Goal: Task Accomplishment & Management: Manage account settings

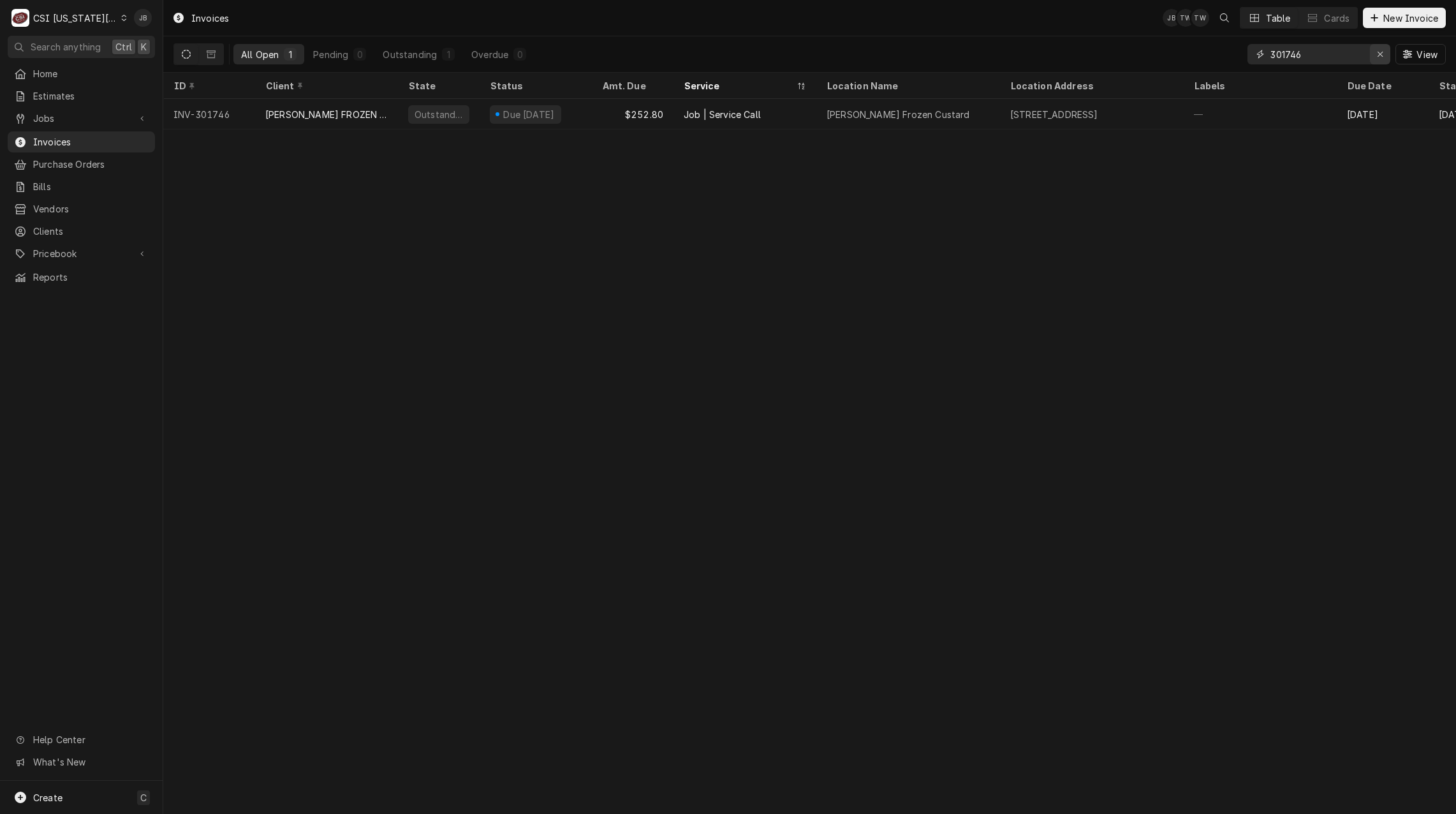
click at [1384, 51] on div "Erase input" at bounding box center [1379, 53] width 12 height 12
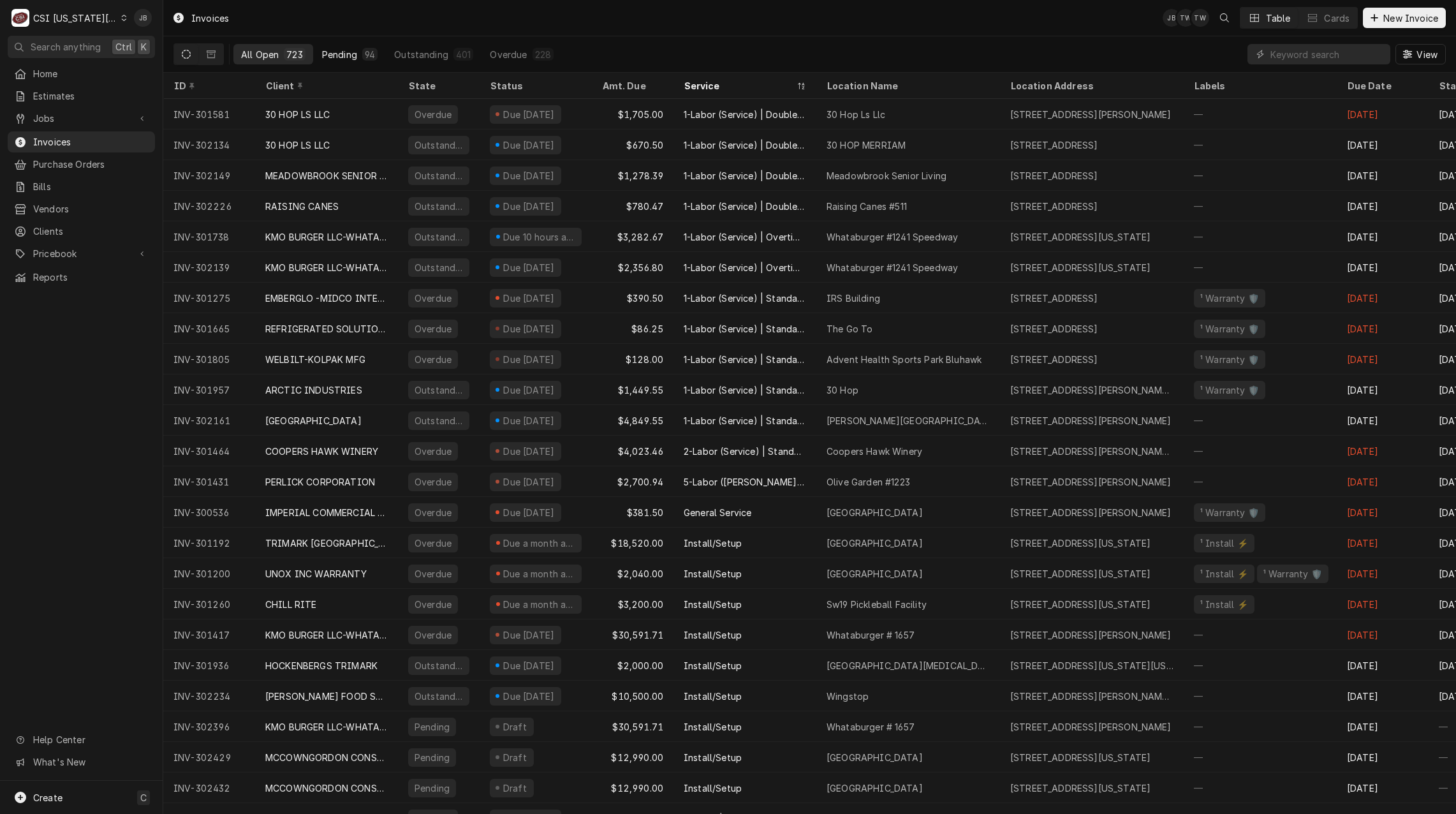
click at [348, 51] on div "Pending" at bounding box center [339, 54] width 35 height 13
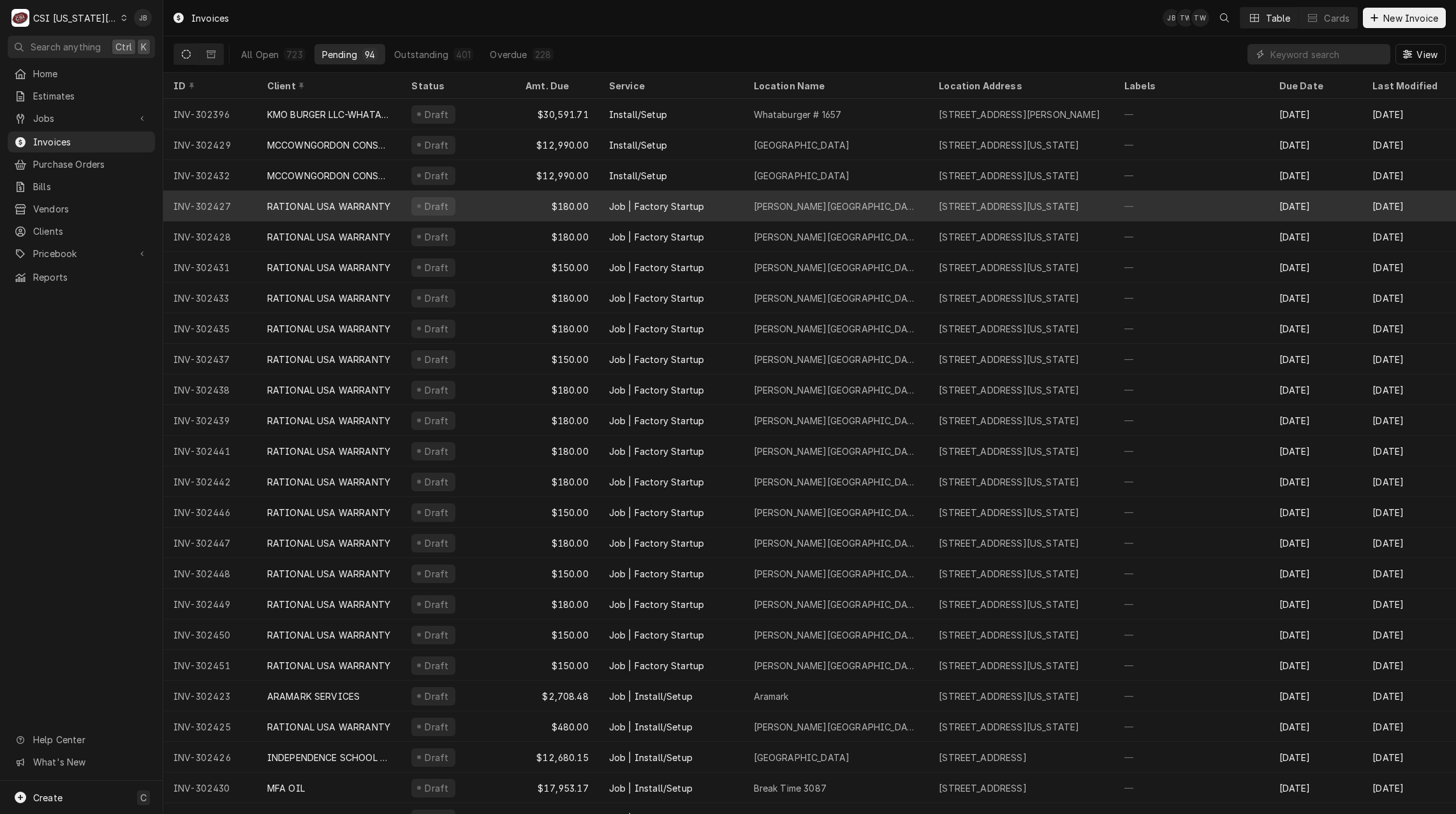
click at [501, 201] on div "Draft" at bounding box center [458, 206] width 114 height 31
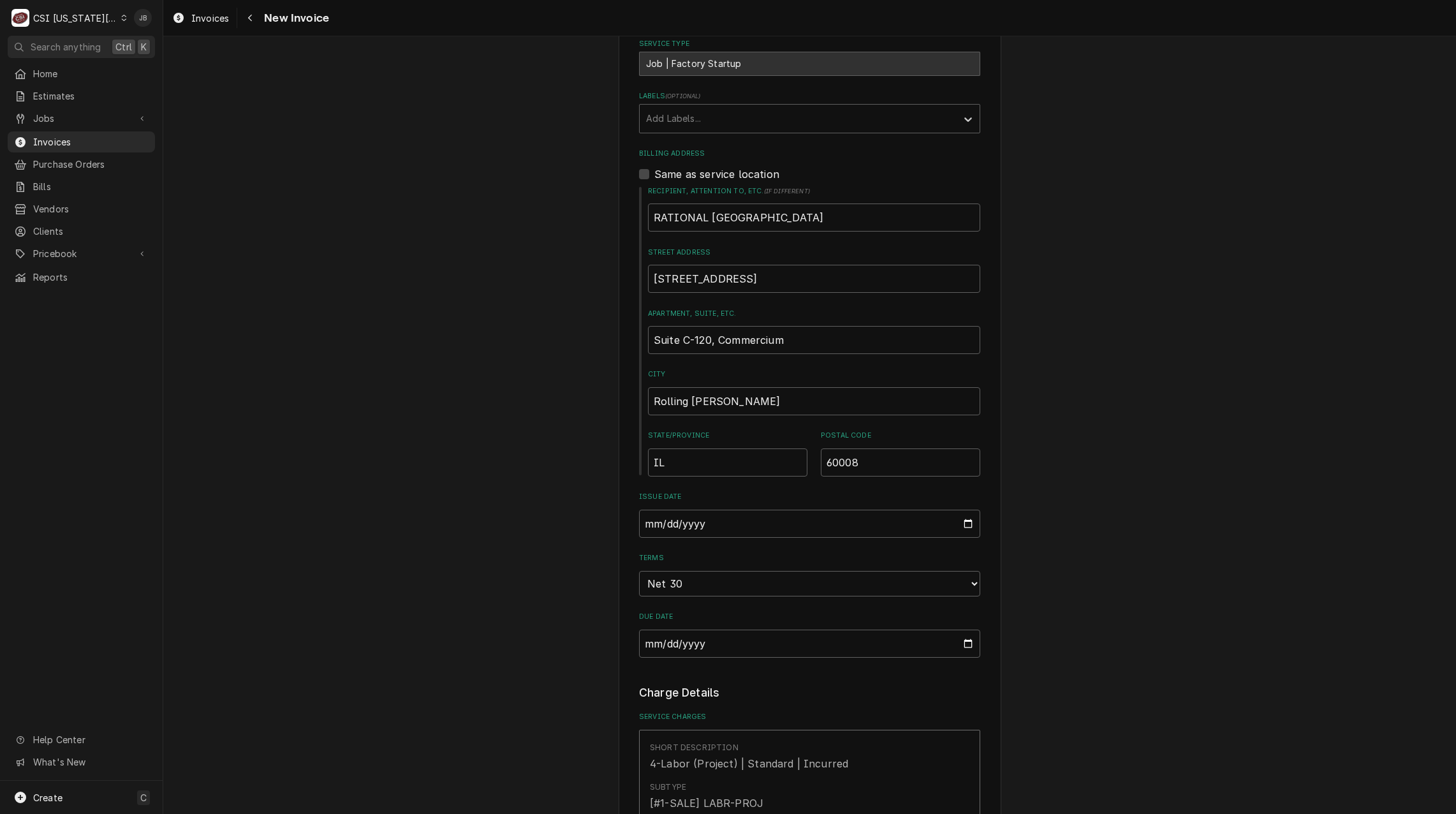
scroll to position [893, 0]
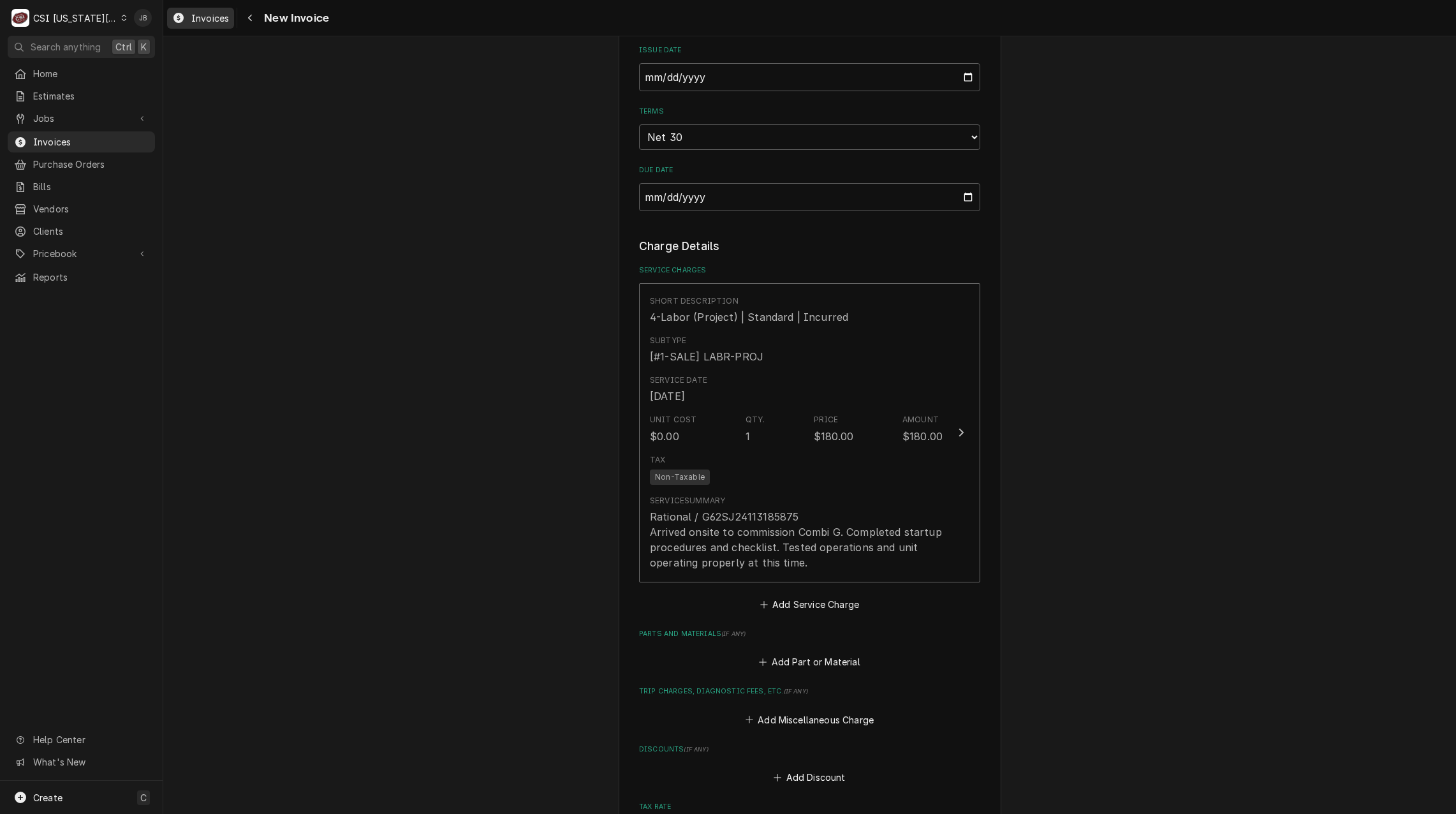
click at [201, 21] on span "Invoices" at bounding box center [210, 18] width 37 height 13
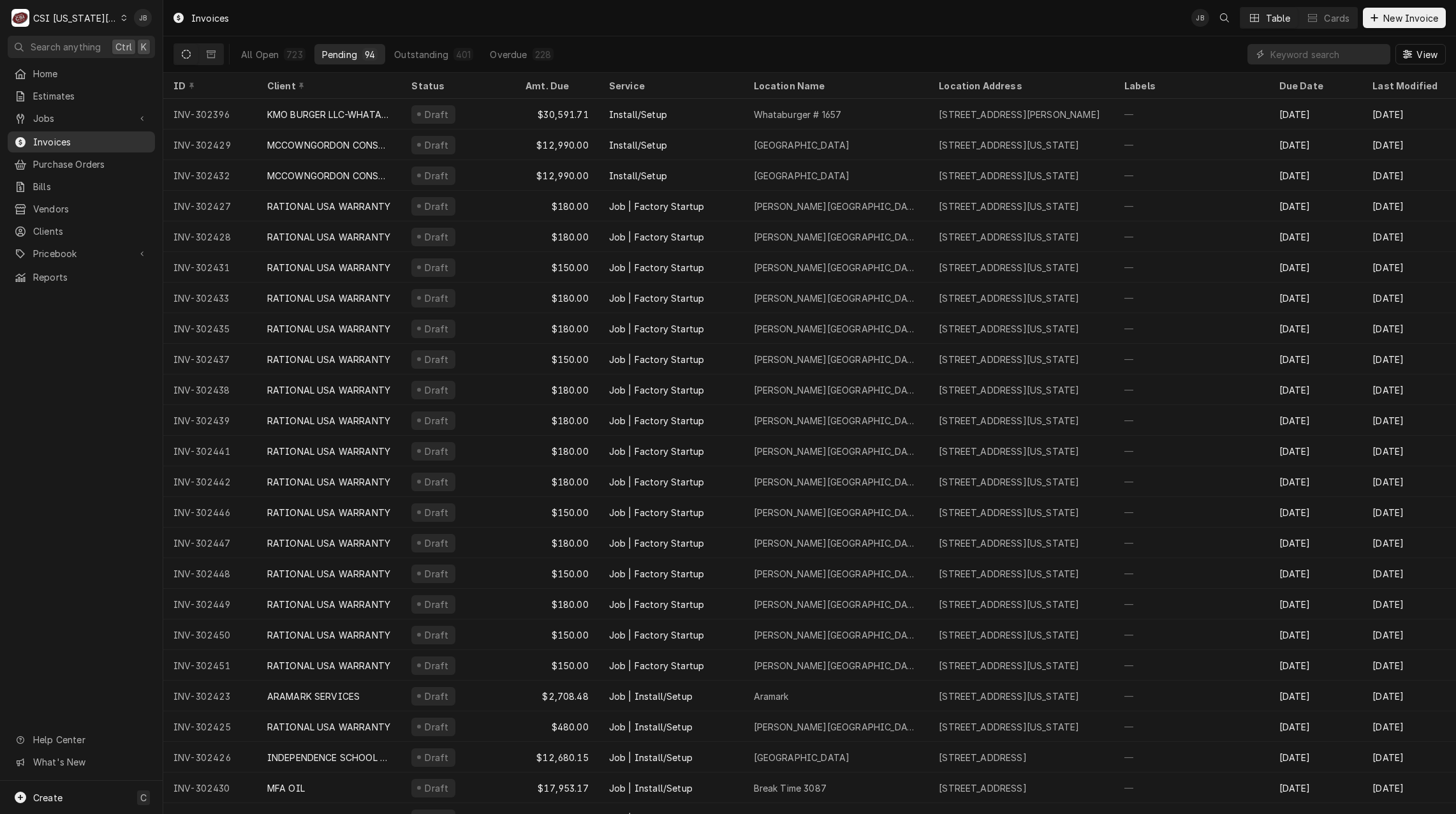
click at [52, 136] on span "Invoices" at bounding box center [91, 141] width 116 height 13
click at [85, 410] on div "Home Estimates Jobs Jobs Job Series Invoices Purchase Orders Bills Vendors Clie…" at bounding box center [81, 422] width 162 height 717
click at [81, 384] on div "Home Estimates Jobs Jobs Job Series Invoices Purchase Orders Bills Vendors Clie…" at bounding box center [81, 422] width 162 height 717
click at [1300, 52] on input "Dynamic Content Wrapper" at bounding box center [1327, 54] width 113 height 21
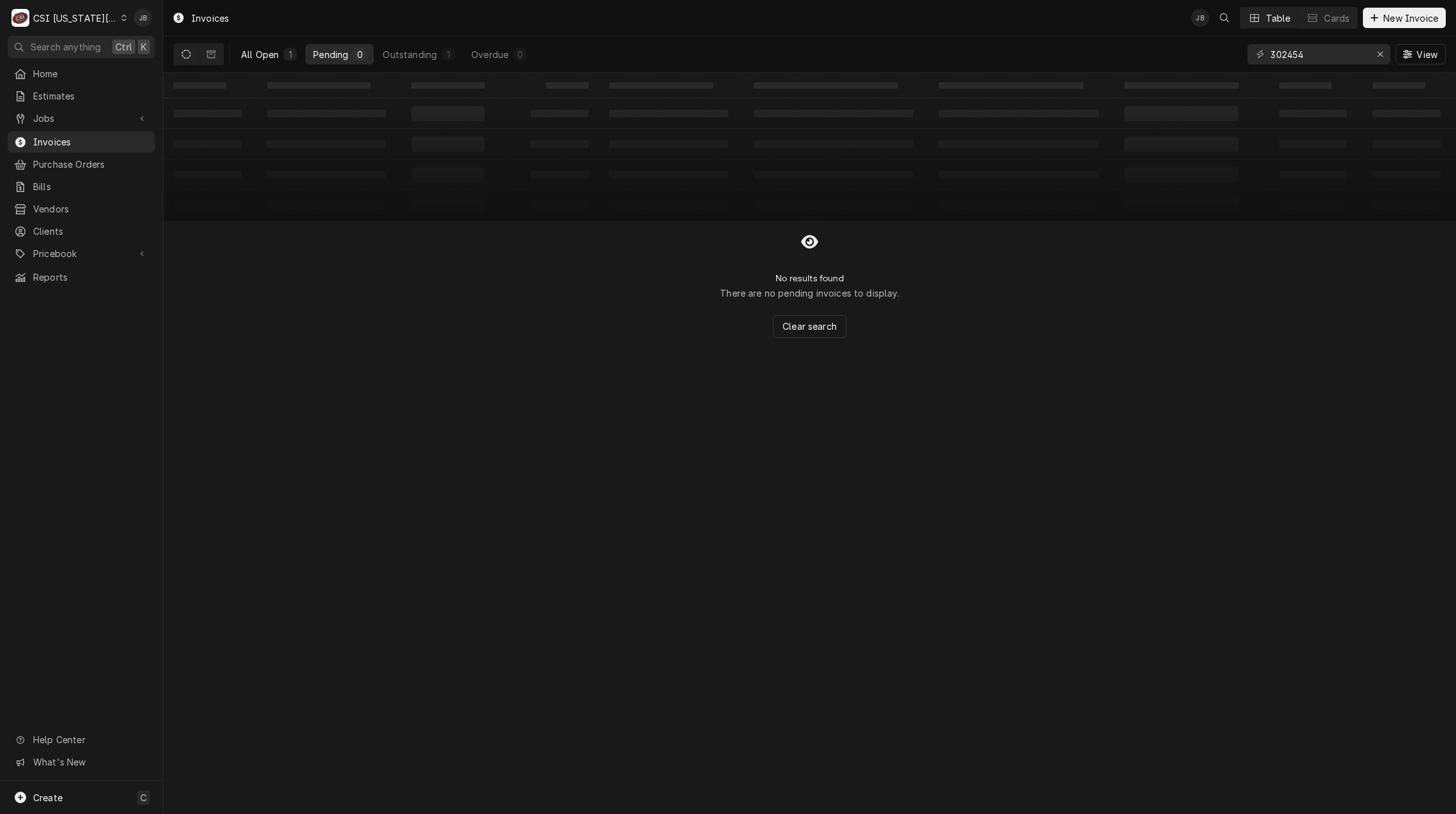
click at [269, 53] on div "All Open" at bounding box center [260, 54] width 37 height 13
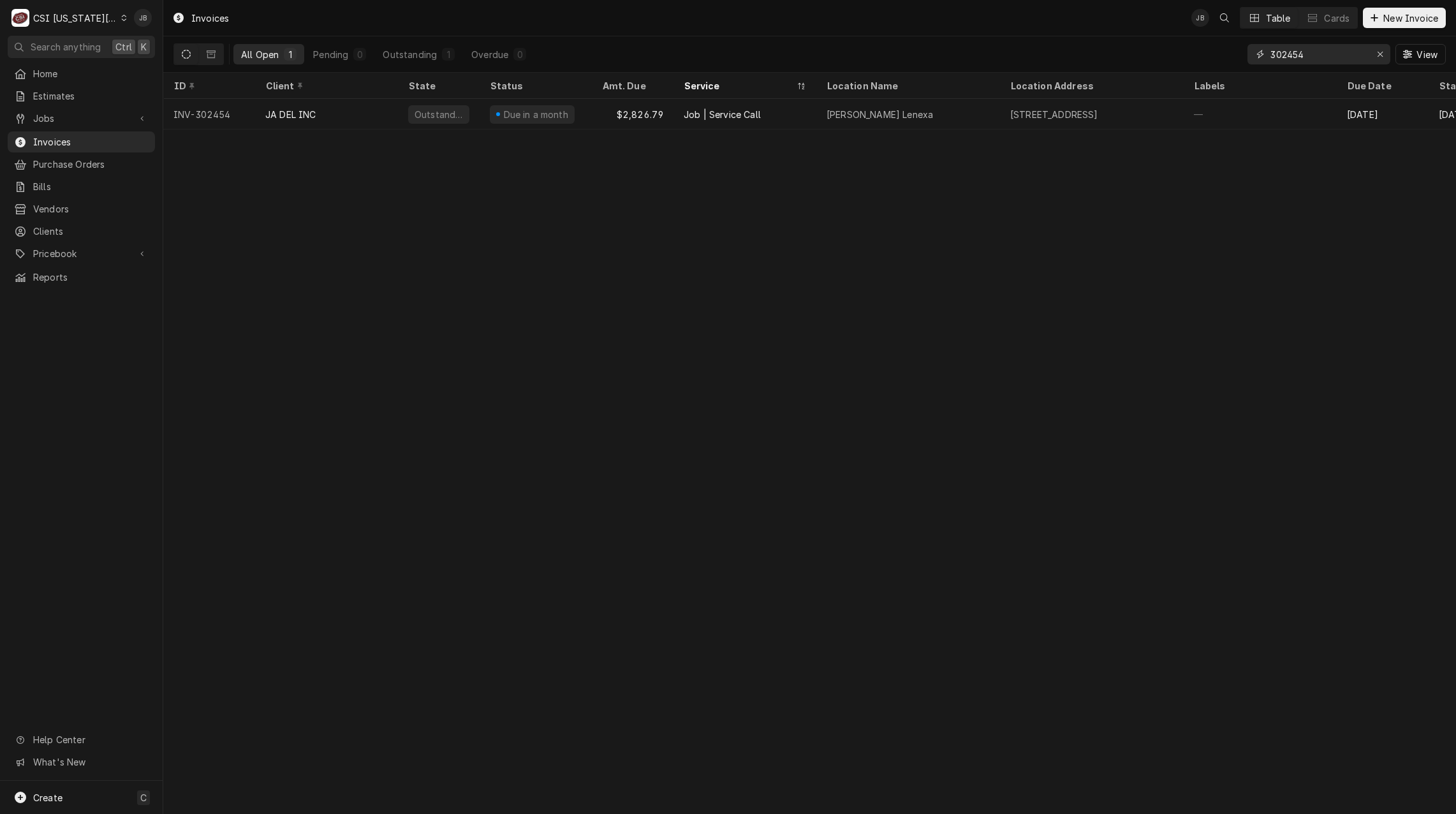
click at [1318, 57] on input "302454" at bounding box center [1318, 54] width 96 height 21
type input "302455"
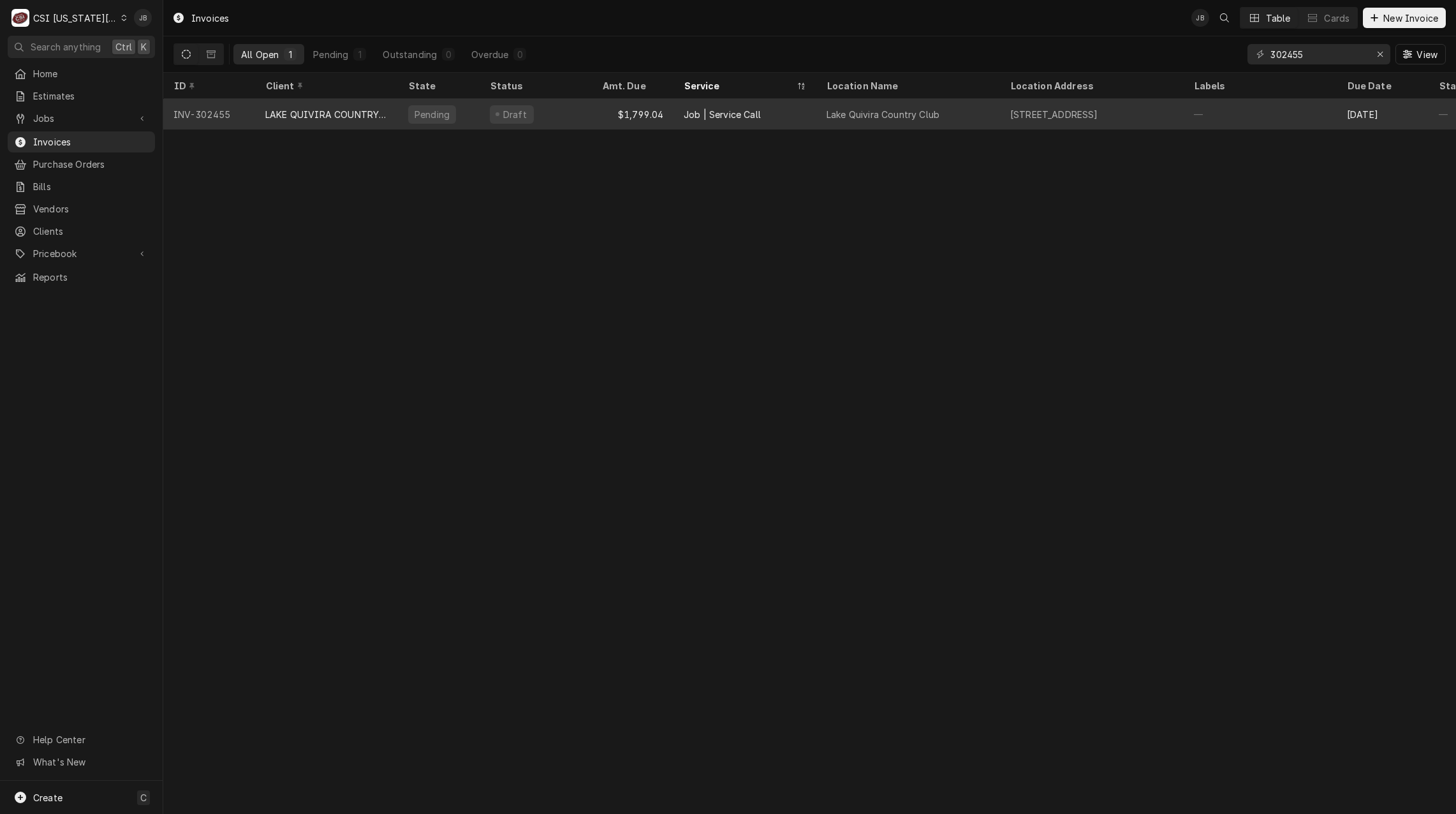
click at [550, 116] on div "Draft" at bounding box center [535, 114] width 112 height 31
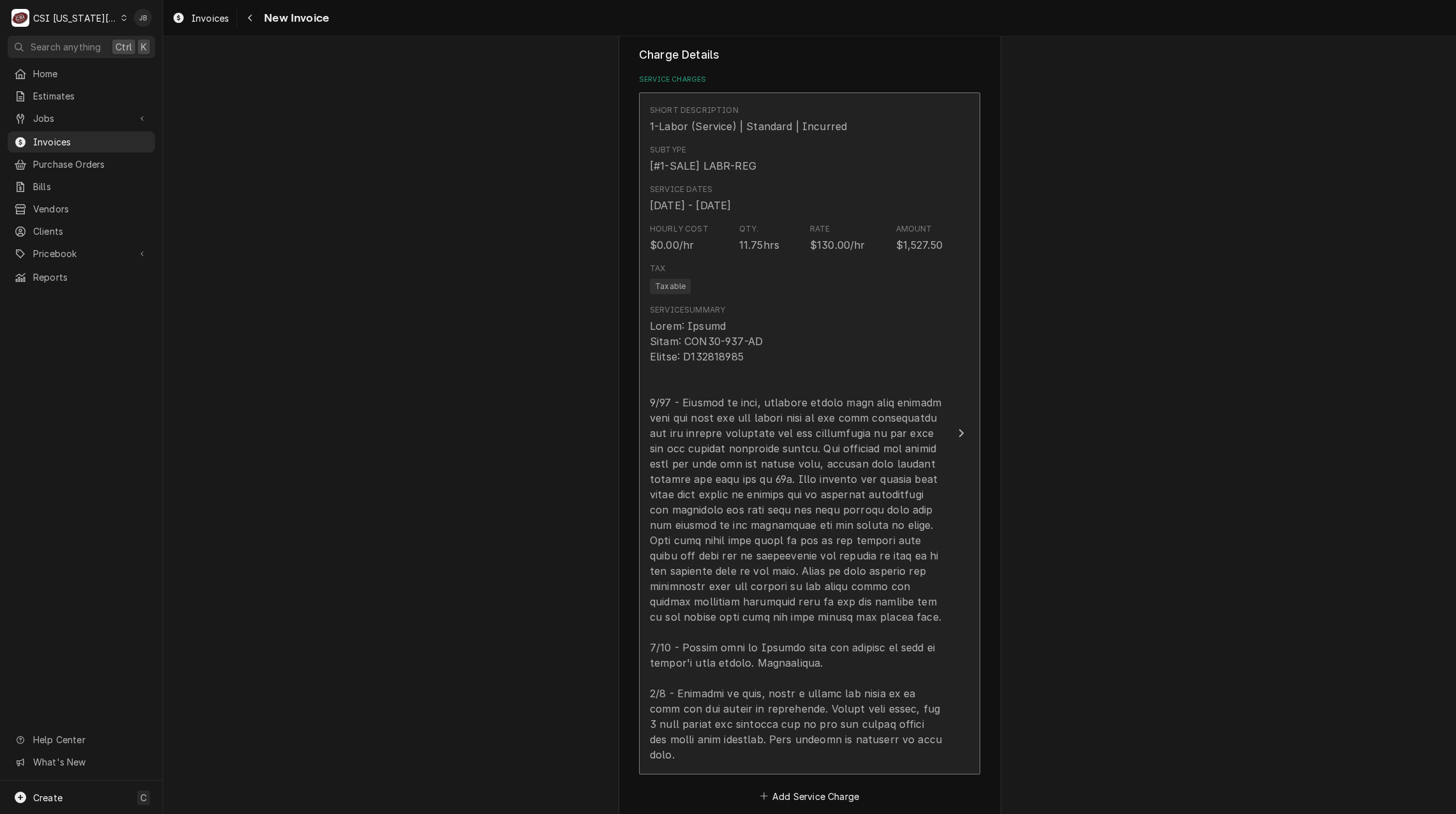
scroll to position [1403, 0]
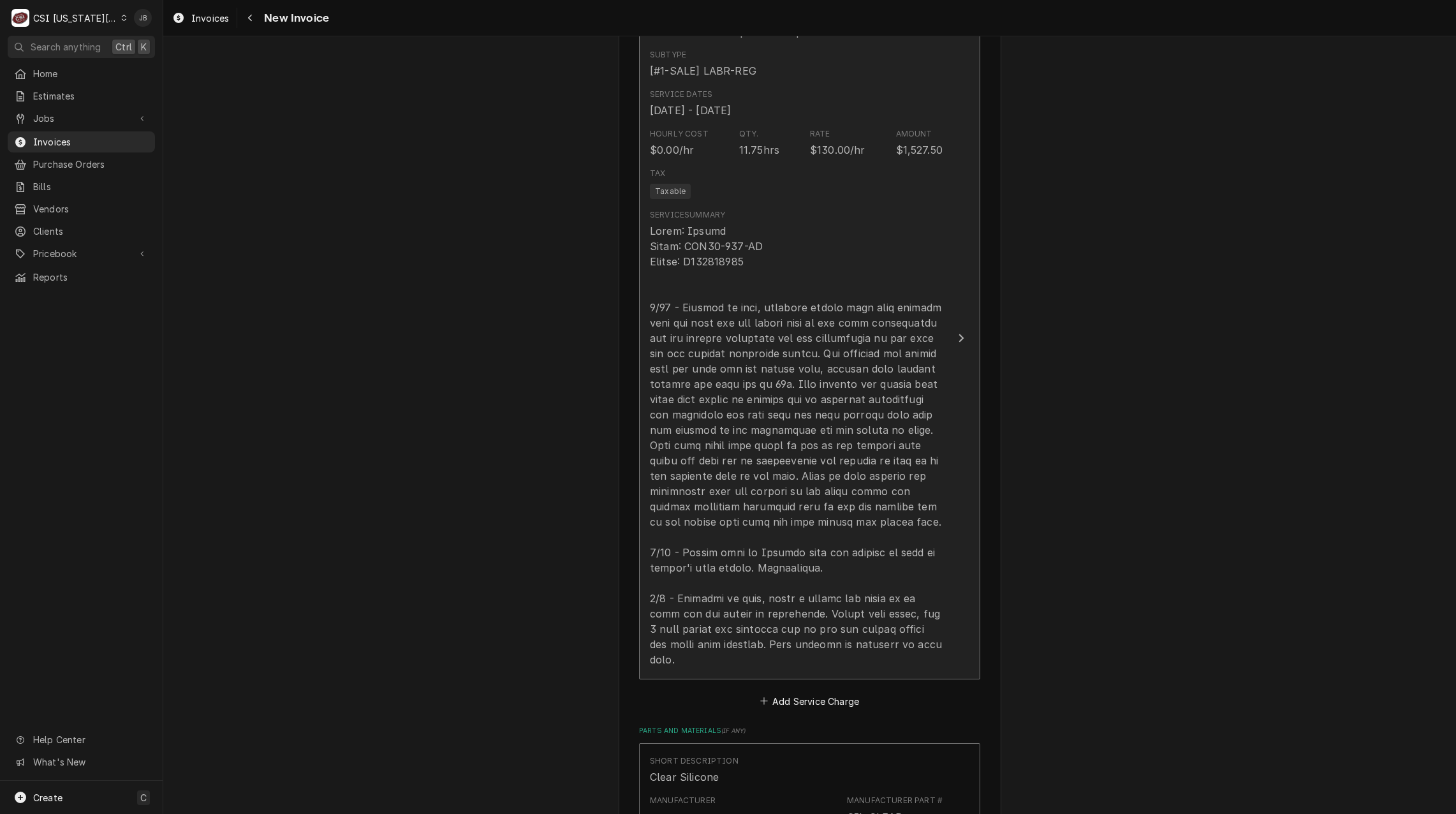
click at [783, 395] on div "Update Line Item" at bounding box center [796, 444] width 293 height 444
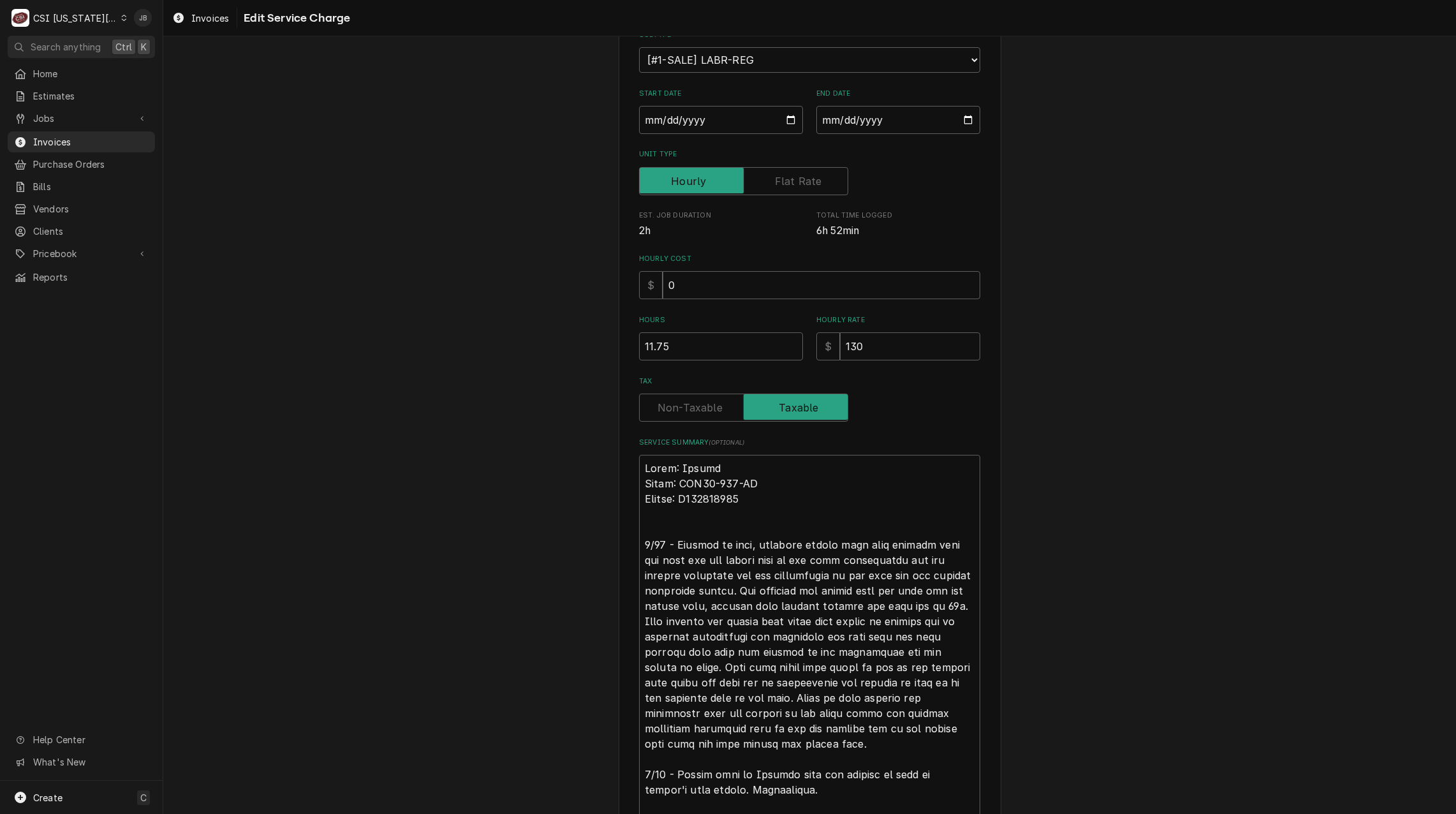
scroll to position [285, 0]
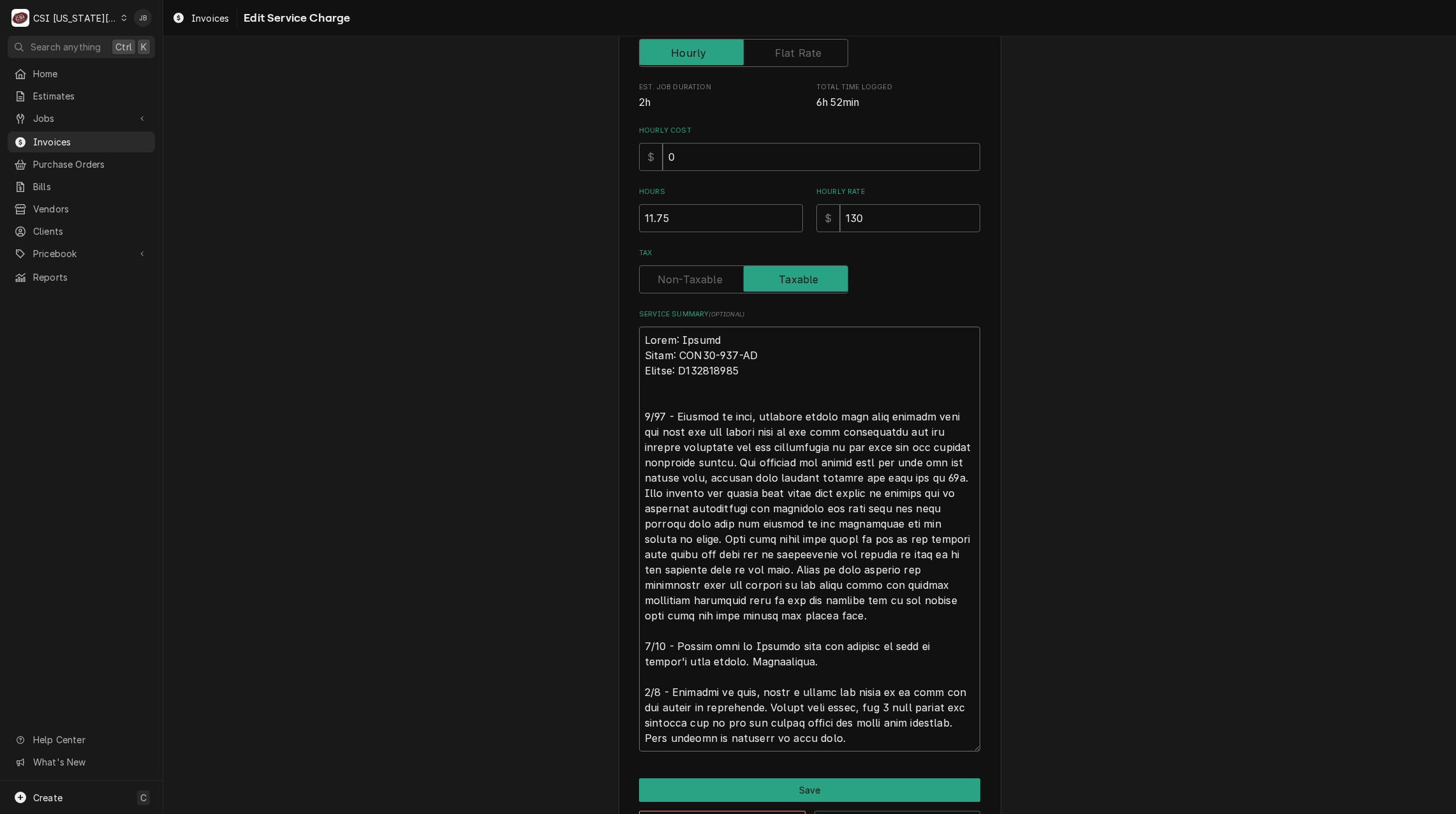
drag, startPoint x: 834, startPoint y: 673, endPoint x: 626, endPoint y: 631, distance: 212.2
click at [626, 631] on div "Use the fields below to edit this service charge Short Description 1-Labor (Ser…" at bounding box center [810, 313] width 383 height 1075
type textarea "x"
type textarea "Brand: Kolpak Model: AMC46-141-AD Serial: E062100593 7/24 - Arrived on site, cu…"
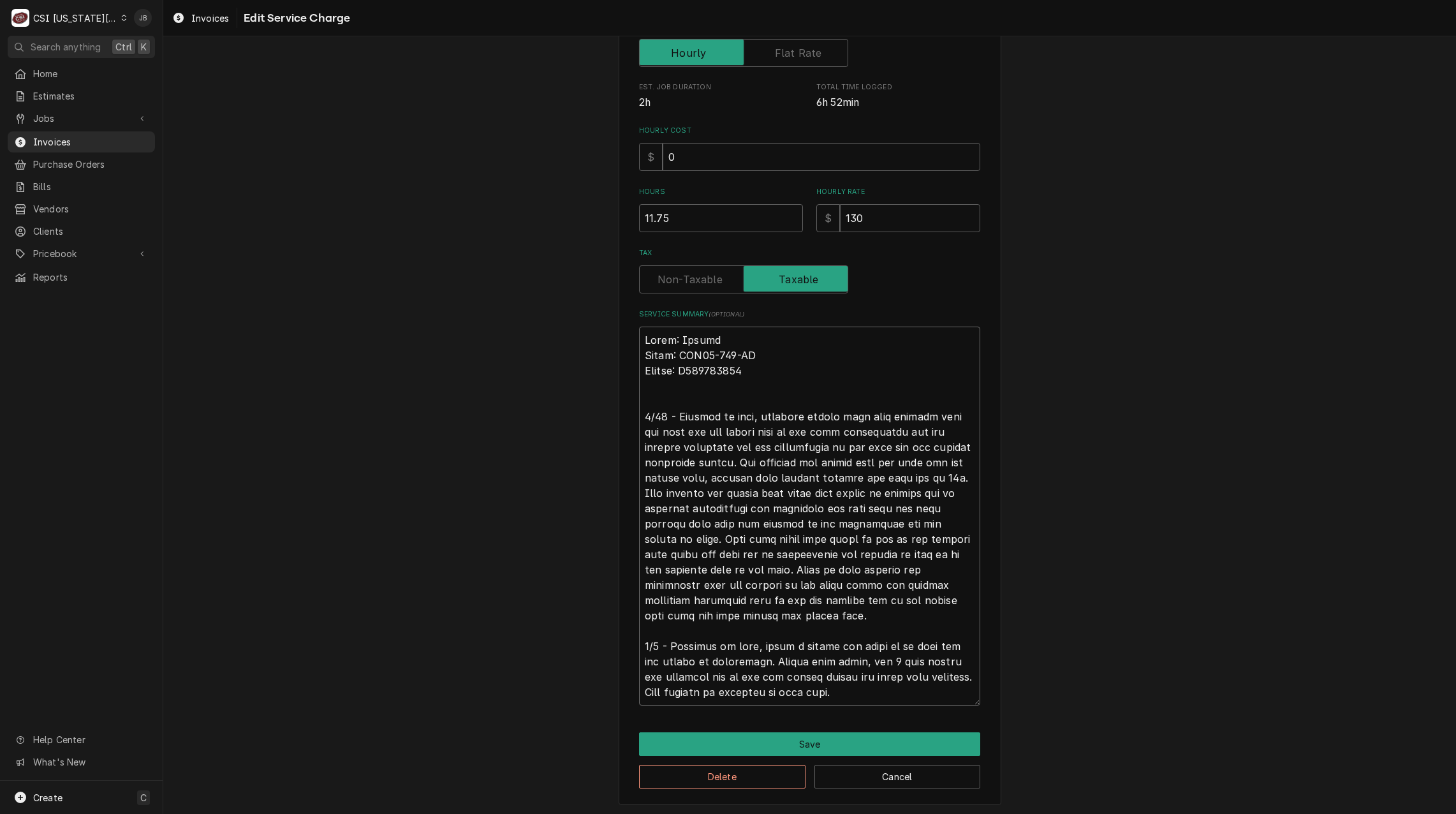
click at [836, 662] on textarea "Service Summary ( optional )" at bounding box center [810, 515] width 341 height 379
type textarea "x"
type textarea "Brand: Kolpak Model: AMC46-141-AD Serial: E062100593 7/24 - Arrived on site, cu…"
type textarea "x"
type textarea "Brand: Kolpak Model: AMC46-141-AD Serial: E062100593 7/24 - Arrived on site, cu…"
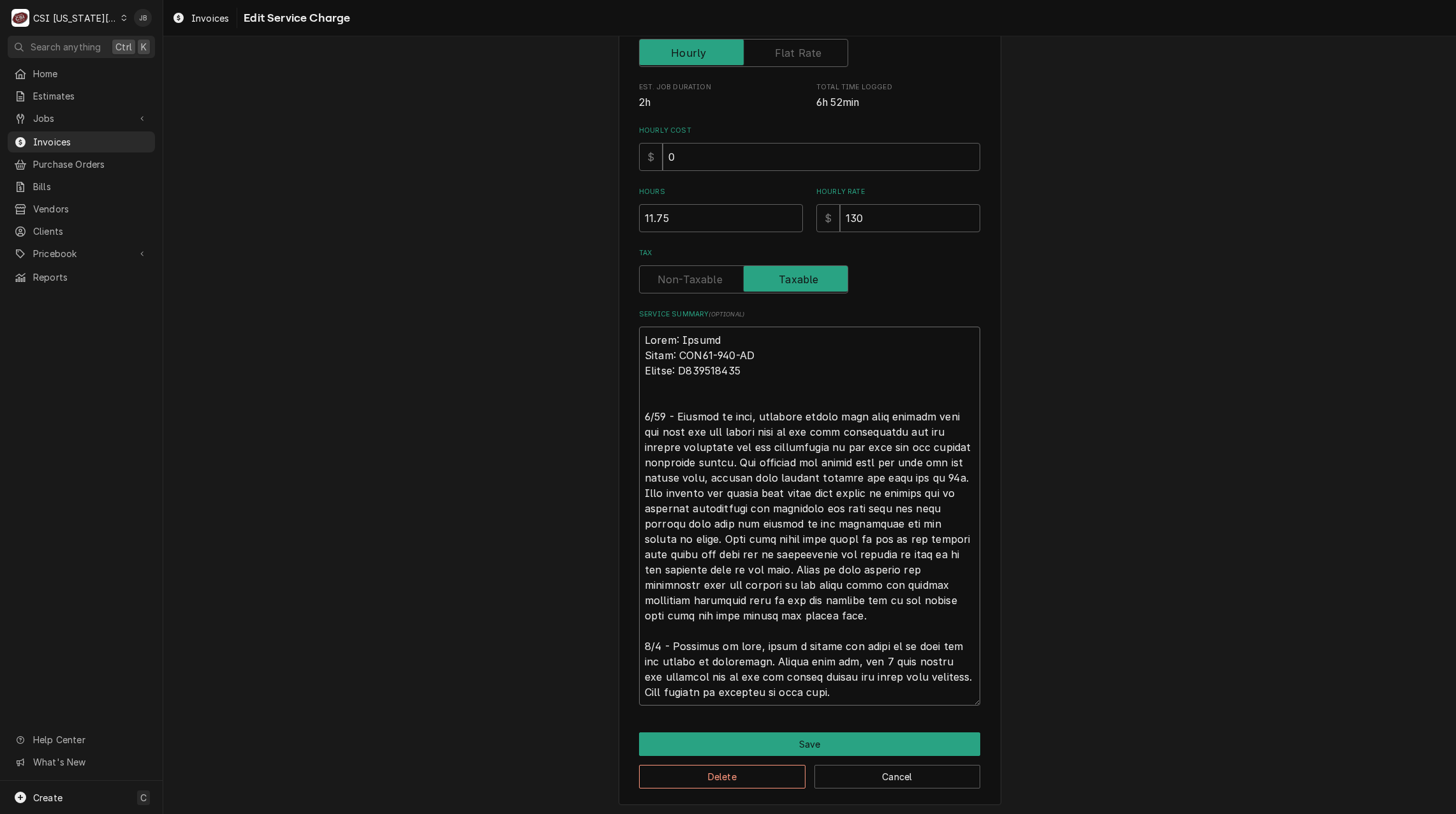
type textarea "x"
type textarea "Brand: Kolpak Model: AMC46-141-AD Serial: E062100593 7/24 - Arrived on site, cu…"
type textarea "x"
type textarea "Brand: Kolpak Model: AMC46-141-AD Serial: E062100593 7/24 - Arrived on site, cu…"
type textarea "x"
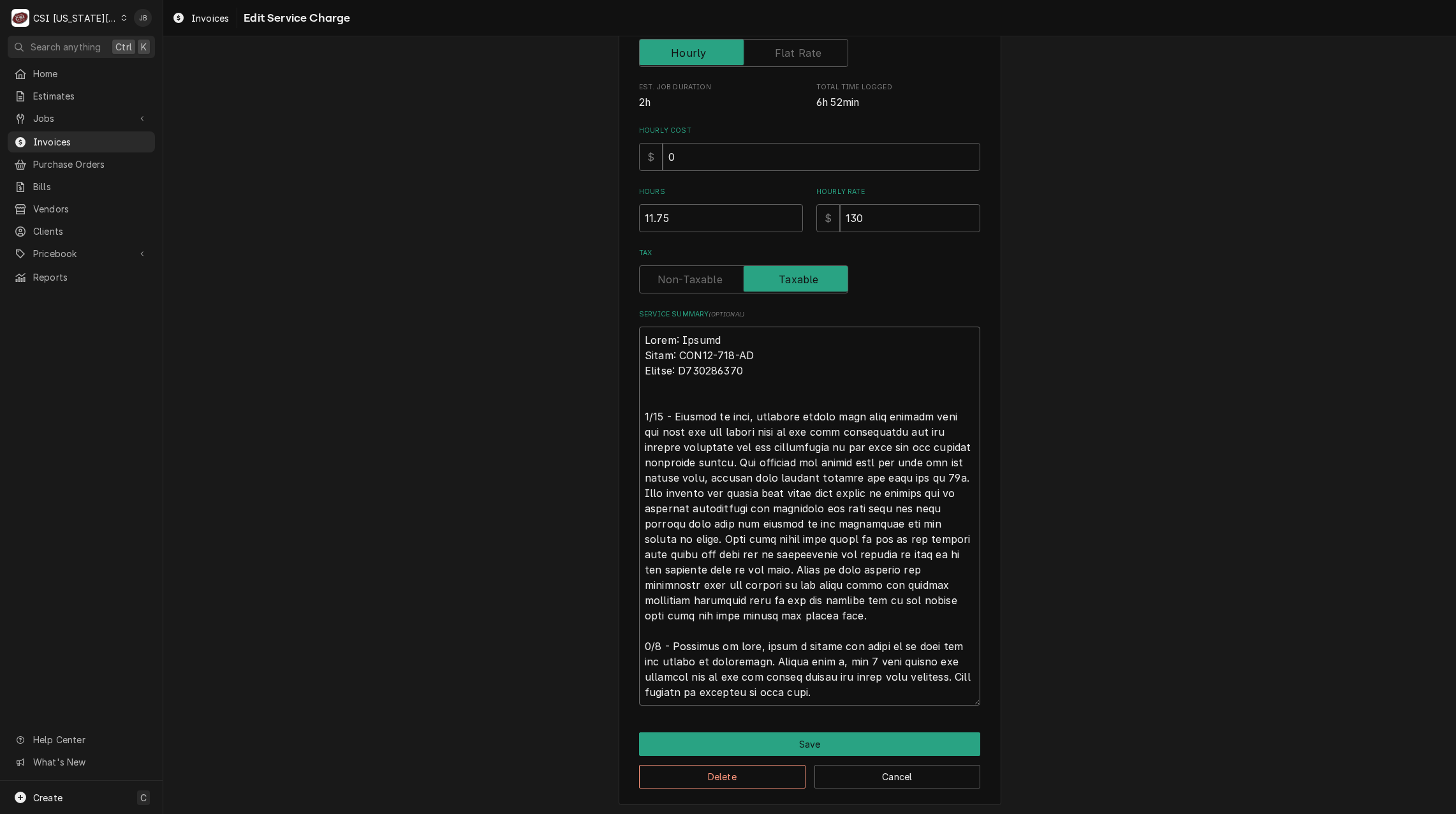
type textarea "Brand: Kolpak Model: AMC46-141-AD Serial: E062100593 7/24 - Arrived on site, cu…"
type textarea "x"
type textarea "Brand: Kolpak Model: AMC46-141-AD Serial: E062100593 7/24 - Arrived on site, cu…"
type textarea "x"
type textarea "Brand: Kolpak Model: AMC46-141-AD Serial: E062100593 7/24 - Arrived on site, cu…"
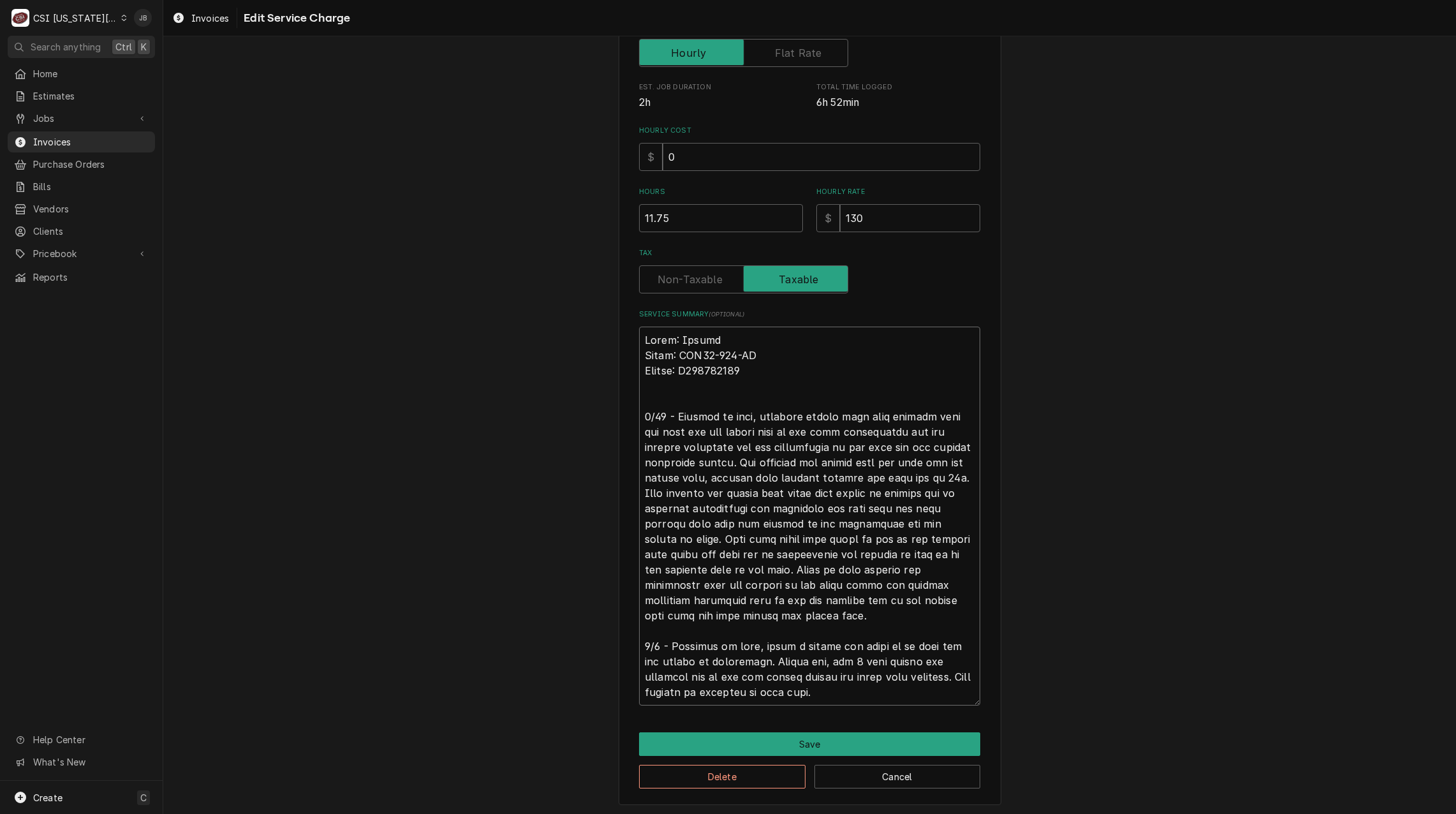
type textarea "x"
type textarea "Brand: Kolpak Model: AMC46-141-AD Serial: E062100593 7/24 - Arrived on site, cu…"
type textarea "x"
type textarea "Brand: Kolpak Model: AMC46-141-AD Serial: E062100593 7/24 - Arrived on site, cu…"
type textarea "x"
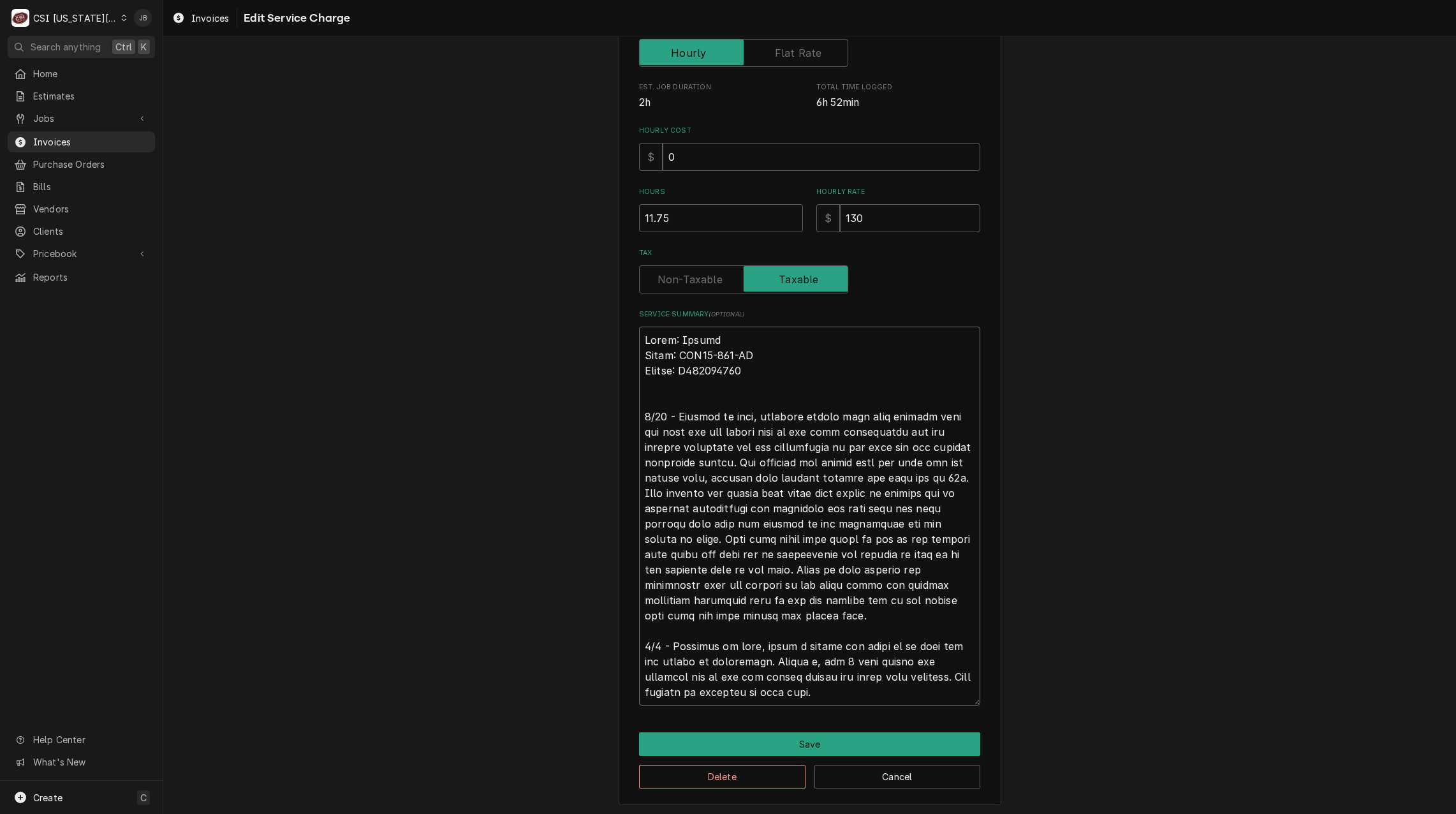
type textarea "Brand: Kolpak Model: AMC46-141-AD Serial: E062100593 7/24 - Arrived on site, cu…"
type textarea "x"
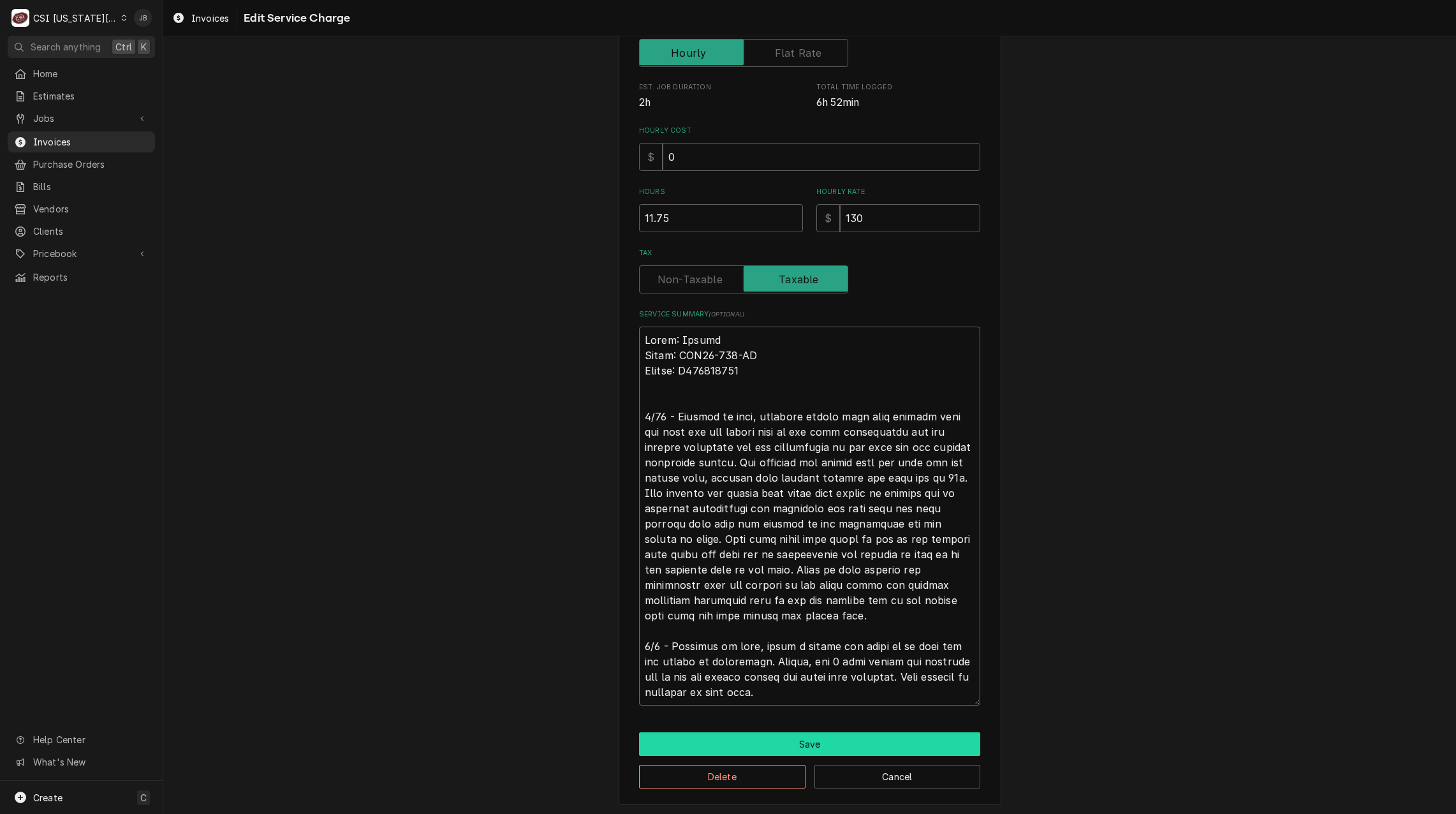
type textarea "Brand: Kolpak Model: AMC46-141-AD Serial: E062100593 7/24 - Arrived on site, cu…"
click at [753, 741] on button "Save" at bounding box center [810, 744] width 341 height 23
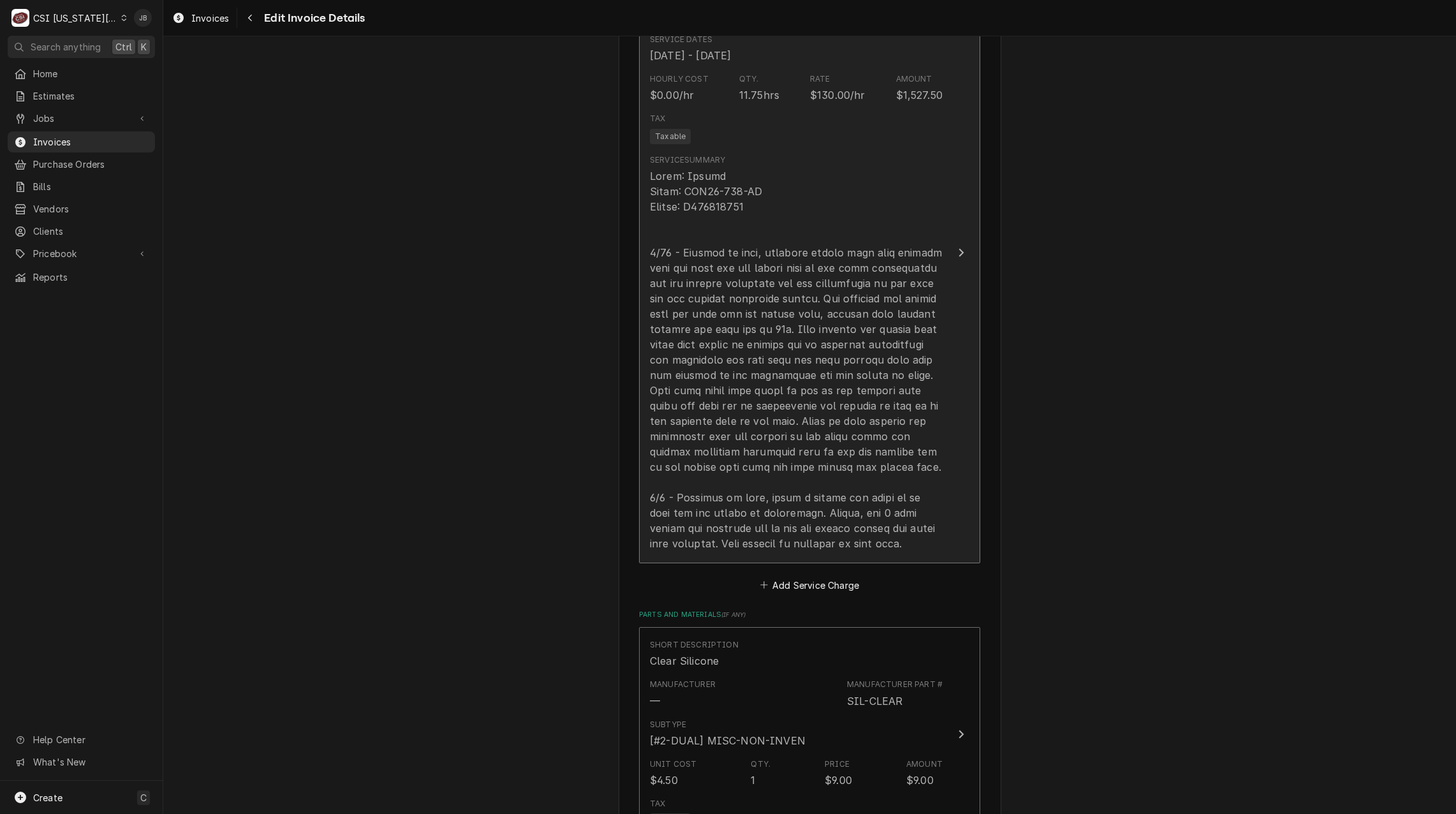
scroll to position [1452, 0]
click at [776, 334] on div "Update Line Item" at bounding box center [796, 366] width 293 height 383
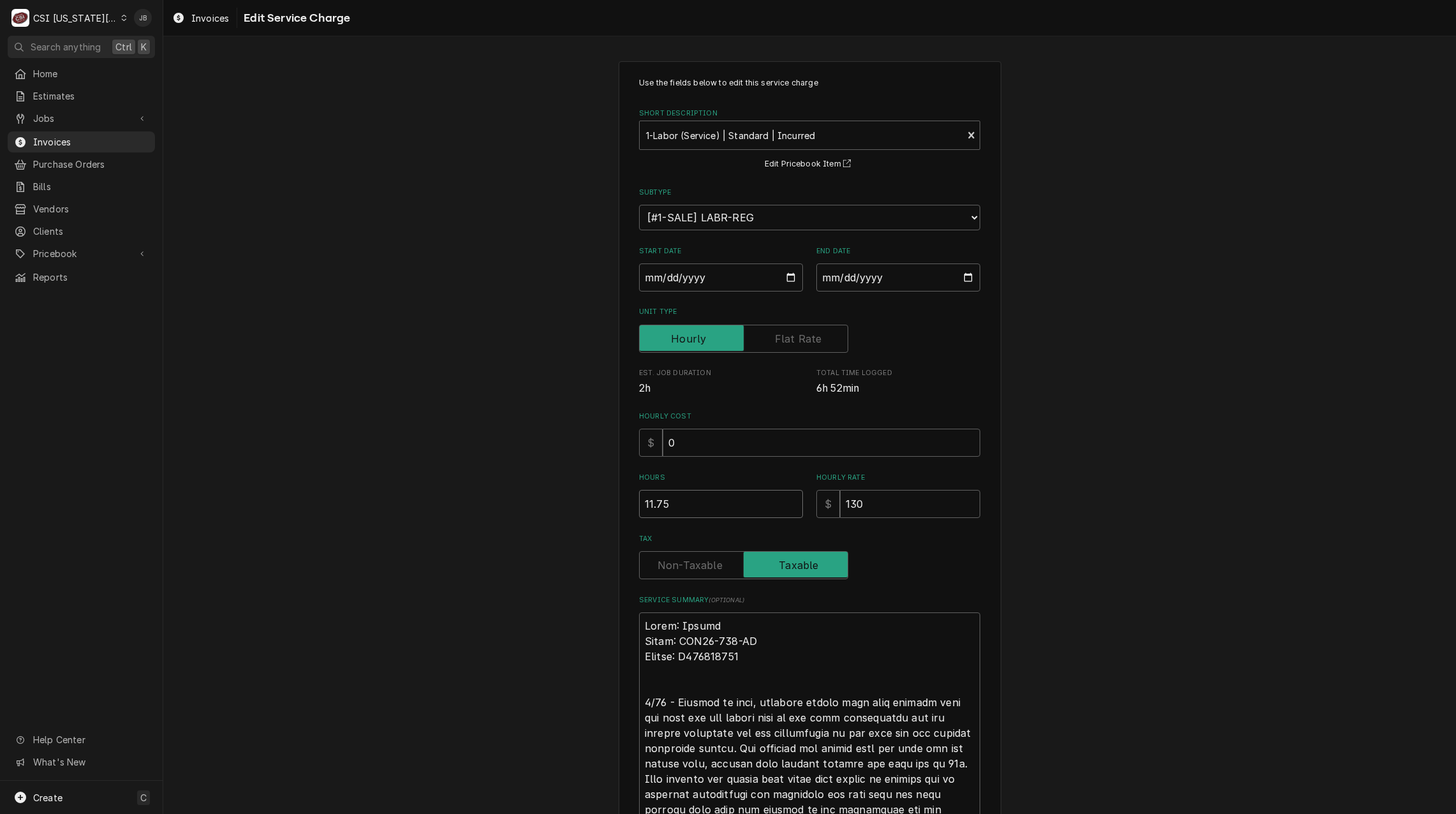
drag, startPoint x: 661, startPoint y: 503, endPoint x: 371, endPoint y: 502, distance: 290.0
click at [545, 503] on div "Use the fields below to edit this service charge Short Description 1-Labor (Ser…" at bounding box center [809, 576] width 1292 height 1052
type textarea "x"
type input "8"
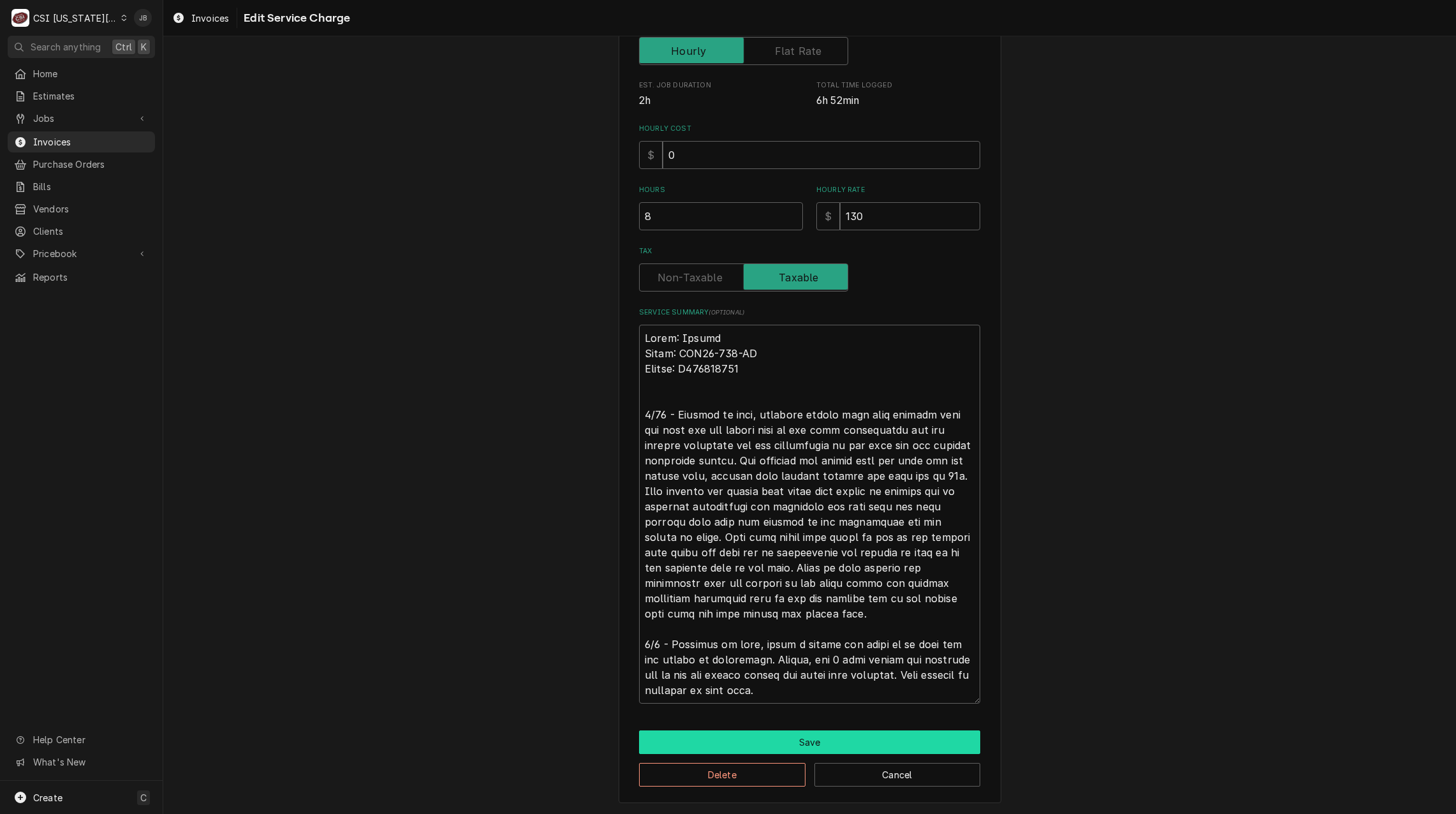
click at [733, 741] on button "Save" at bounding box center [810, 742] width 341 height 23
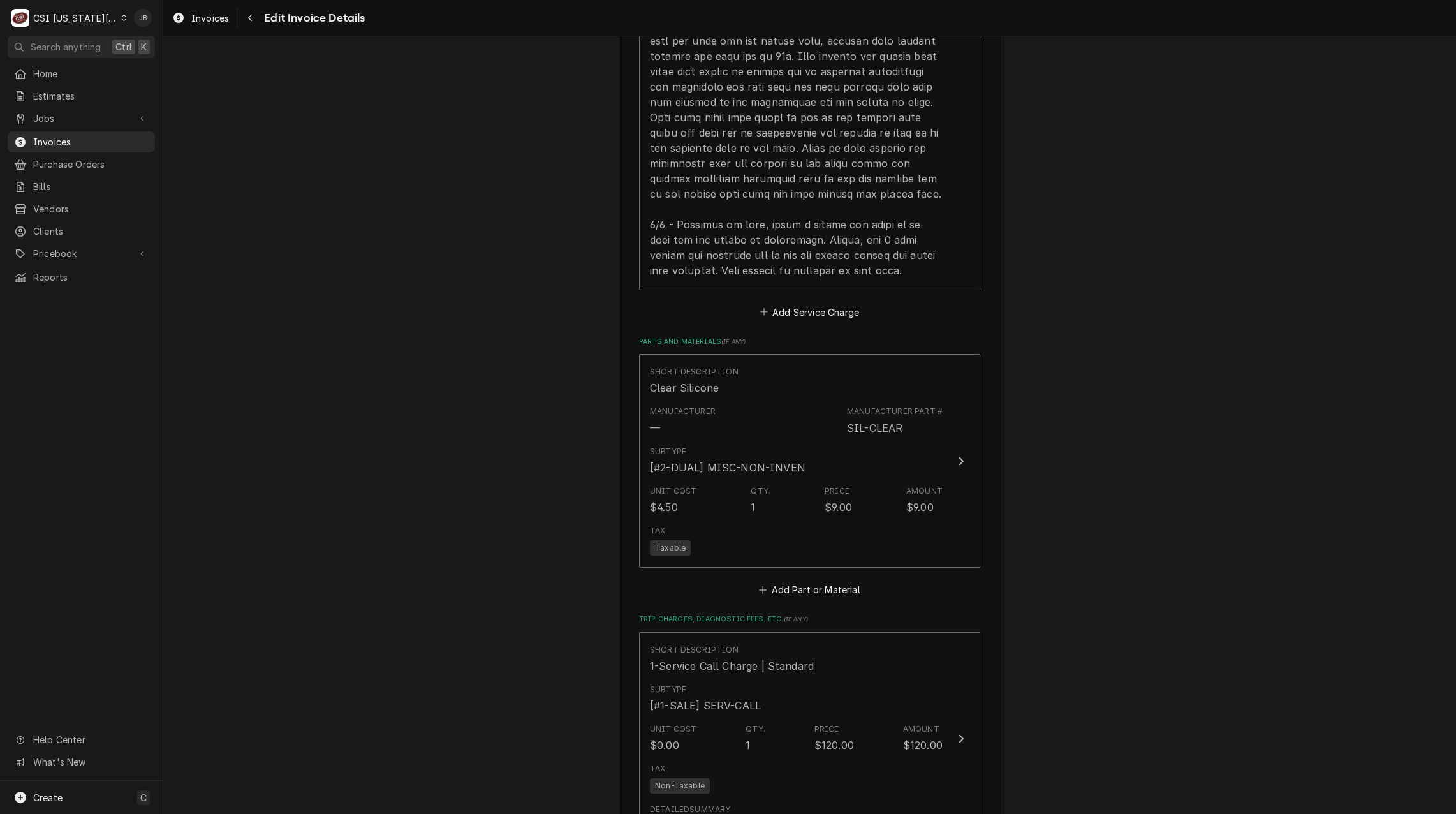
scroll to position [2050, 0]
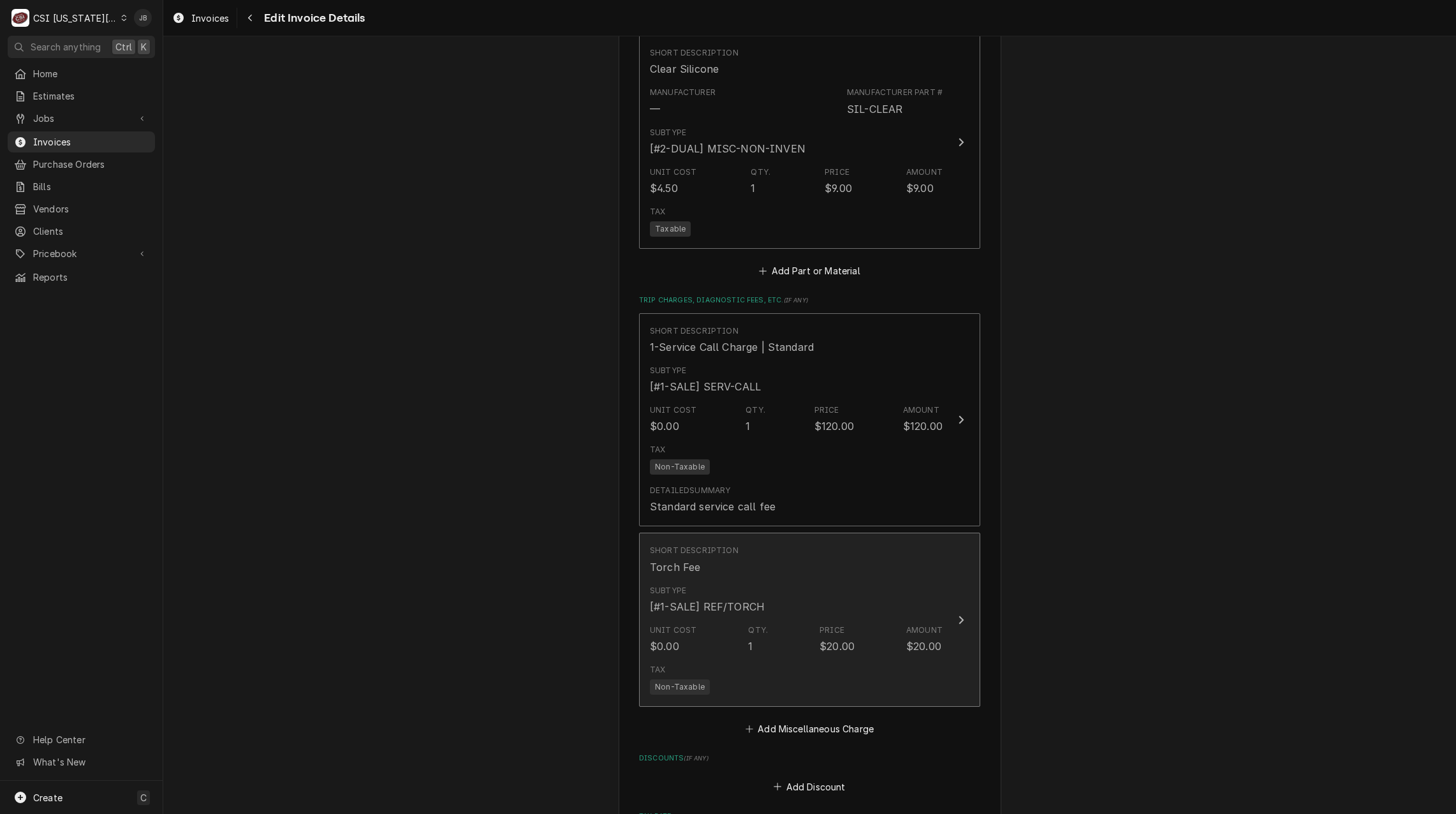
click at [753, 599] on div "[#1-SALE] REF/TORCH" at bounding box center [707, 607] width 115 height 15
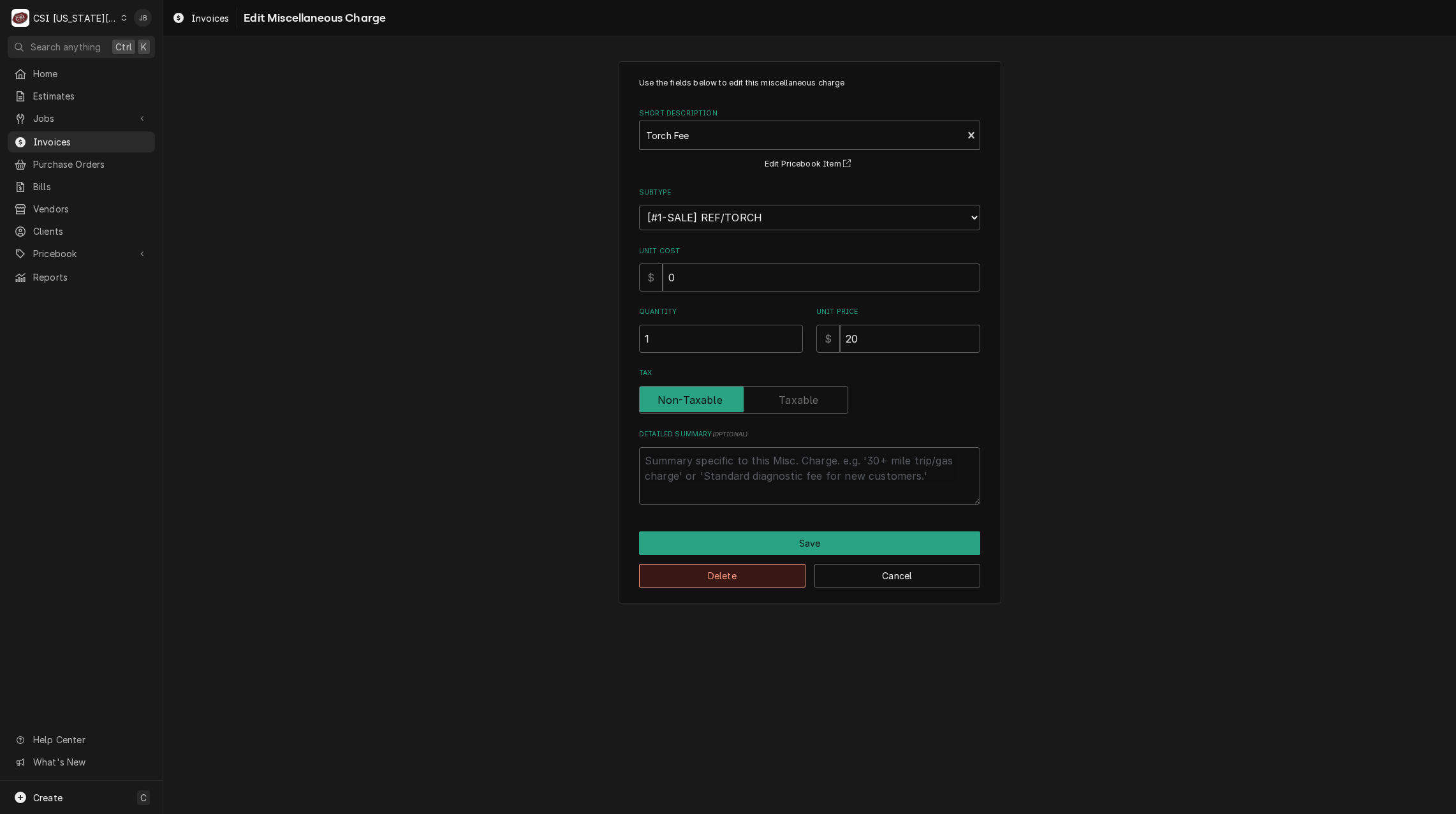
click at [697, 581] on button "Delete" at bounding box center [722, 575] width 166 height 23
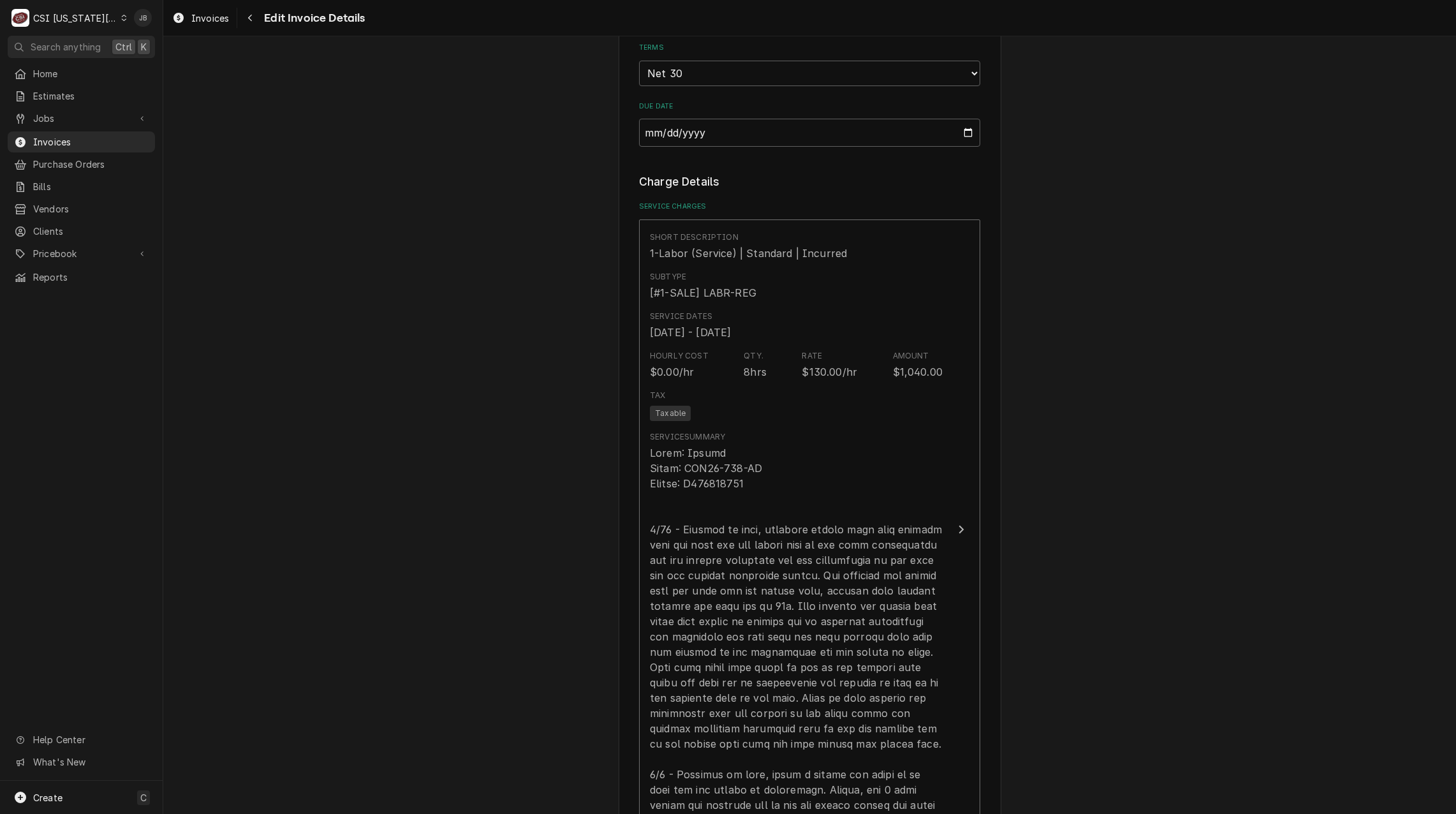
scroll to position [1628, 0]
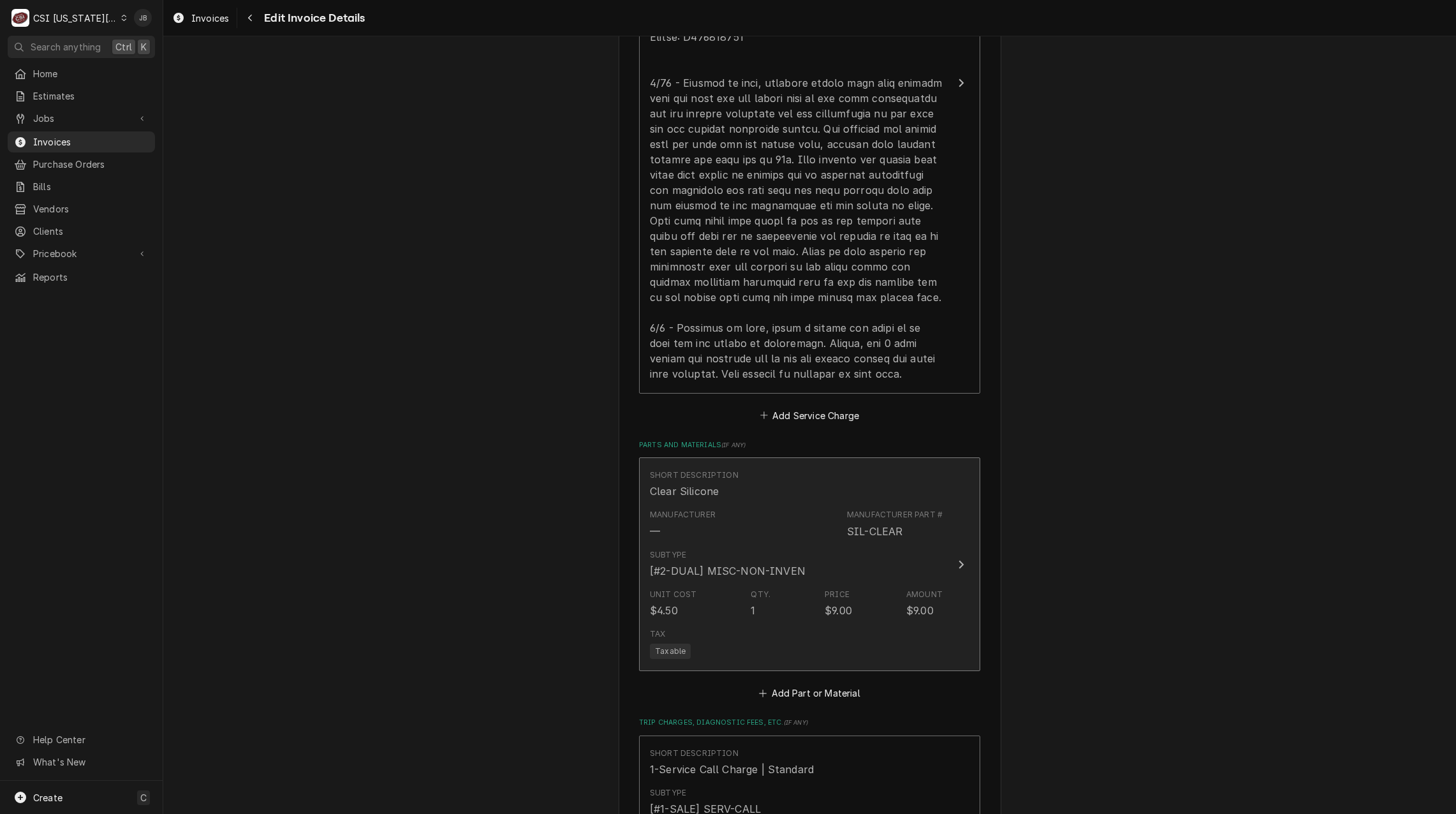
click at [774, 567] on div "Subtype [#2-DUAL] MISC-NON-INVEN" at bounding box center [796, 564] width 293 height 40
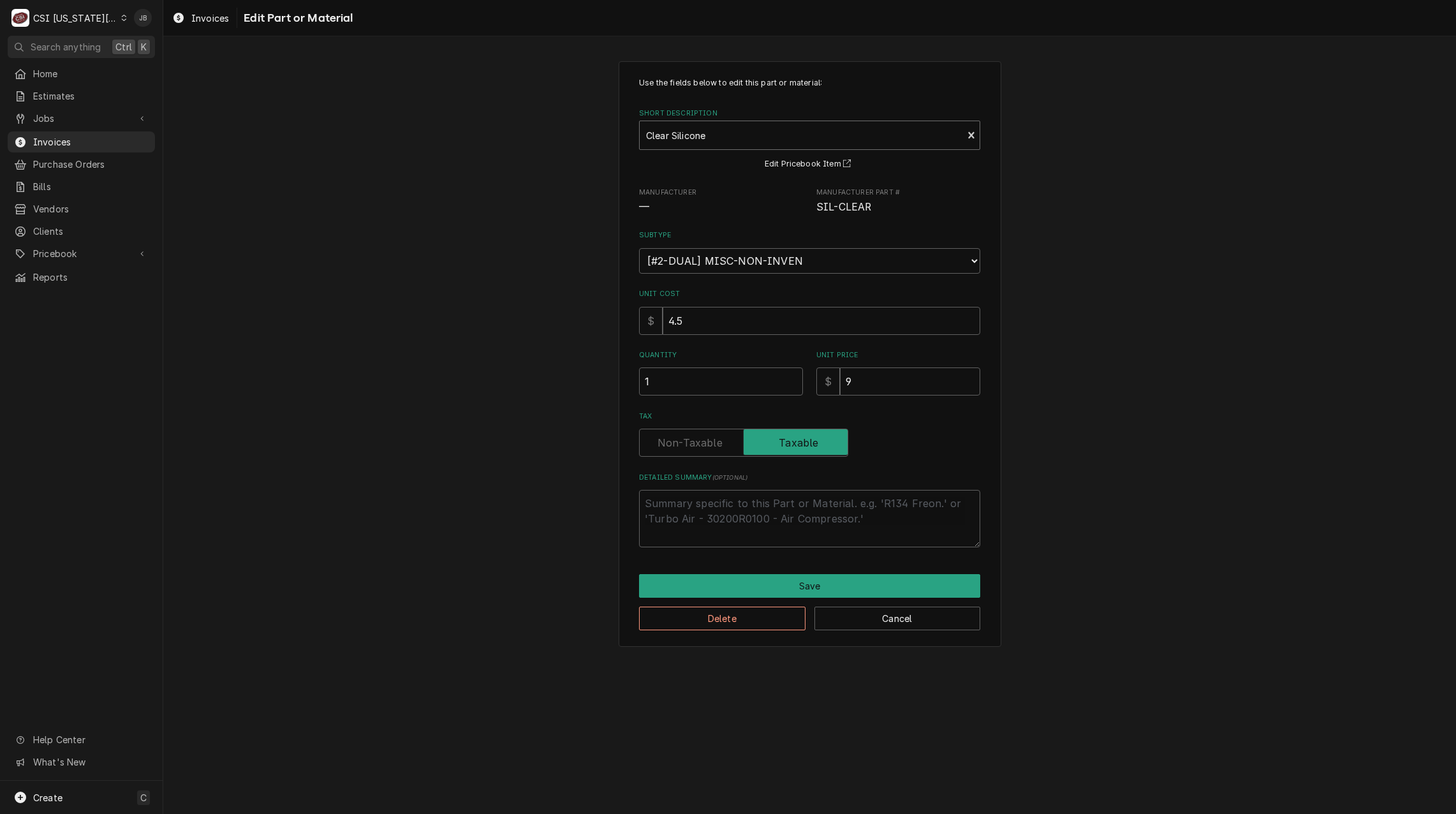
type textarea "x"
click at [703, 127] on div "Short Description" at bounding box center [800, 136] width 310 height 23
type input "misc ser su"
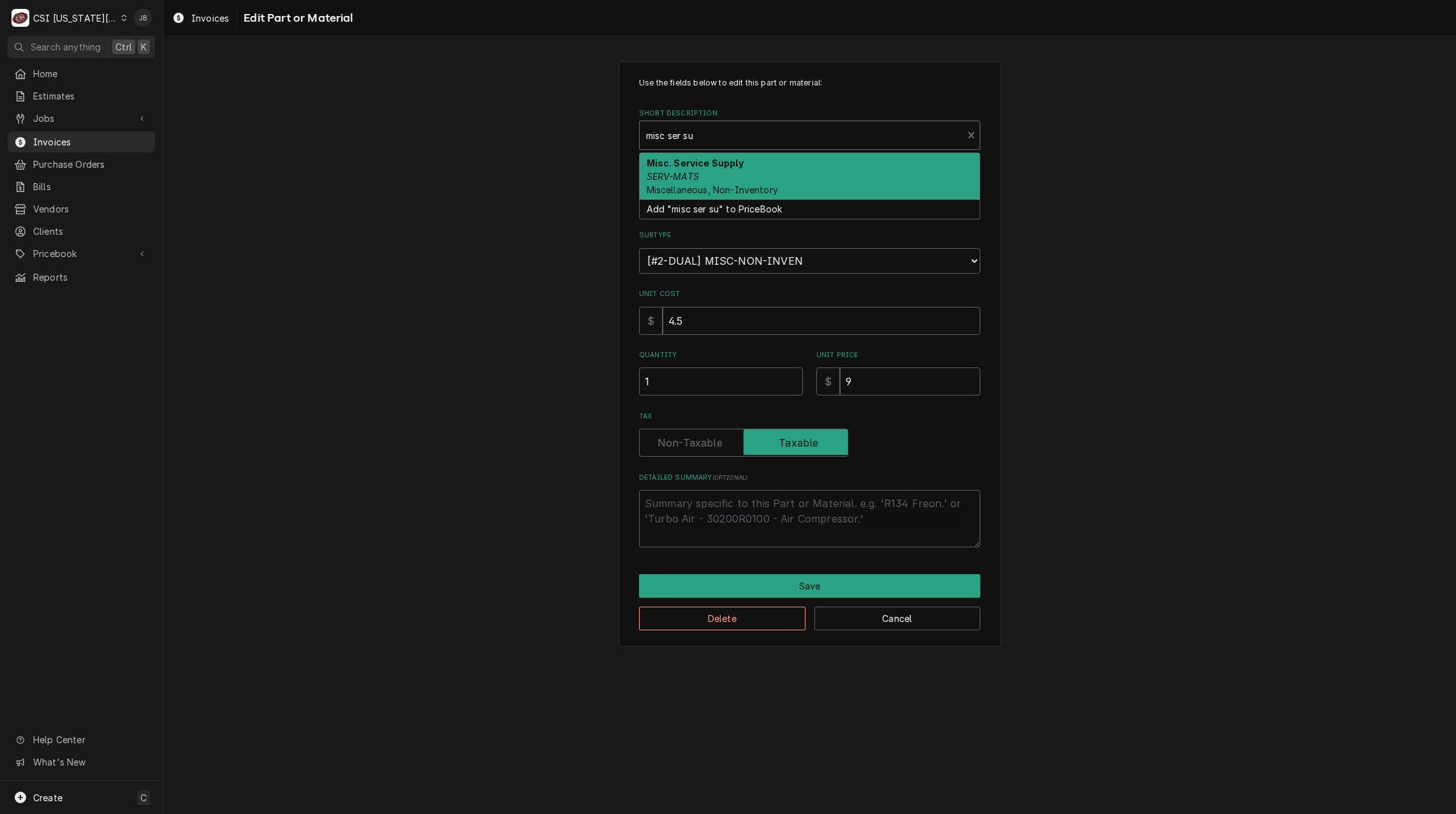
click at [773, 181] on div "Misc. Service Supply SERV-MATS Miscellaneous, Non-Inventory" at bounding box center [810, 176] width 339 height 47
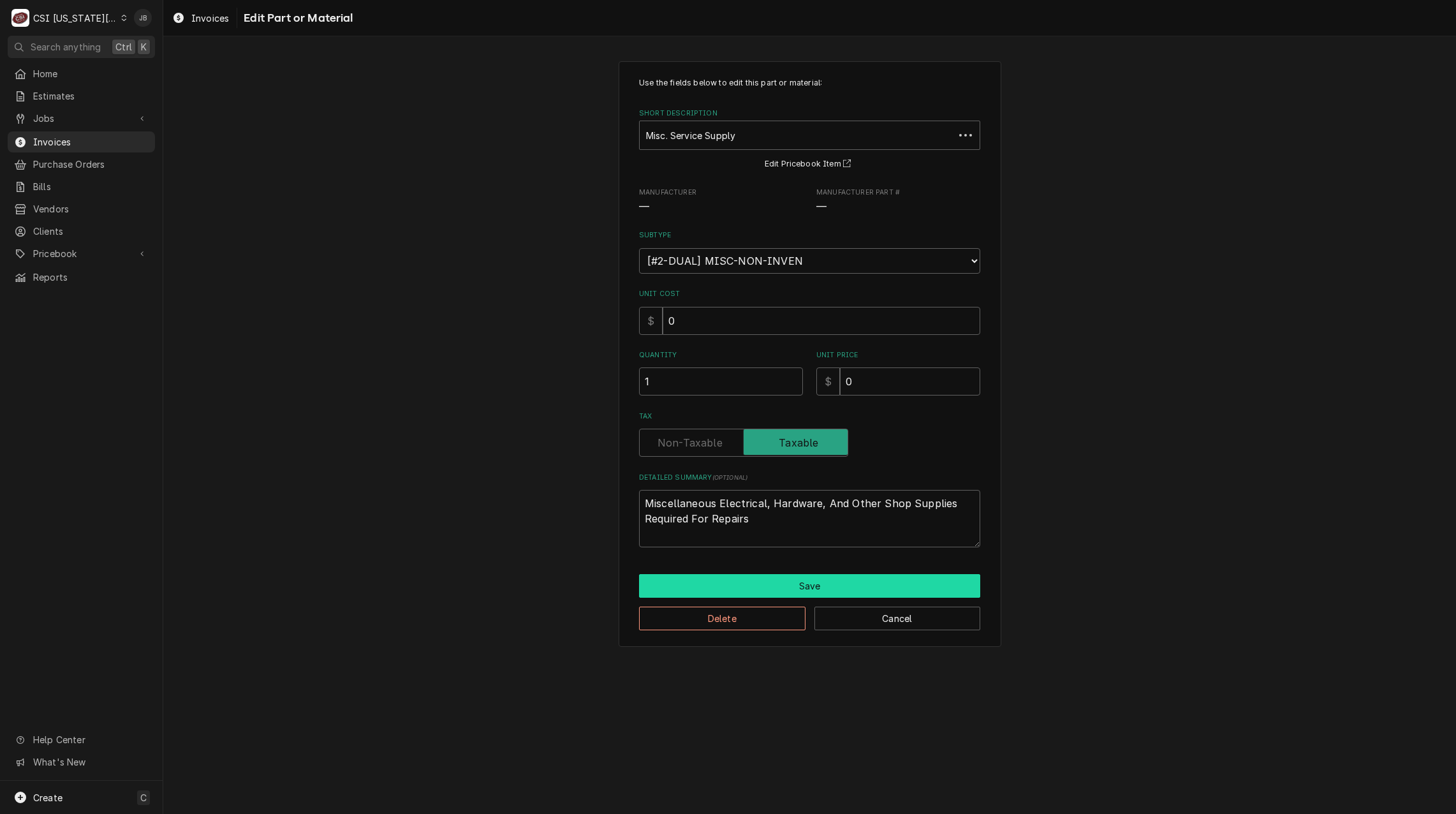
click at [763, 580] on button "Save" at bounding box center [810, 586] width 341 height 23
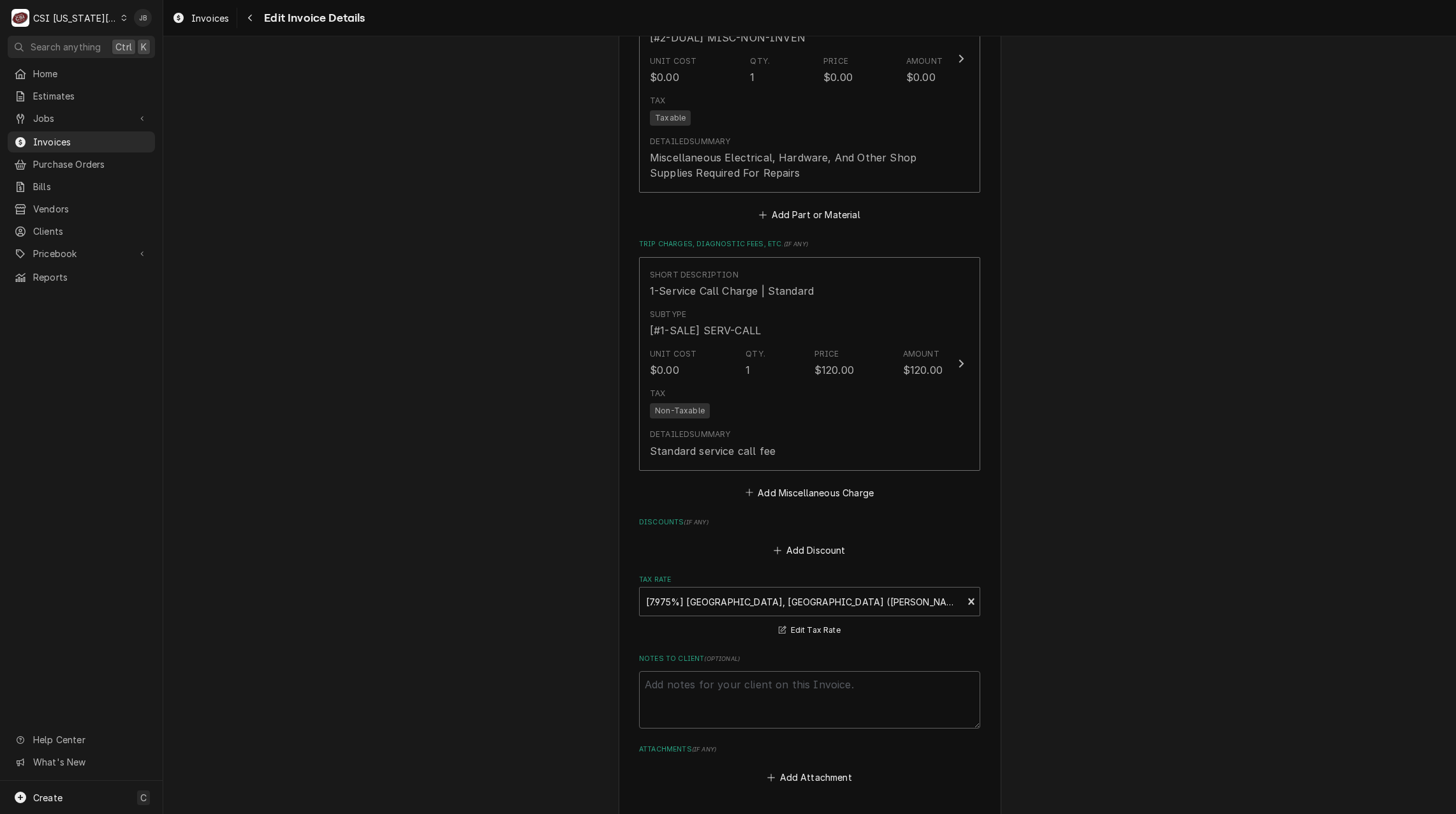
scroll to position [2480, 0]
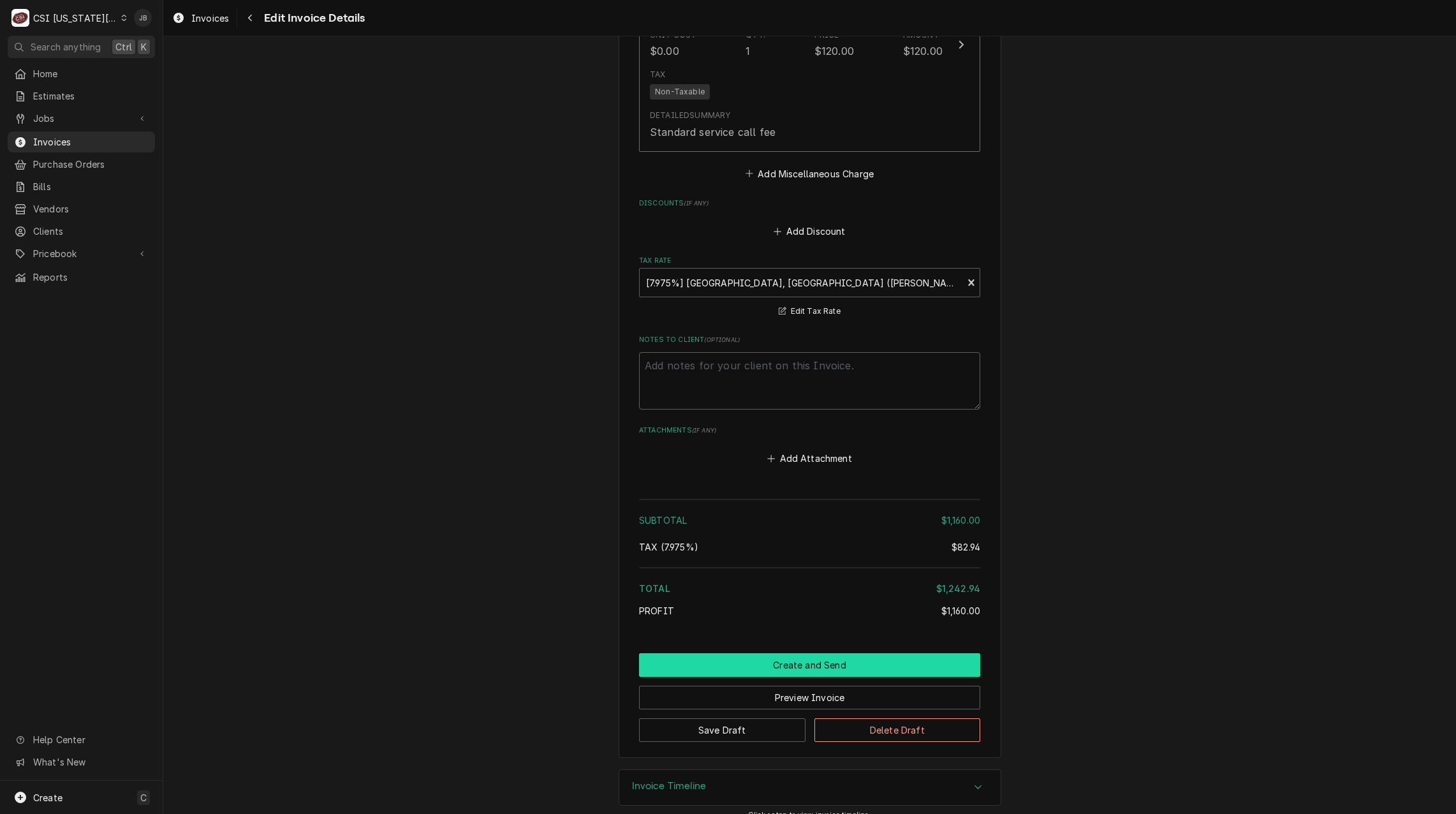
click at [760, 653] on button "Create and Send" at bounding box center [810, 665] width 341 height 23
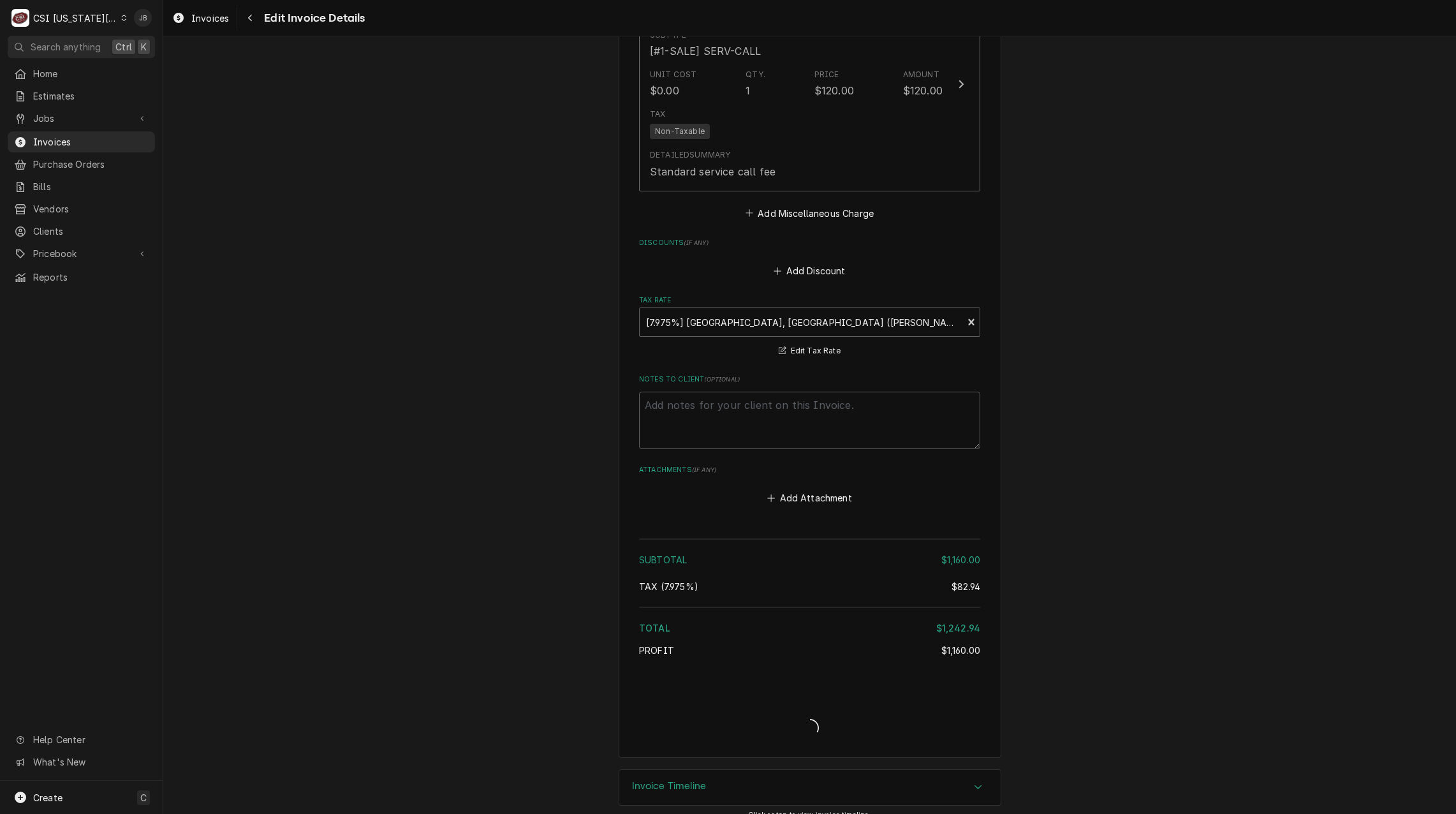
type textarea "x"
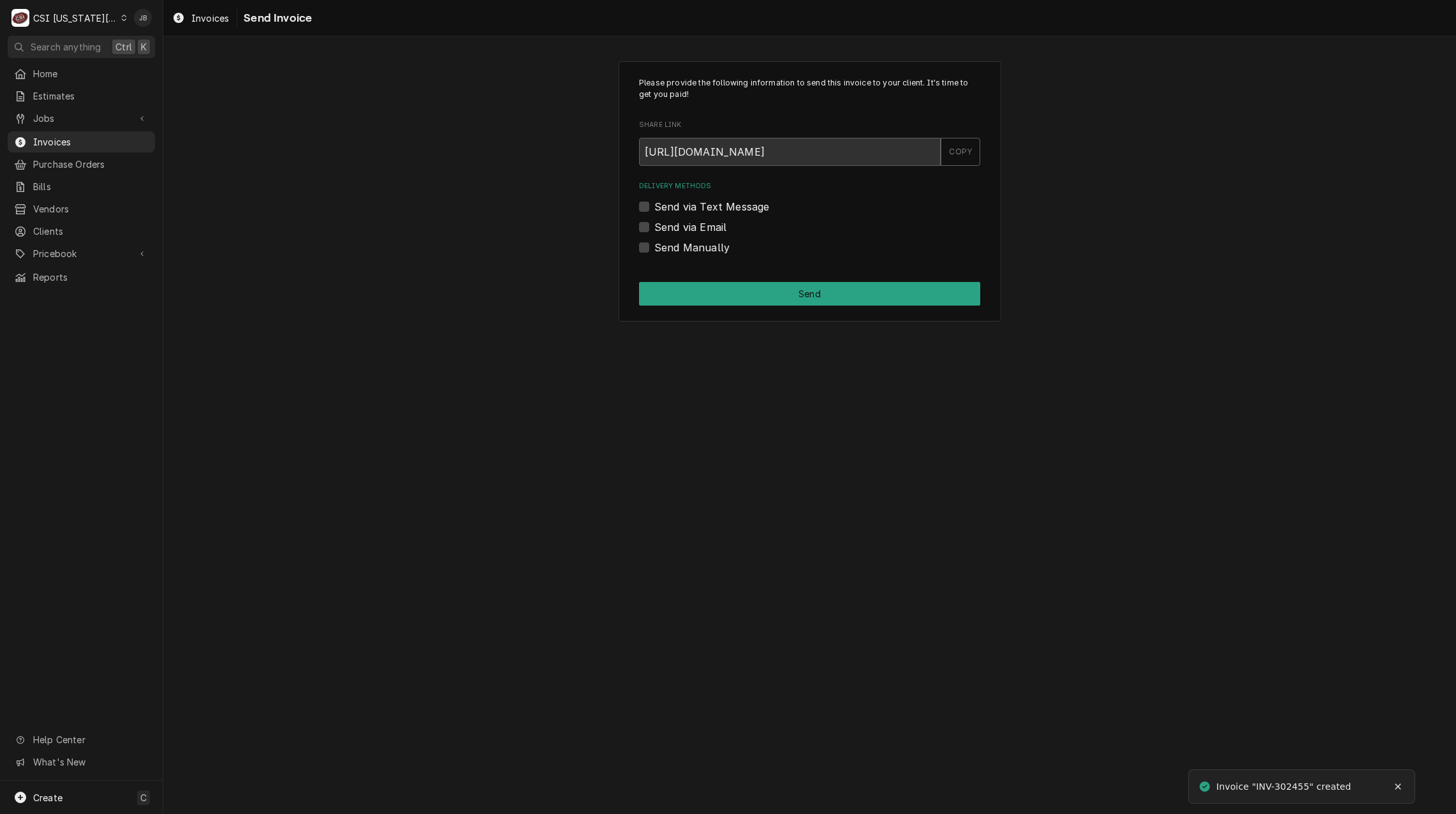
click at [688, 228] on label "Send via Email" at bounding box center [690, 227] width 72 height 15
click at [688, 228] on input "Send via Email" at bounding box center [825, 234] width 341 height 28
checkbox input "true"
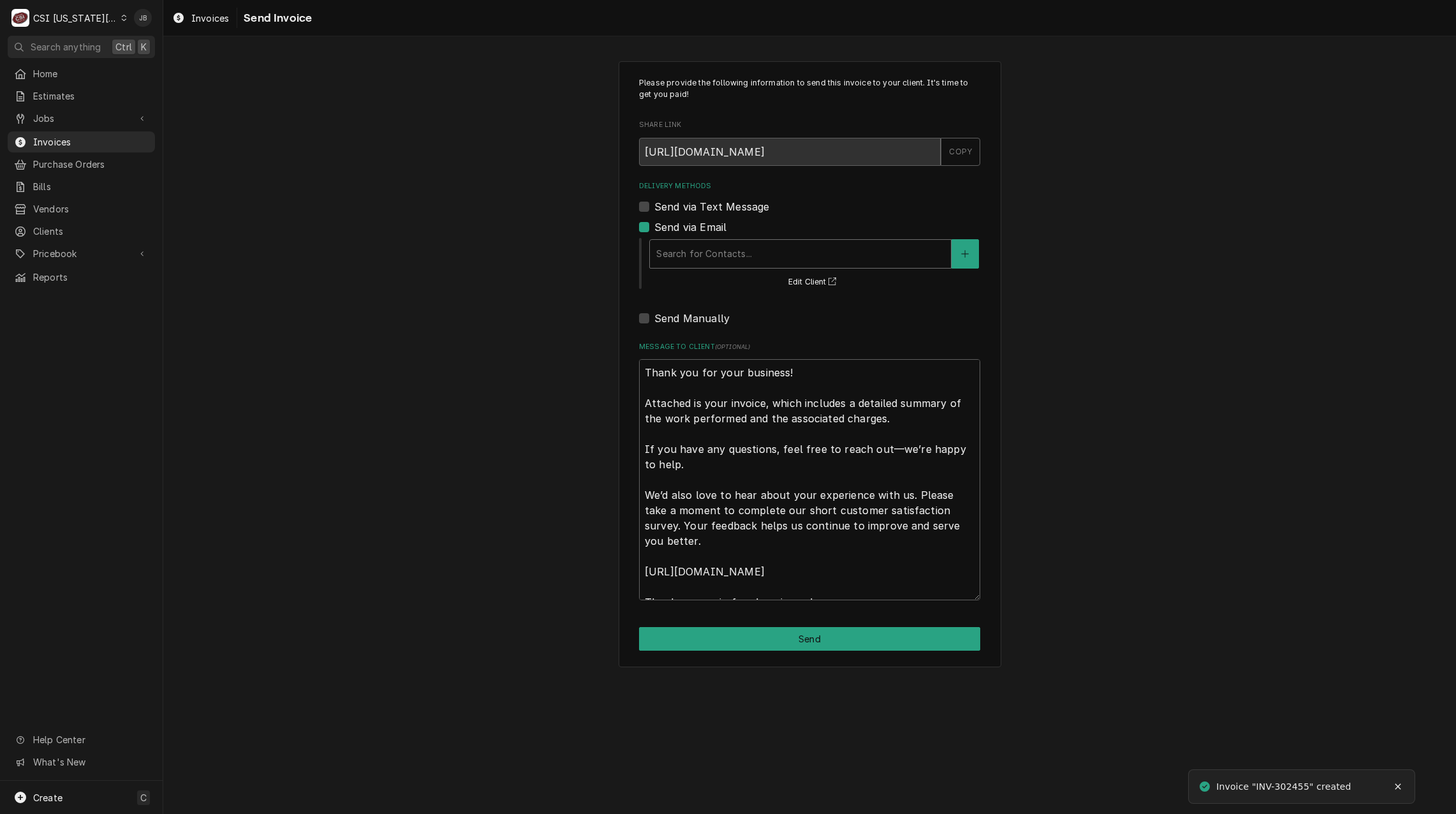
click at [722, 261] on div "Delivery Methods" at bounding box center [800, 254] width 288 height 23
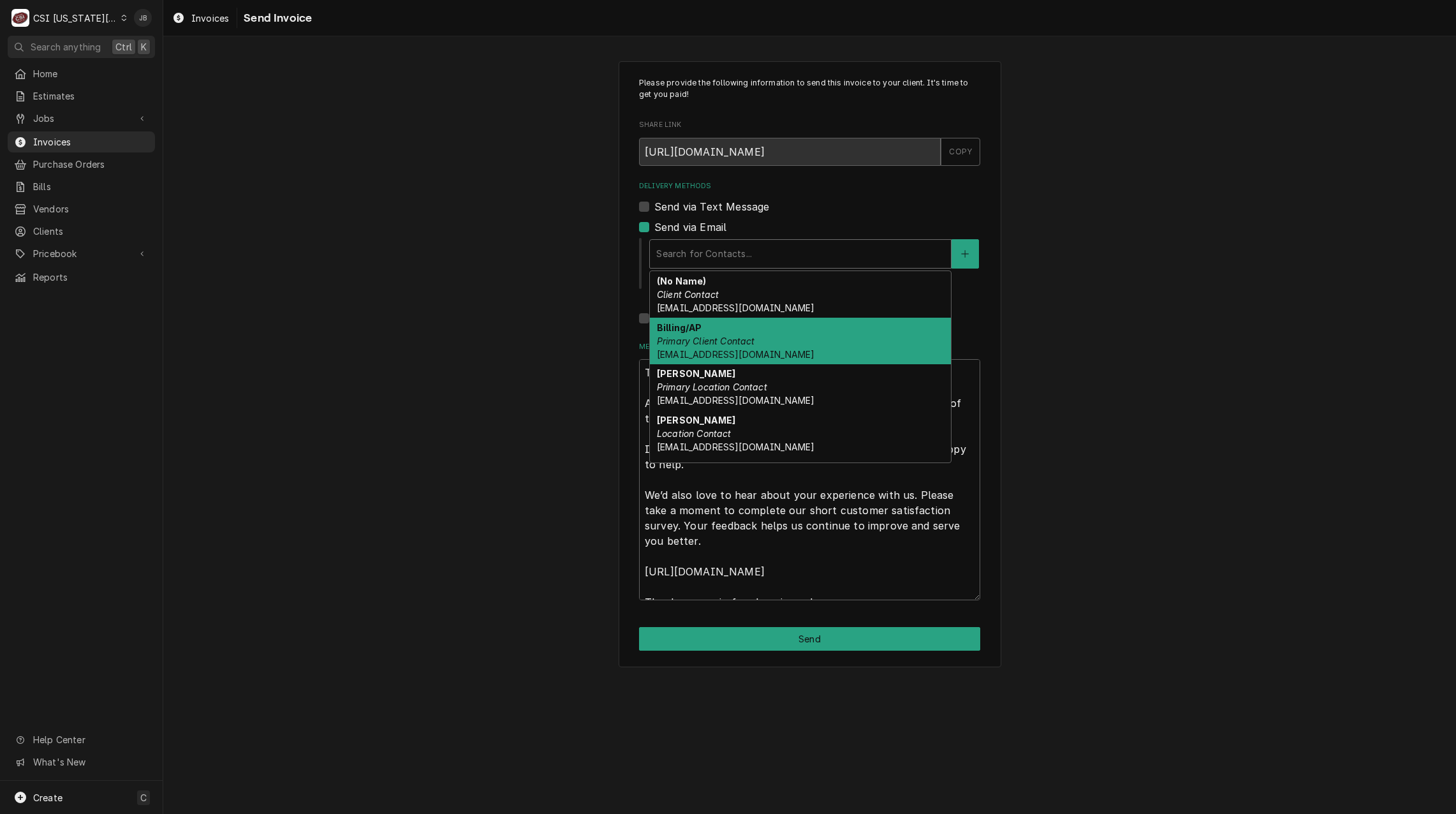
click at [792, 344] on div "Billing/AP Primary Client Contact [EMAIL_ADDRESS][DOMAIN_NAME]" at bounding box center [800, 341] width 301 height 47
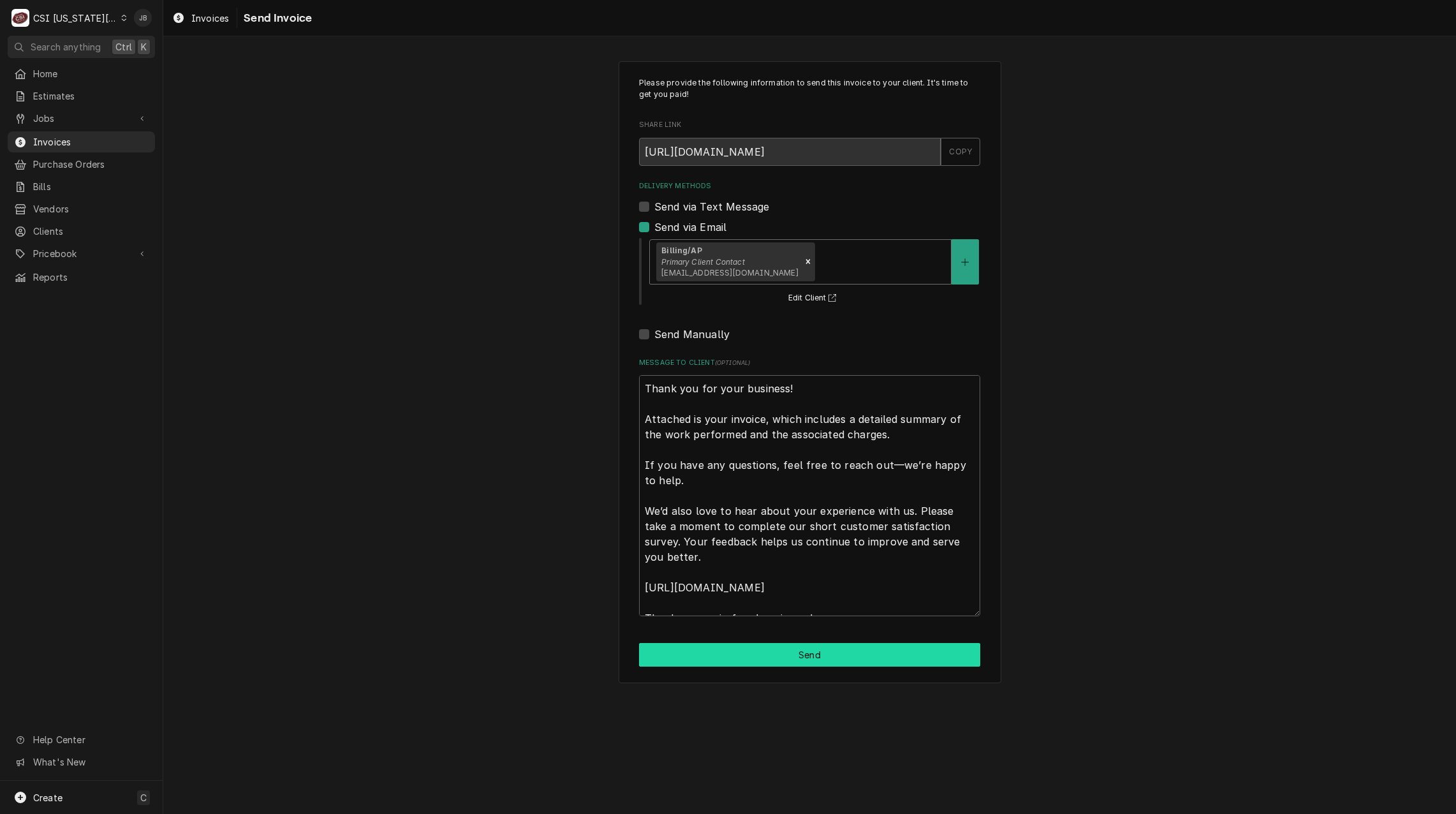
click at [691, 654] on button "Send" at bounding box center [810, 654] width 341 height 23
type textarea "x"
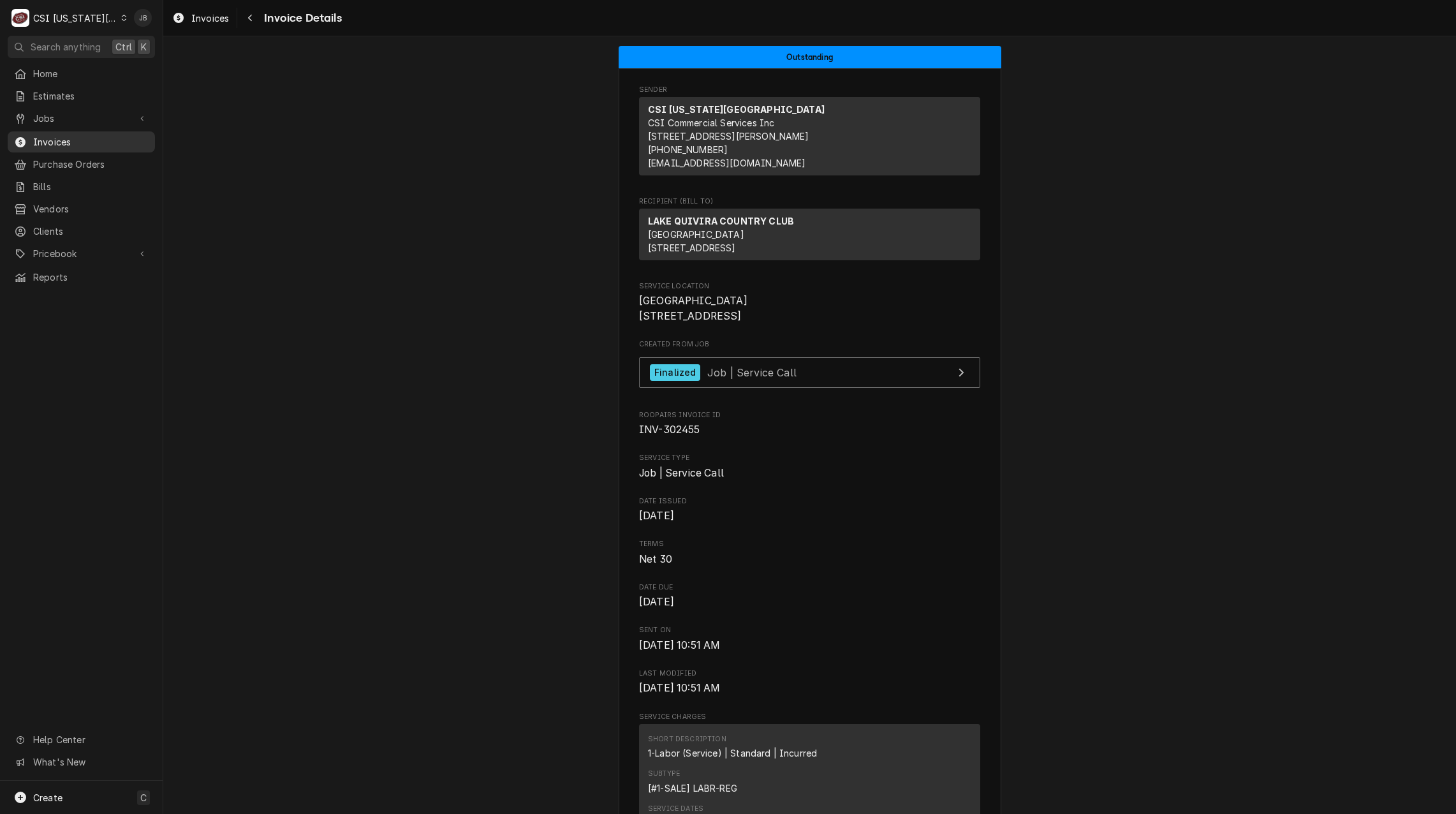
click at [89, 141] on span "Invoices" at bounding box center [91, 141] width 116 height 13
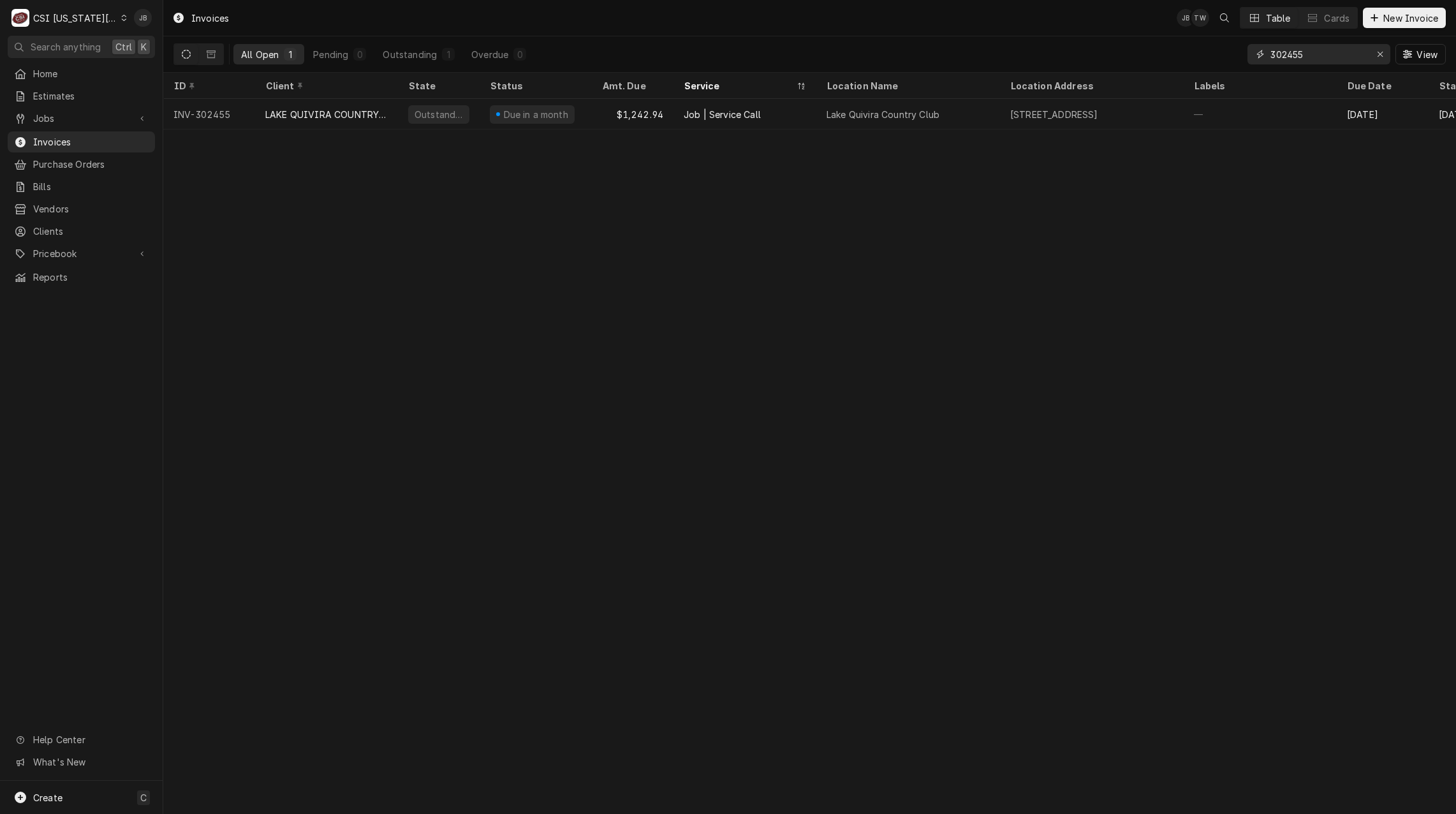
click at [1322, 60] on input "302455" at bounding box center [1318, 54] width 96 height 21
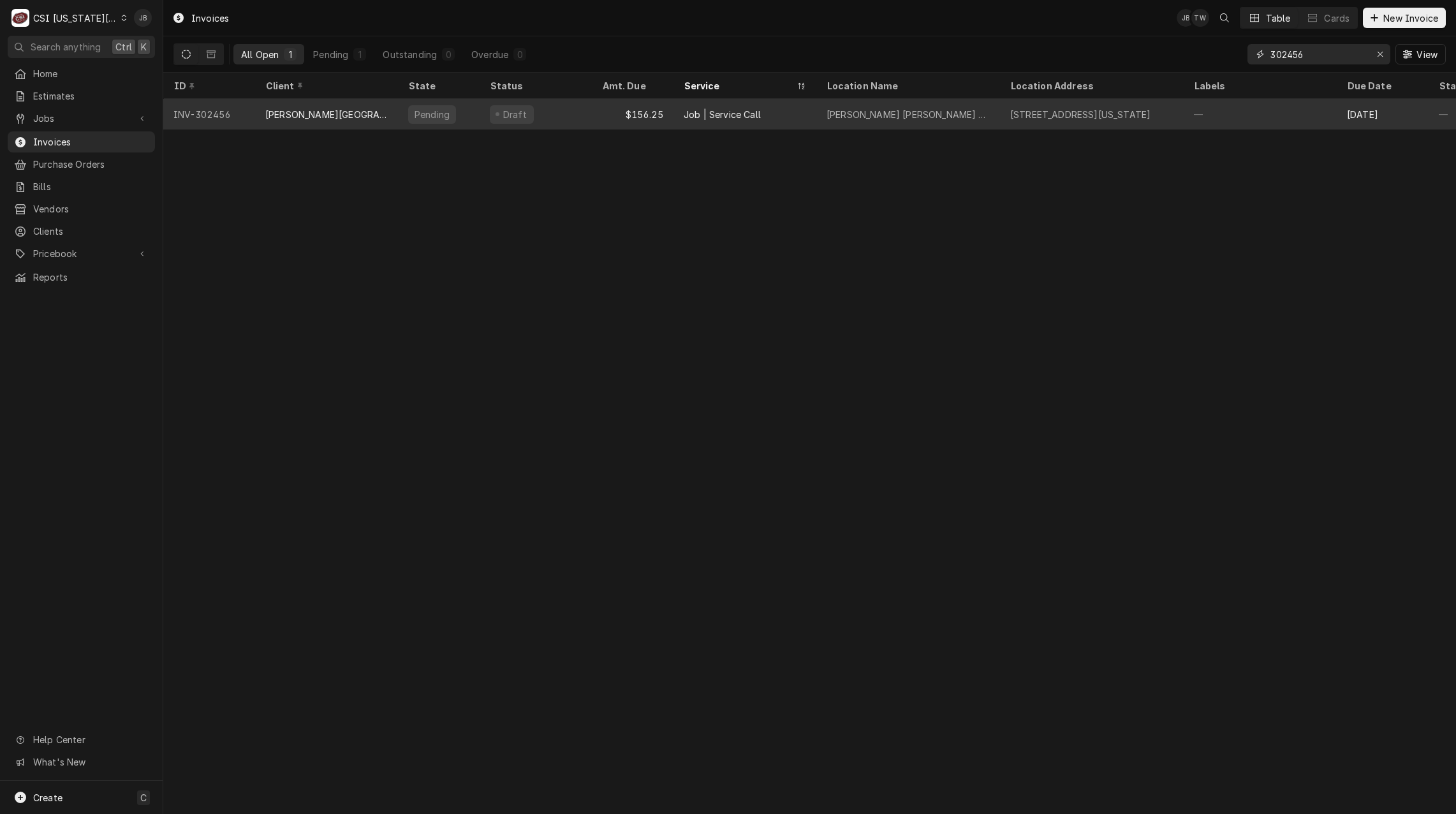
type input "302456"
click at [290, 112] on div "[PERSON_NAME][GEOGRAPHIC_DATA][PERSON_NAME]" at bounding box center [326, 115] width 122 height 13
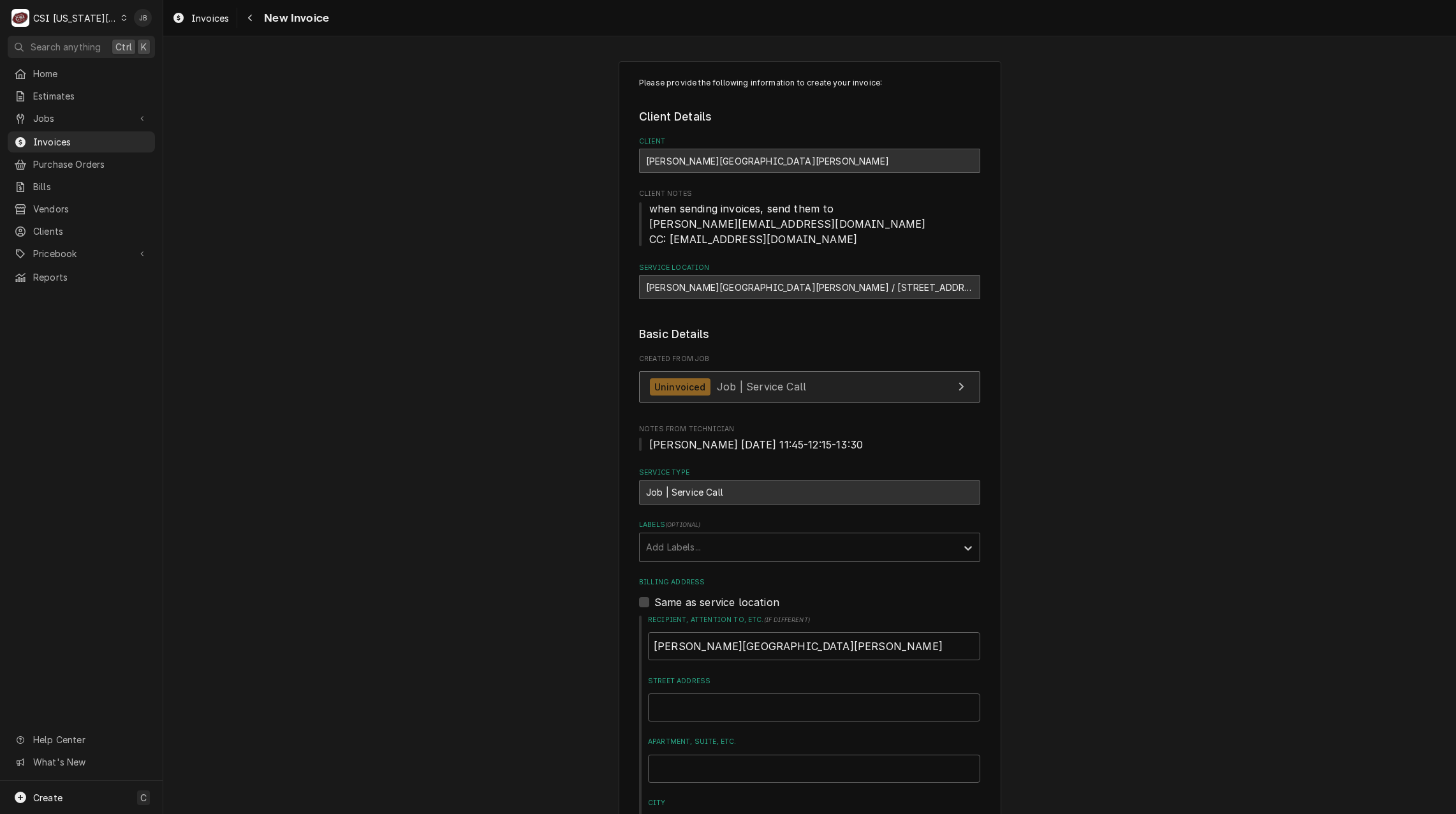
click at [755, 389] on span "Job | Service Call" at bounding box center [760, 386] width 89 height 12
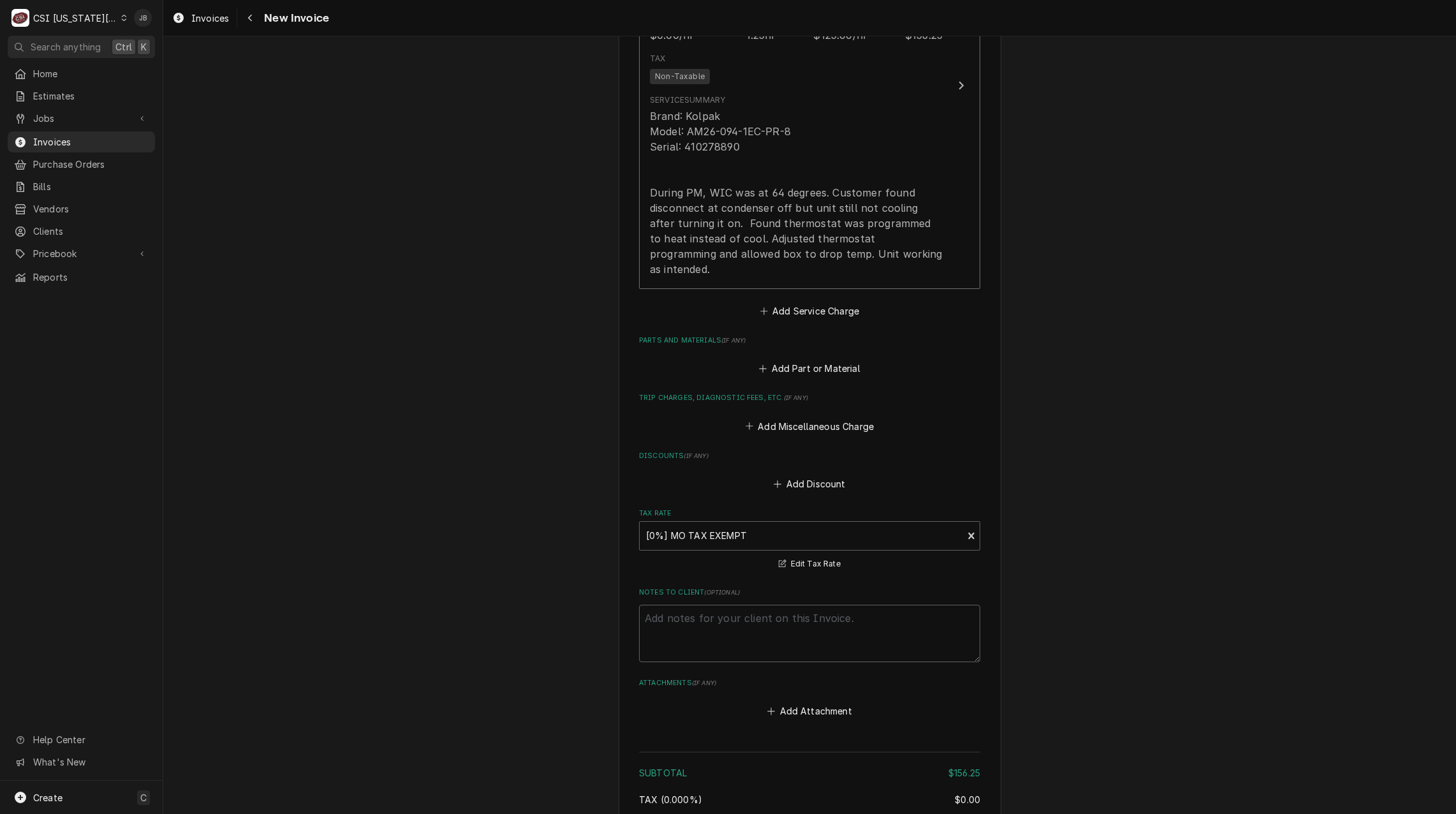
scroll to position [1020, 0]
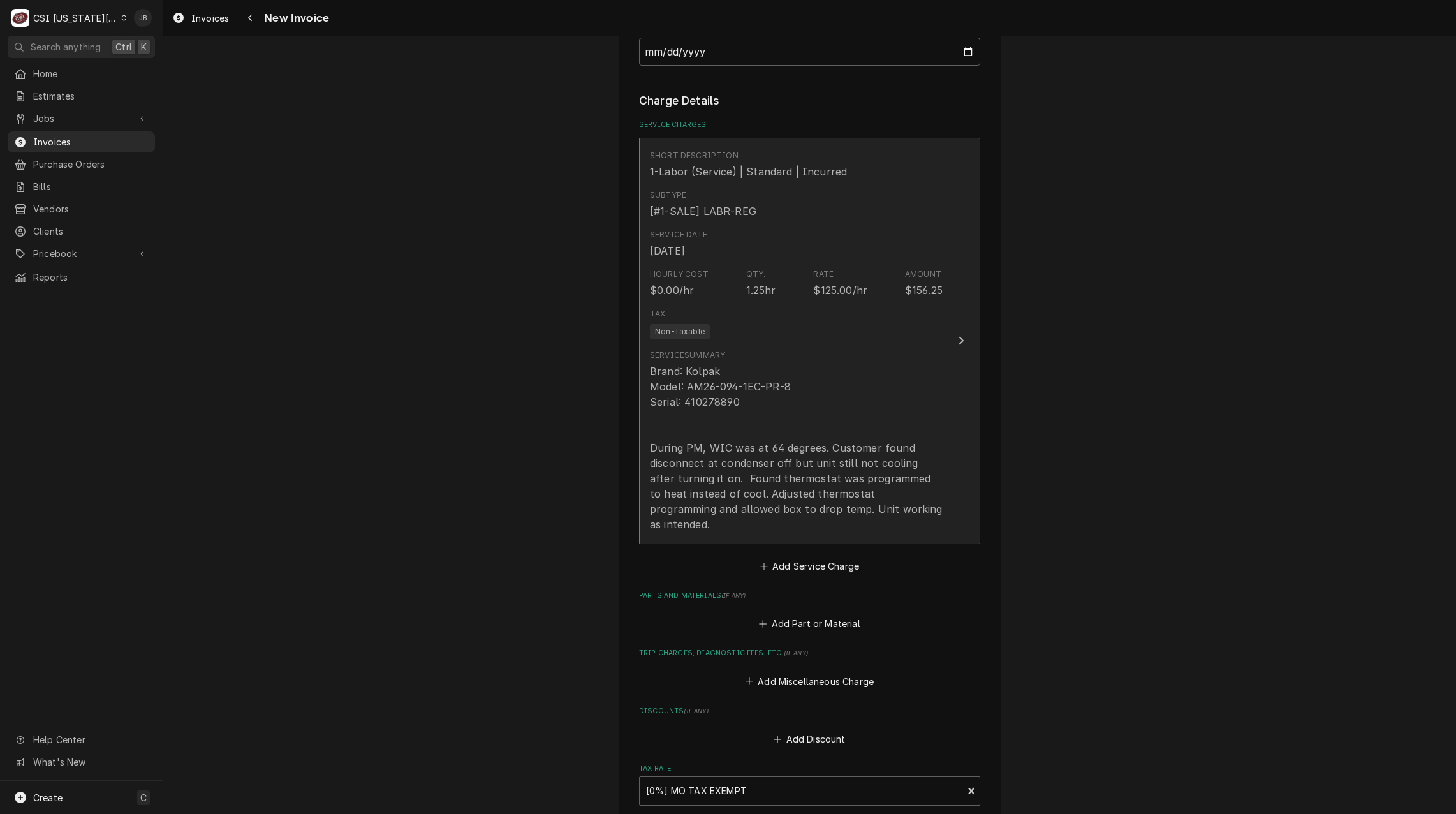
click at [797, 271] on div "Hourly Cost $0.00/hr Qty. 1.25hr Rate $125.00/hr Amount $156.25" at bounding box center [796, 284] width 293 height 40
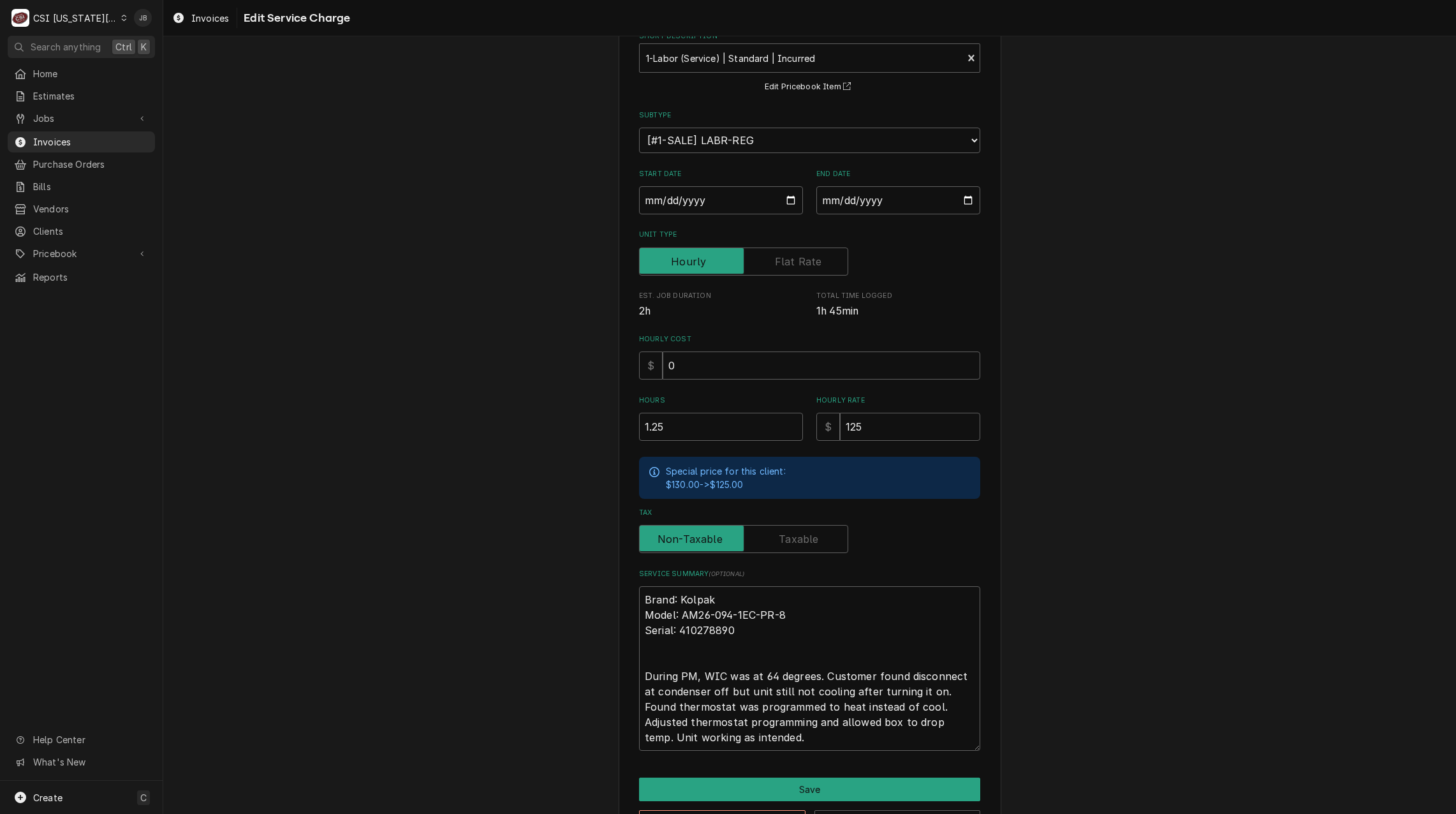
scroll to position [123, 0]
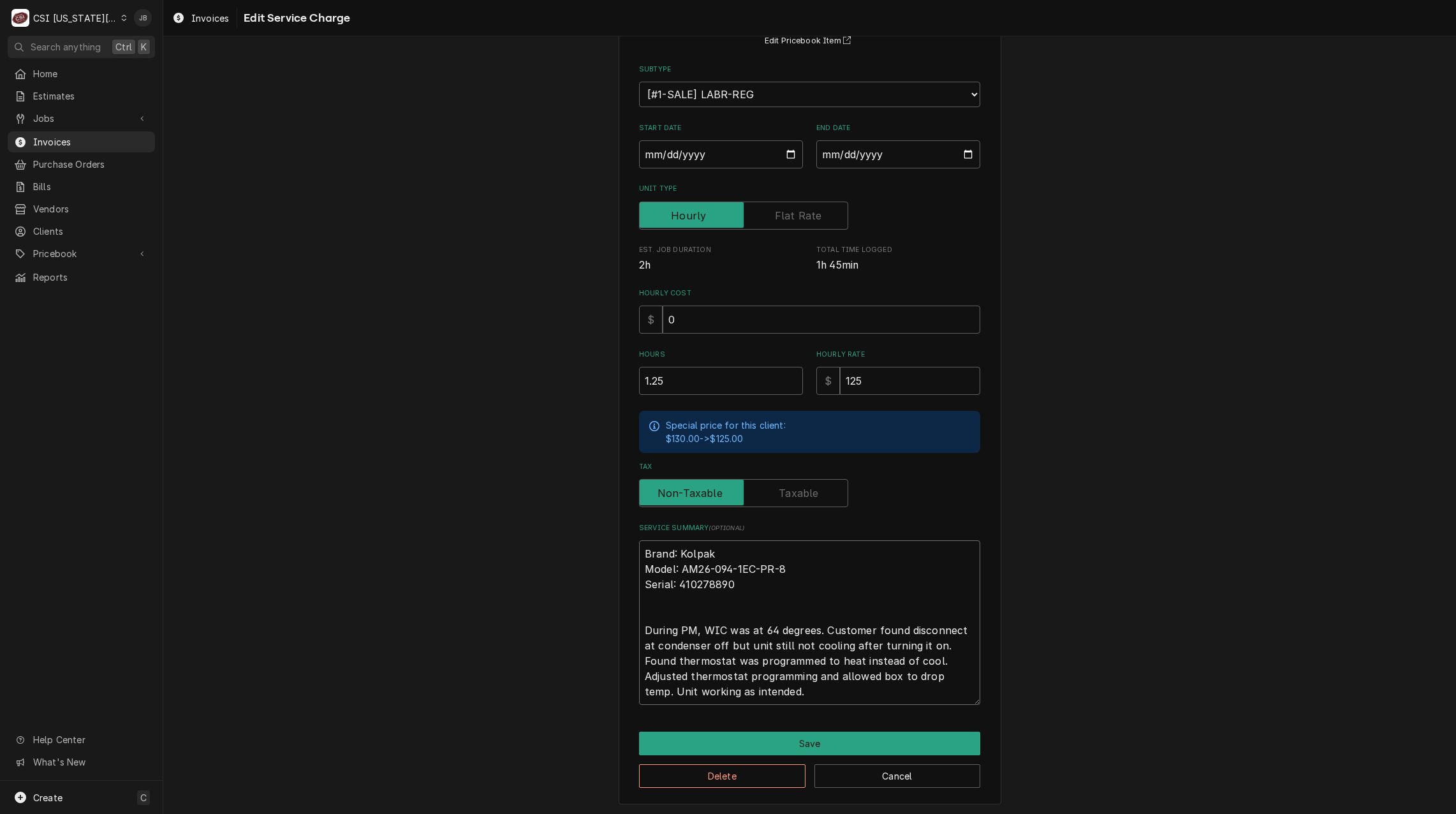
click at [697, 658] on textarea "Brand: Kolpak Model: AM26-094-1EC-PR-8 Serial: 410278890 During PM, WIC was at …" at bounding box center [810, 623] width 341 height 165
type textarea "x"
type textarea "Brand: Kolpak Model: AM26-094-1EC-PR-8 Serial: 410278890 During PM, WIC was at …"
type textarea "x"
type textarea "Brand: Kolpak Model: AM26-094-1EC-PR-8 Serial: 410278890 During PM, WIC was at …"
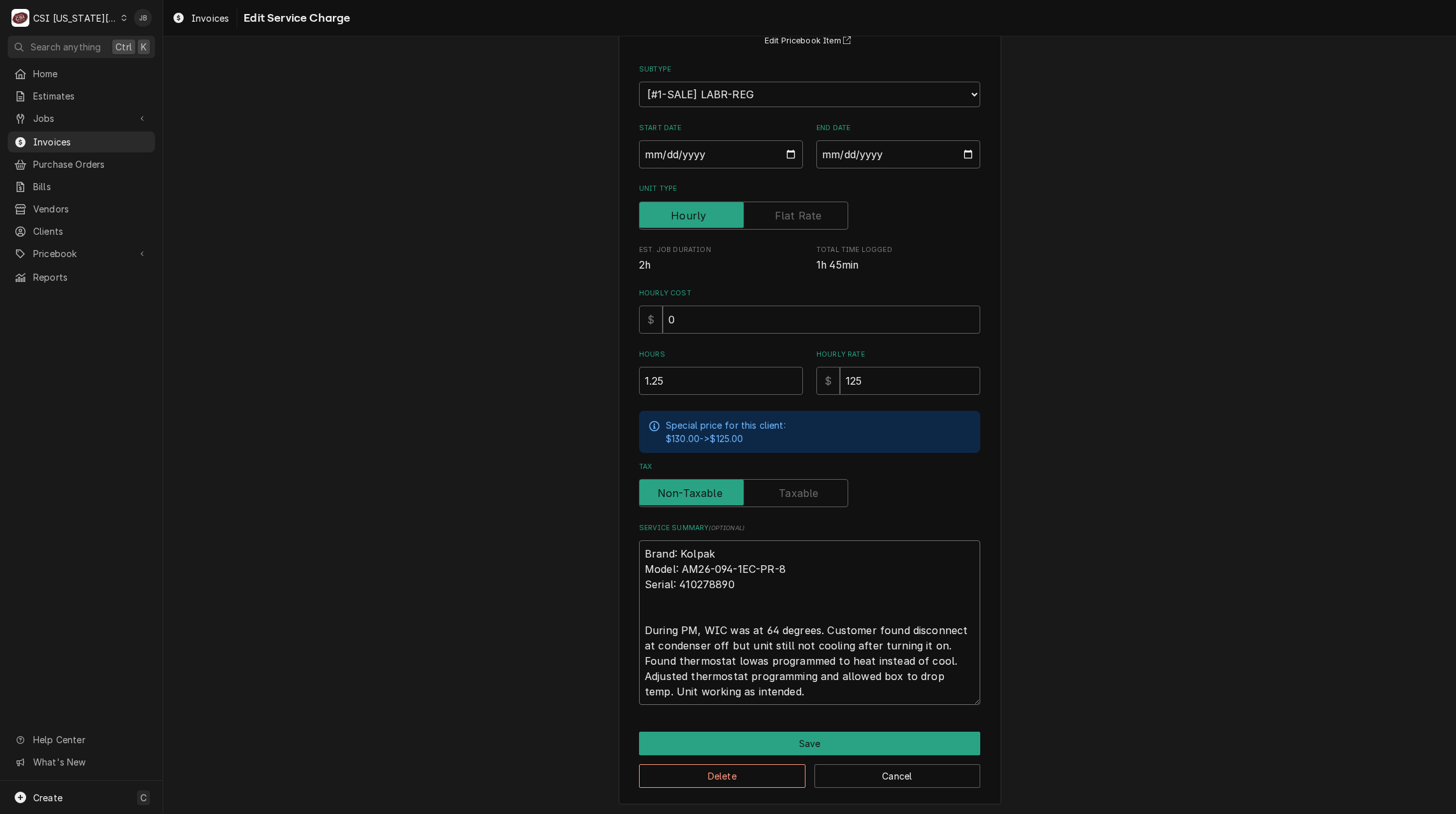
type textarea "x"
type textarea "Brand: Kolpak Model: AM26-094-1EC-PR-8 Serial: 410278890 During PM, WIC was at …"
type textarea "x"
type textarea "Brand: Kolpak Model: AM26-094-1EC-PR-8 Serial: 410278890 During PM, WIC was at …"
type textarea "x"
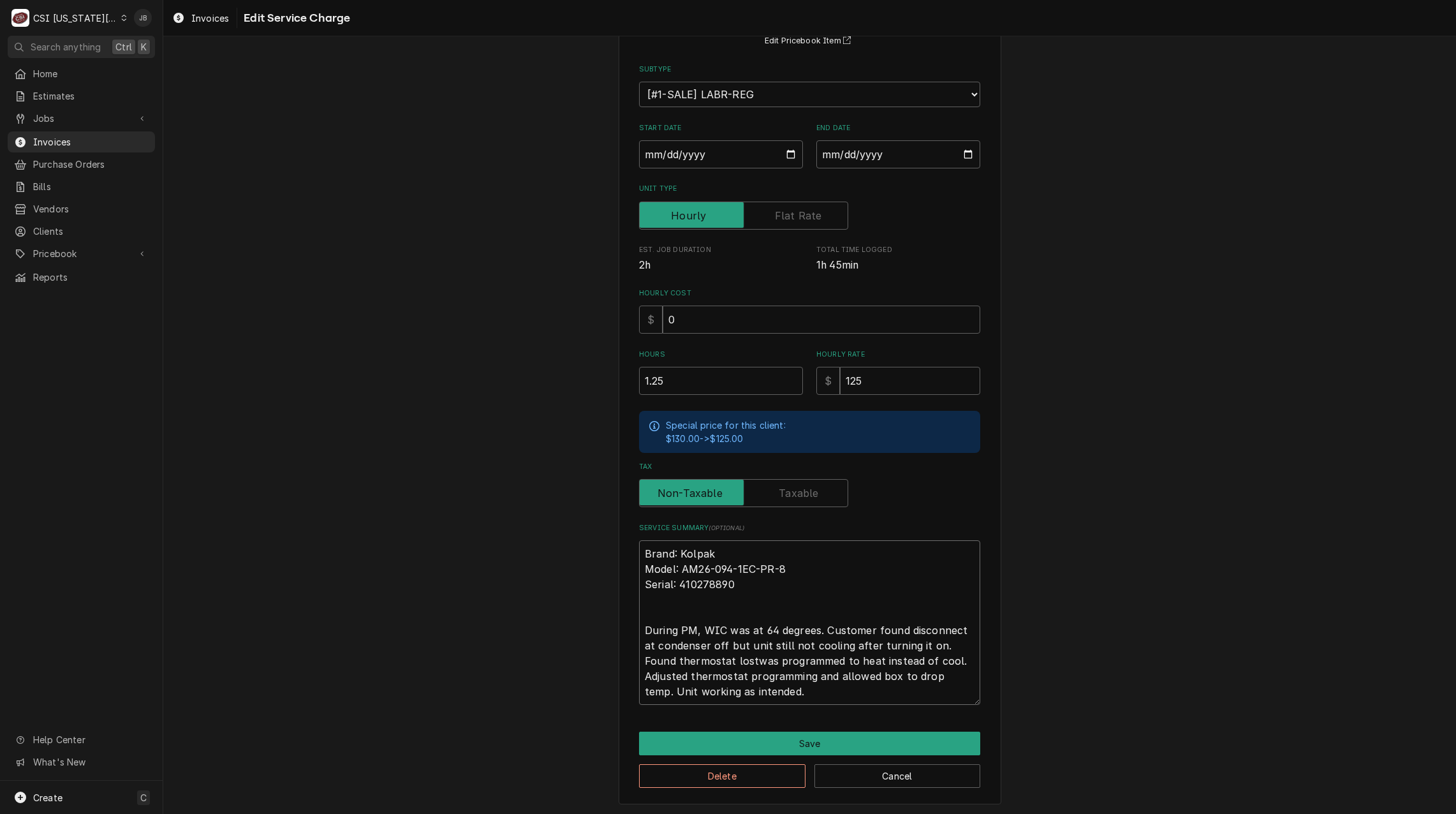
type textarea "Brand: Kolpak Model: AM26-094-1EC-PR-8 Serial: 410278890 During PM, WIC was at …"
type textarea "x"
type textarea "Brand: Kolpak Model: AM26-094-1EC-PR-8 Serial: 410278890 During PM, WIC was at …"
type textarea "x"
type textarea "Brand: Kolpak Model: AM26-094-1EC-PR-8 Serial: 410278890 During PM, WIC was at …"
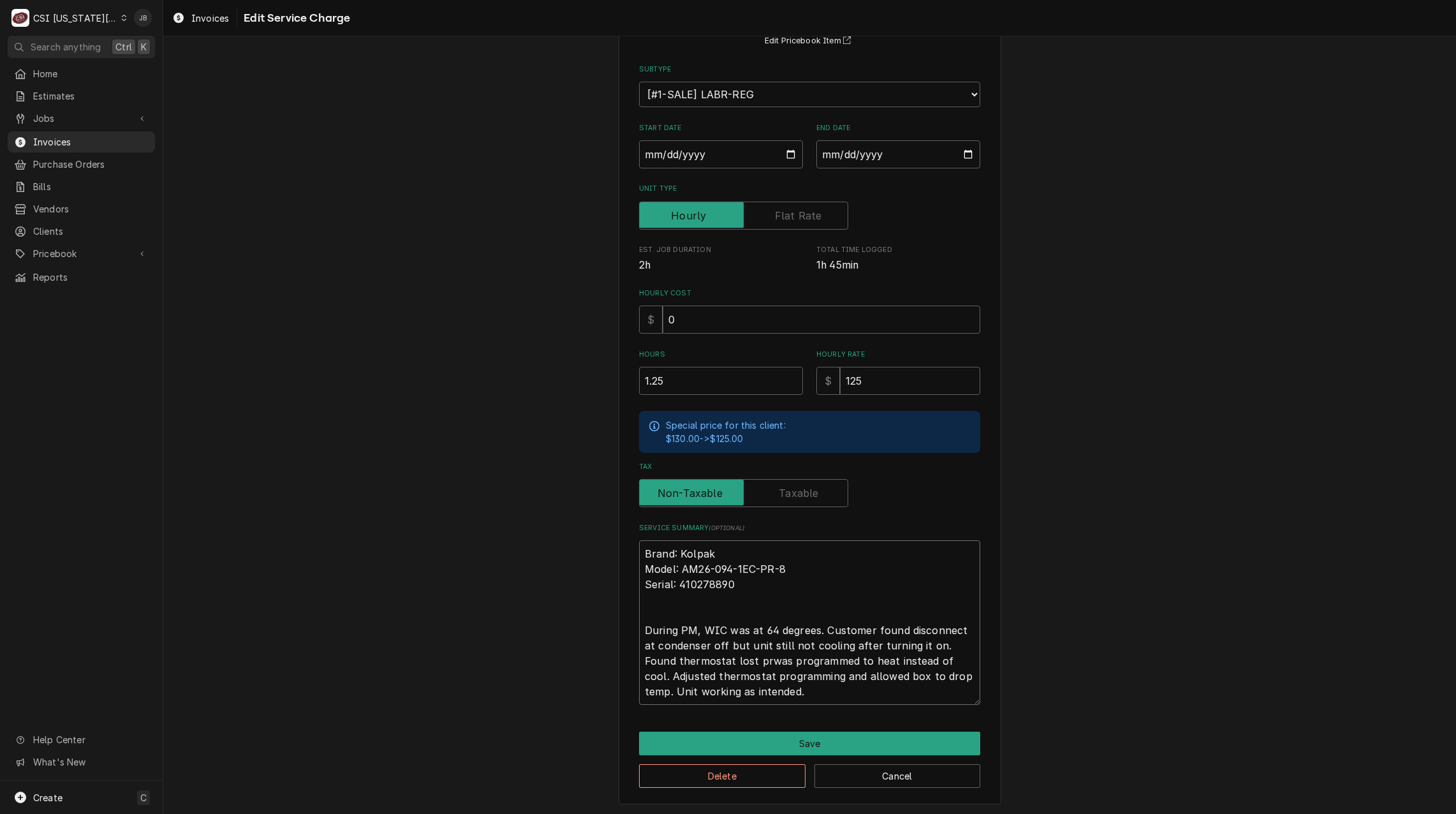
type textarea "x"
type textarea "Brand: Kolpak Model: AM26-094-1EC-PR-8 Serial: 410278890 During PM, WIC was at …"
type textarea "x"
type textarea "Brand: Kolpak Model: AM26-094-1EC-PR-8 Serial: 410278890 During PM, WIC was at …"
type textarea "x"
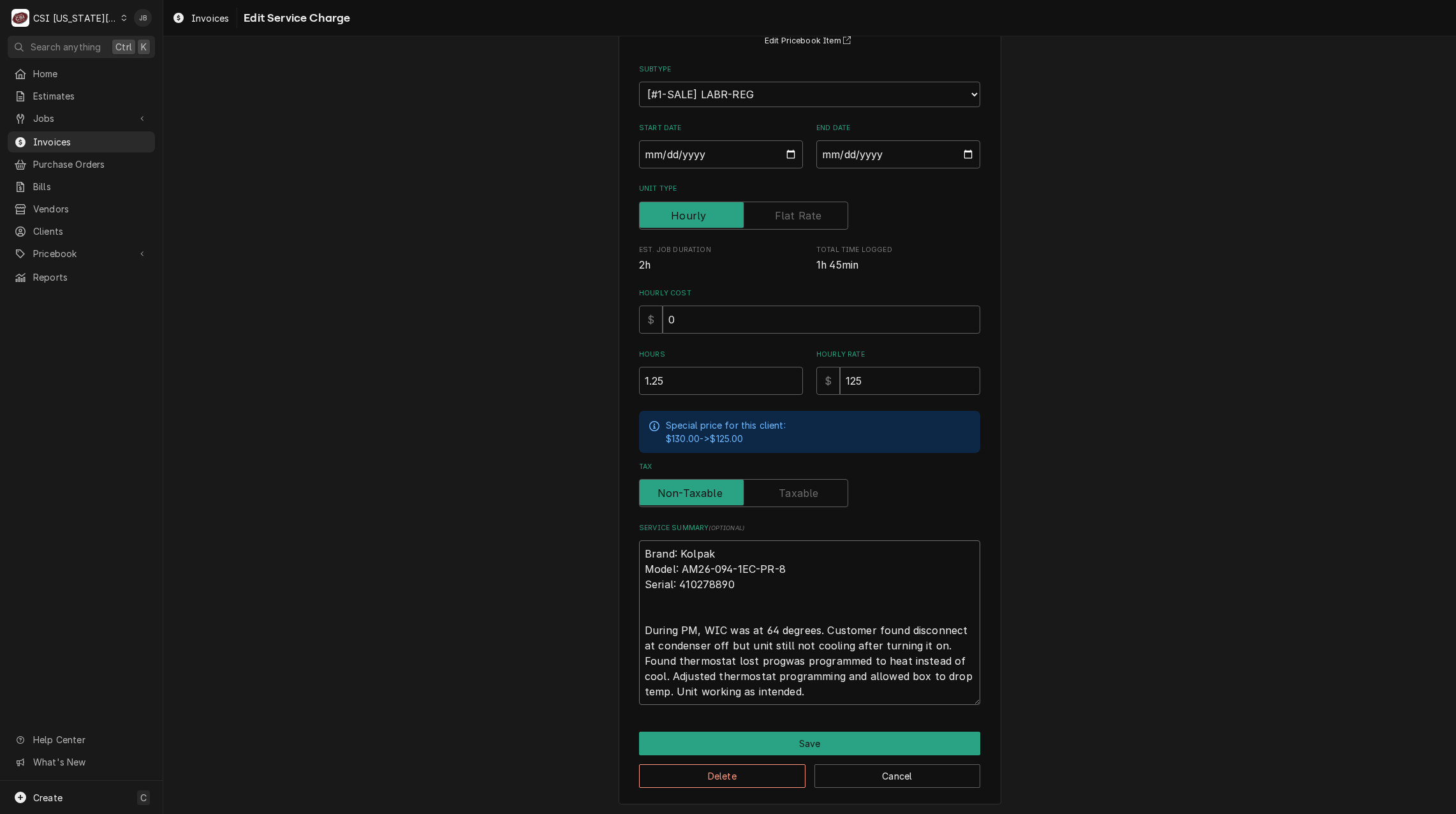
type textarea "Brand: Kolpak Model: AM26-094-1EC-PR-8 Serial: 410278890 During PM, WIC was at …"
type textarea "x"
type textarea "Brand: Kolpak Model: AM26-094-1EC-PR-8 Serial: 410278890 During PM, WIC was at …"
type textarea "x"
type textarea "Brand: Kolpak Model: AM26-094-1EC-PR-8 Serial: 410278890 During PM, WIC was at …"
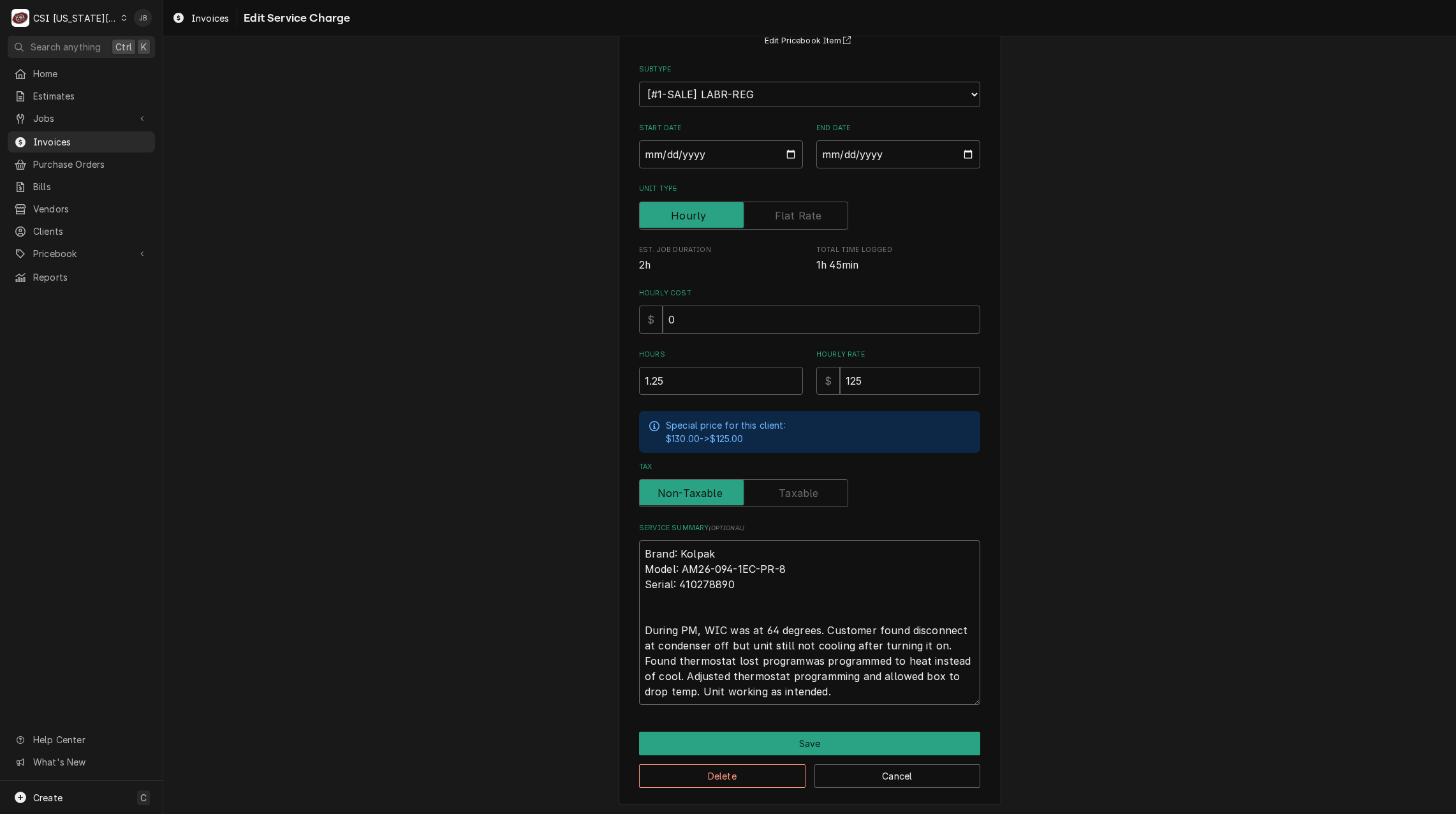
type textarea "x"
type textarea "Brand: Kolpak Model: AM26-094-1EC-PR-8 Serial: 410278890 During PM, WIC was at …"
type textarea "x"
type textarea "Brand: Kolpak Model: AM26-094-1EC-PR-8 Serial: 410278890 During PM, WIC was at …"
type textarea "x"
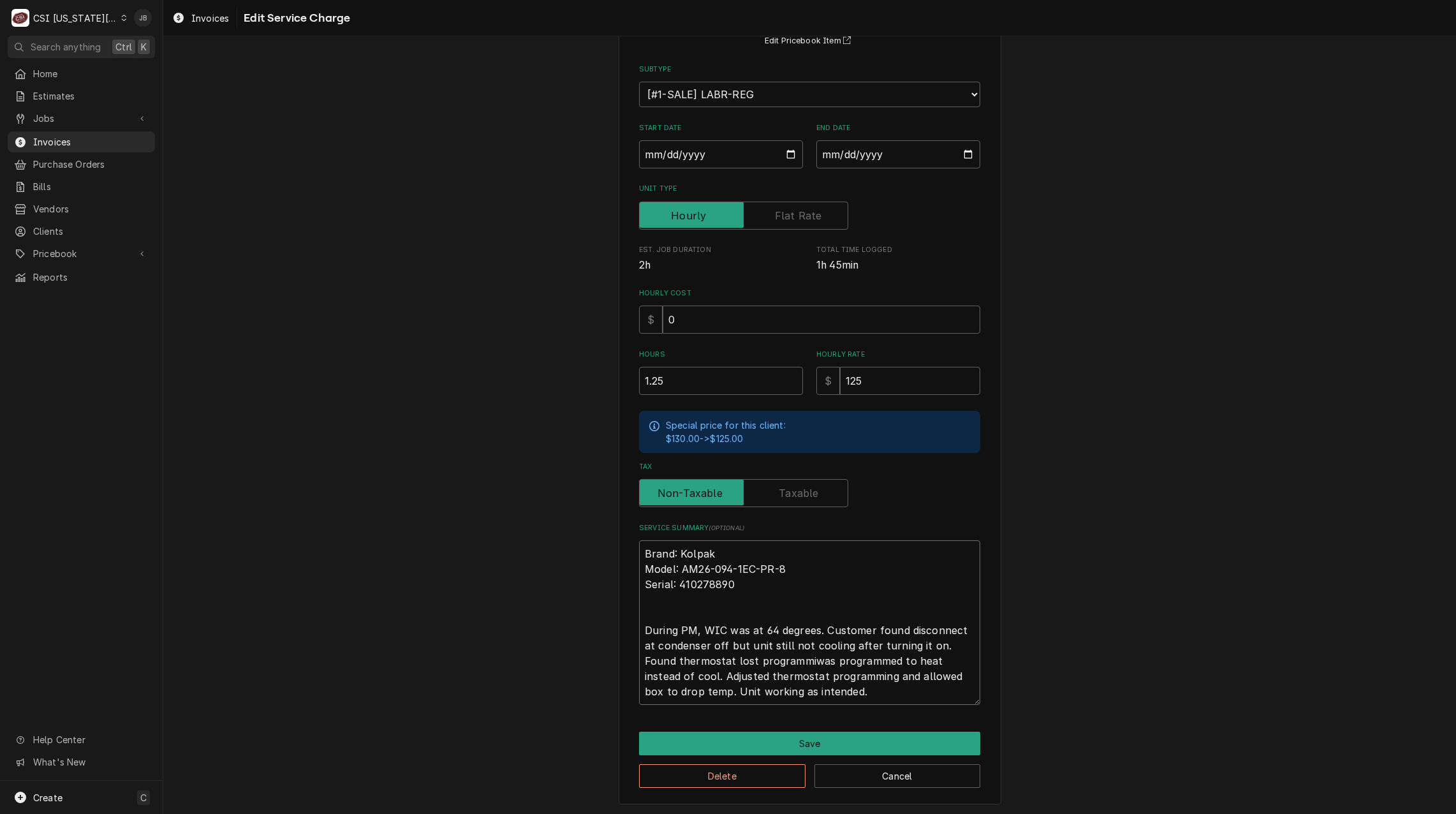
type textarea "Brand: Kolpak Model: AM26-094-1EC-PR-8 Serial: 410278890 During PM, WIC was at …"
type textarea "x"
type textarea "Brand: Kolpak Model: AM26-094-1EC-PR-8 Serial: 410278890 During PM, WIC was at …"
type textarea "x"
type textarea "Brand: Kolpak Model: AM26-094-1EC-PR-8 Serial: 410278890 During PM, WIC was at …"
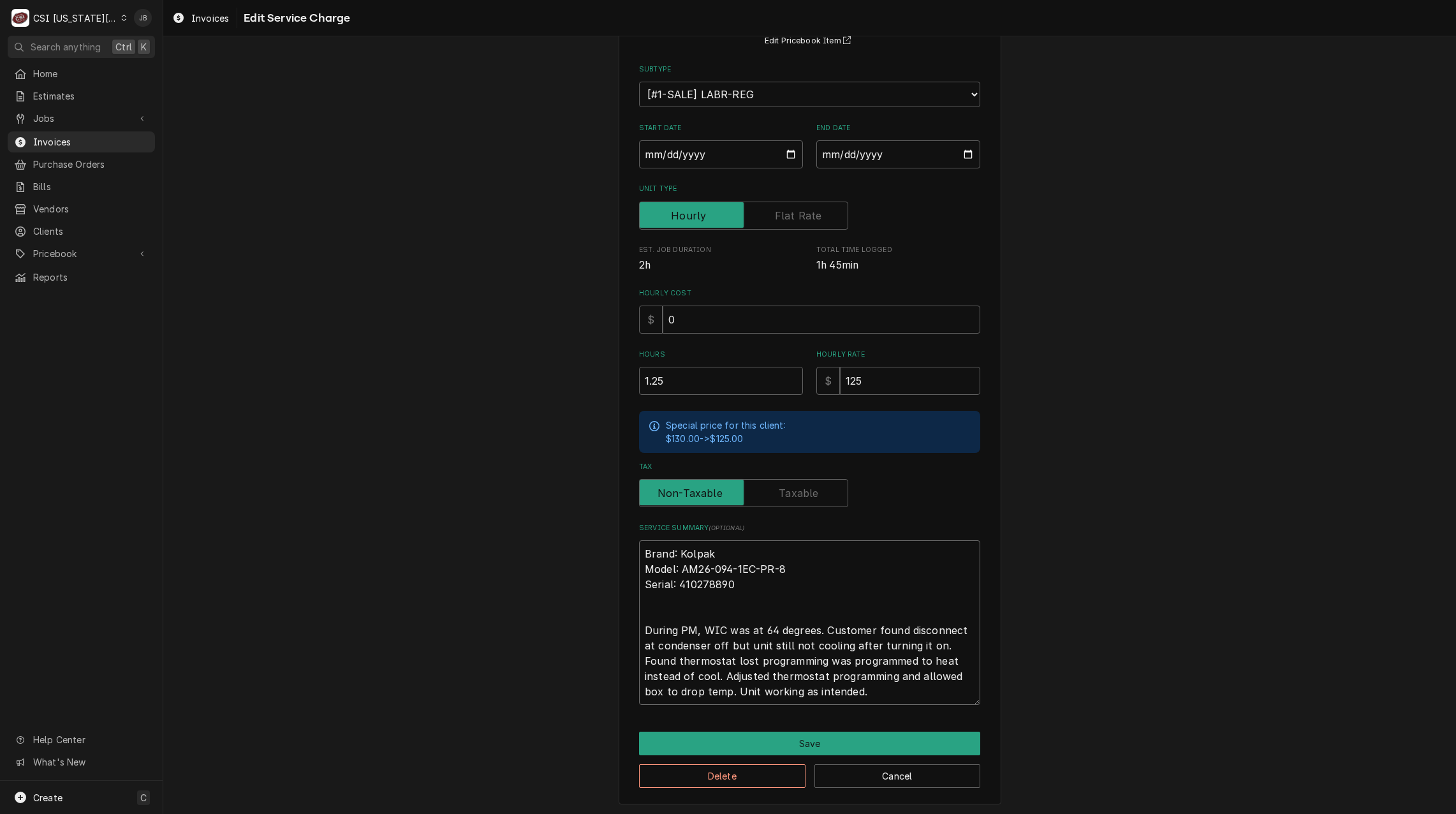
type textarea "x"
type textarea "Brand: Kolpak Model: AM26-094-1EC-PR-8 Serial: 410278890 During PM, WIC was at …"
type textarea "x"
type textarea "Brand: Kolpak Model: AM26-094-1EC-PR-8 Serial: 410278890 During PM, WIC was at …"
type textarea "x"
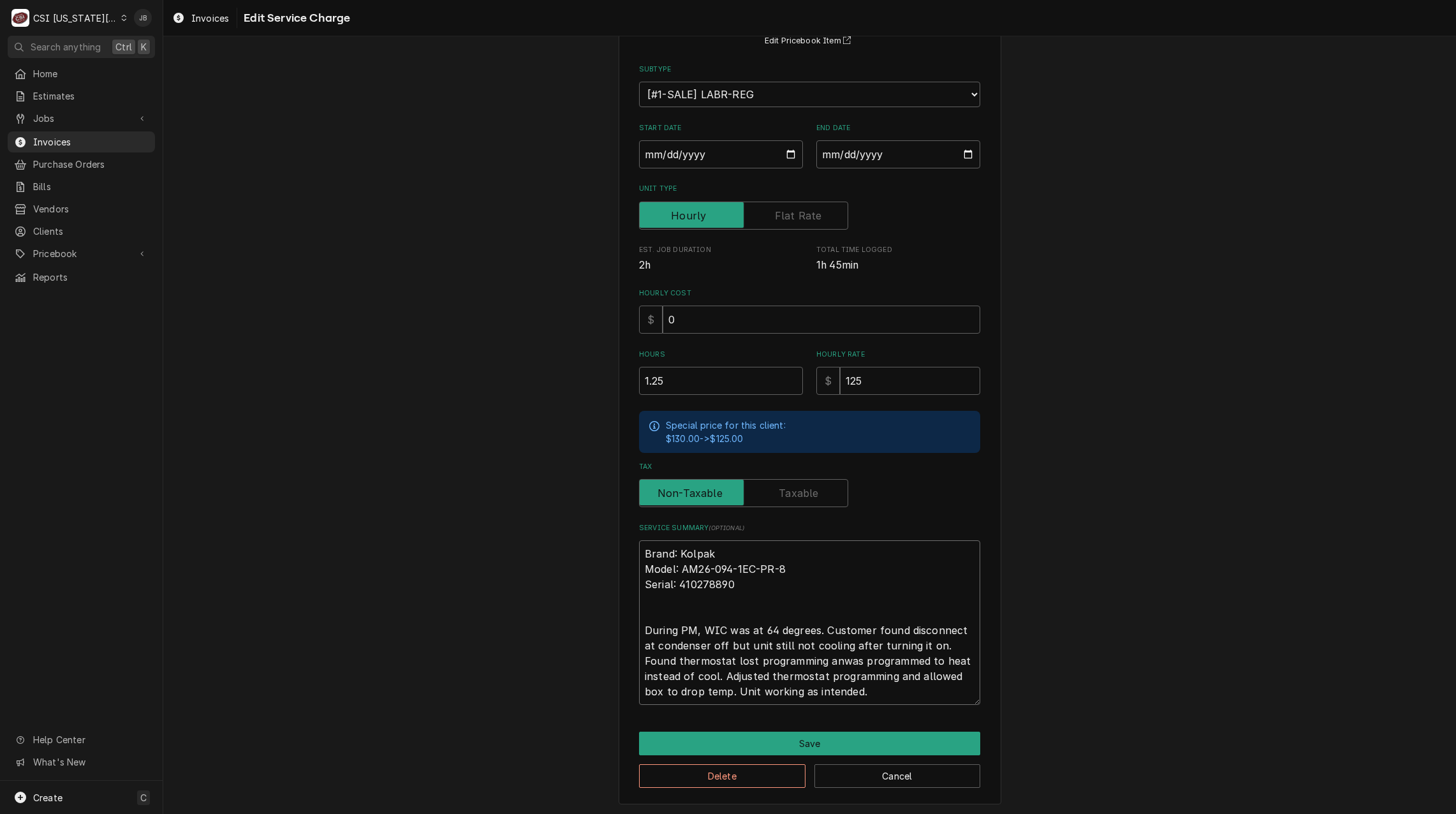
type textarea "Brand: Kolpak Model: AM26-094-1EC-PR-8 Serial: 410278890 During PM, WIC was at …"
type textarea "x"
type textarea "Brand: Kolpak Model: AM26-094-1EC-PR-8 Serial: 410278890 During PM, WIC was at …"
type textarea "x"
type textarea "Brand: Kolpak Model: AM26-094-1EC-PR-8 Serial: 410278890 During PM, WIC was at …"
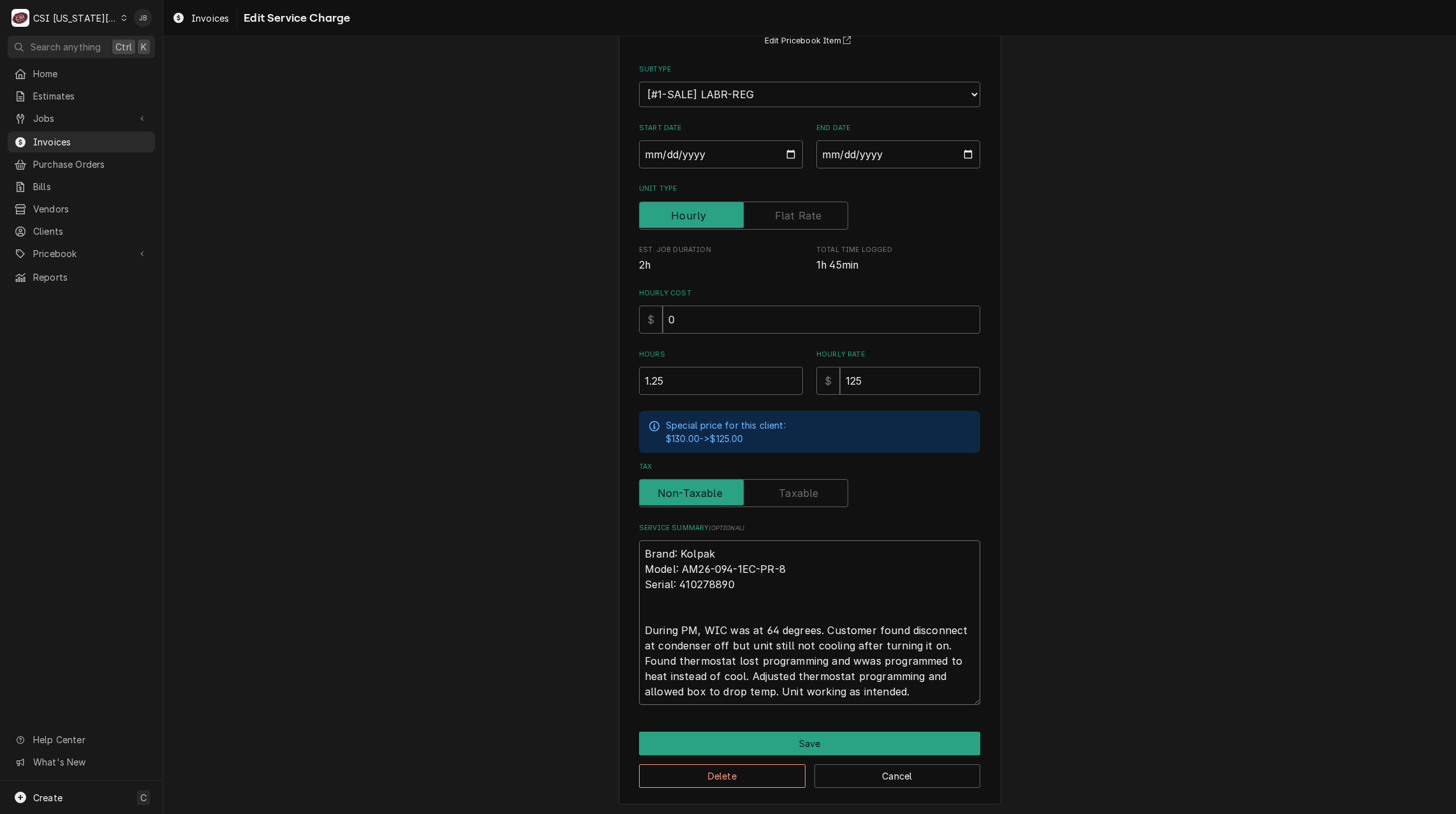
type textarea "x"
type textarea "Brand: Kolpak Model: AM26-094-1EC-PR-8 Serial: 410278890 During PM, WIC was at …"
click at [789, 738] on button "Save" at bounding box center [810, 743] width 341 height 23
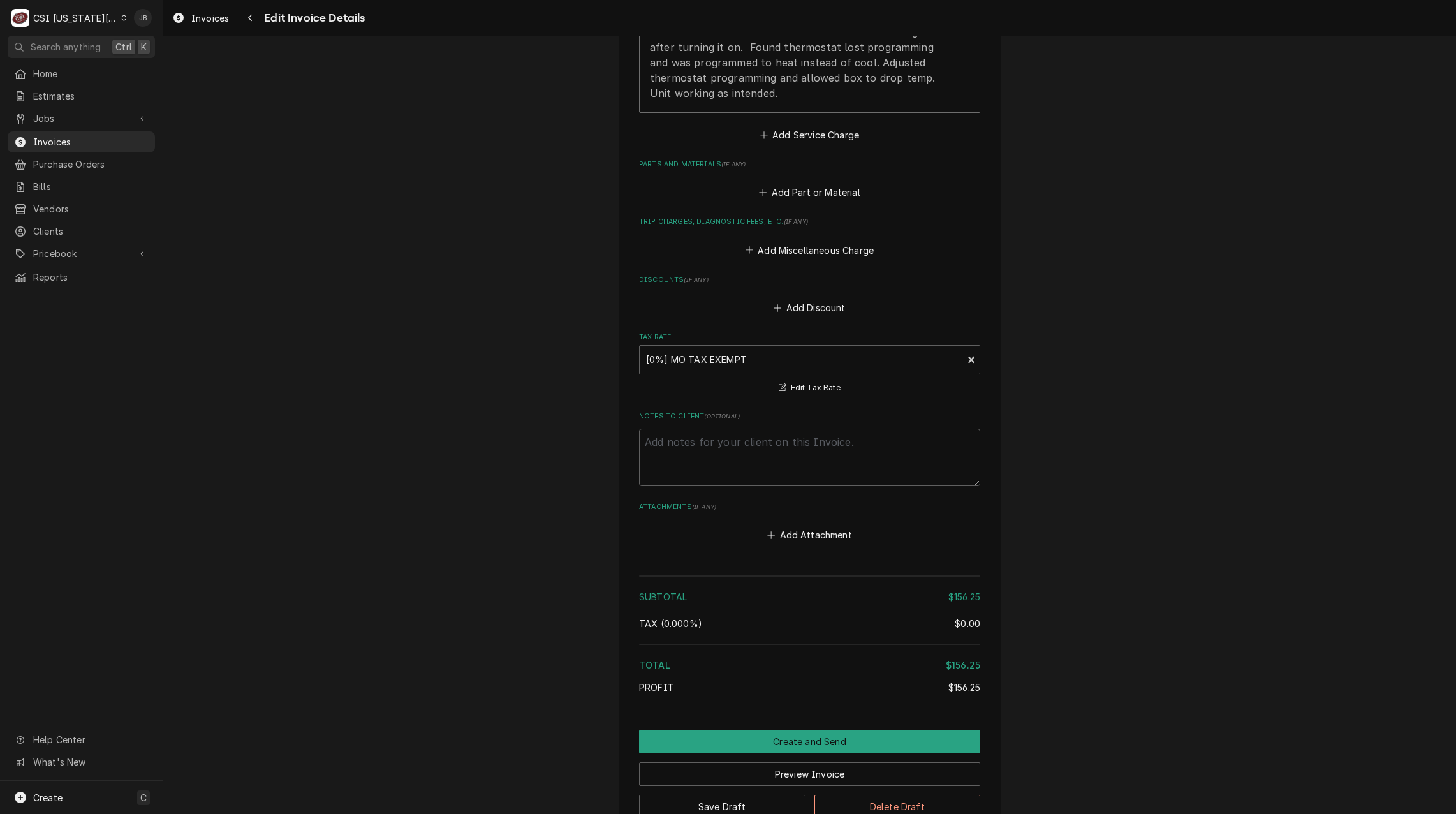
scroll to position [1005, 0]
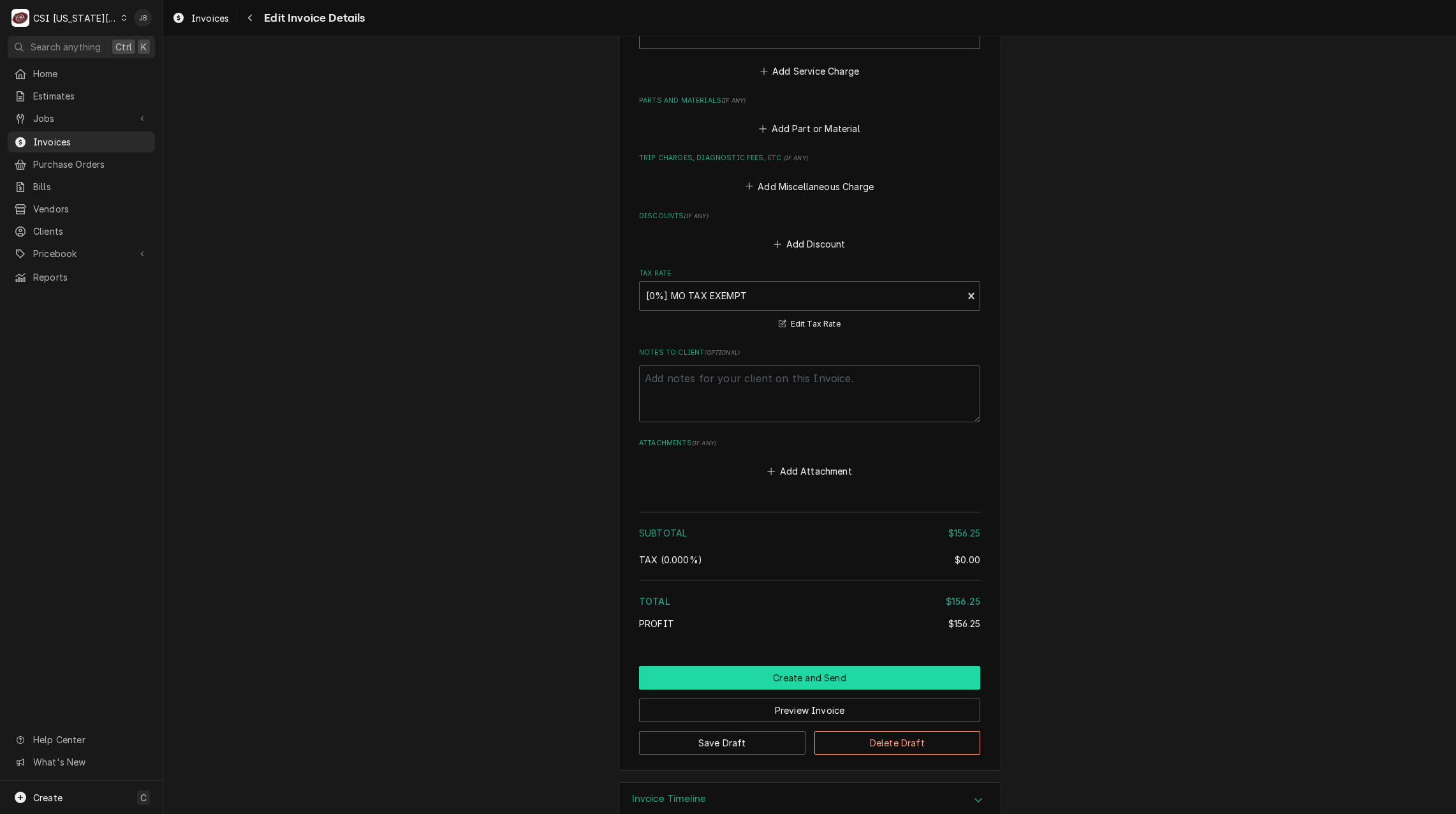
click at [713, 673] on button "Create and Send" at bounding box center [810, 678] width 341 height 23
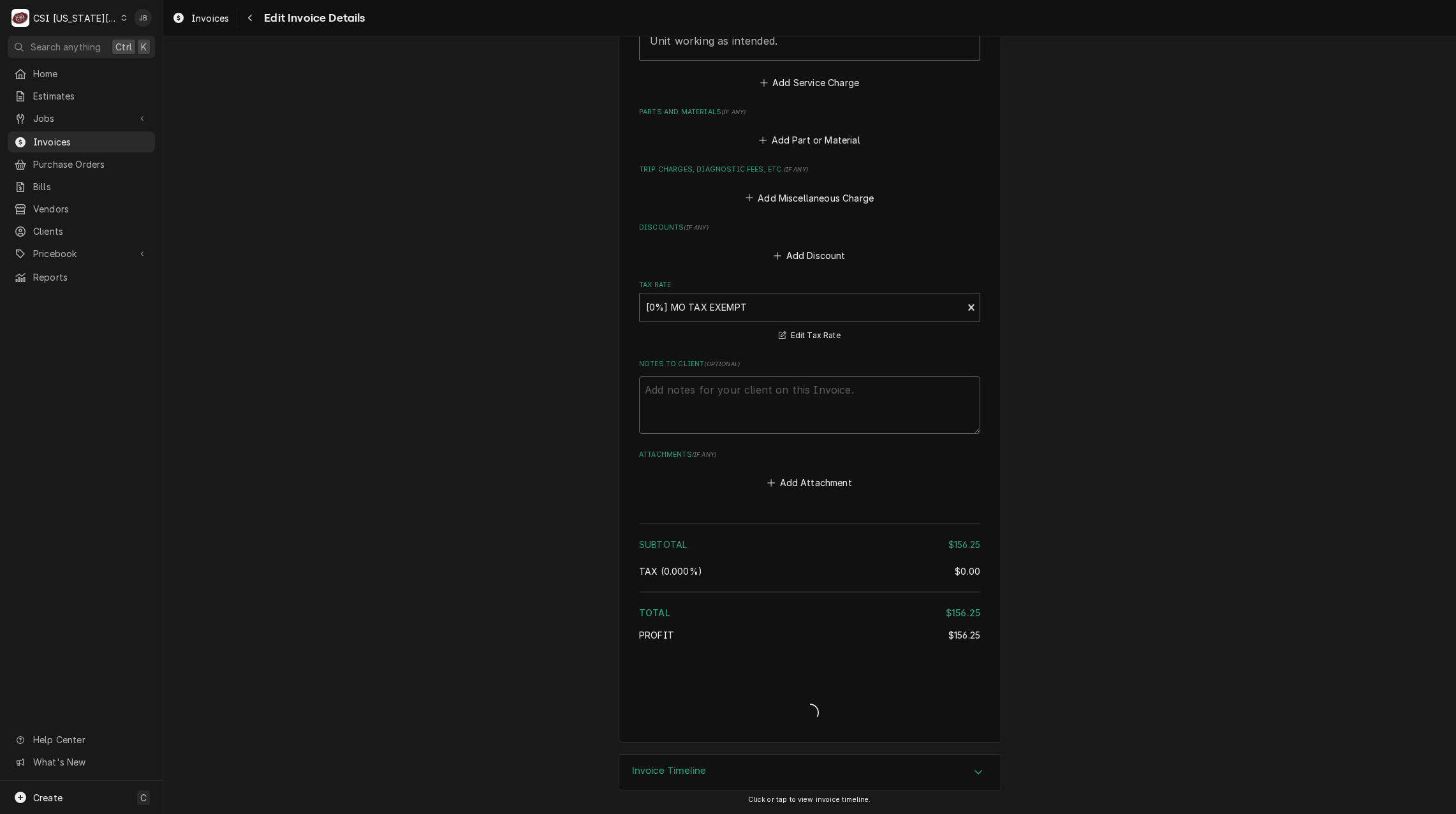
scroll to position [1504, 0]
type textarea "x"
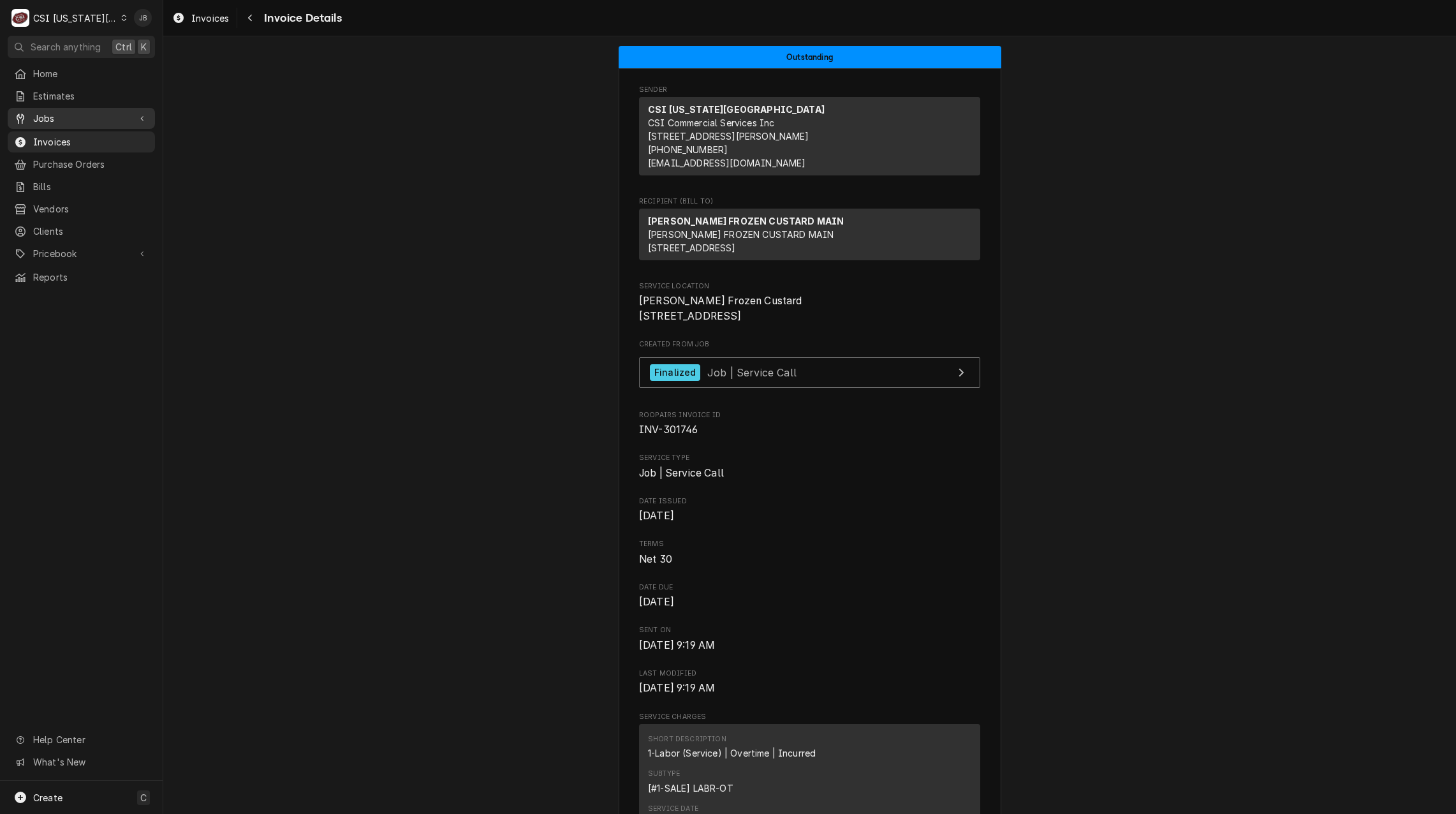
click at [72, 108] on link "Jobs" at bounding box center [81, 118] width 147 height 21
click at [70, 141] on span "Jobs" at bounding box center [91, 141] width 116 height 13
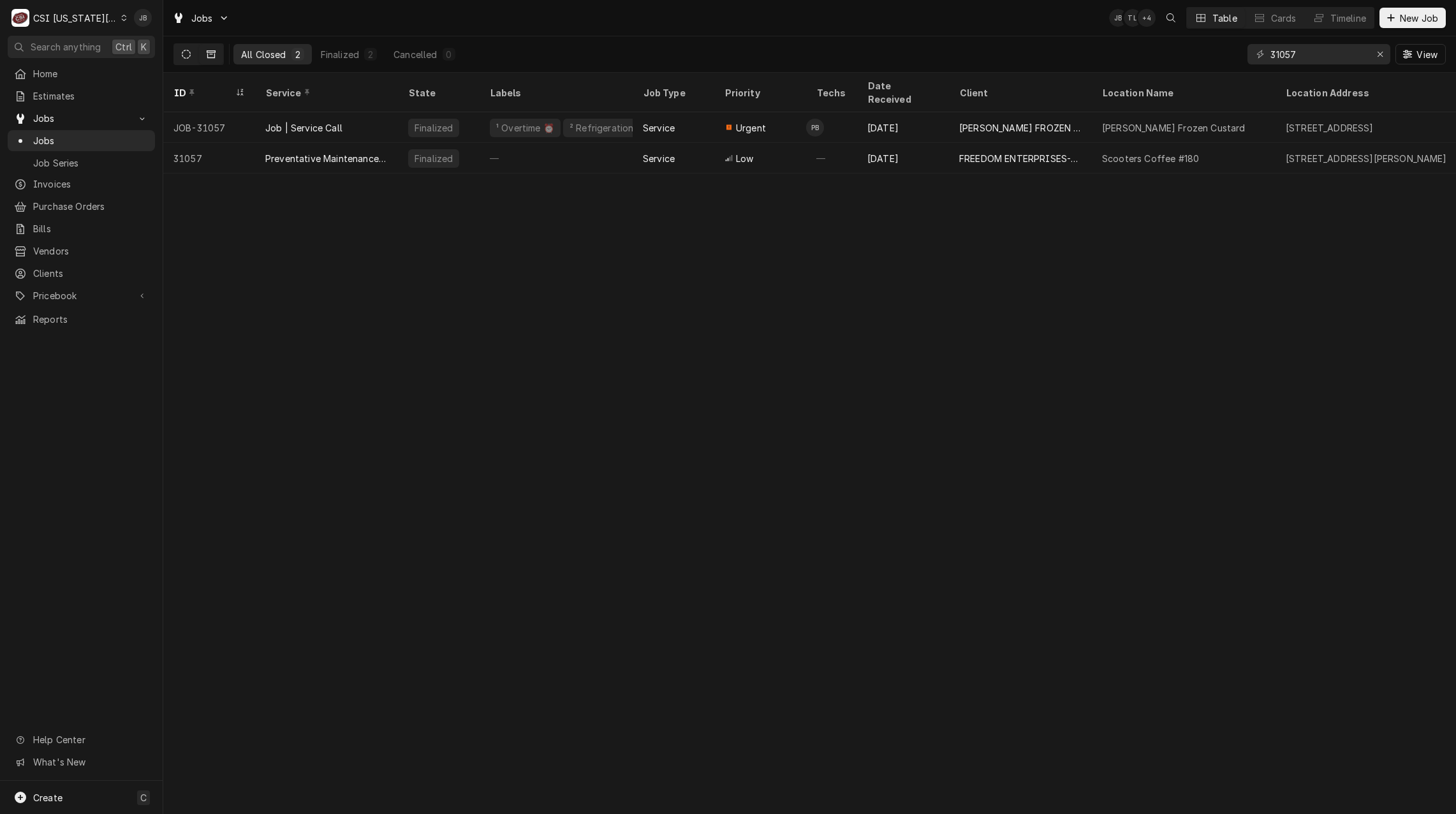
click at [187, 59] on button "Dynamic Content Wrapper" at bounding box center [186, 54] width 24 height 21
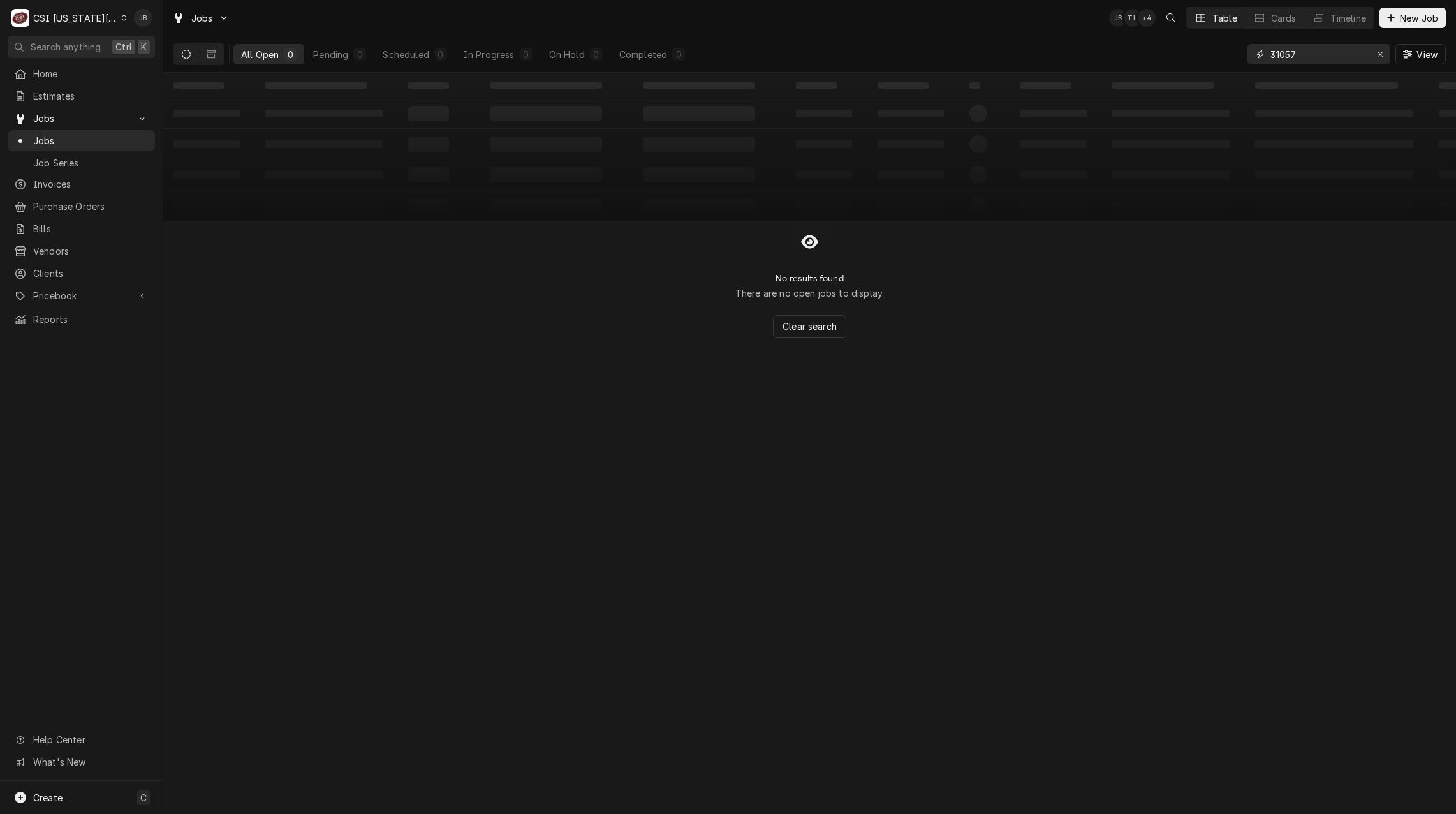
drag, startPoint x: 1299, startPoint y: 58, endPoint x: 1157, endPoint y: 58, distance: 142.0
click at [1157, 58] on div "All Open 0 Pending 0 Scheduled 0 In Progress 0 On Hold 0 Completed 0 31057 View" at bounding box center [809, 54] width 1272 height 36
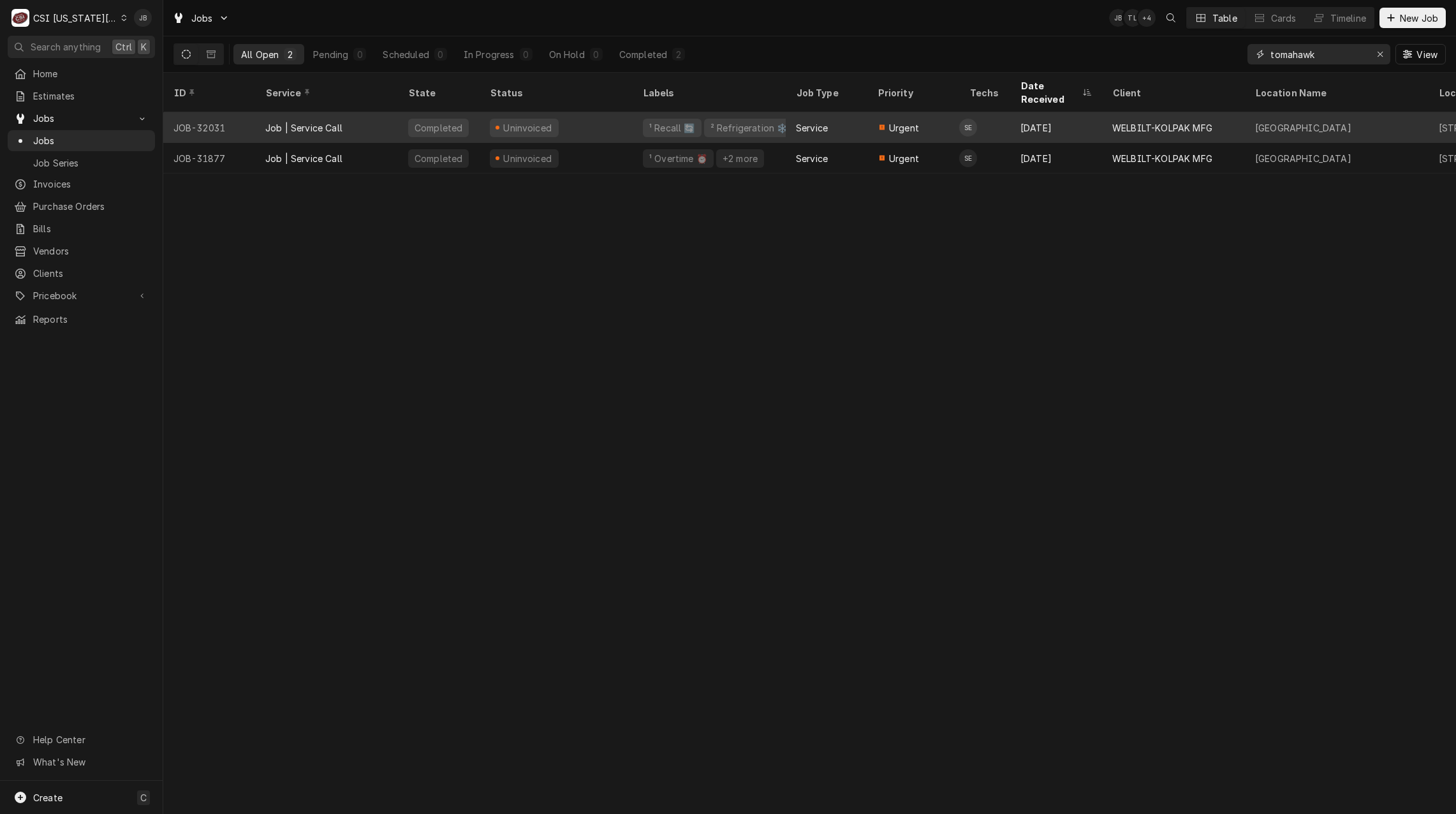
type input "tomahawk"
click at [392, 117] on div "Job | Service Call" at bounding box center [327, 127] width 143 height 31
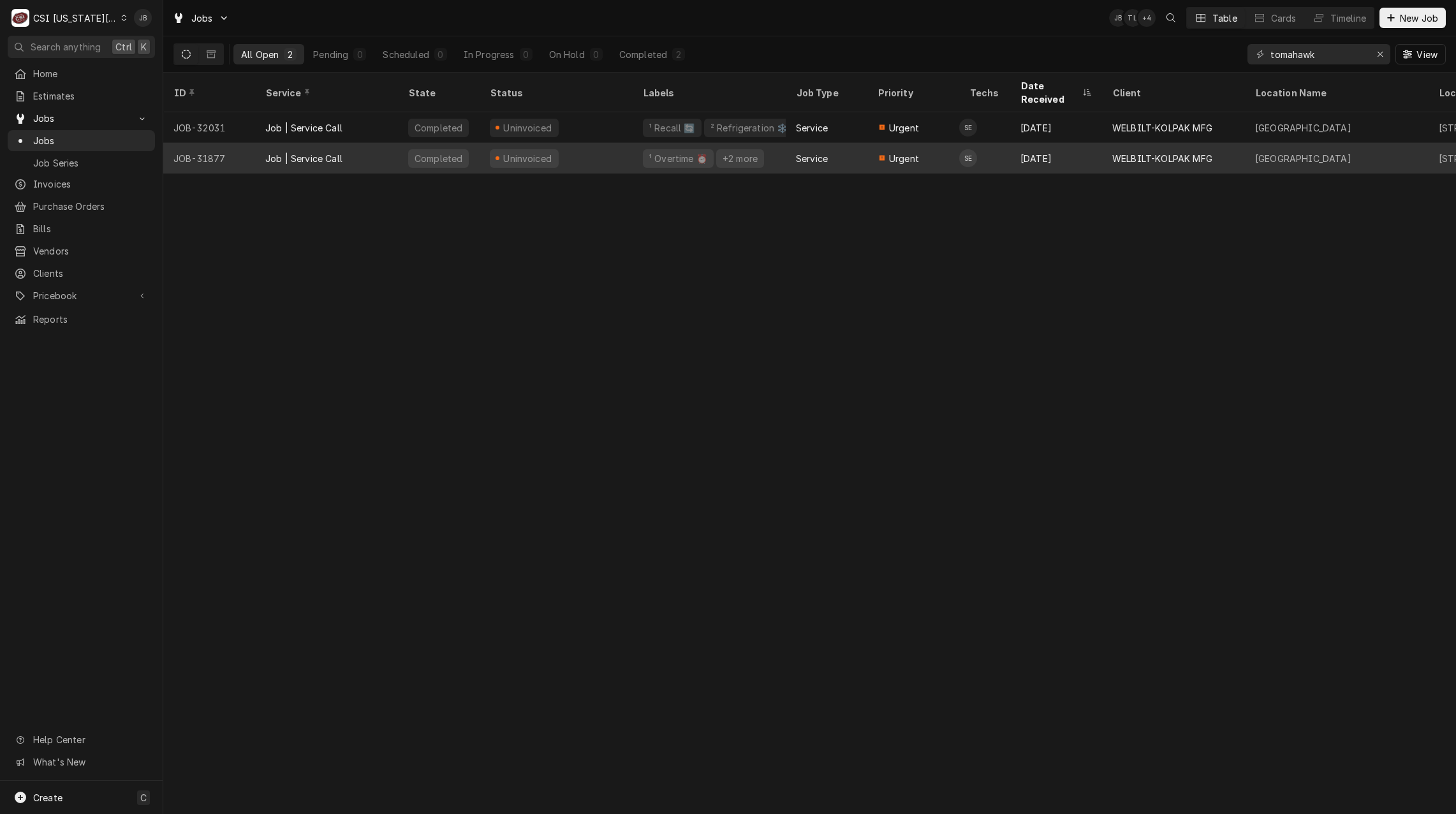
click at [503, 151] on div "Uninvoiced" at bounding box center [527, 158] width 52 height 13
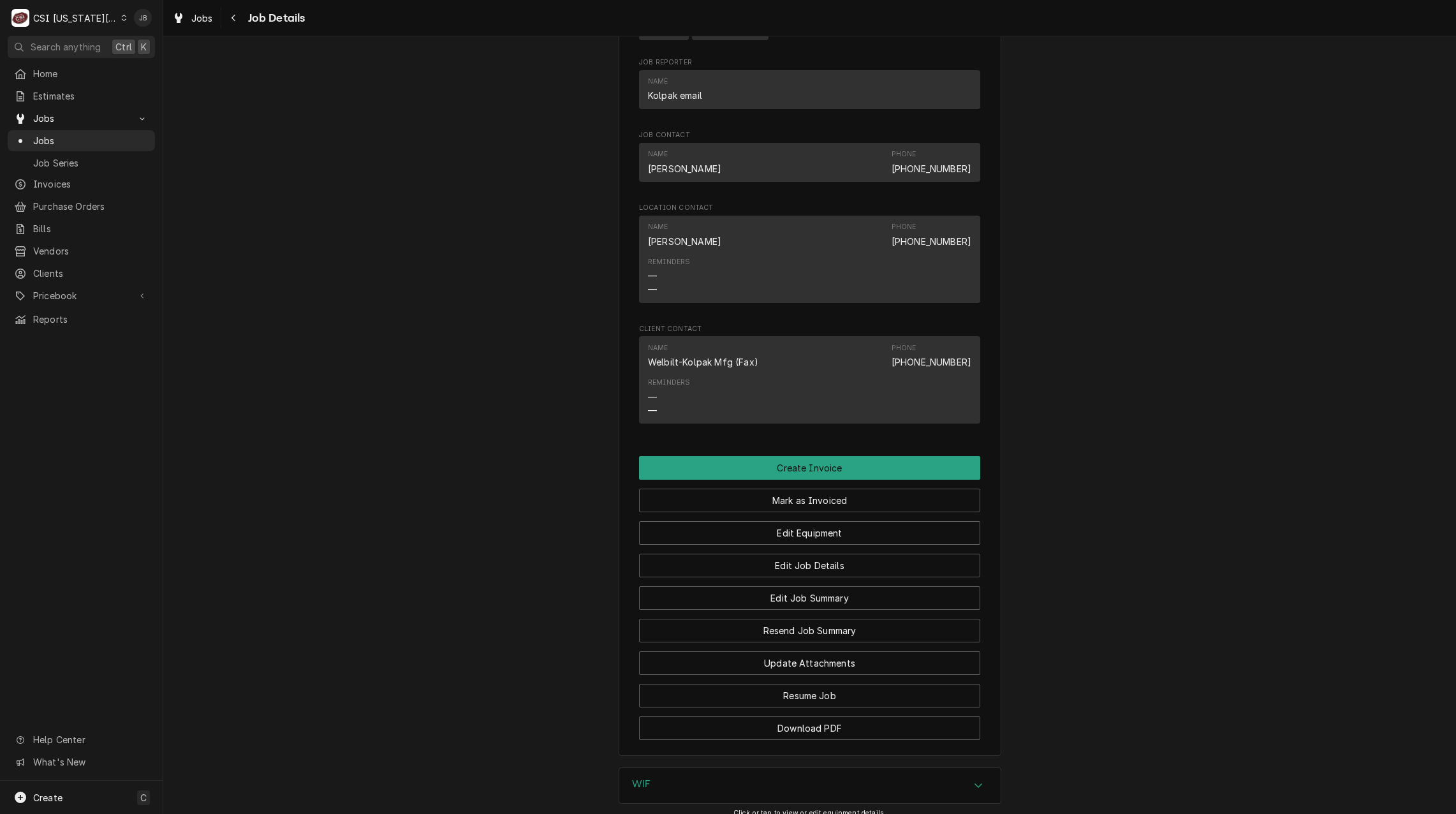
scroll to position [1617, 0]
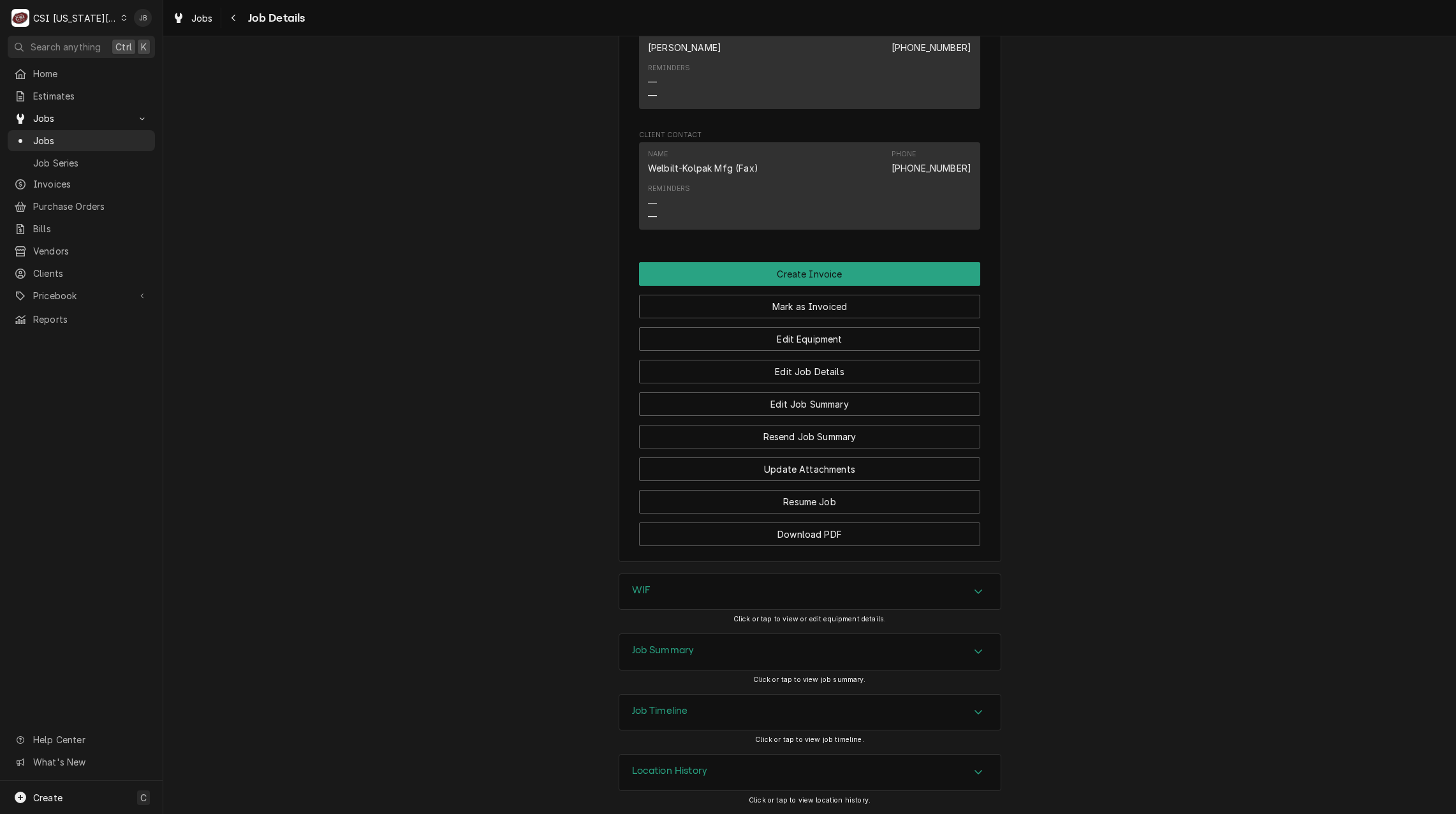
click at [726, 651] on div "Job Summary" at bounding box center [810, 652] width 381 height 36
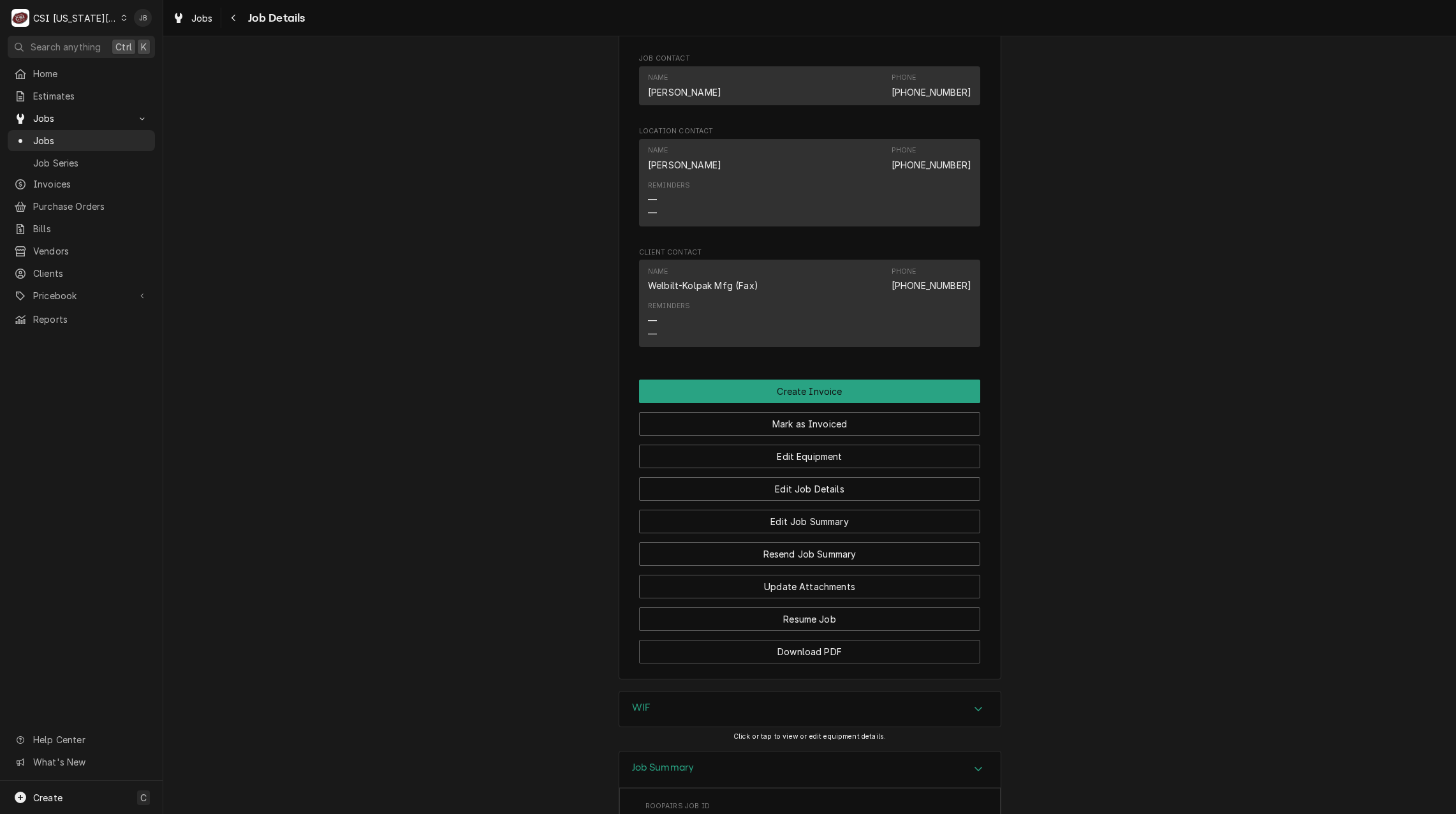
scroll to position [1787, 0]
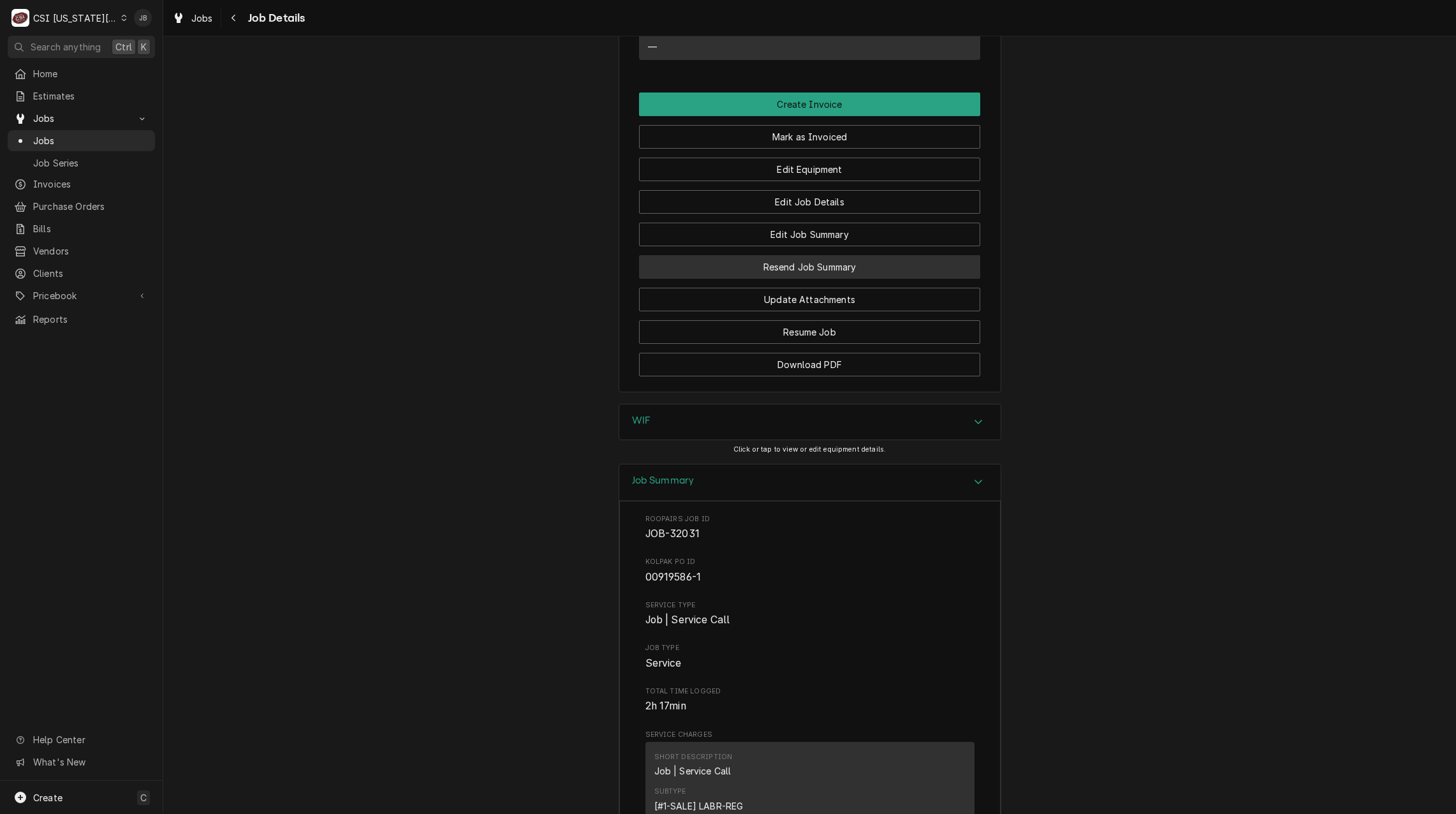
click at [844, 268] on button "Resend Job Summary" at bounding box center [810, 267] width 341 height 23
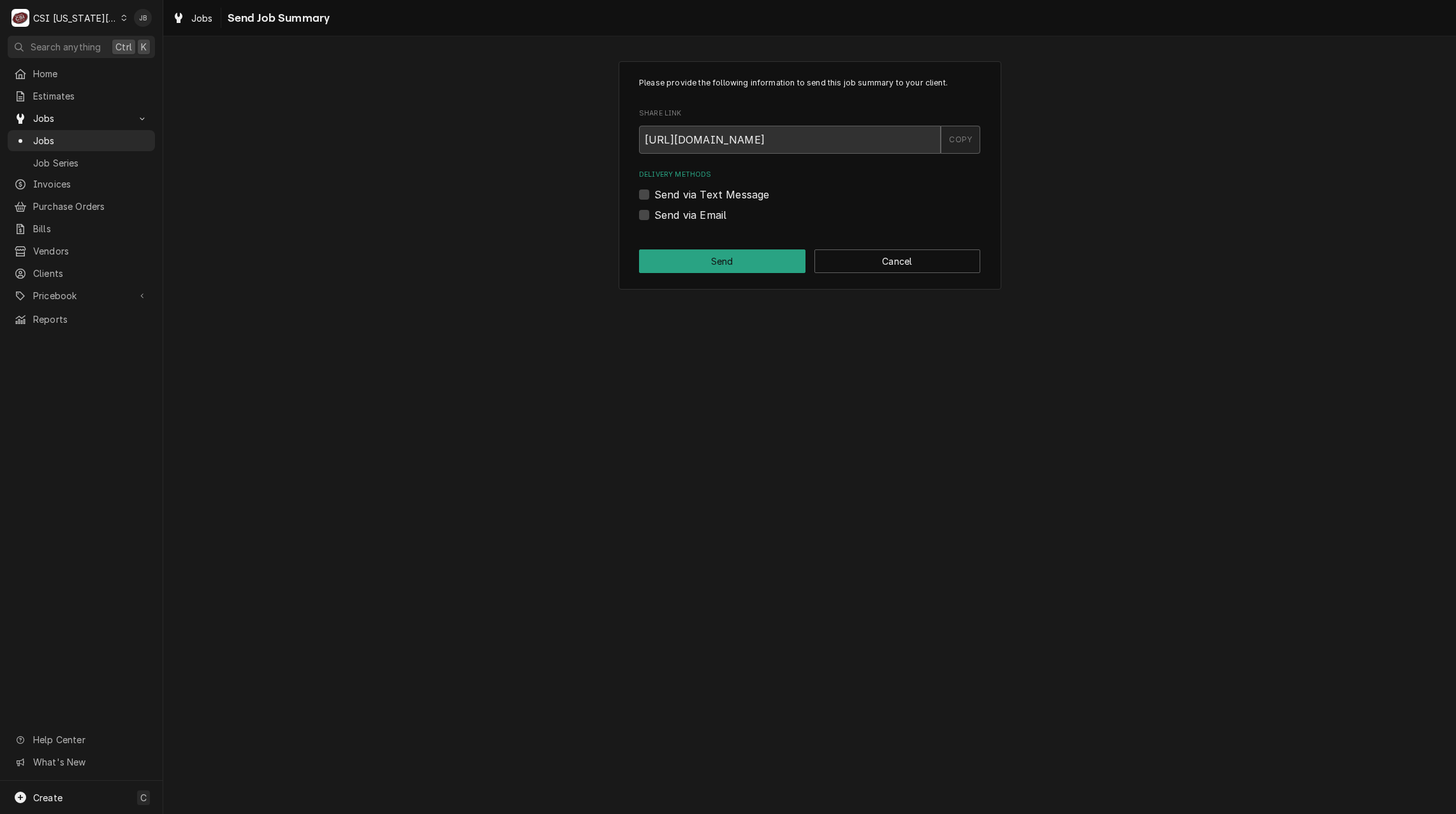
click at [970, 140] on div "COPY" at bounding box center [960, 140] width 40 height 28
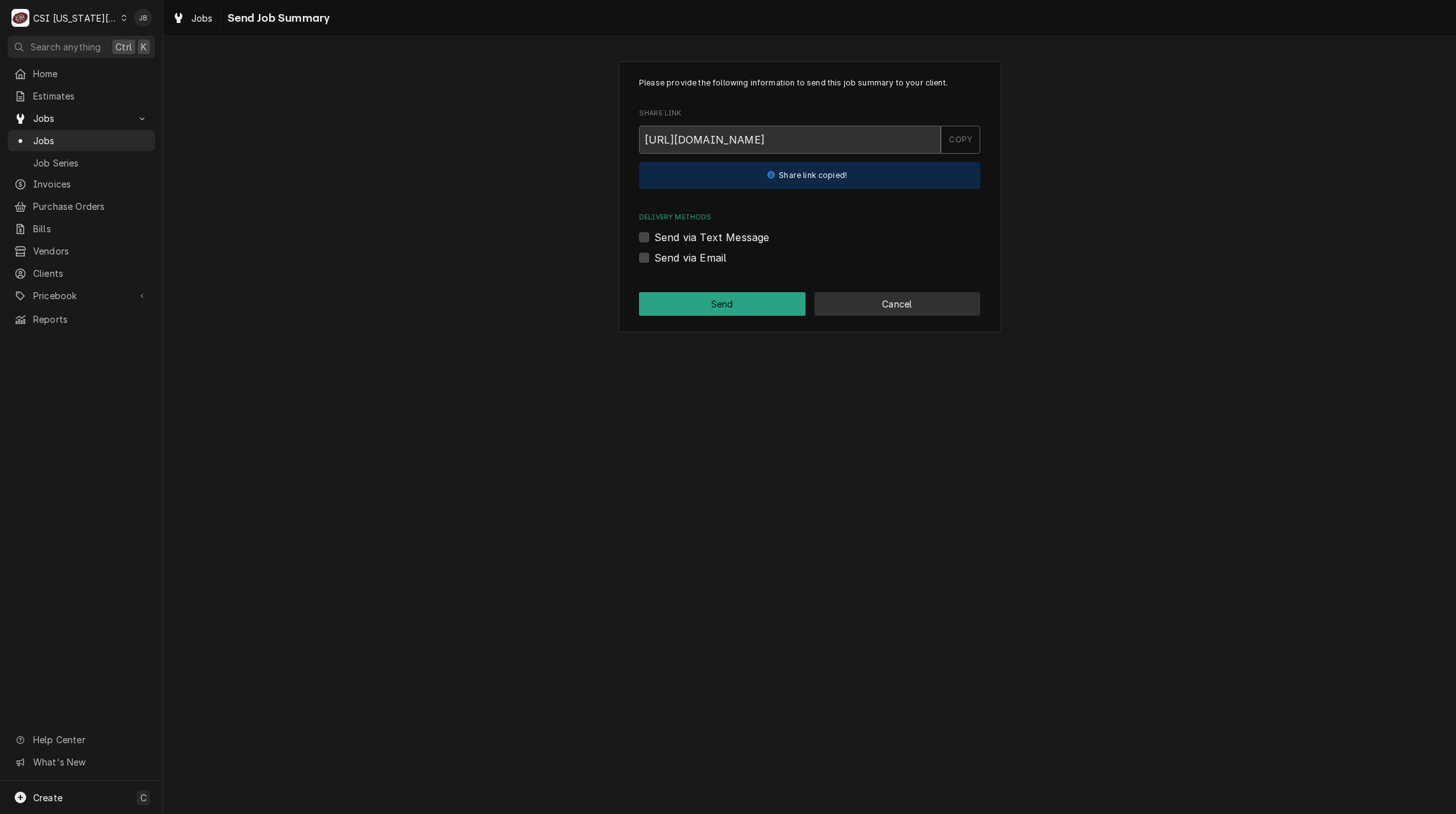
click at [885, 315] on button "Cancel" at bounding box center [898, 304] width 166 height 23
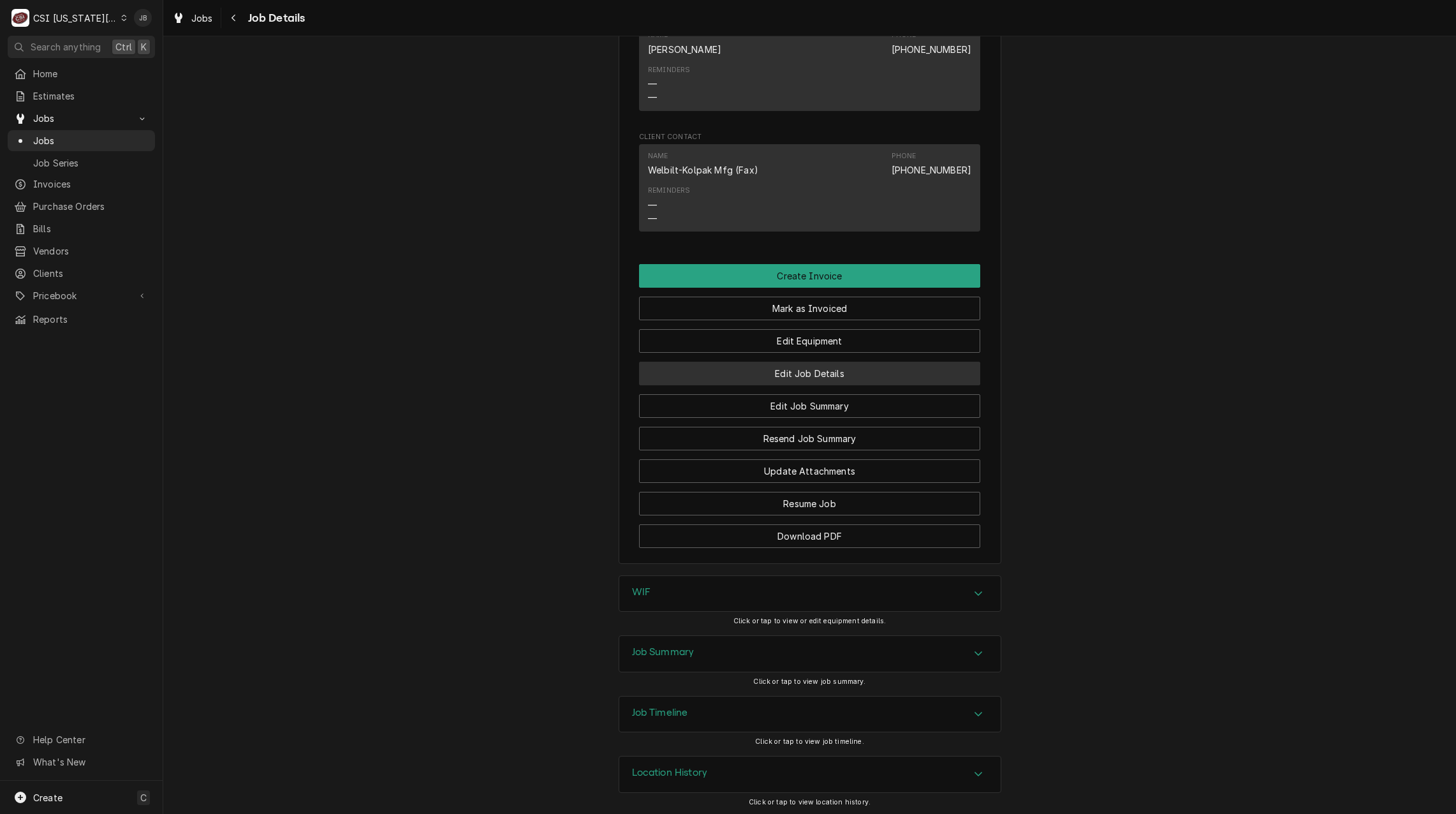
scroll to position [1617, 0]
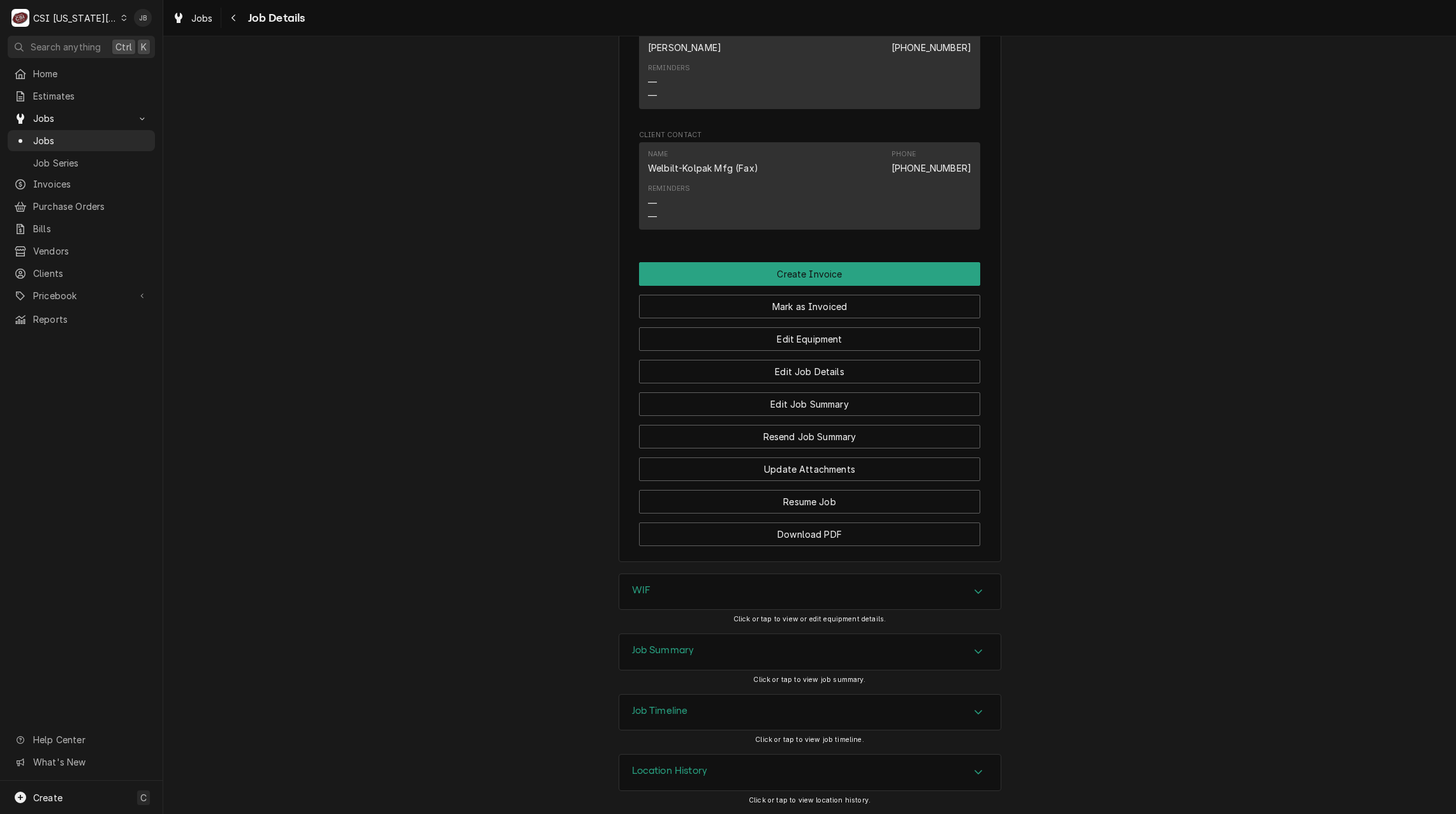
click at [672, 648] on h3 "Job Summary" at bounding box center [662, 650] width 62 height 12
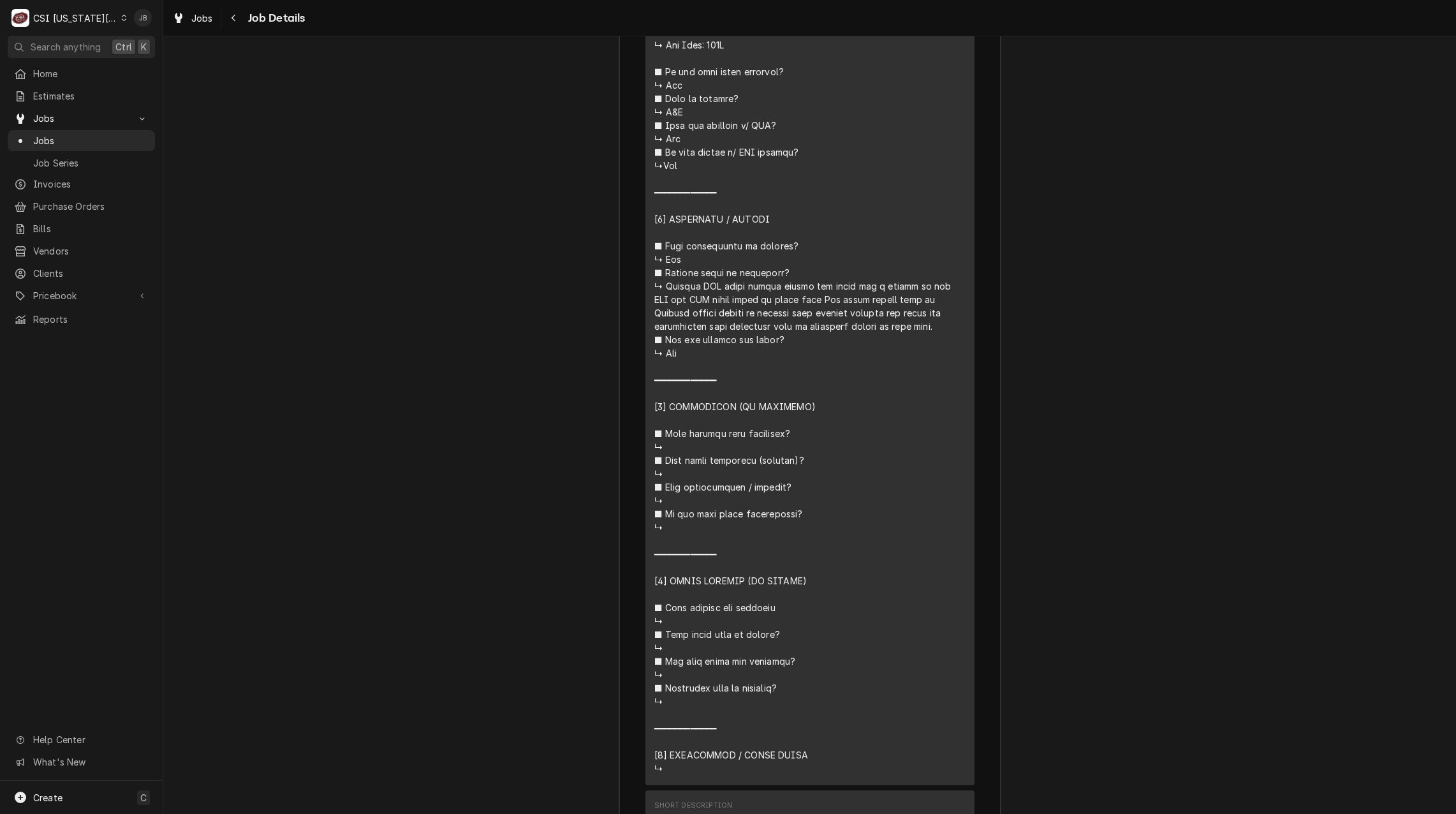
scroll to position [2829, 0]
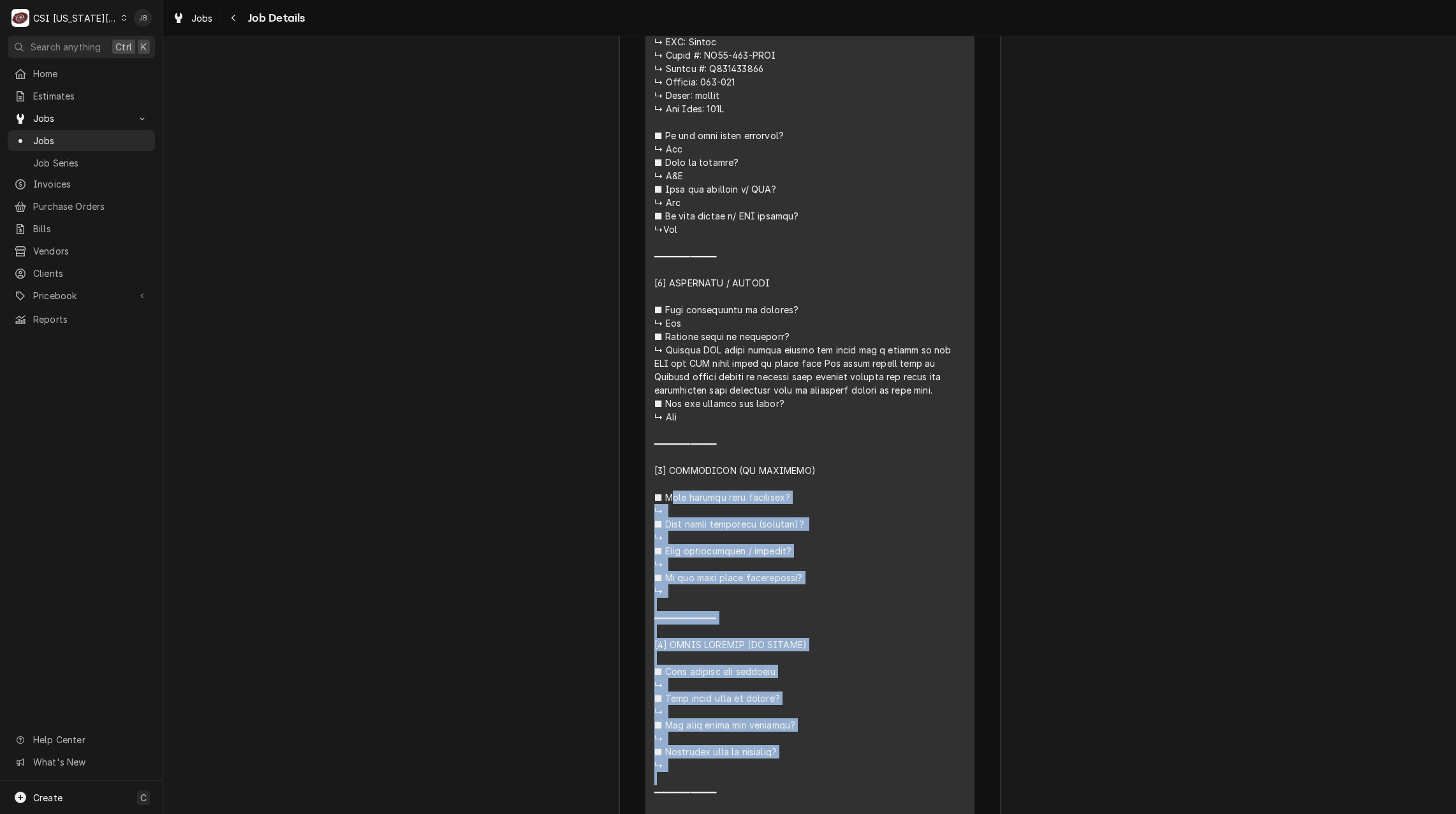
drag, startPoint x: 681, startPoint y: 422, endPoint x: 631, endPoint y: 343, distance: 93.5
click at [631, 343] on div "Roopairs Job ID JOB-32031 Kolpak PO ID 00919586-1 Service Type Job | Service Ca…" at bounding box center [810, 504] width 381 height 2092
drag, startPoint x: 631, startPoint y: 343, endPoint x: 861, endPoint y: 410, distance: 239.6
click at [861, 410] on div "Line Item" at bounding box center [810, 350] width 311 height 978
drag, startPoint x: 759, startPoint y: 370, endPoint x: 675, endPoint y: 325, distance: 95.3
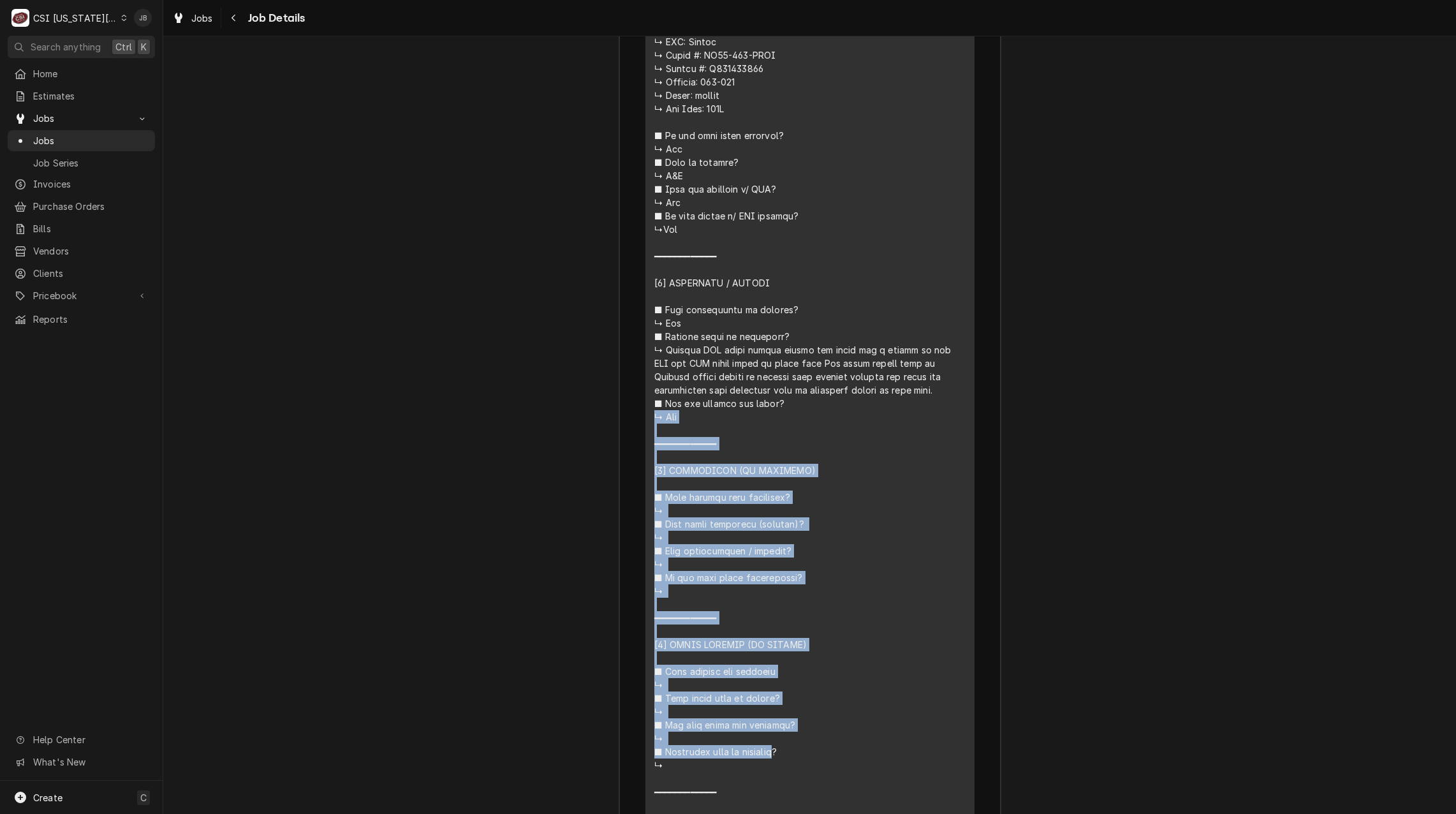
click at [675, 325] on div "Line Item" at bounding box center [810, 350] width 311 height 978
drag, startPoint x: 675, startPoint y: 325, endPoint x: 885, endPoint y: 407, distance: 225.4
click at [885, 407] on div "Line Item" at bounding box center [810, 350] width 311 height 978
drag, startPoint x: 843, startPoint y: 412, endPoint x: 681, endPoint y: 348, distance: 174.2
click at [681, 348] on div "Line Item" at bounding box center [810, 350] width 311 height 978
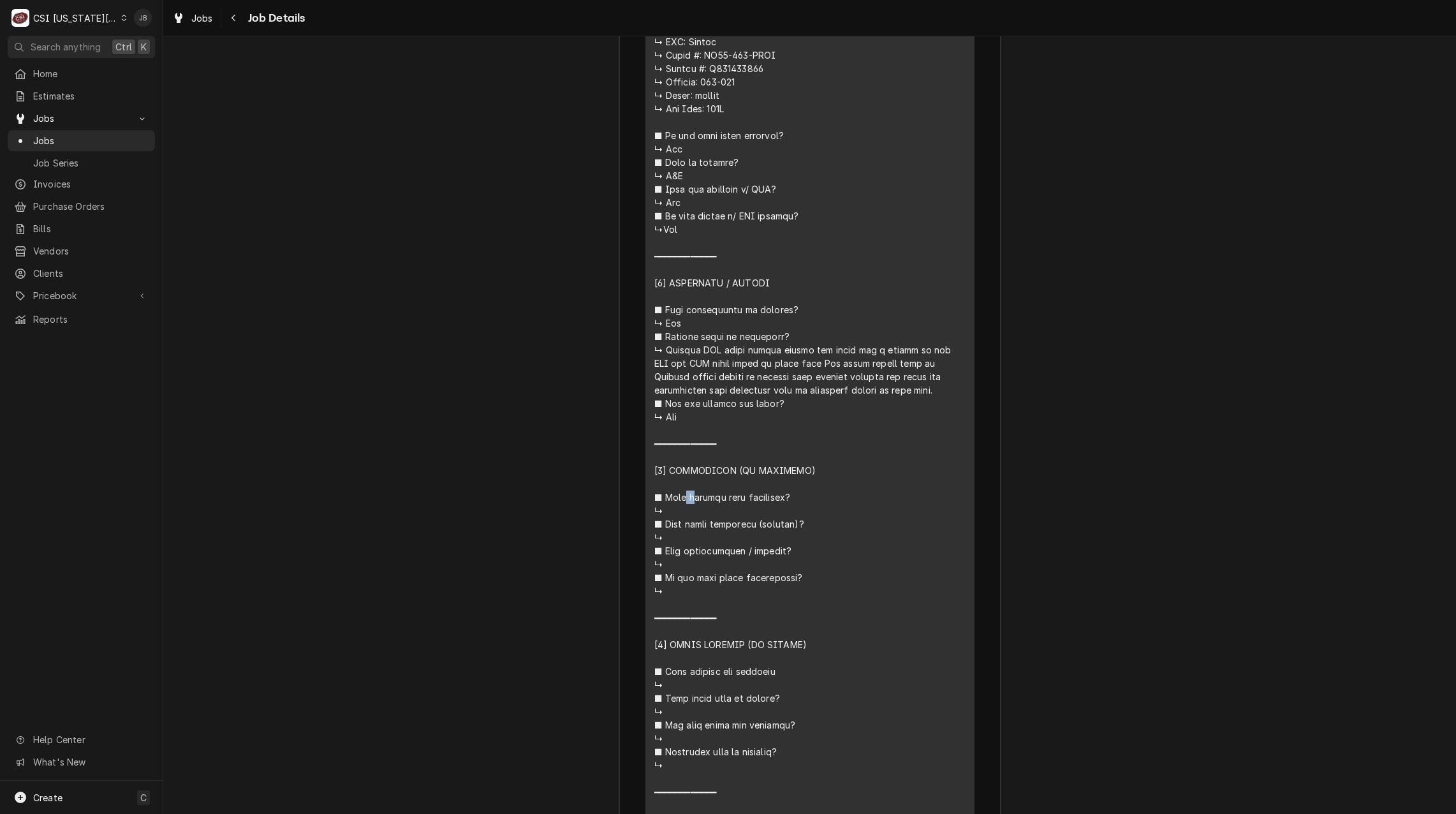
drag, startPoint x: 681, startPoint y: 348, endPoint x: 665, endPoint y: 346, distance: 16.1
click at [665, 346] on div "Line Item" at bounding box center [810, 350] width 311 height 978
drag, startPoint x: 665, startPoint y: 346, endPoint x: 874, endPoint y: 434, distance: 226.8
click at [874, 434] on div "Line Item" at bounding box center [810, 350] width 311 height 978
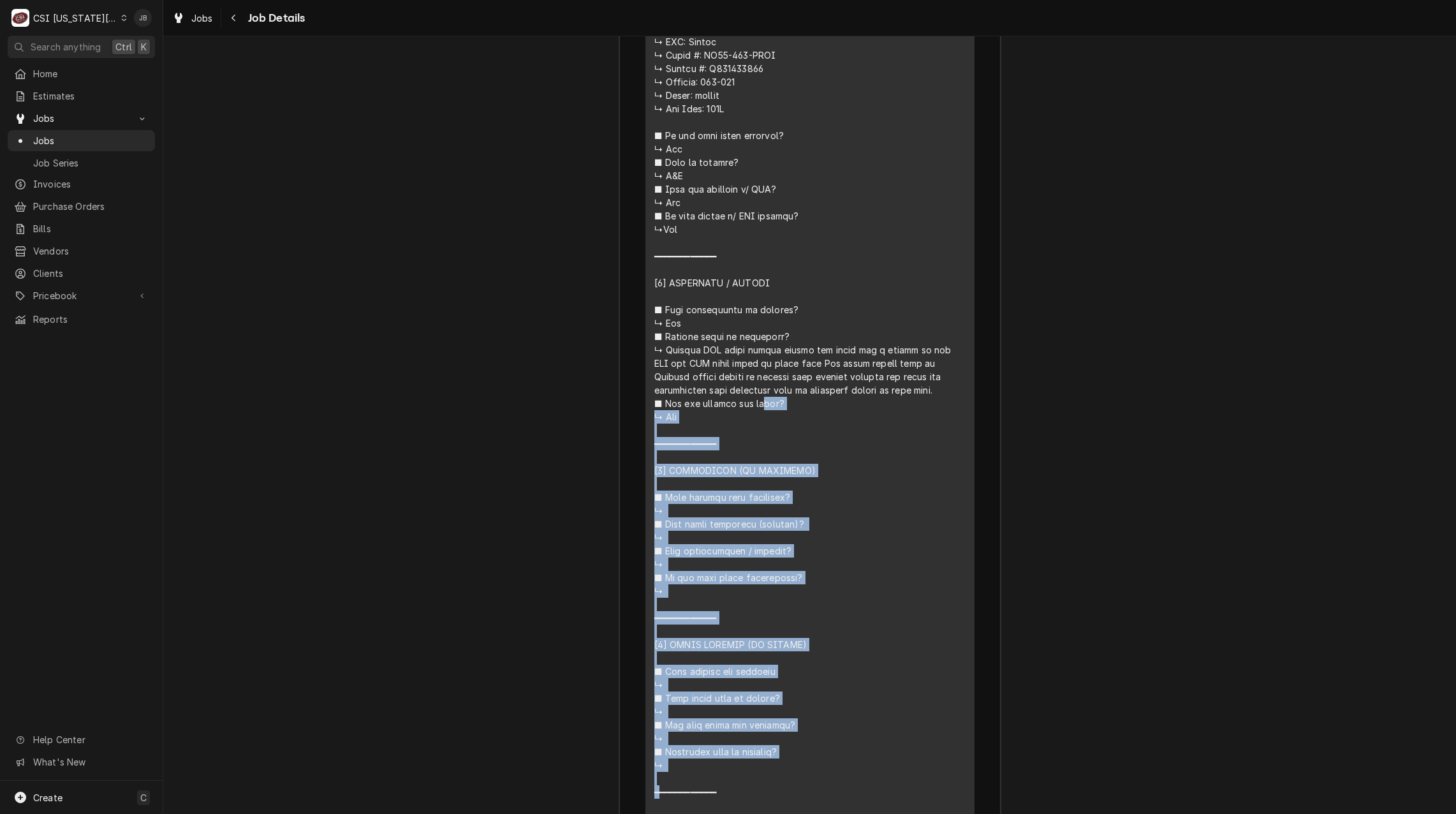
drag, startPoint x: 874, startPoint y: 436, endPoint x: 618, endPoint y: 326, distance: 278.6
click at [619, 326] on div "Roopairs Job ID JOB-32031 Kolpak PO ID 00919586-1 Service Type Job | Service Ca…" at bounding box center [810, 504] width 381 height 2092
drag, startPoint x: 618, startPoint y: 326, endPoint x: 875, endPoint y: 424, distance: 275.1
click at [875, 424] on div "Line Item" at bounding box center [810, 350] width 311 height 978
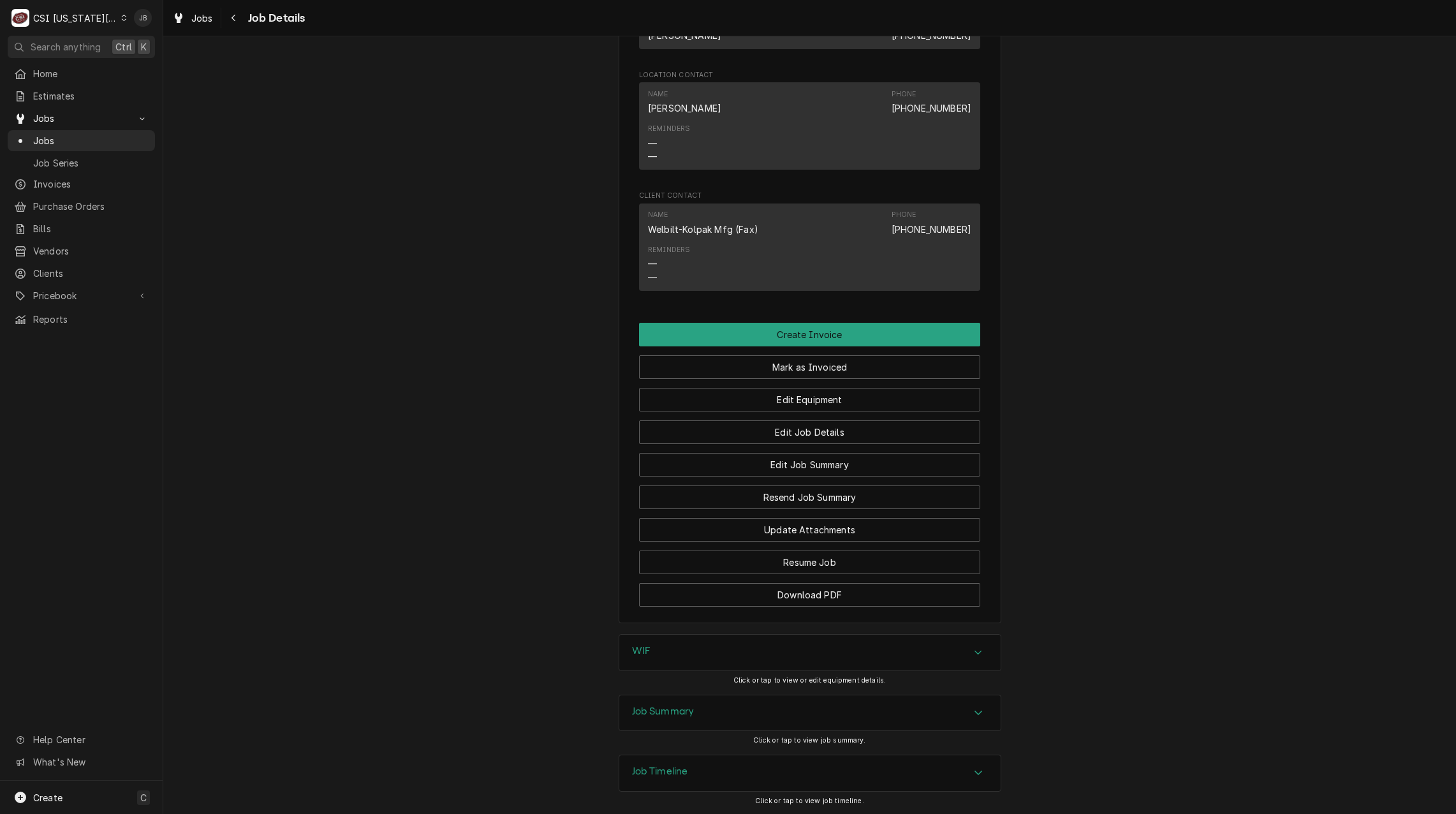
scroll to position [1783, 0]
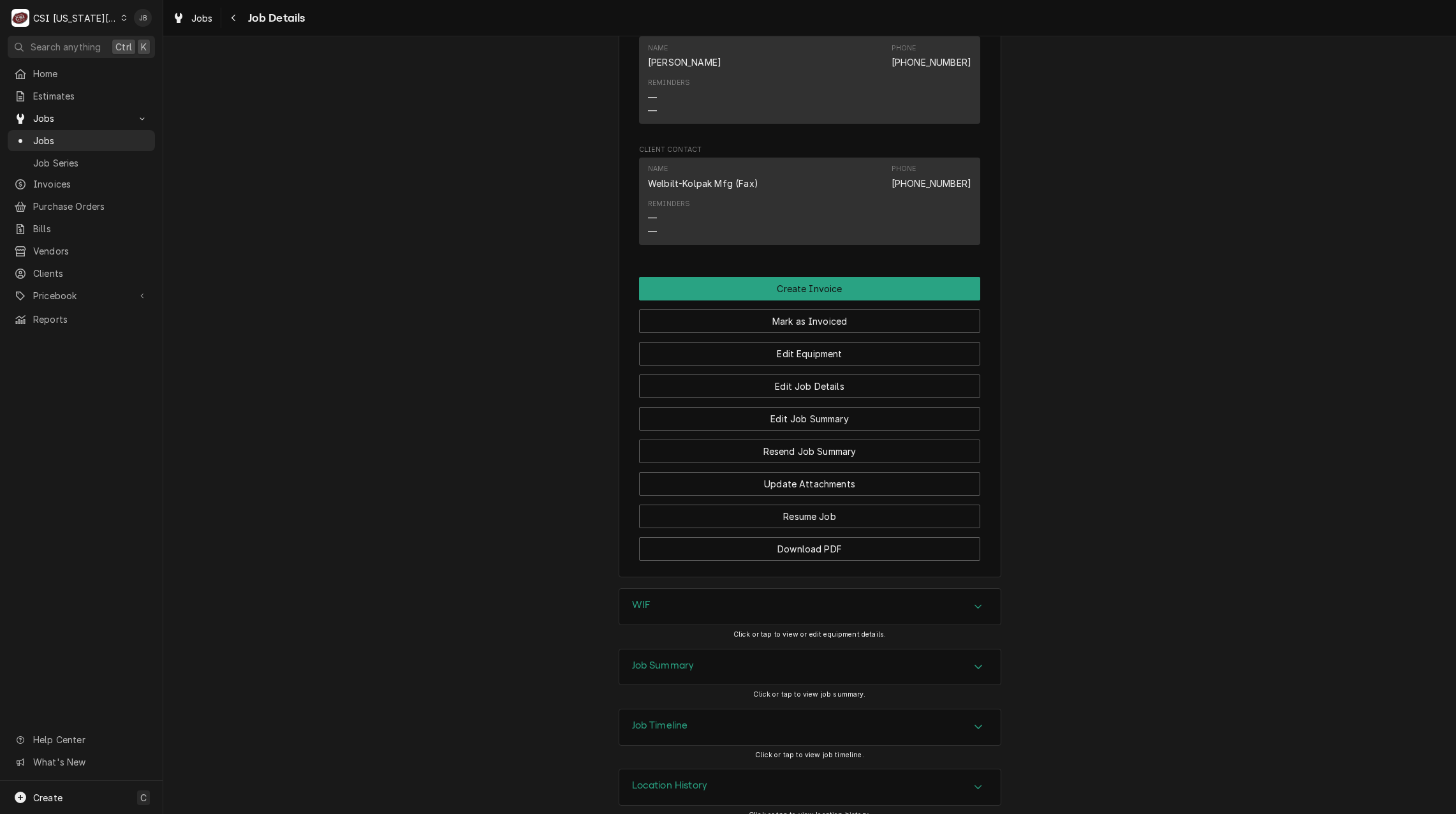
click at [663, 659] on h3 "Job Summary" at bounding box center [662, 665] width 62 height 12
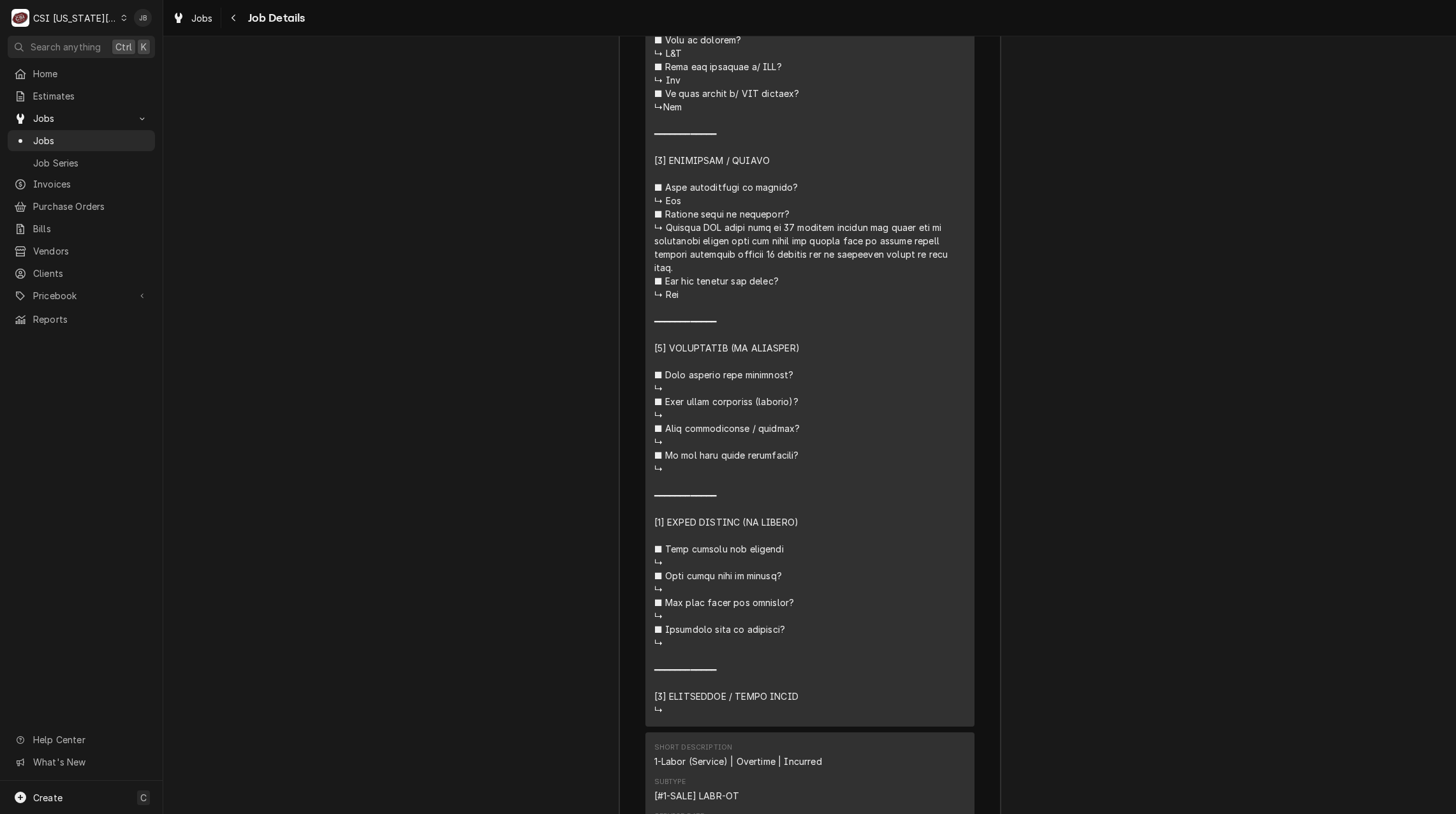
scroll to position [3059, 0]
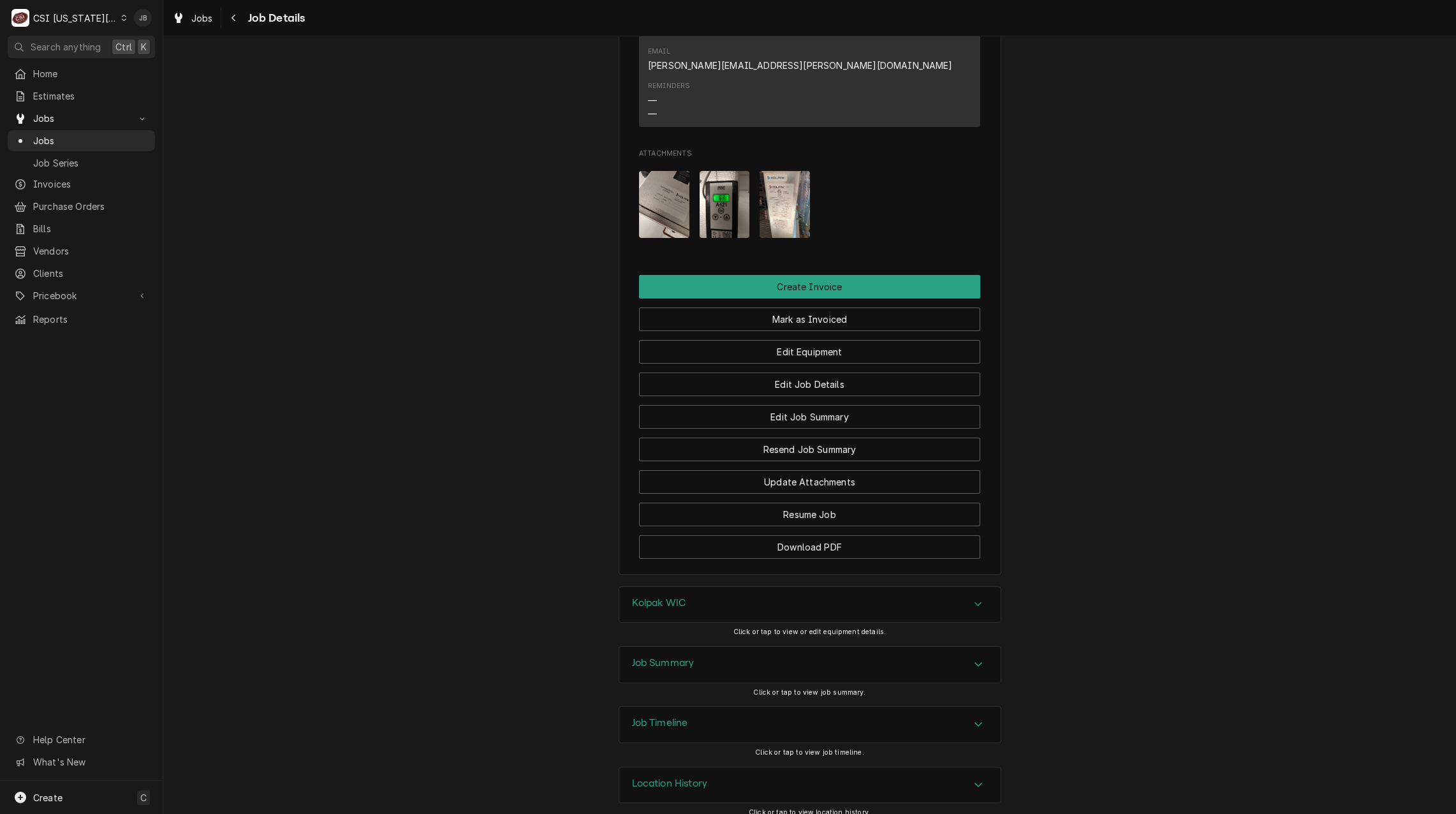
scroll to position [1257, 0]
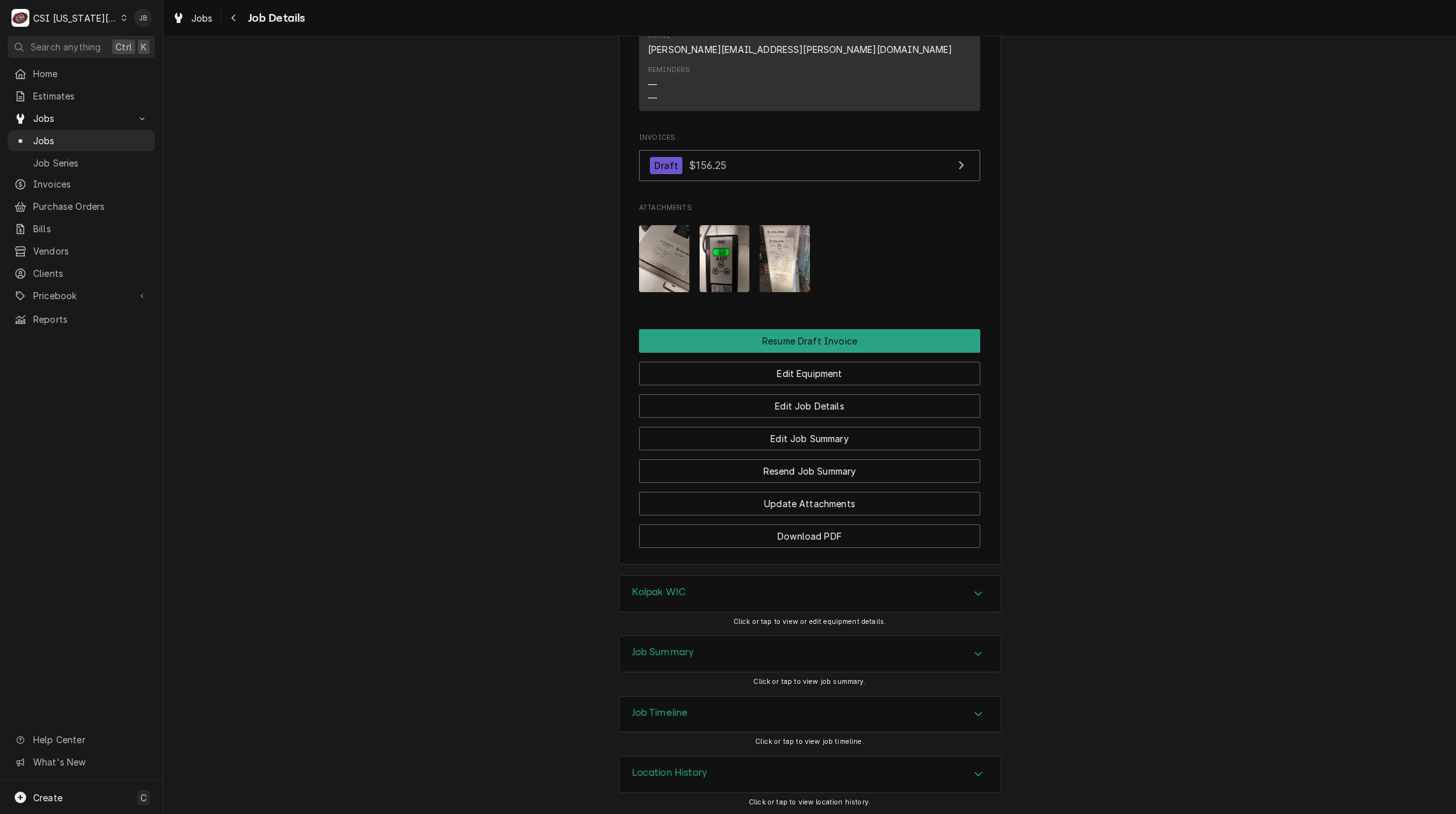
click at [719, 252] on img "Attachments" at bounding box center [725, 259] width 51 height 67
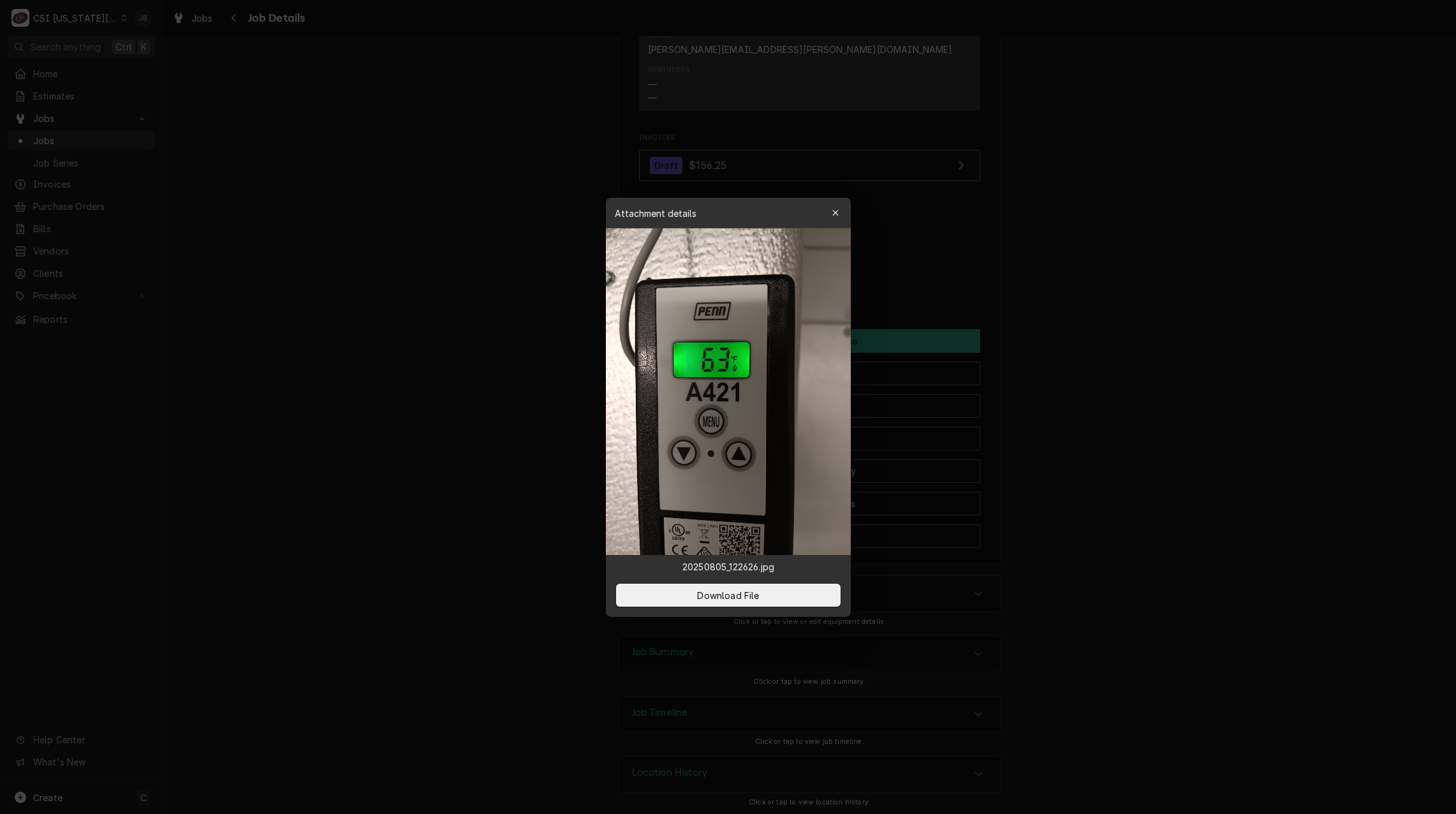
click at [983, 306] on div at bounding box center [728, 407] width 1456 height 814
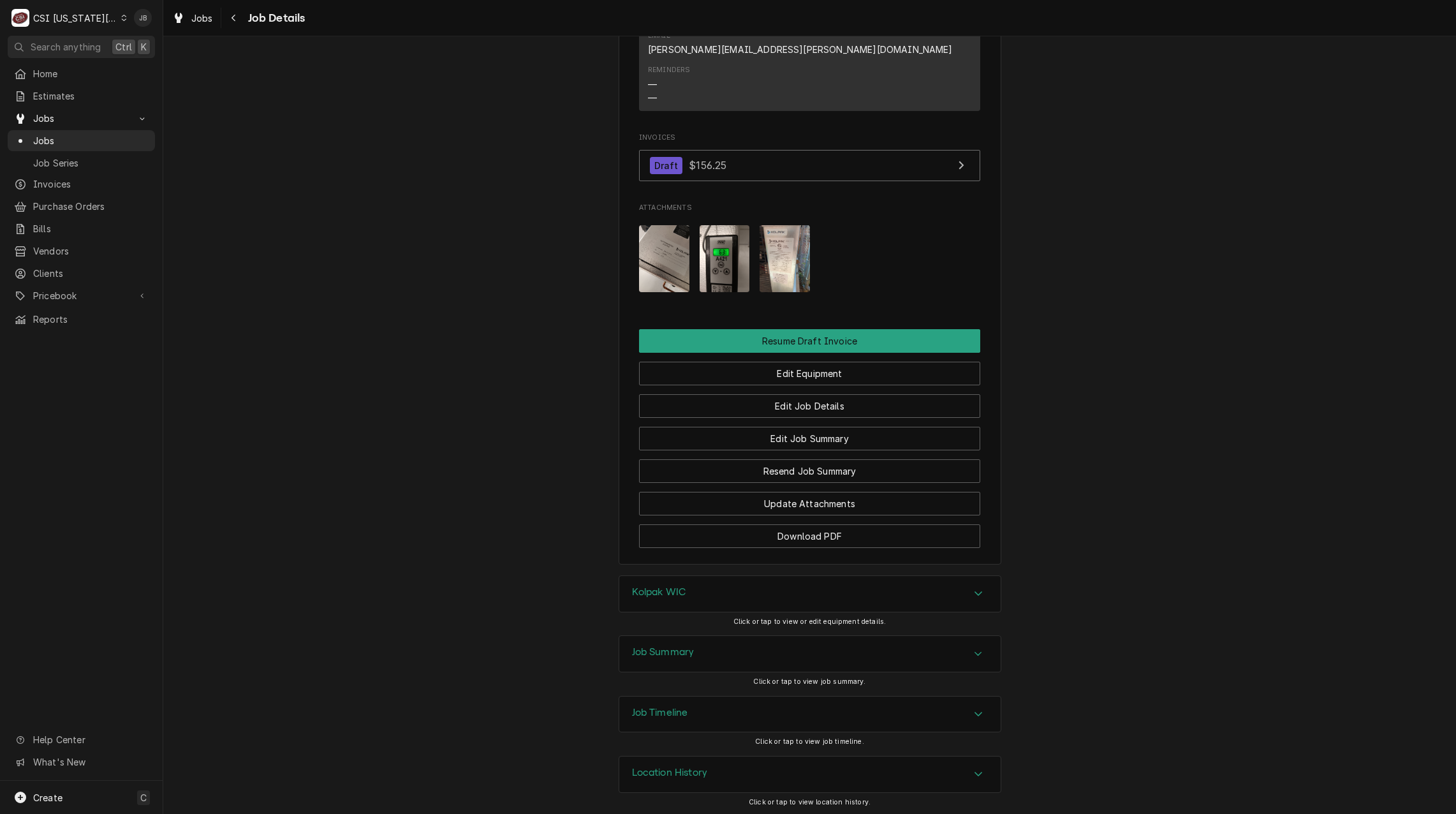
click at [785, 269] on img "Attachments" at bounding box center [785, 259] width 51 height 67
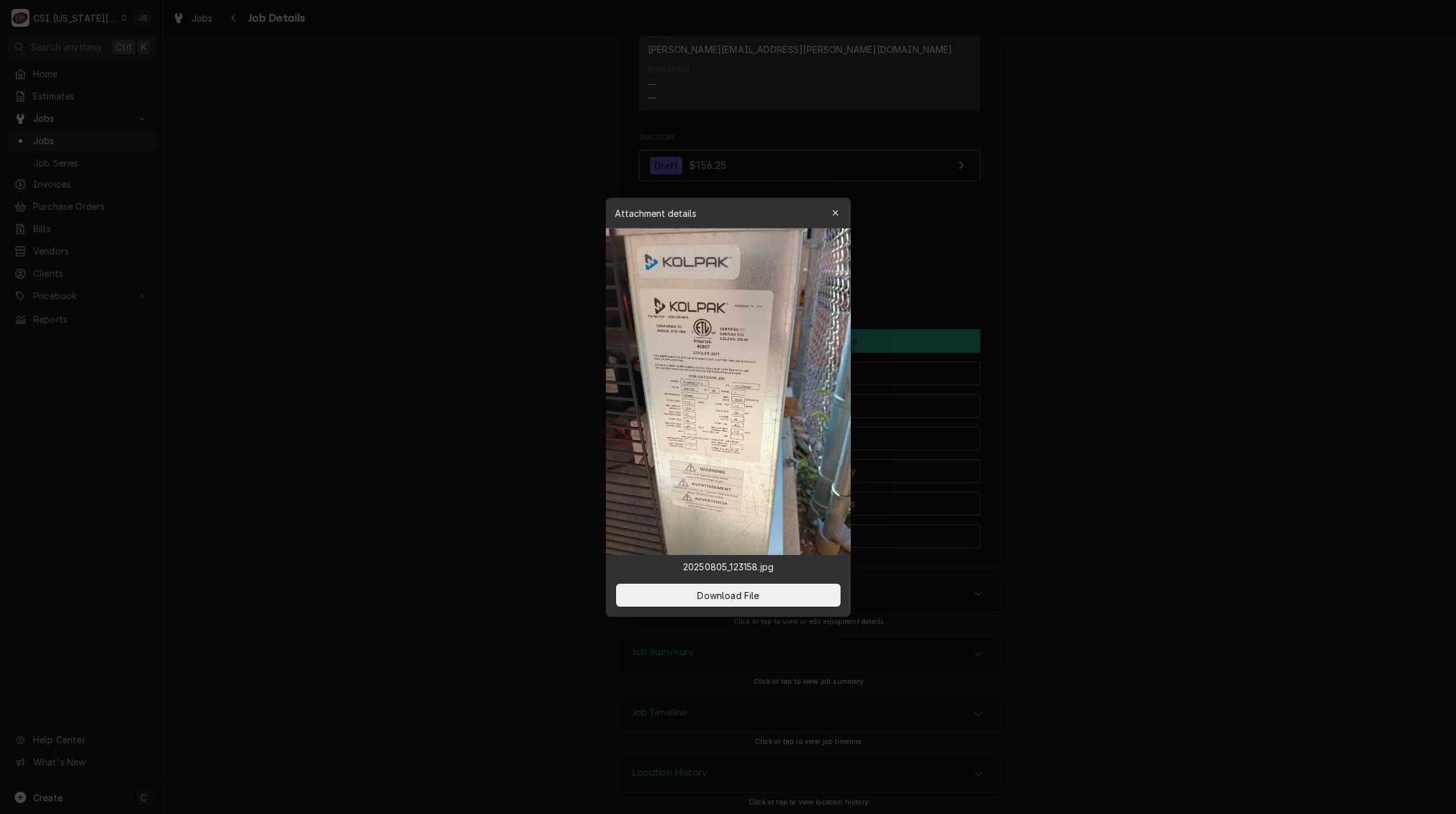
click at [1013, 269] on div at bounding box center [728, 407] width 1456 height 814
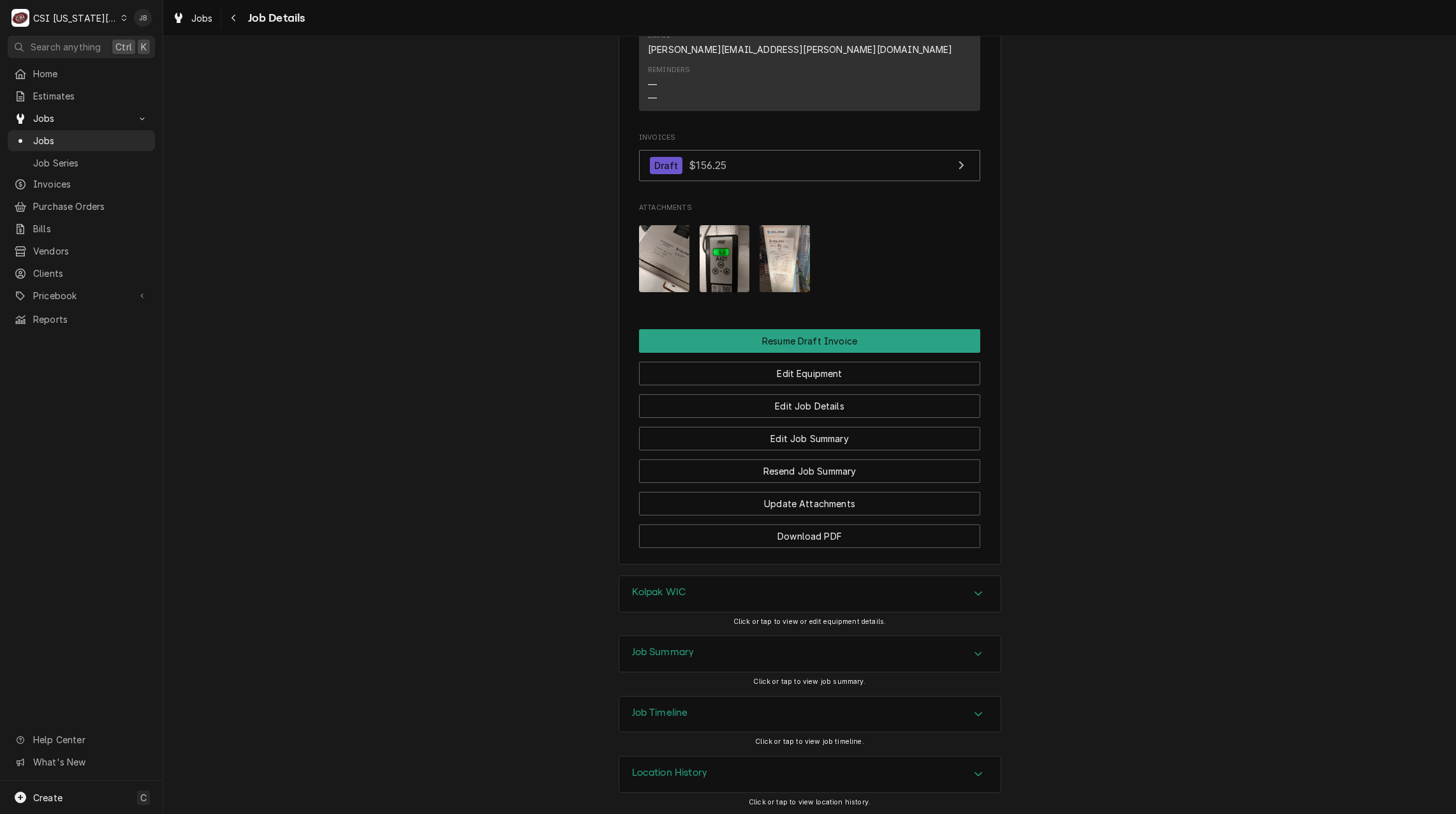
click at [744, 655] on div "Job Summary" at bounding box center [810, 653] width 381 height 36
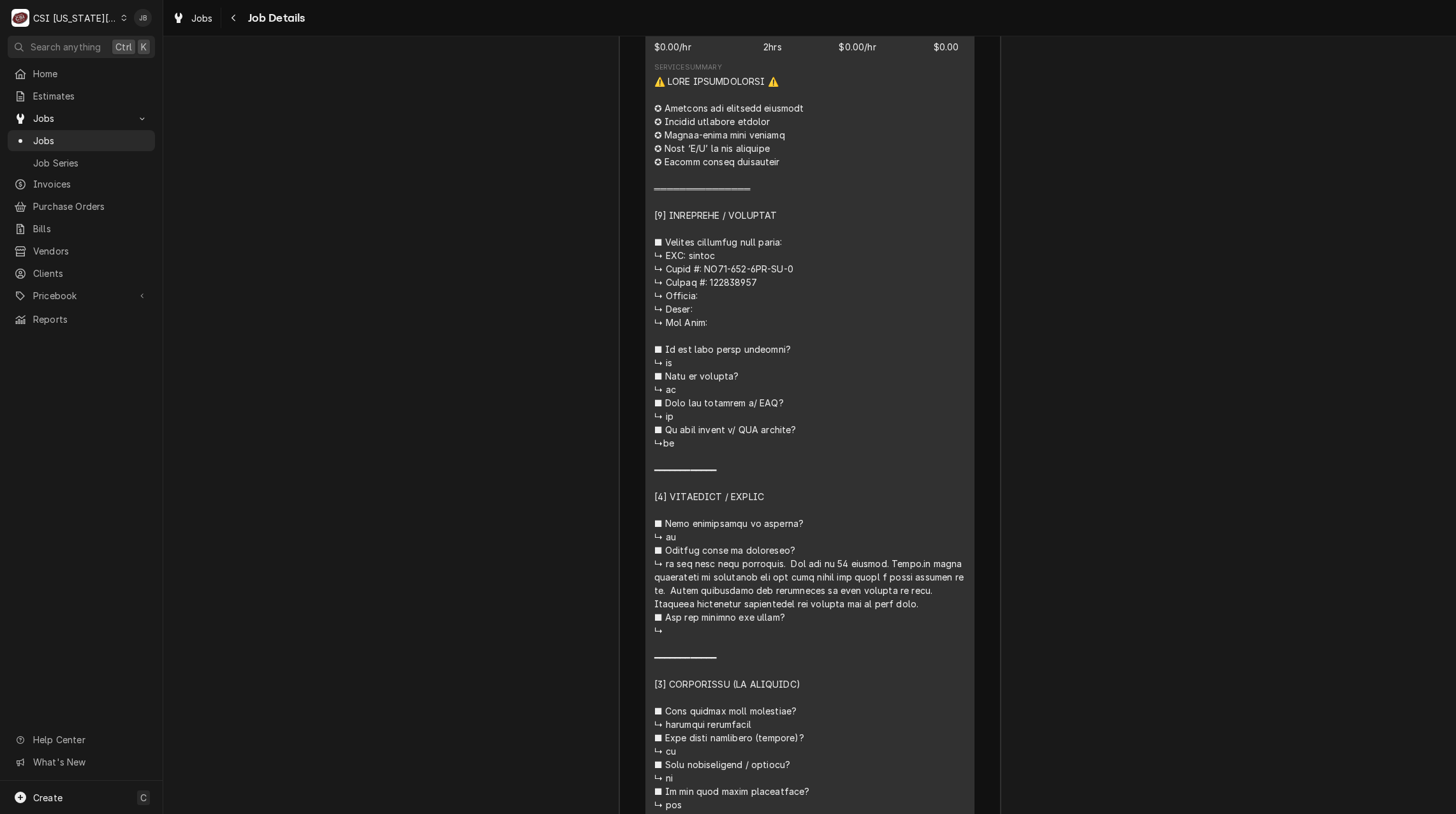
scroll to position [2532, 0]
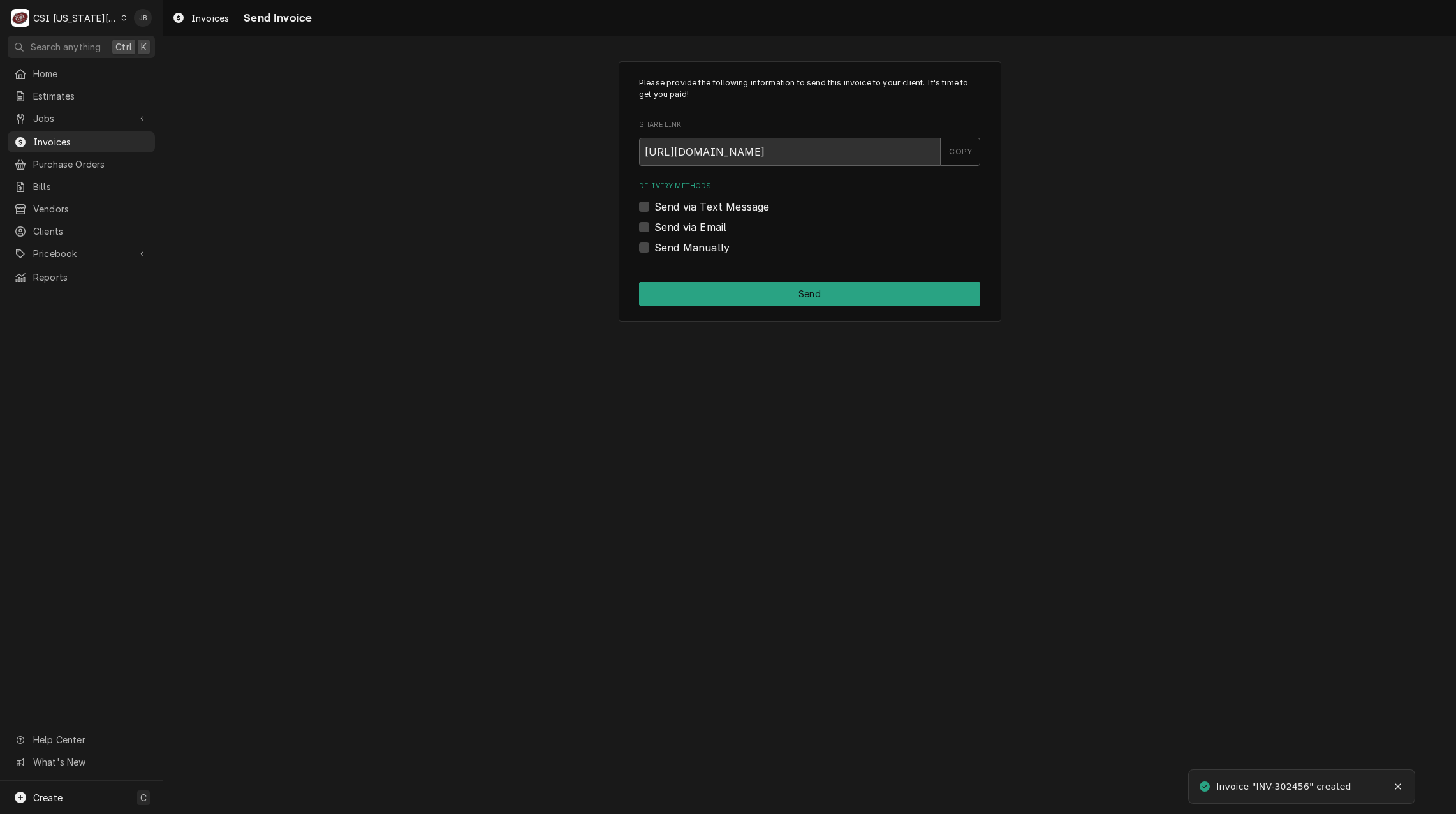
click at [681, 220] on label "Send via Email" at bounding box center [690, 227] width 72 height 15
click at [681, 220] on input "Send via Email" at bounding box center [825, 234] width 341 height 28
checkbox input "true"
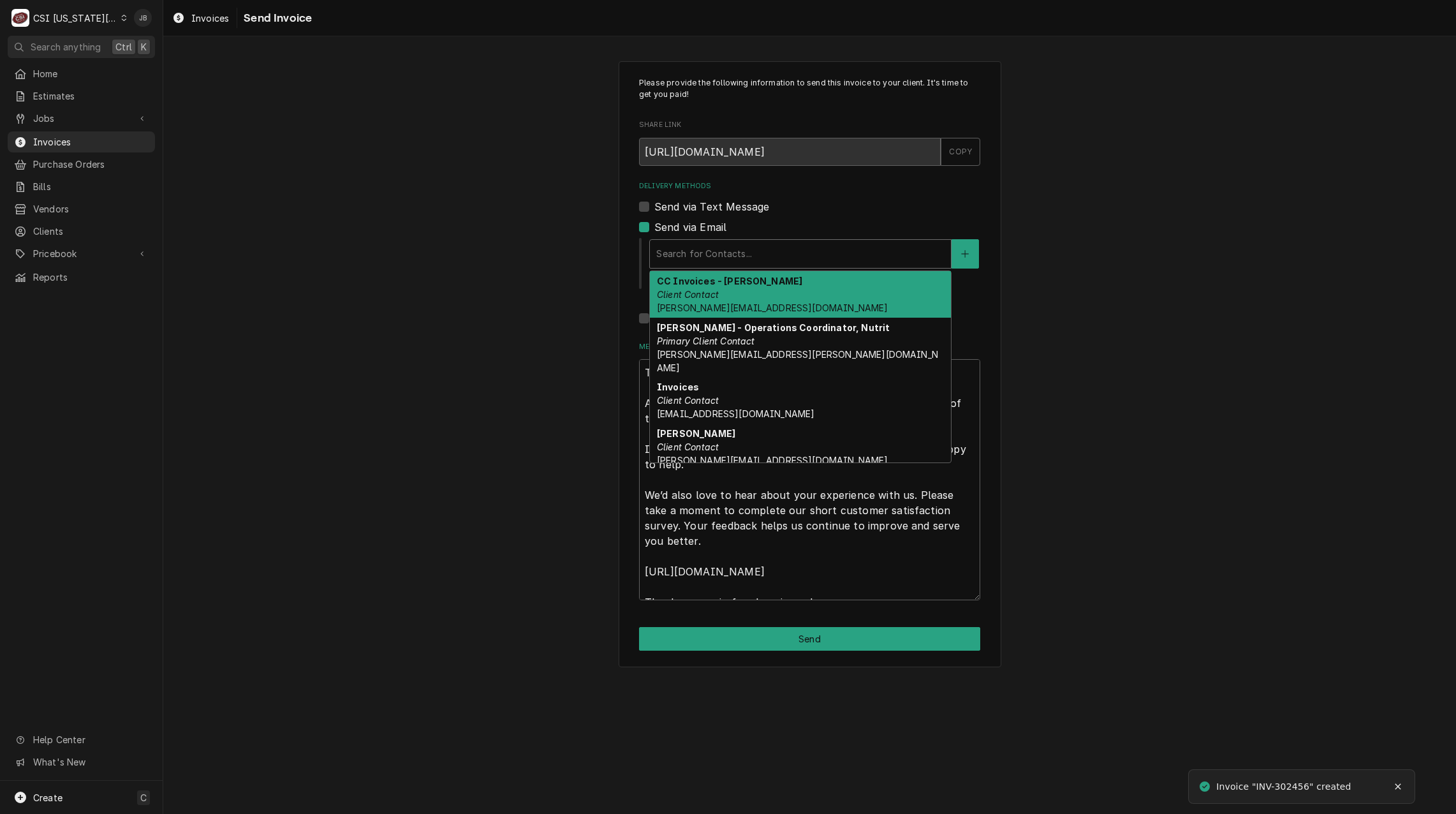
click at [711, 260] on div "Delivery Methods" at bounding box center [800, 254] width 288 height 23
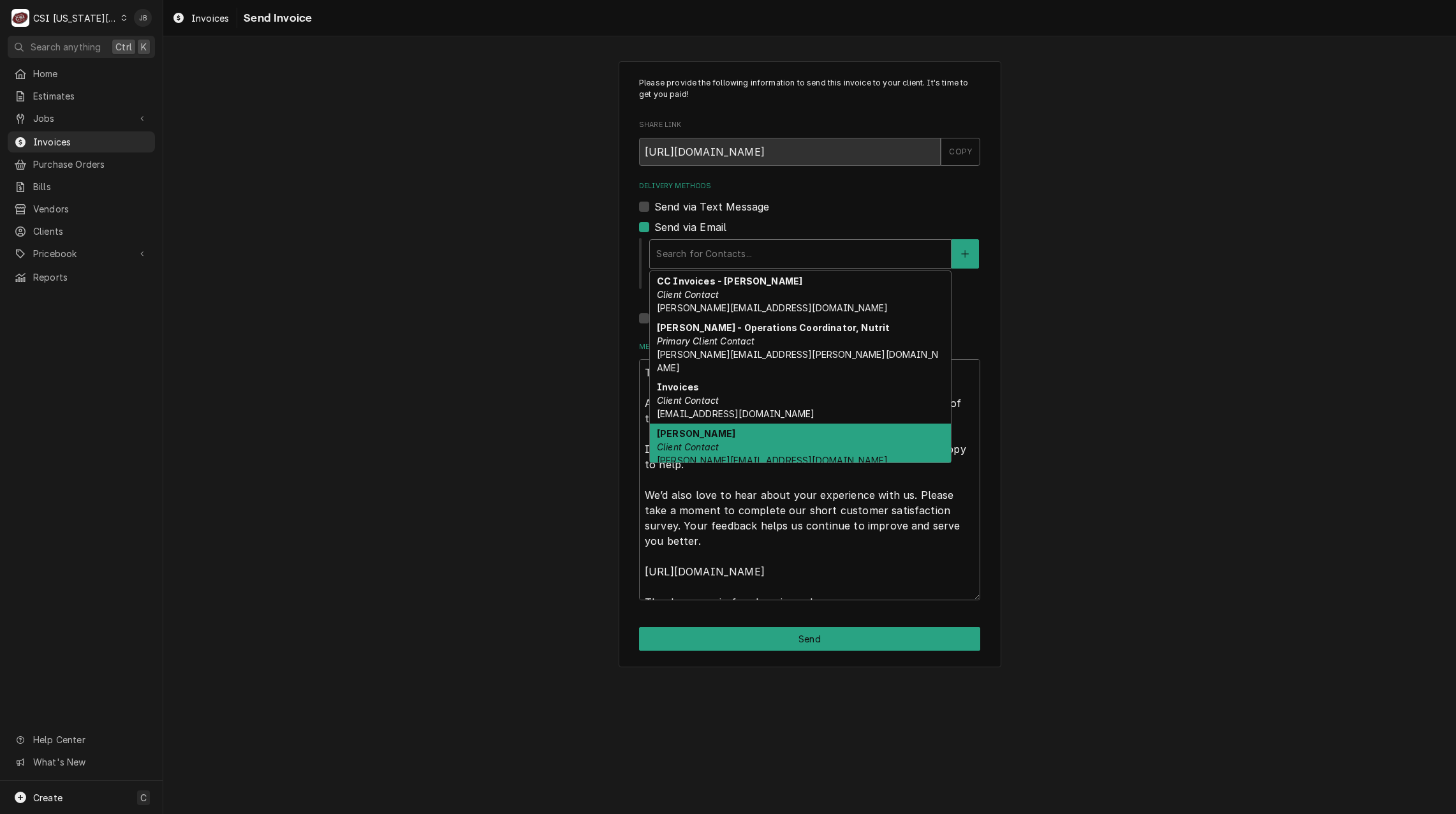
click at [823, 424] on div "Michael Glines Client Contact michaelgl@hickmanmills.org" at bounding box center [800, 447] width 301 height 47
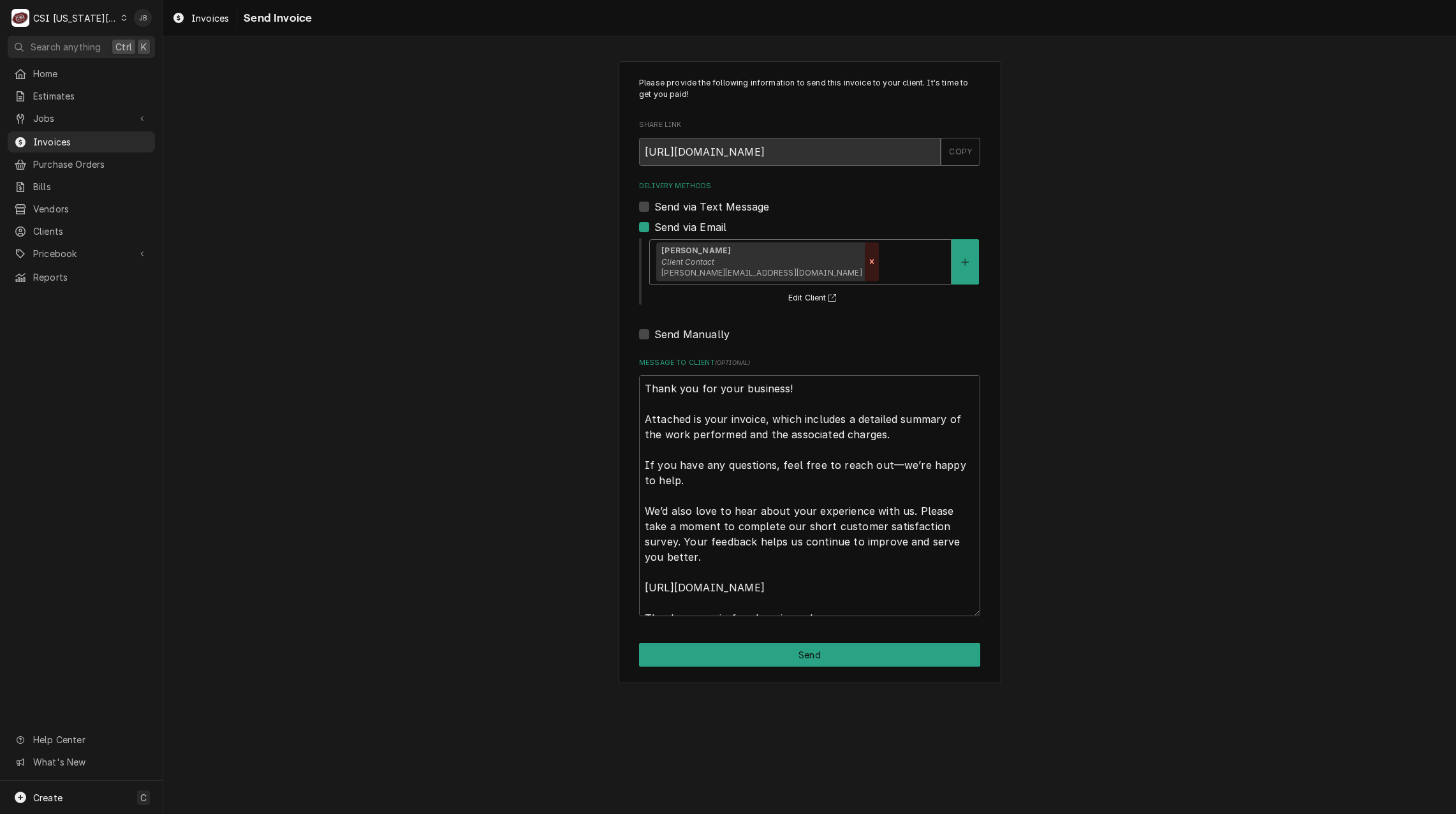
click at [869, 261] on icon "Remove [object Object]" at bounding box center [871, 261] width 4 height 4
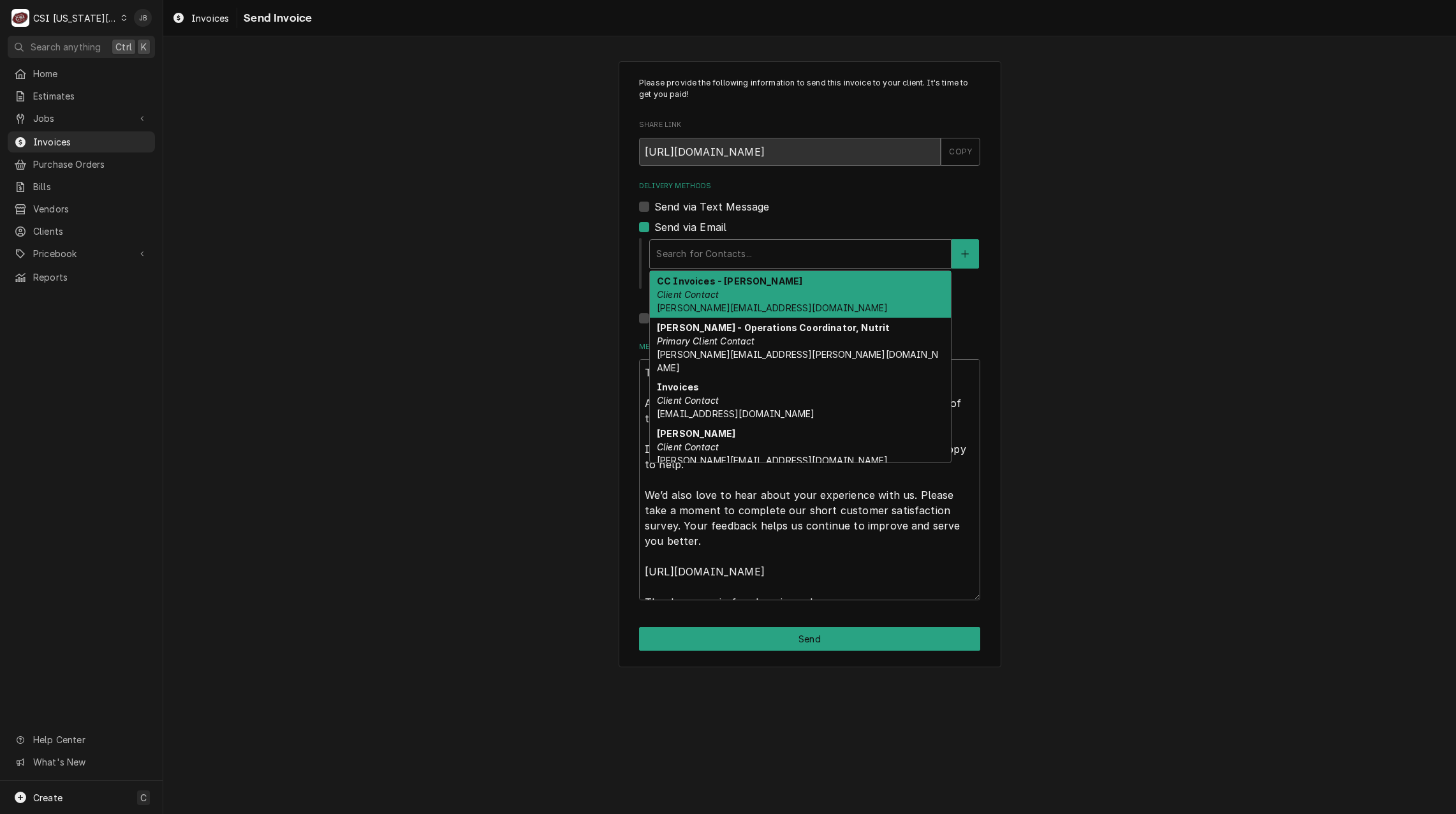
click at [785, 261] on div "Delivery Methods" at bounding box center [800, 254] width 288 height 23
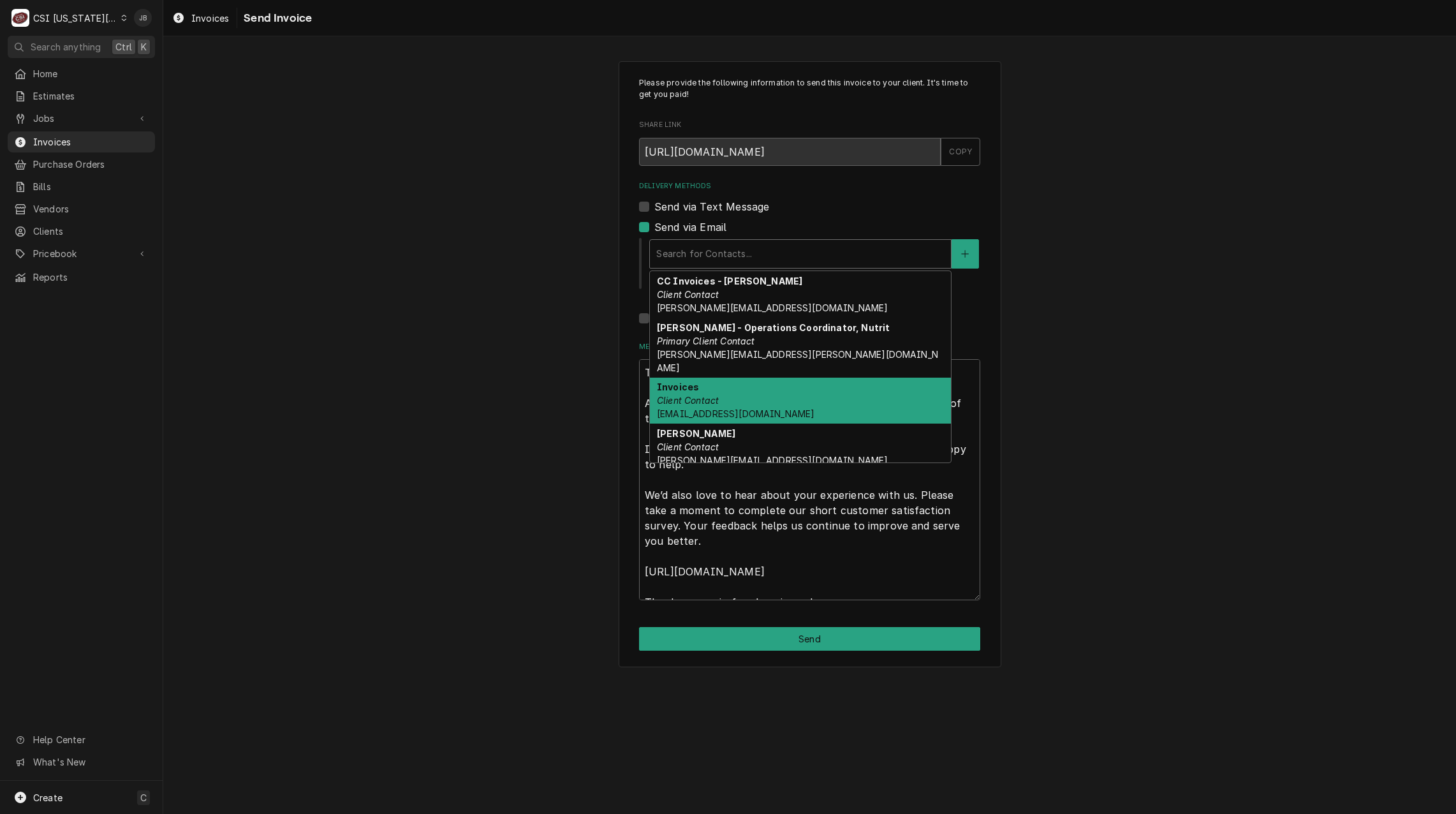
click at [767, 384] on div "Invoices Client Contact accountspayable@hickmanmills.org" at bounding box center [800, 401] width 301 height 47
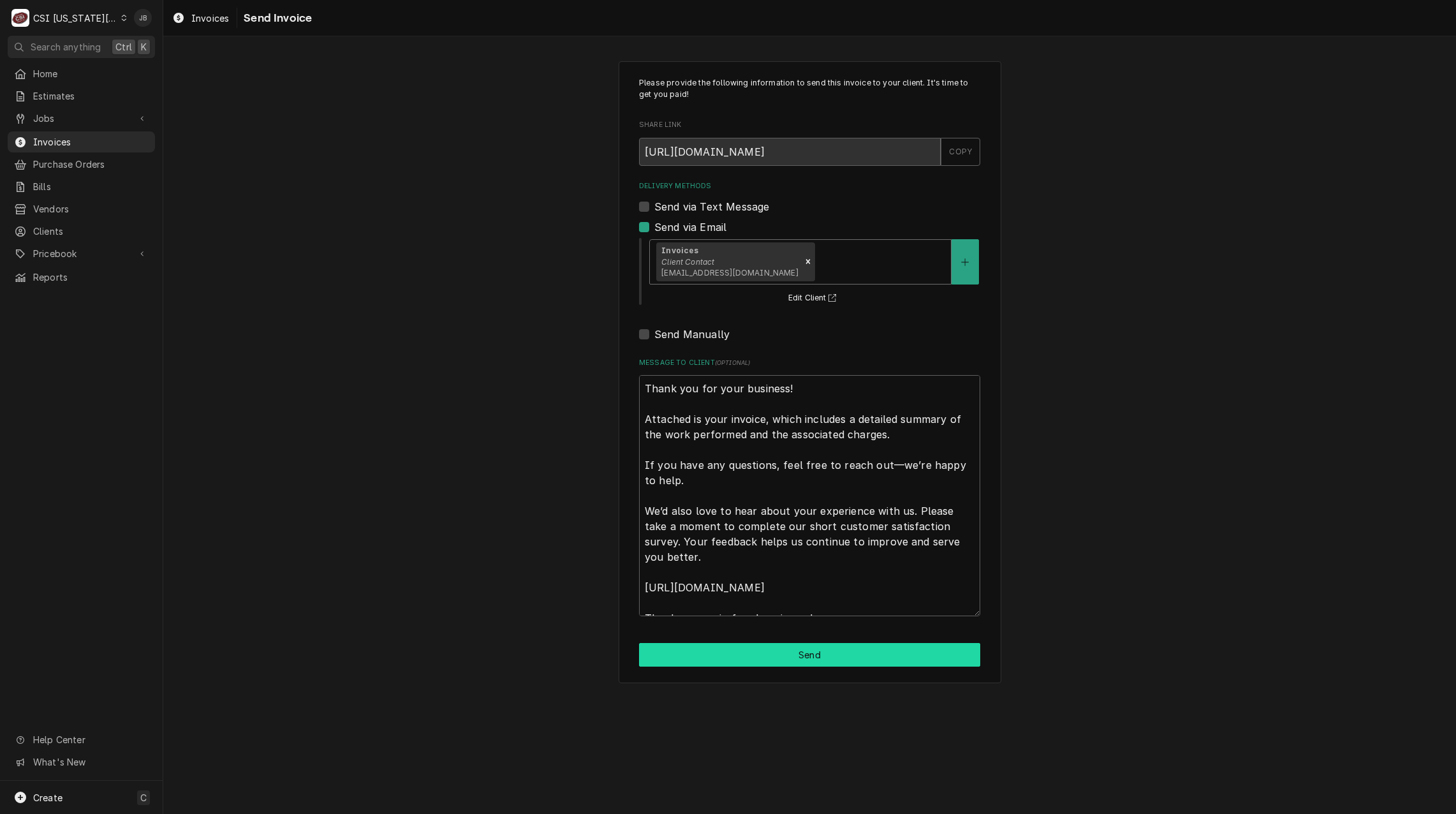
click at [768, 652] on button "Send" at bounding box center [810, 654] width 341 height 23
type textarea "x"
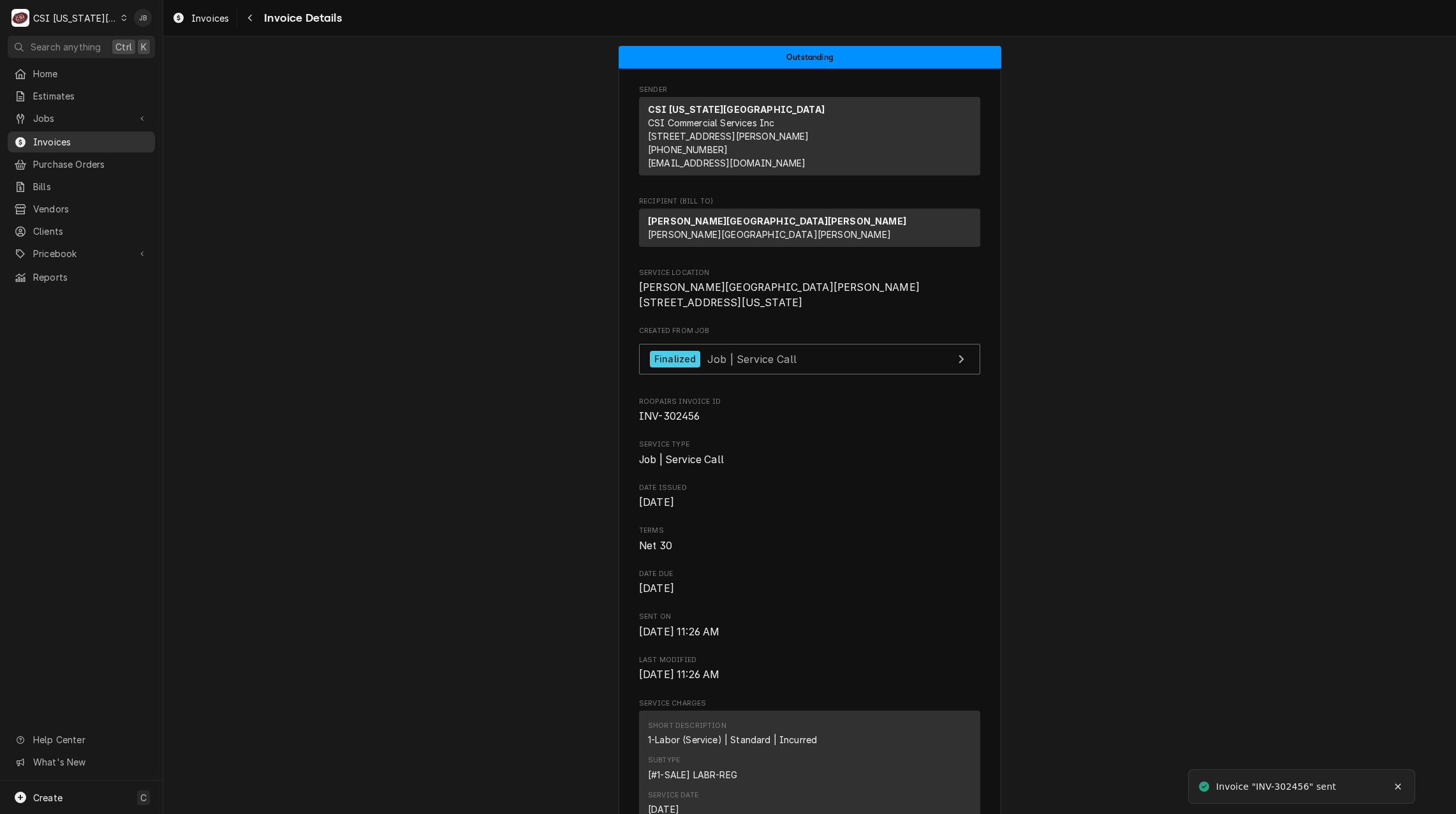
click at [103, 139] on span "Invoices" at bounding box center [91, 141] width 116 height 13
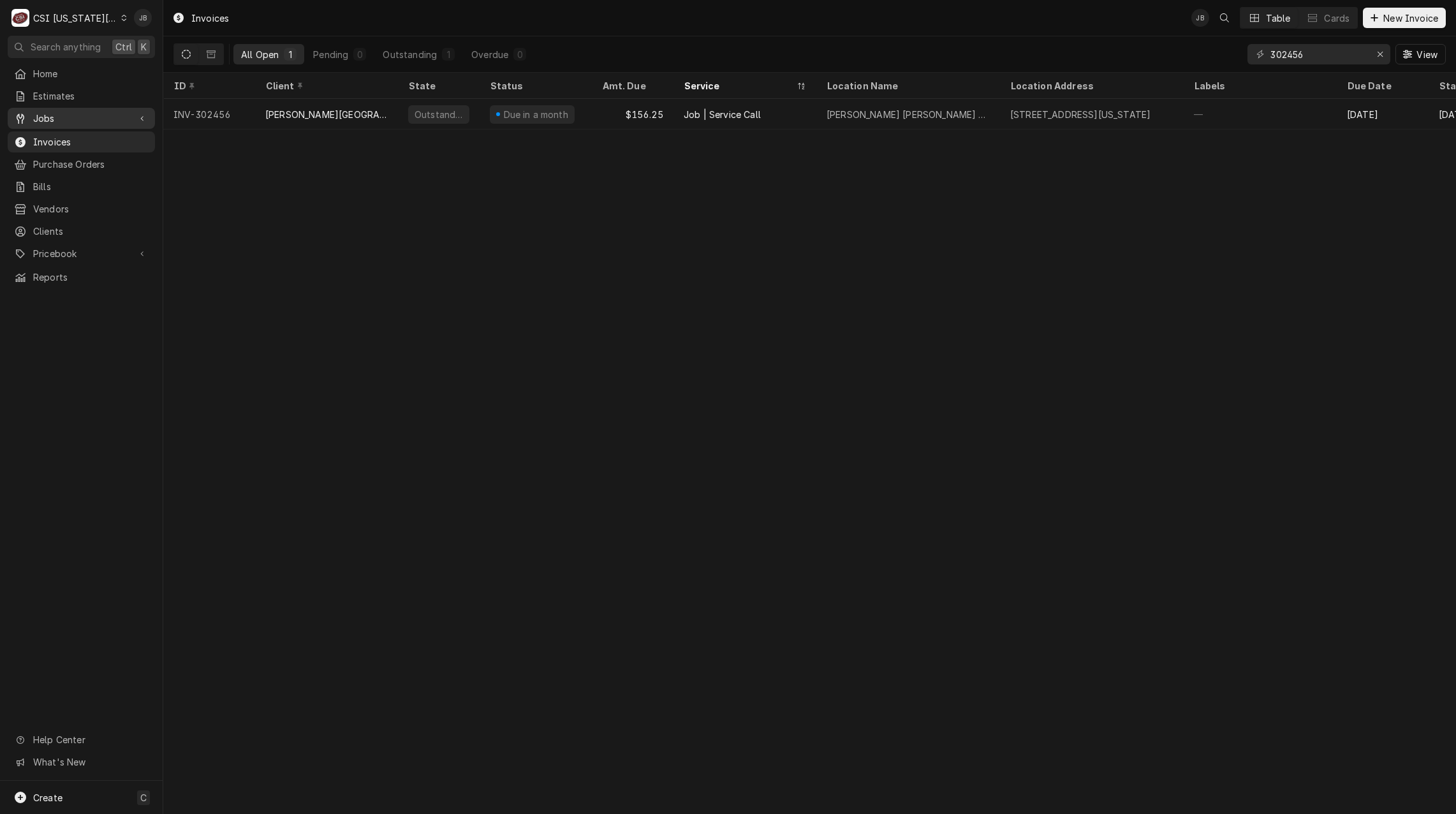
click at [94, 120] on span "Jobs" at bounding box center [82, 118] width 97 height 13
click at [81, 136] on span "Jobs" at bounding box center [91, 141] width 116 height 13
drag, startPoint x: 1340, startPoint y: 56, endPoint x: 1202, endPoint y: 56, distance: 138.0
click at [1211, 56] on div "All Open 1 Pending 0 Outstanding 1 Overdue 0 302456 View" at bounding box center [809, 54] width 1272 height 36
paste input "097"
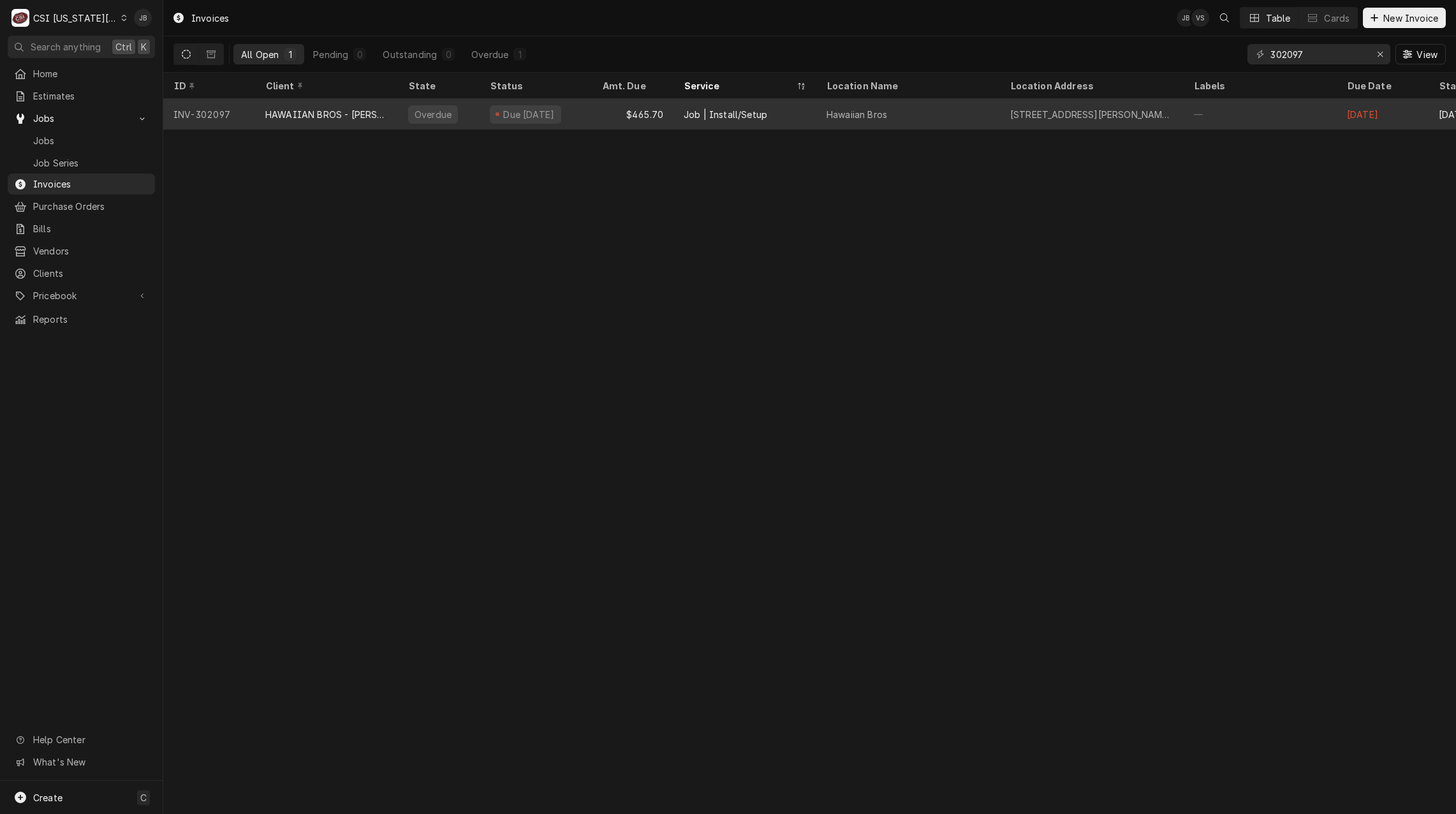
click at [364, 115] on div "HAWAIIAN BROS - BARRY RD" at bounding box center [326, 115] width 122 height 13
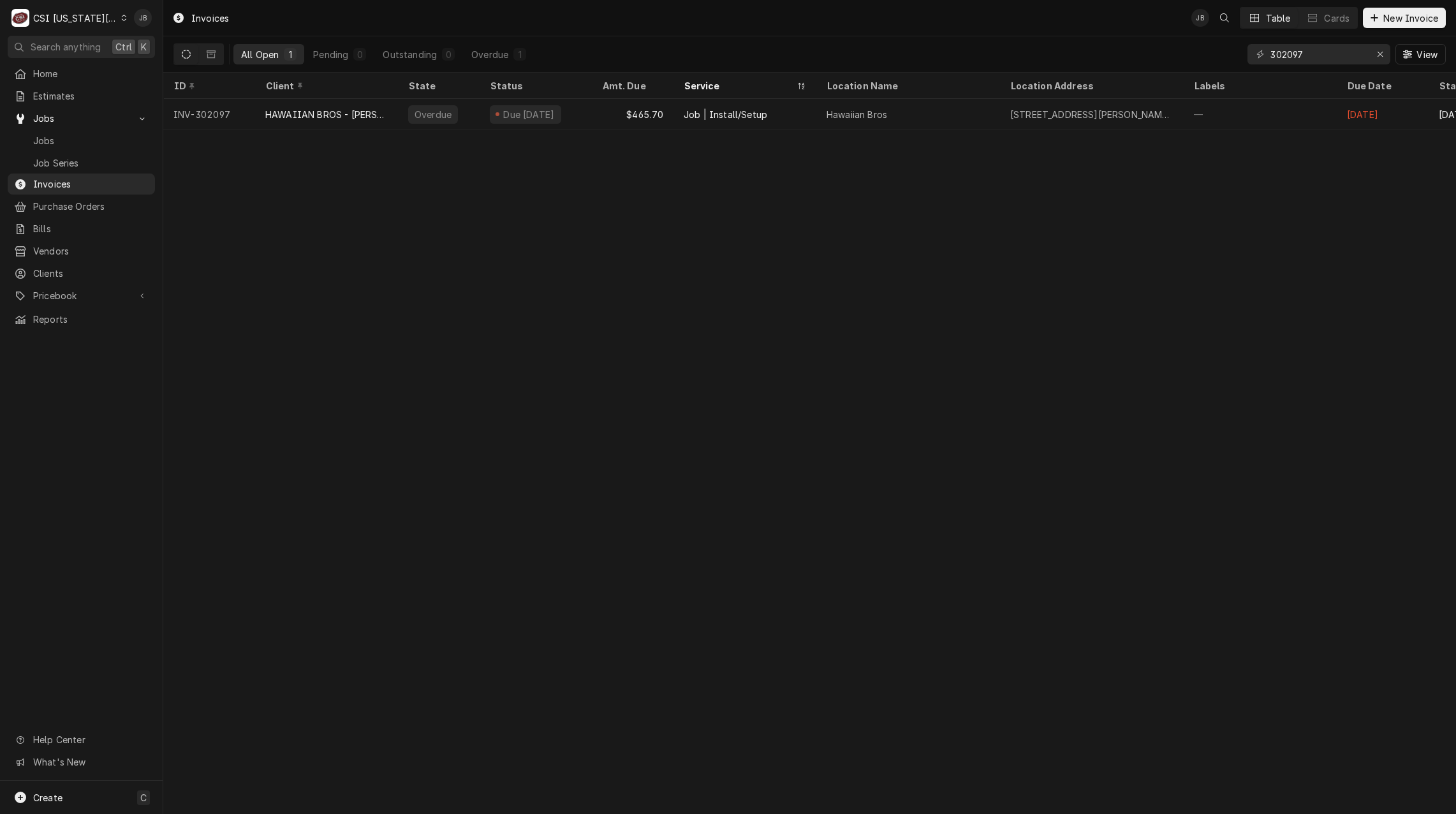
drag, startPoint x: 1320, startPoint y: 65, endPoint x: 1211, endPoint y: 56, distance: 109.4
click at [1211, 56] on div "All Open 1 Pending 0 Outstanding 0 Overdue 1 302097 View" at bounding box center [809, 54] width 1272 height 36
click at [1320, 51] on input "302097" at bounding box center [1318, 54] width 96 height 21
drag, startPoint x: 1321, startPoint y: 51, endPoint x: 1132, endPoint y: 45, distance: 189.1
click at [1141, 50] on div "All Open 1 Pending 0 Outstanding 0 Overdue 1 302097 View" at bounding box center [809, 54] width 1272 height 36
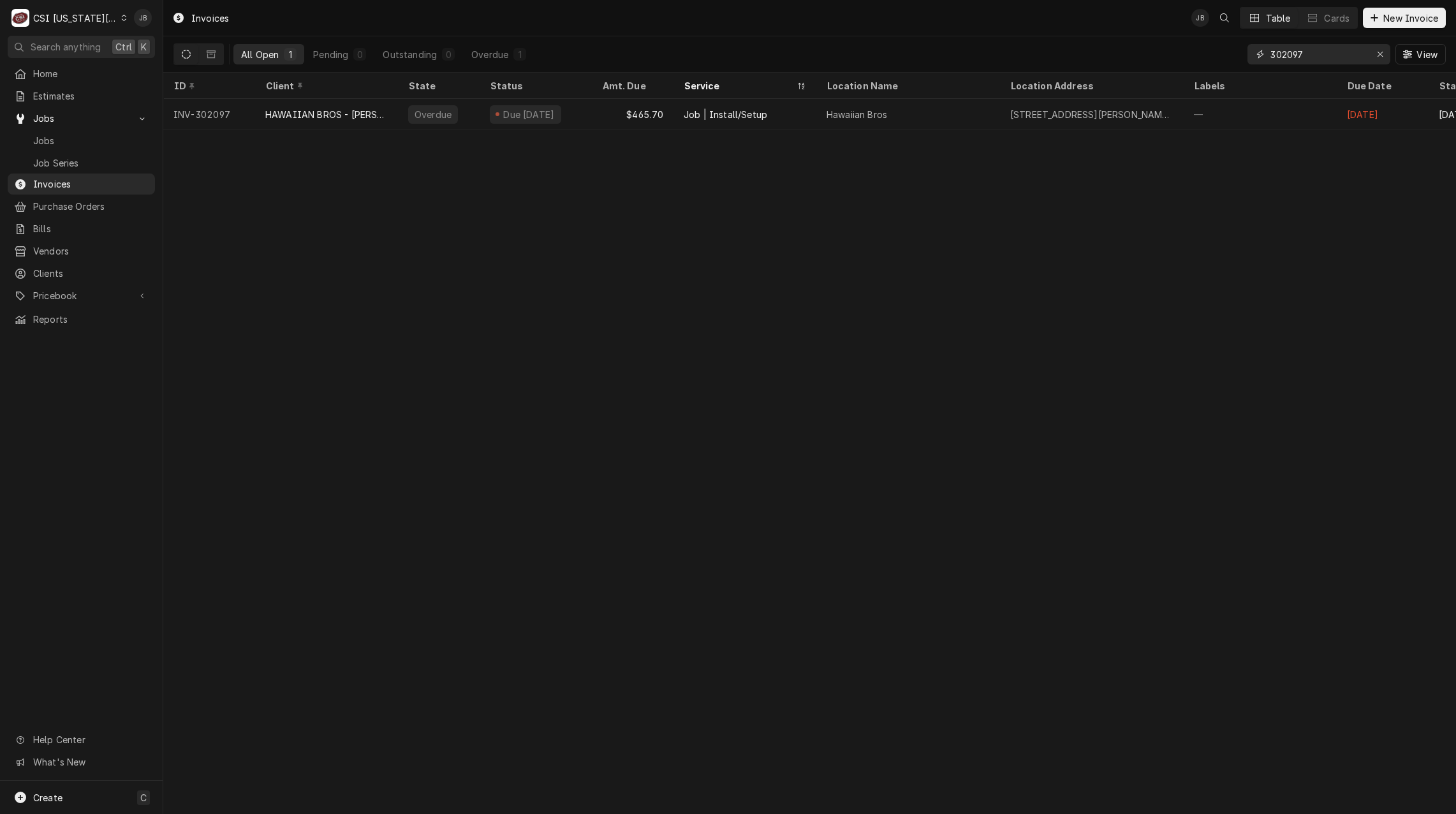
click at [1313, 56] on input "302097" at bounding box center [1318, 54] width 96 height 21
drag, startPoint x: 1324, startPoint y: 53, endPoint x: 1123, endPoint y: 50, distance: 201.0
click at [1134, 52] on div "All Open 1 Pending 0 Outstanding 0 Overdue 1 302097 View" at bounding box center [809, 54] width 1272 height 36
type input "302457"
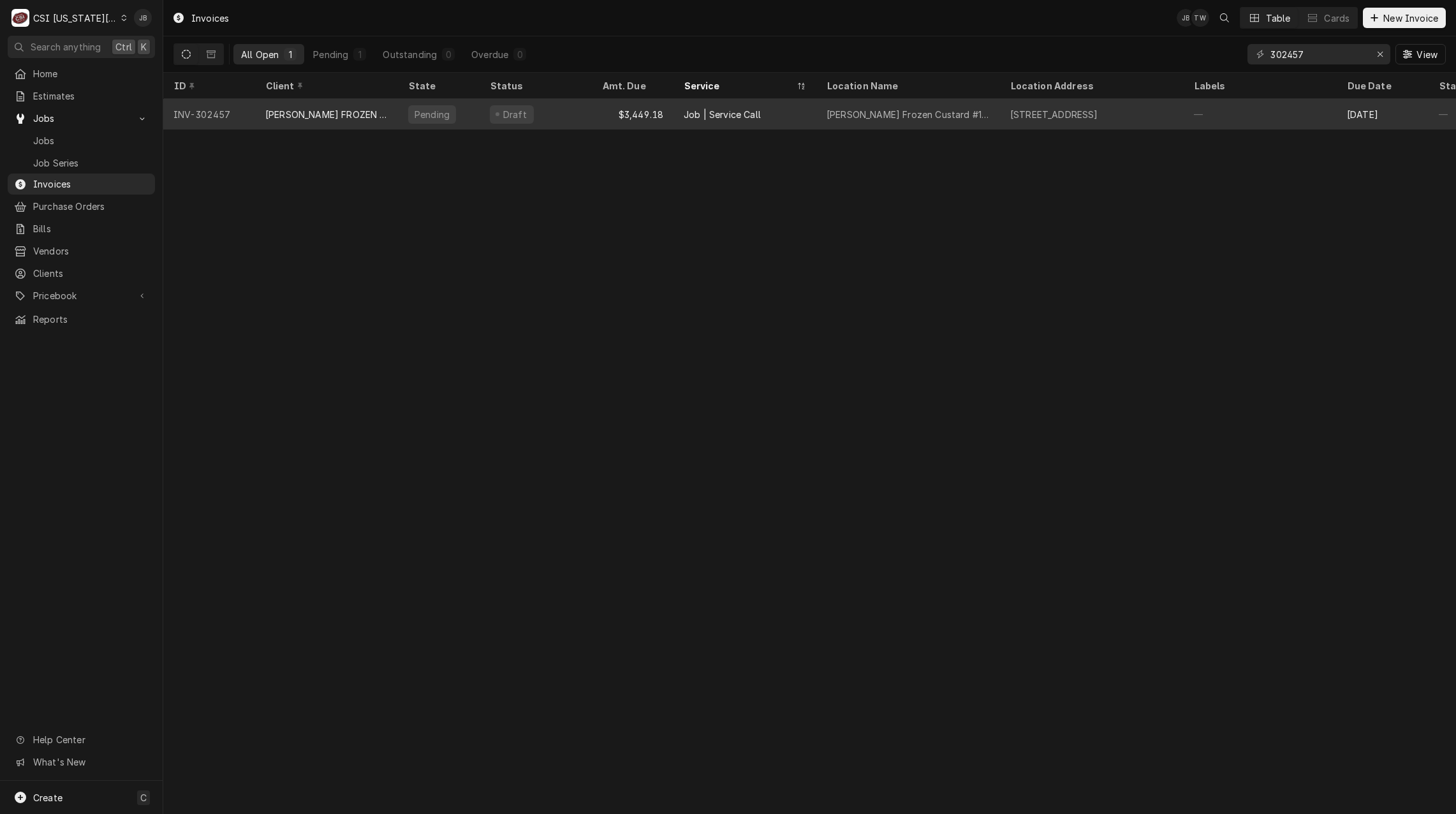
click at [605, 122] on div "$3,449.18" at bounding box center [632, 114] width 82 height 31
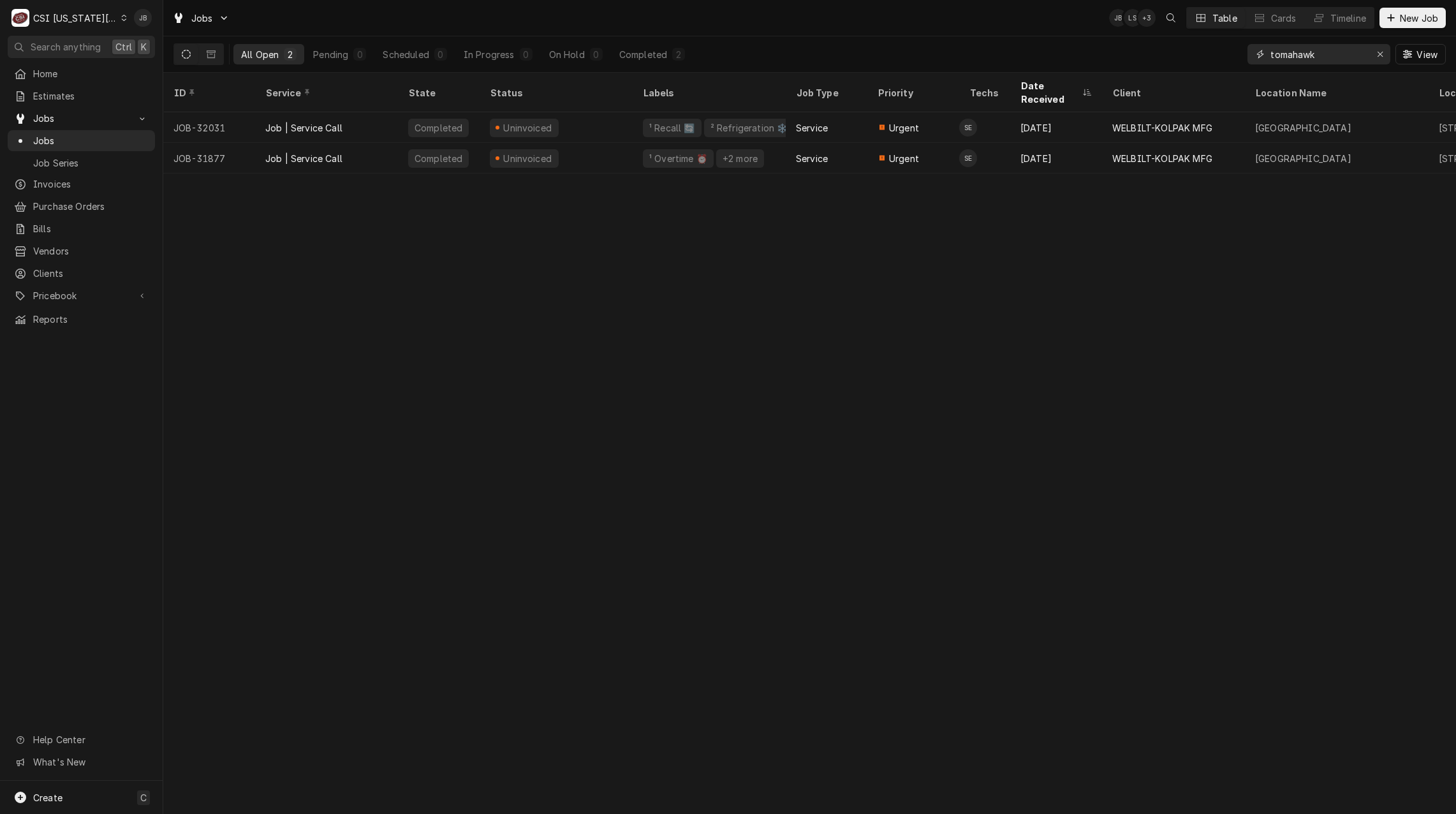
drag, startPoint x: 1336, startPoint y: 57, endPoint x: 977, endPoint y: 2, distance: 363.2
click at [1038, 21] on div "Jobs JB LS + 3 Table Cards Timeline New Job All Open 2 Pending 0 Scheduled 0 In…" at bounding box center [809, 36] width 1292 height 72
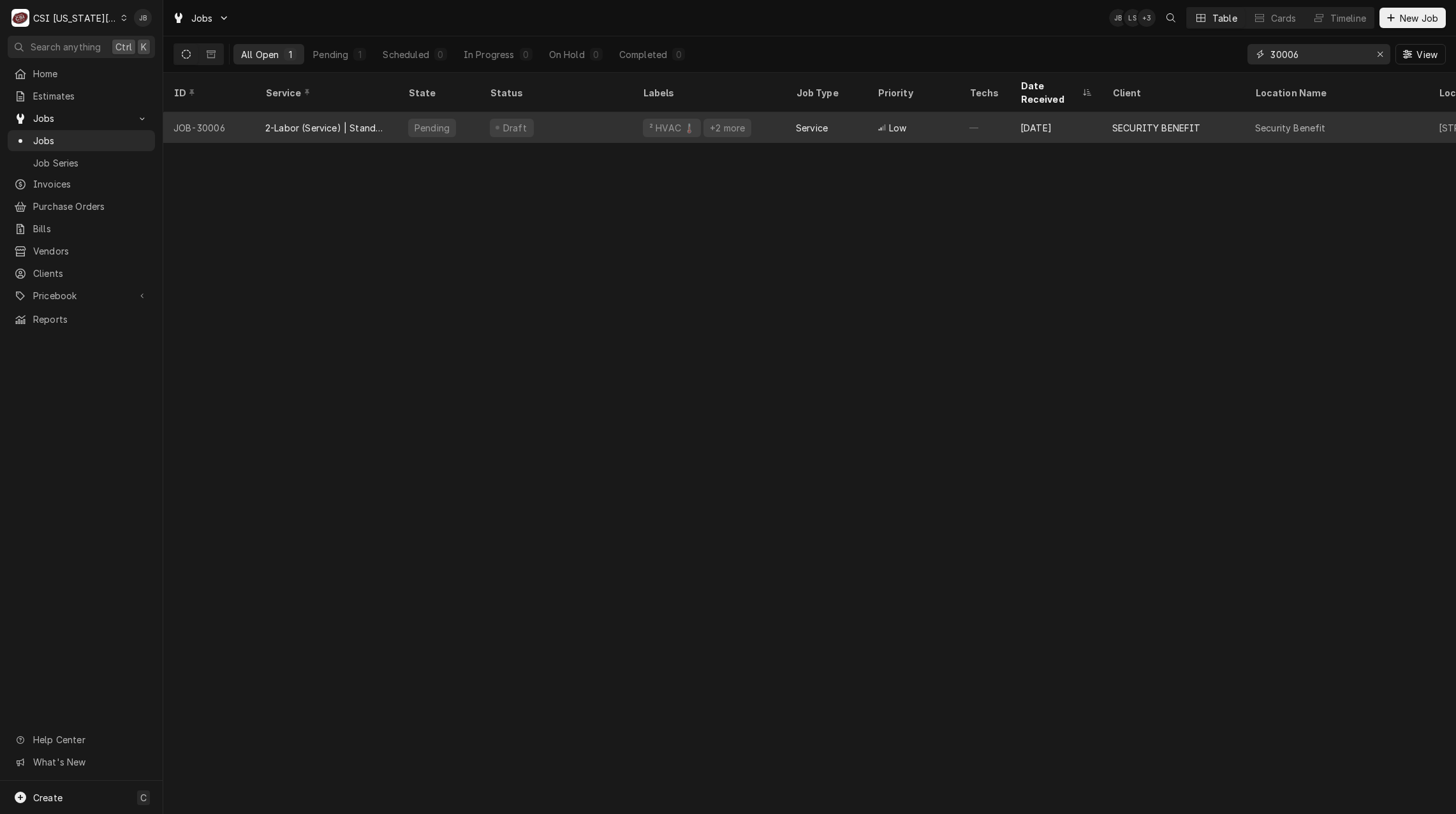
type input "30006"
click at [339, 122] on div "2-Labor (Service) | Standard | Estimated" at bounding box center [326, 128] width 122 height 13
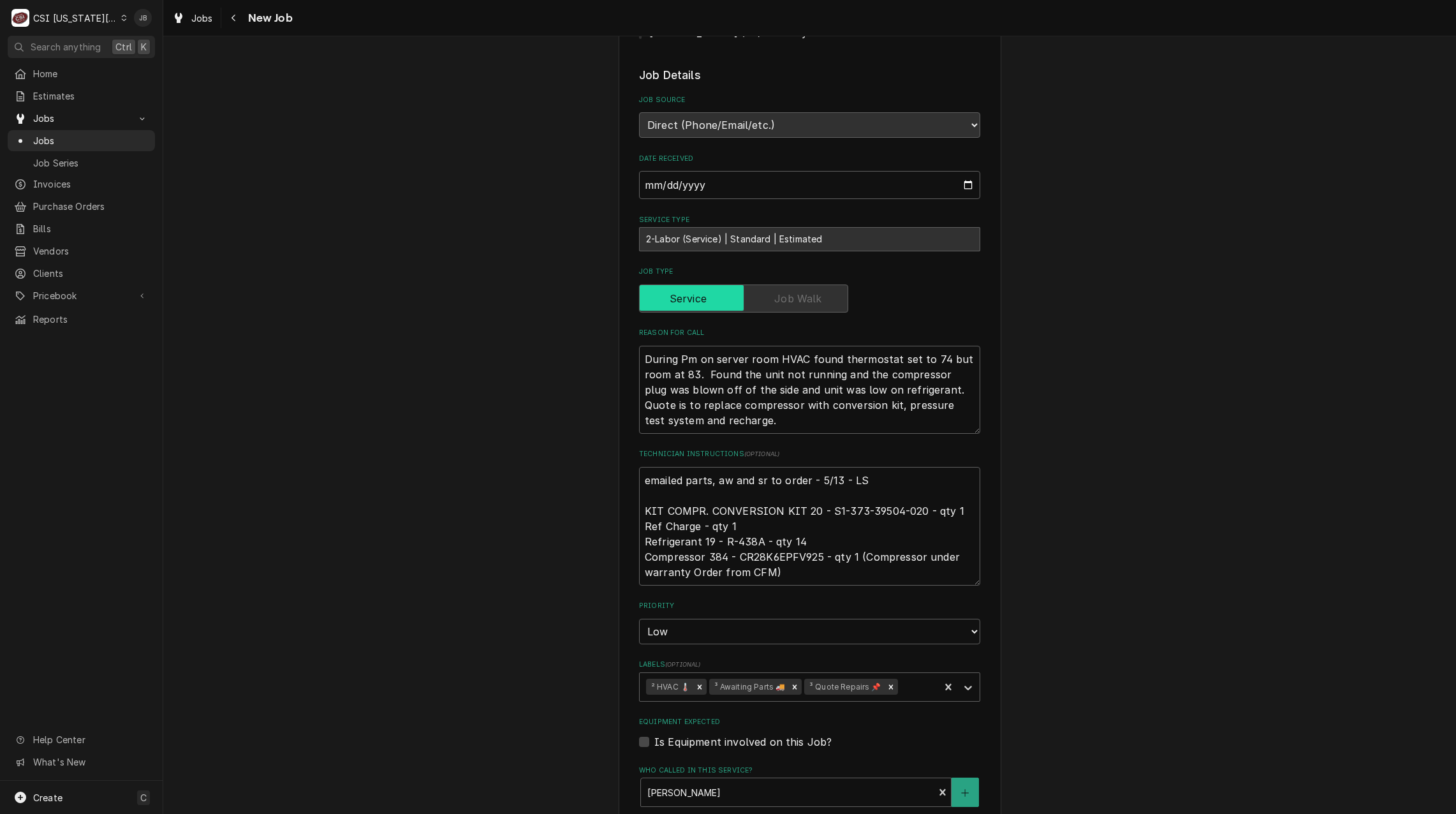
scroll to position [383, 0]
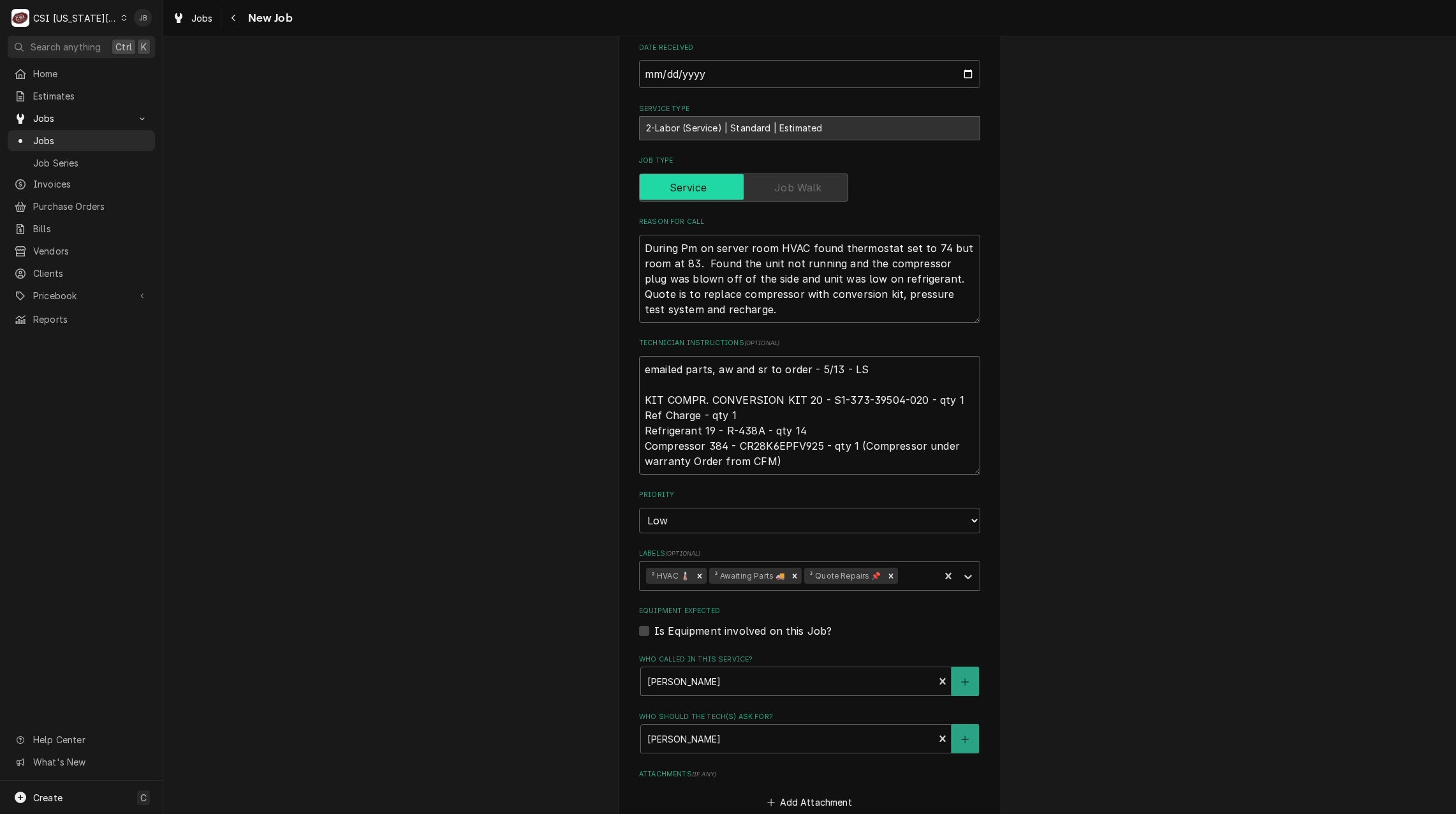
click at [893, 370] on textarea "emailed parts, aw and sr to order - 5/13 - LS KIT COMPR. CONVERSION KIT 20 - S1…" at bounding box center [810, 415] width 341 height 119
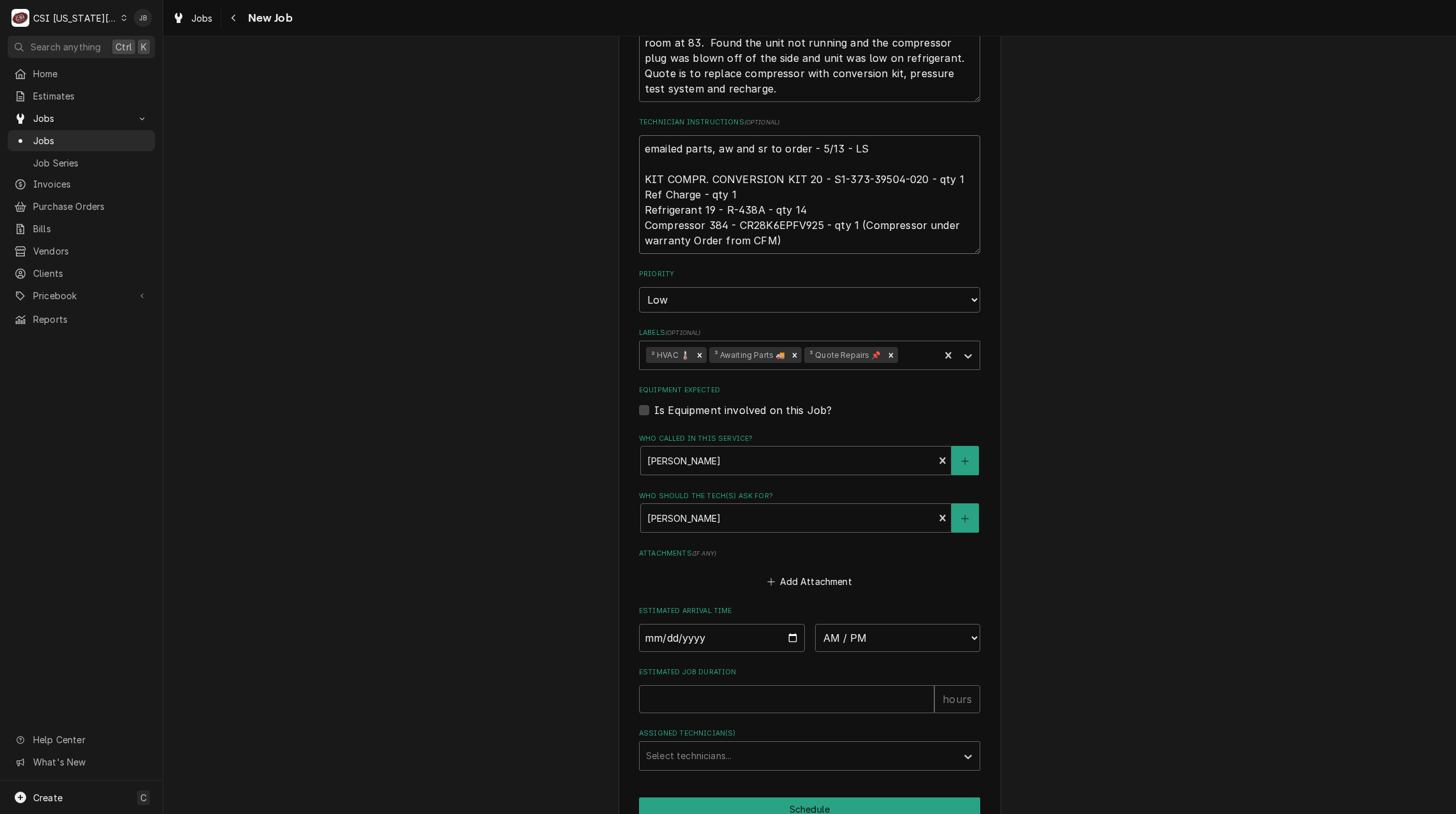
scroll to position [703, 0]
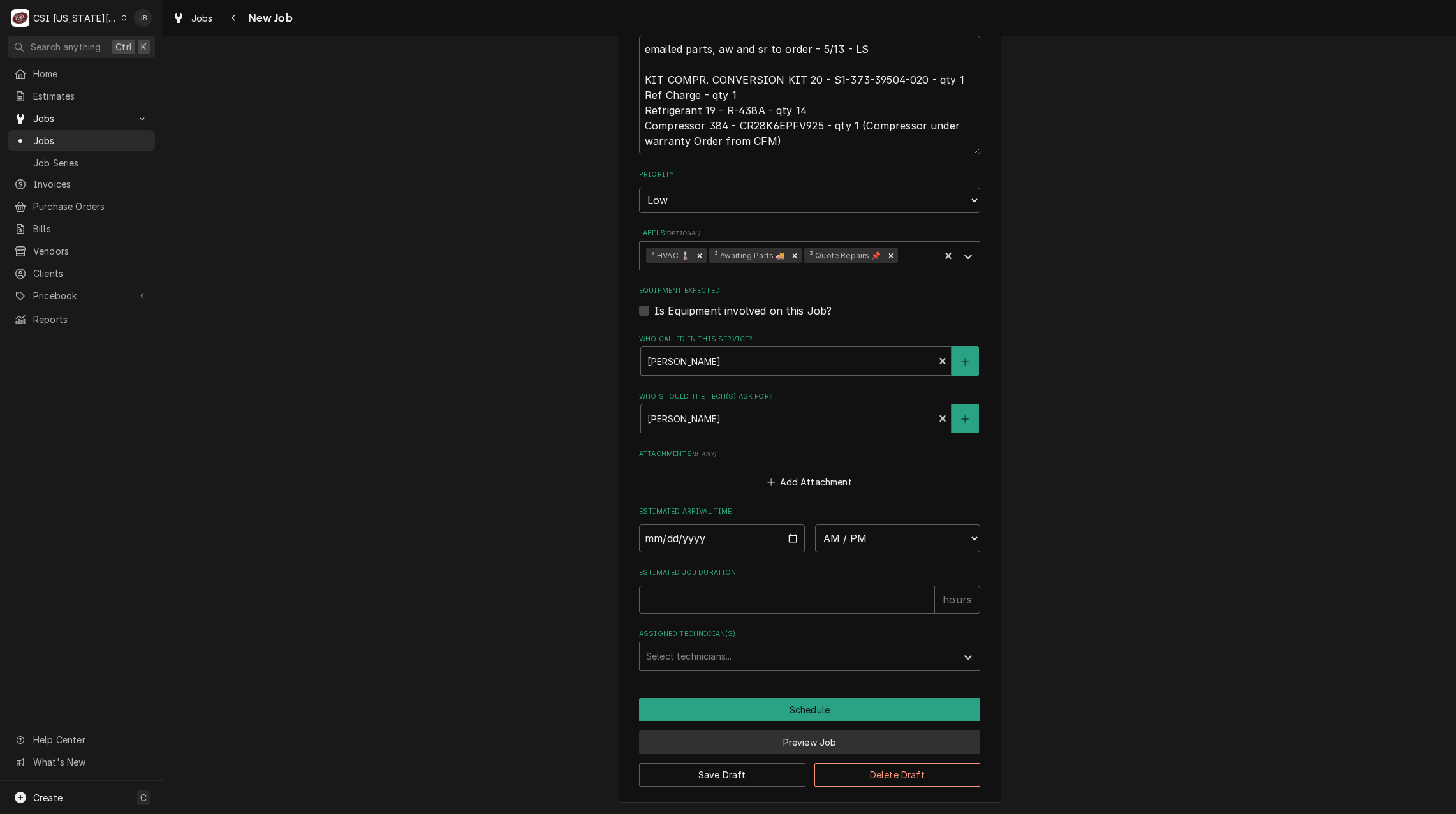
click at [735, 739] on button "Preview Job" at bounding box center [810, 742] width 341 height 23
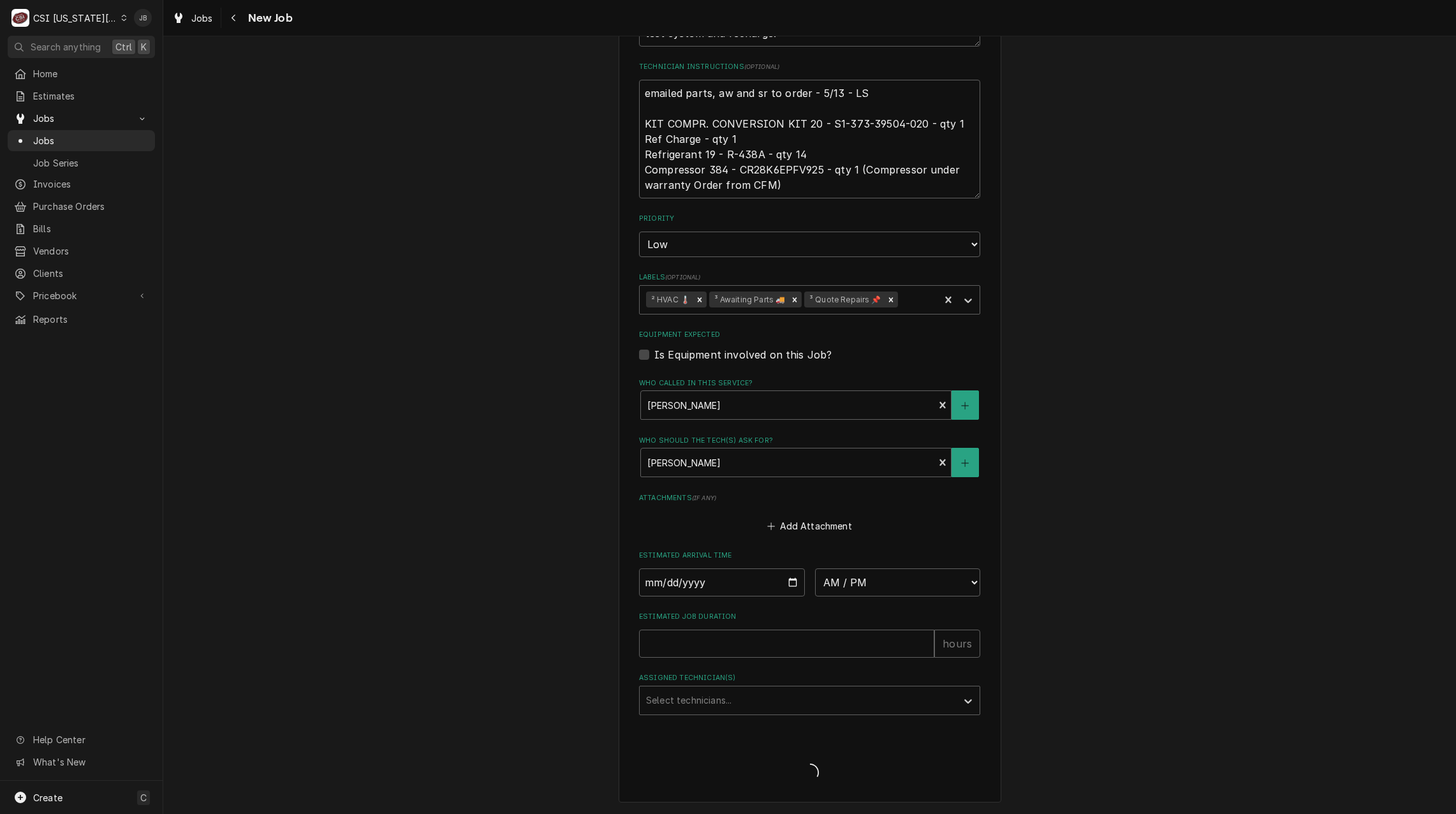
scroll to position [659, 0]
type textarea "x"
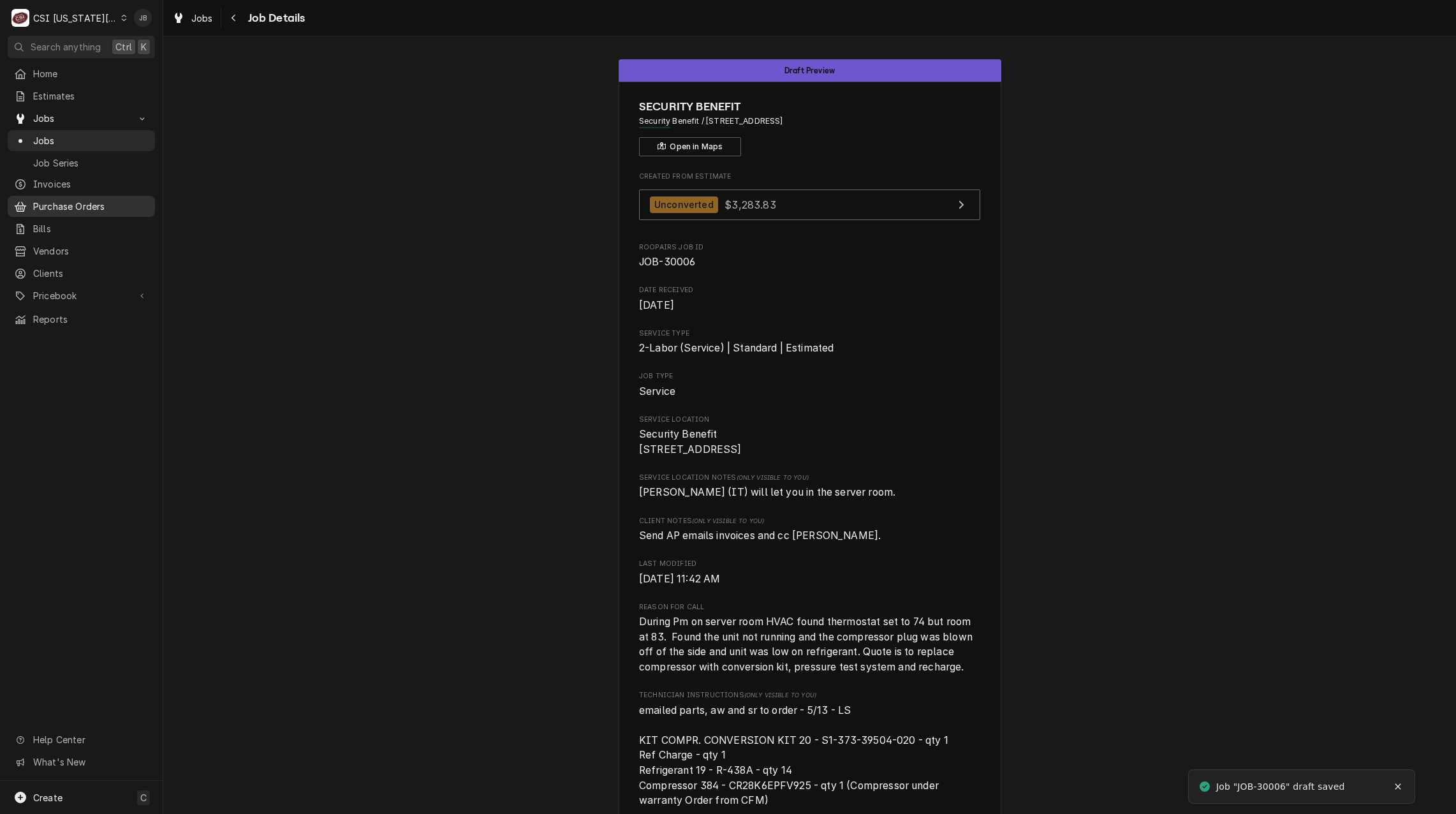
click at [81, 200] on span "Purchase Orders" at bounding box center [91, 206] width 116 height 13
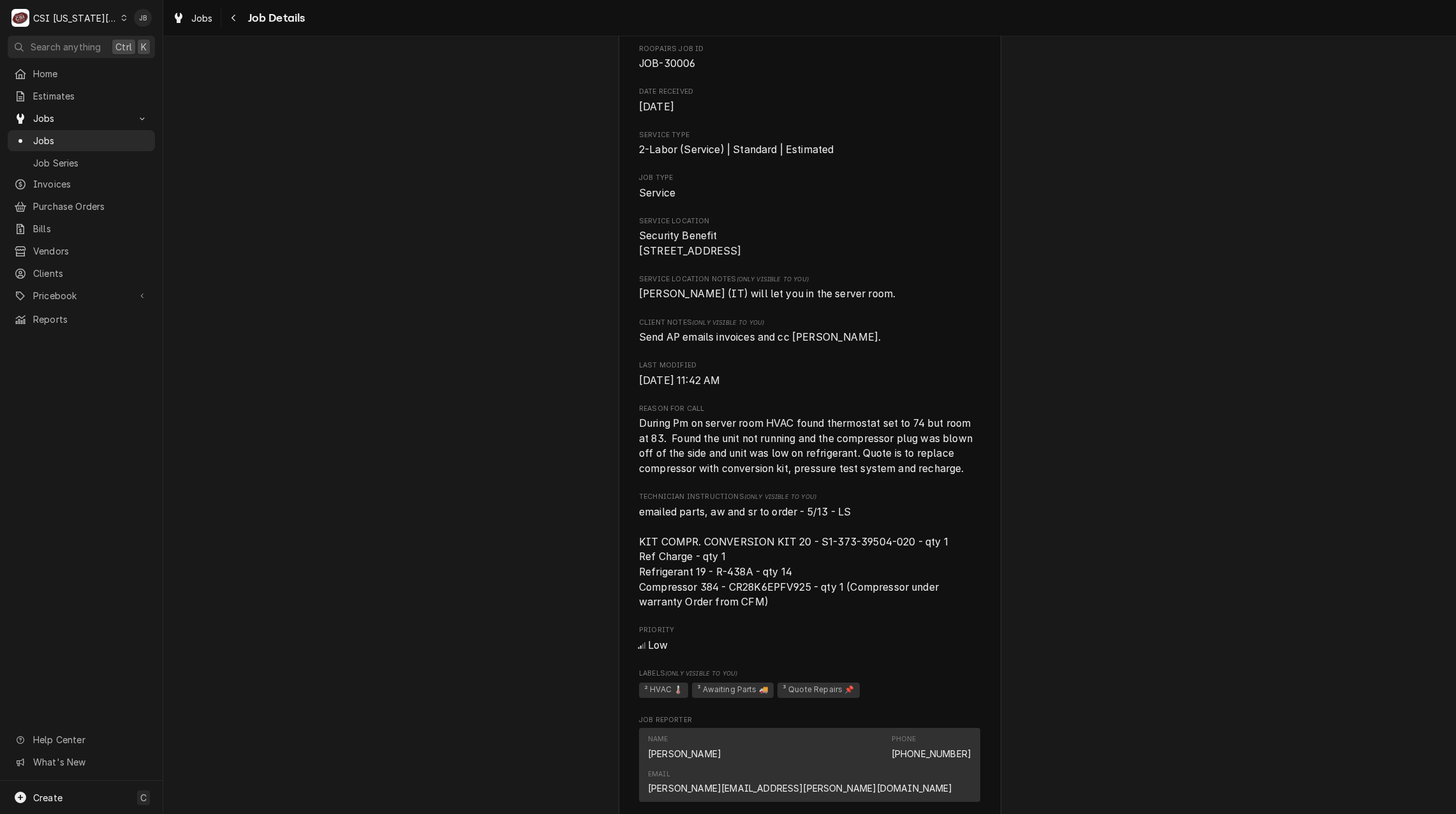
scroll to position [64, 0]
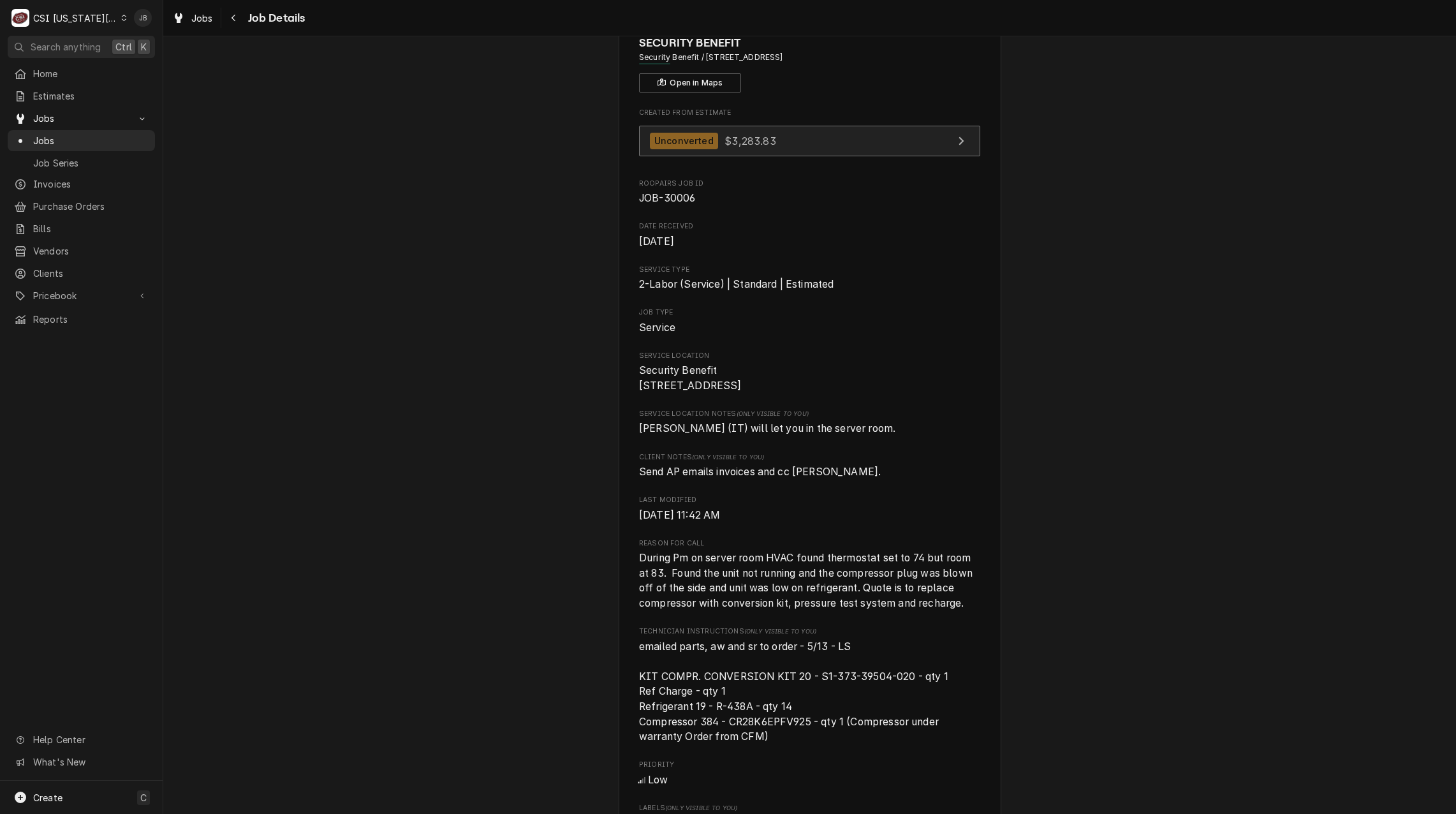
click at [719, 148] on div "Unconverted $3,283.83" at bounding box center [713, 141] width 126 height 17
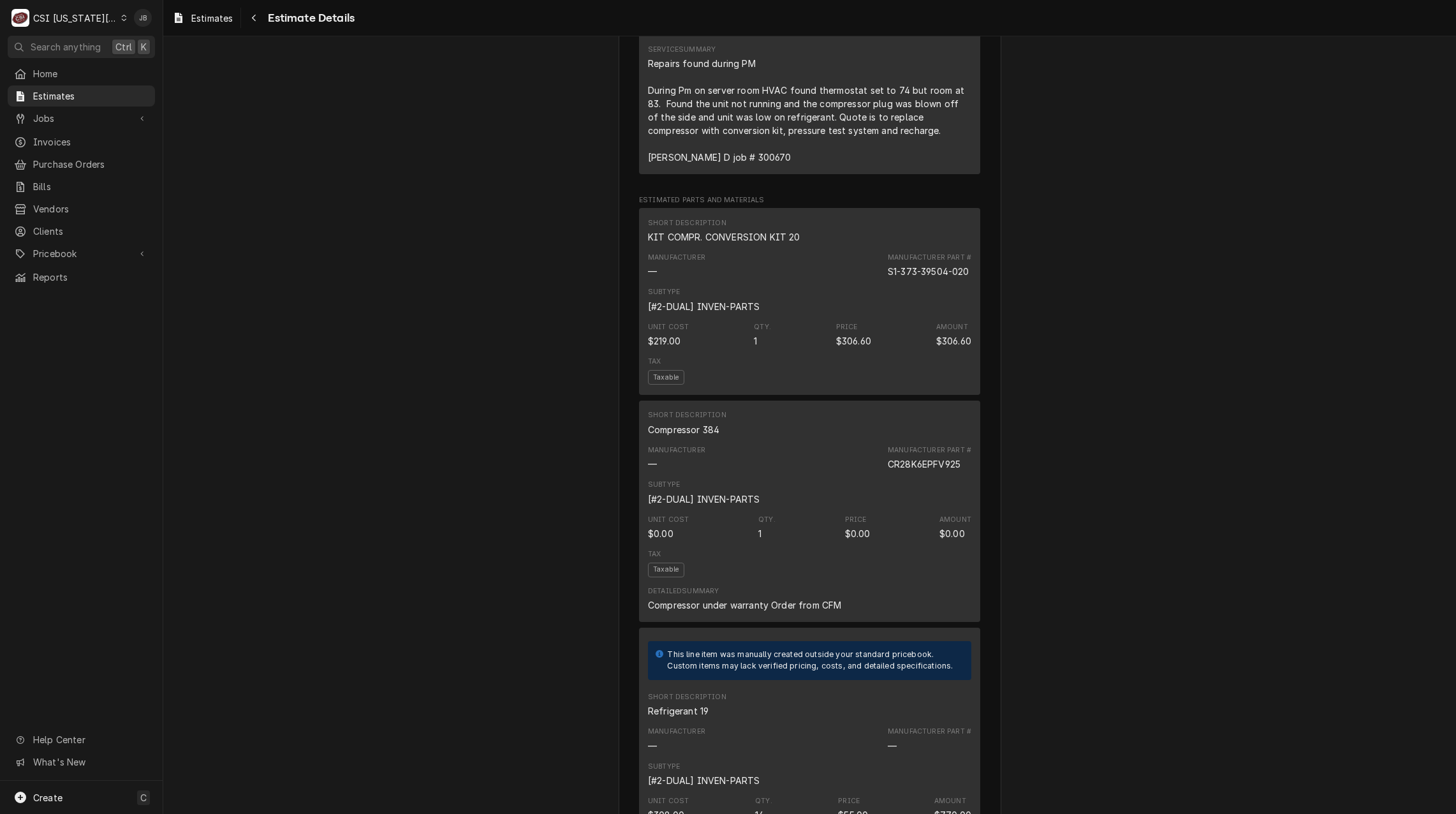
scroll to position [1148, 0]
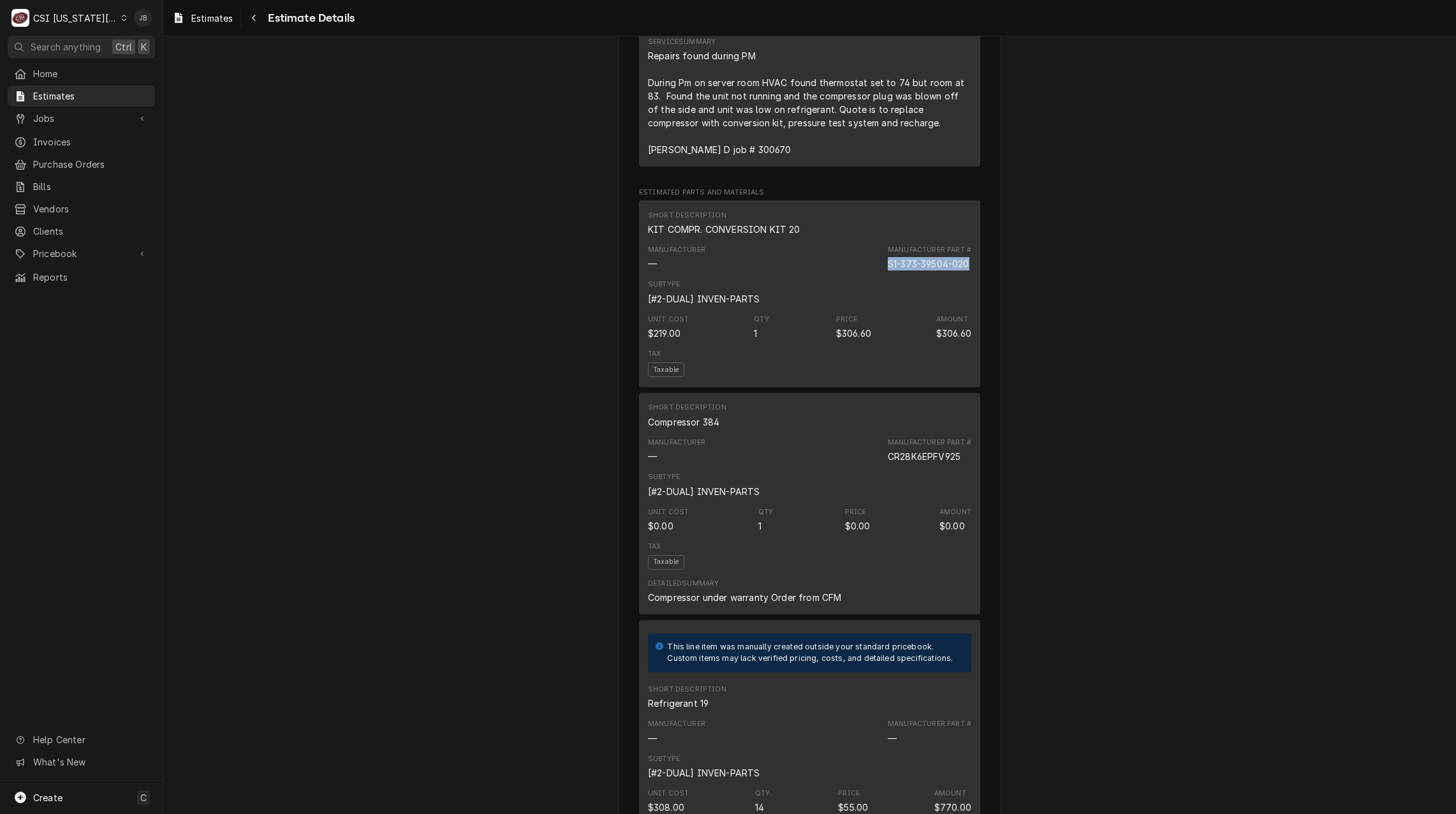
drag, startPoint x: 884, startPoint y: 293, endPoint x: 994, endPoint y: 294, distance: 110.0
click at [994, 294] on div "Sender CSI Kansas City CSI Commercial Services Inc 1021 NE Jib Ct Unit B Lee’s …" at bounding box center [810, 703] width 383 height 3566
click at [1279, 530] on div "Approved and Unconverted Sender CSI Kansas City CSI Commercial Services Inc 102…" at bounding box center [809, 692] width 1292 height 3610
click at [1012, 508] on div "Approved and Unconverted Sender CSI Kansas City CSI Commercial Services Inc 102…" at bounding box center [809, 692] width 1292 height 3610
drag, startPoint x: 884, startPoint y: 487, endPoint x: 1022, endPoint y: 491, distance: 138.1
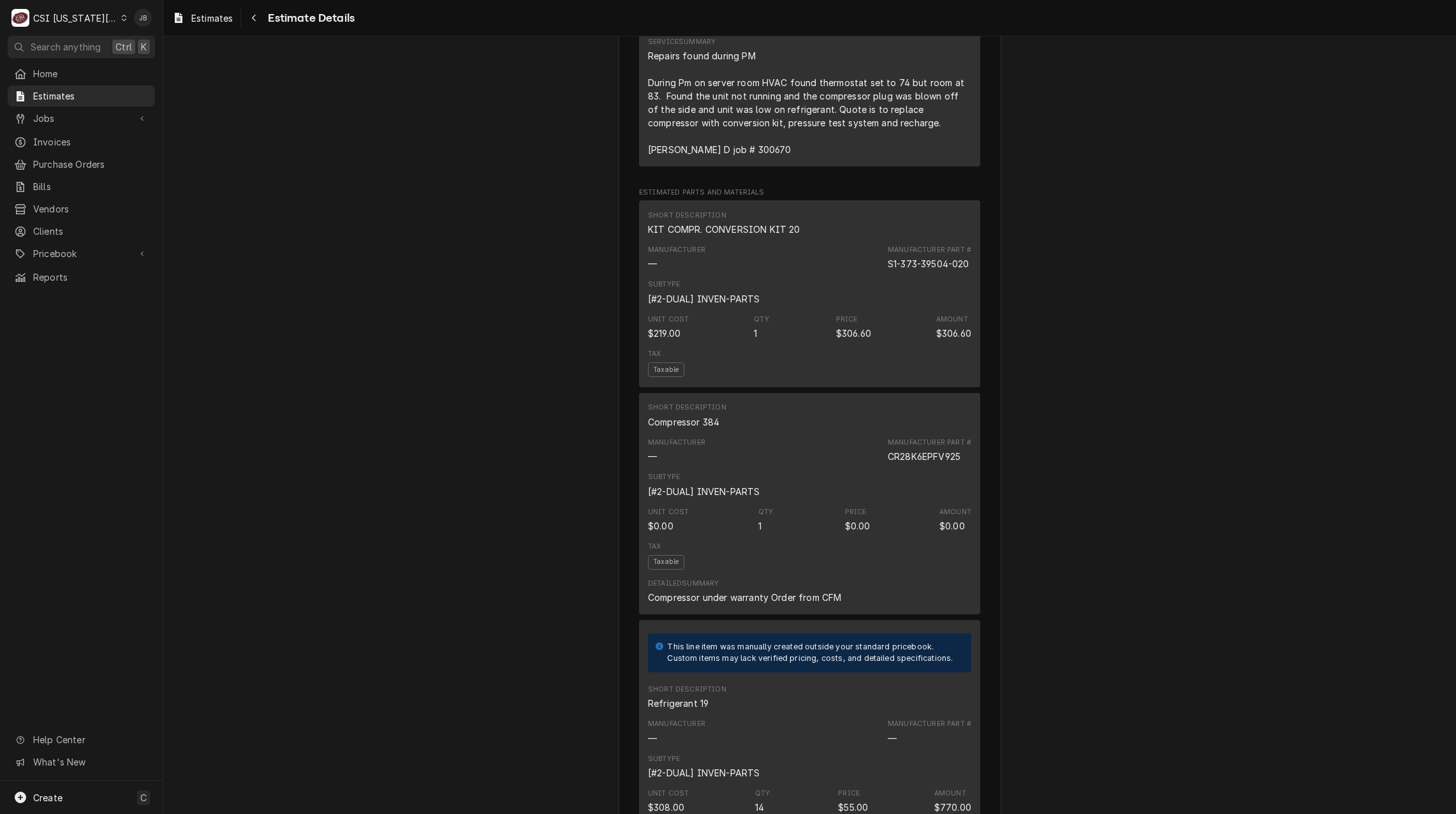
click at [1022, 491] on div "Approved and Unconverted Sender CSI Kansas City CSI Commercial Services Inc 102…" at bounding box center [809, 692] width 1292 height 3610
click at [1105, 504] on div "Approved and Unconverted Sender CSI Kansas City CSI Commercial Services Inc 102…" at bounding box center [809, 692] width 1292 height 3610
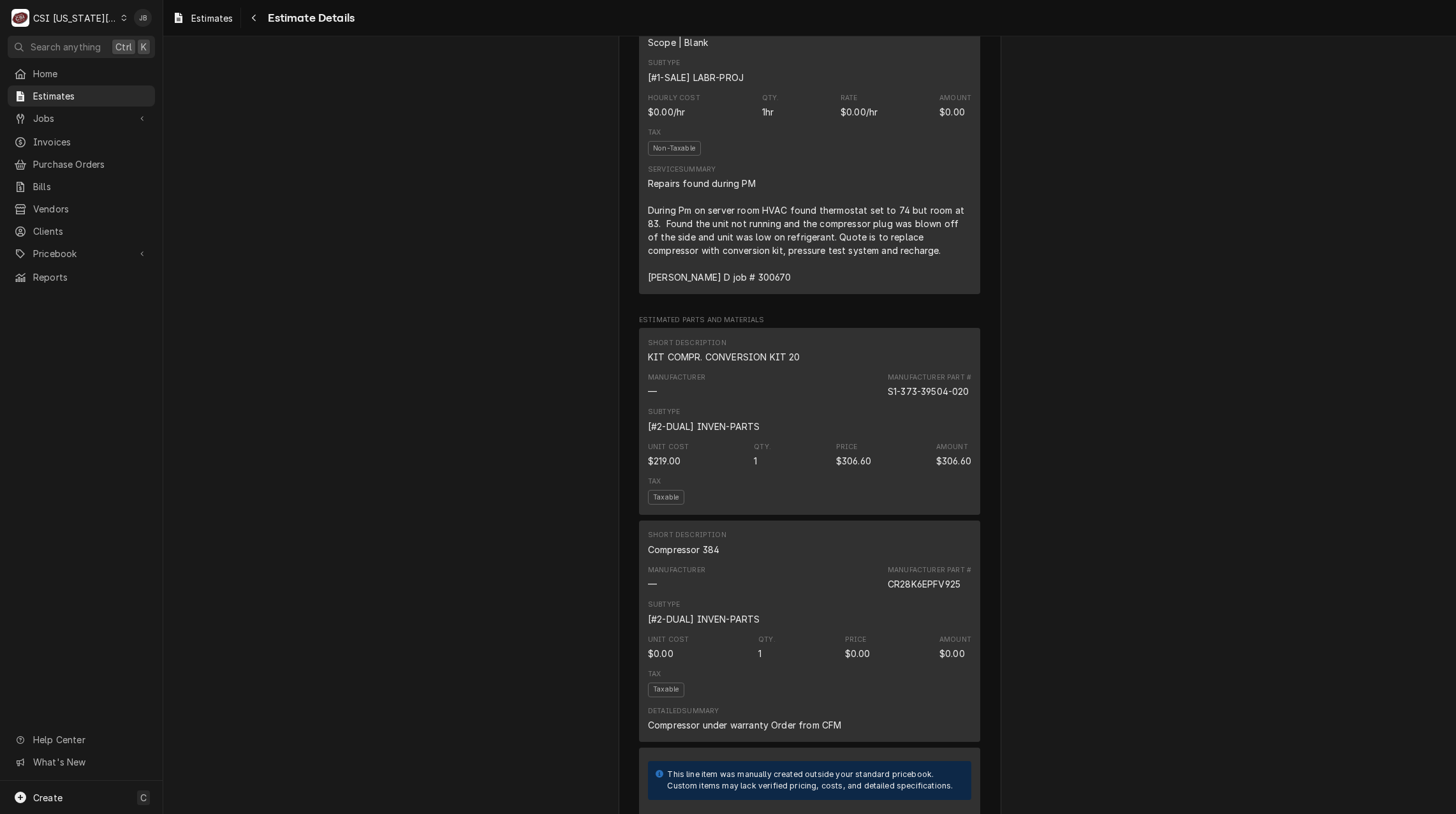
scroll to position [574, 0]
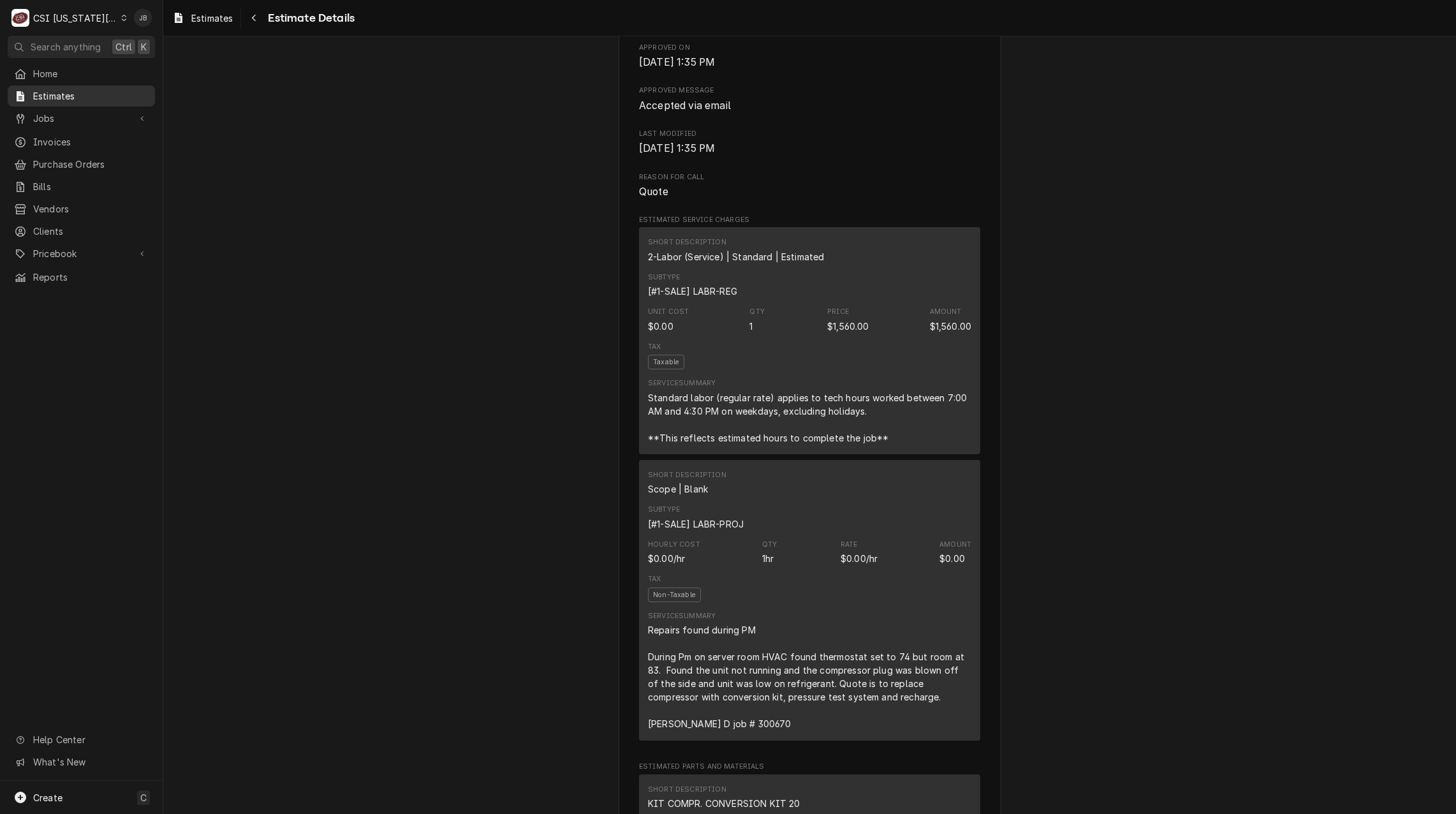
click at [78, 94] on span "Estimates" at bounding box center [91, 96] width 116 height 13
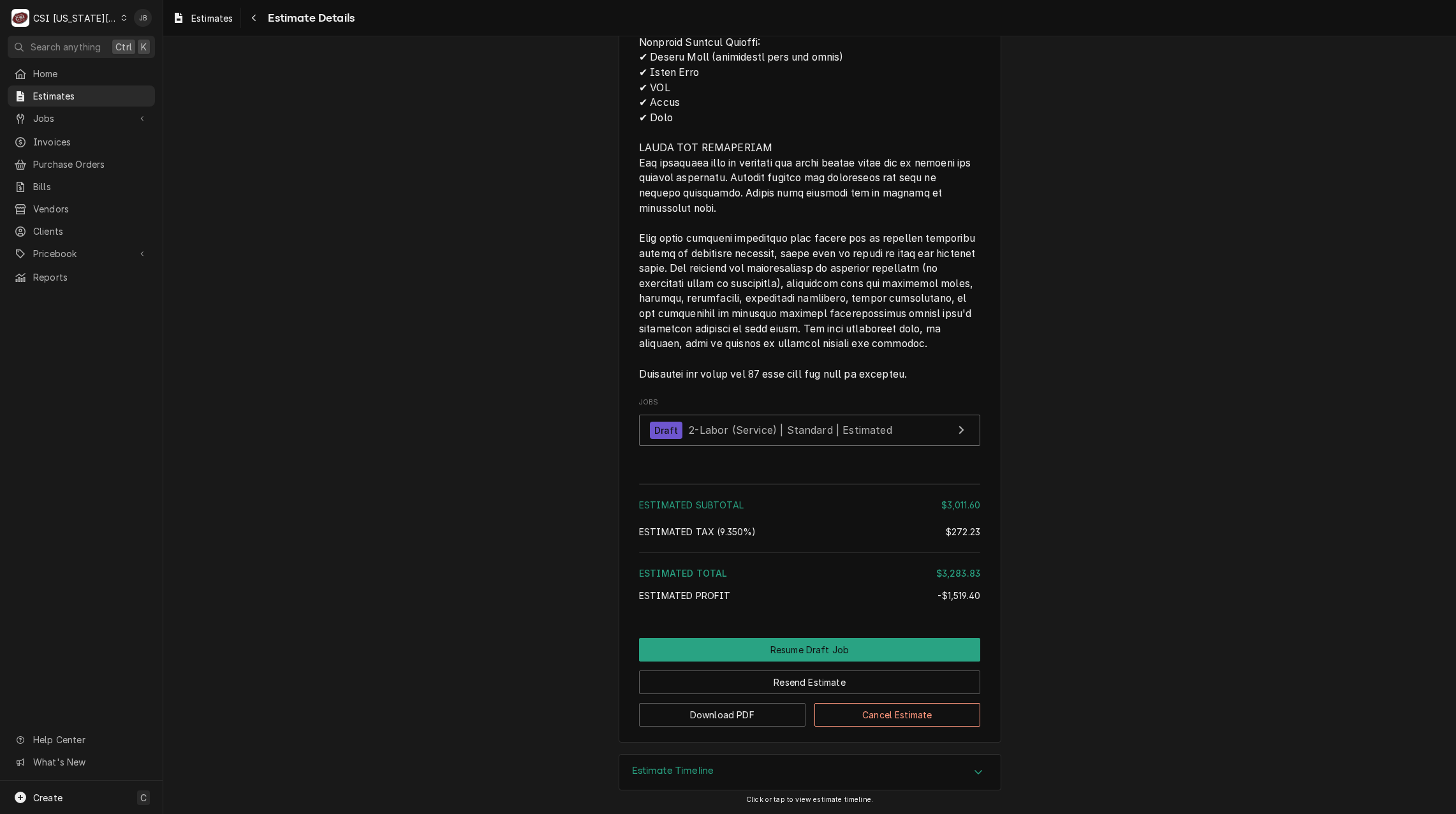
scroll to position [2921, 0]
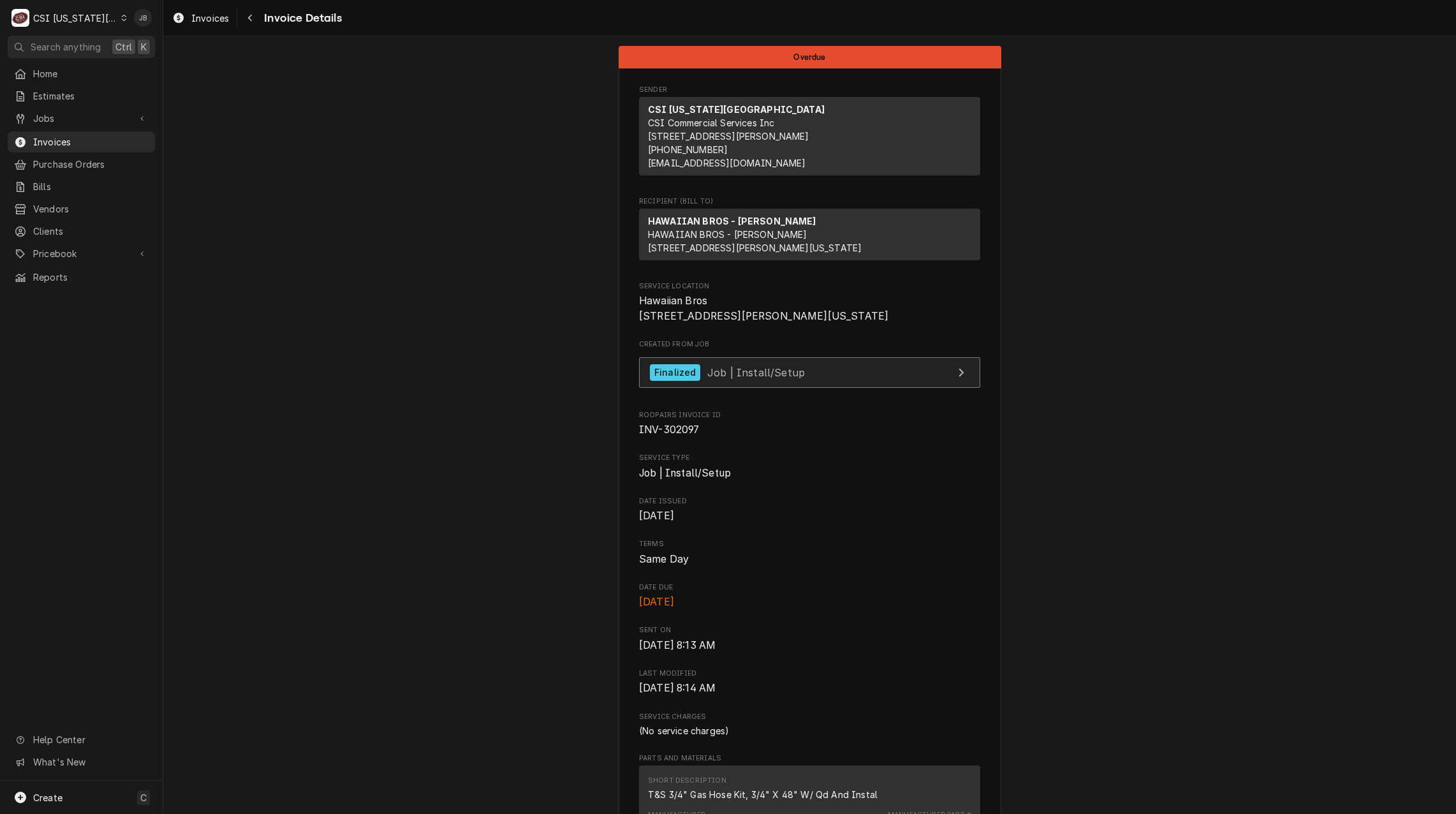
click at [738, 378] on span "Job | Install/Setup" at bounding box center [755, 371] width 97 height 12
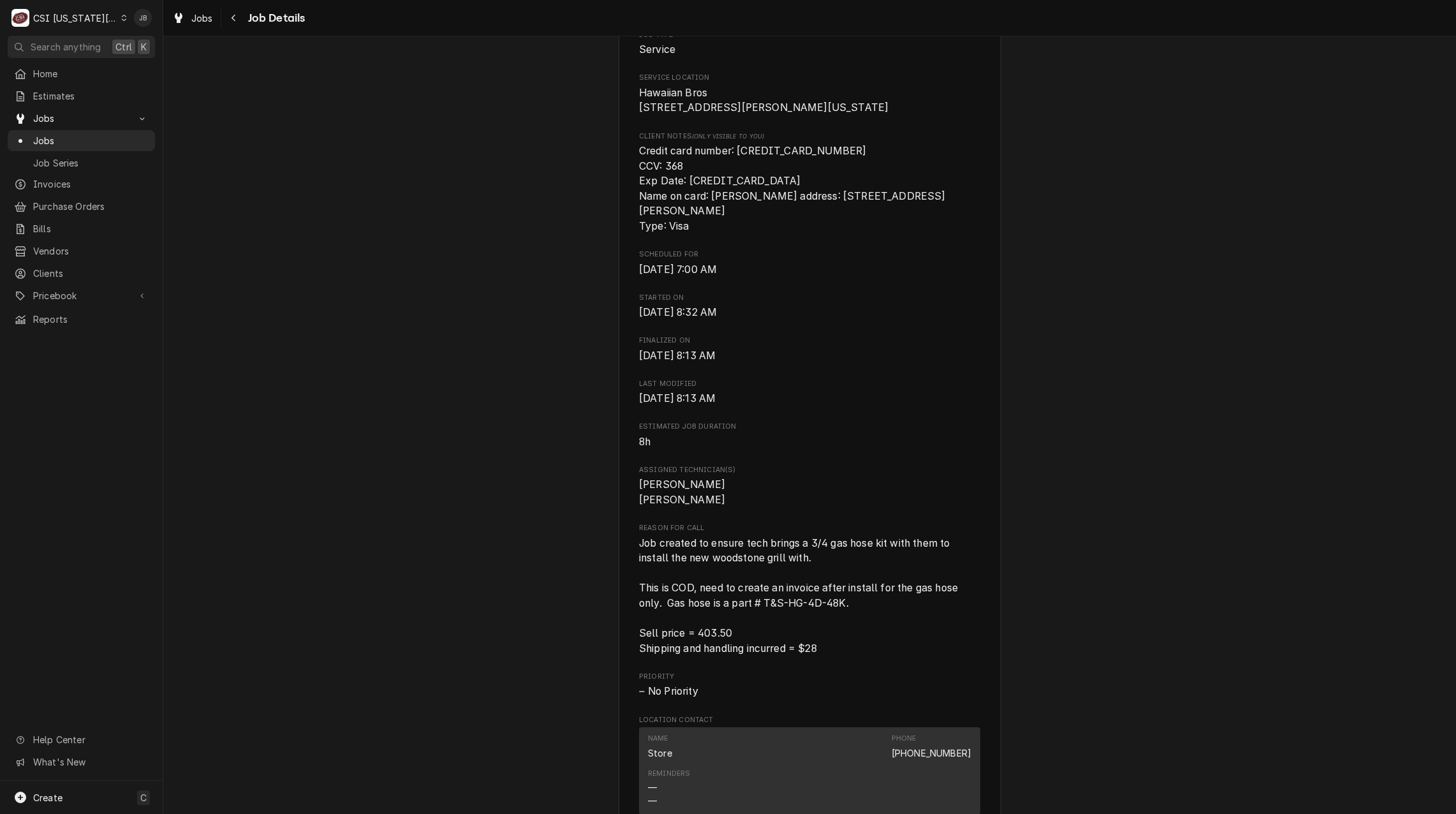
scroll to position [446, 0]
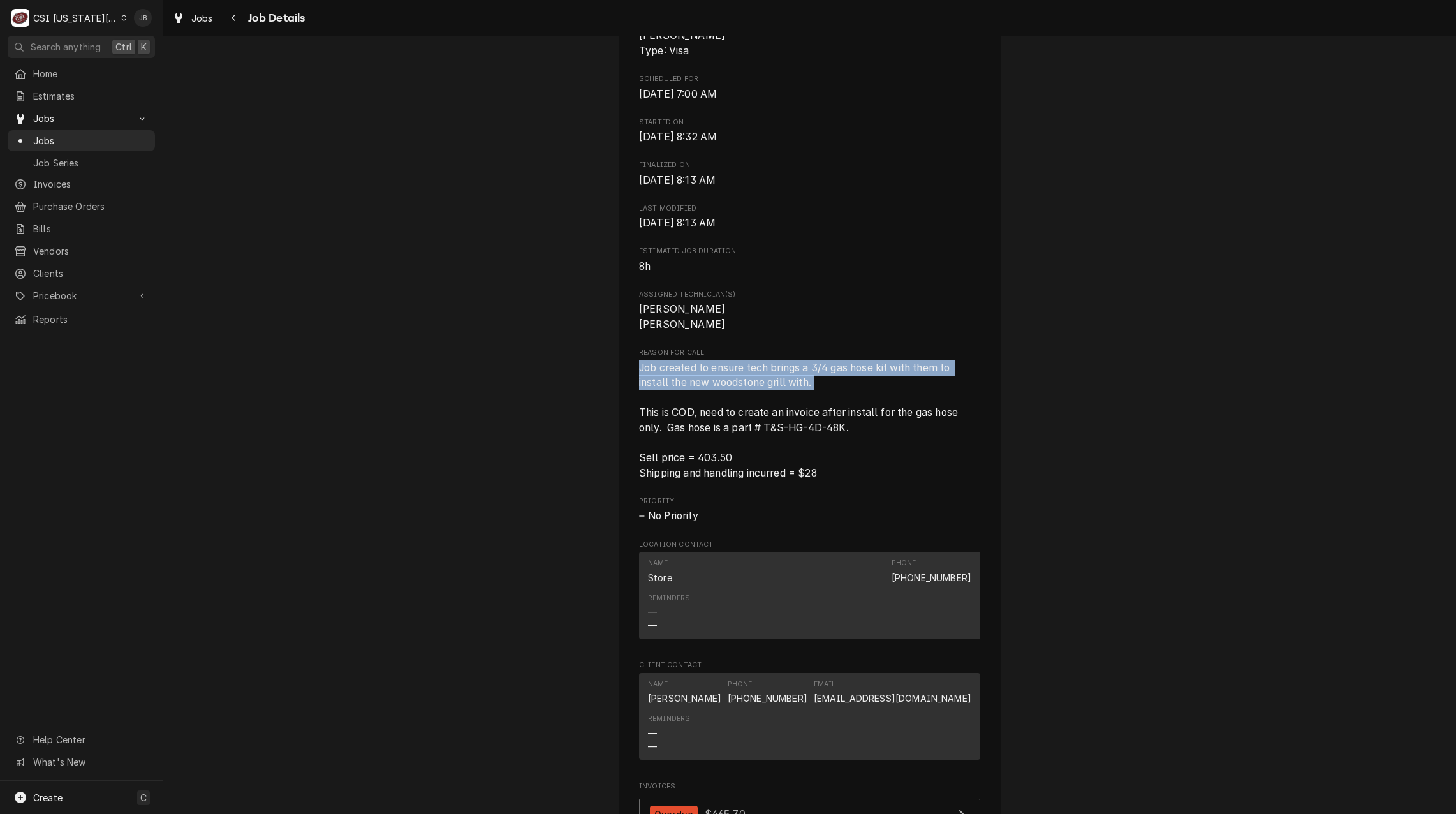
drag, startPoint x: 830, startPoint y: 402, endPoint x: 620, endPoint y: 389, distance: 210.4
click at [620, 389] on div "HAWAIIAN BROS - BARRY RD Hawaiian Bros / 700 Nw Barry Rd, Kansas City, MO 64155…" at bounding box center [810, 359] width 383 height 1447
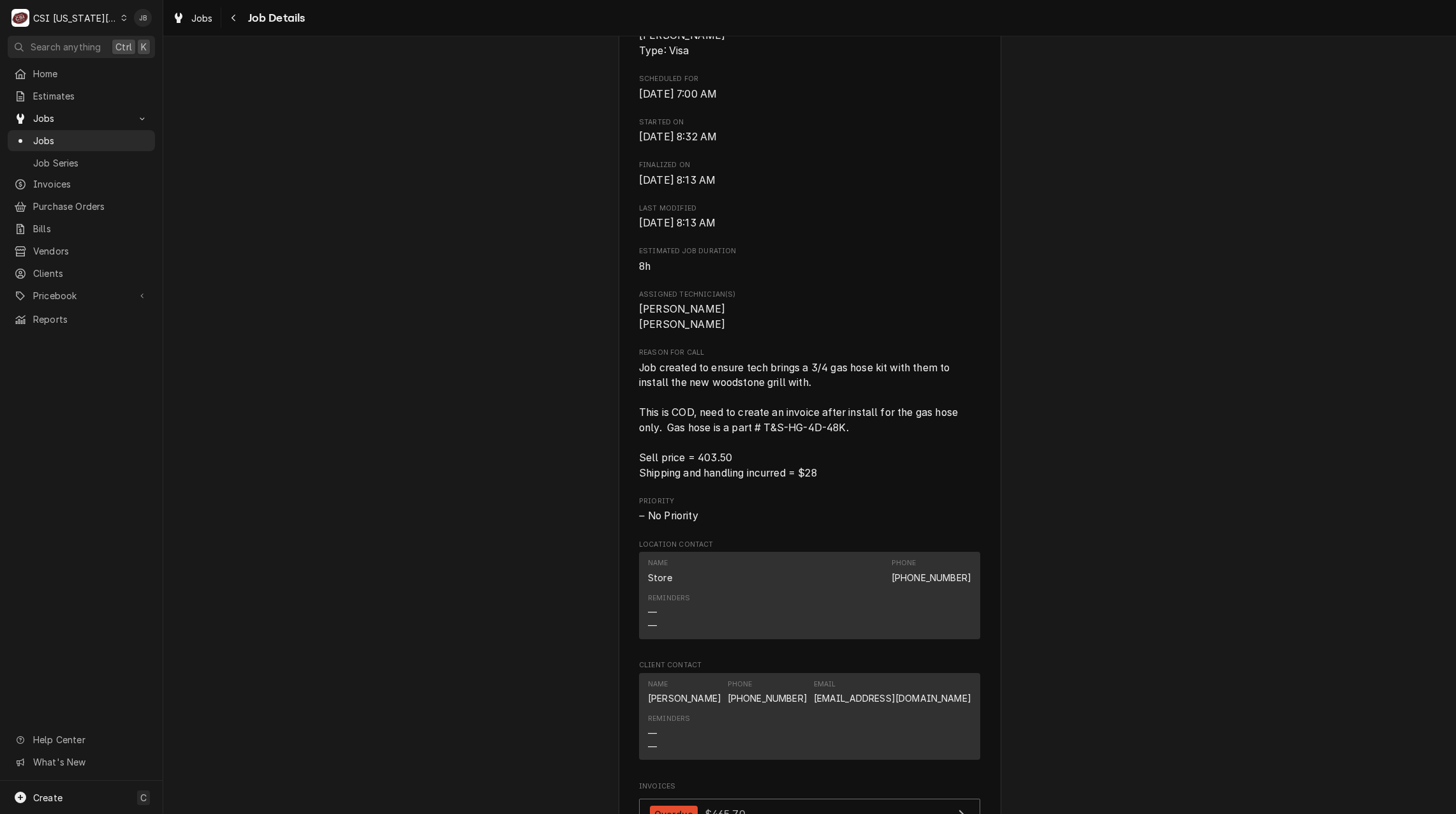
drag, startPoint x: 620, startPoint y: 389, endPoint x: 877, endPoint y: 415, distance: 258.3
click at [877, 415] on span "Job created to ensure tech brings a 3/4 gas hose kit with them to install the n…" at bounding box center [810, 420] width 341 height 121
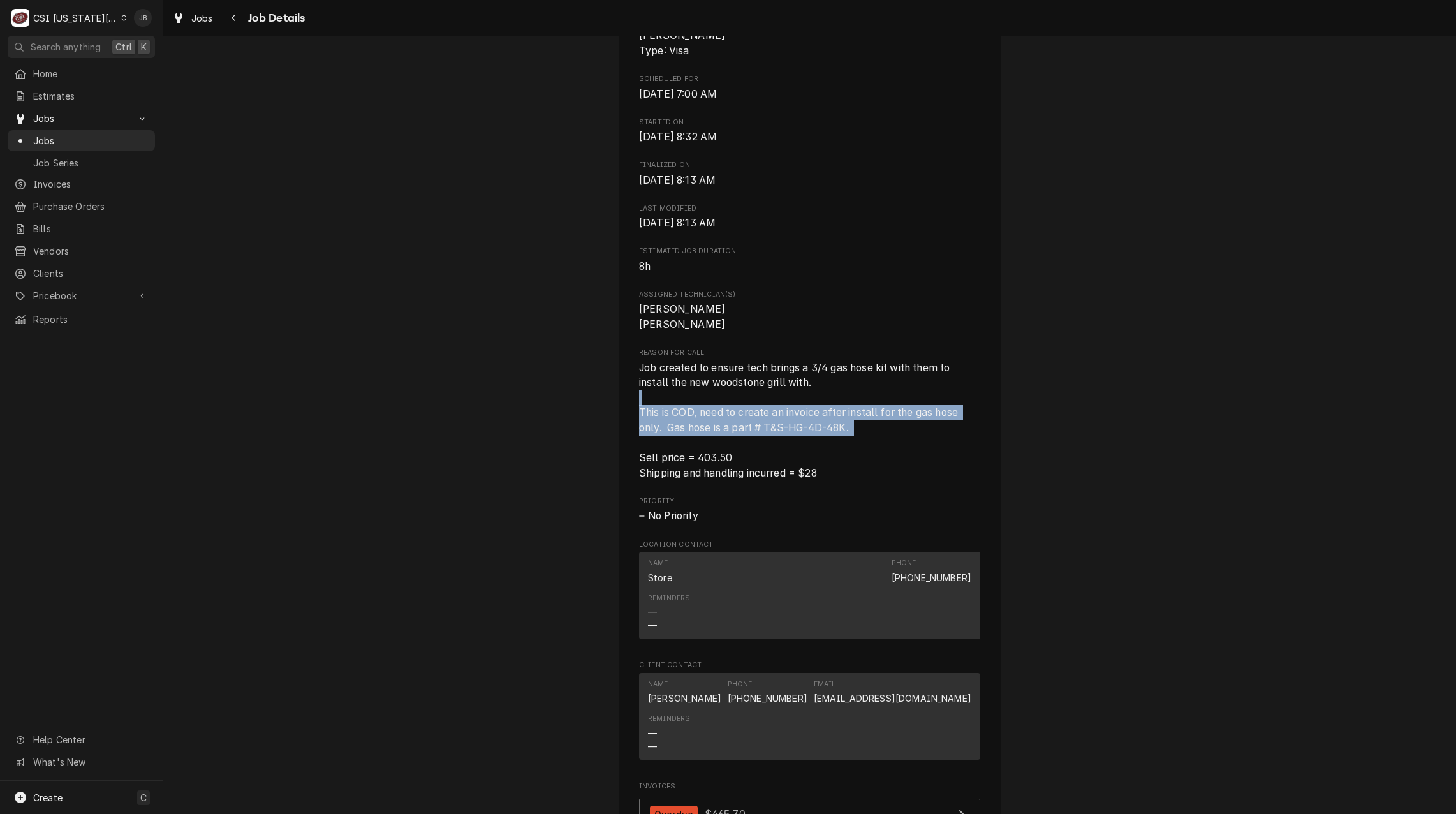
drag, startPoint x: 887, startPoint y: 459, endPoint x: 597, endPoint y: 419, distance: 292.7
click at [597, 419] on div "Completed and Invoiced HAWAIIAN BROS - BARRY RD Hawaiian Bros / 700 Nw Barry Rd…" at bounding box center [809, 348] width 1292 height 1491
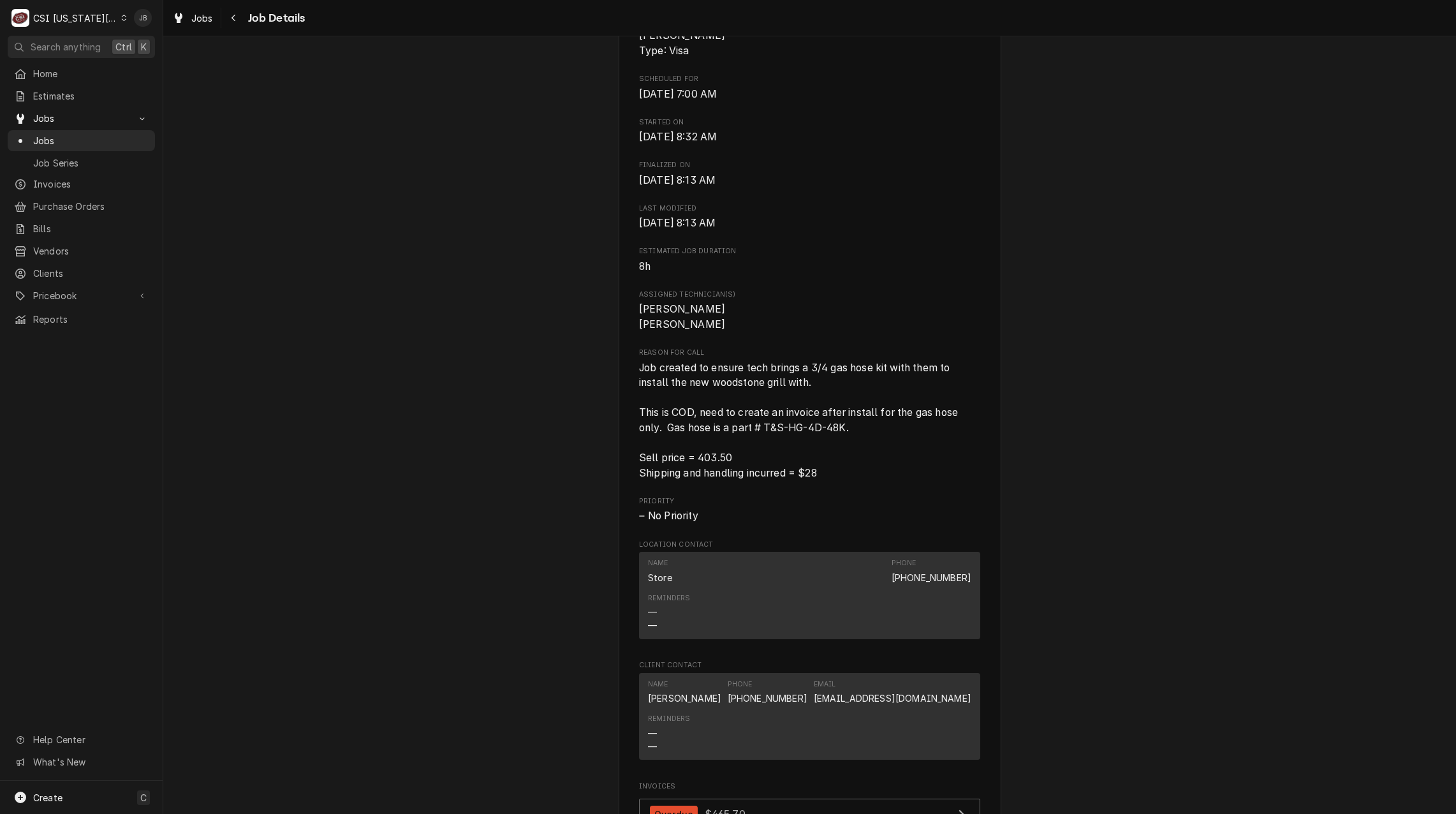
drag, startPoint x: 597, startPoint y: 419, endPoint x: 841, endPoint y: 497, distance: 256.2
click at [841, 497] on div "Roopairs Job ID JOB-31379 Date Received Jul 17, 2025 Service Type Job | Install…" at bounding box center [810, 338] width 341 height 1226
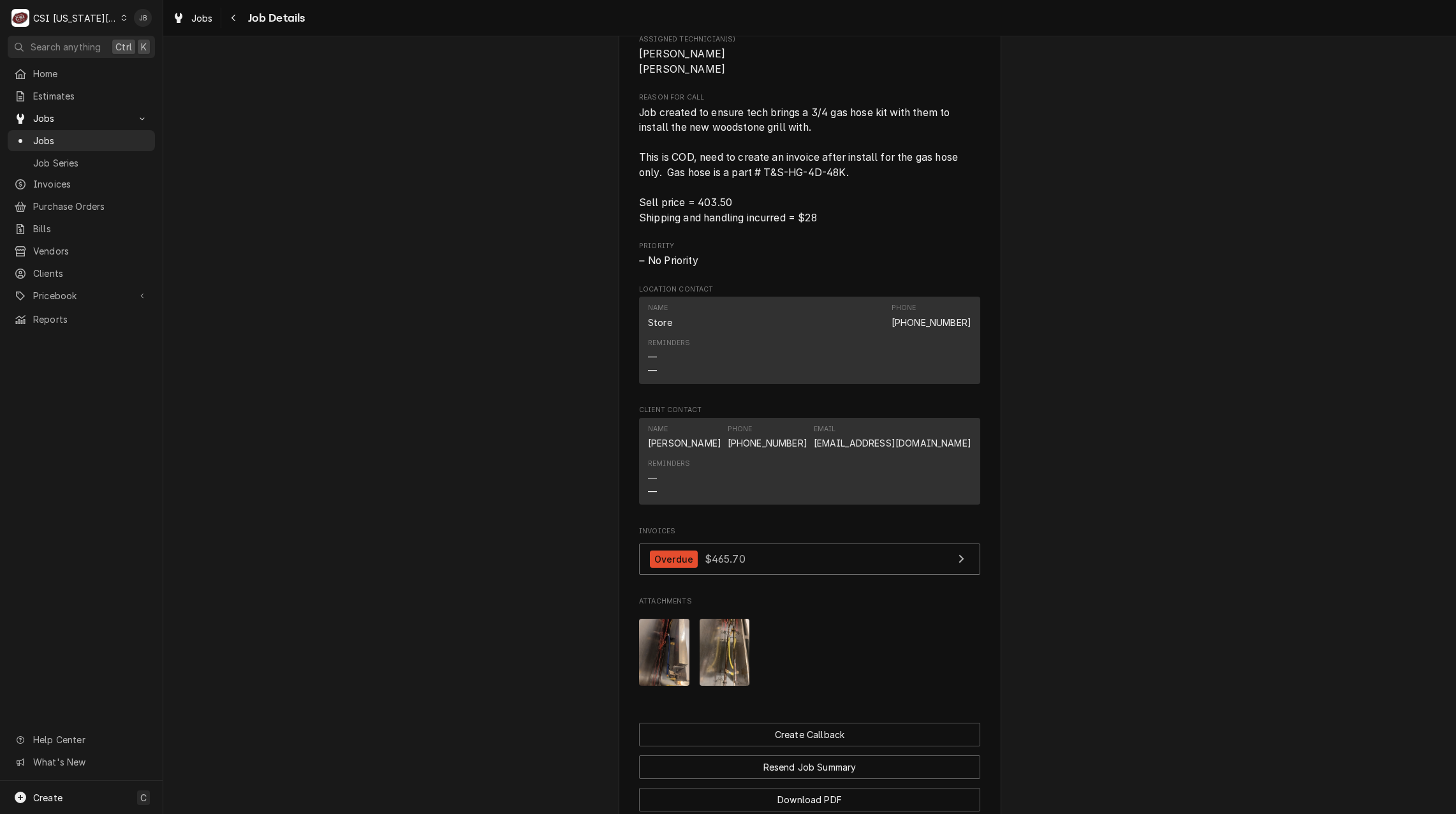
scroll to position [922, 0]
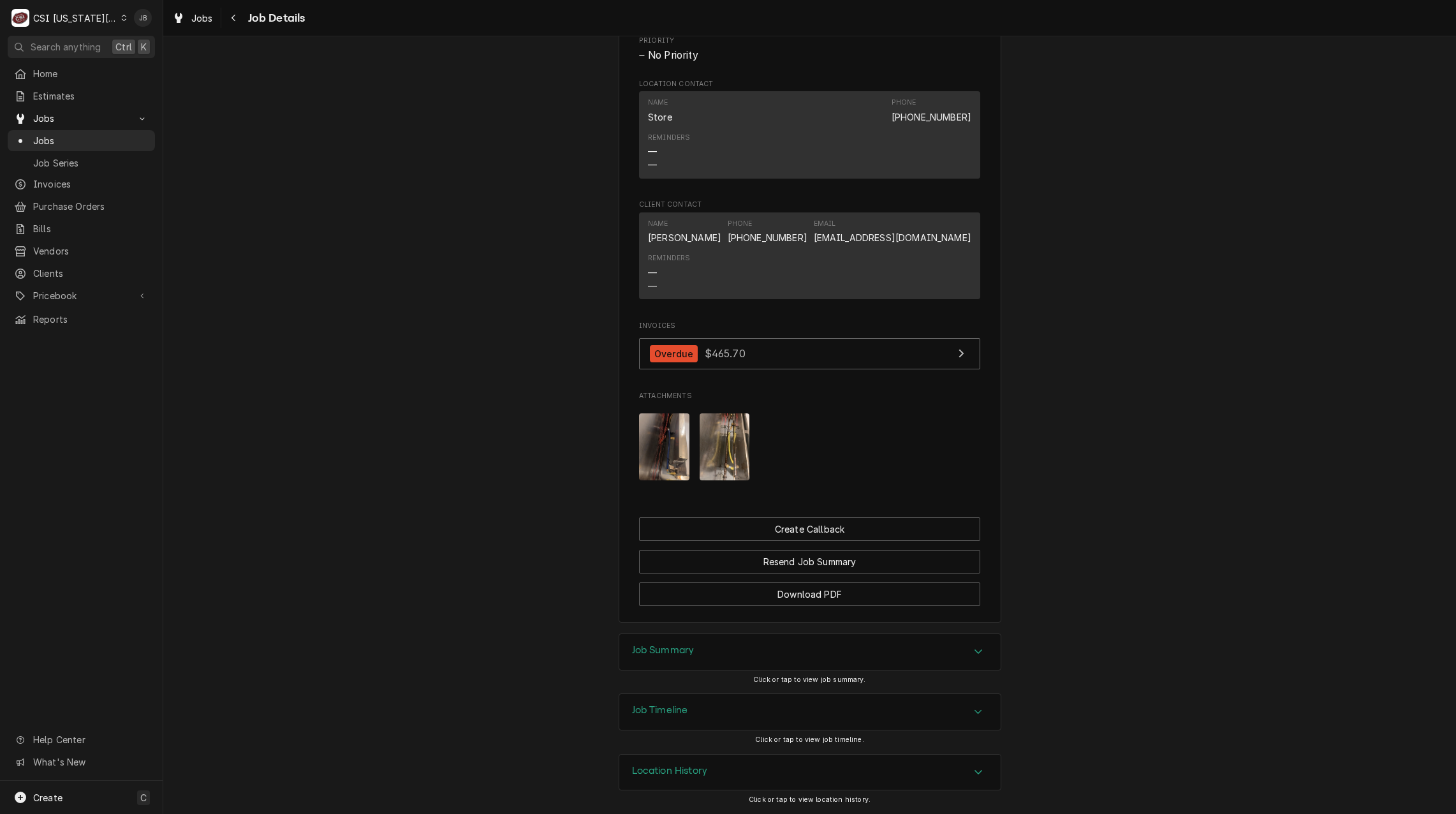
click at [690, 651] on div "Job Summary" at bounding box center [810, 652] width 381 height 36
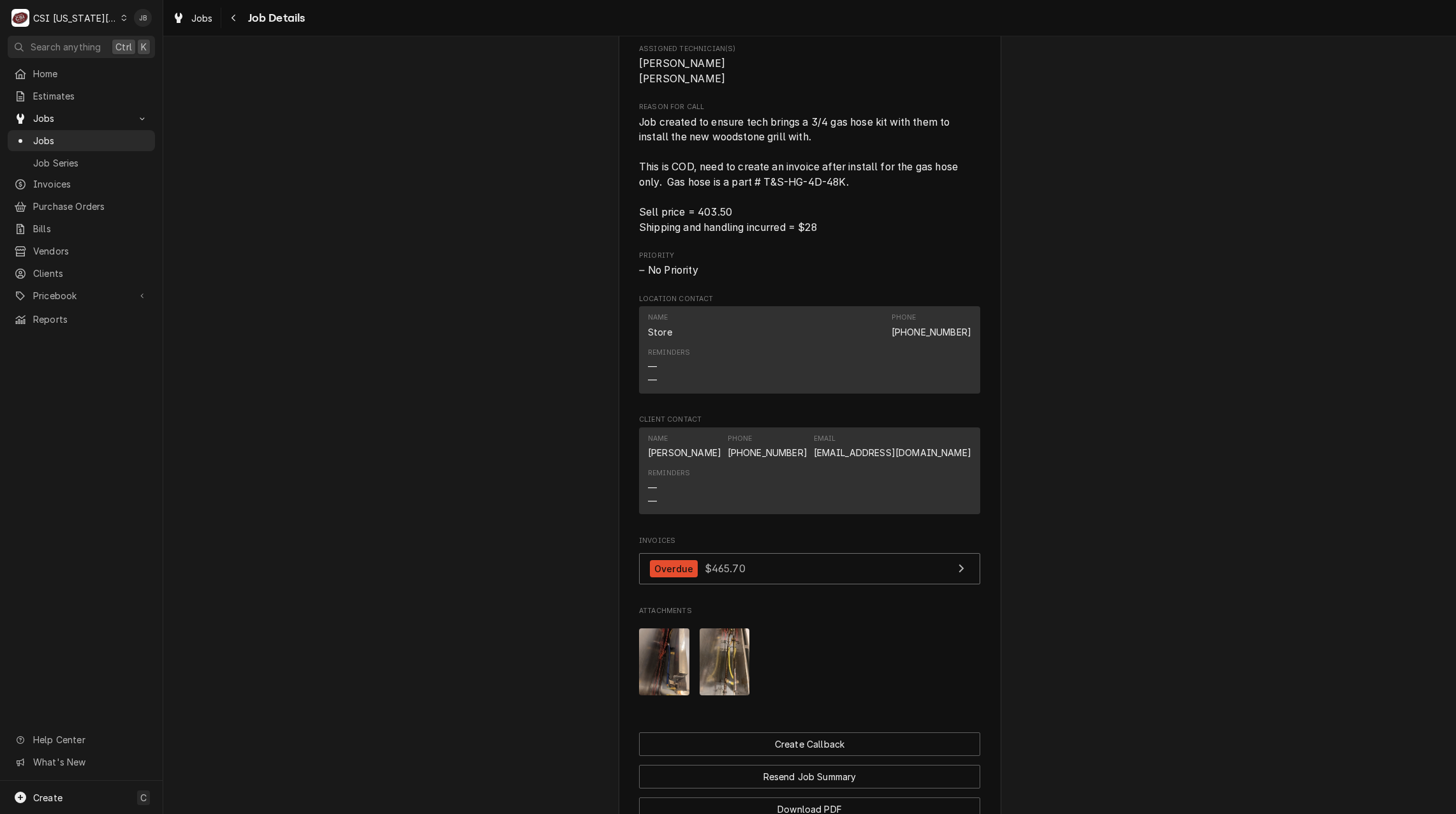
scroll to position [795, 0]
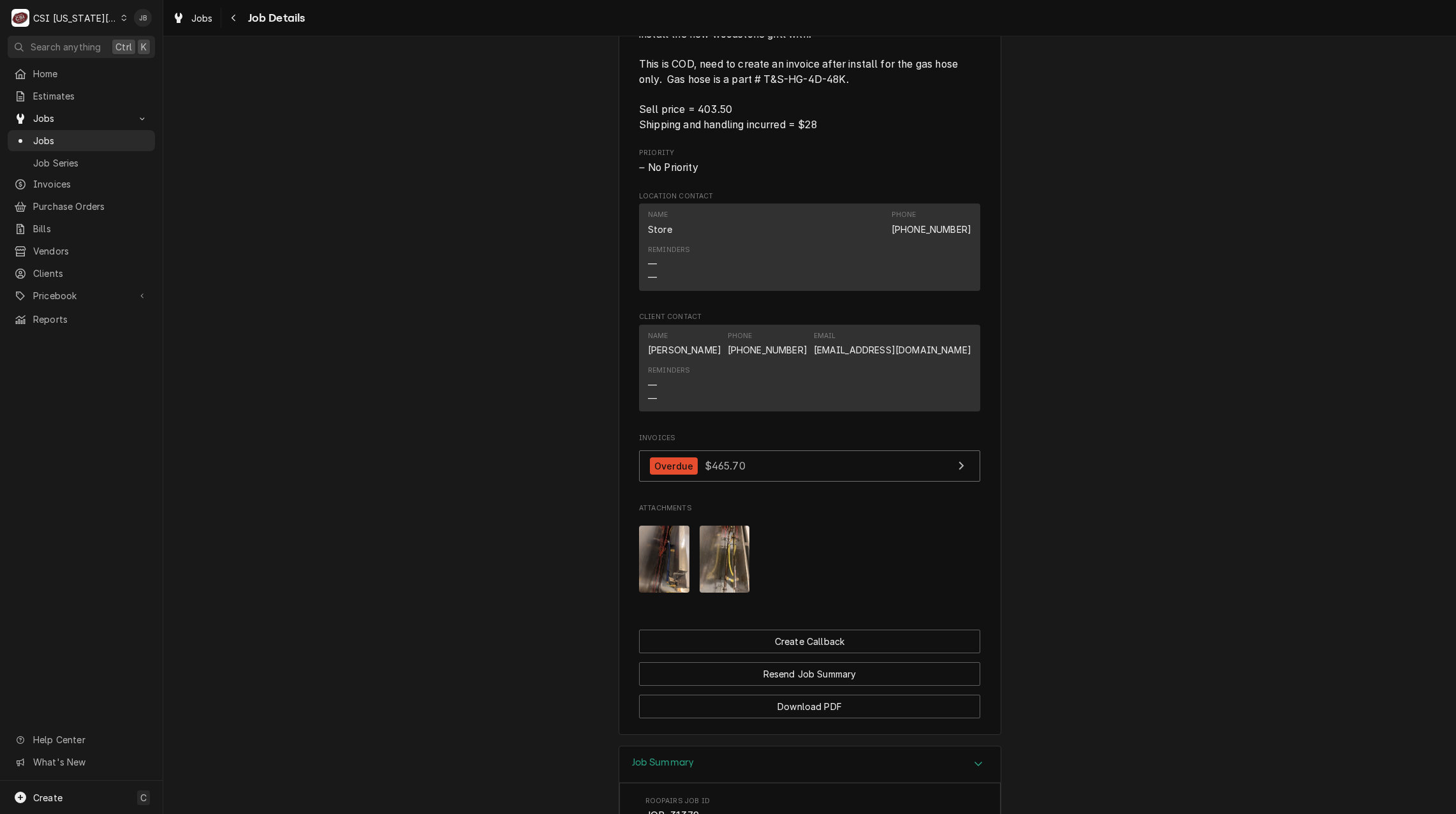
click at [706, 561] on img "Attachments" at bounding box center [725, 558] width 51 height 67
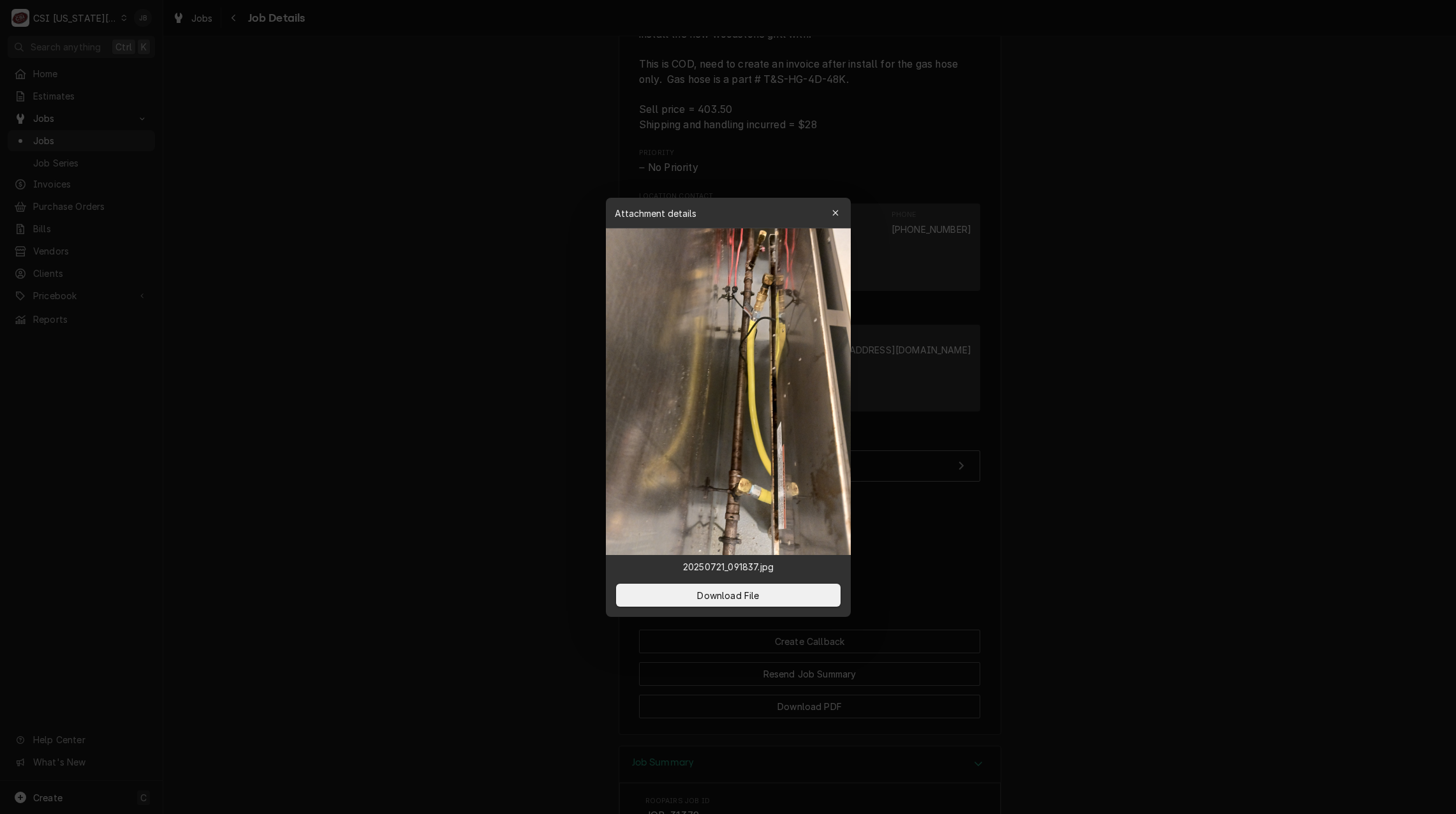
click at [487, 519] on div at bounding box center [728, 407] width 1456 height 814
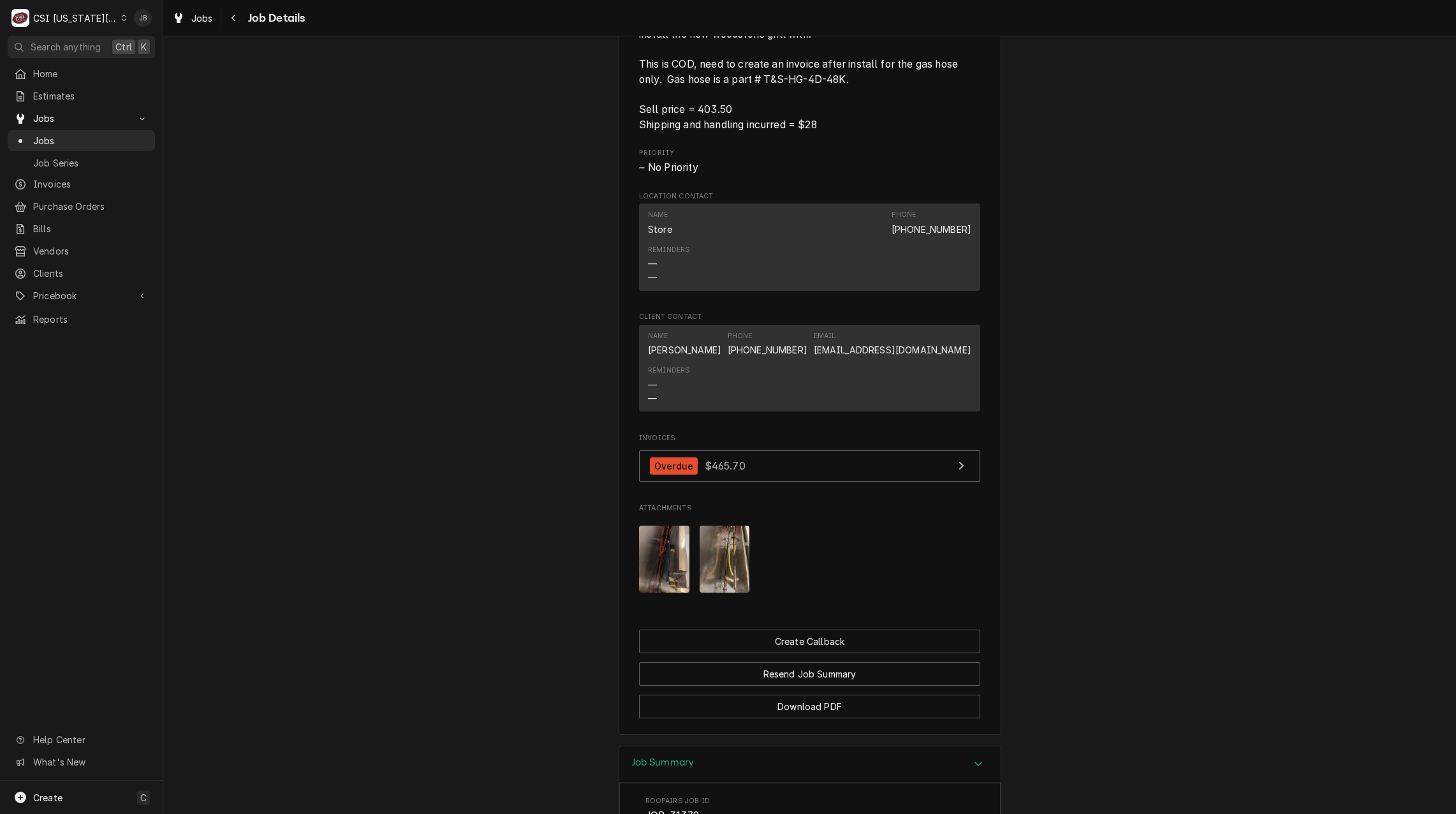
click at [671, 580] on img "Attachments" at bounding box center [664, 558] width 51 height 67
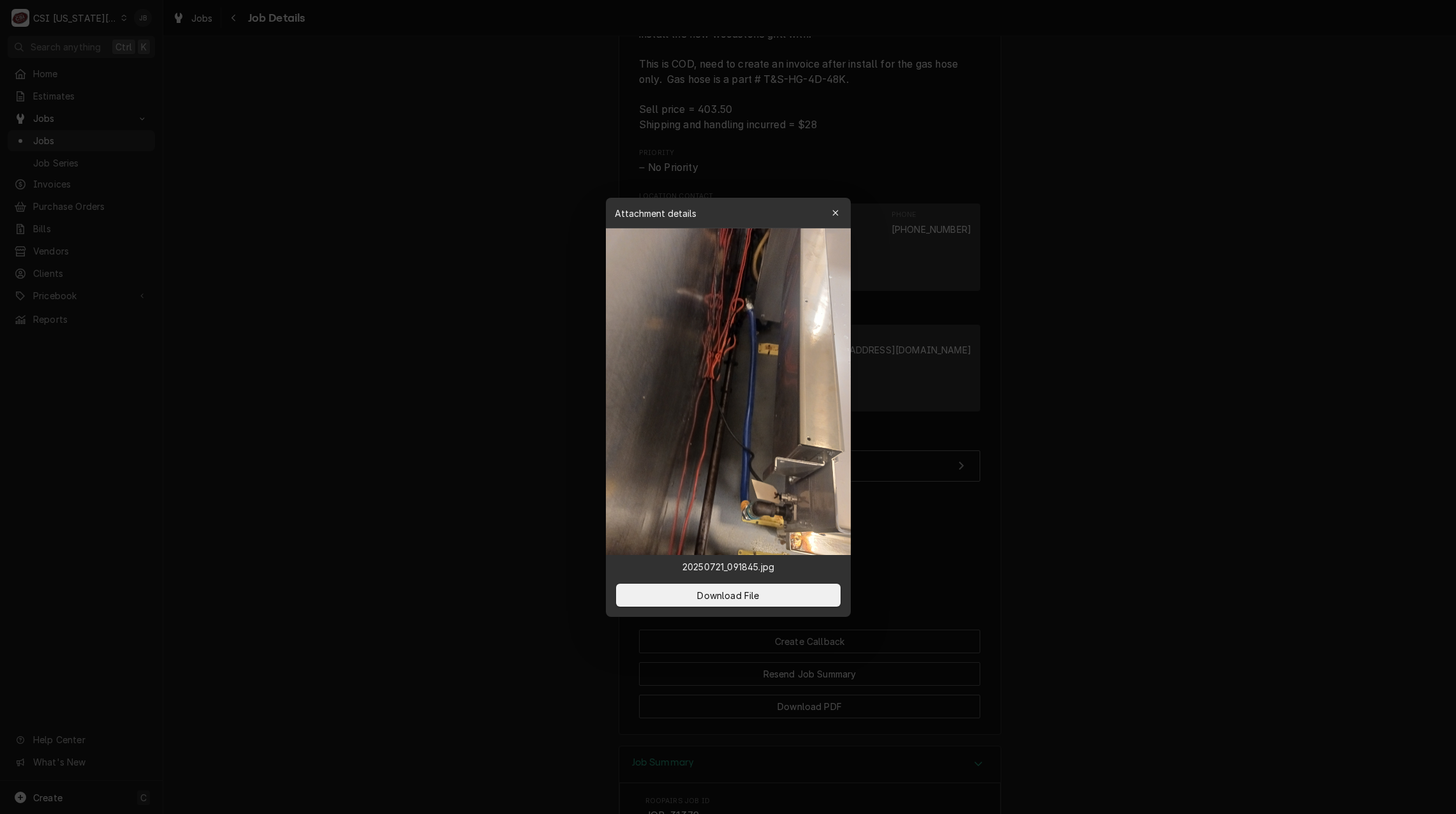
click at [938, 542] on div at bounding box center [728, 407] width 1456 height 814
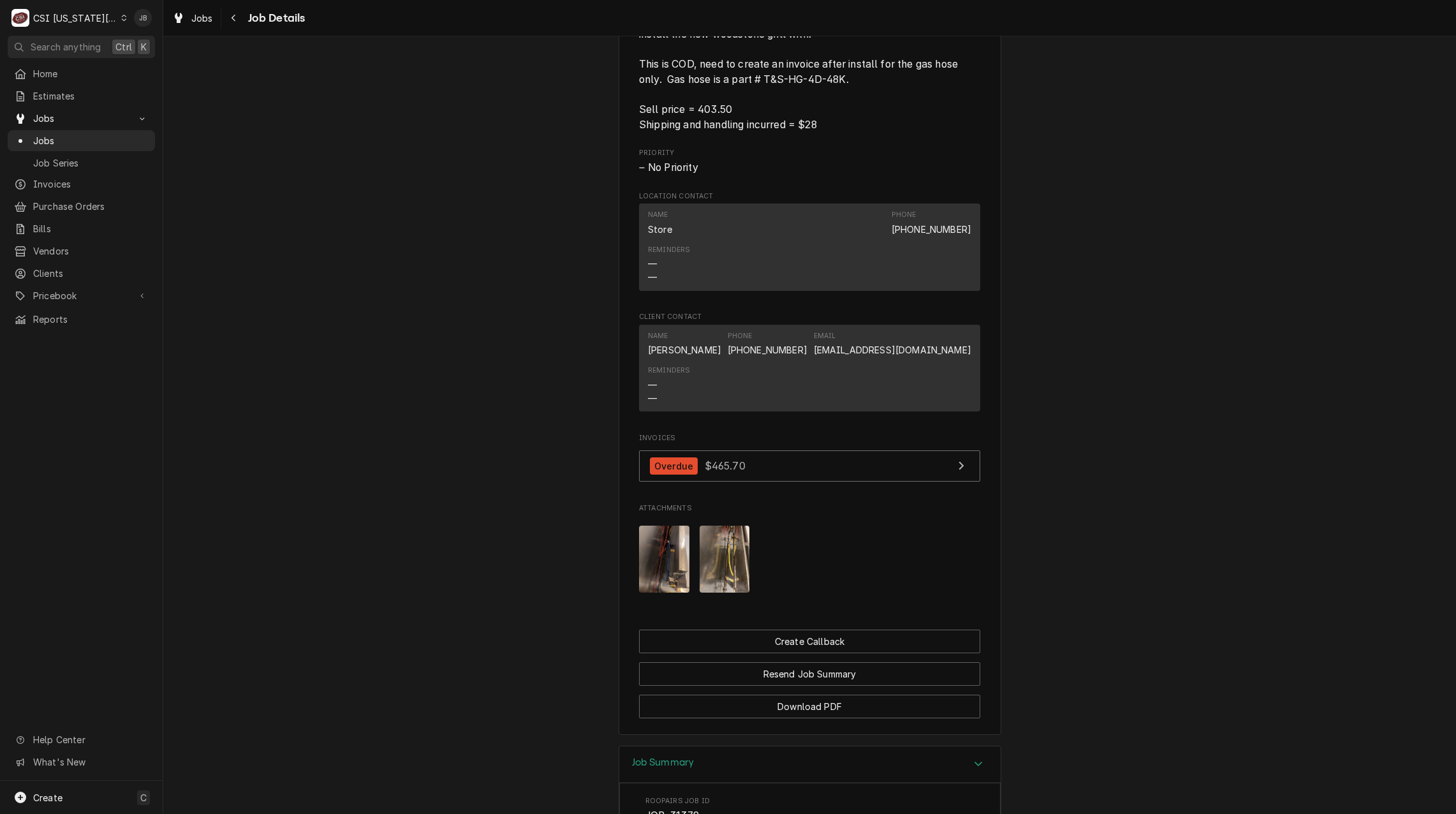
click at [720, 569] on img "Attachments" at bounding box center [725, 558] width 51 height 67
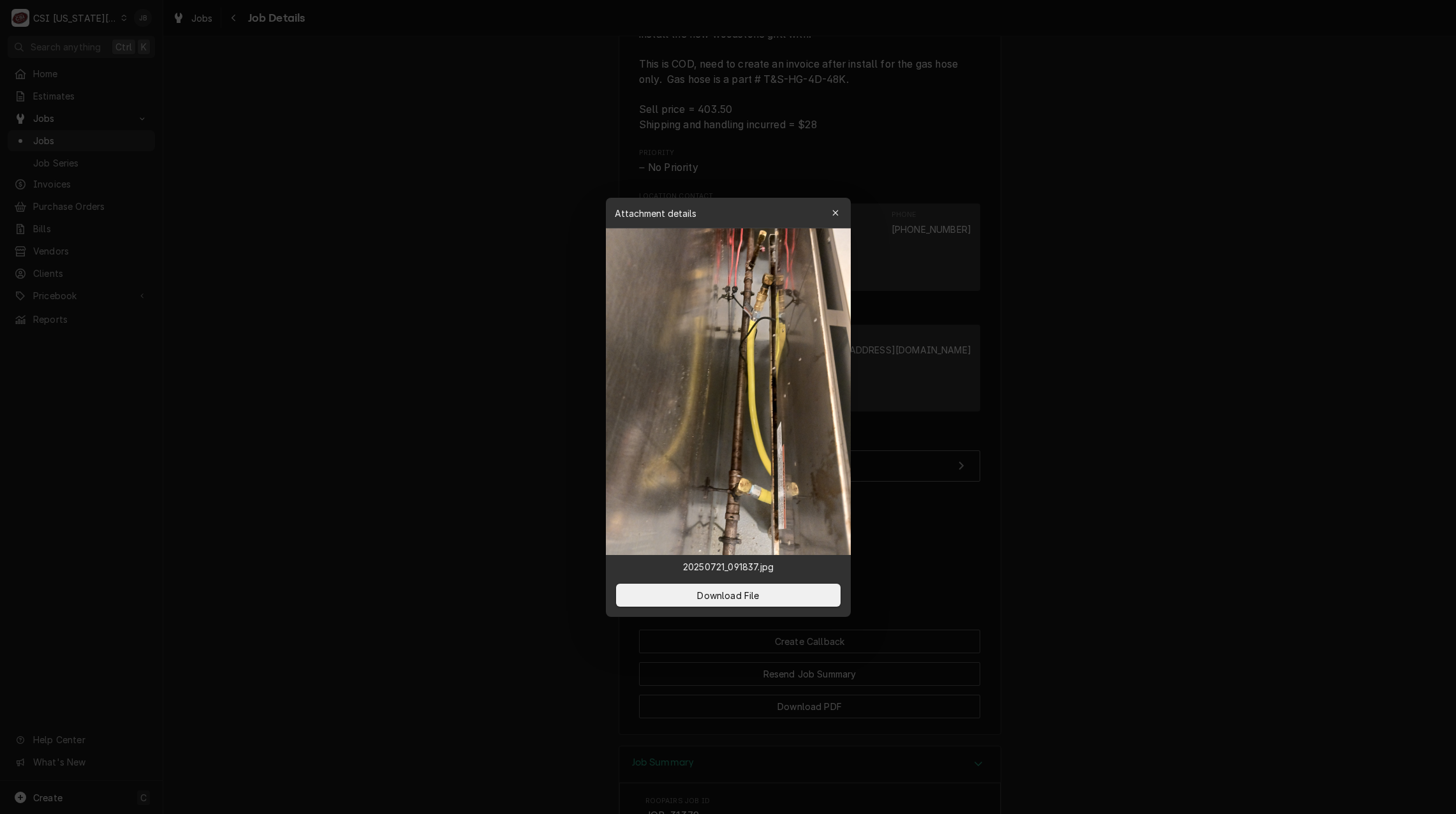
click at [968, 503] on div at bounding box center [728, 407] width 1456 height 814
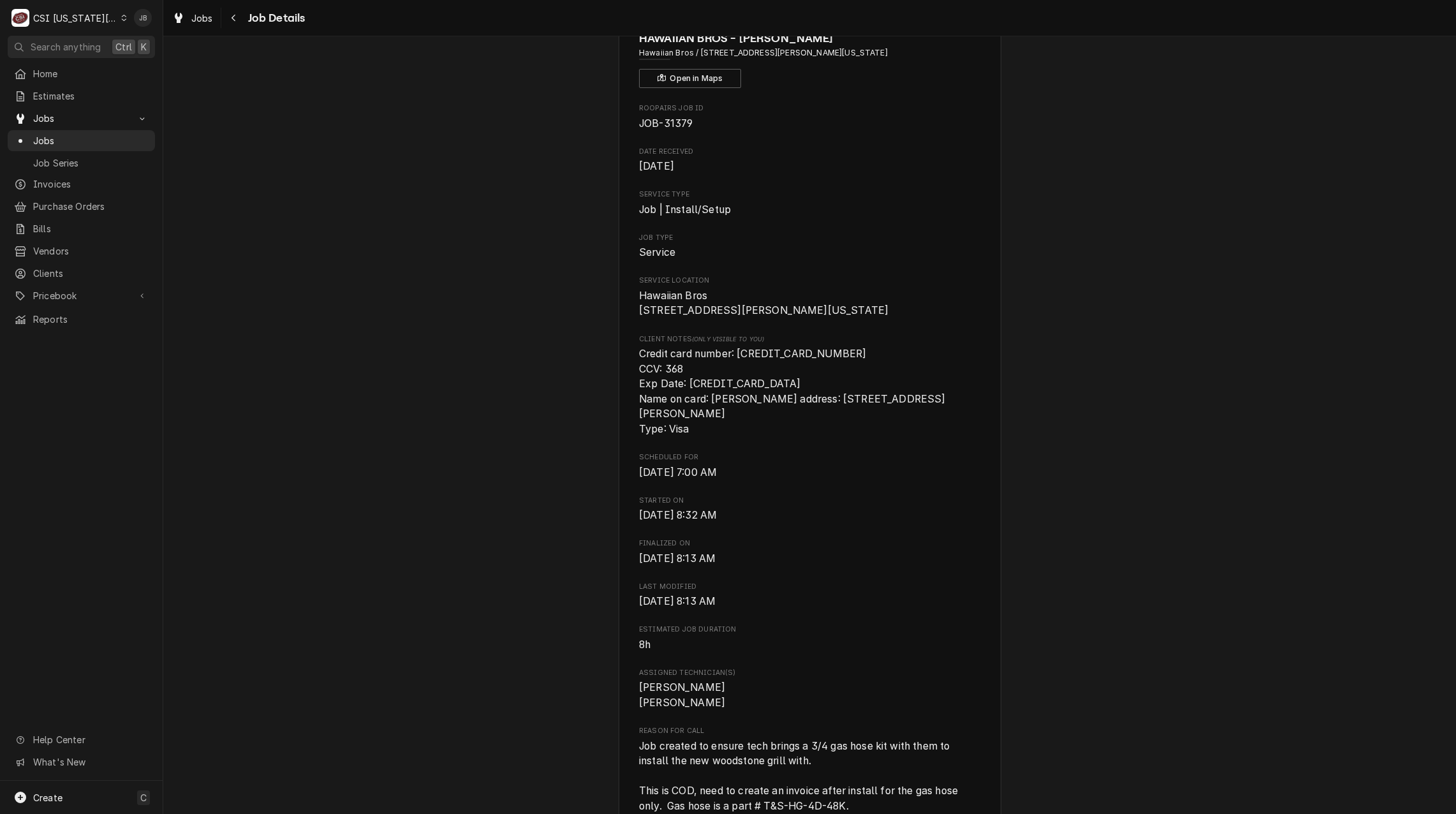
scroll to position [0, 0]
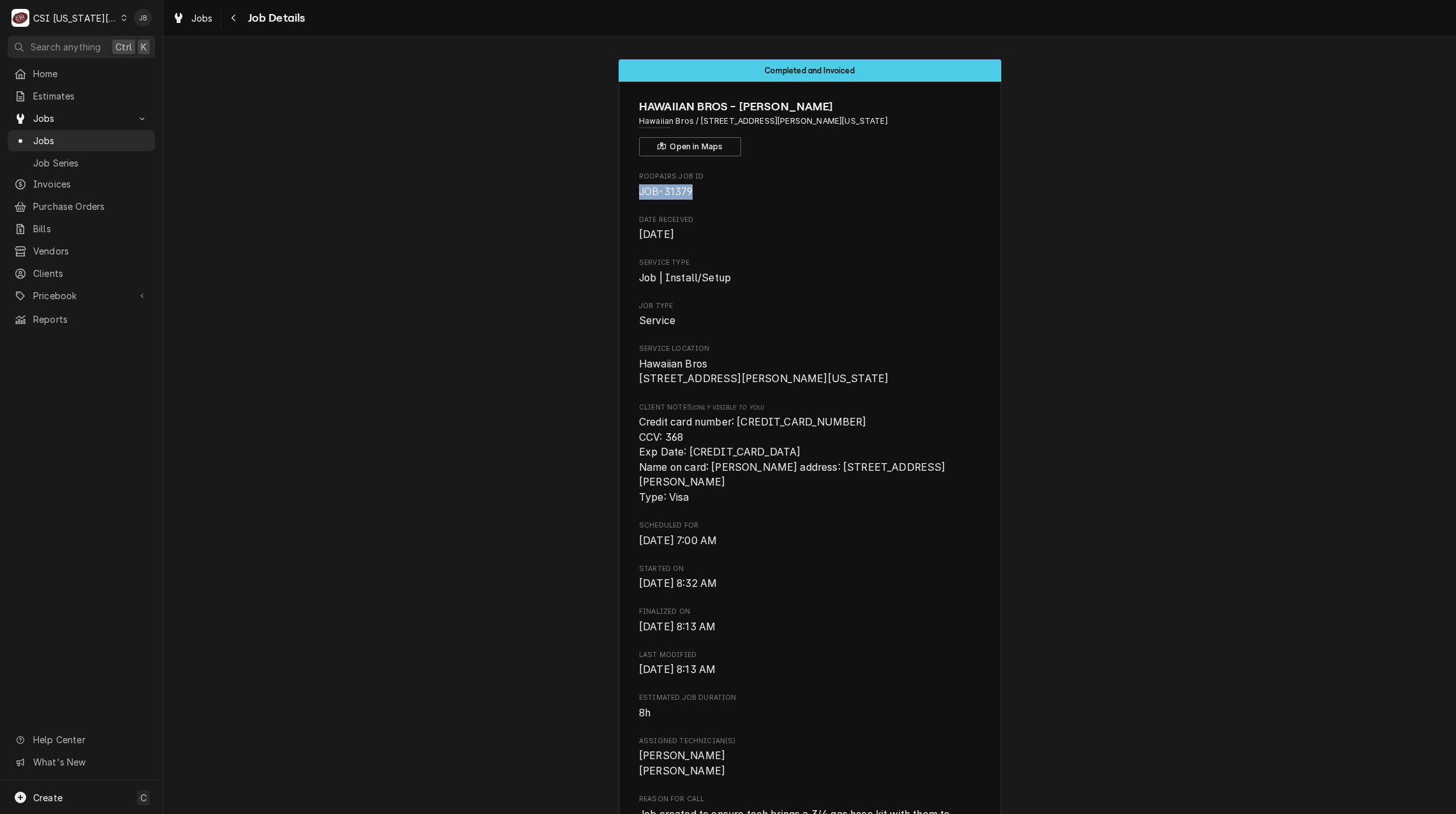
drag, startPoint x: 690, startPoint y: 186, endPoint x: 607, endPoint y: 189, distance: 83.1
click at [607, 189] on div "Completed and Invoiced HAWAIIAN BROS - BARRY RD Hawaiian Bros / 700 Nw Barry Rd…" at bounding box center [809, 795] width 1292 height 1491
copy span "JOB-31379"
click at [808, 438] on span "Credit card number: 4555 9400 0940 0209 CCV: 368 Exp Date: 06/2028 Name on card…" at bounding box center [792, 459] width 306 height 87
click at [801, 453] on span "Credit card number: 4555 9400 0940 0209 CCV: 368 Exp Date: 06/2028 Name on card…" at bounding box center [810, 459] width 341 height 91
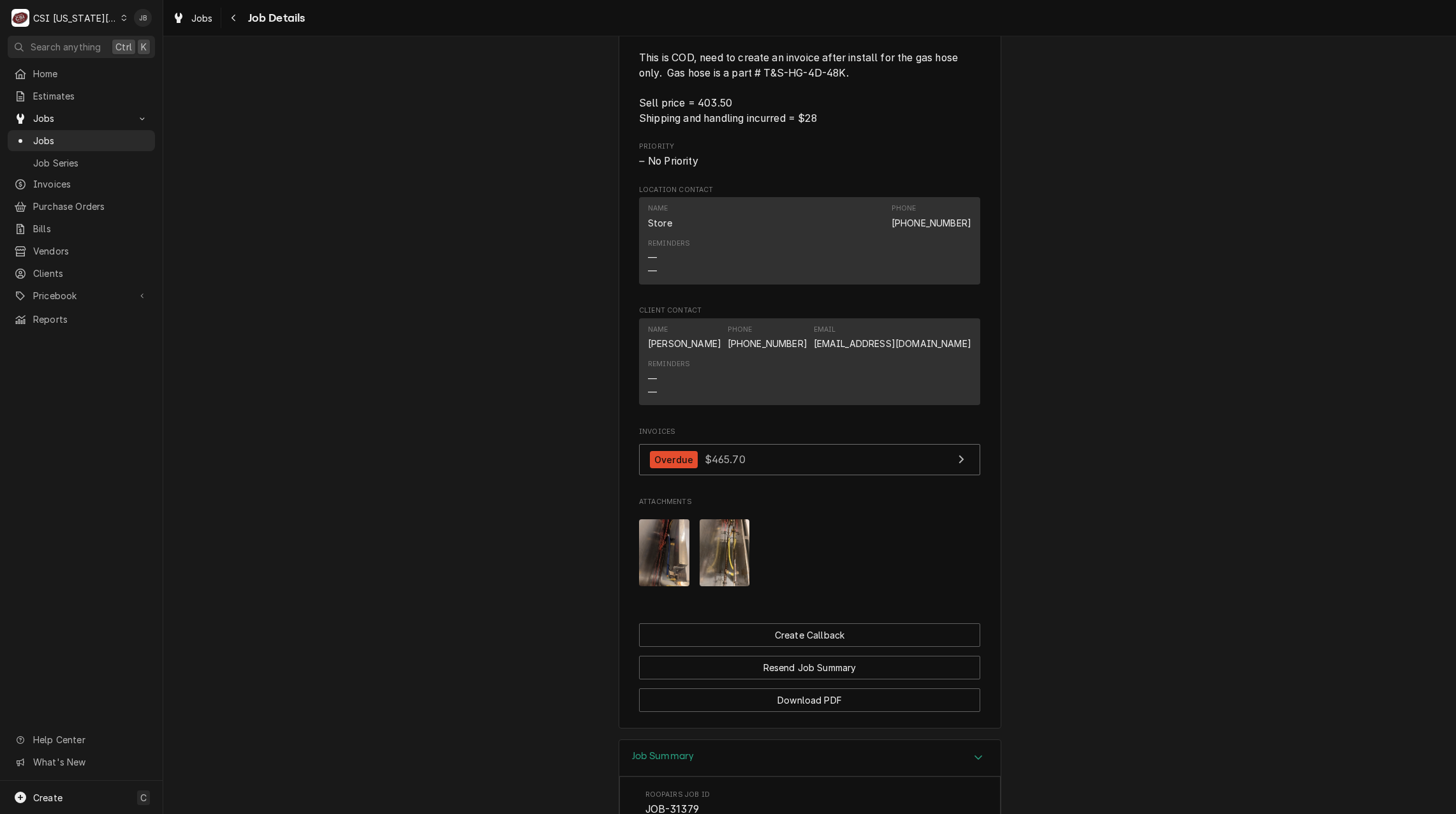
scroll to position [829, 0]
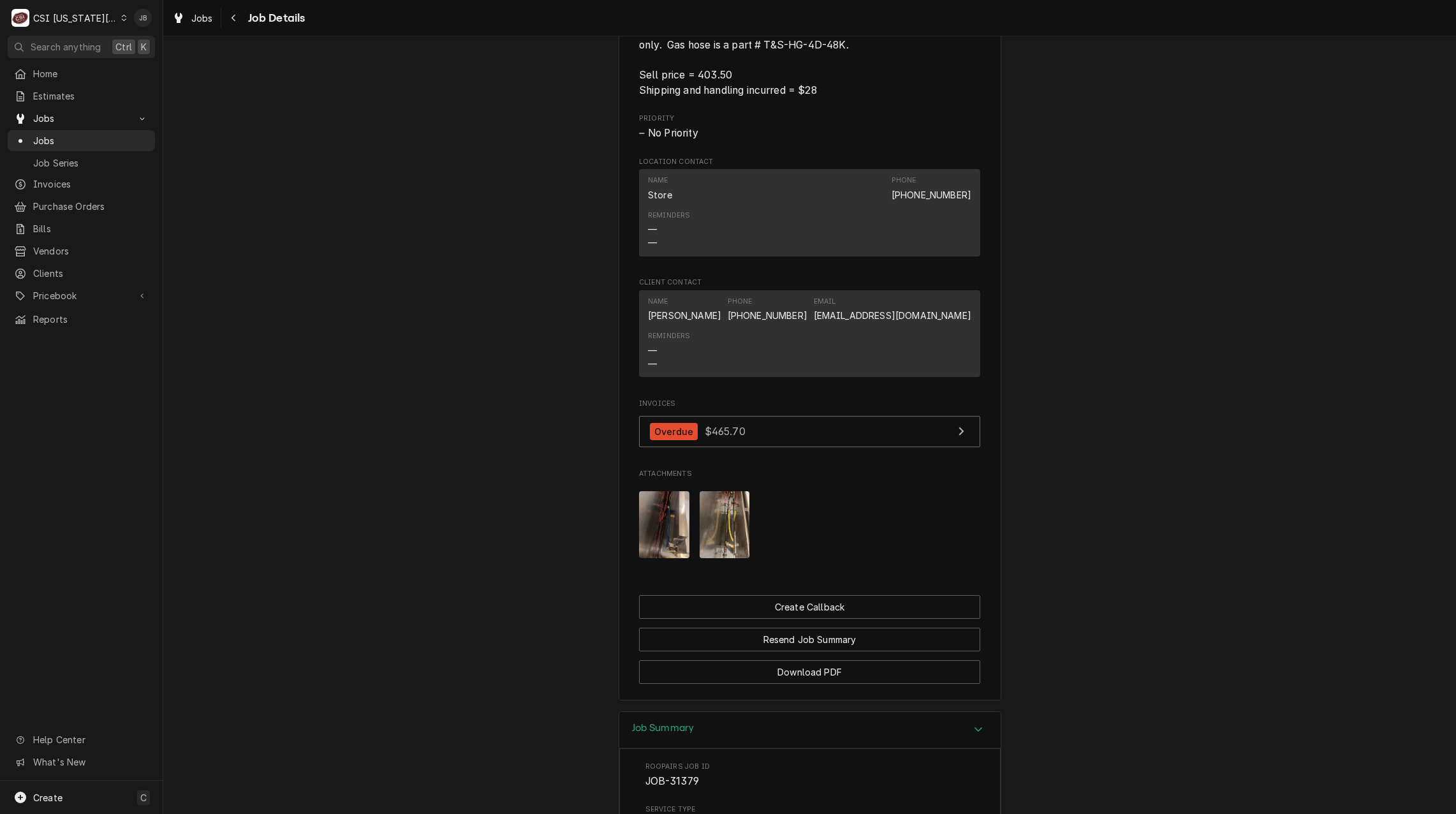
click at [708, 539] on img "Attachments" at bounding box center [725, 524] width 51 height 67
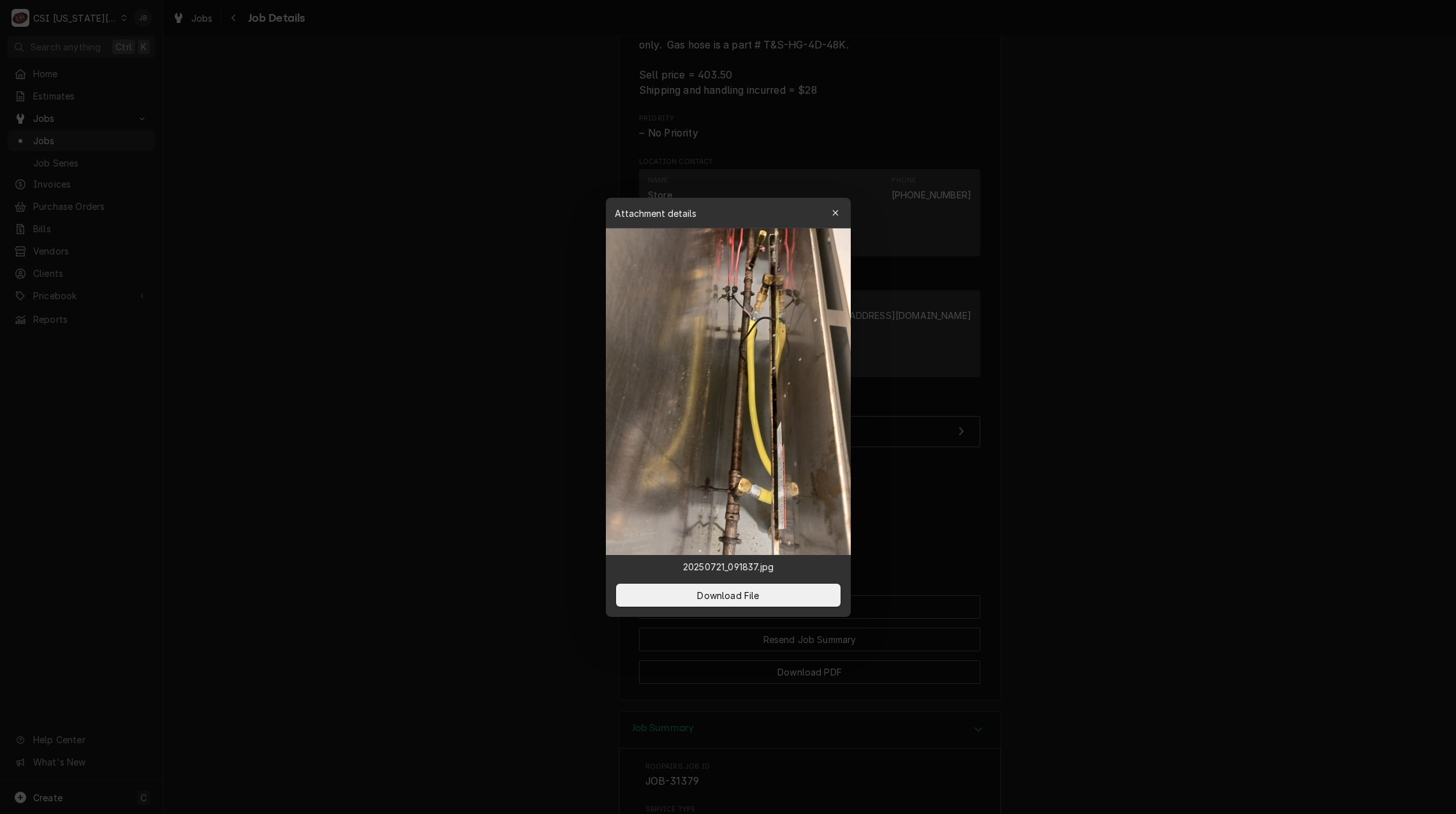
click at [509, 524] on div at bounding box center [728, 407] width 1456 height 814
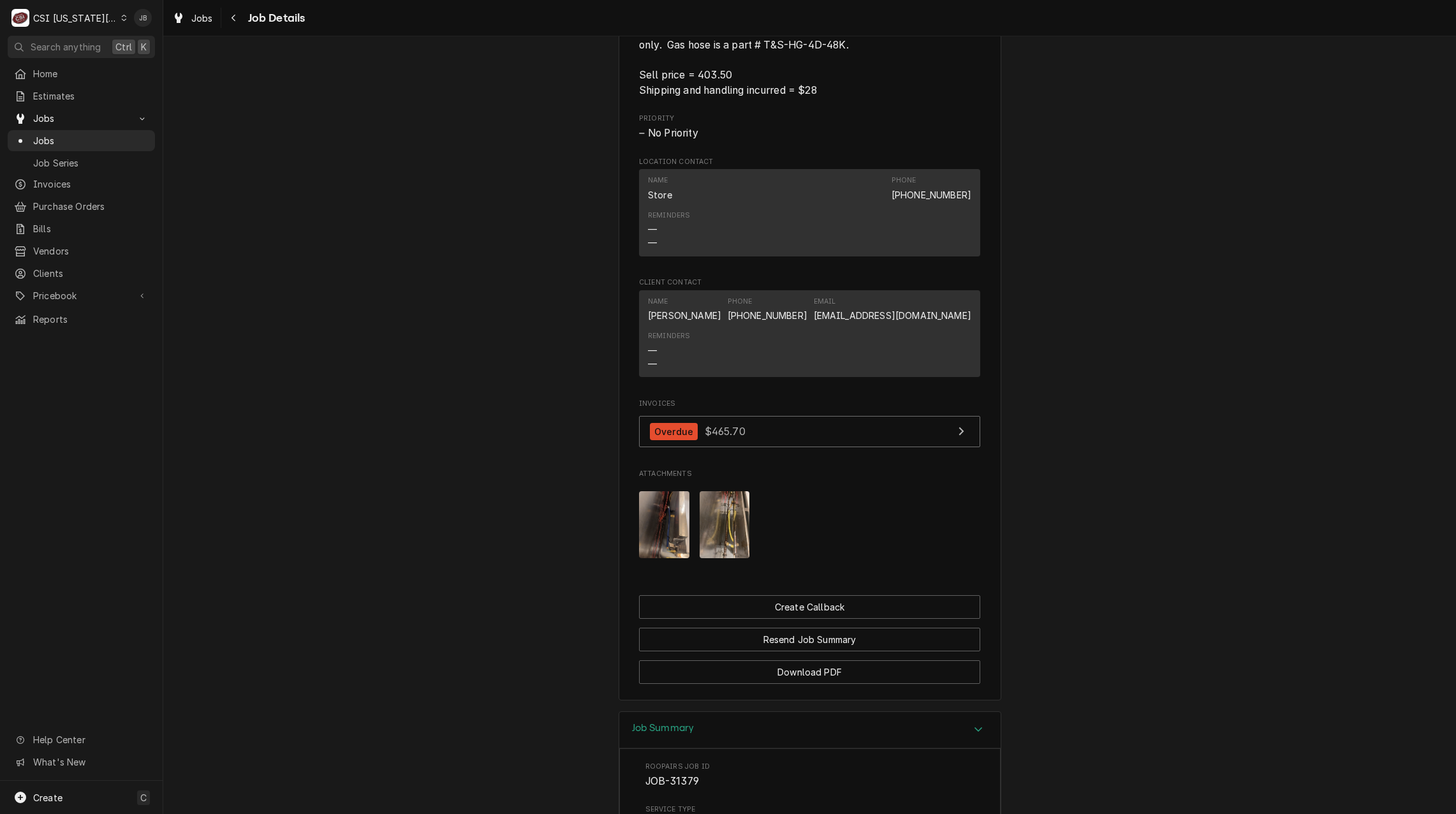
click at [648, 537] on img "Attachments" at bounding box center [664, 524] width 51 height 67
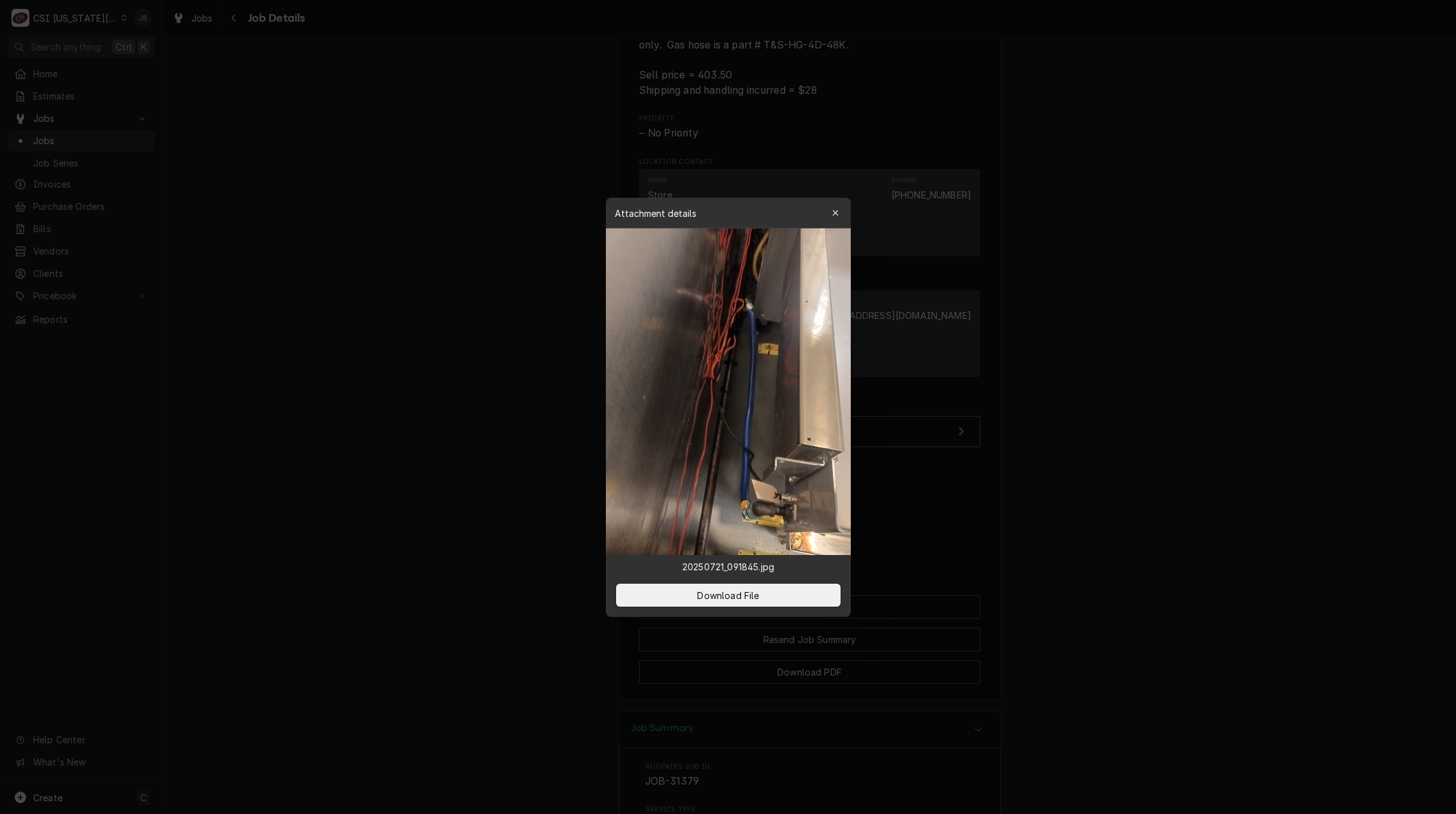
click at [1077, 490] on div at bounding box center [728, 407] width 1456 height 814
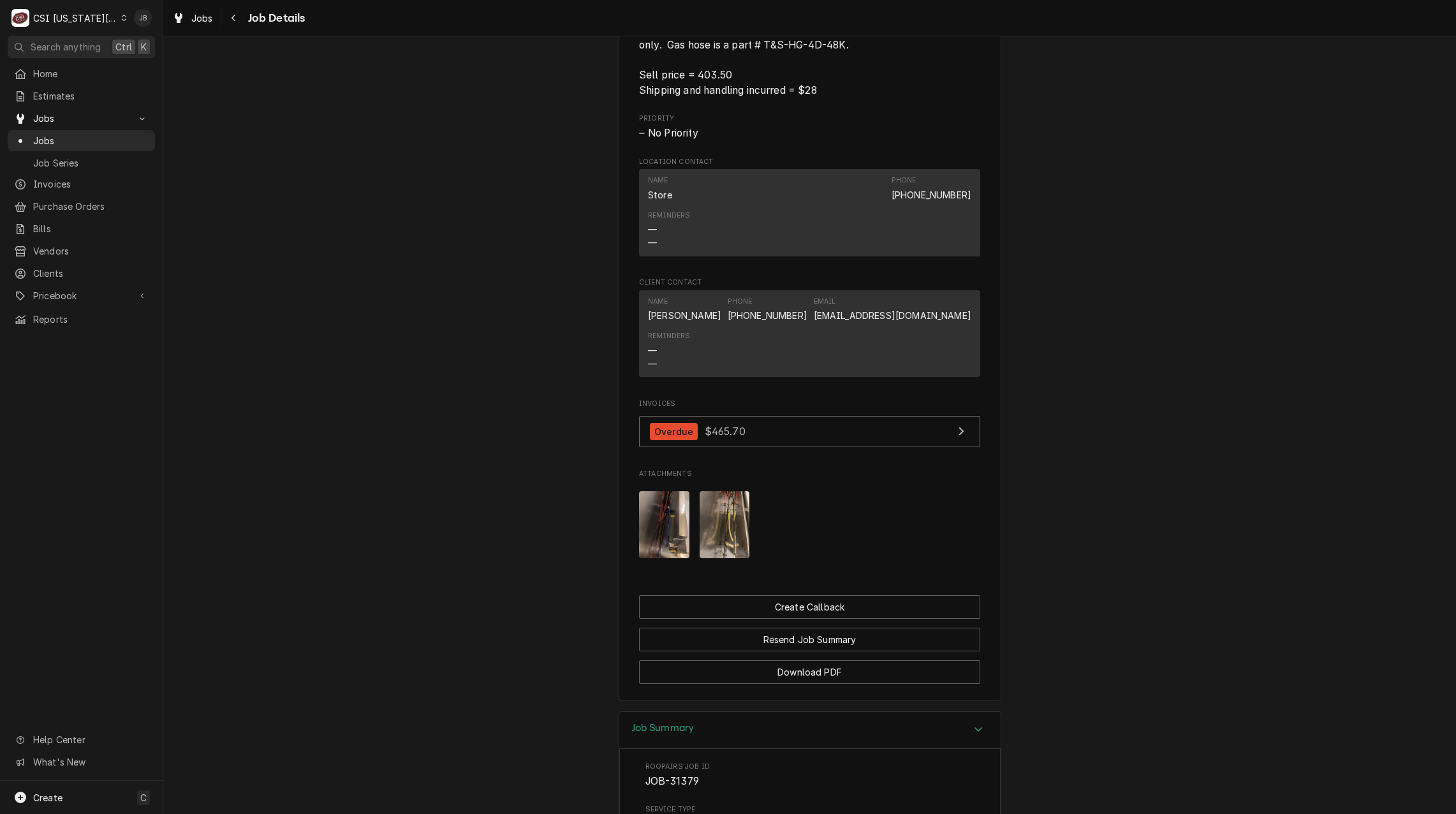
click at [706, 532] on img "Attachments" at bounding box center [725, 524] width 51 height 67
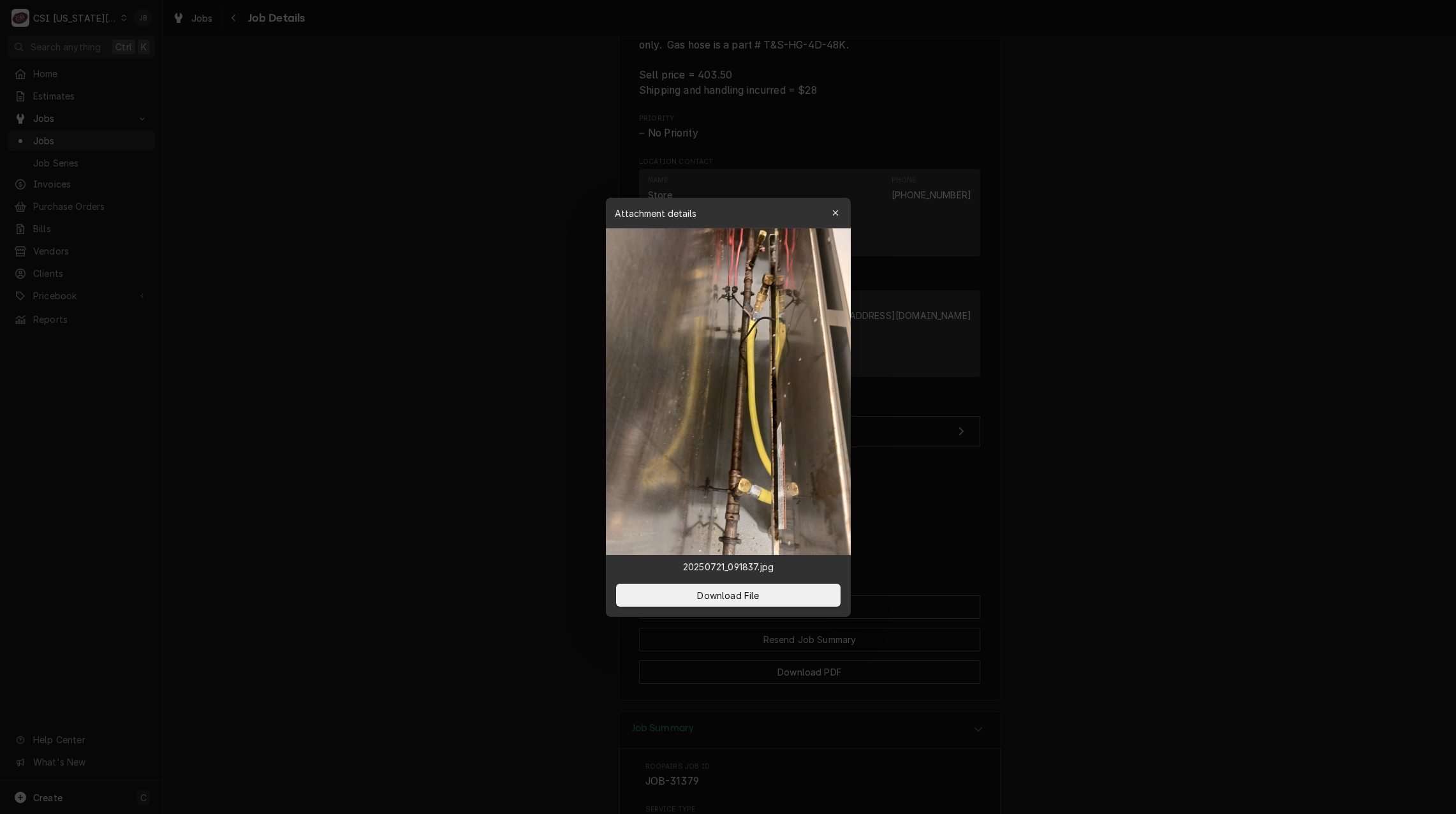
click at [544, 513] on div at bounding box center [728, 407] width 1456 height 814
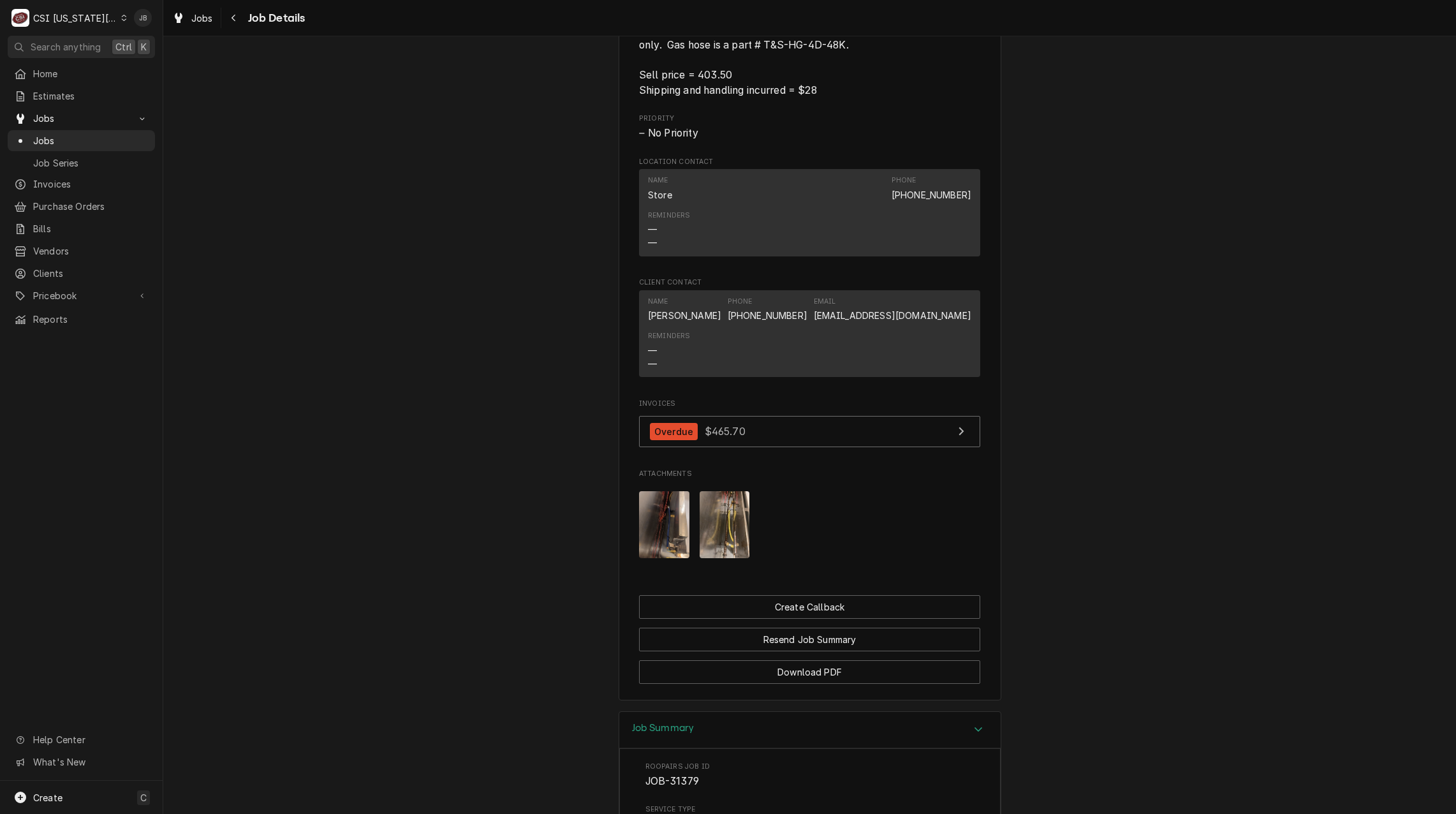
click at [655, 532] on img "Attachments" at bounding box center [664, 524] width 51 height 67
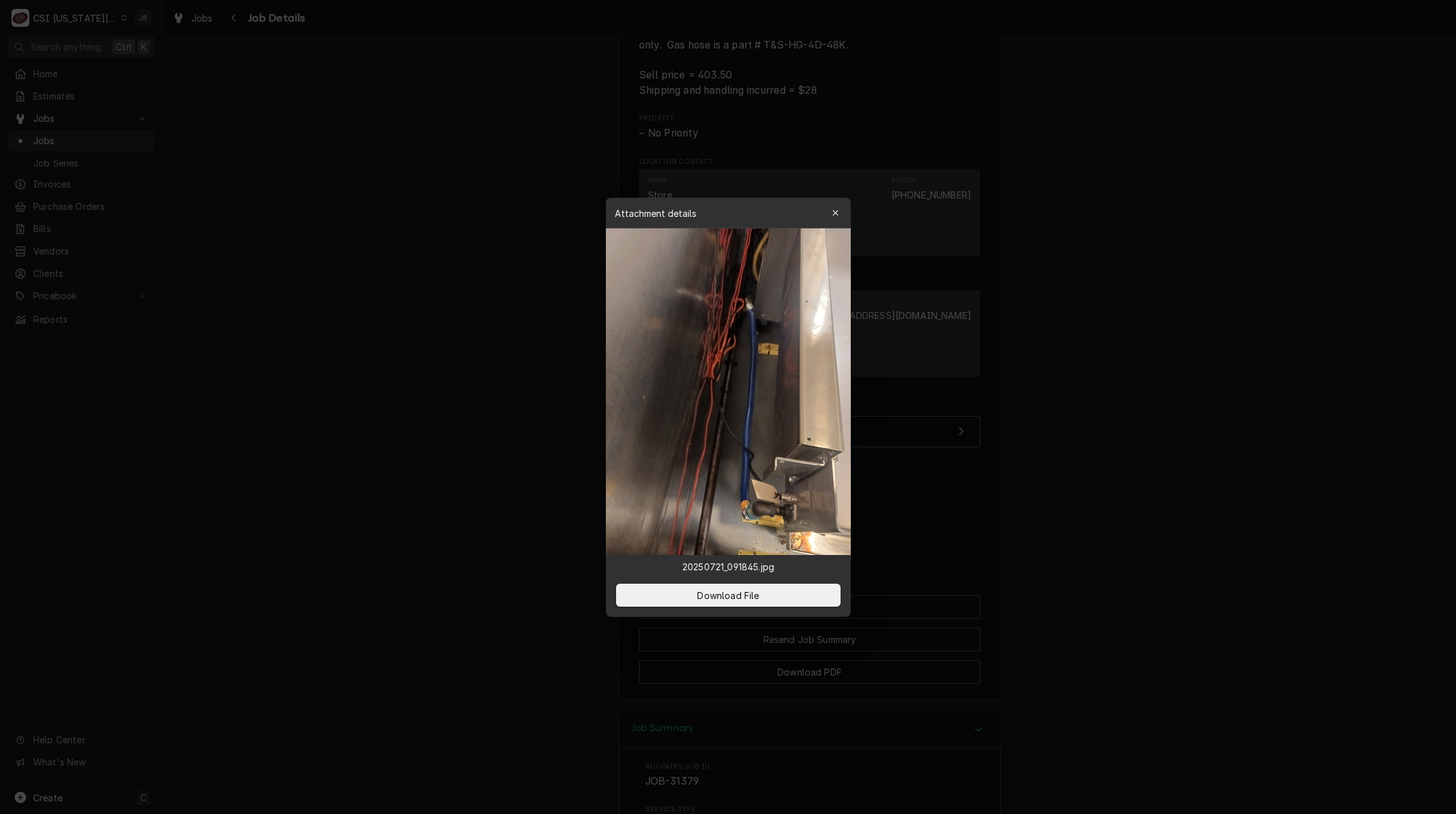
click at [1028, 523] on div at bounding box center [728, 407] width 1456 height 814
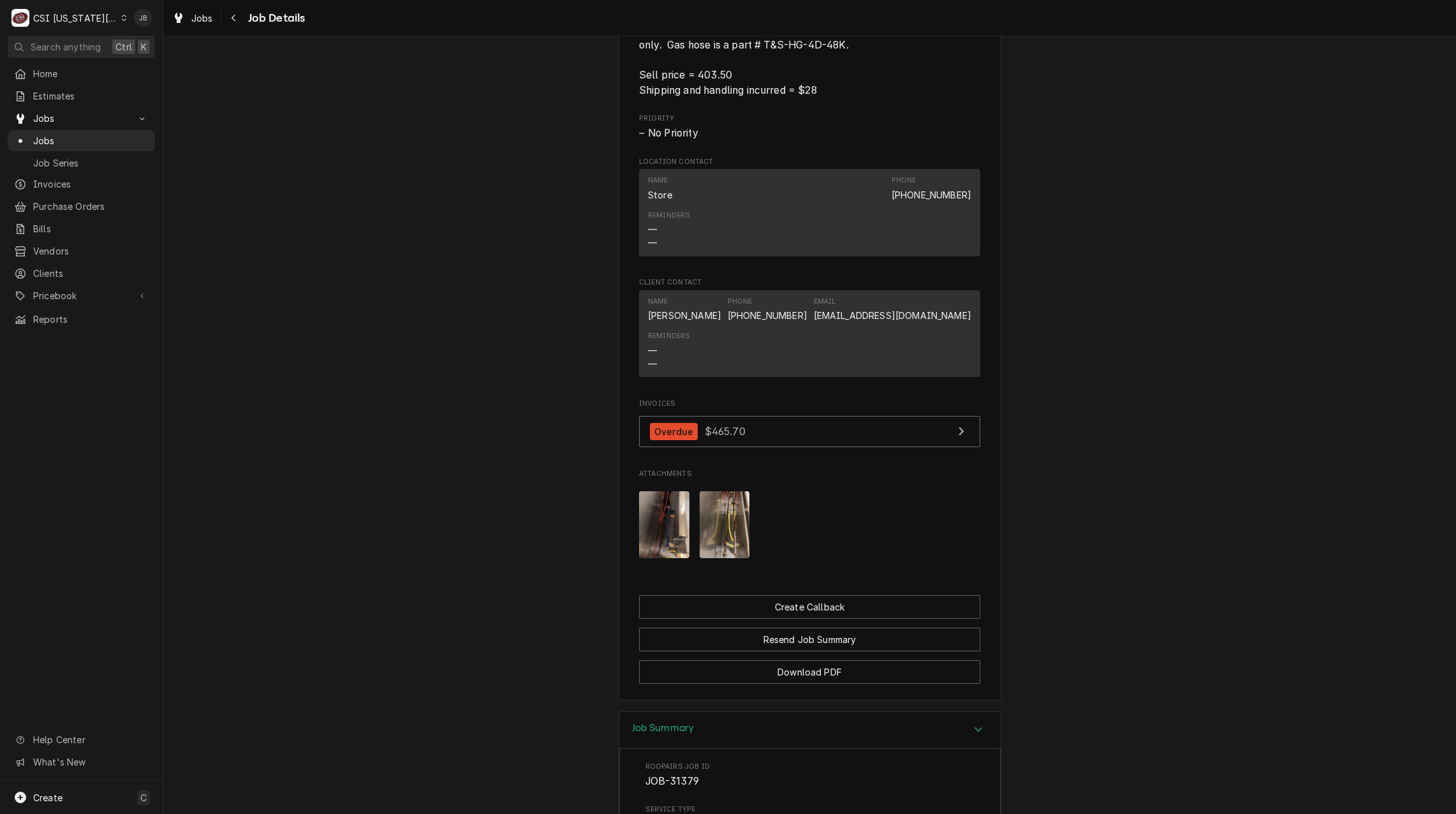
click at [730, 534] on img "Attachments" at bounding box center [725, 524] width 51 height 67
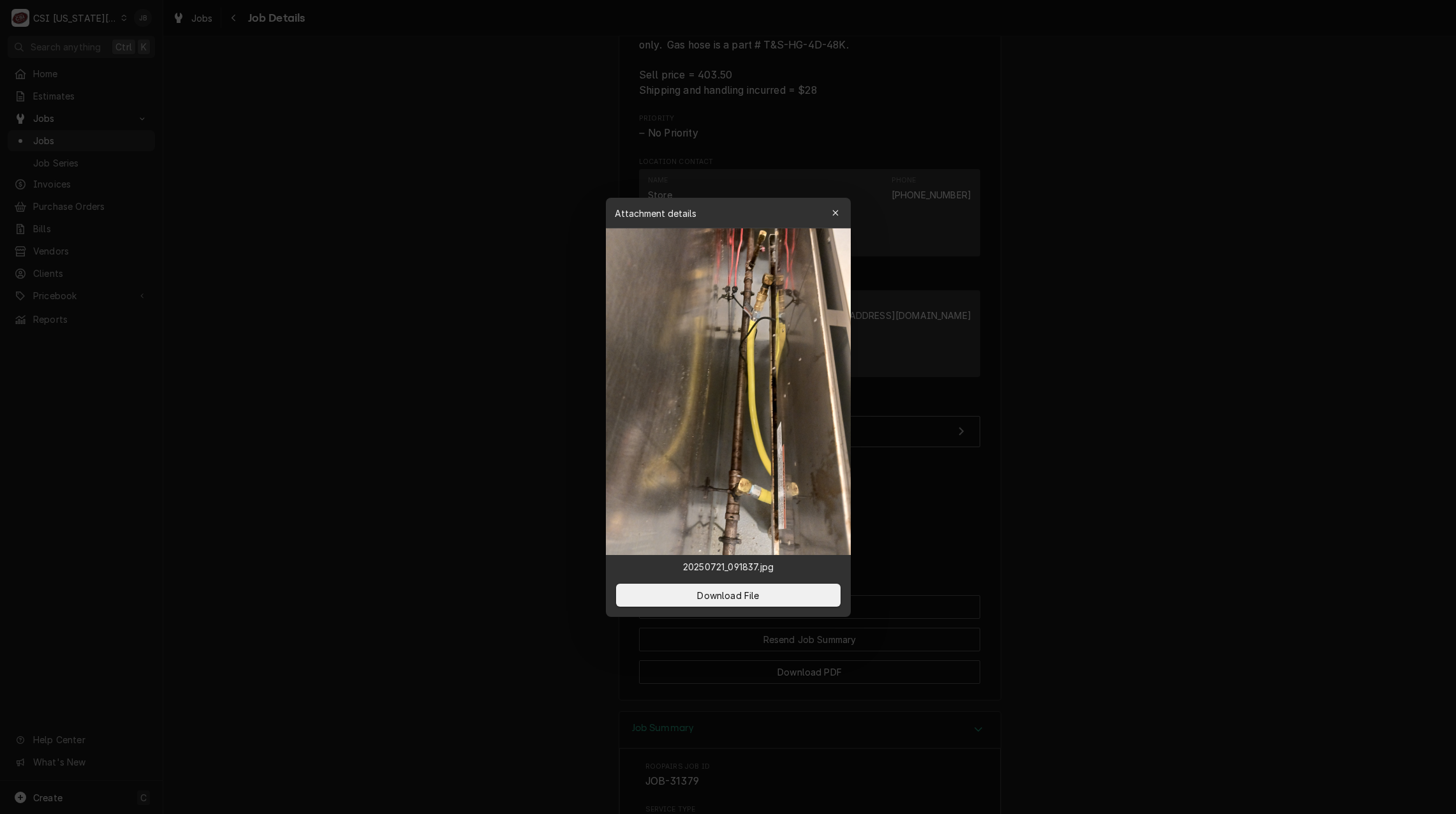
click at [1005, 519] on div at bounding box center [728, 407] width 1456 height 814
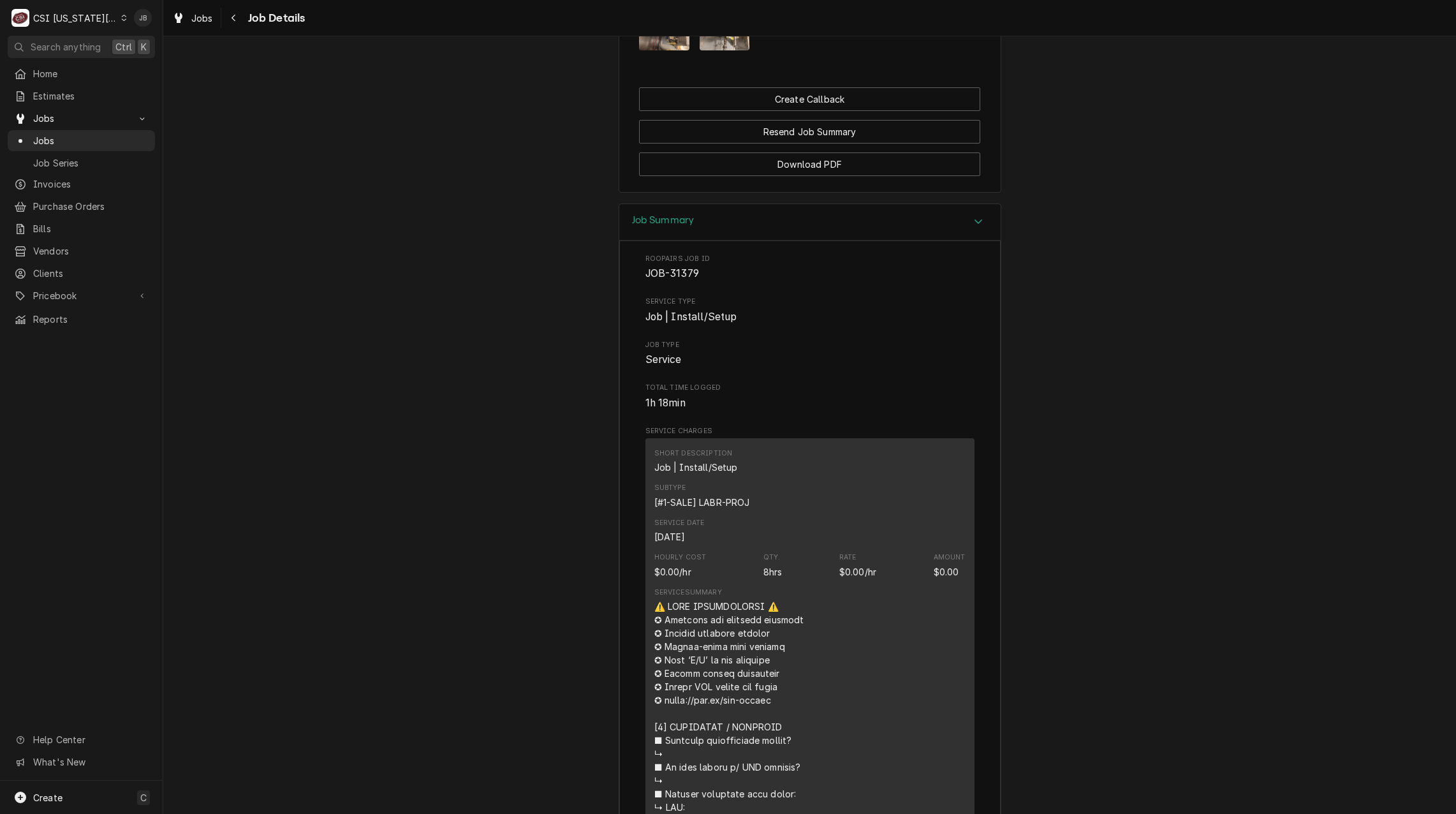
scroll to position [1403, 0]
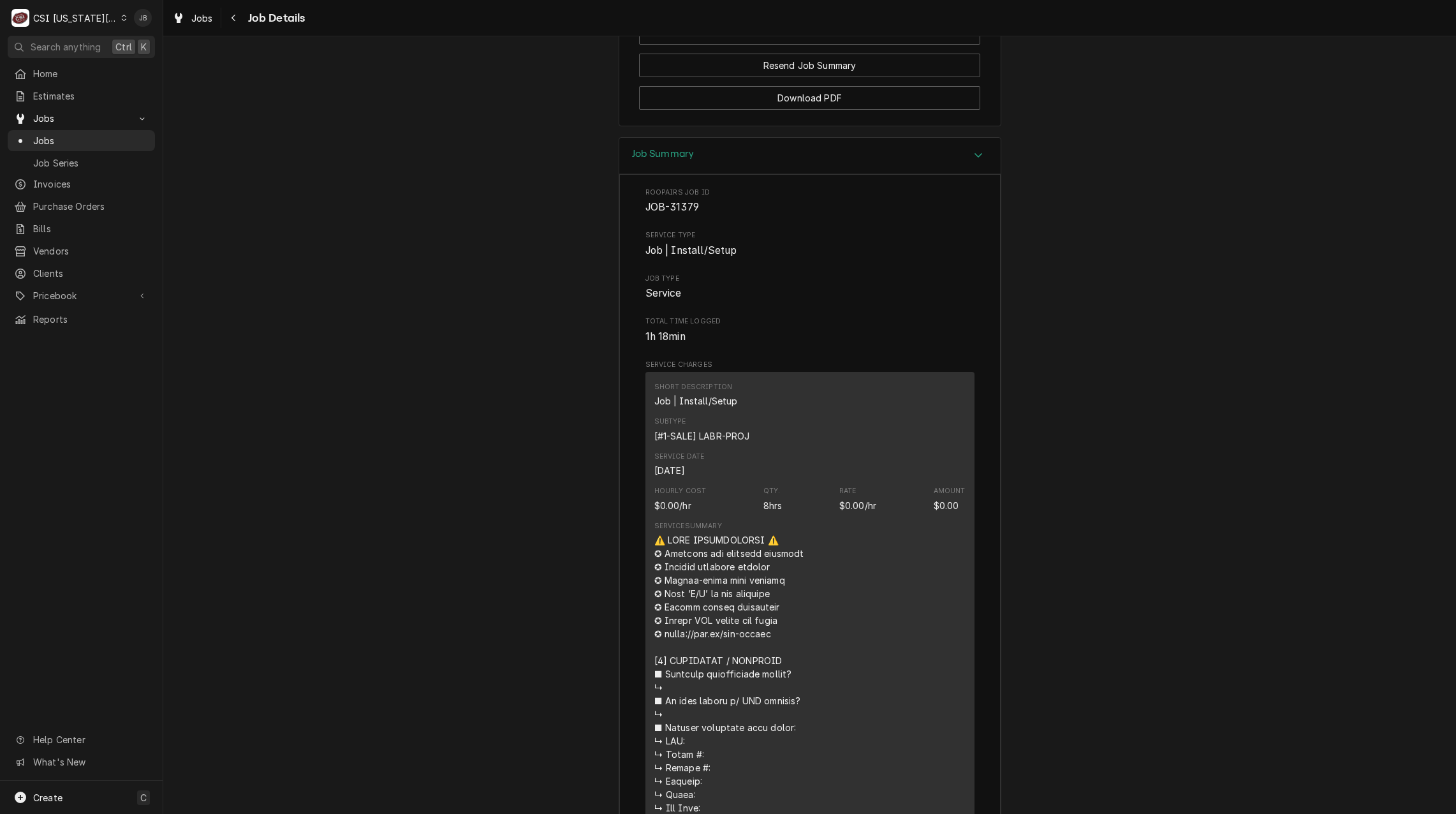
click at [780, 172] on div "Job Summary" at bounding box center [810, 156] width 381 height 37
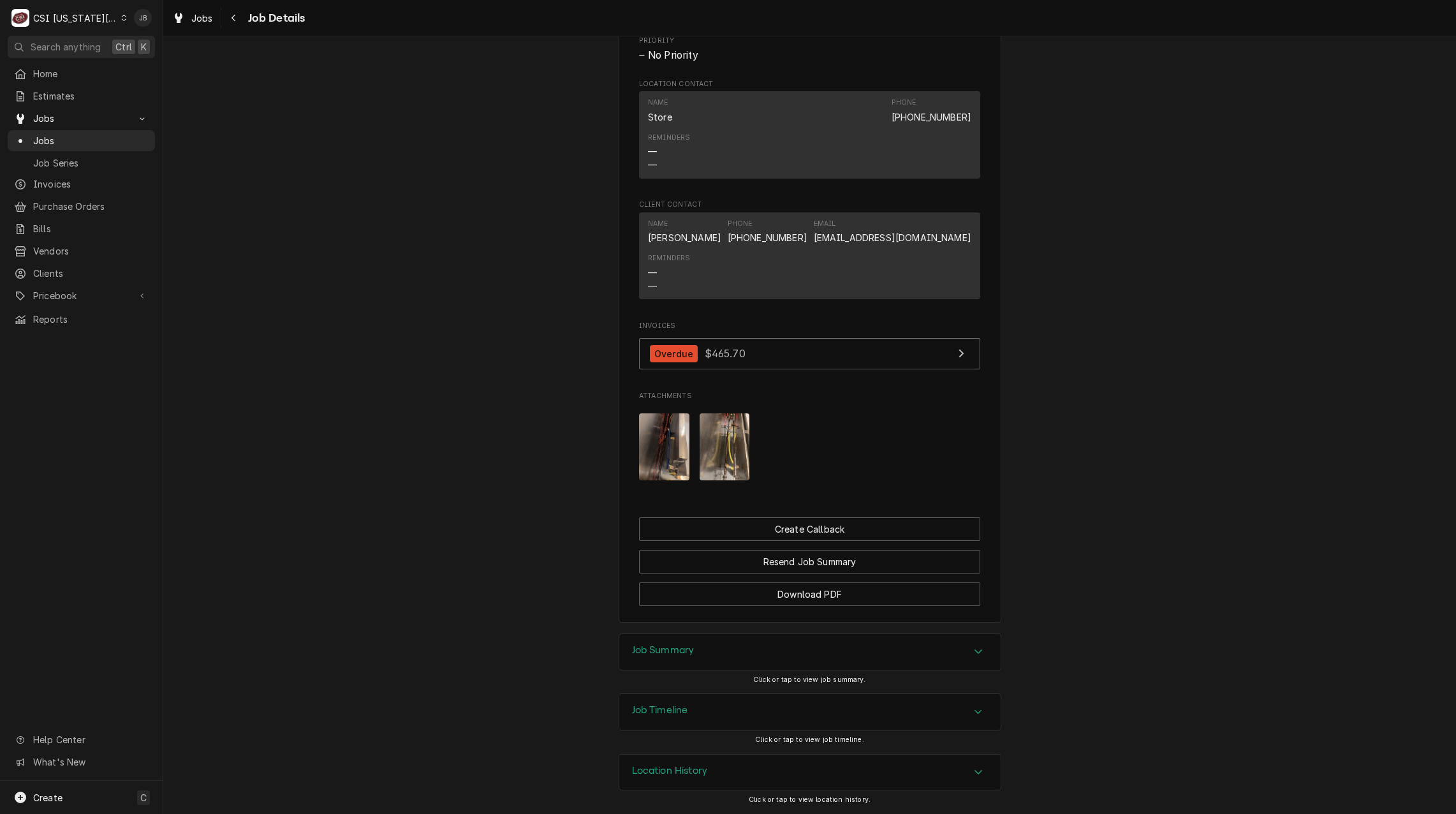
click at [673, 710] on h3 "Job Timeline" at bounding box center [659, 710] width 56 height 12
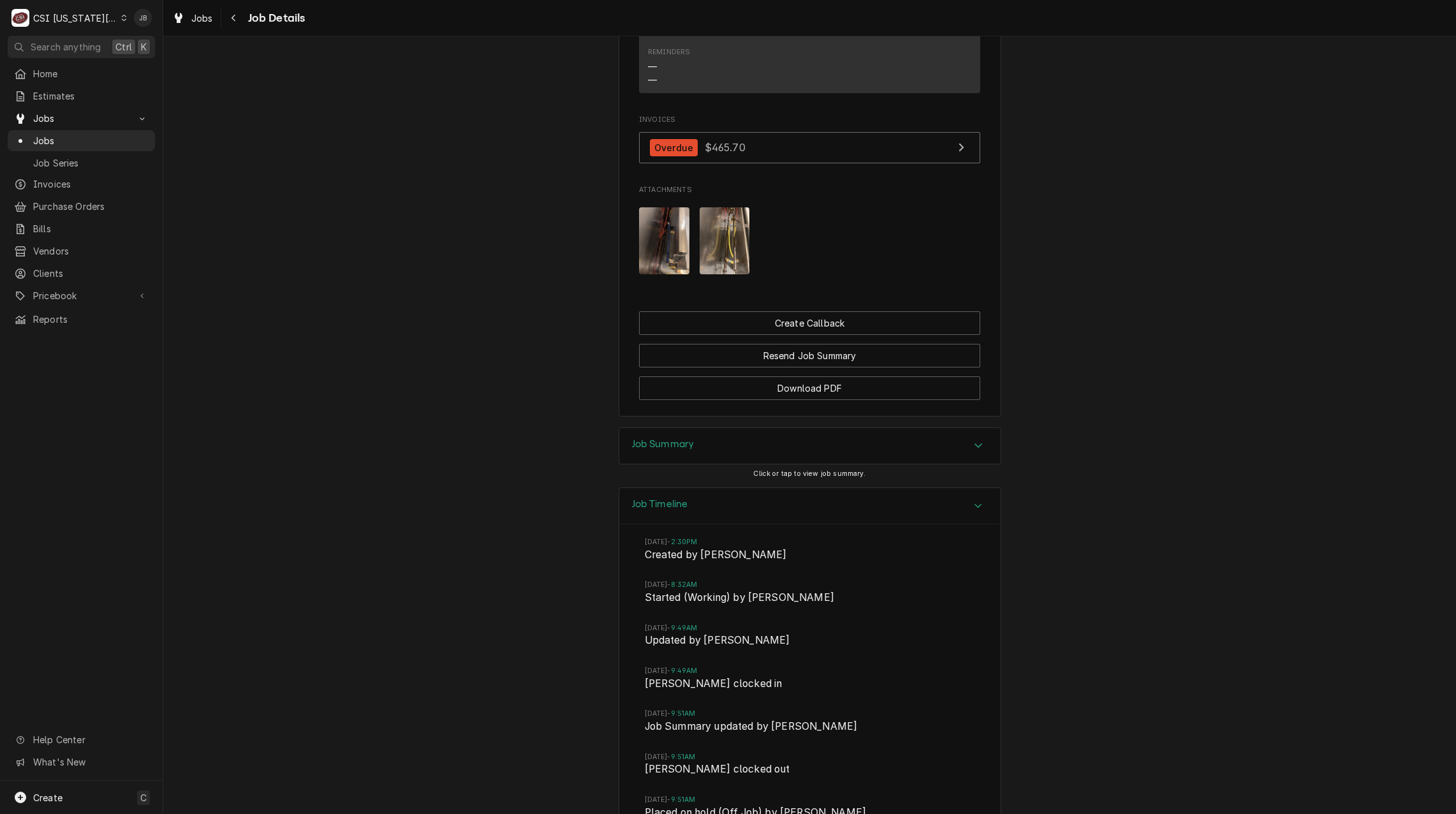
scroll to position [1178, 0]
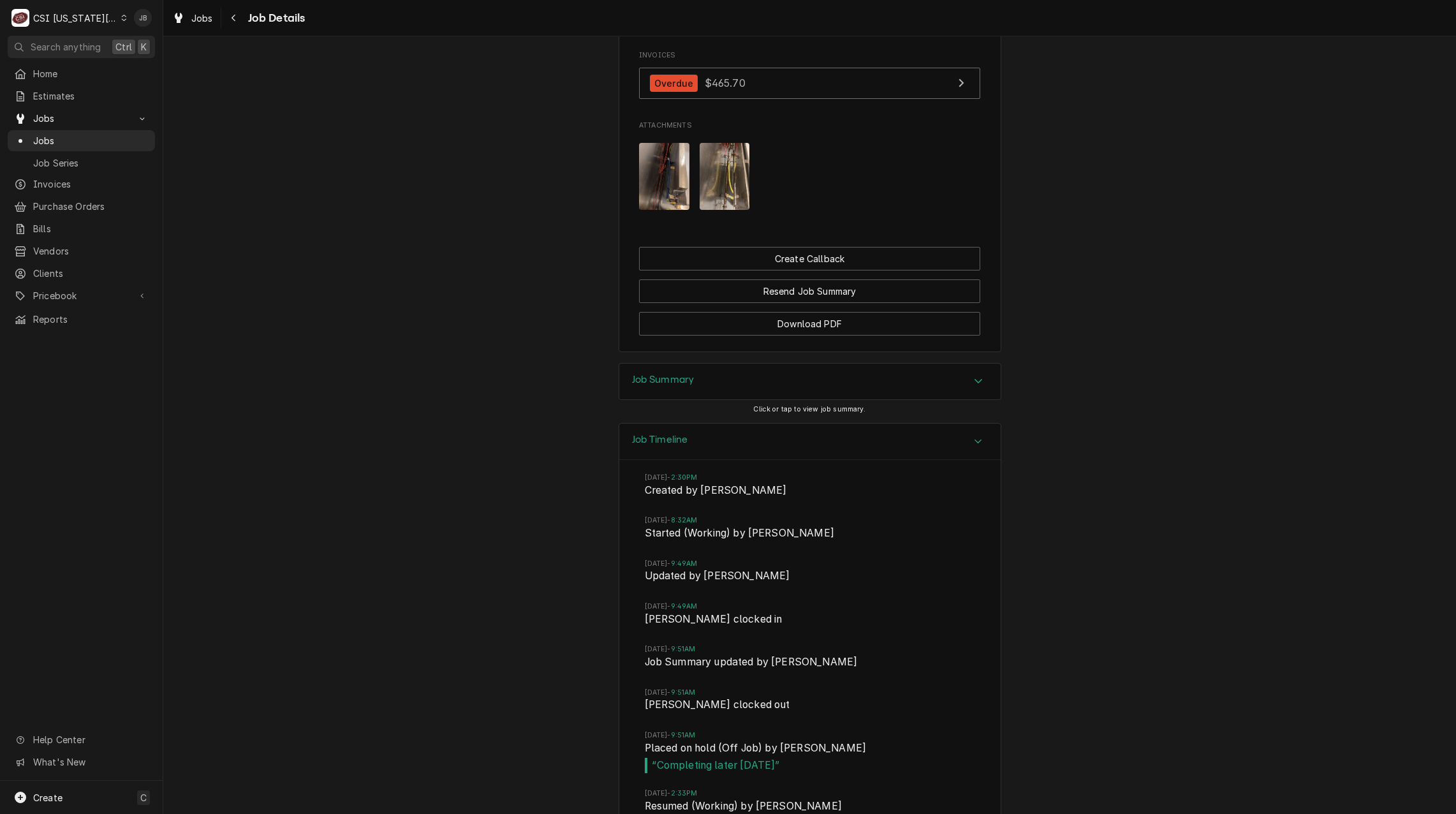
click at [676, 423] on div "Job Summary Click or tap to view job summary." at bounding box center [810, 393] width 383 height 60
click at [659, 423] on div "Job Summary Click or tap to view job summary." at bounding box center [810, 393] width 383 height 60
click at [653, 446] on h3 "Job Timeline" at bounding box center [659, 439] width 56 height 12
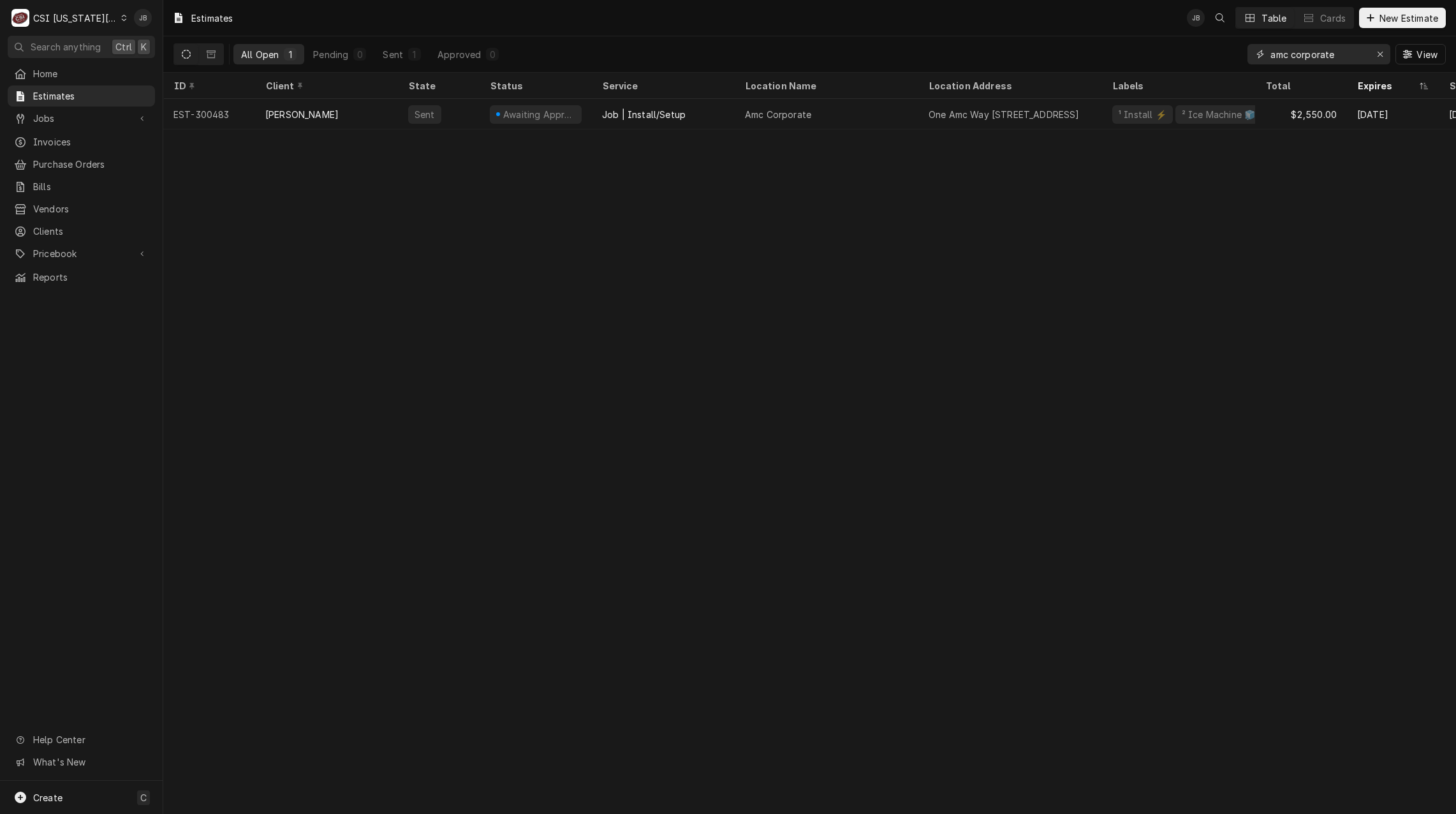
drag, startPoint x: 1315, startPoint y: 54, endPoint x: 1162, endPoint y: 55, distance: 153.0
click at [1191, 54] on div "All Open 1 Pending 0 Sent 1 Approved 0 amc corporate View" at bounding box center [809, 54] width 1272 height 36
paste input "300572"
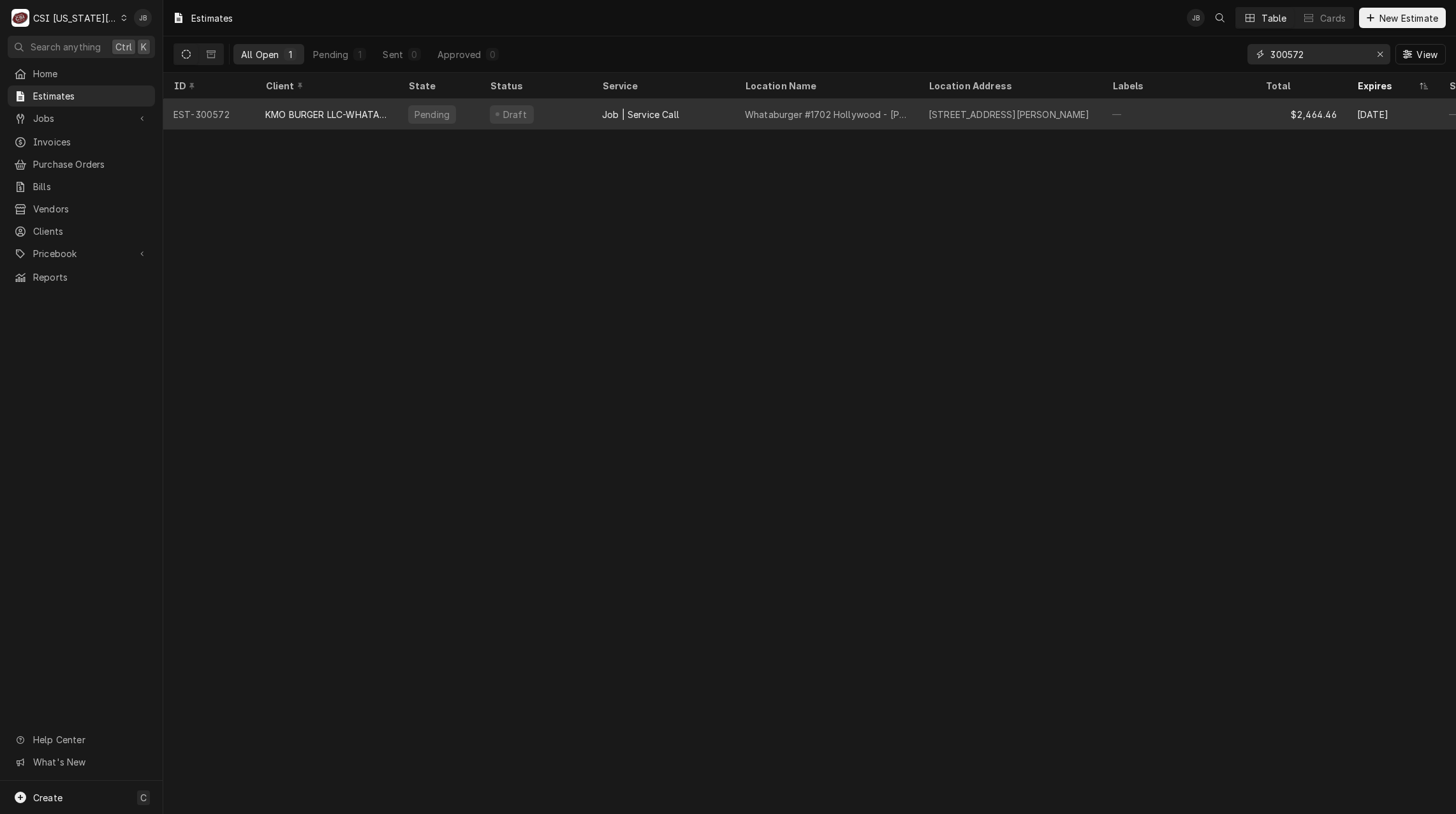
type input "300572"
click at [307, 112] on div "KMO BURGER LLC-WHATABURGER" at bounding box center [326, 115] width 122 height 13
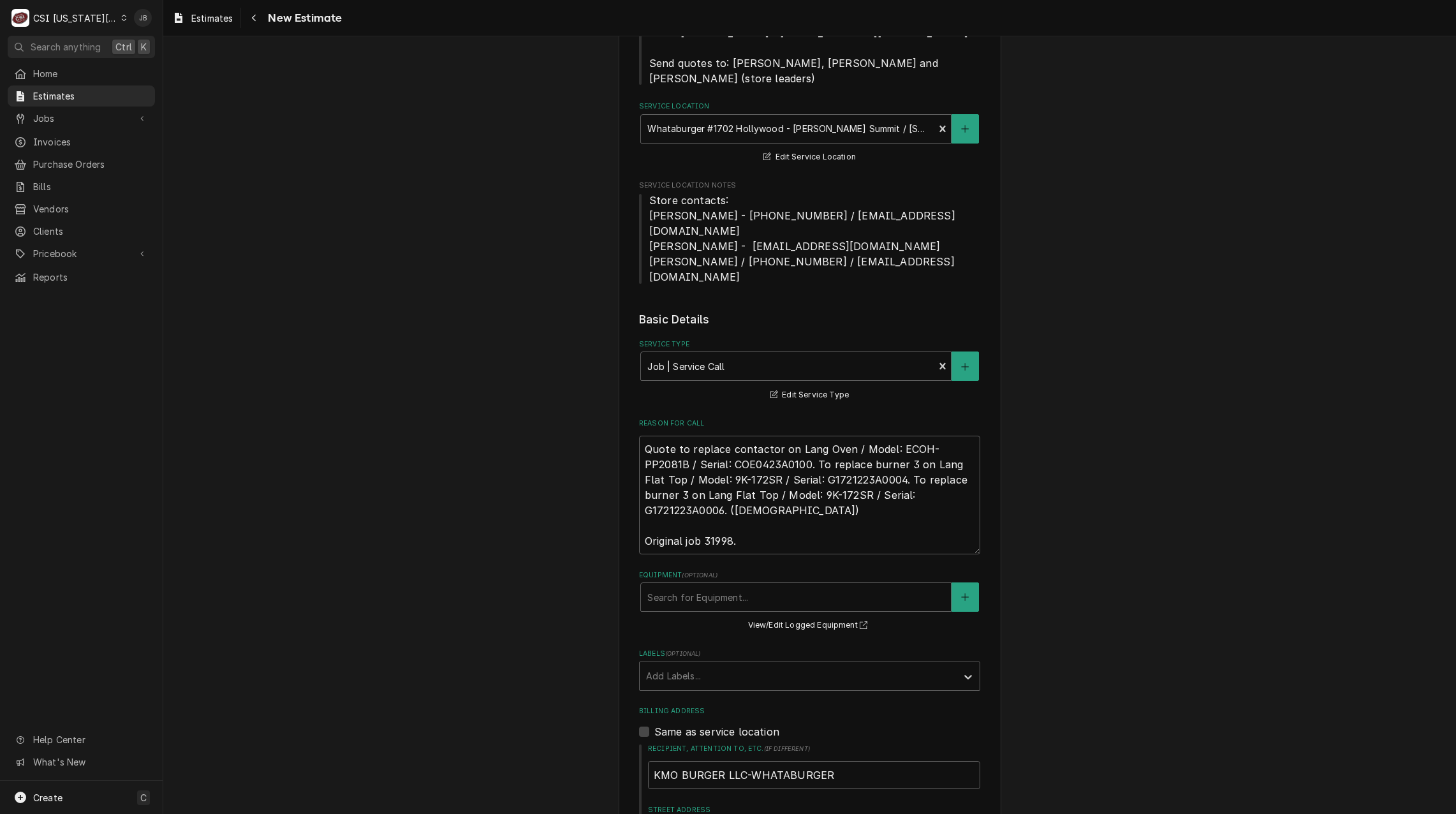
scroll to position [319, 0]
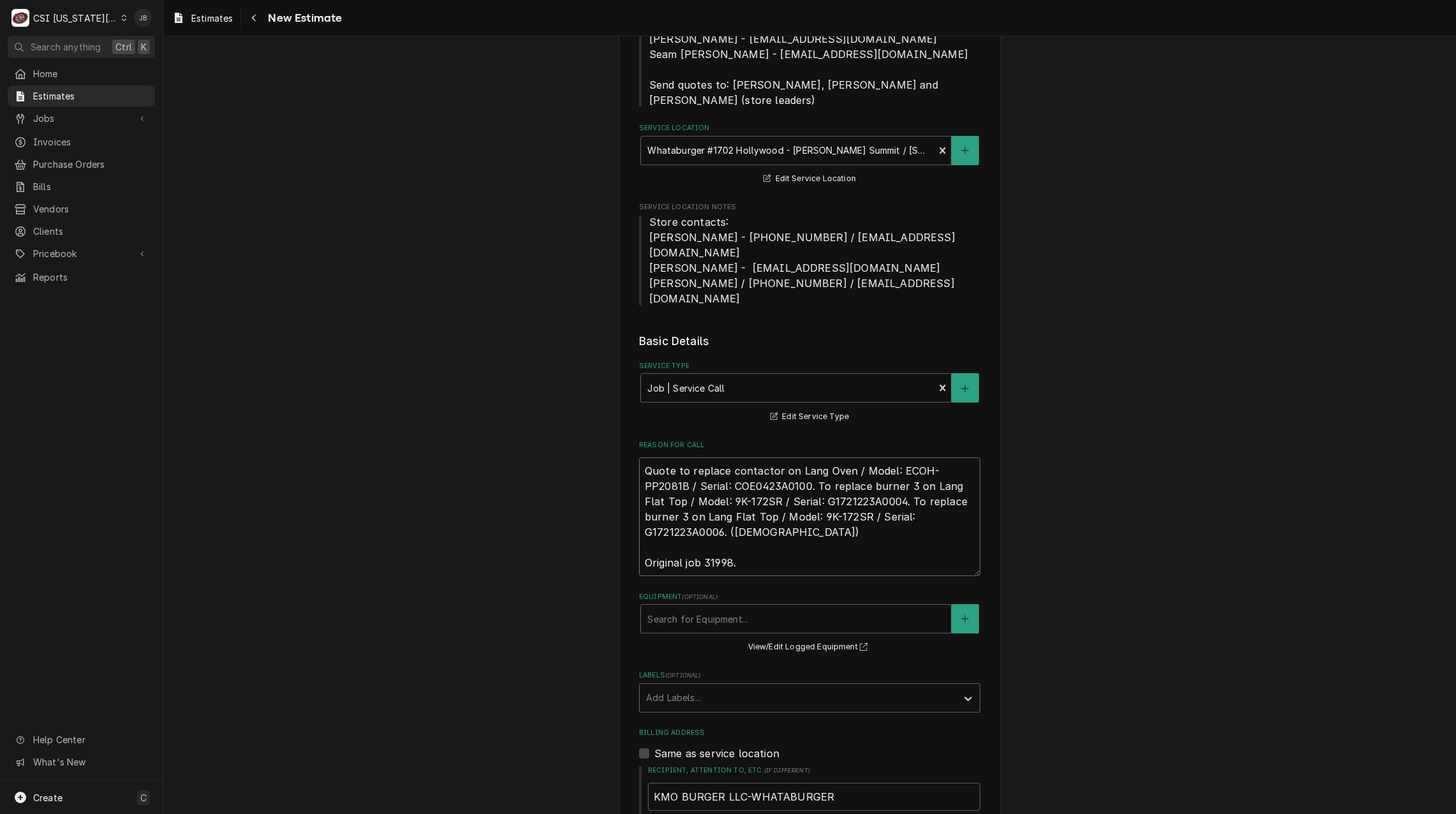
click at [726, 533] on textarea "Quote to replace contactor on Lang Oven / Model: ECOH-PP2081B / Serial: COE0423…" at bounding box center [810, 516] width 341 height 119
drag, startPoint x: 728, startPoint y: 533, endPoint x: 873, endPoint y: 519, distance: 145.7
click at [703, 529] on textarea "Quote to replace contactor on Lang Oven / Model: ECOH-PP2081B / Serial: COE0423…" at bounding box center [810, 516] width 341 height 119
click at [678, 548] on fieldset "Basic Details Service Type Job | Service Call ¹ Service Type 🛠️ Edit Service Ty…" at bounding box center [810, 755] width 341 height 845
drag, startPoint x: 700, startPoint y: 531, endPoint x: 727, endPoint y: 529, distance: 27.1
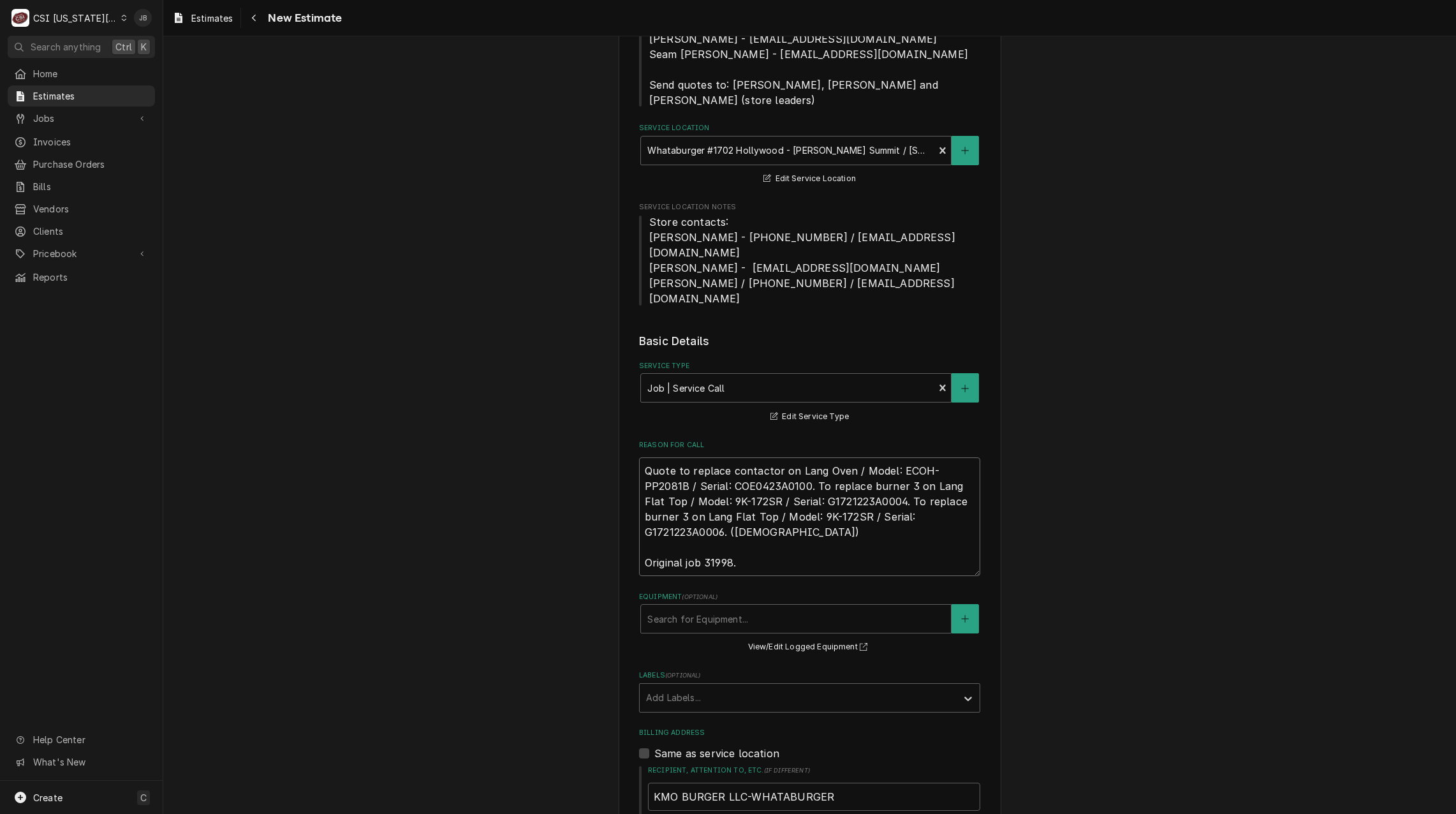
click at [727, 529] on textarea "Quote to replace contactor on Lang Oven / Model: ECOH-PP2081B / Serial: COE0423…" at bounding box center [810, 516] width 341 height 119
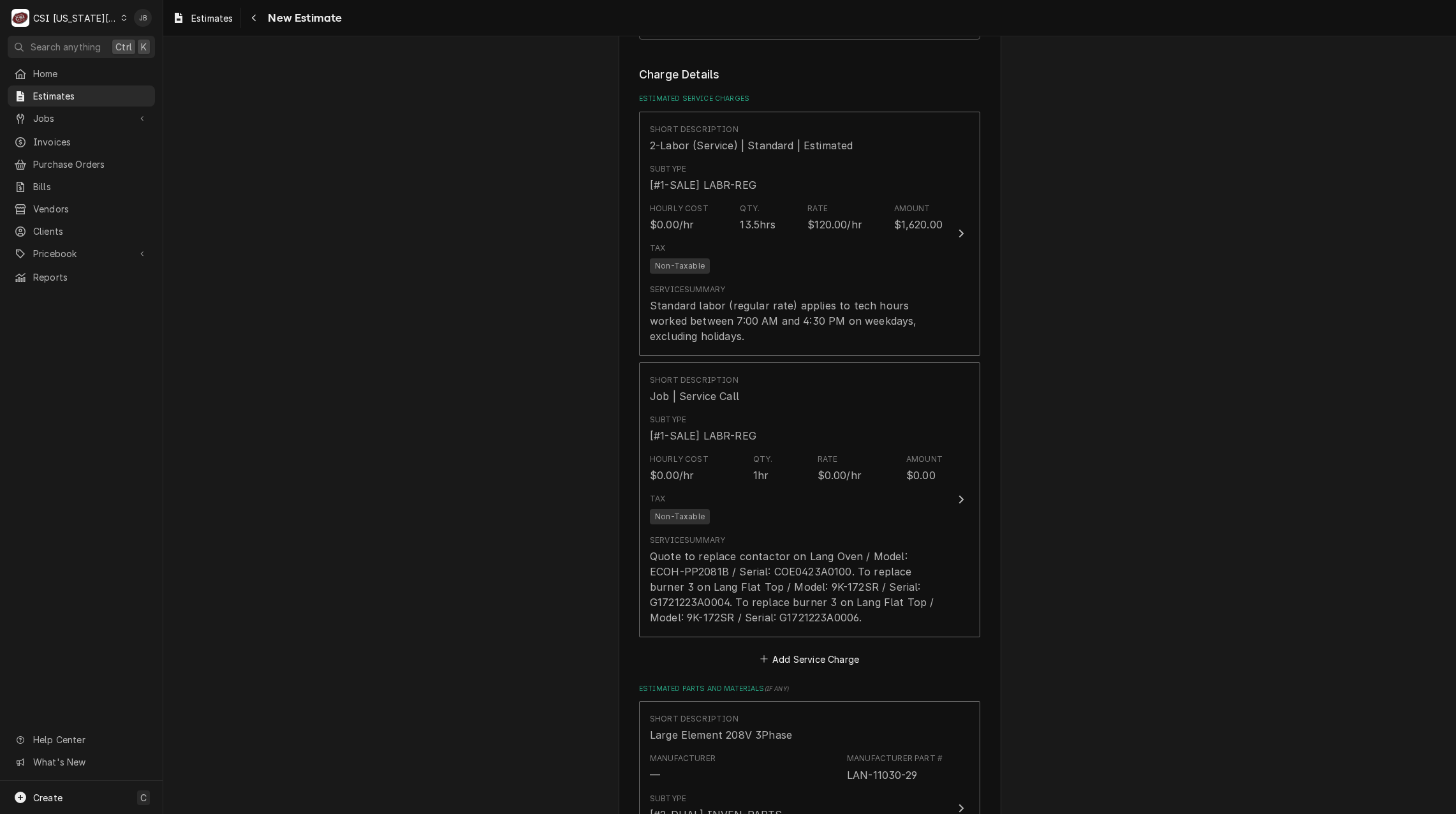
scroll to position [947, 0]
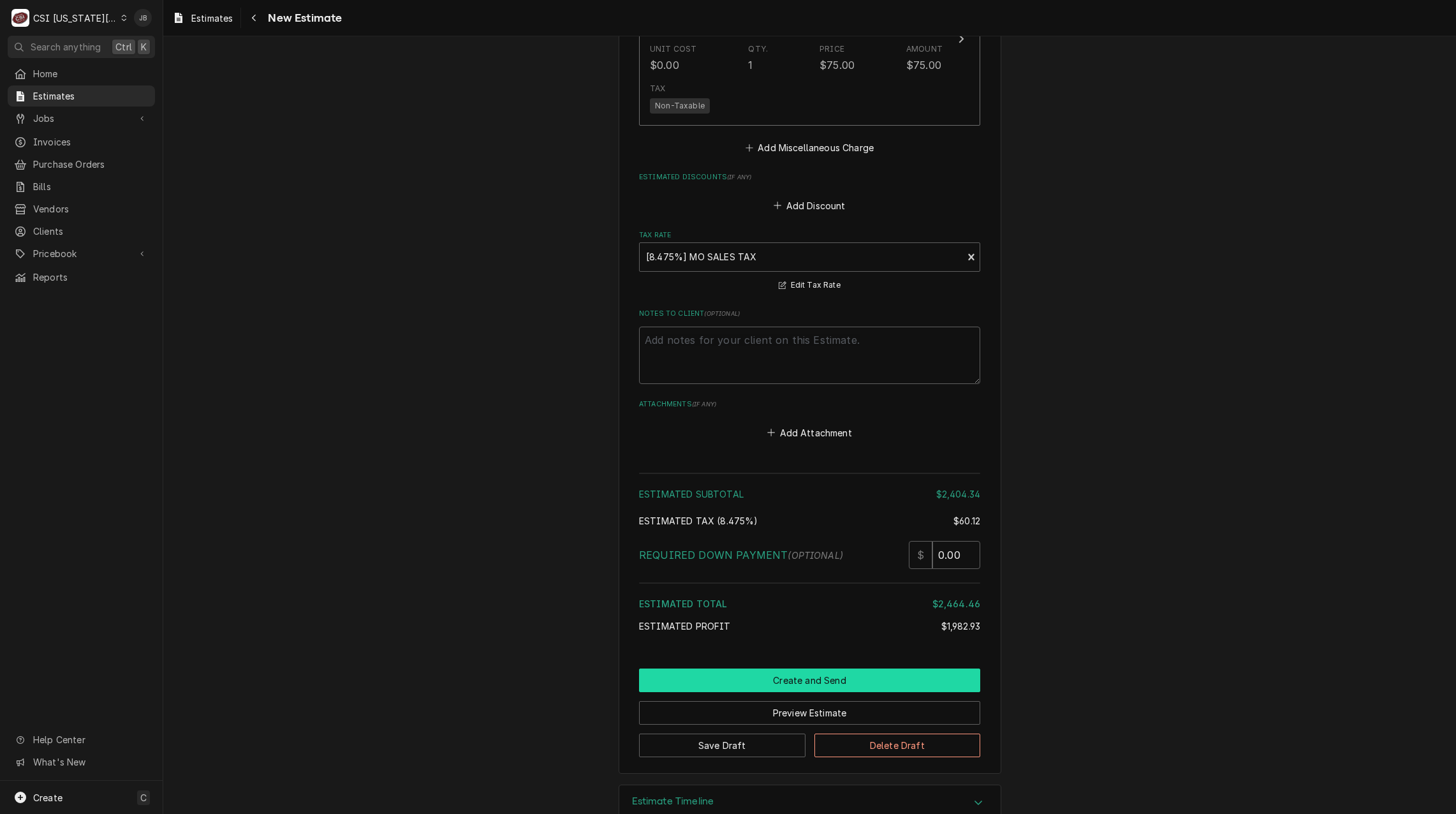
click at [711, 668] on button "Create and Send" at bounding box center [810, 680] width 341 height 23
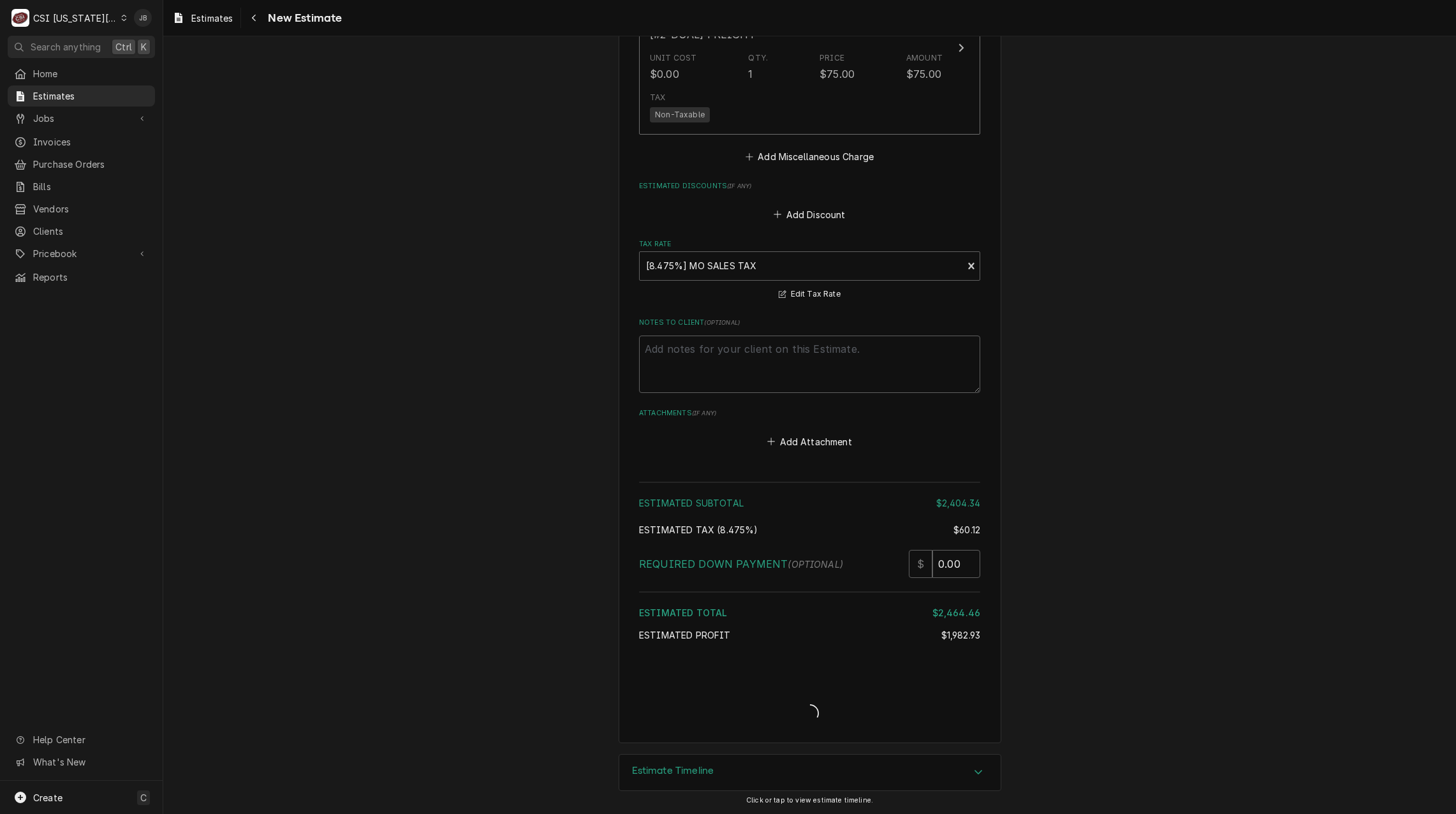
scroll to position [2885, 0]
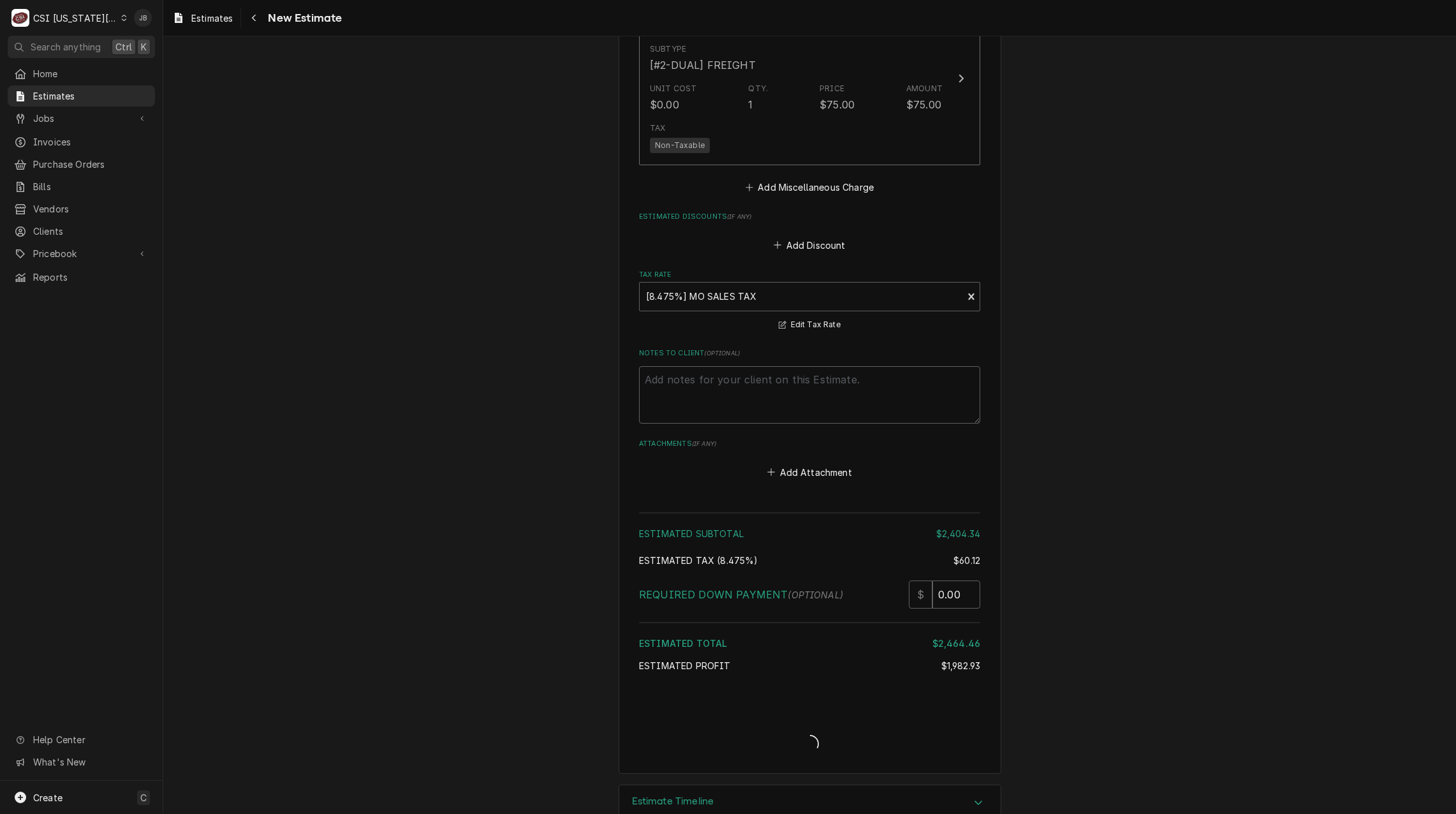
type textarea "x"
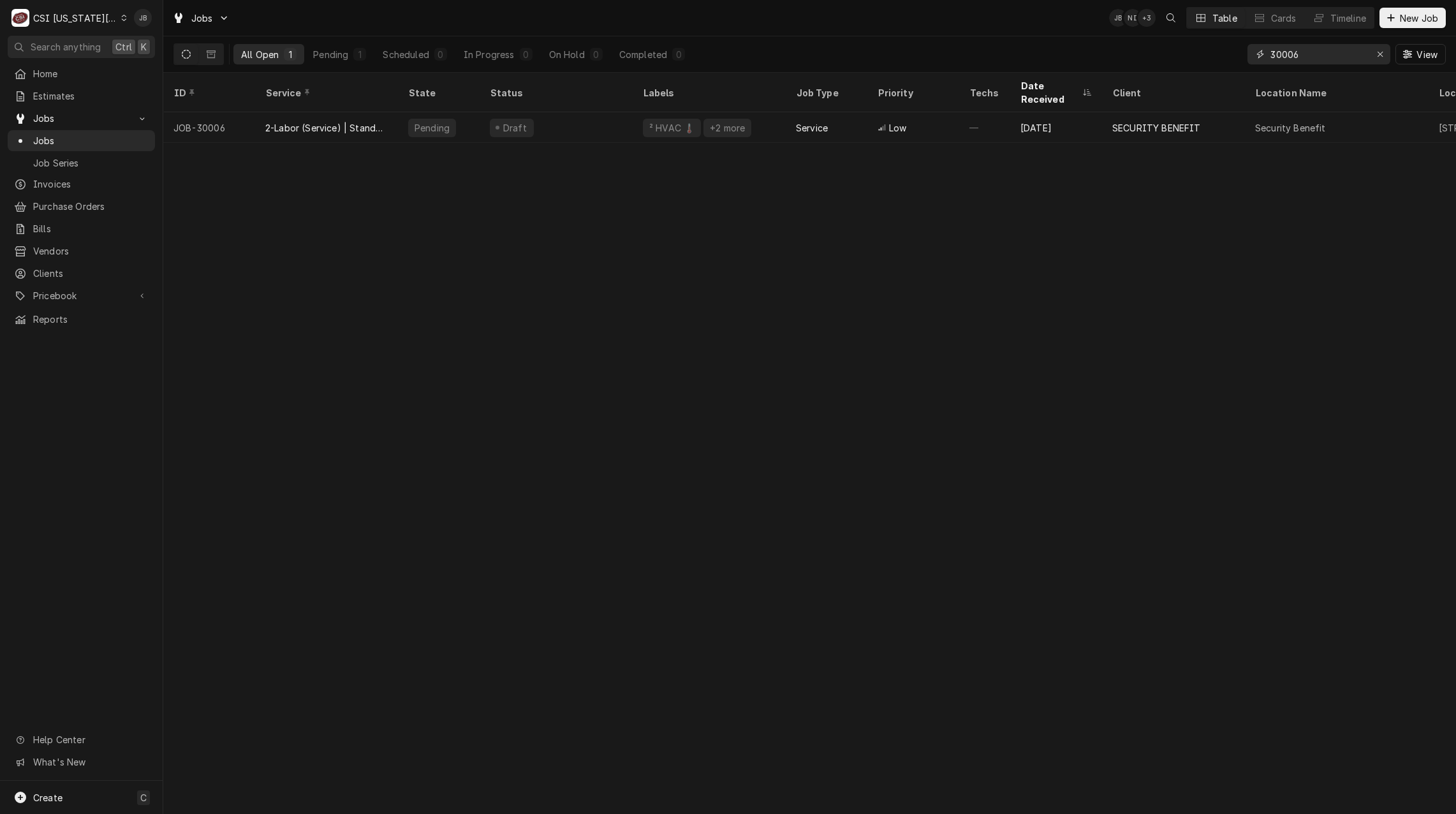
drag, startPoint x: 1318, startPoint y: 51, endPoint x: 1186, endPoint y: 52, distance: 132.0
click at [1229, 50] on div "All Open 1 Pending 1 Scheduled 0 In Progress 0 On Hold 0 Completed 0 30006 View" at bounding box center [809, 54] width 1272 height 36
paste input "1998"
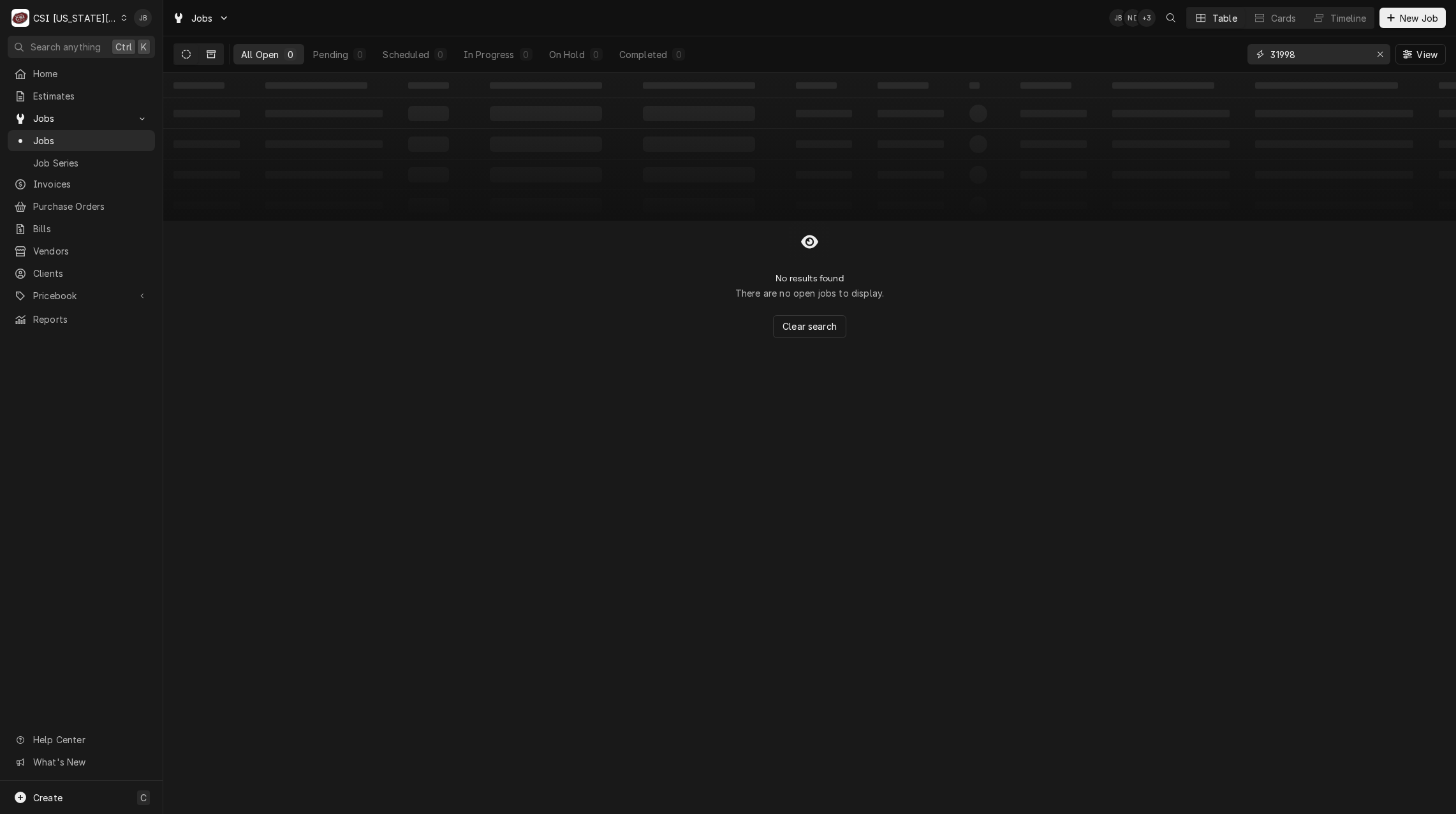
type input "31998"
click at [218, 57] on button "Dynamic Content Wrapper" at bounding box center [210, 54] width 24 height 21
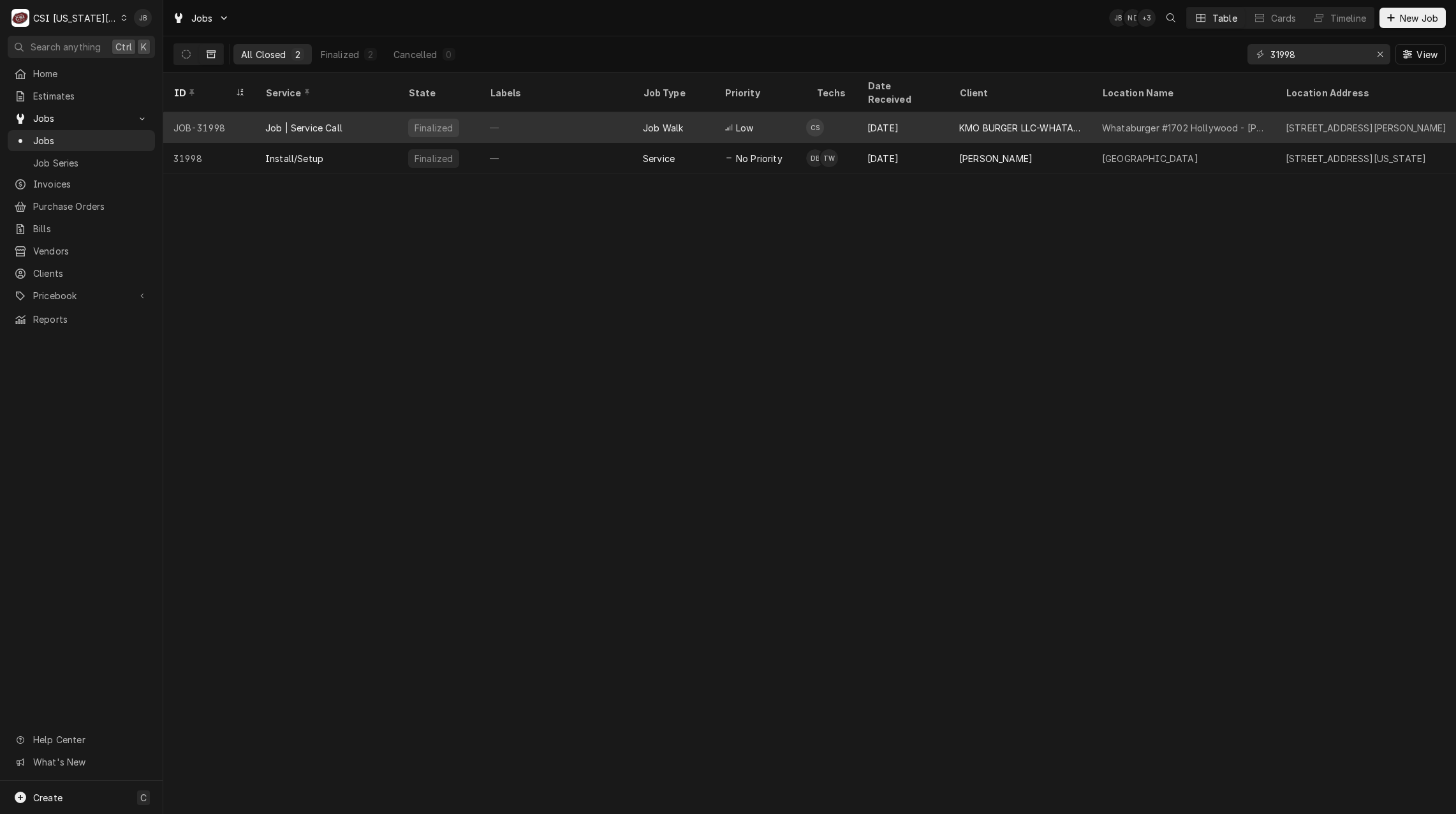
click at [334, 122] on div "Job | Service Call" at bounding box center [304, 128] width 77 height 13
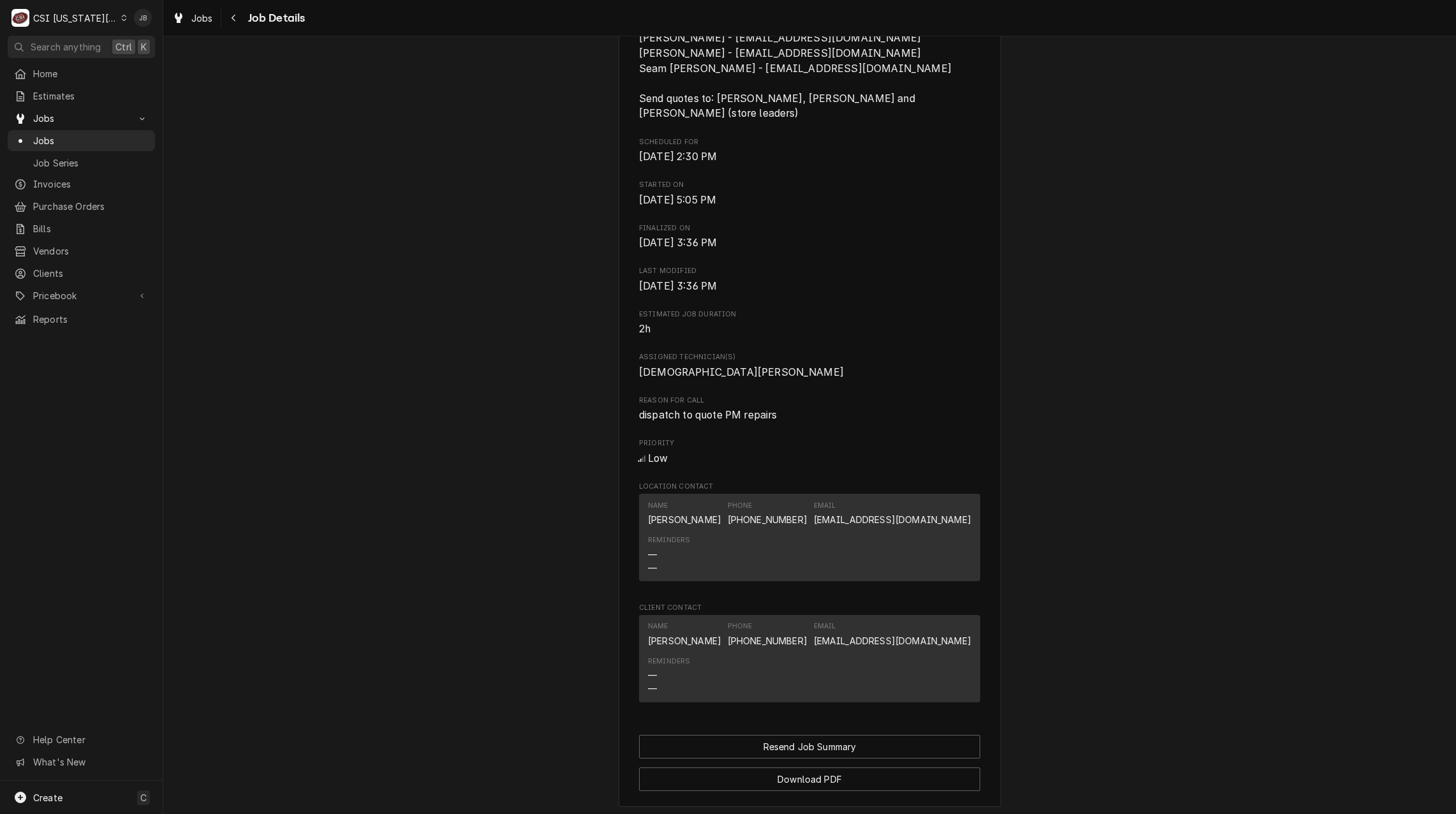
scroll to position [747, 0]
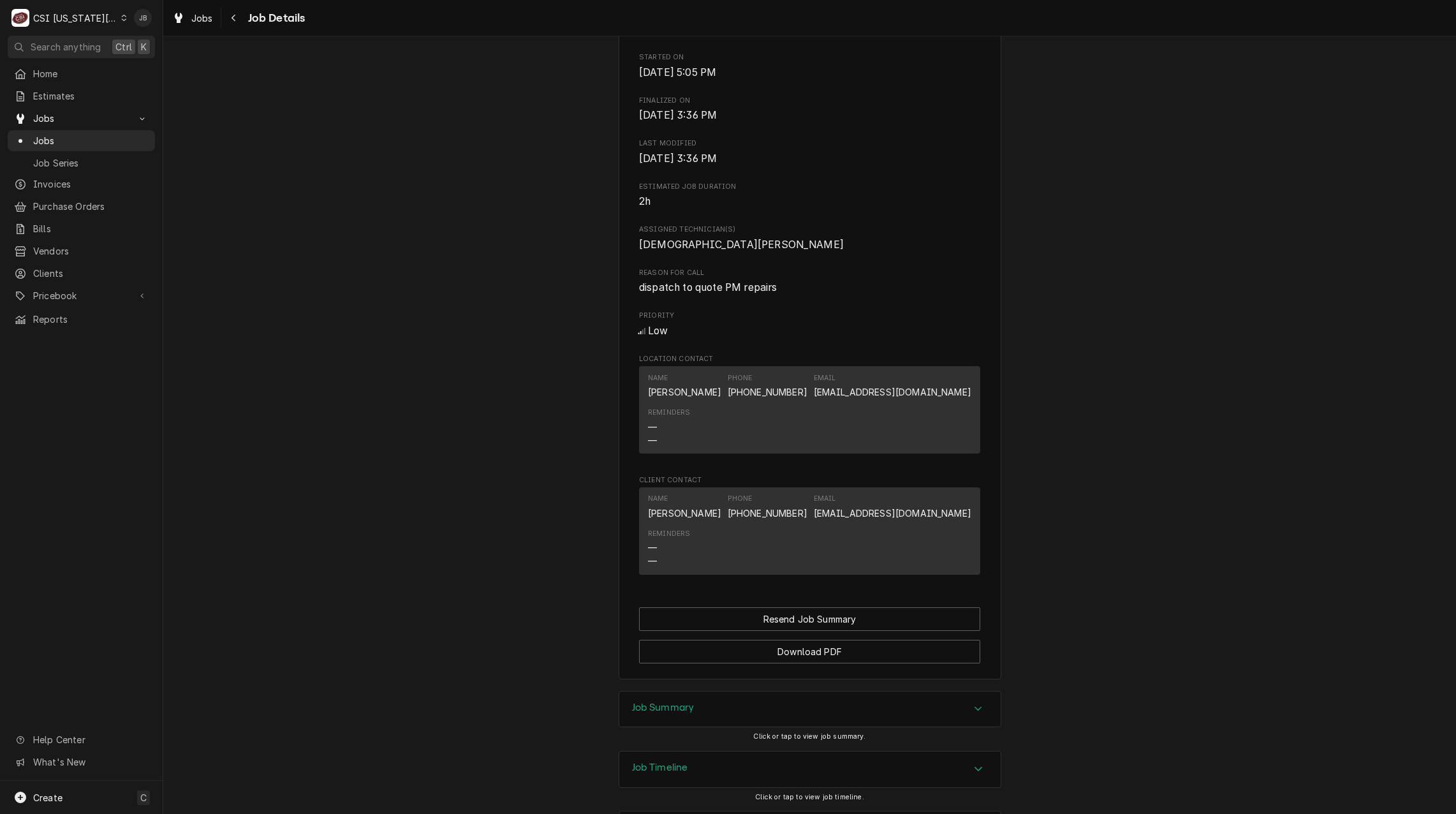
click at [679, 692] on div "Job Summary" at bounding box center [810, 709] width 381 height 36
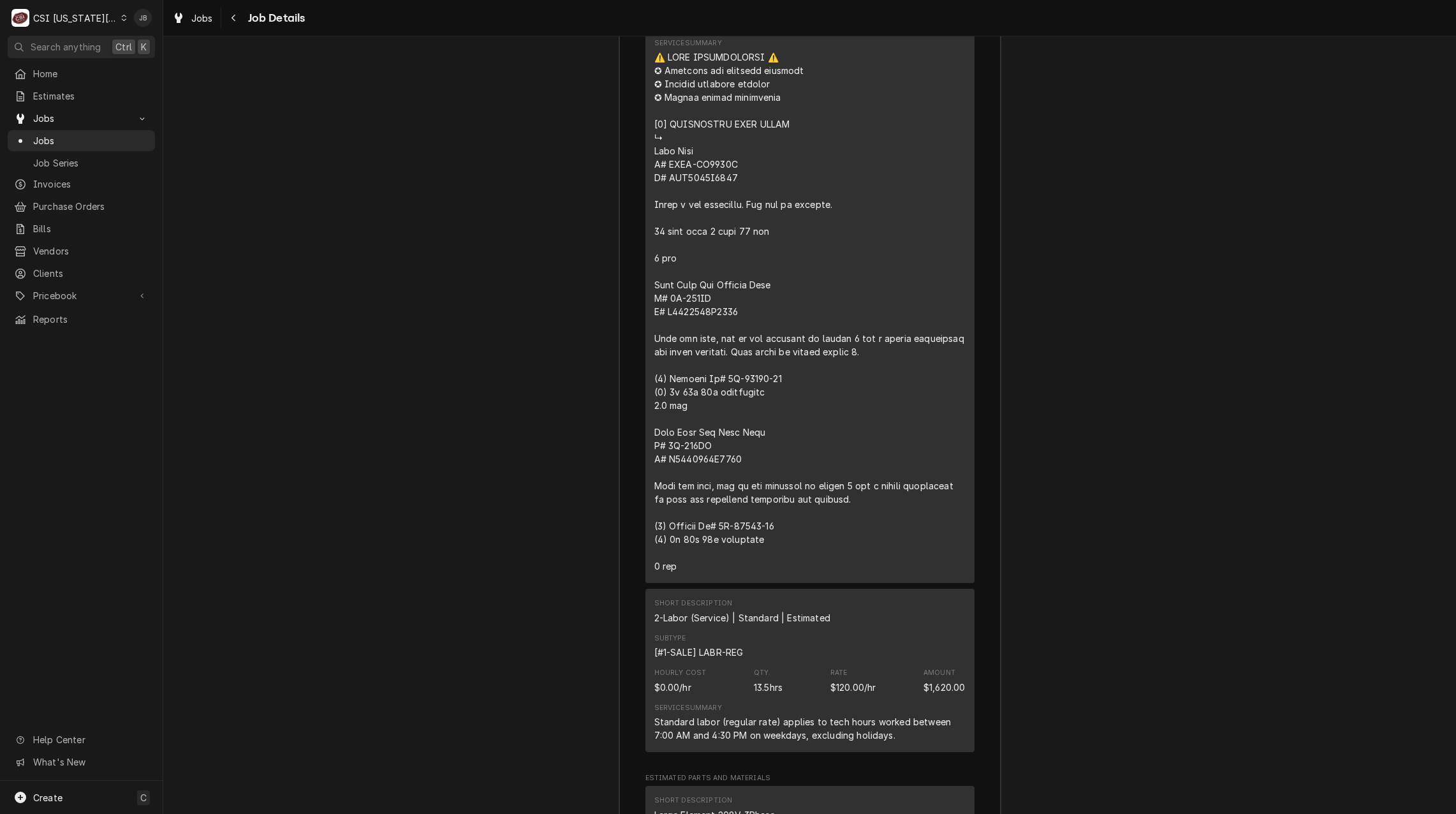
scroll to position [1768, 0]
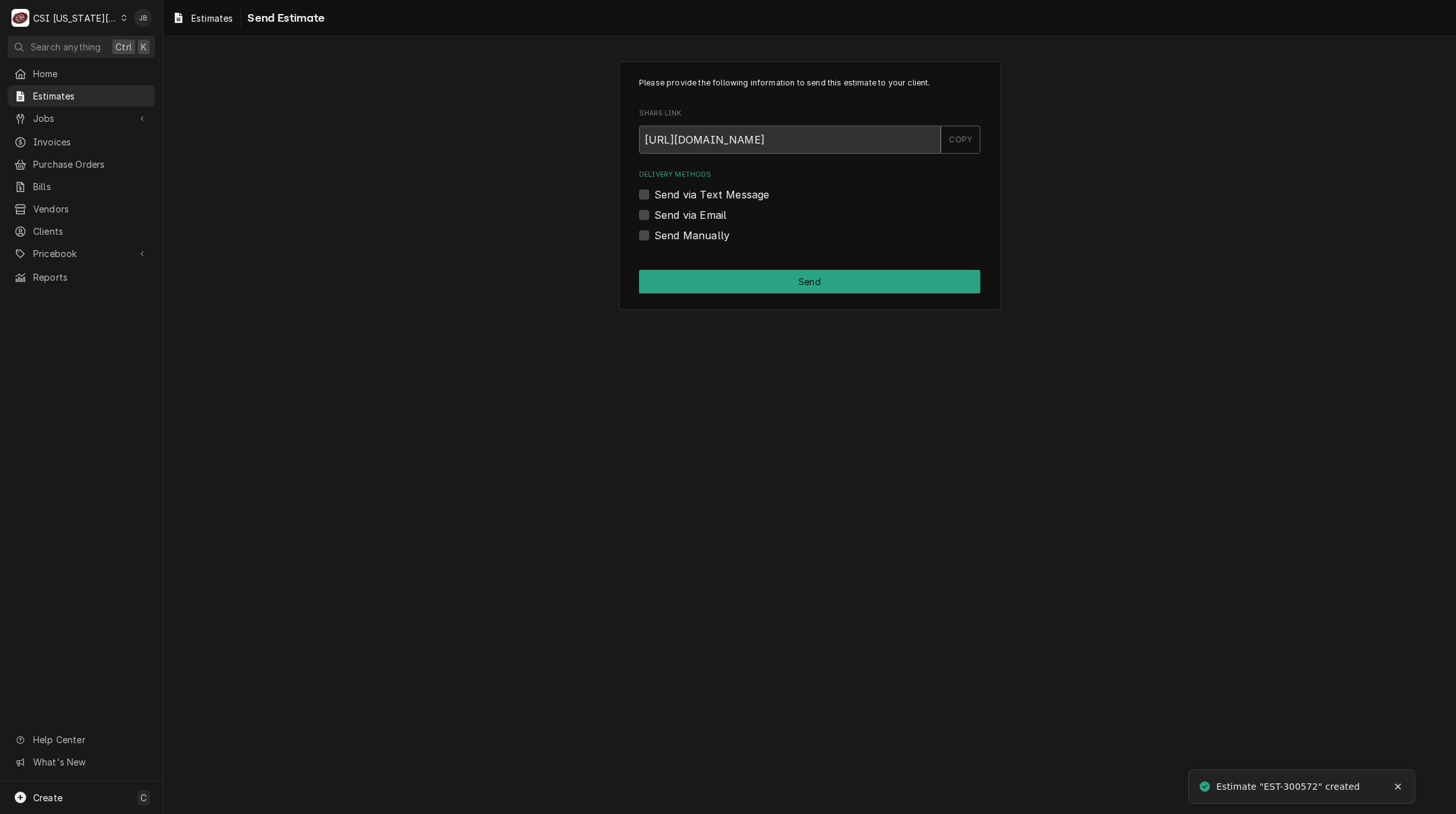
click at [681, 215] on label "Send via Email" at bounding box center [690, 215] width 72 height 15
click at [681, 215] on input "Send via Email" at bounding box center [825, 221] width 341 height 28
checkbox input "true"
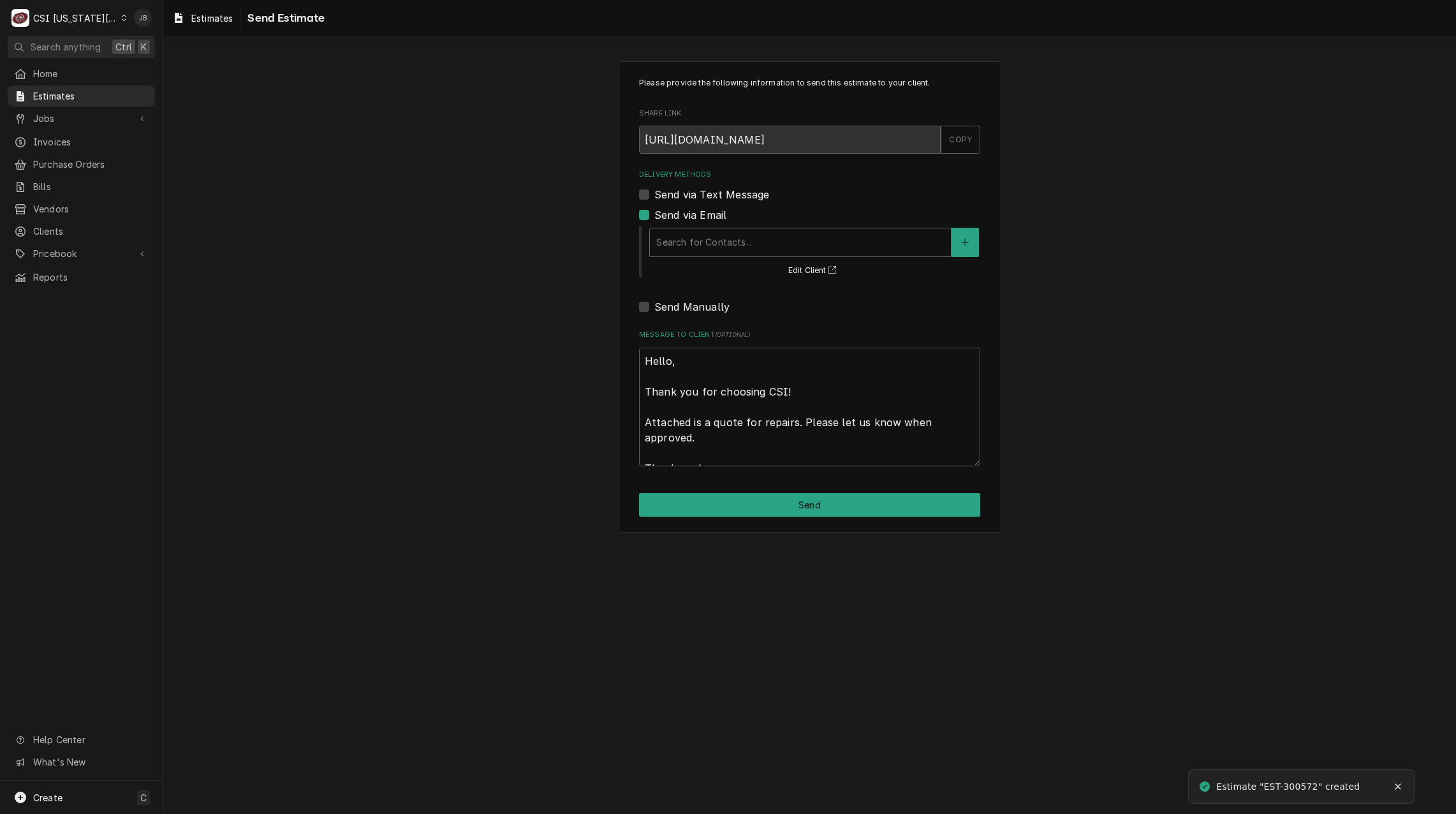
click at [745, 246] on div "Delivery Methods" at bounding box center [800, 242] width 288 height 23
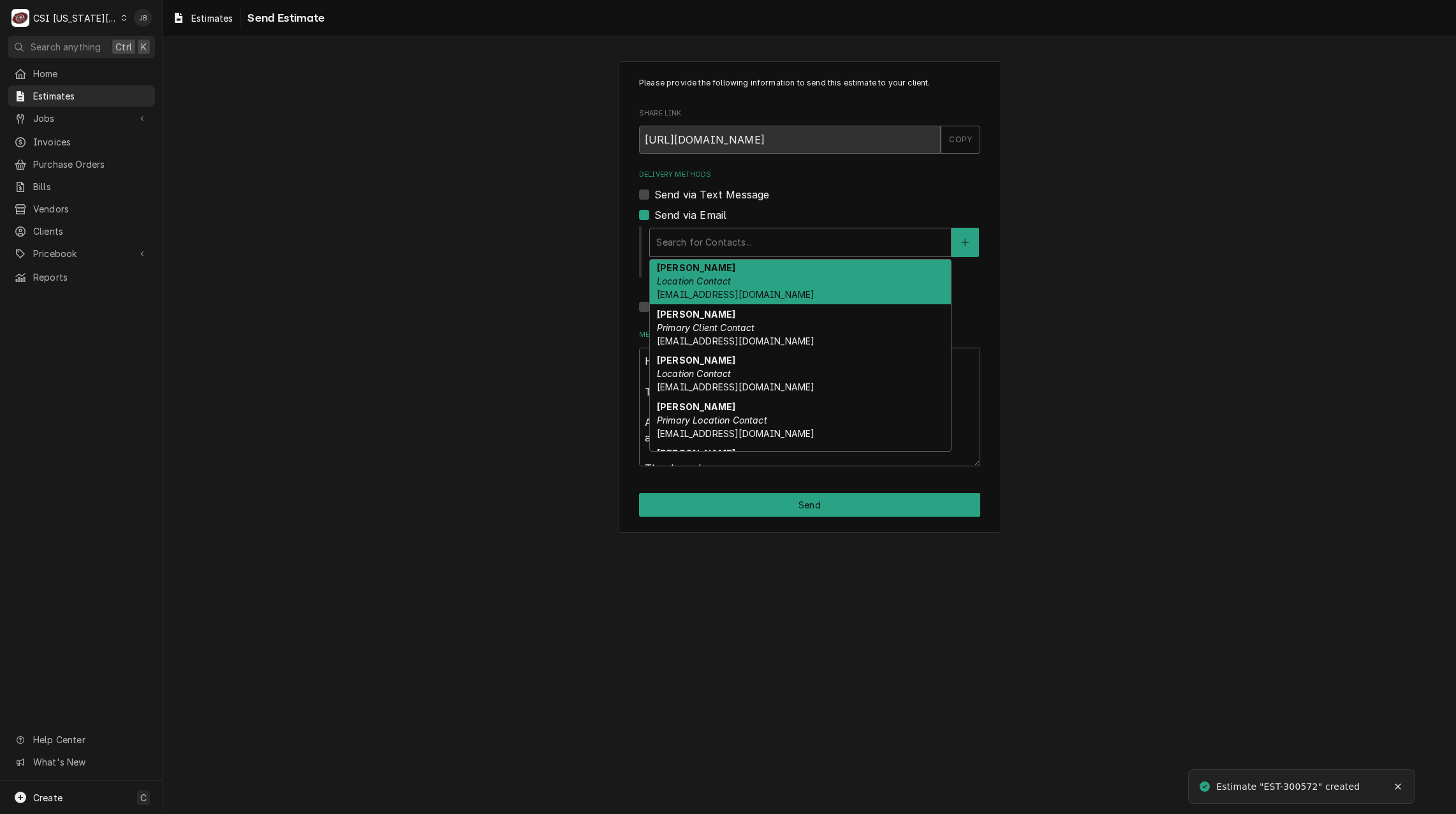
scroll to position [226, 0]
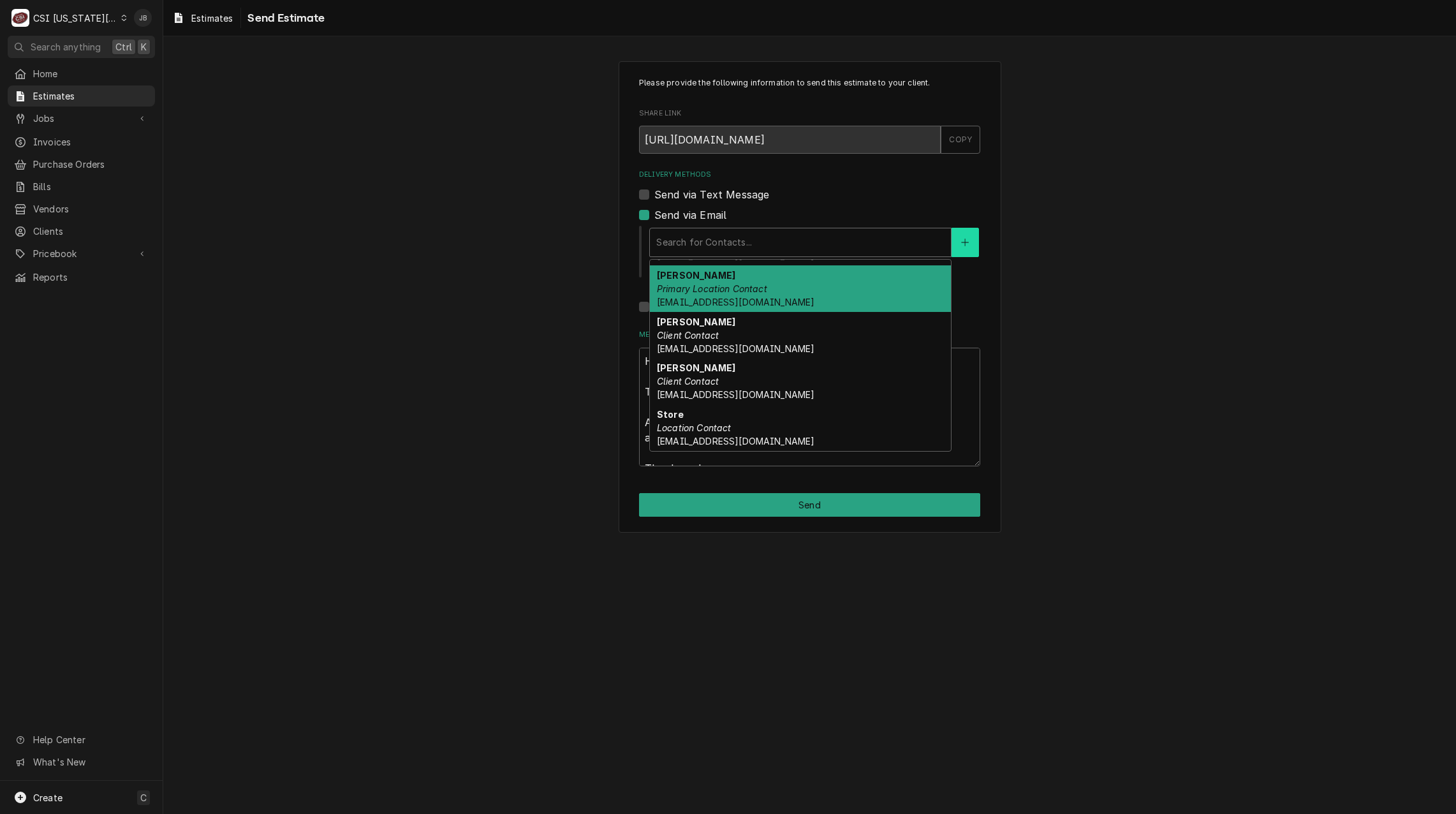
click at [970, 245] on button "Delivery Methods" at bounding box center [964, 242] width 27 height 29
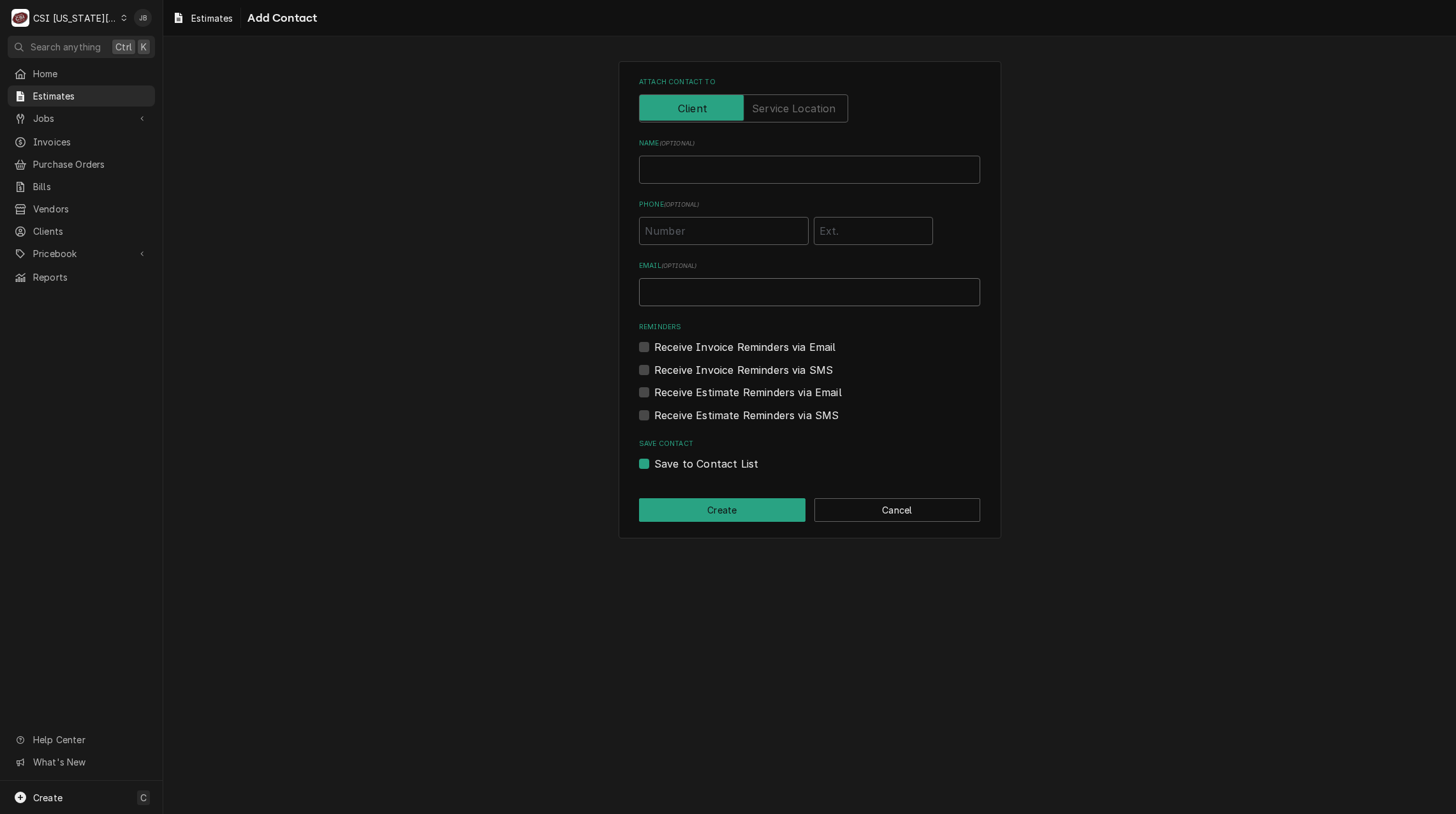
click at [700, 294] on input "Email ( optional )" at bounding box center [810, 292] width 341 height 28
type input "david.fannin@csi1.com"
type input "david"
click at [649, 472] on div "Attach contact to Name ( optional ) david Phone ( optional ) Email ( optional )…" at bounding box center [810, 300] width 383 height 477
click at [650, 465] on div "Save to Contact List" at bounding box center [810, 464] width 341 height 15
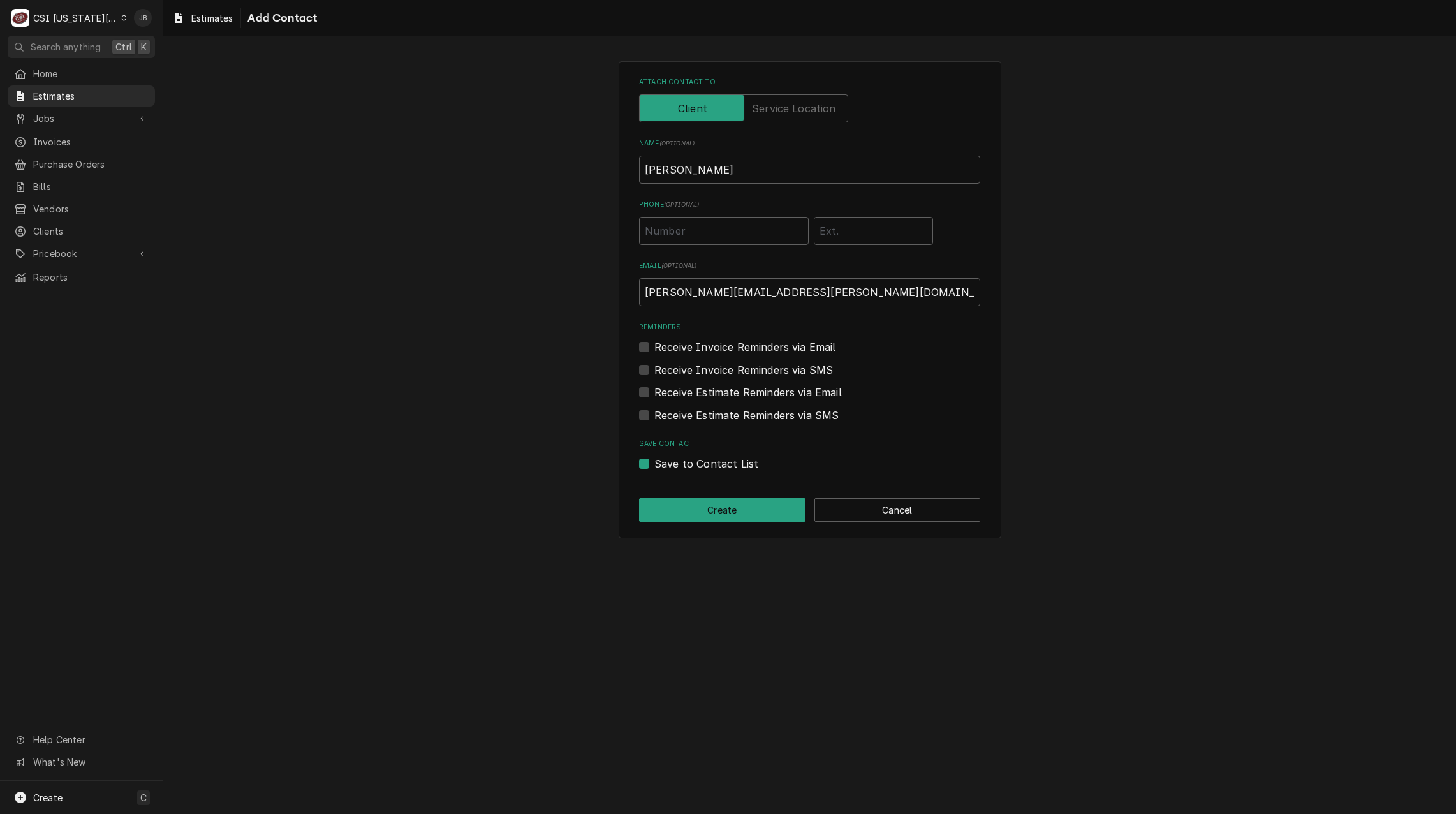
click at [654, 464] on div "Save to Contact List" at bounding box center [810, 464] width 341 height 15
click at [654, 464] on label "Save to Contact List" at bounding box center [706, 464] width 104 height 15
click at [654, 464] on input "Save to Contact List" at bounding box center [825, 470] width 341 height 28
checkbox input "false"
click at [706, 520] on button "Create" at bounding box center [722, 510] width 166 height 23
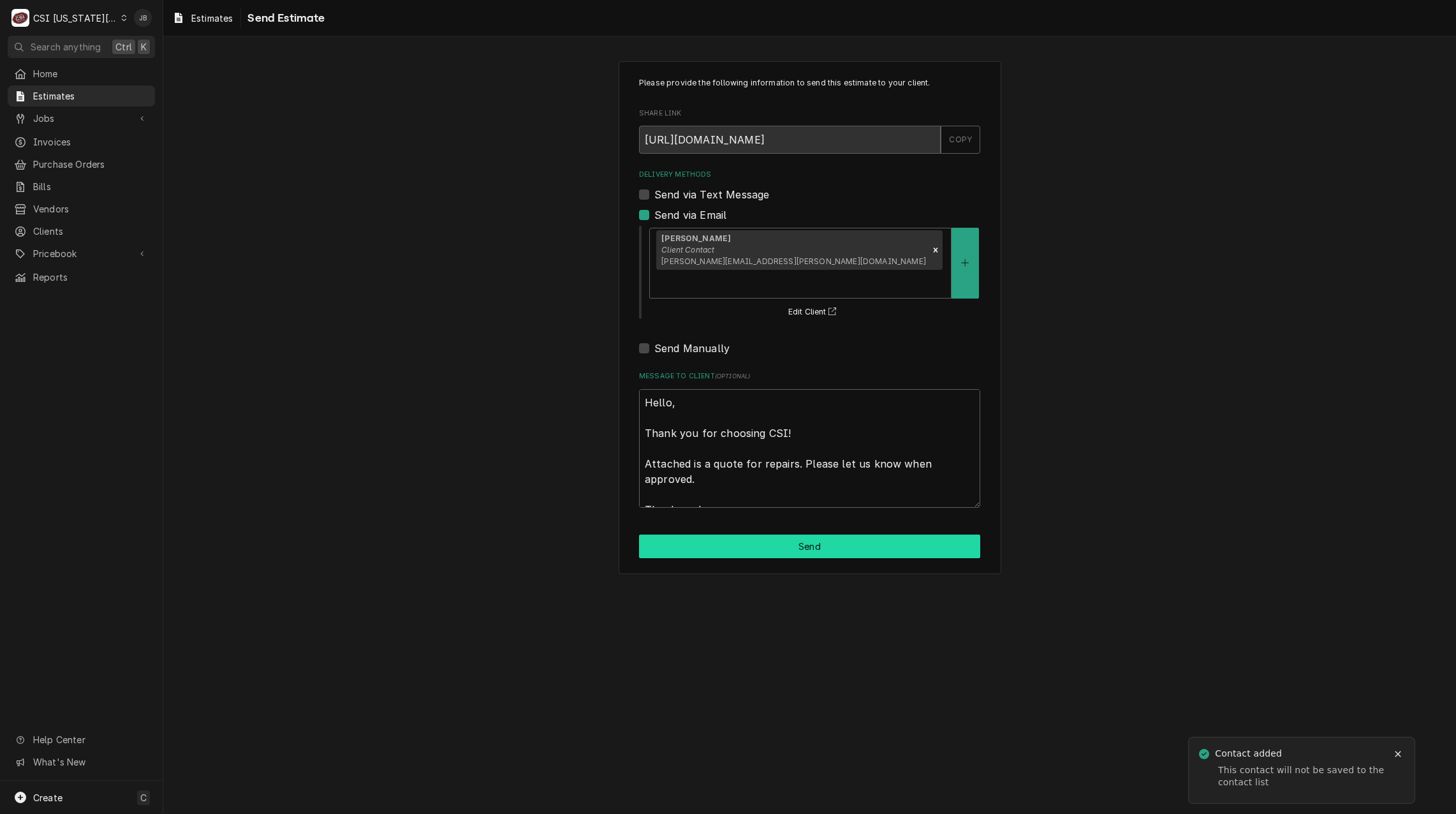
click at [726, 534] on button "Send" at bounding box center [810, 546] width 341 height 23
type textarea "x"
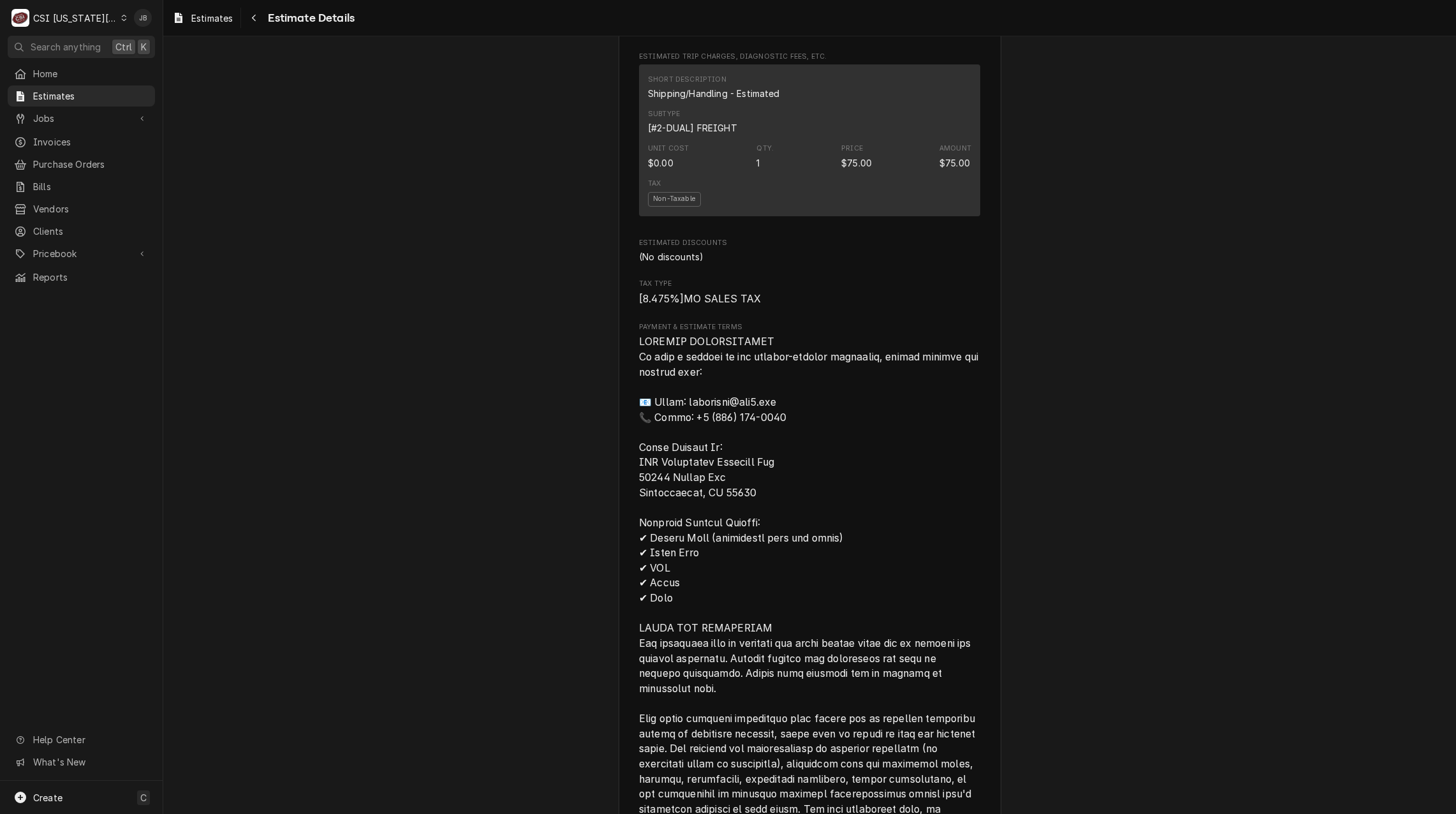
scroll to position [2292, 0]
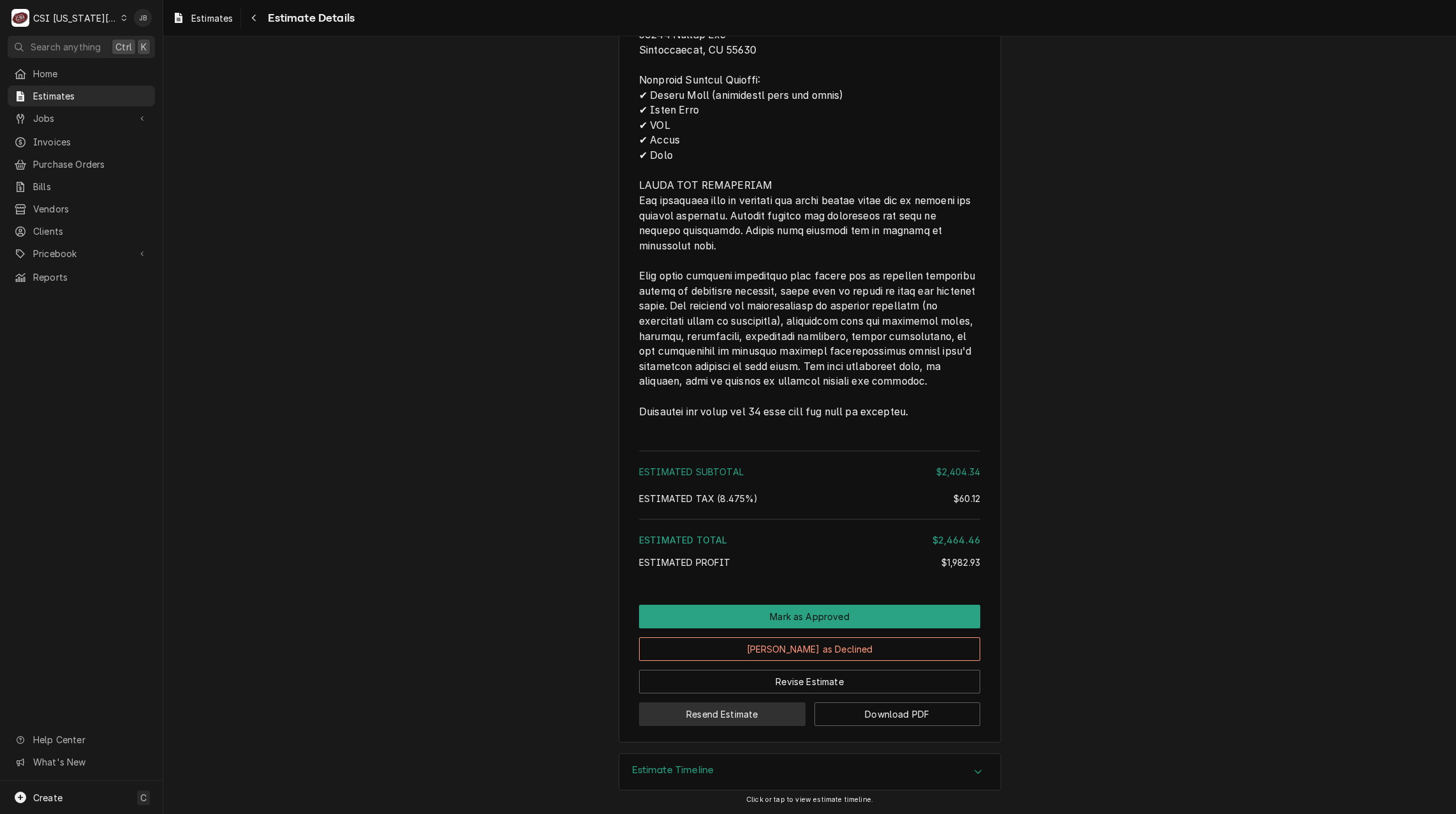
click at [733, 712] on button "Resend Estimate" at bounding box center [722, 714] width 166 height 23
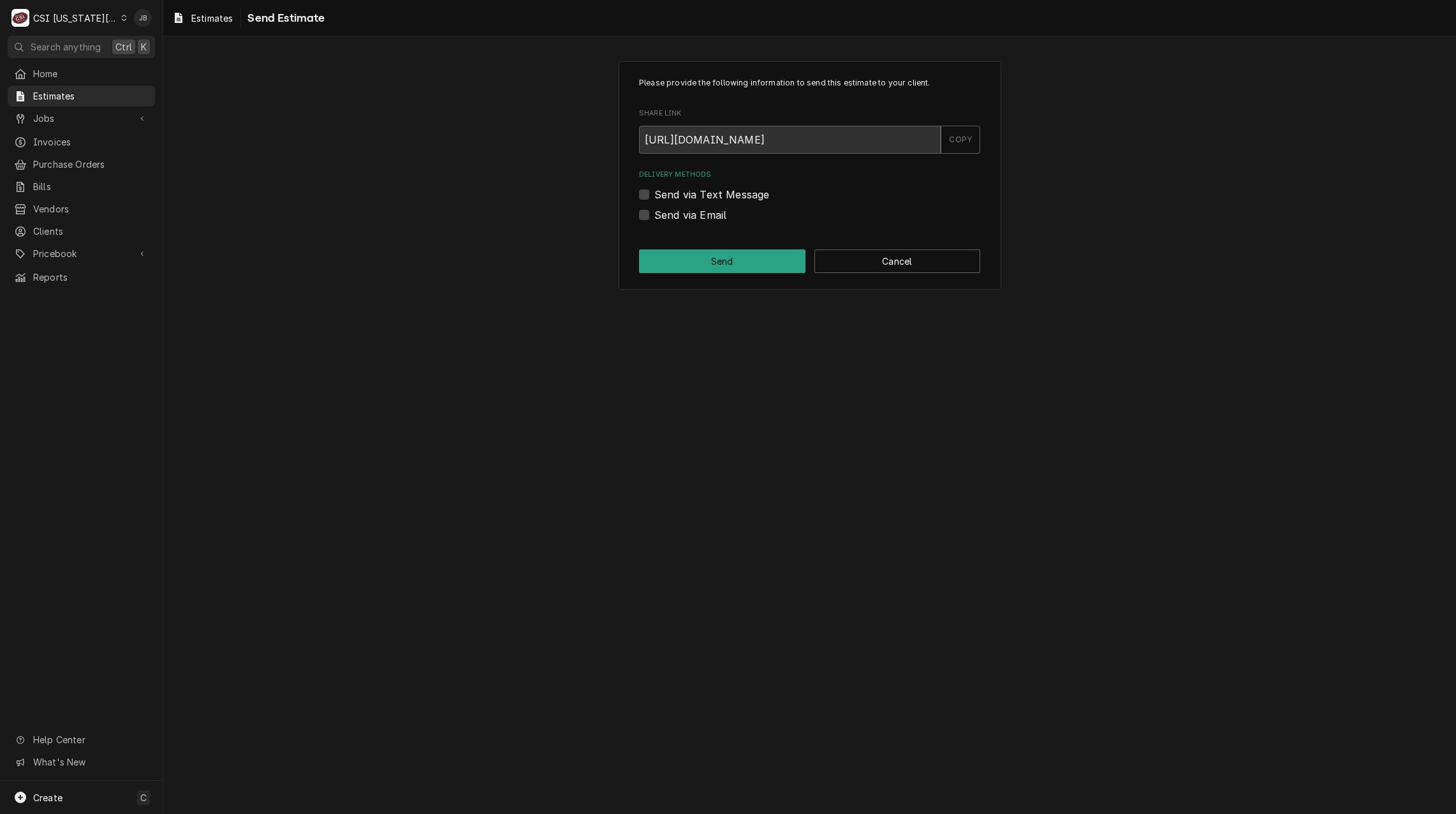
click at [703, 214] on label "Send via Email" at bounding box center [690, 215] width 72 height 15
click at [703, 214] on input "Send via Email" at bounding box center [825, 221] width 341 height 28
checkbox input "true"
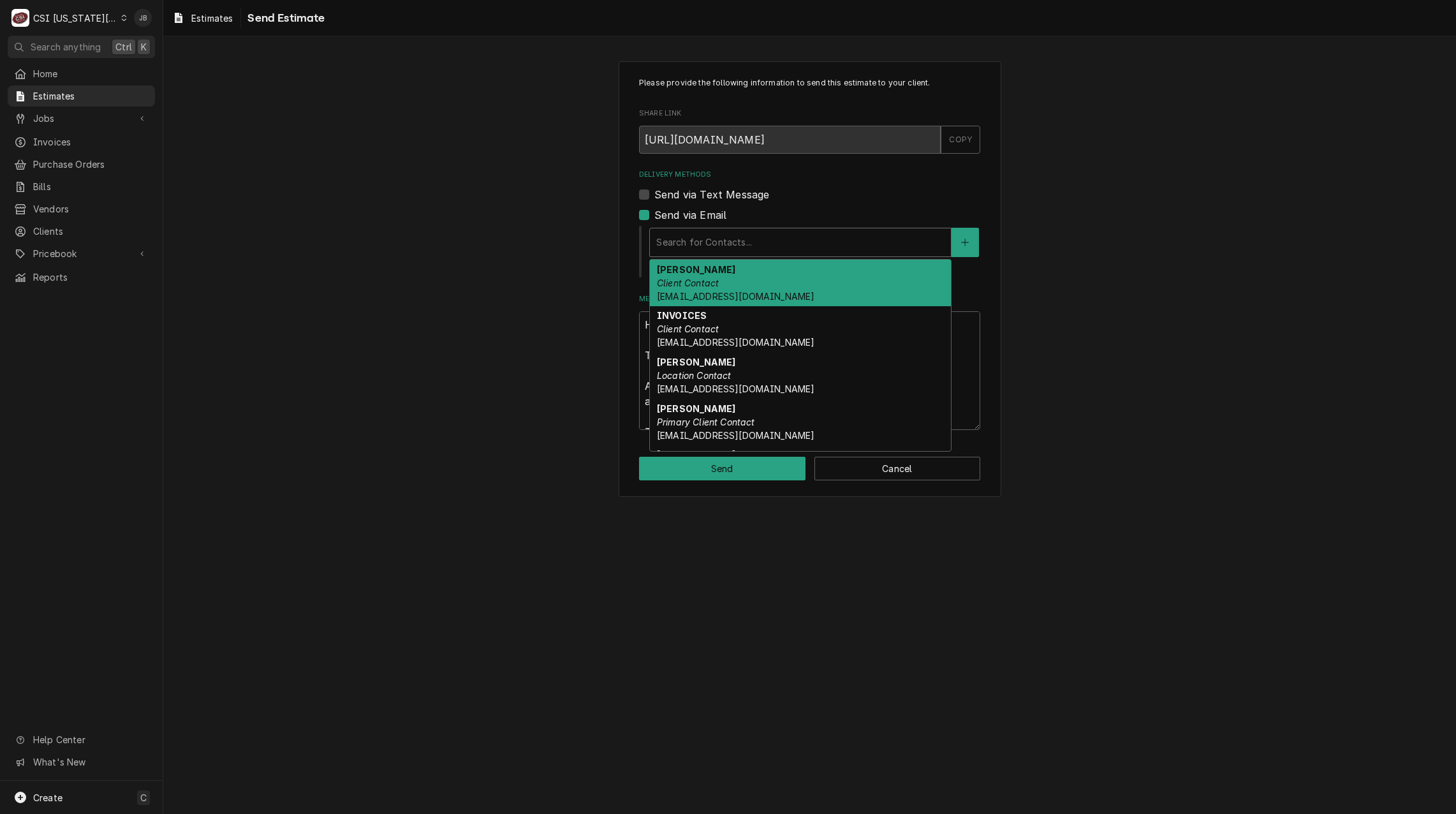
click at [750, 241] on div "Delivery Methods" at bounding box center [800, 242] width 288 height 23
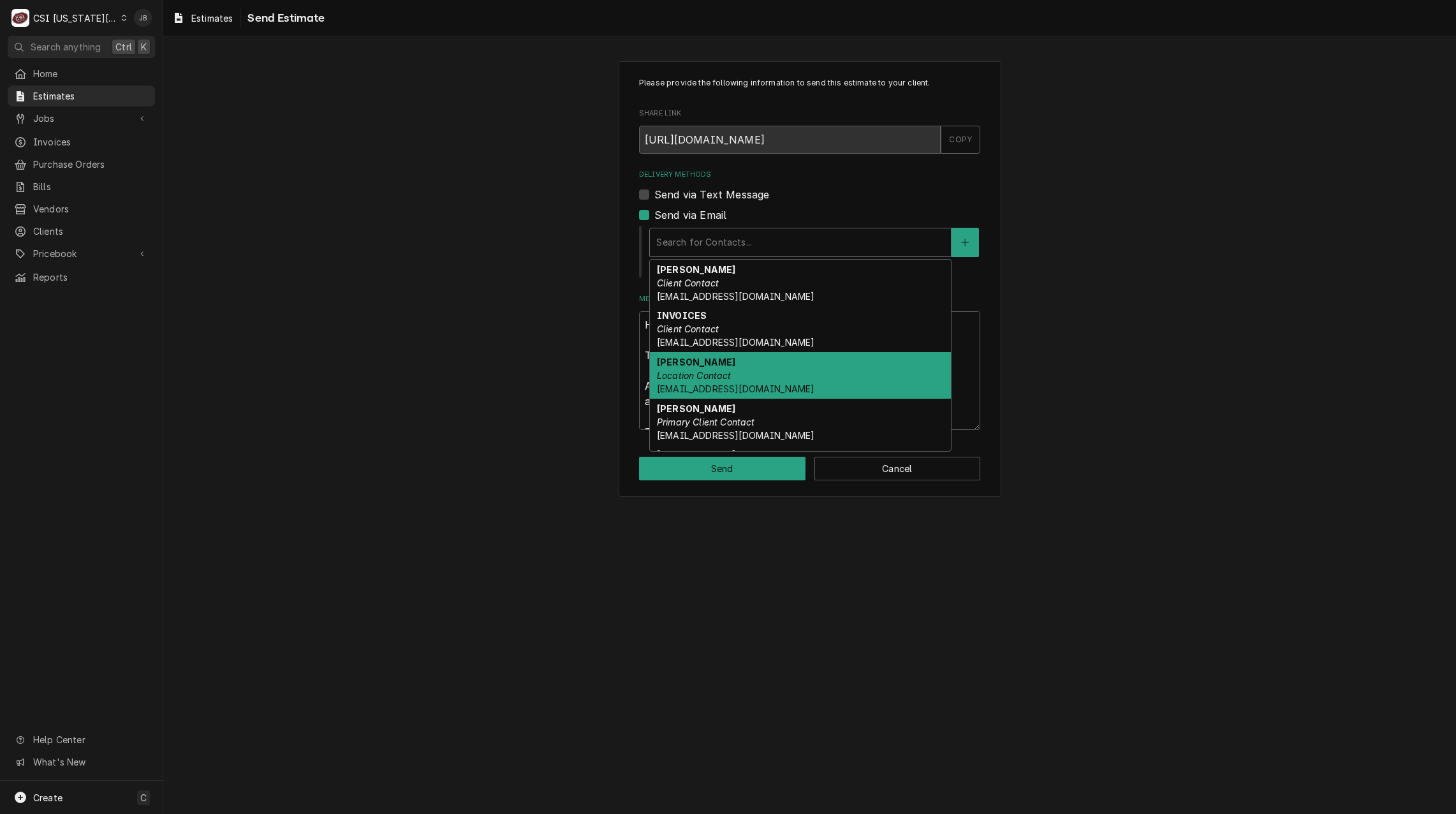
click at [1192, 422] on div "Please provide the following information to send this estimate to your client. …" at bounding box center [809, 279] width 1292 height 458
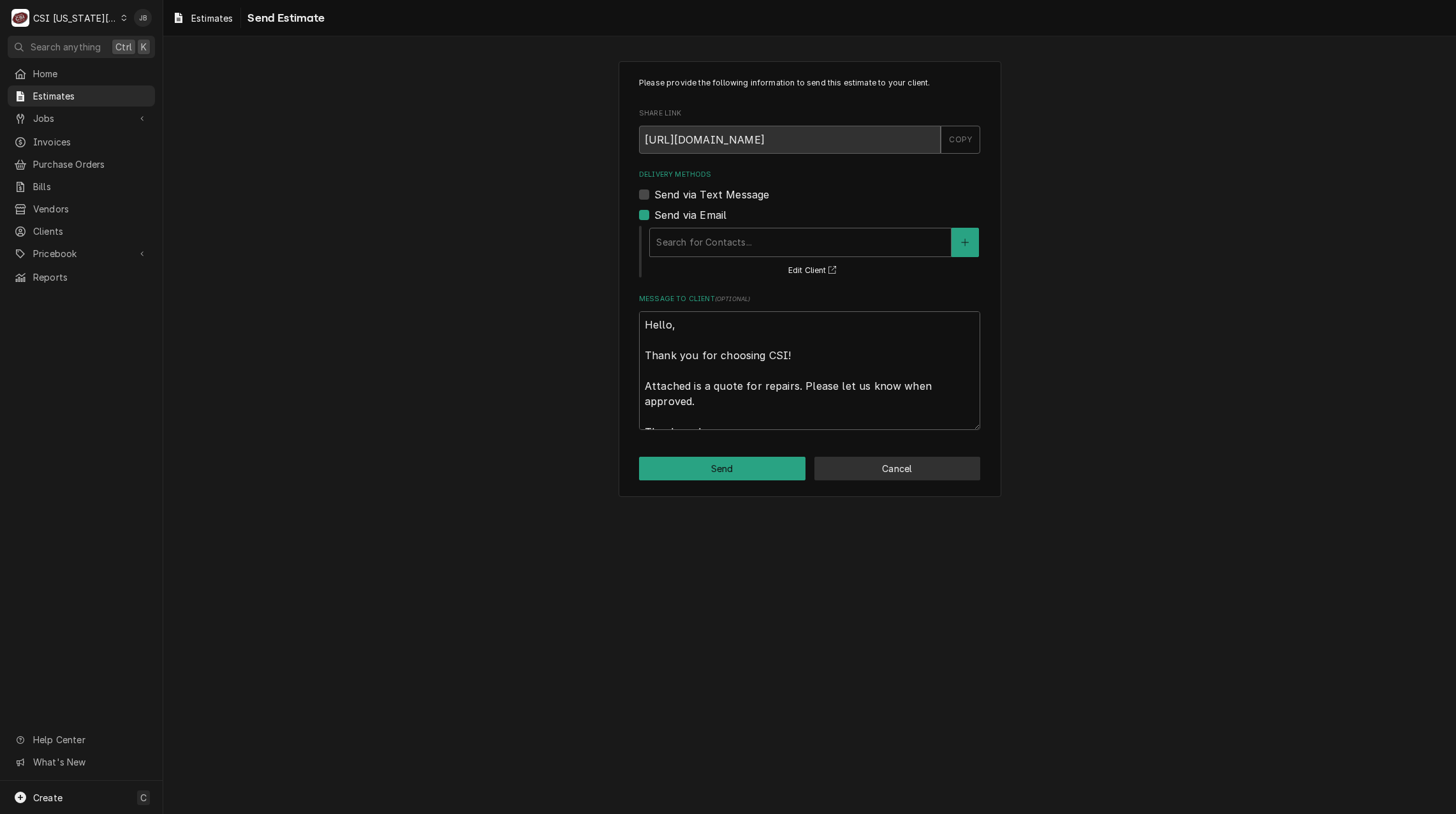
click at [880, 465] on button "Cancel" at bounding box center [898, 469] width 166 height 23
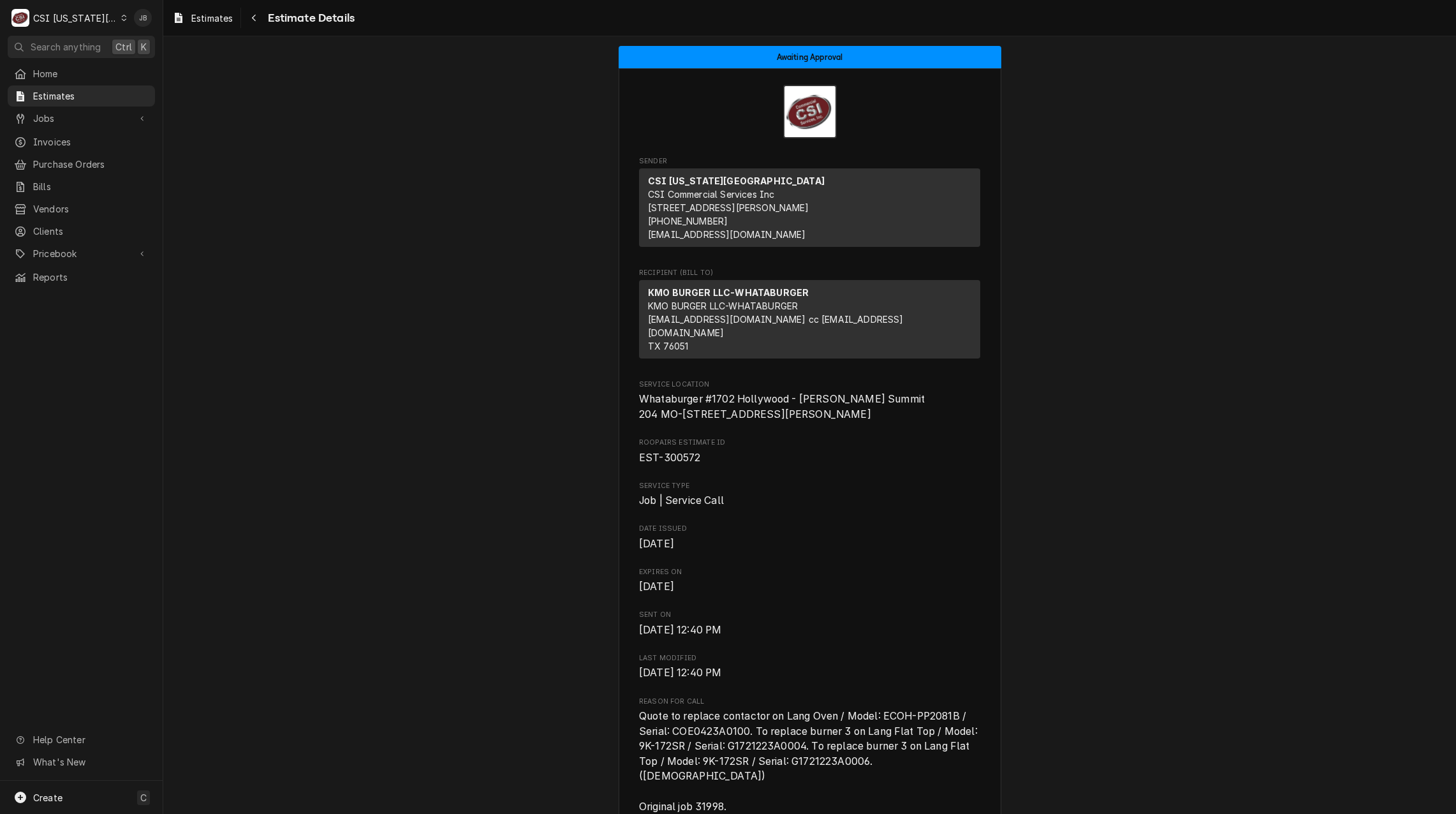
scroll to position [64, 0]
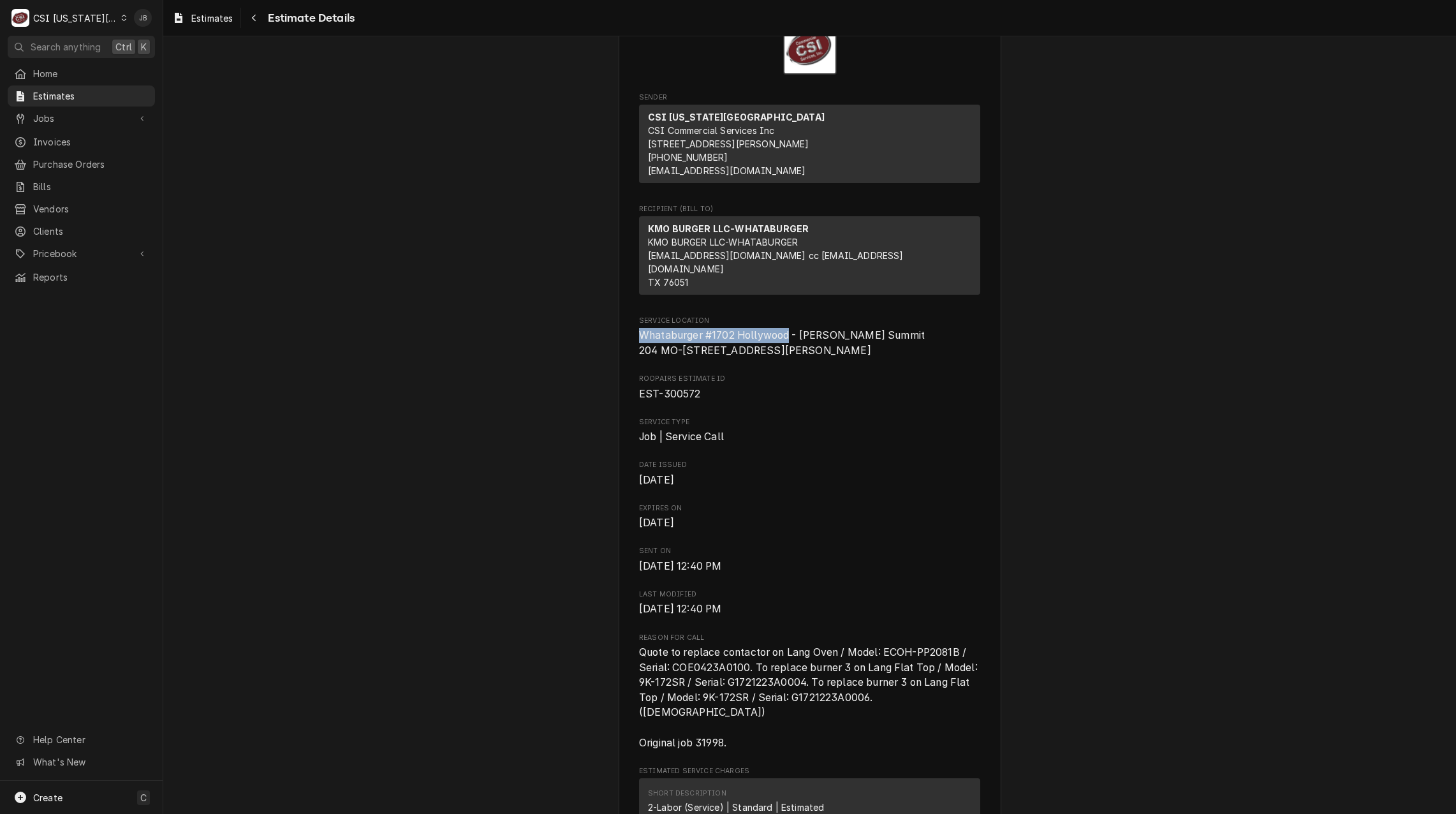
drag, startPoint x: 785, startPoint y: 335, endPoint x: 613, endPoint y: 333, distance: 172.0
copy span "Whataburger #1702 Hollywood"
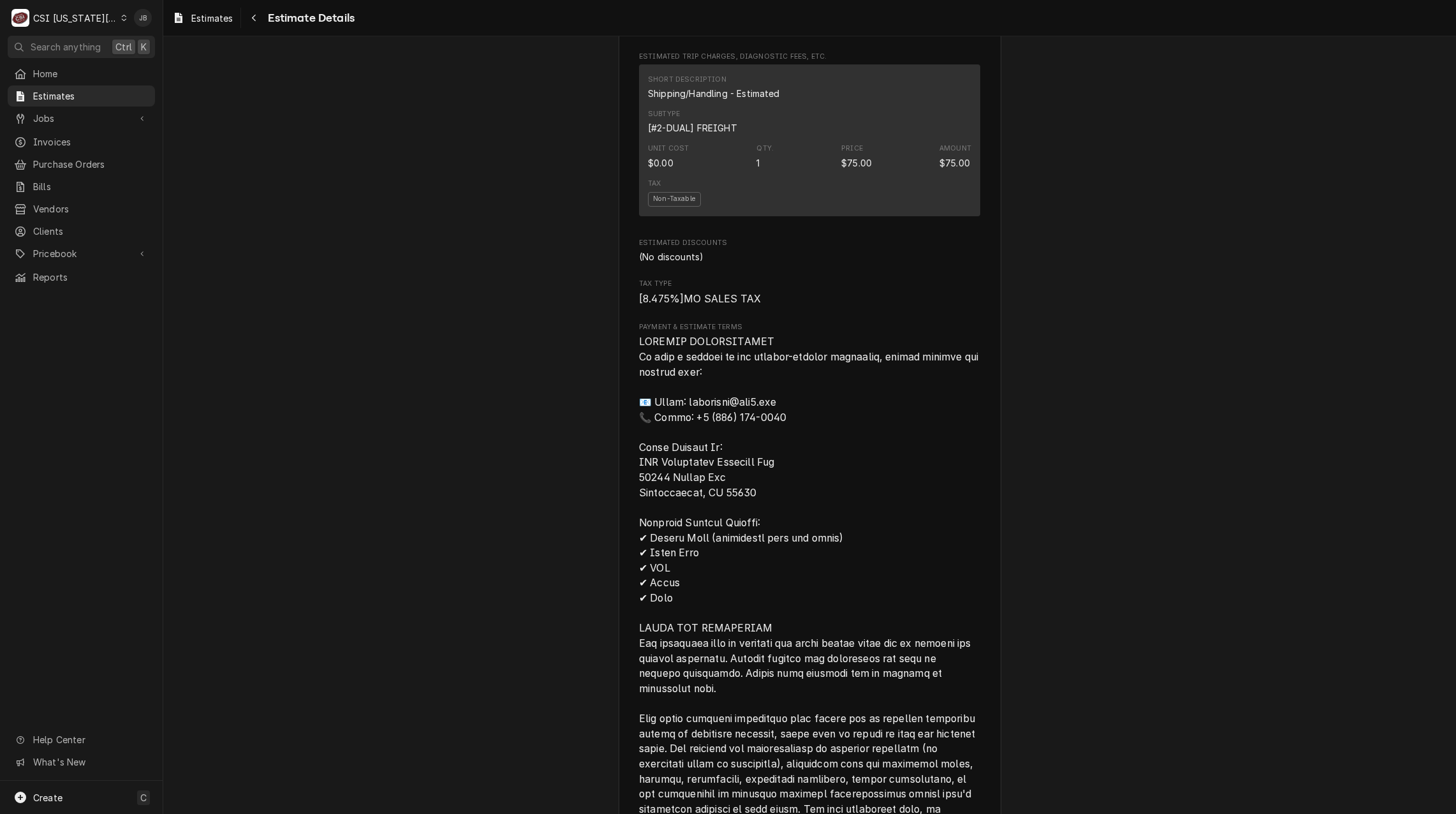
scroll to position [2292, 0]
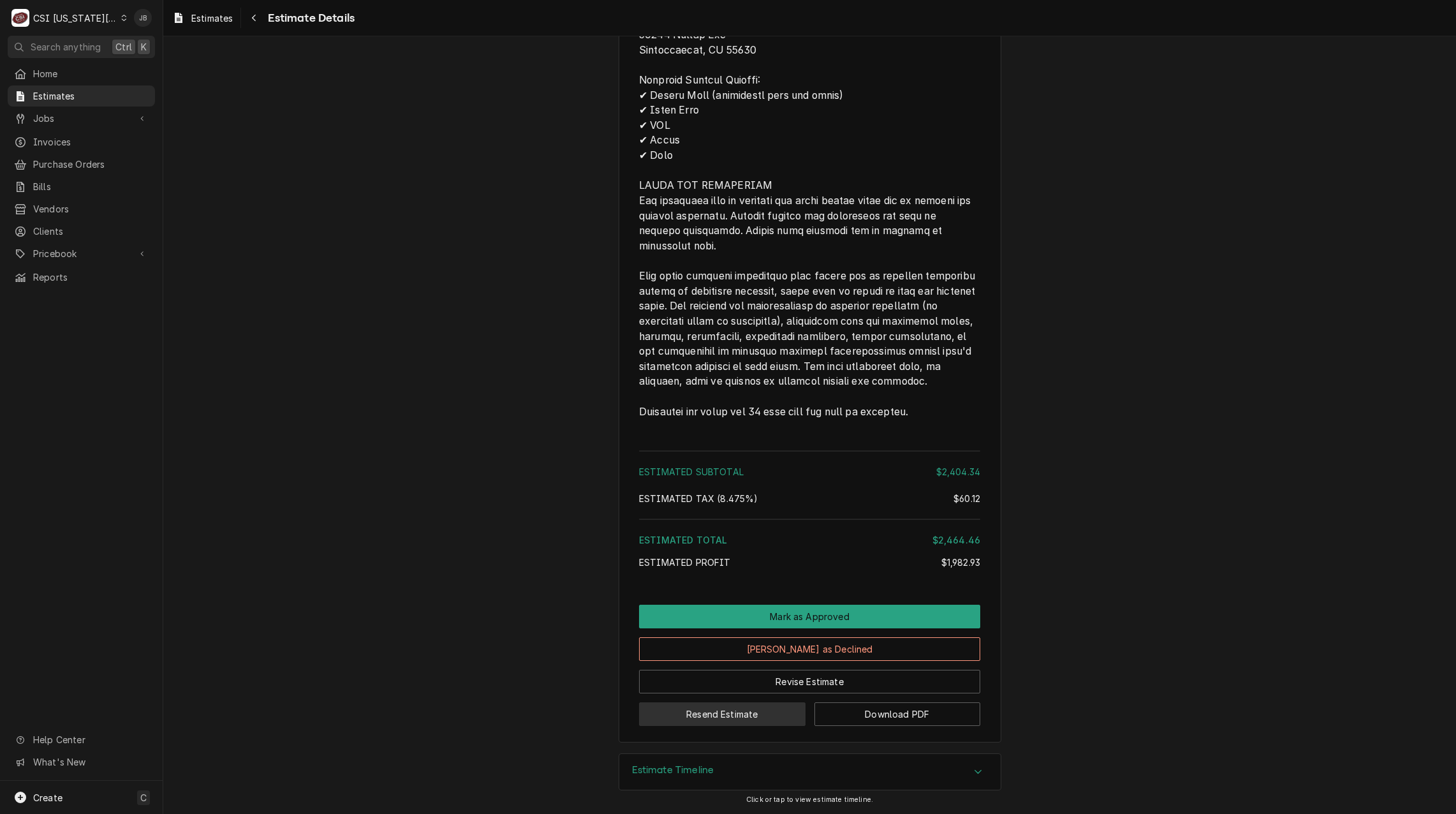
click at [685, 719] on button "Resend Estimate" at bounding box center [722, 714] width 166 height 23
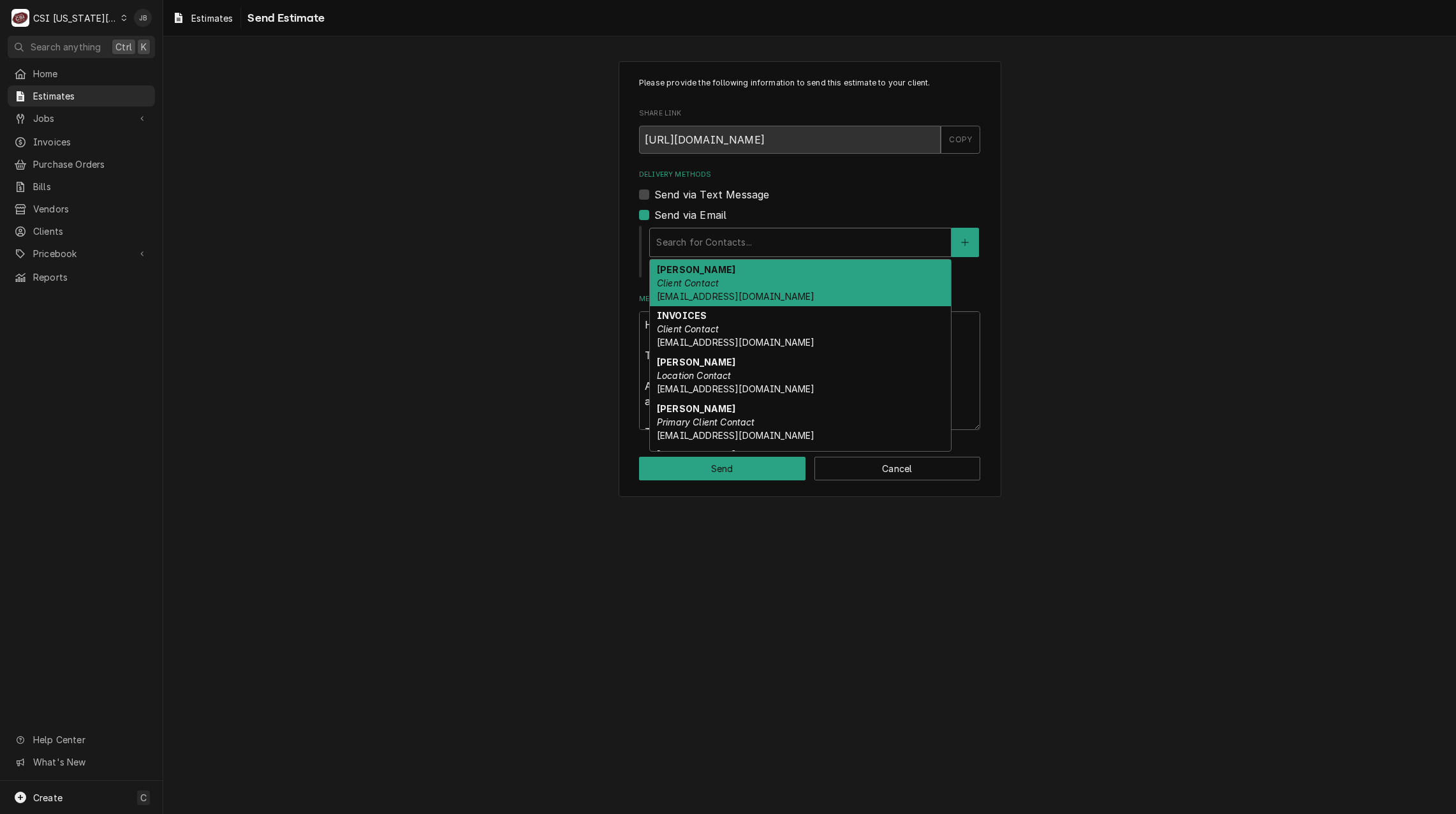
click at [691, 247] on div "Delivery Methods" at bounding box center [800, 242] width 288 height 23
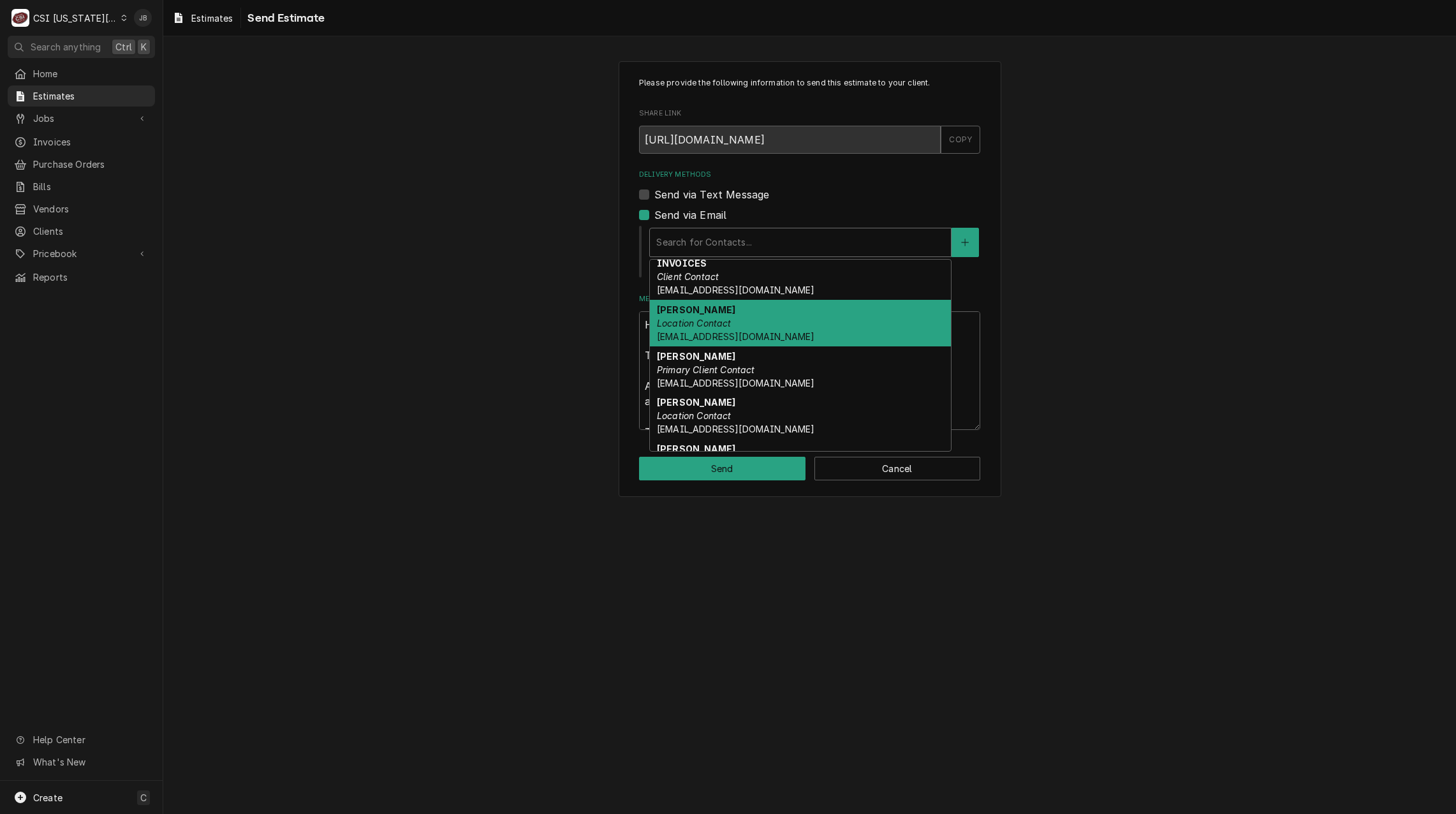
scroll to position [127, 0]
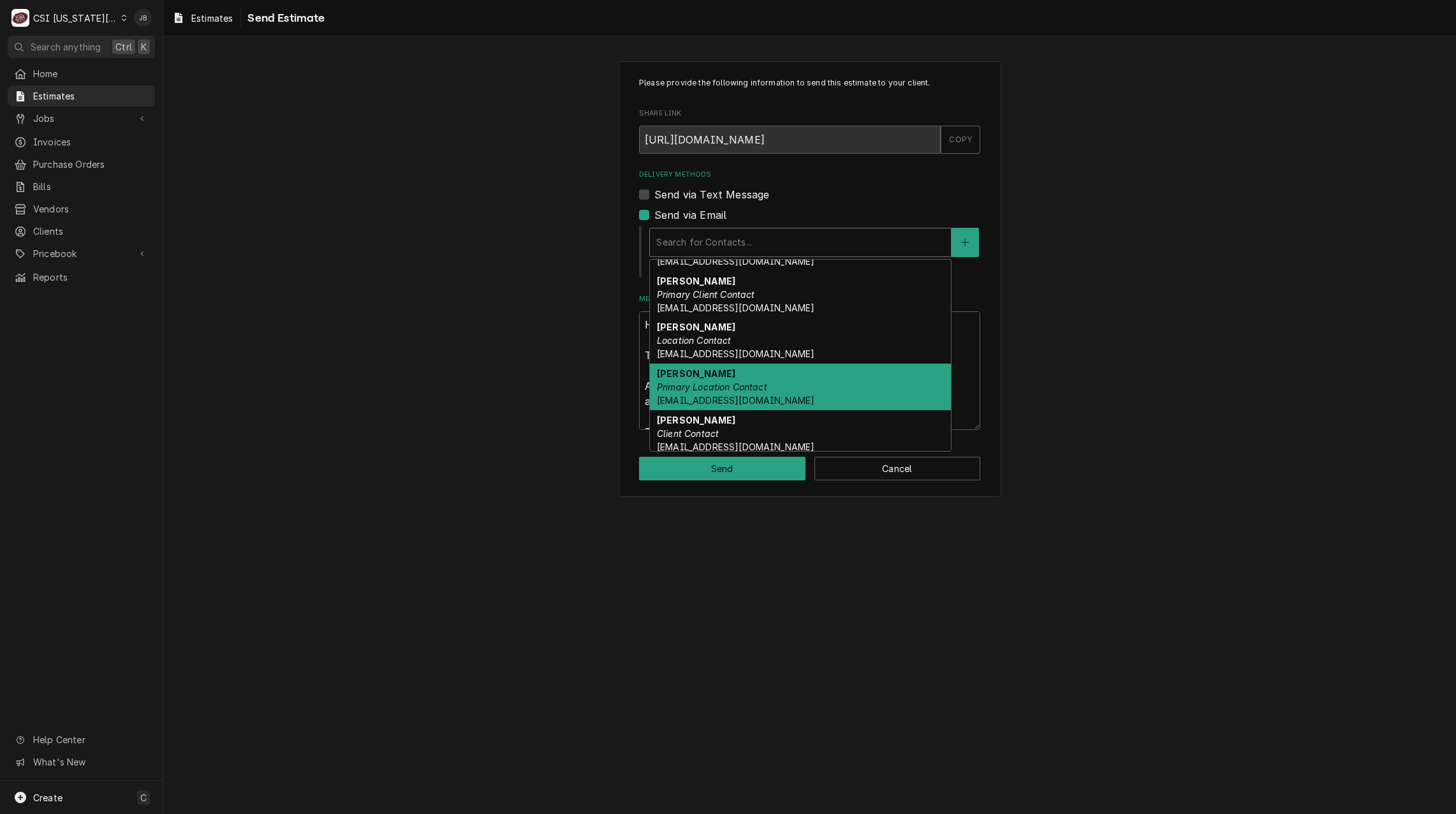
click at [757, 388] on em "Primary Location Contact" at bounding box center [711, 386] width 111 height 11
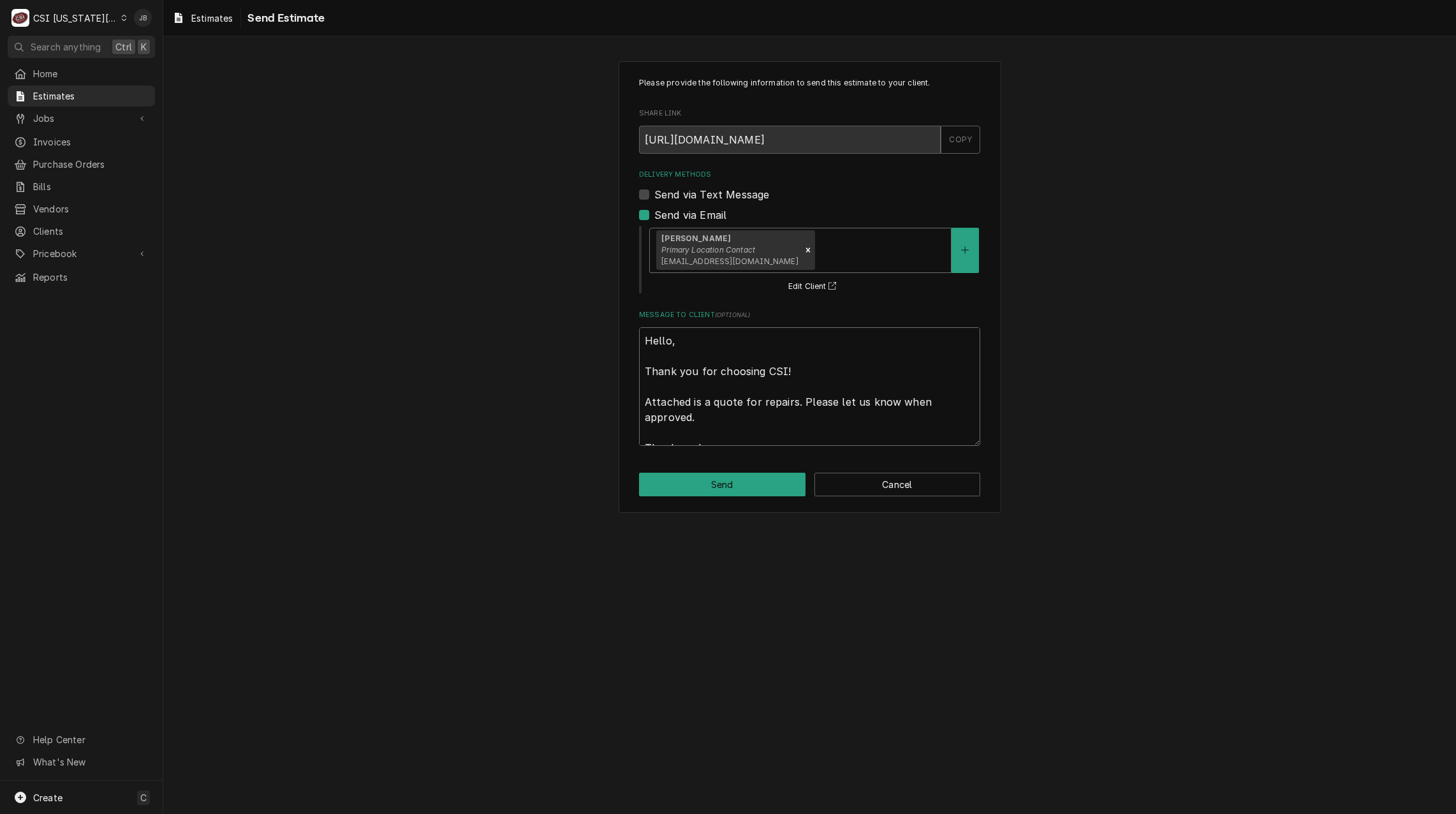
click at [788, 377] on textarea "Hello, Thank you for choosing CSI! Attached is a quote for repairs. Please let …" at bounding box center [810, 386] width 341 height 119
click at [710, 408] on textarea "Hello, Thank you for choosing CSI! Attached is a quote for repairs. Please let …" at bounding box center [810, 386] width 341 height 119
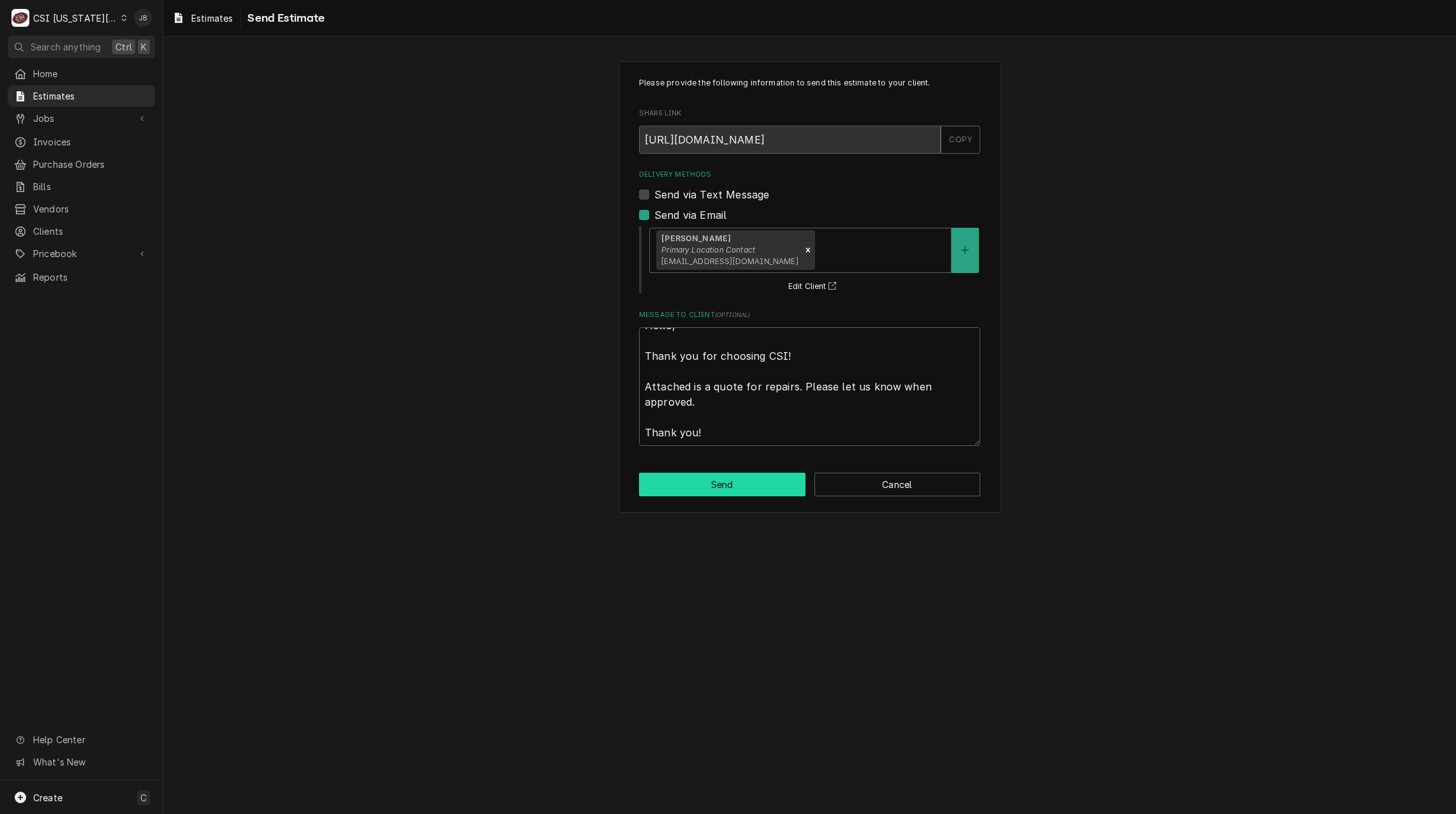
click at [684, 487] on button "Send" at bounding box center [722, 484] width 166 height 23
type textarea "x"
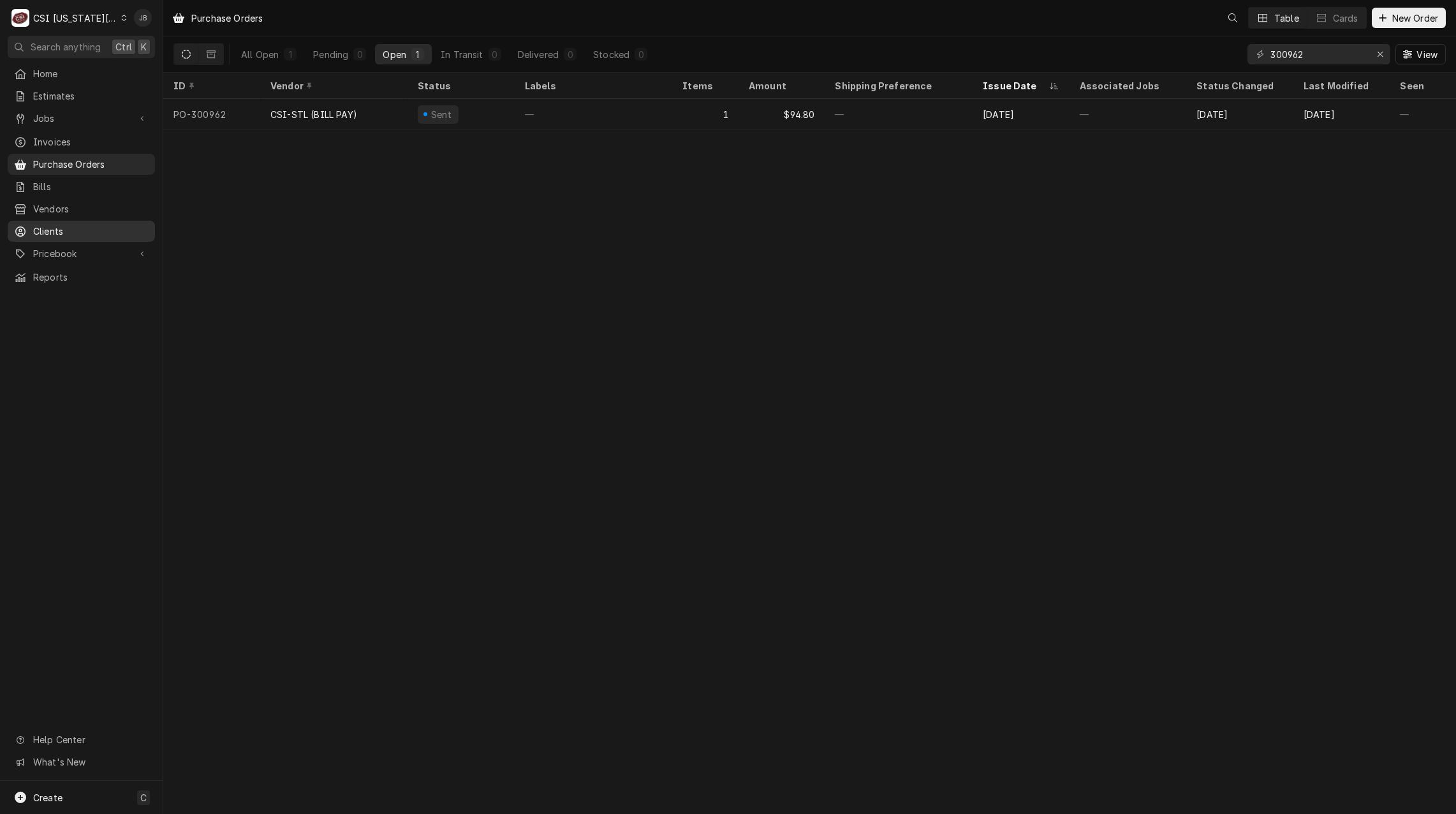
click at [87, 225] on span "Clients" at bounding box center [91, 231] width 116 height 13
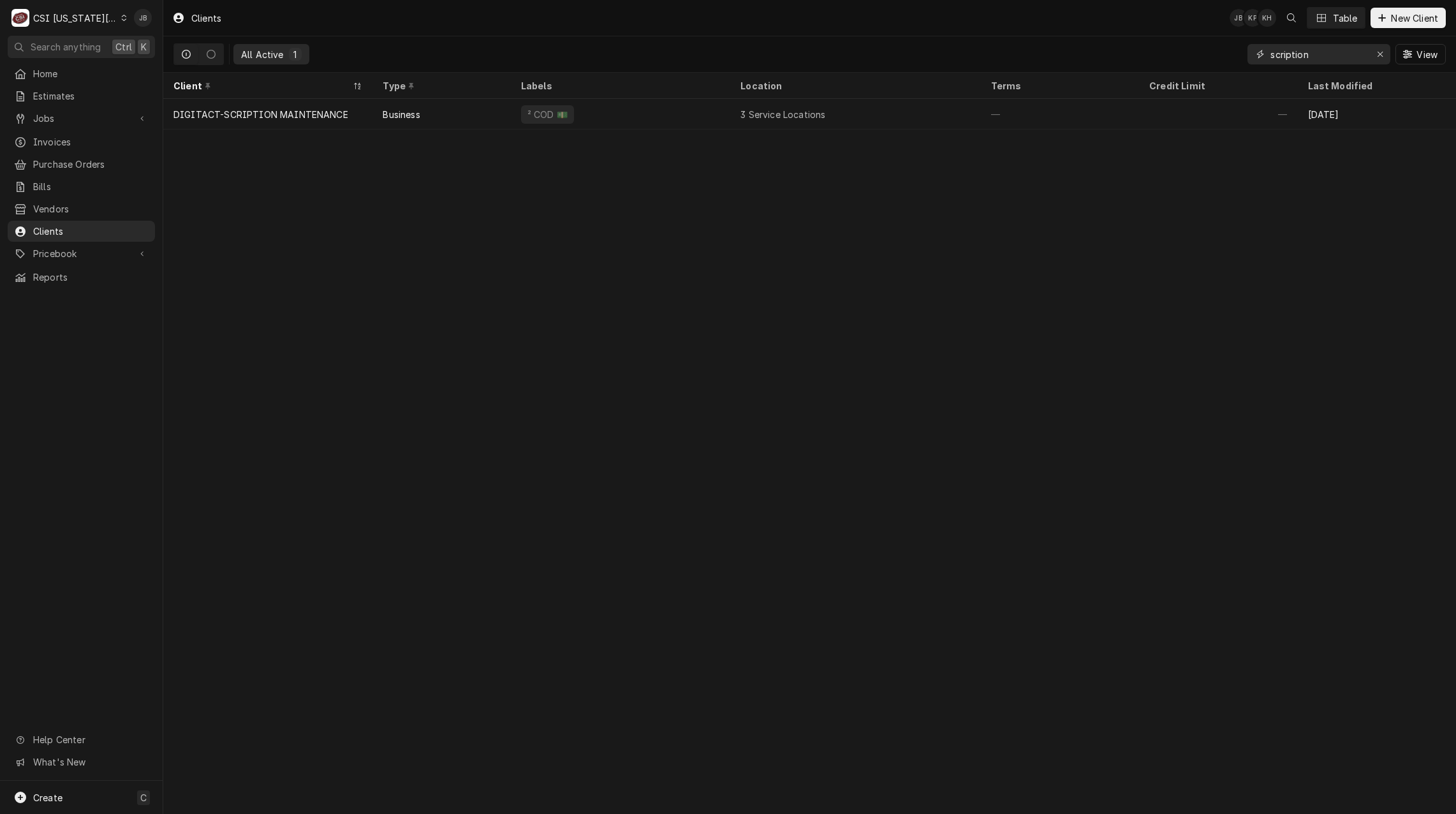
drag, startPoint x: 1309, startPoint y: 57, endPoint x: 1218, endPoint y: 57, distance: 91.0
click at [1218, 57] on div "All Active 1 scription View" at bounding box center [809, 54] width 1272 height 36
paste input "Whataburger #1702 [GEOGRAPHIC_DATA]"
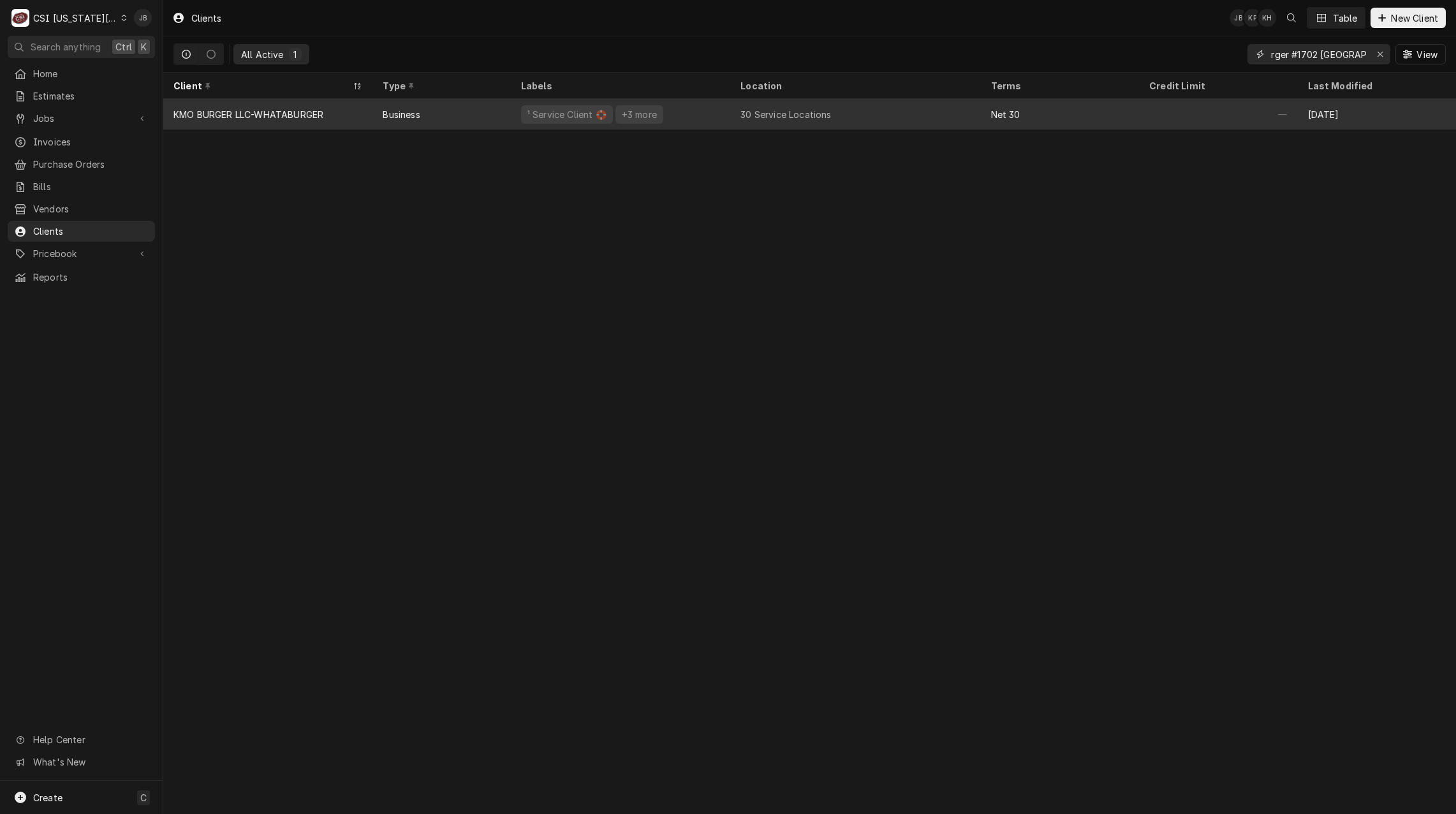
type input "Whataburger #1702 [GEOGRAPHIC_DATA]"
click at [418, 119] on div "Business" at bounding box center [442, 114] width 138 height 31
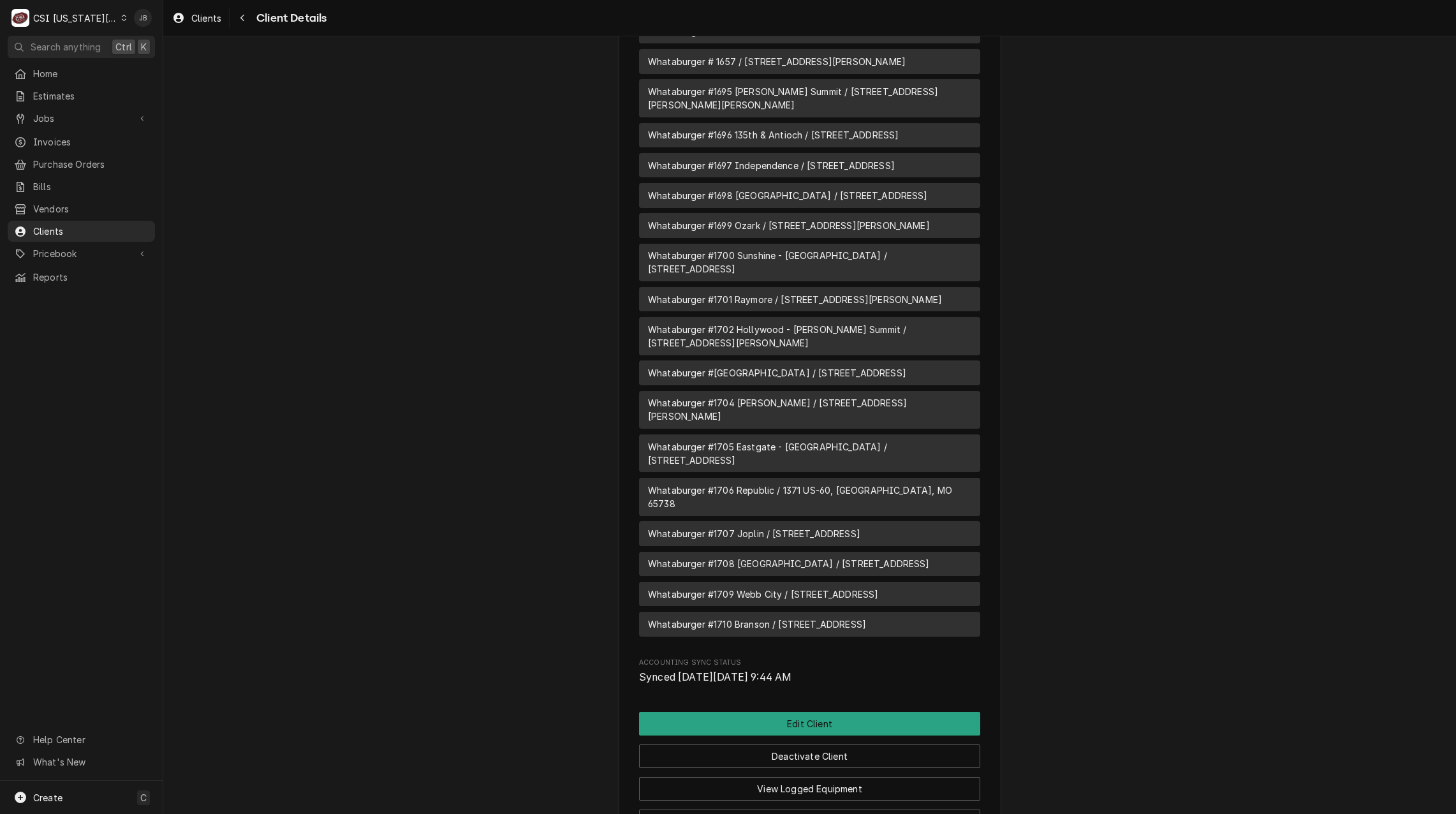
scroll to position [1918, 0]
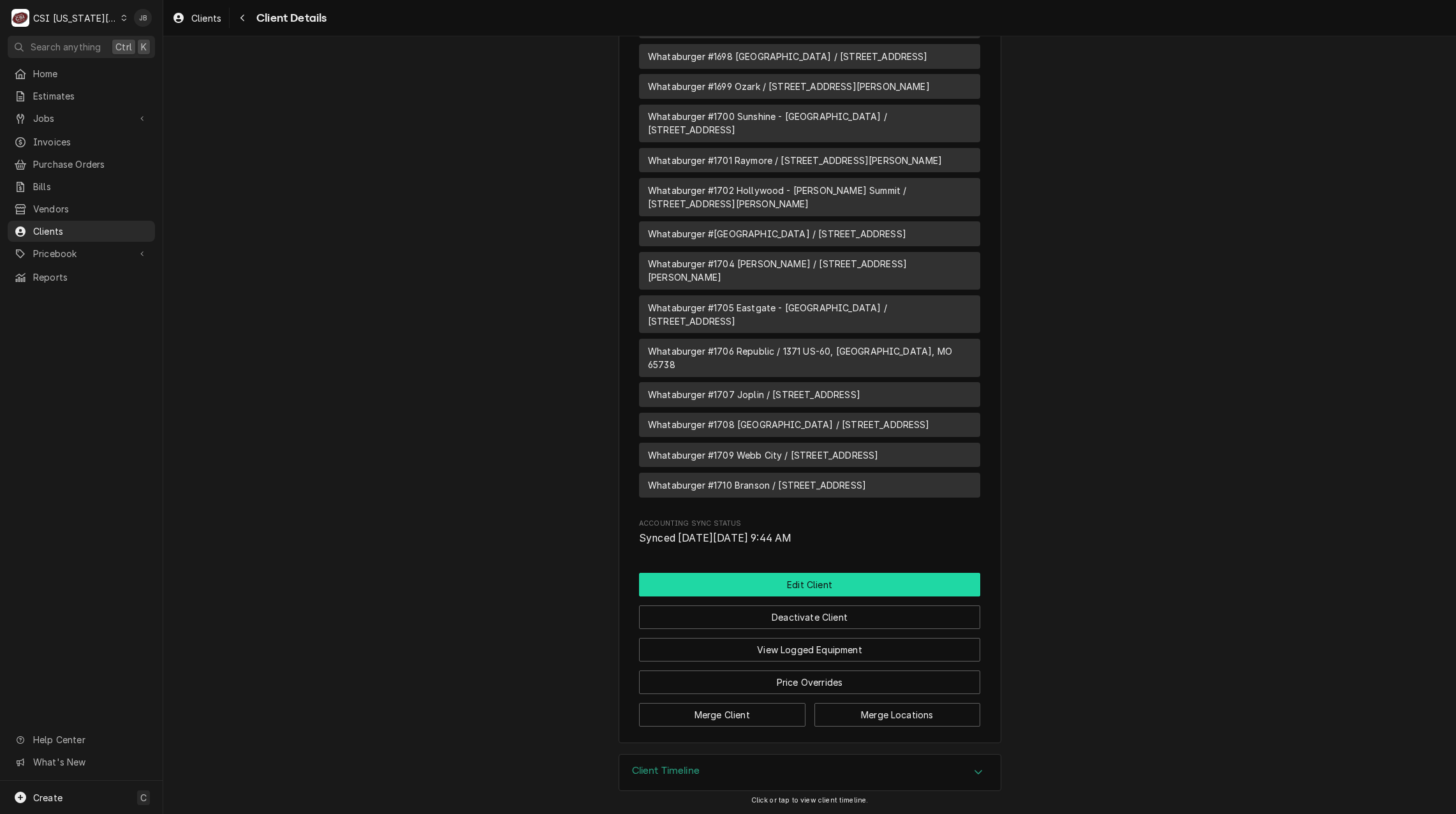
click at [789, 588] on button "Edit Client" at bounding box center [810, 584] width 341 height 23
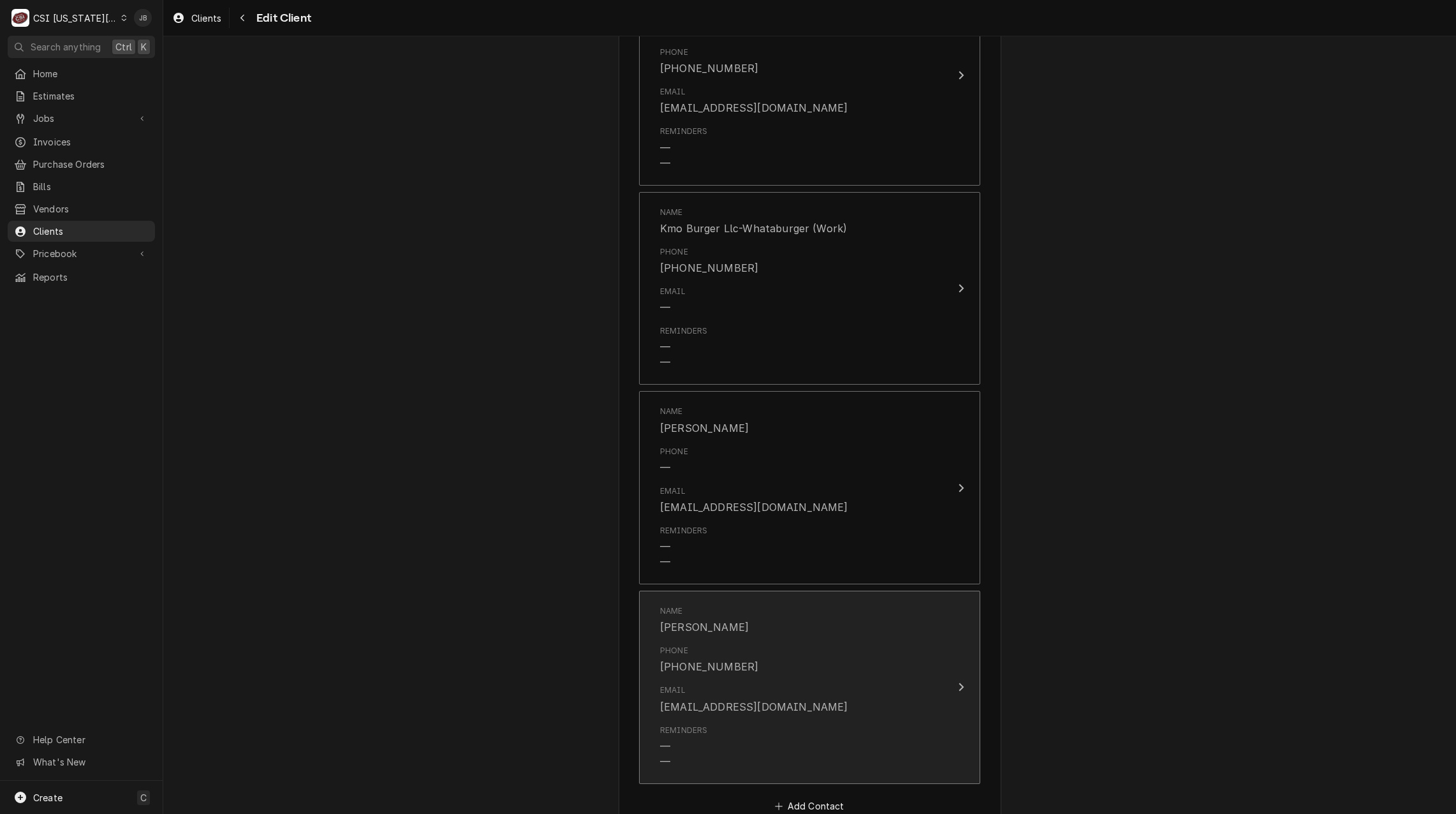
scroll to position [2041, 0]
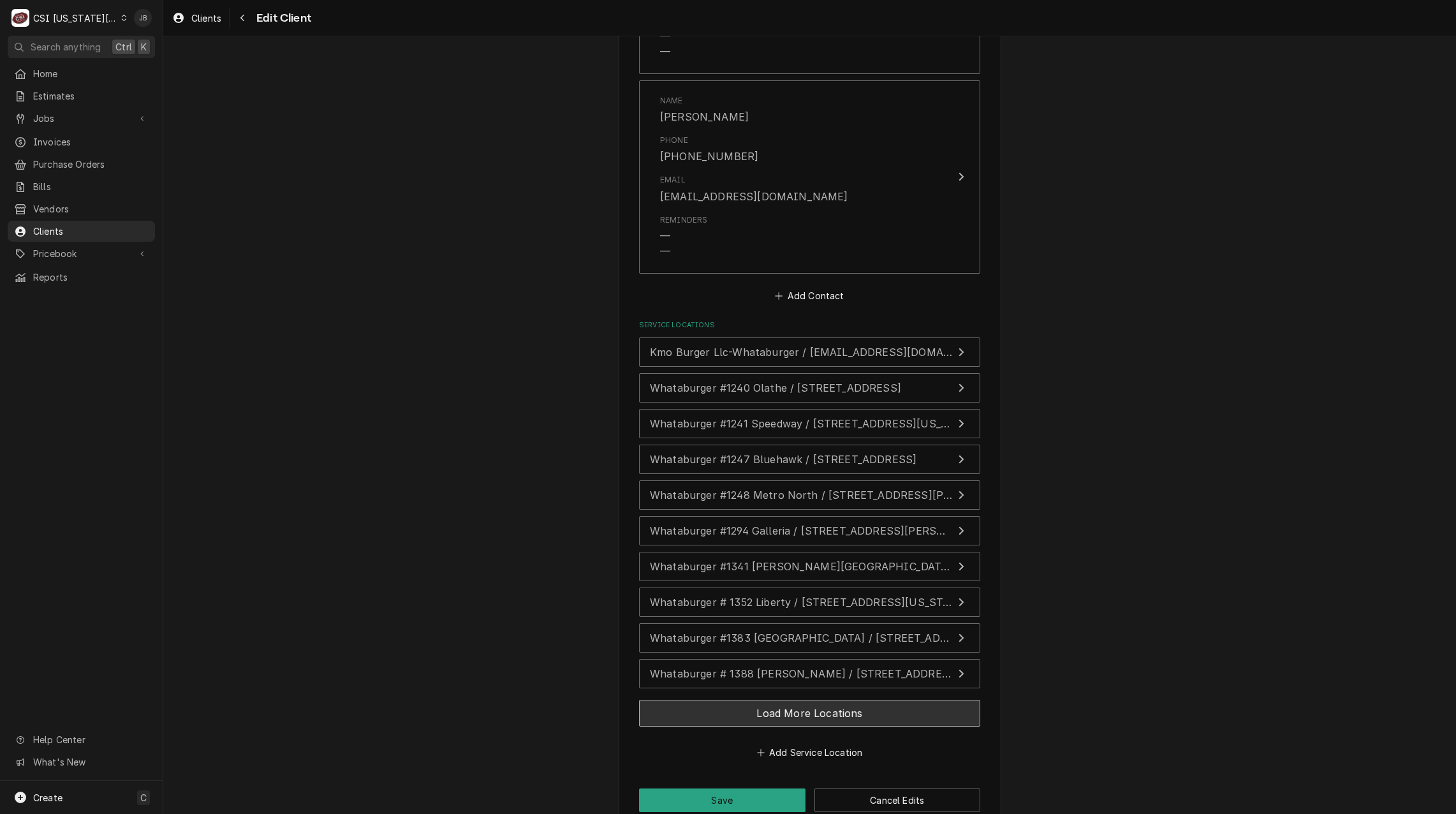
click at [790, 713] on button "Load More Locations" at bounding box center [810, 713] width 341 height 27
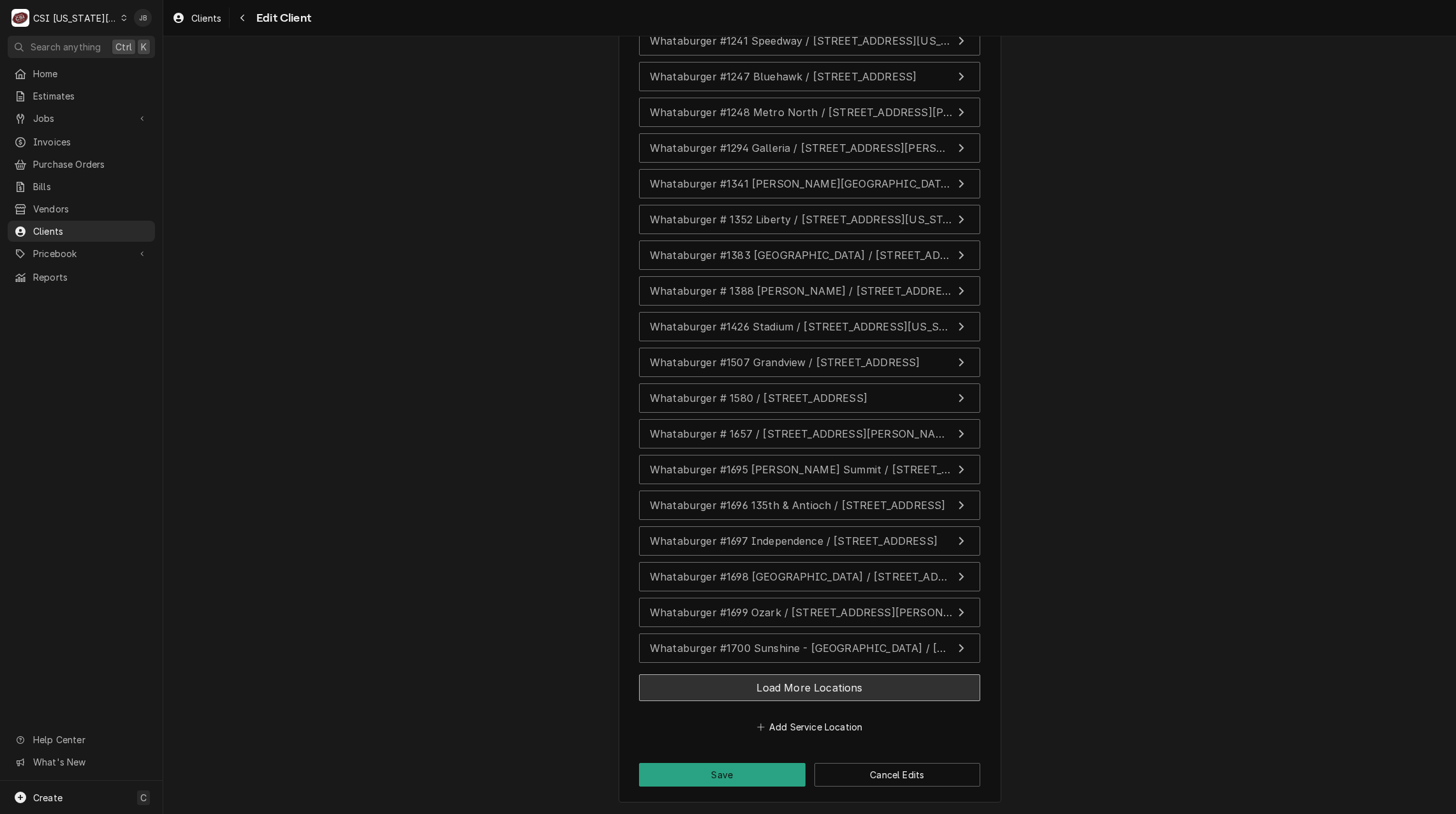
click at [780, 684] on button "Load More Locations" at bounding box center [810, 687] width 341 height 27
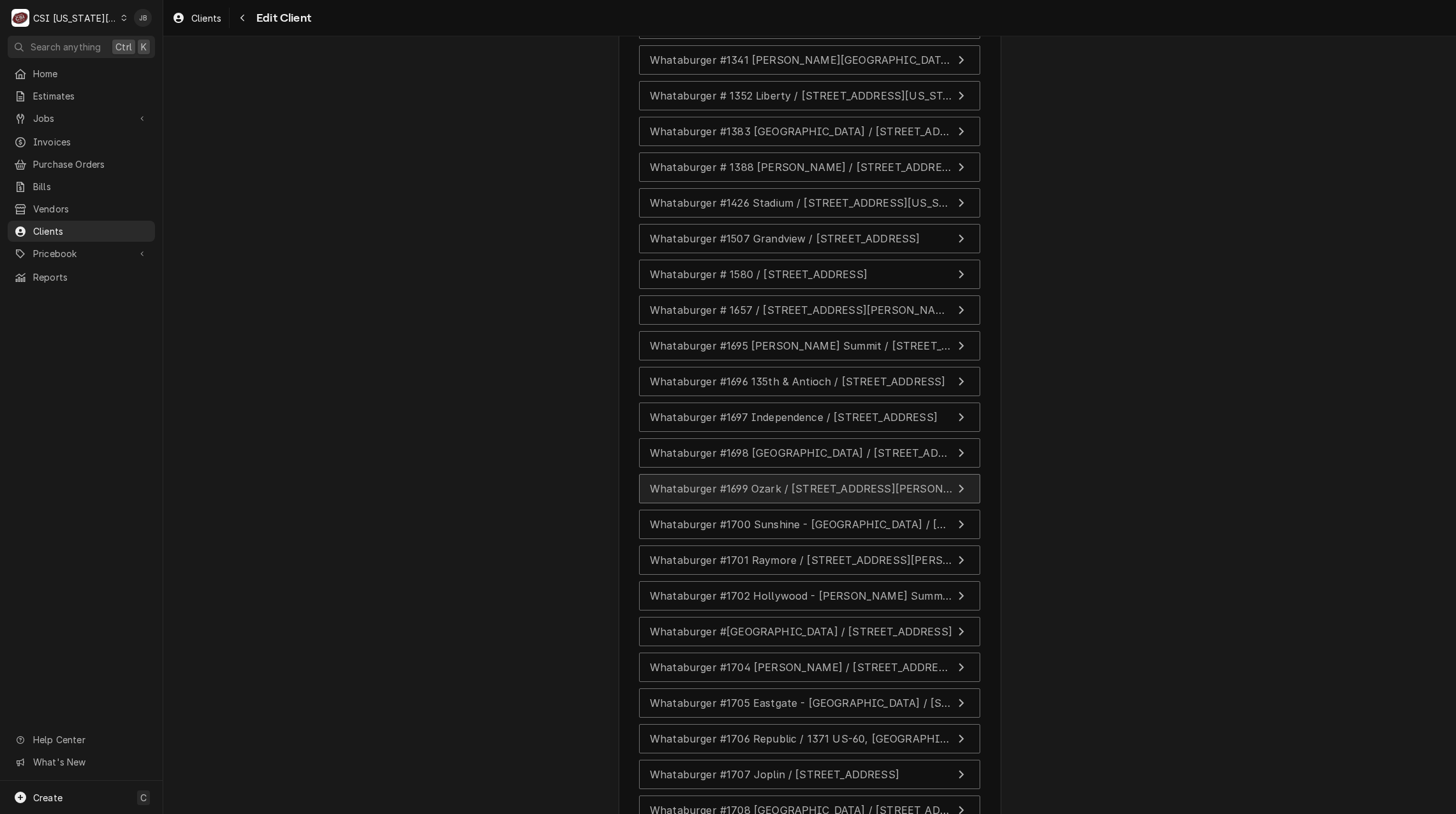
scroll to position [2611, 0]
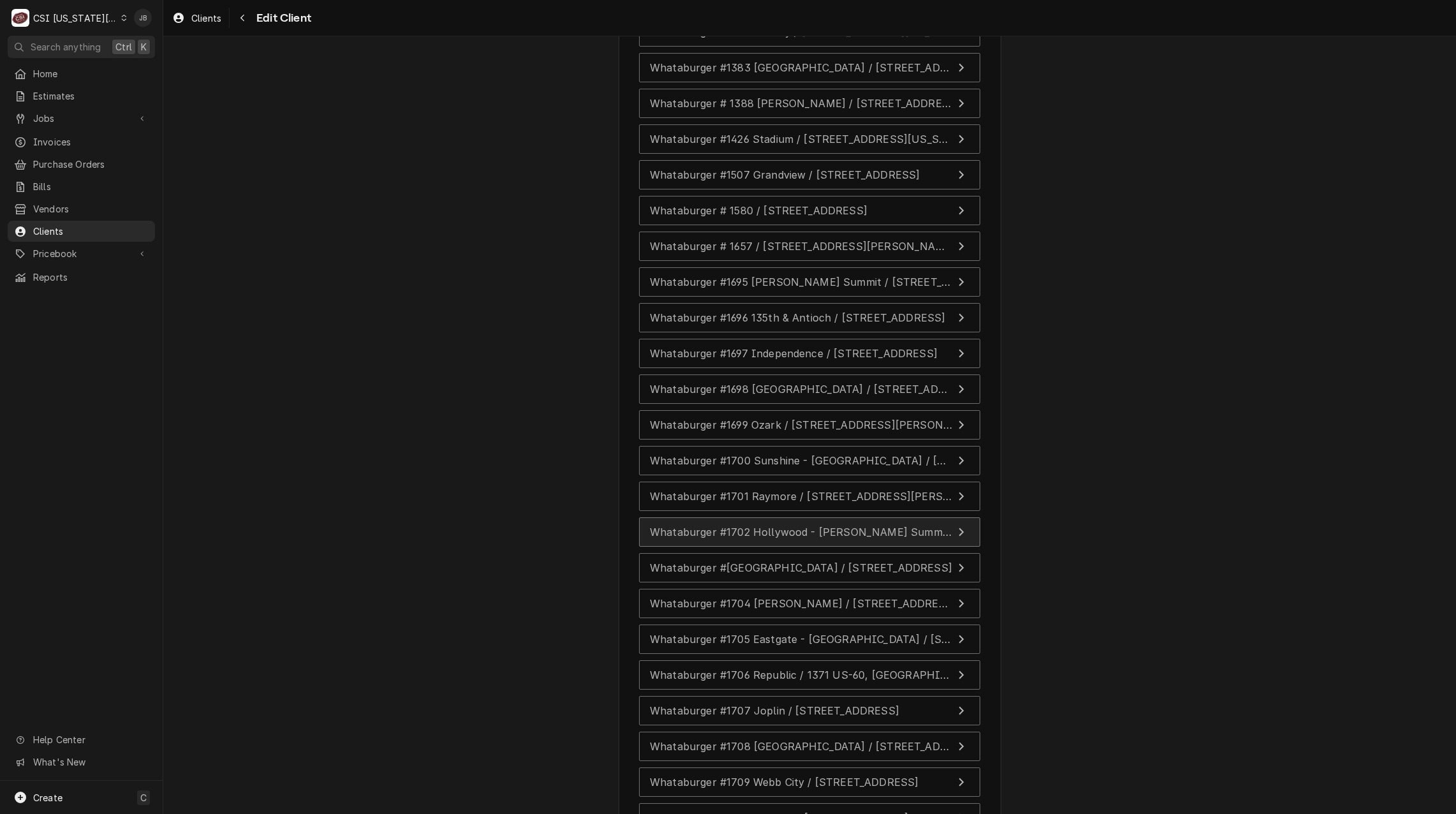
click at [763, 534] on span "Whataburger #1702 Hollywood - [PERSON_NAME] Summit / [STREET_ADDRESS][PERSON_NA…" at bounding box center [900, 531] width 502 height 12
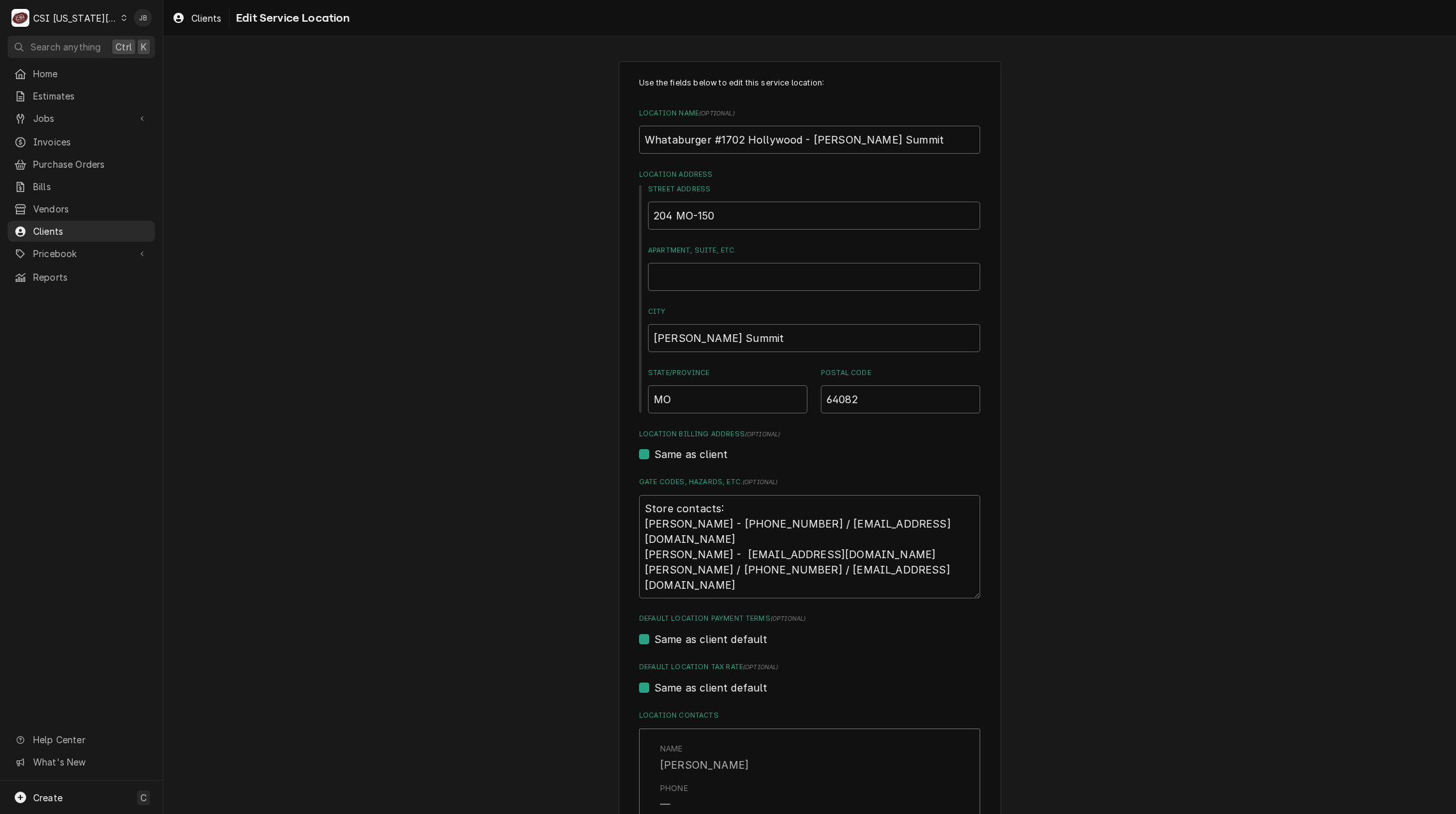
type textarea "x"
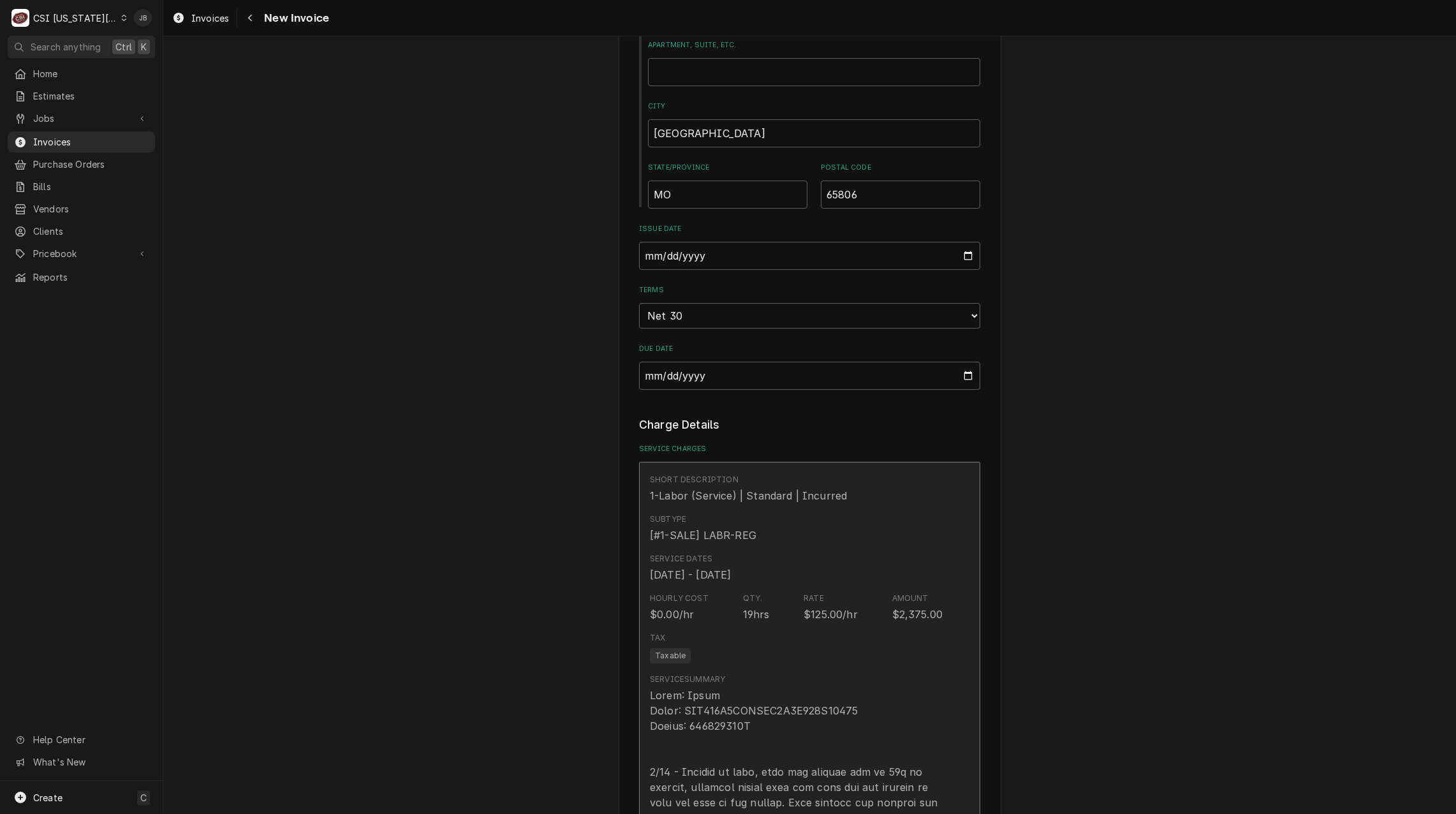
scroll to position [1020, 0]
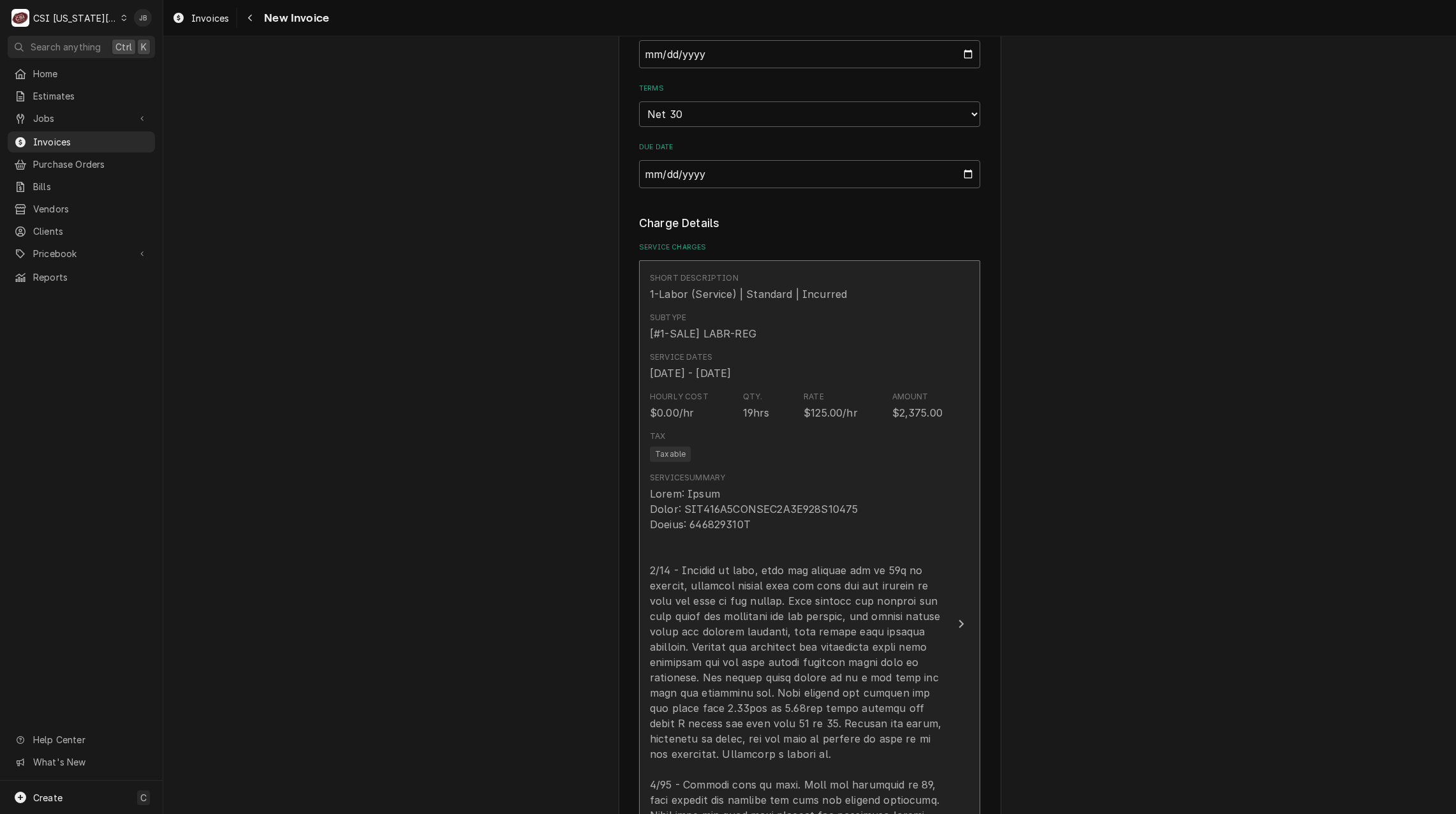
click at [808, 434] on div "Tax Taxable" at bounding box center [796, 445] width 293 height 41
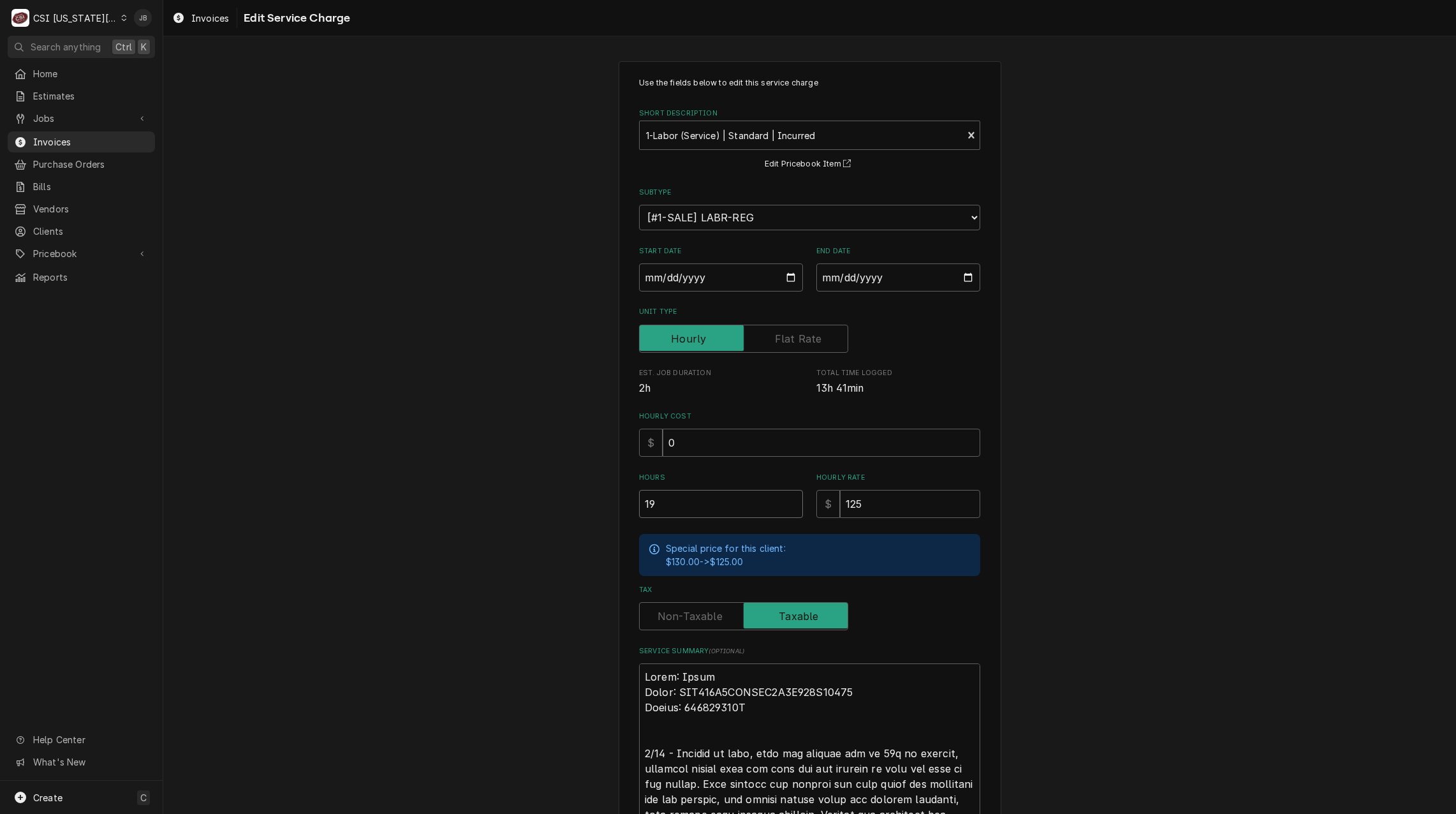
drag, startPoint x: 659, startPoint y: 506, endPoint x: 577, endPoint y: 510, distance: 82.1
click at [597, 513] on div "Use the fields below to edit this service charge Short Description 1-Labor (Ser…" at bounding box center [809, 639] width 1292 height 1179
type textarea "x"
type input "1"
type textarea "x"
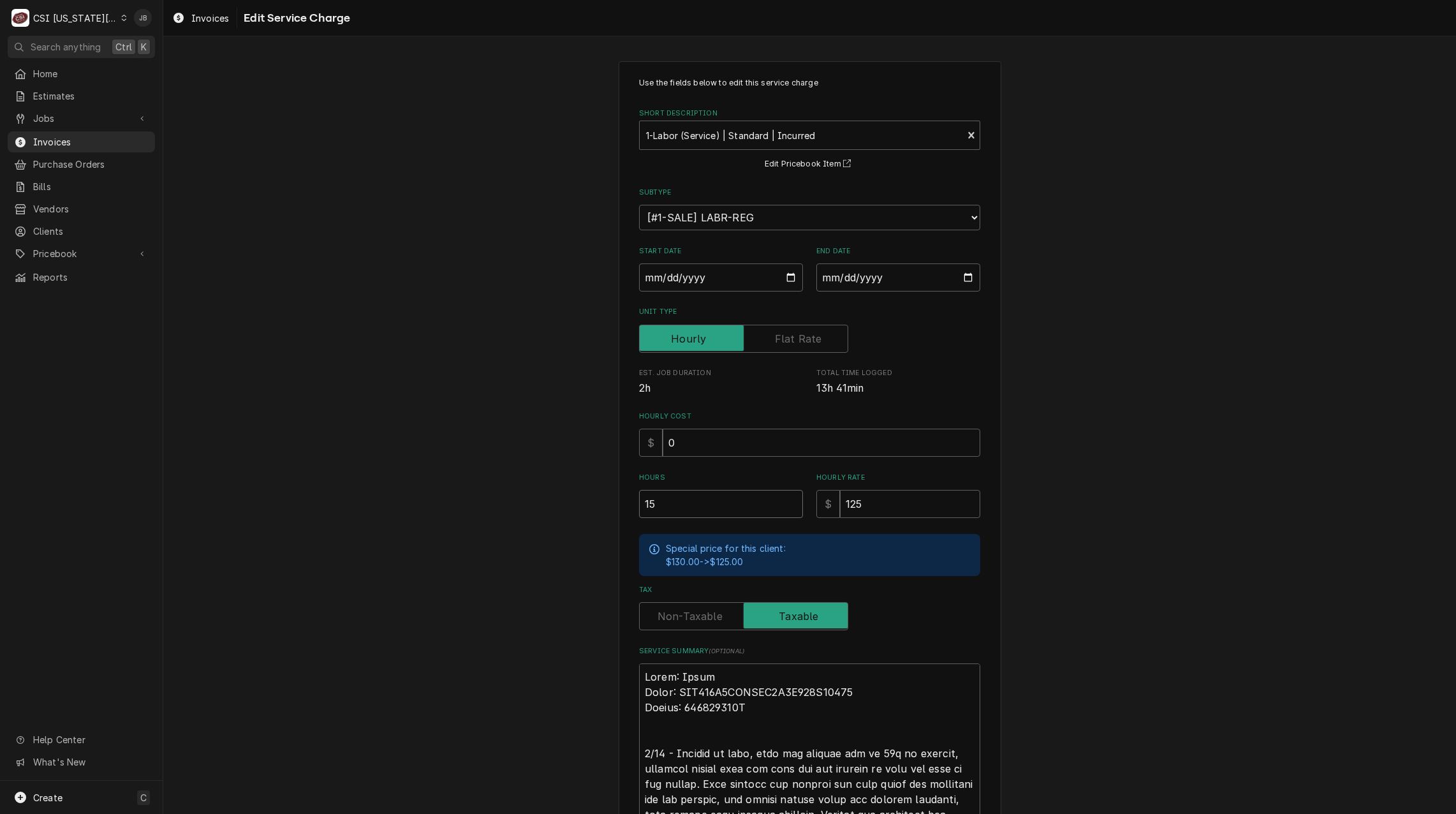
type input "15"
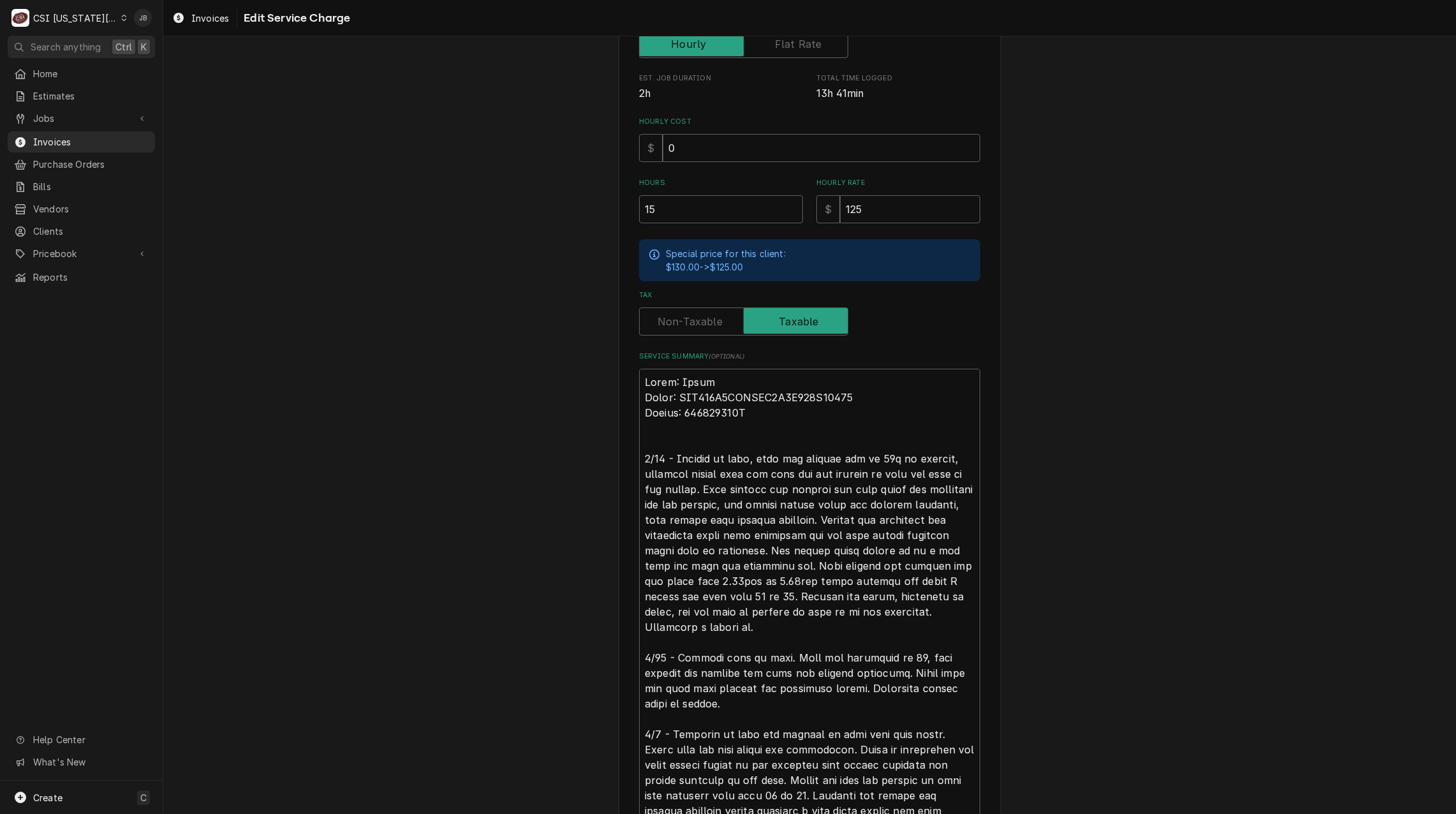
scroll to position [414, 0]
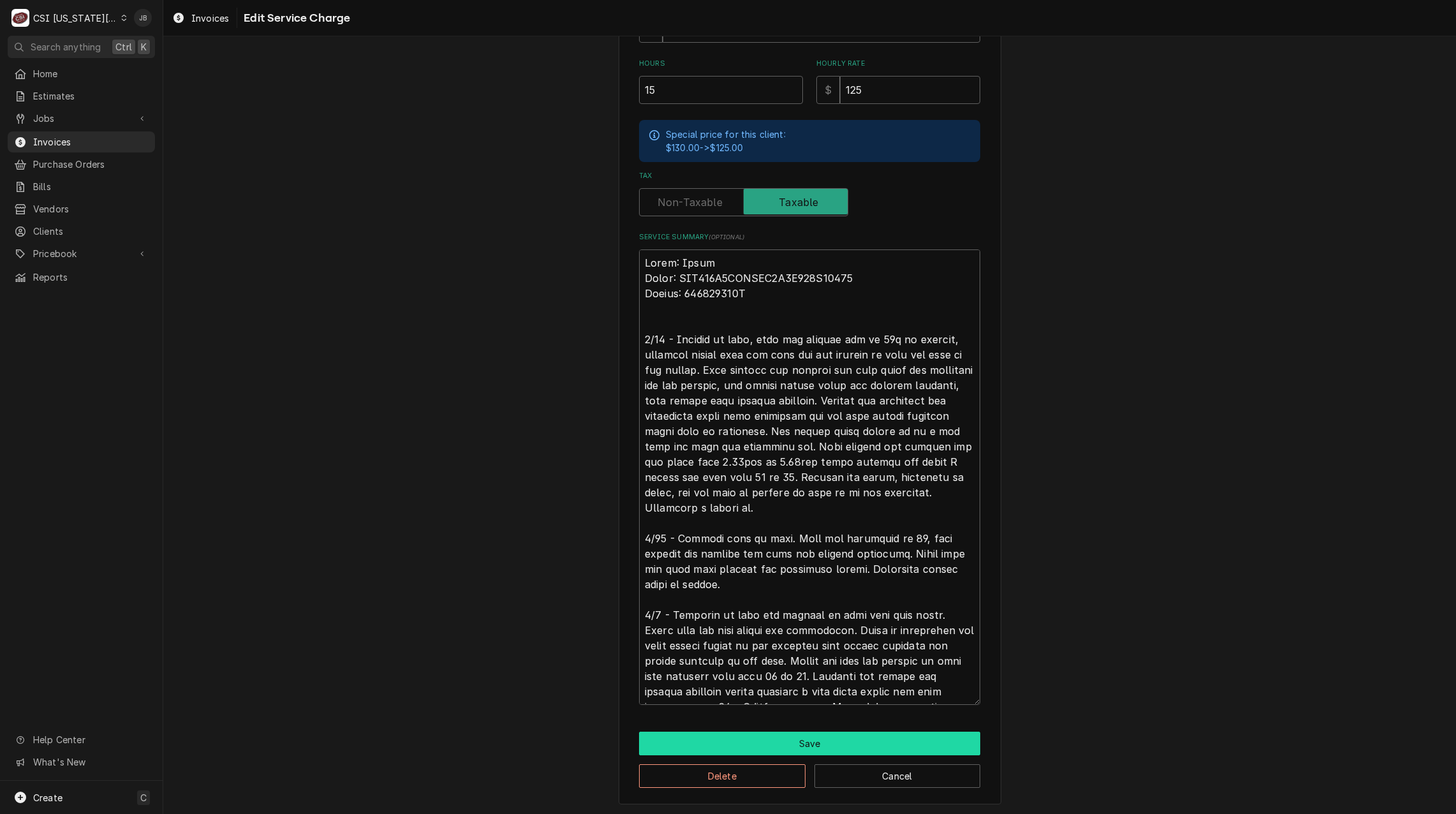
click at [695, 738] on button "Save" at bounding box center [810, 743] width 341 height 23
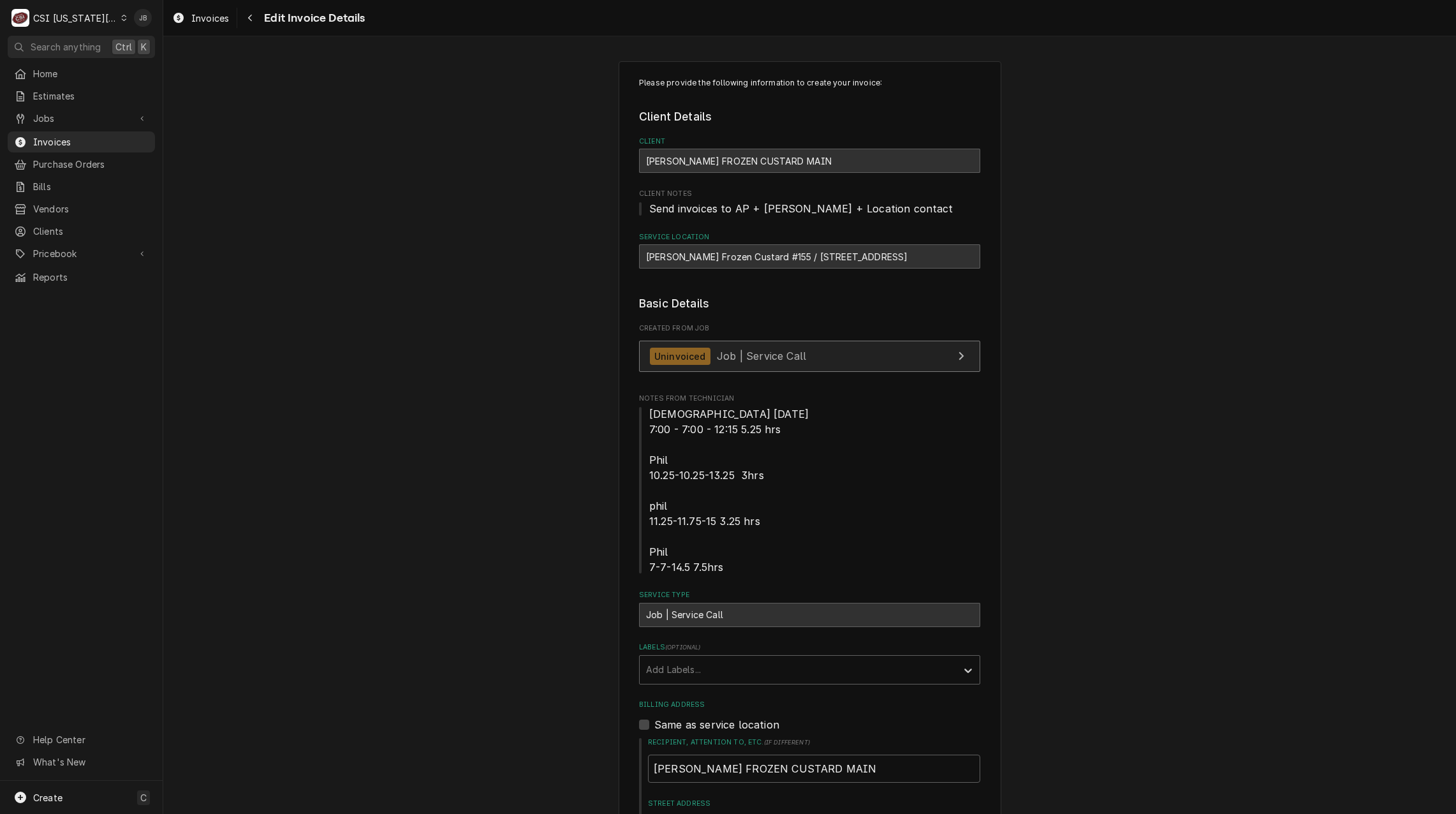
click at [752, 357] on span "Job | Service Call" at bounding box center [760, 355] width 89 height 12
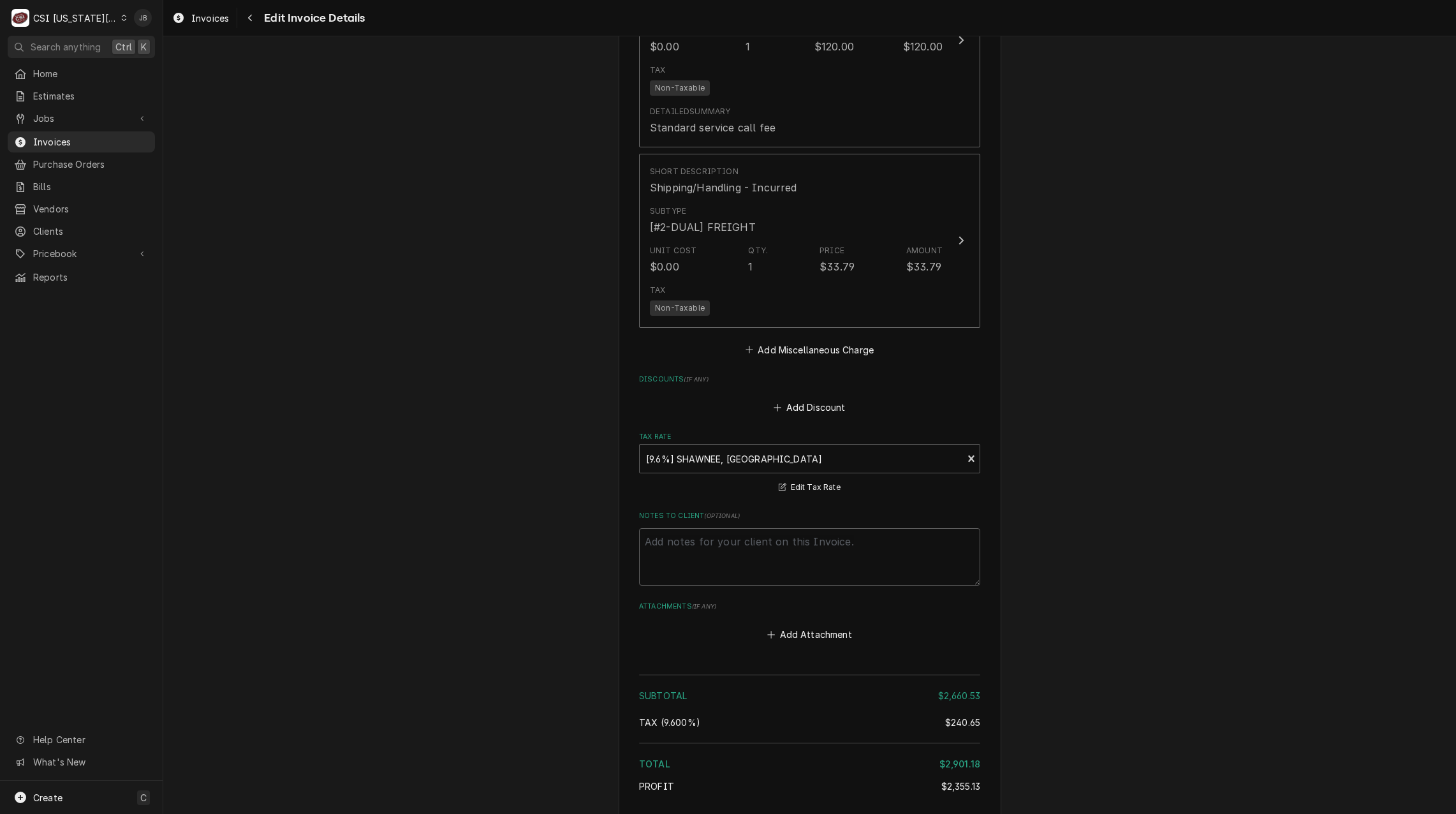
scroll to position [2922, 0]
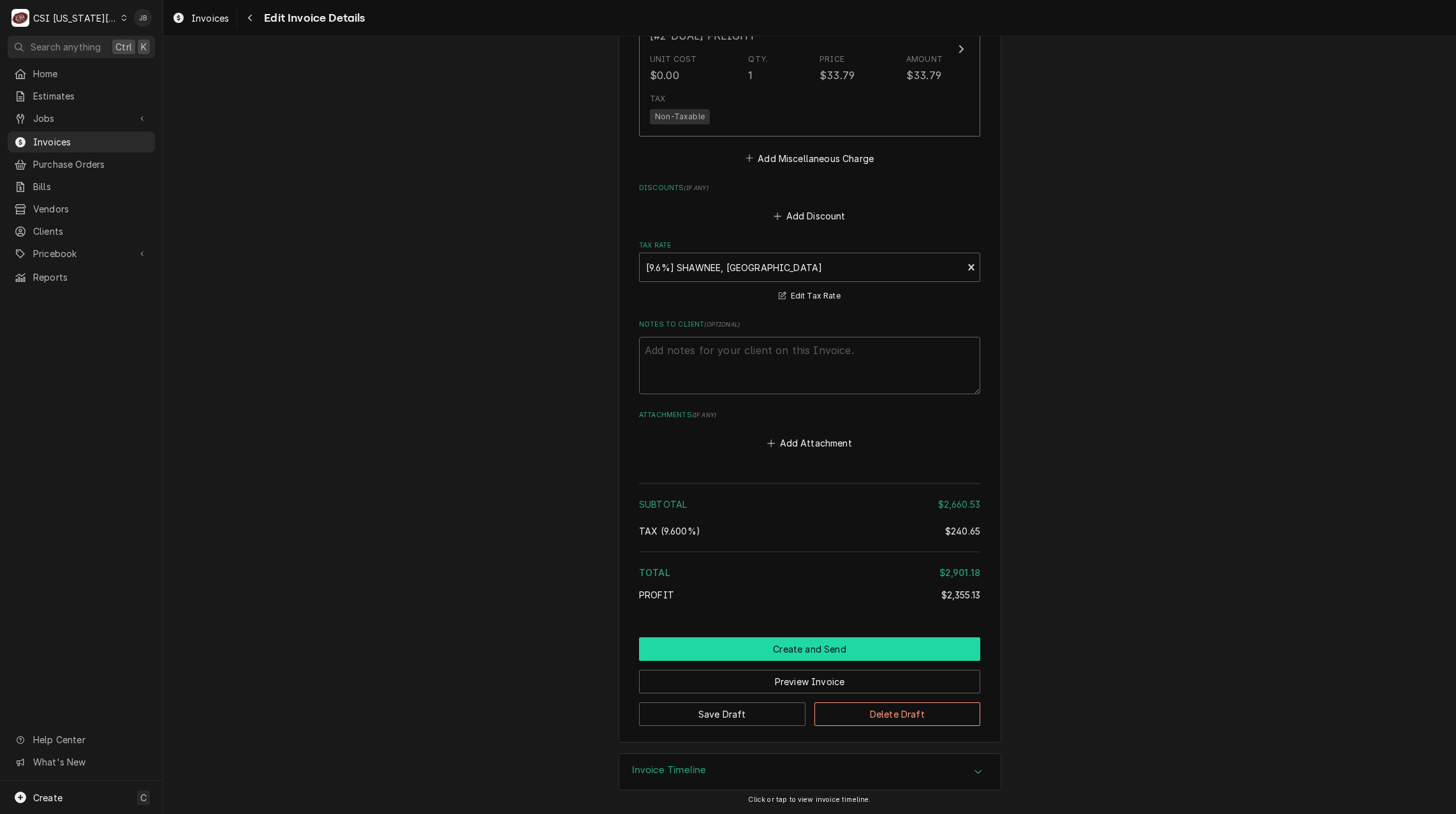
click at [757, 644] on button "Create and Send" at bounding box center [810, 649] width 341 height 23
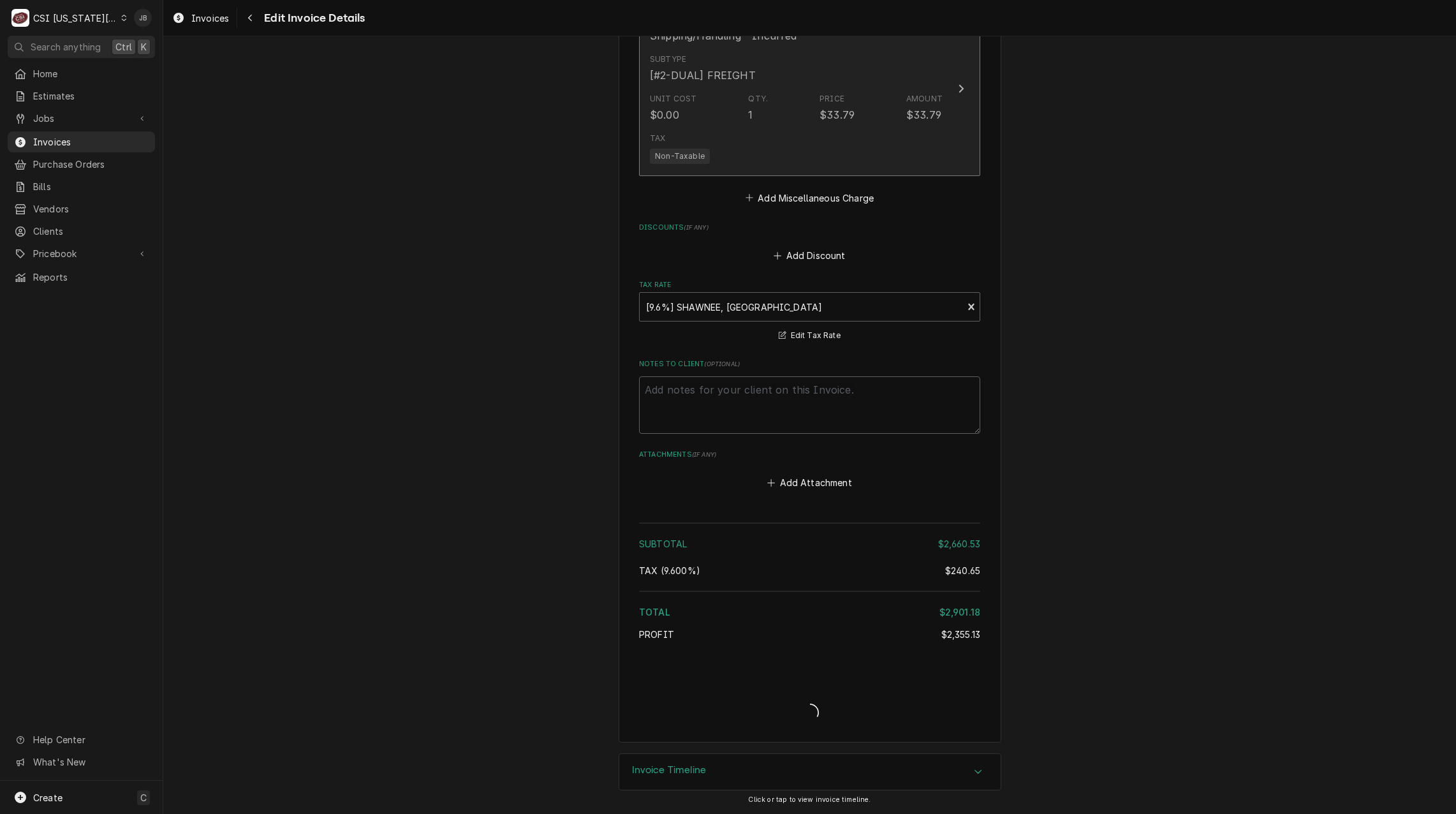
type textarea "x"
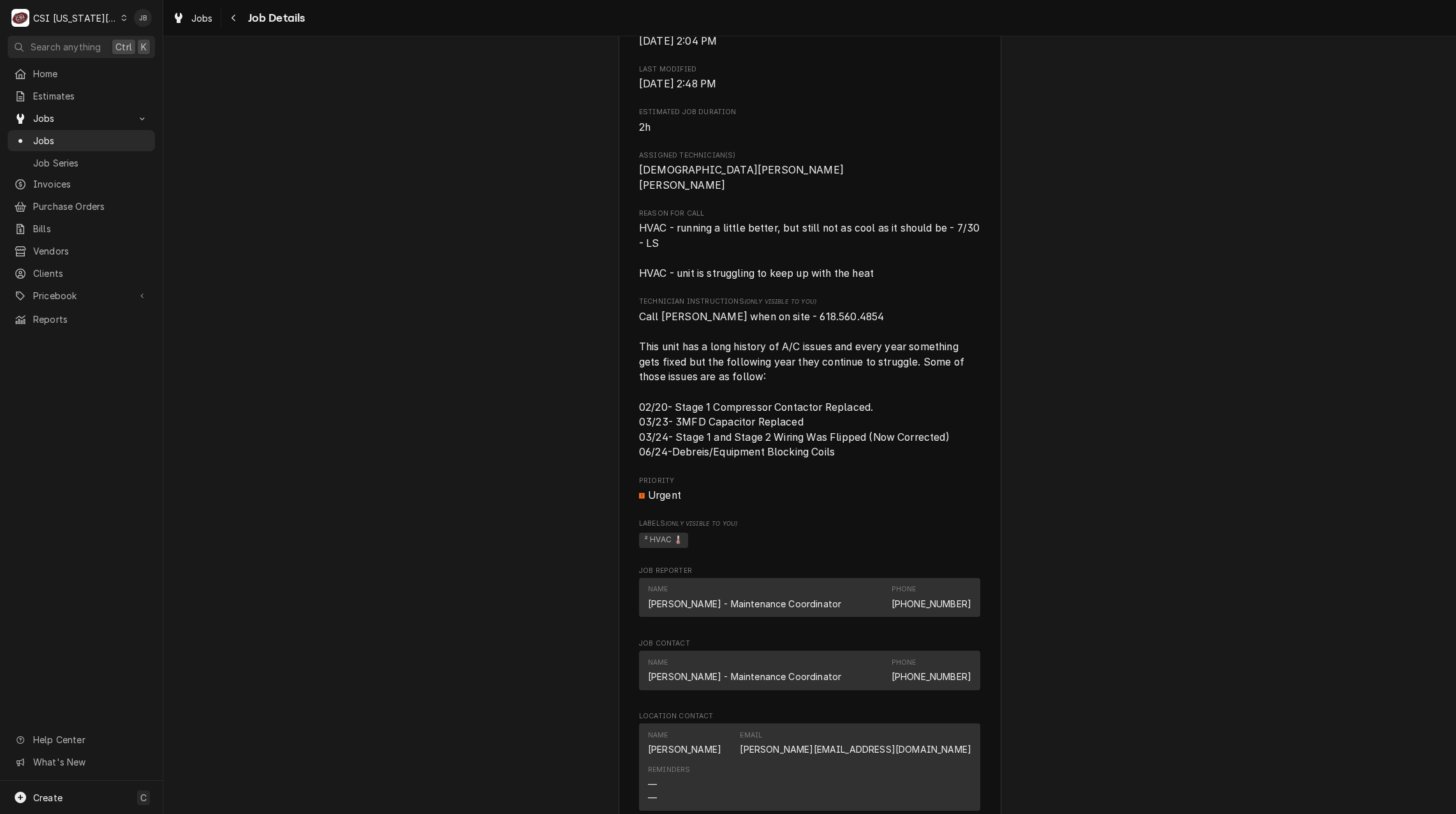
scroll to position [1085, 0]
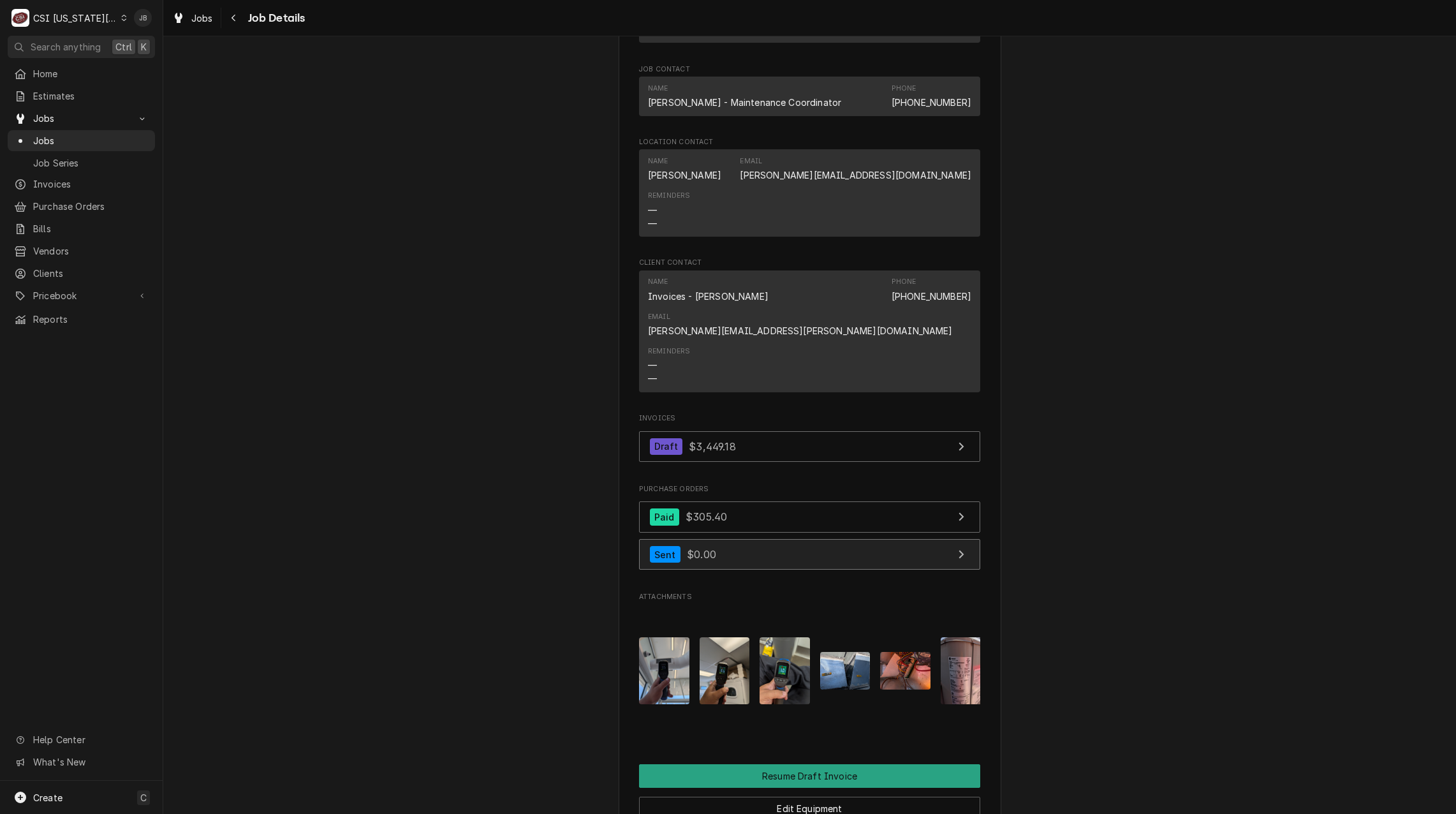
click at [715, 539] on link "Sent $0.00" at bounding box center [810, 555] width 341 height 32
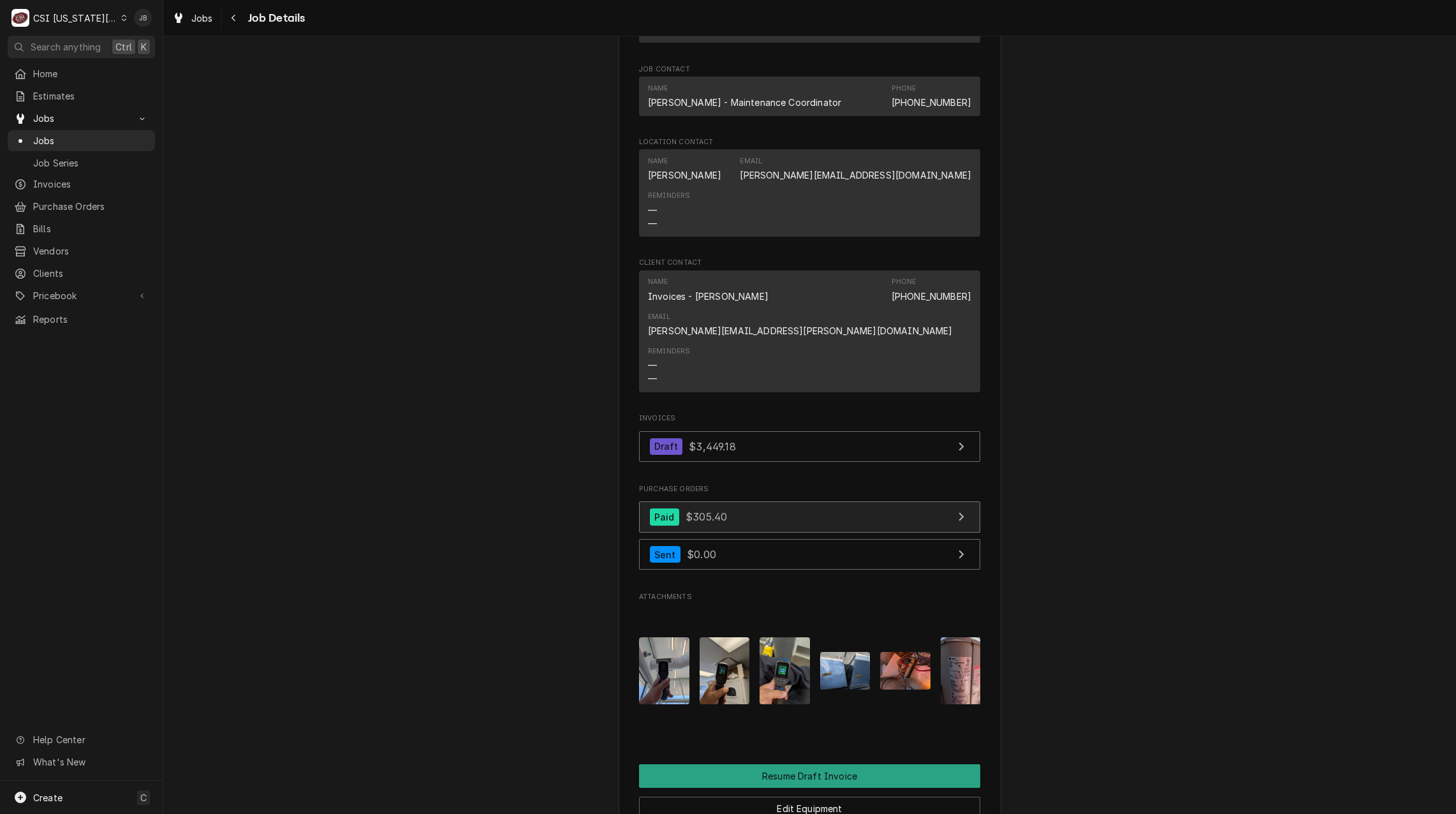
click at [732, 501] on link "Paid $305.40" at bounding box center [810, 517] width 341 height 32
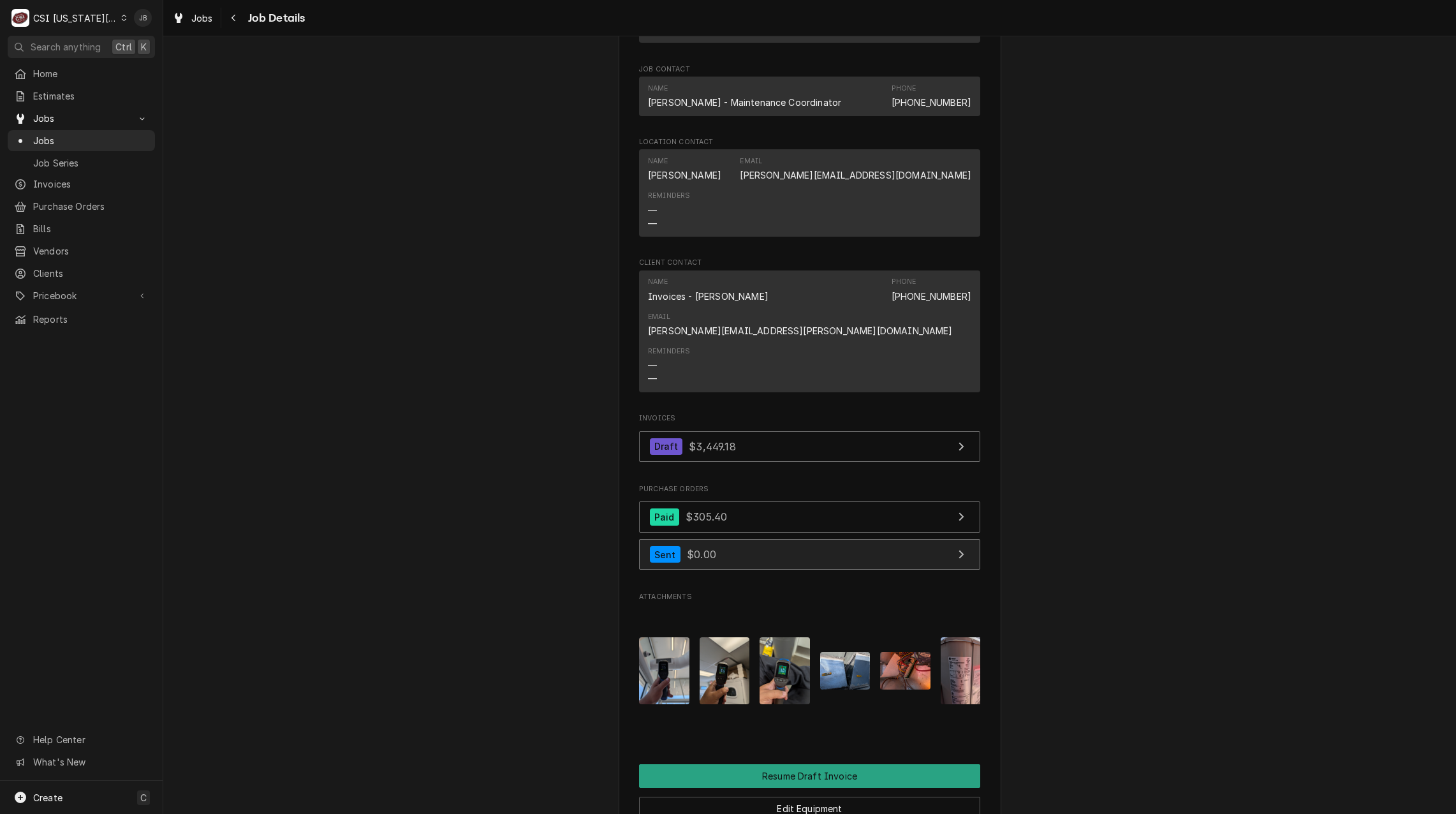
click at [761, 544] on link "Sent $0.00" at bounding box center [810, 555] width 341 height 32
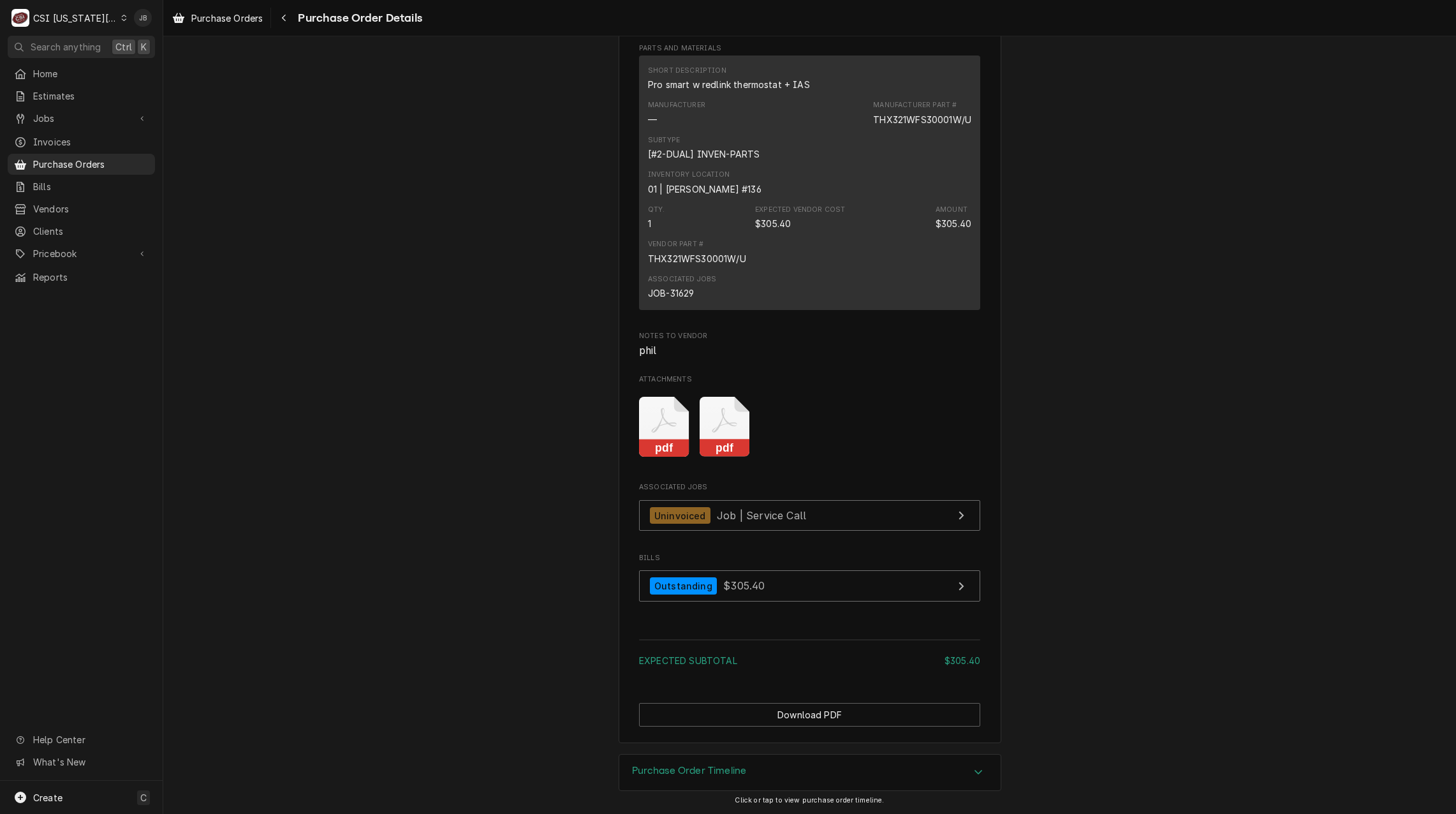
scroll to position [703, 0]
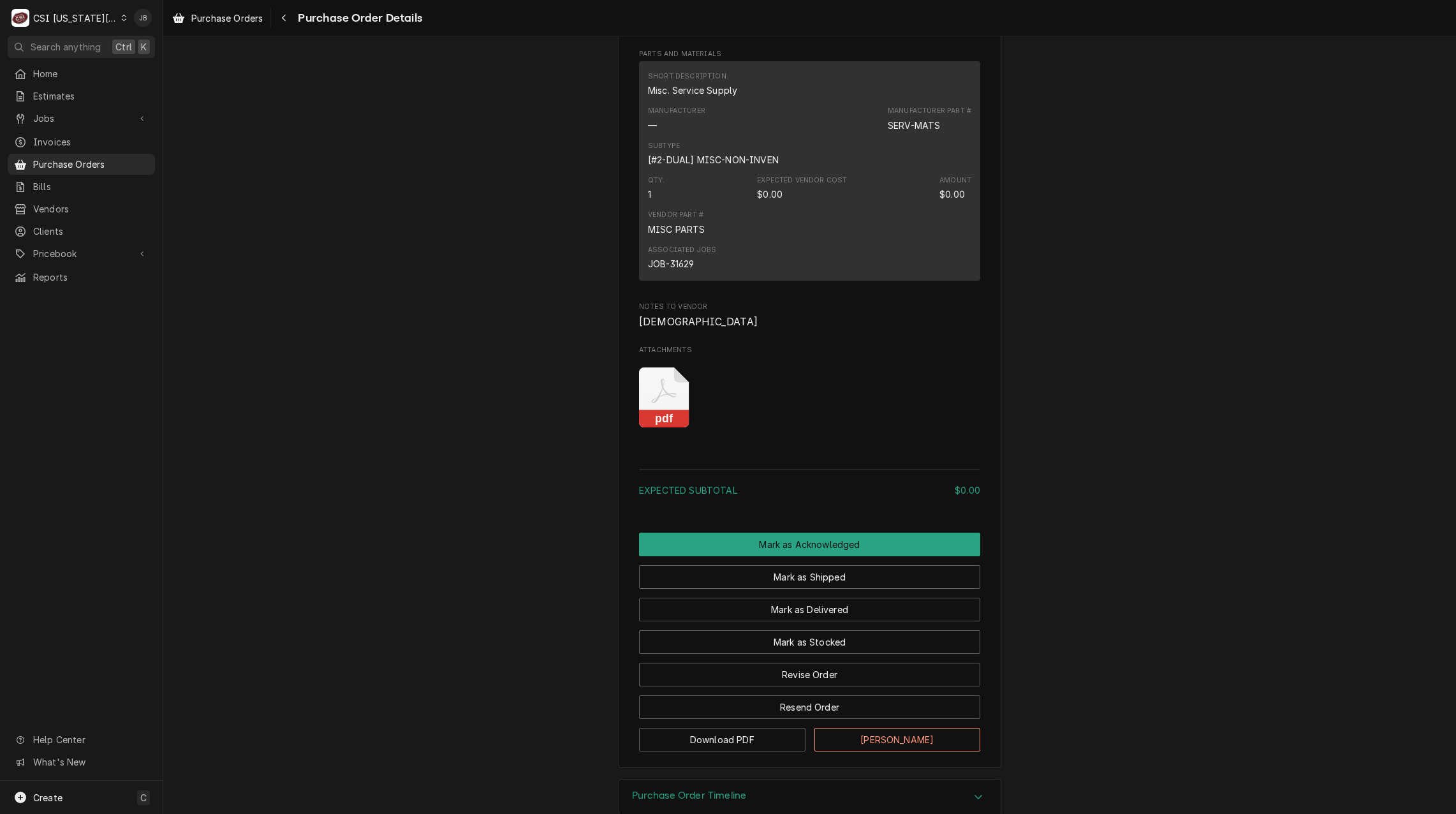
scroll to position [803, 0]
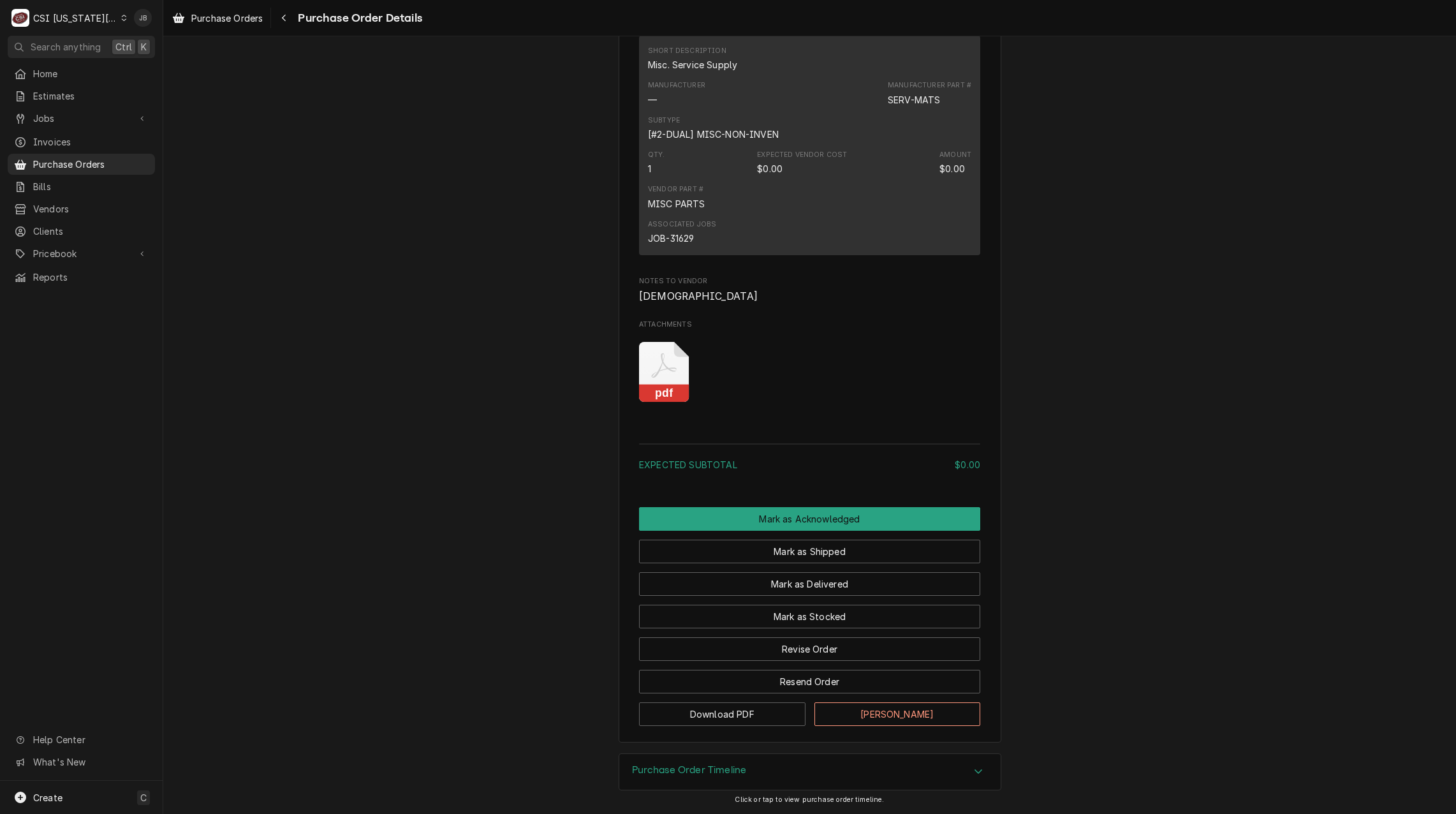
click at [651, 370] on icon "Attachments" at bounding box center [664, 372] width 51 height 61
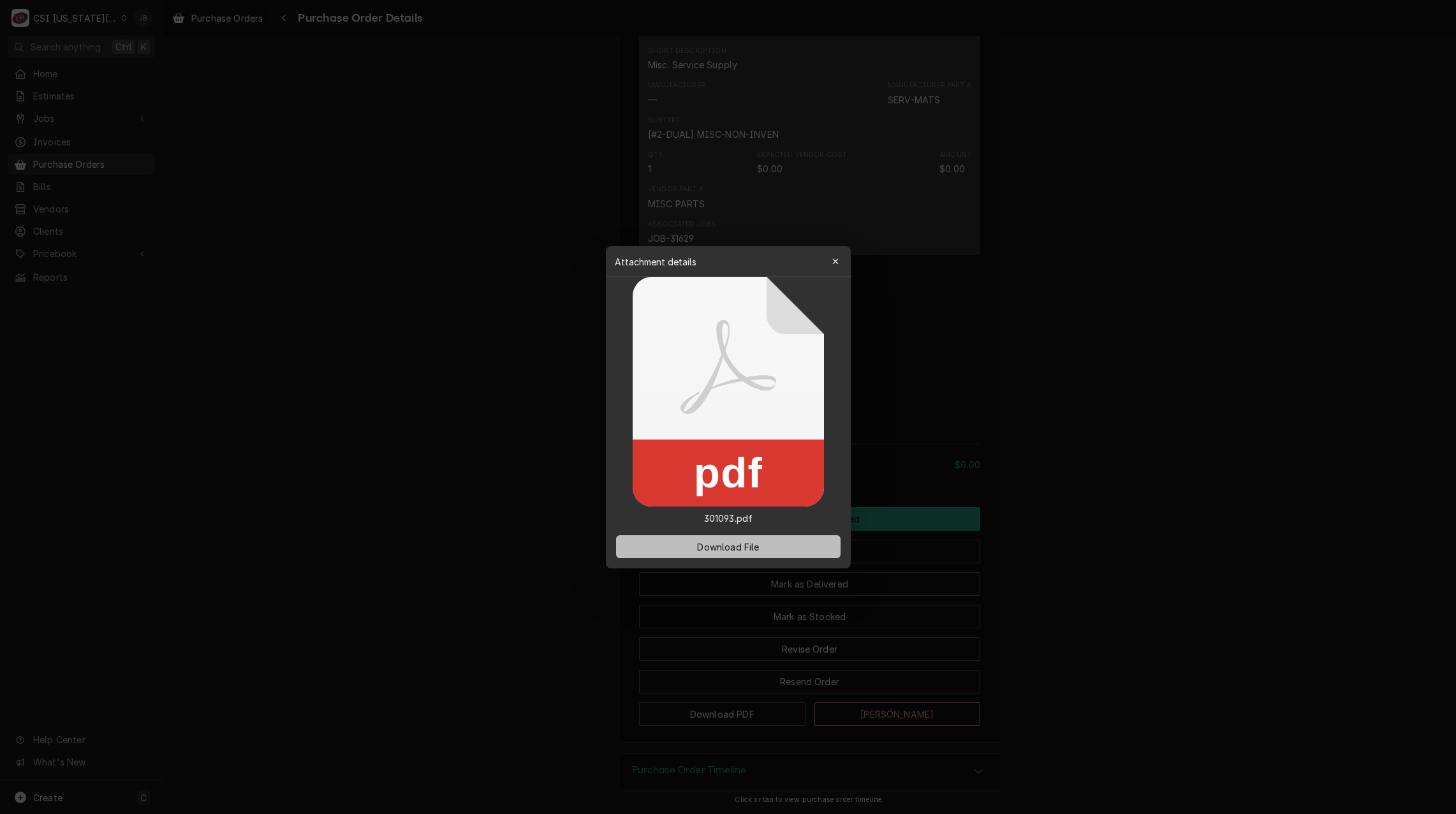
click at [726, 544] on span "Download File" at bounding box center [728, 546] width 67 height 13
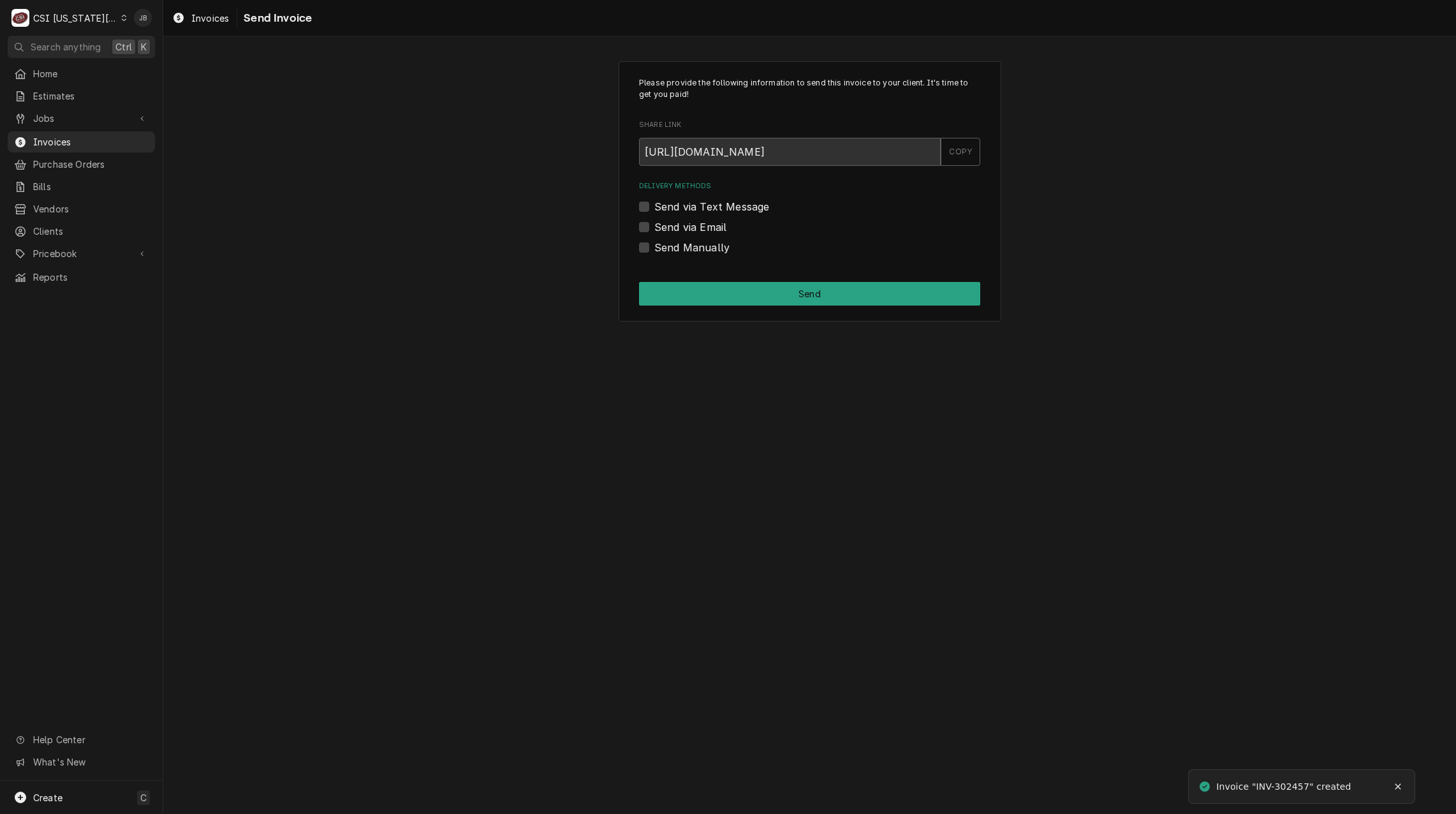
click at [713, 226] on label "Send via Email" at bounding box center [690, 227] width 72 height 15
click at [713, 226] on input "Send via Email" at bounding box center [825, 234] width 341 height 28
checkbox input "true"
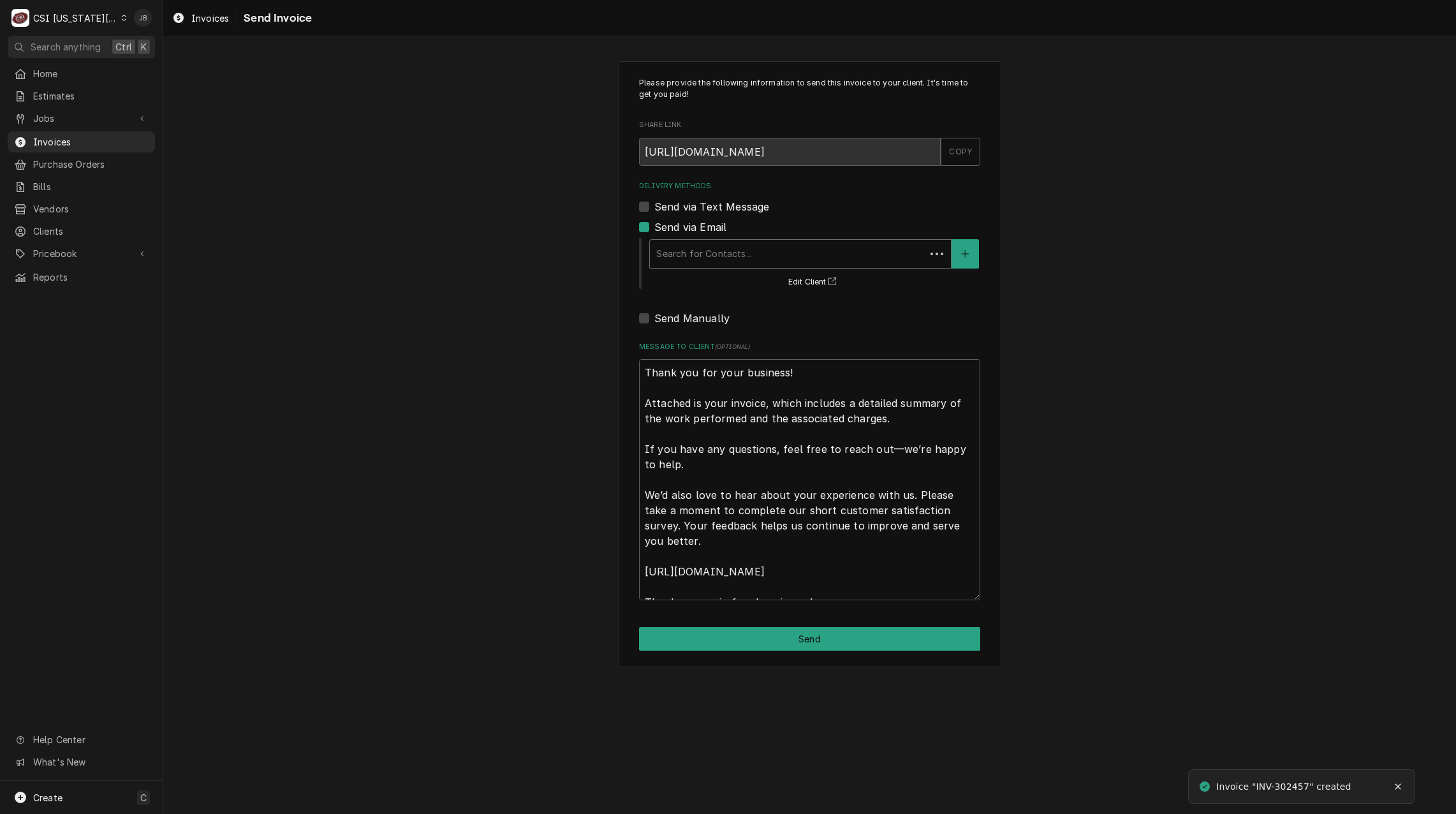
click at [766, 252] on div "Delivery Methods" at bounding box center [788, 254] width 263 height 23
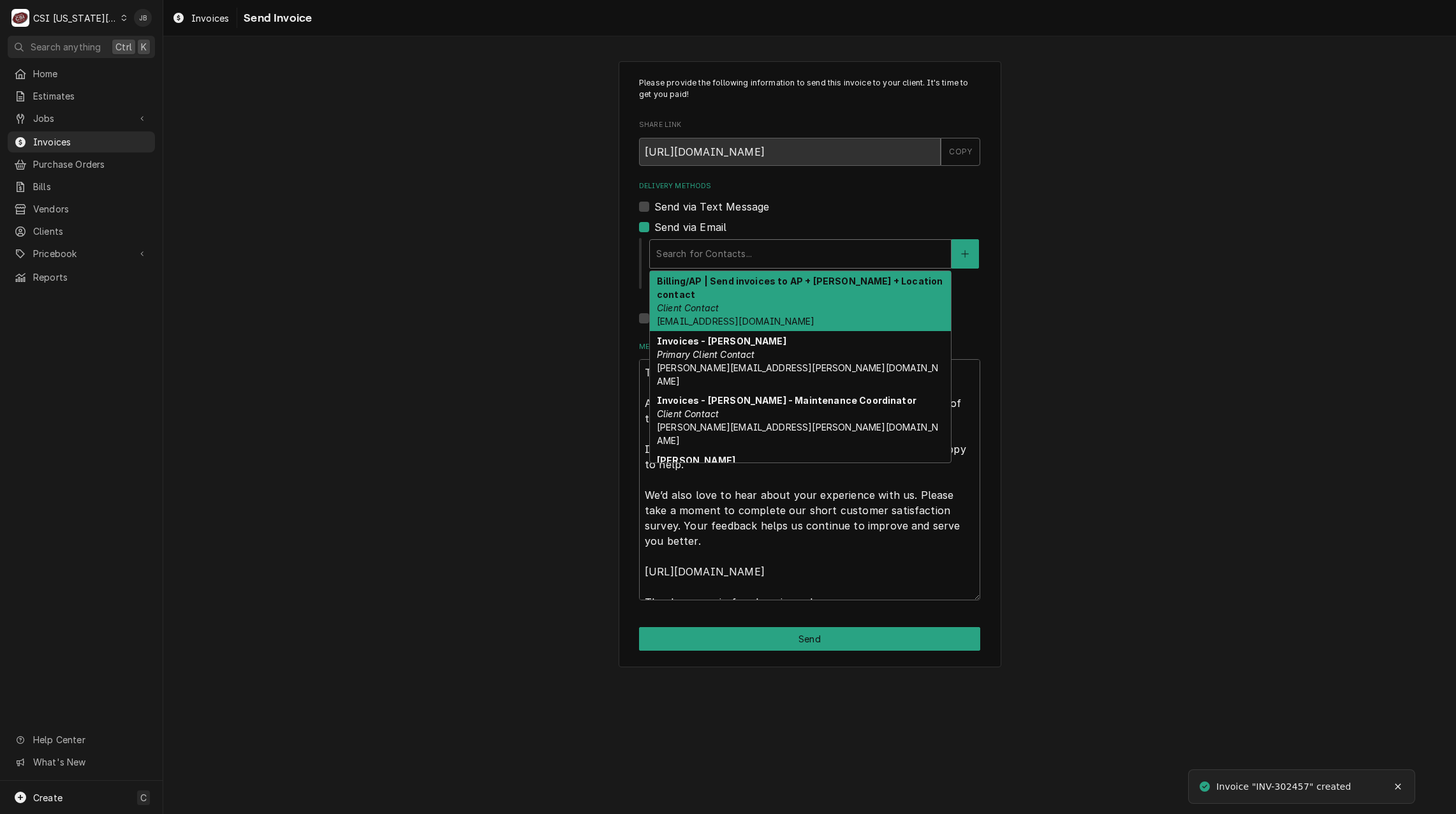
click at [765, 287] on div "Billing/AP | Send invoices to AP + Charlie + Location contact Client Contact ac…" at bounding box center [800, 301] width 301 height 60
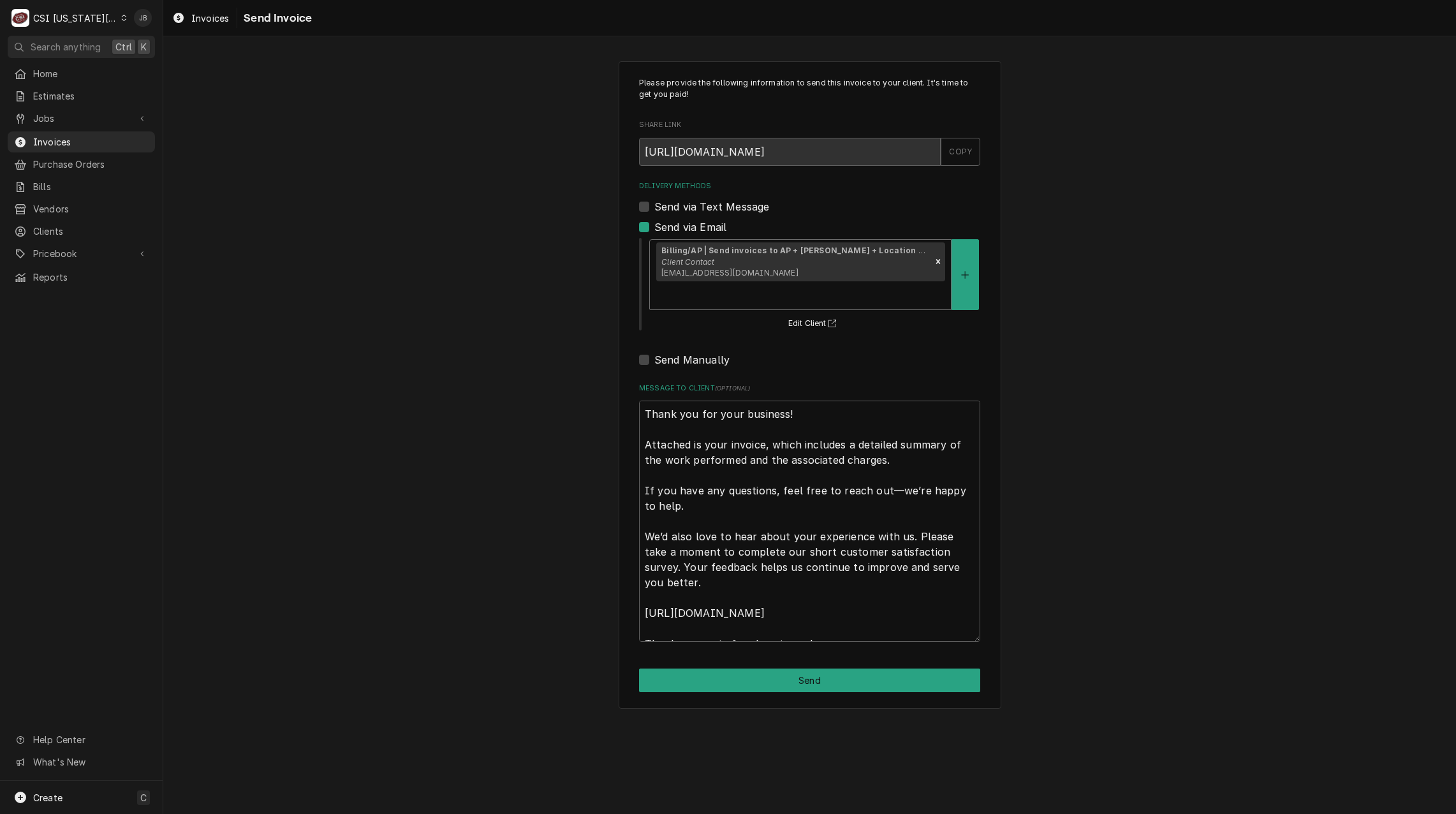
click at [925, 284] on div "Delivery Methods" at bounding box center [800, 295] width 288 height 23
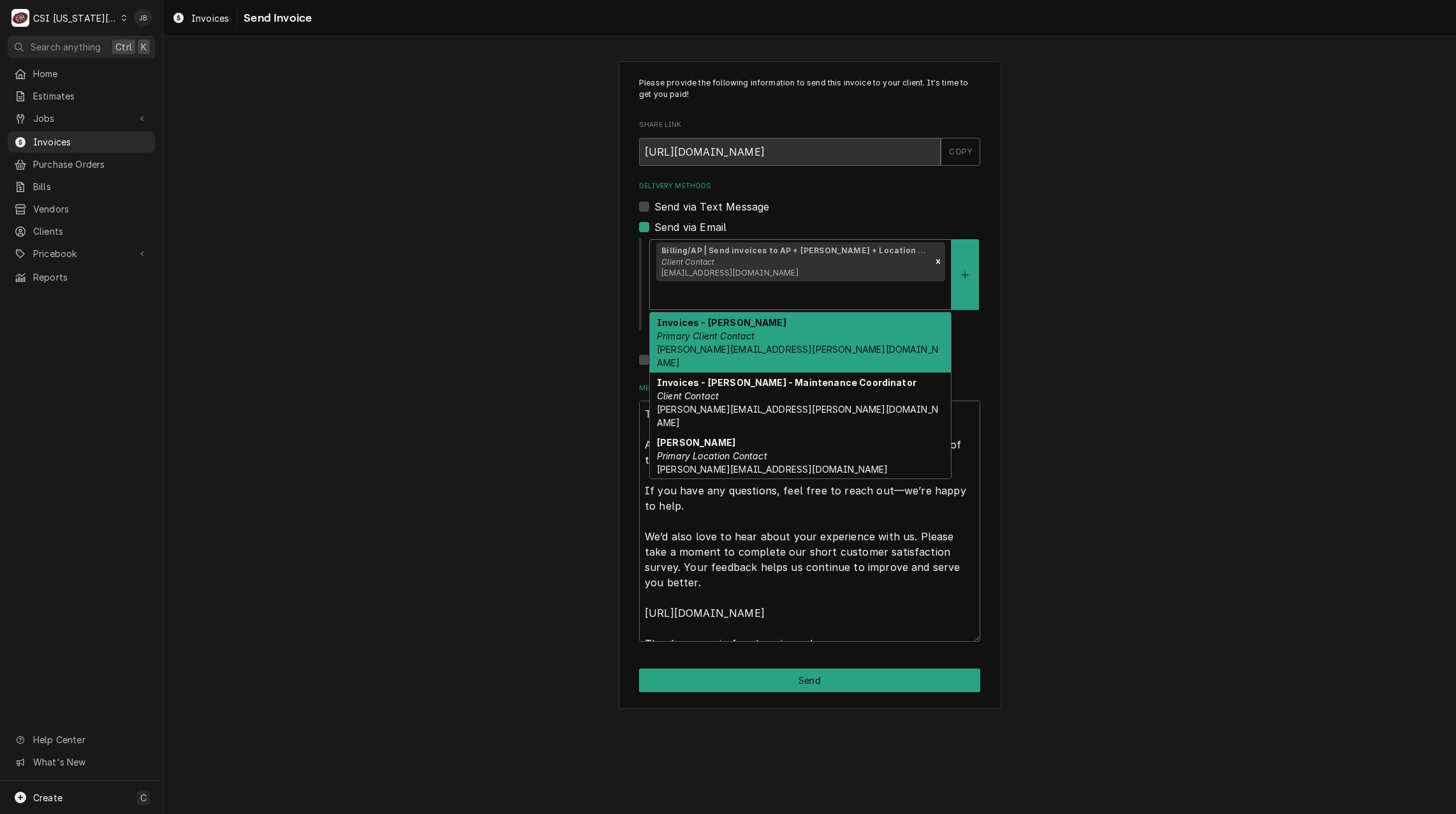
click at [788, 313] on div "Invoices - Charlie Ferratto Primary Client Contact charlie.ferratto@eatandys.com" at bounding box center [800, 343] width 301 height 60
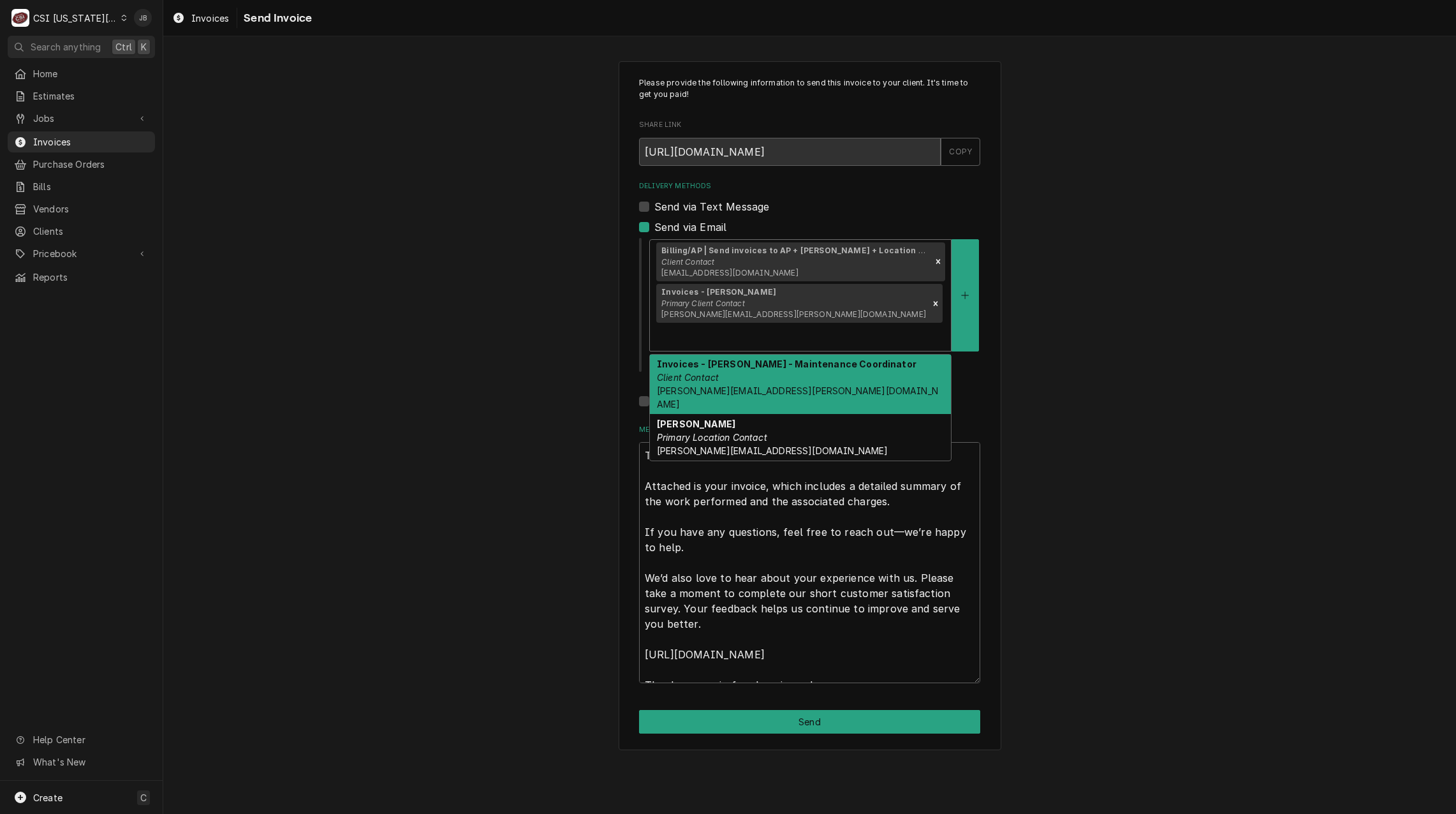
click at [873, 325] on div "Delivery Methods" at bounding box center [800, 337] width 288 height 23
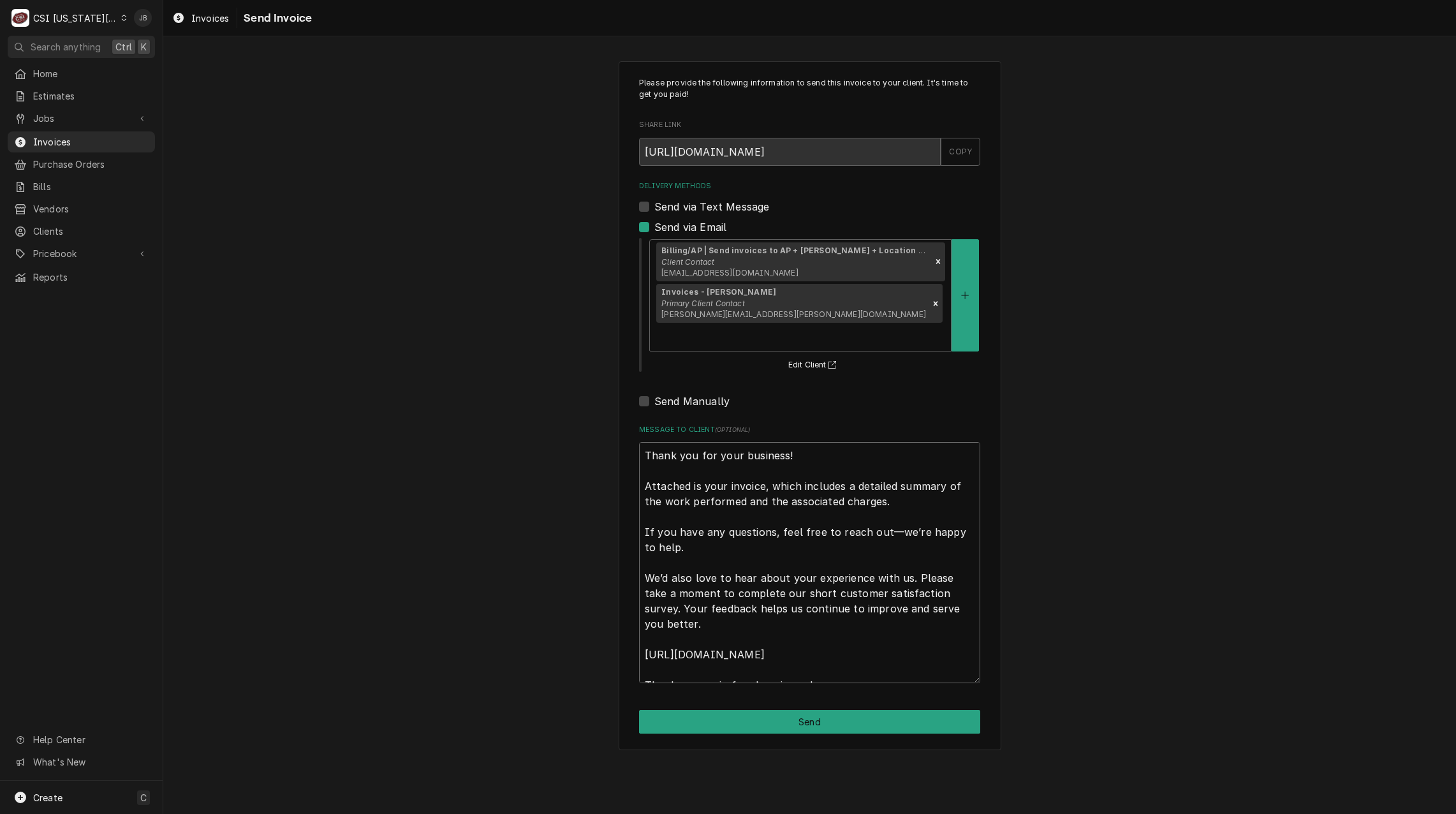
click at [752, 442] on textarea "Thank you for your business! Attached is your invoice, which includes a detaile…" at bounding box center [810, 563] width 341 height 241
click at [847, 325] on div "Delivery Methods" at bounding box center [800, 337] width 288 height 23
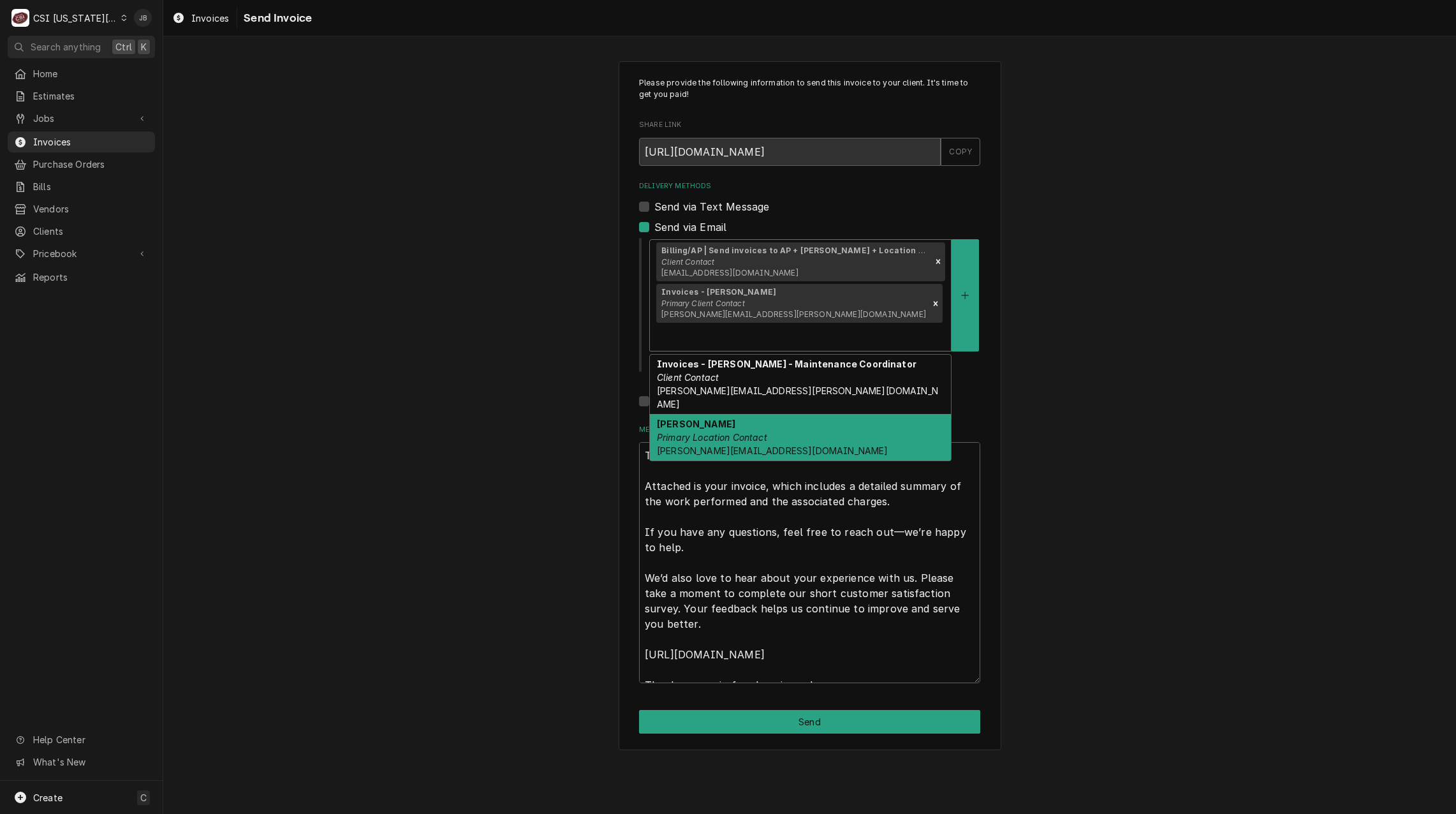
click at [727, 414] on div "Kris Corning Primary Location Contact kris.corning@eatandys.com" at bounding box center [800, 437] width 301 height 47
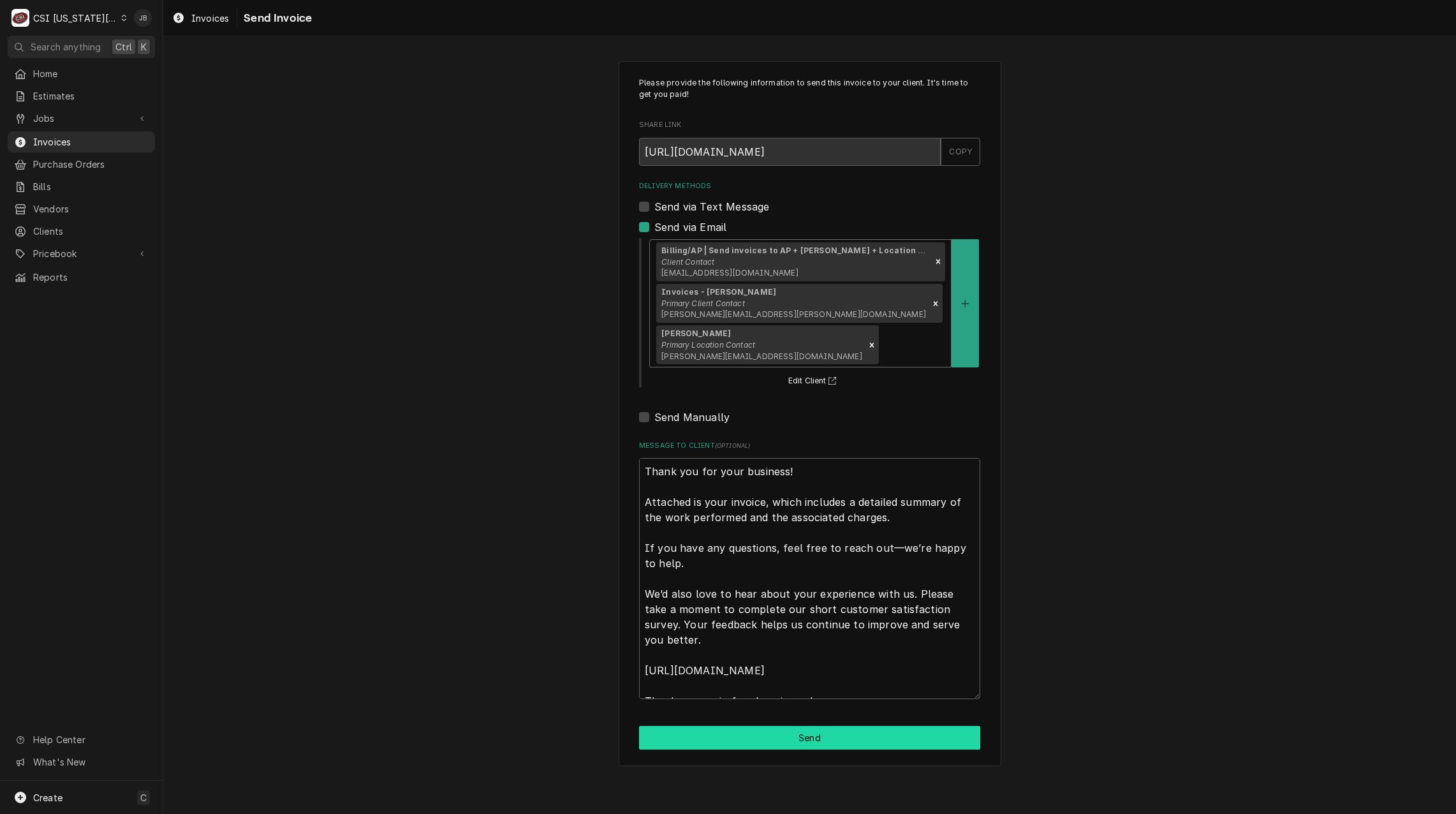
click at [737, 726] on button "Send" at bounding box center [810, 737] width 341 height 23
type textarea "x"
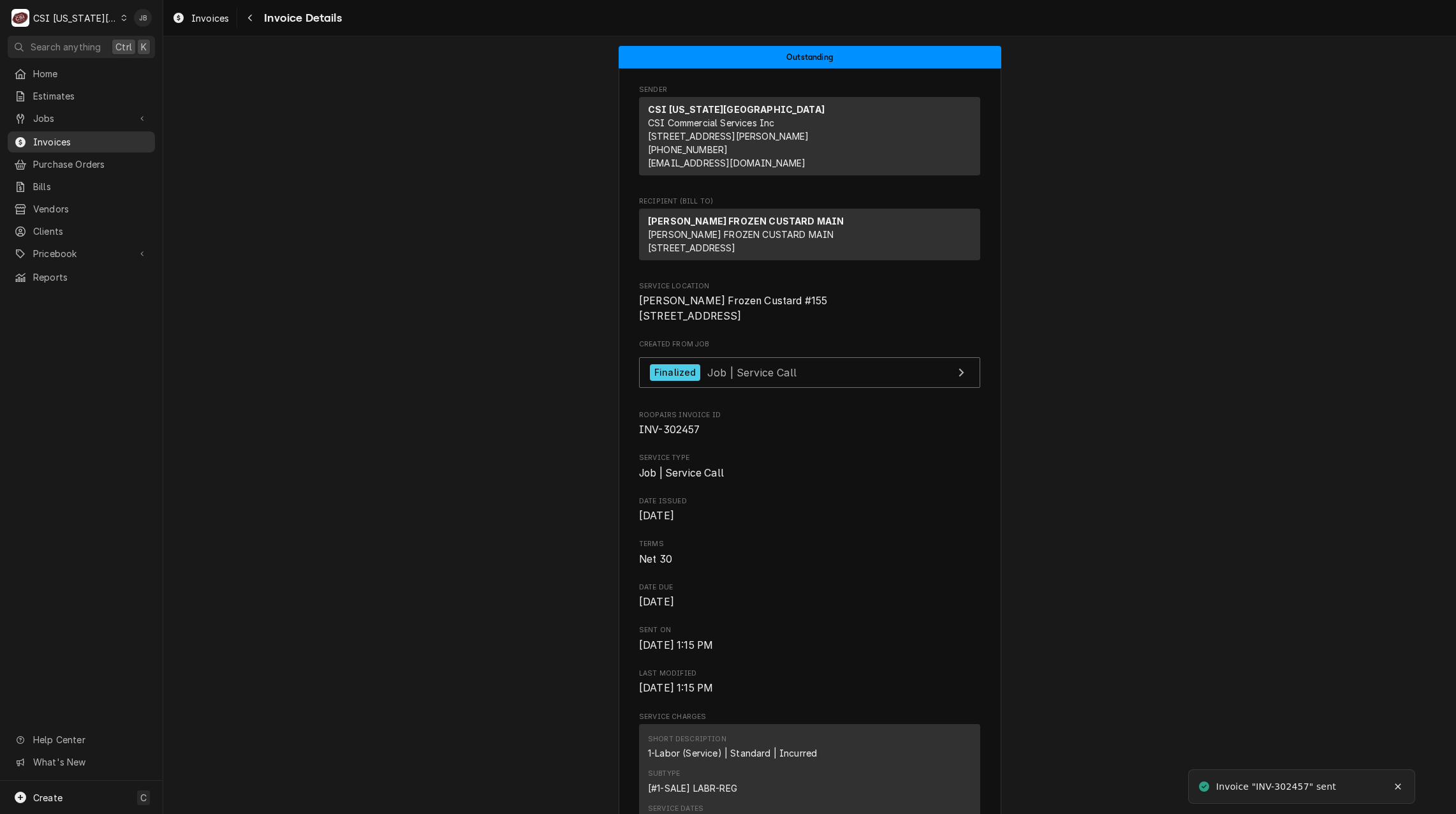
click at [77, 140] on span "Invoices" at bounding box center [91, 141] width 116 height 13
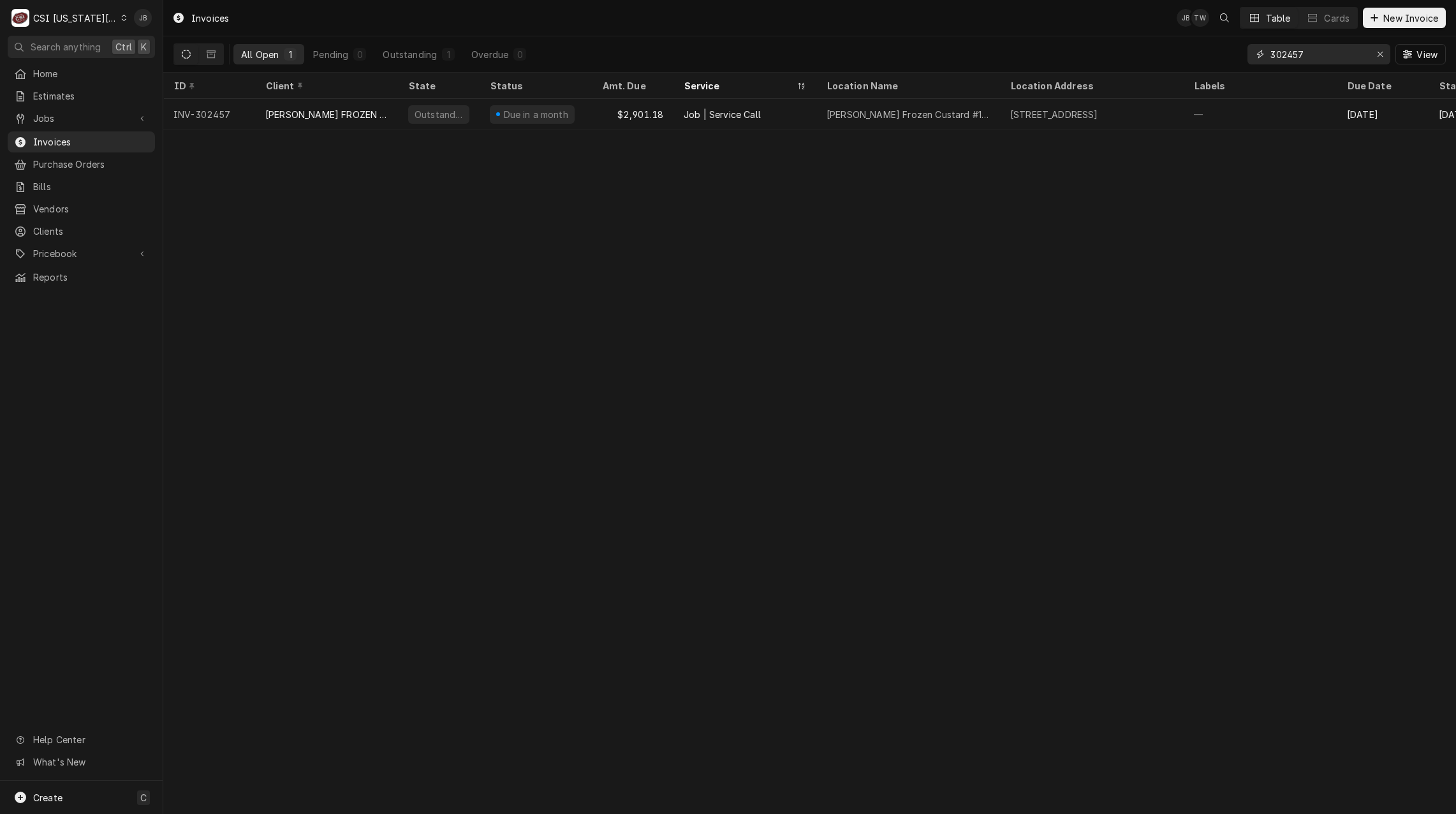
click at [1325, 54] on input "302457" at bounding box center [1318, 54] width 96 height 21
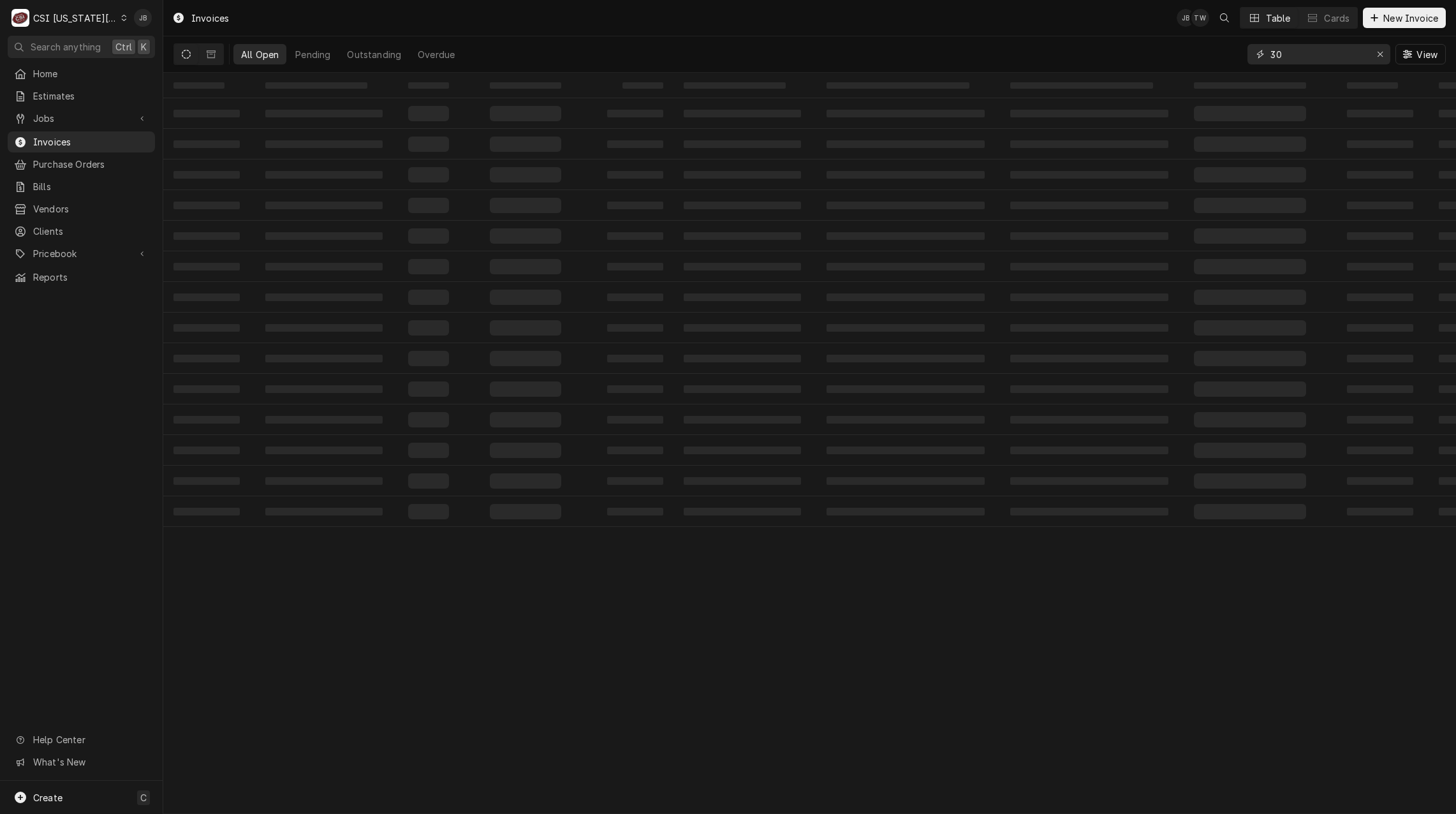
type input "3"
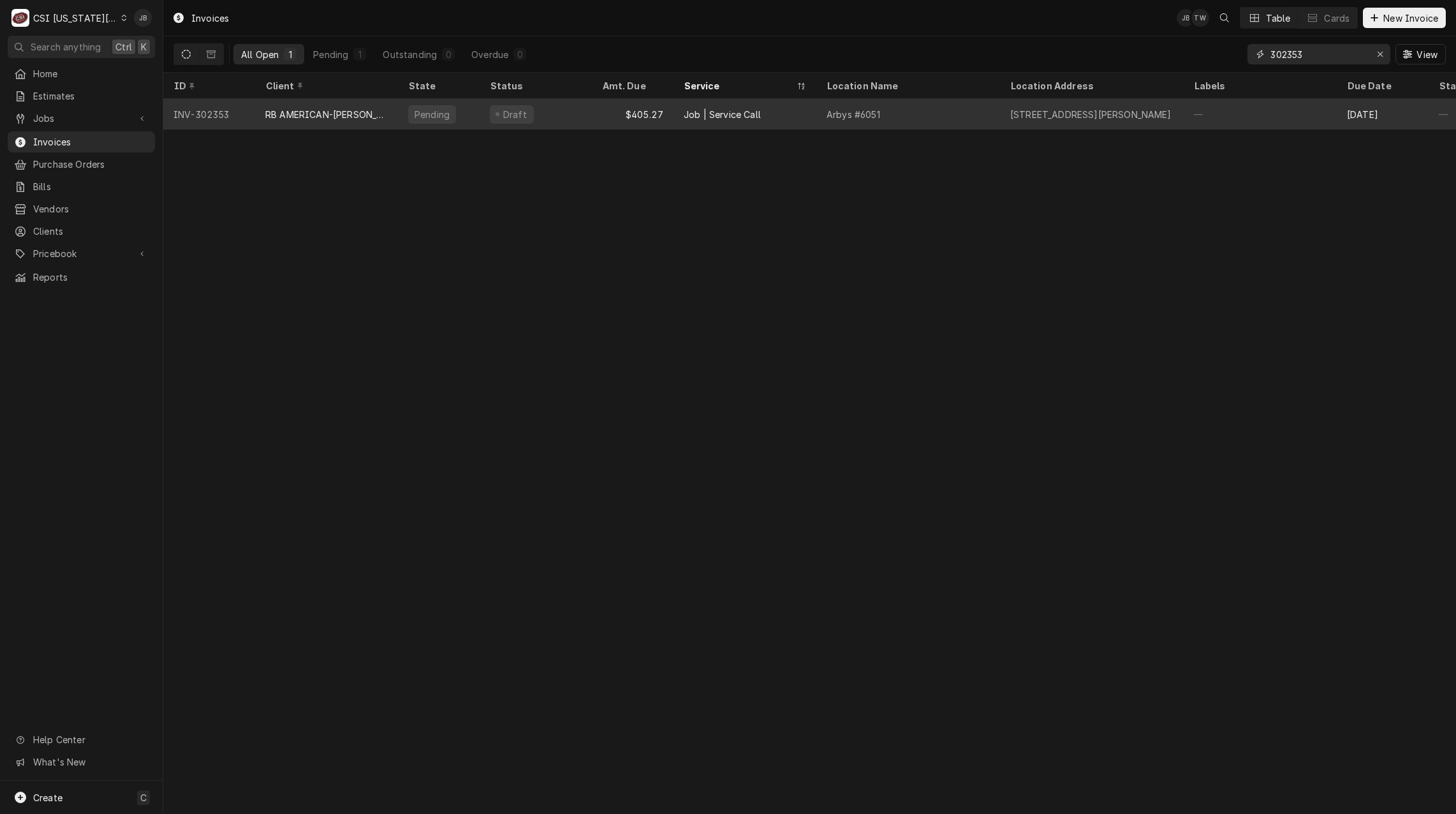
type input "302353"
click at [659, 122] on div "$405.27" at bounding box center [632, 114] width 82 height 31
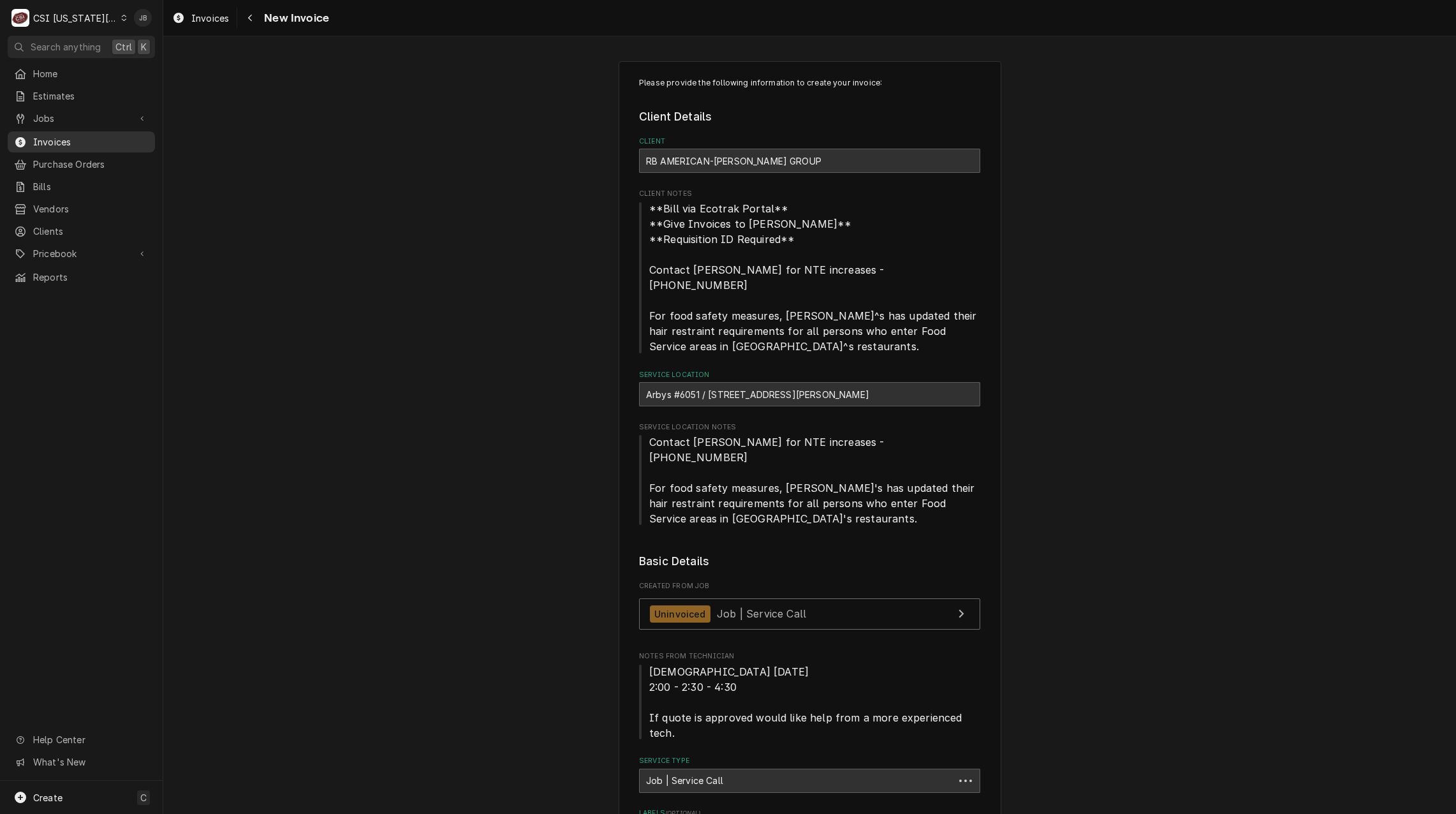
drag, startPoint x: 87, startPoint y: 136, endPoint x: 105, endPoint y: 136, distance: 18.0
click at [87, 136] on span "Invoices" at bounding box center [91, 141] width 116 height 13
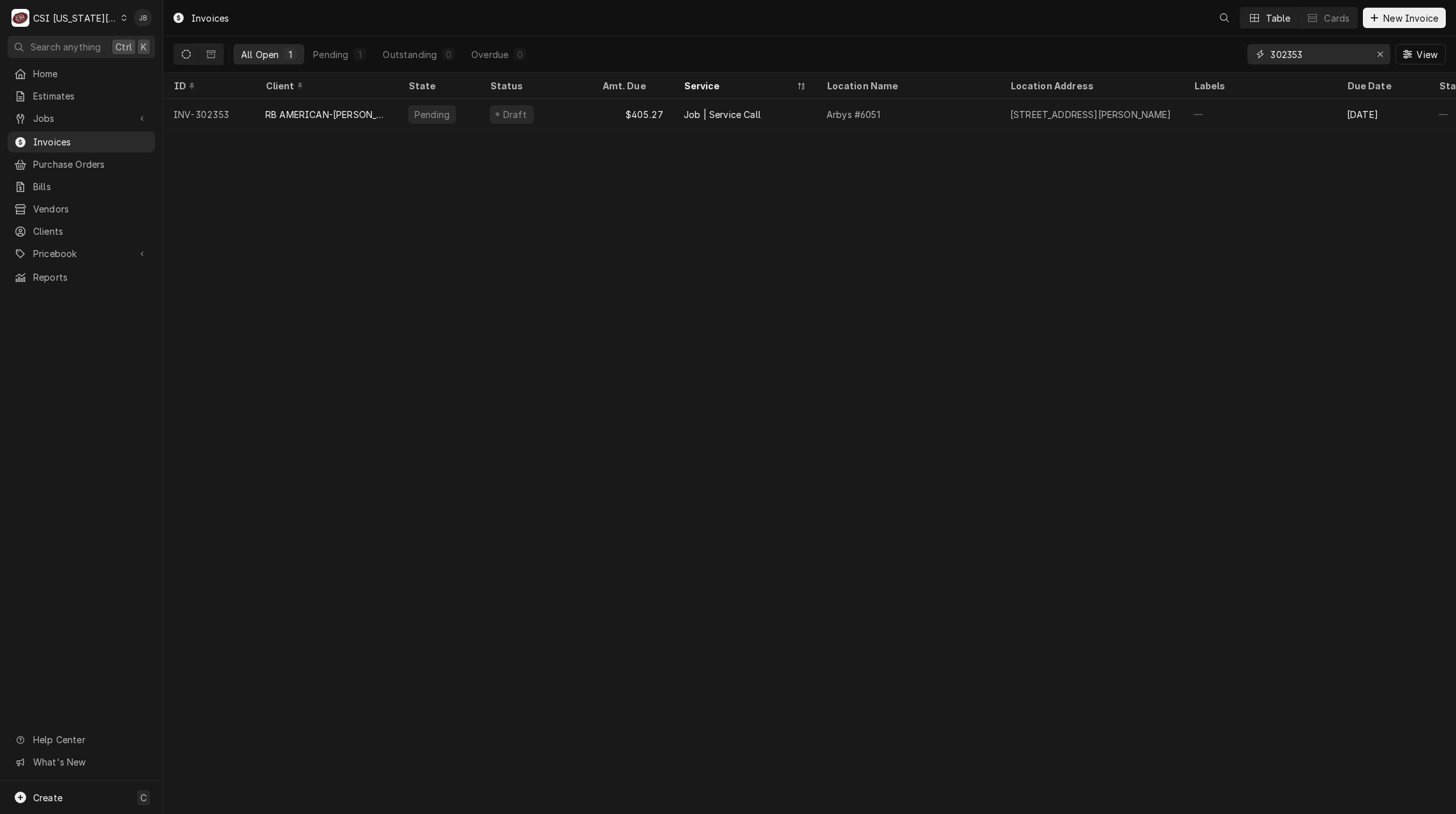
drag, startPoint x: 1323, startPoint y: 57, endPoint x: 1123, endPoint y: 43, distance: 200.5
click at [1186, 55] on div "All Open 1 Pending 1 Outstanding 0 Overdue 0 302353 View" at bounding box center [809, 54] width 1272 height 36
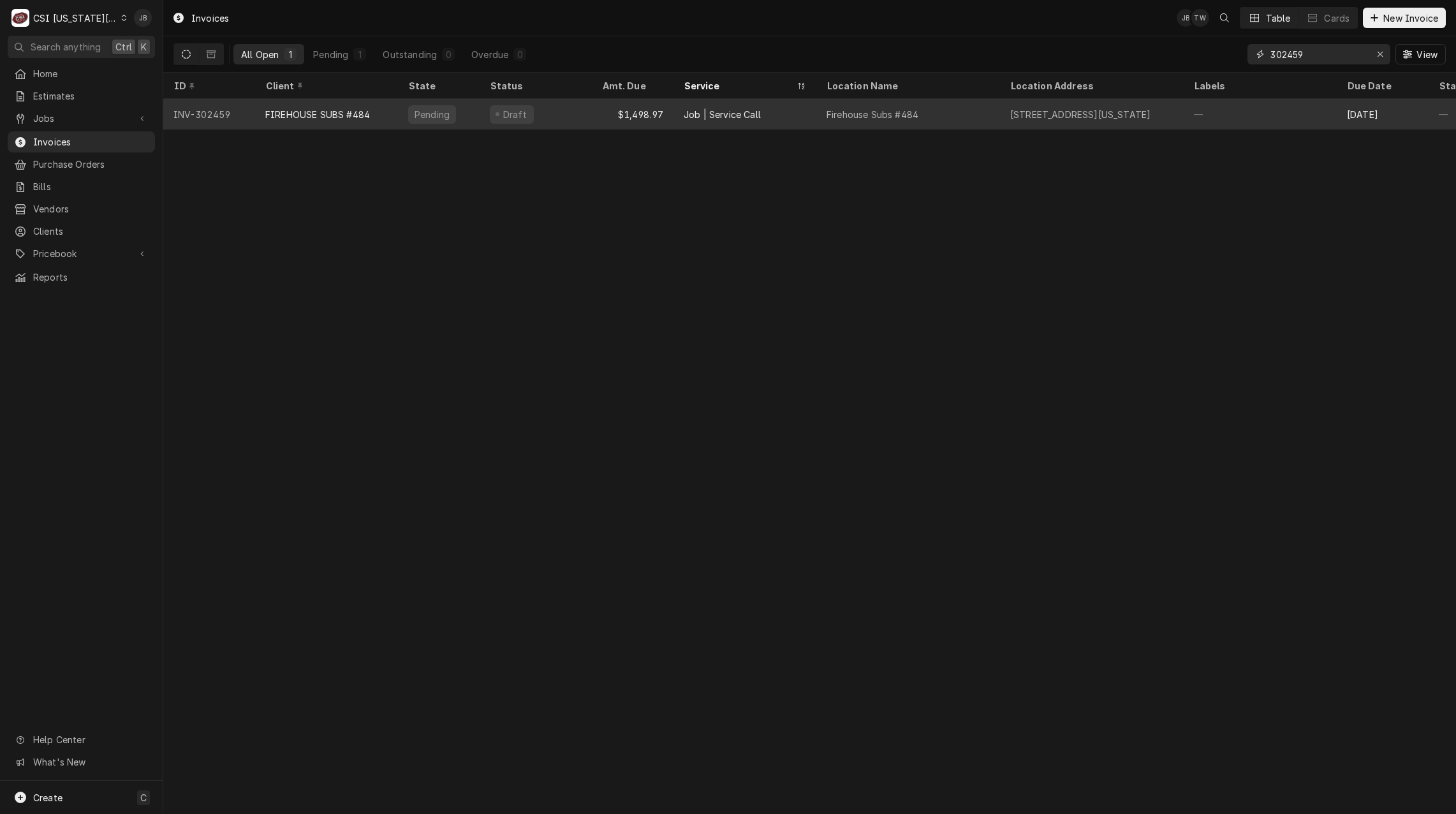
type input "302459"
click at [673, 119] on div "Job | Service Call" at bounding box center [745, 114] width 143 height 31
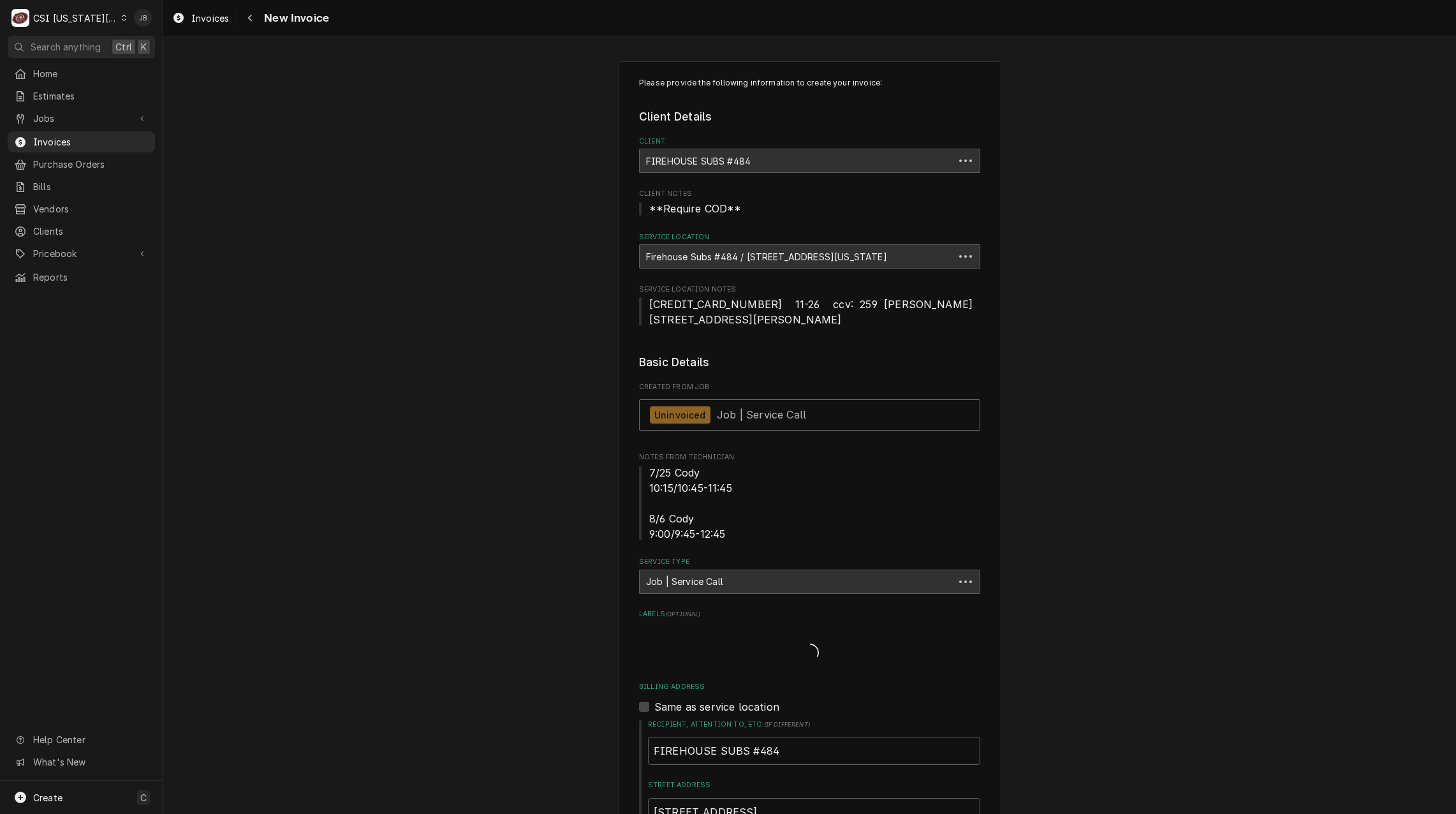
type textarea "x"
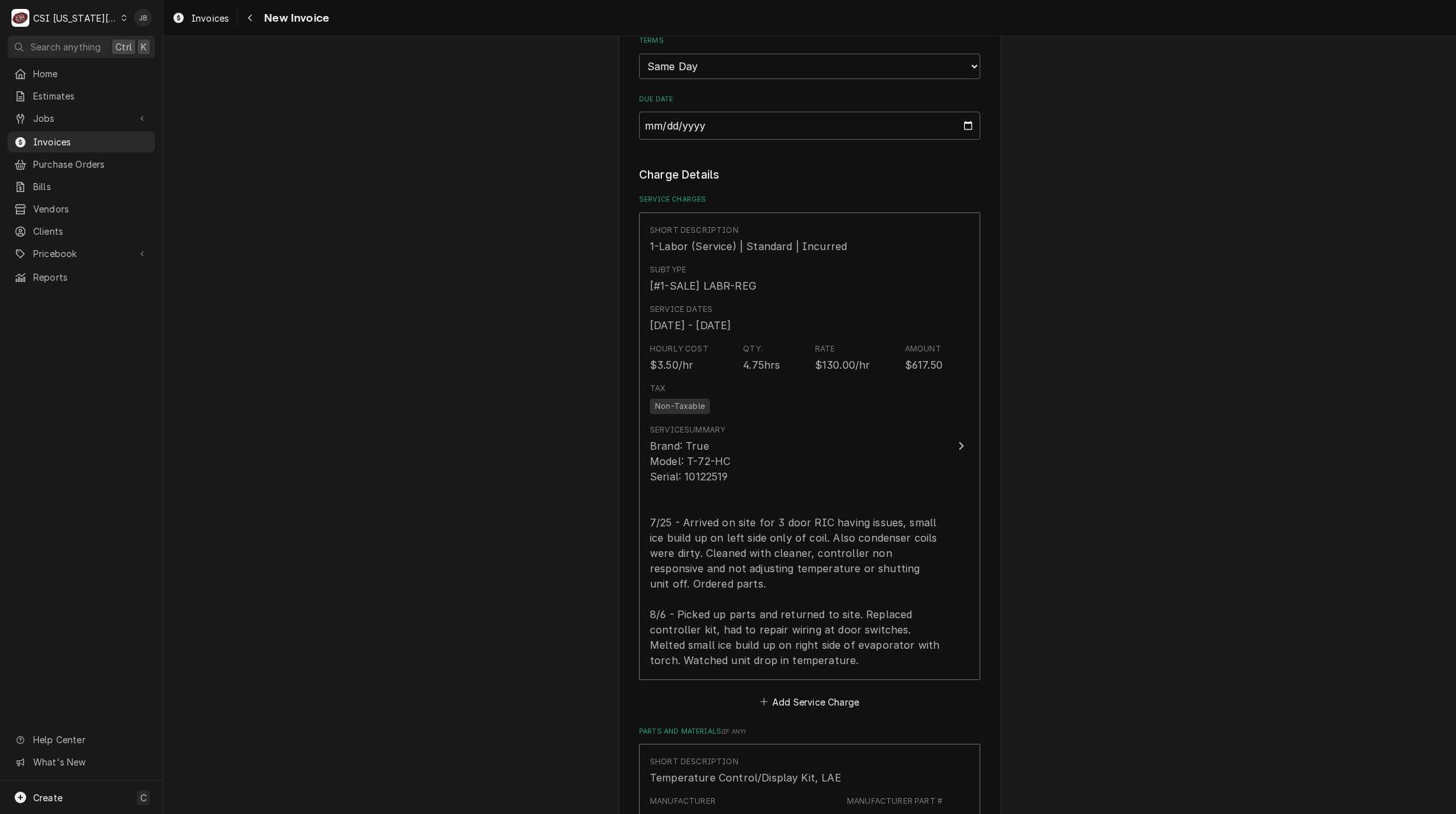
scroll to position [1148, 0]
